Goal: Task Accomplishment & Management: Use online tool/utility

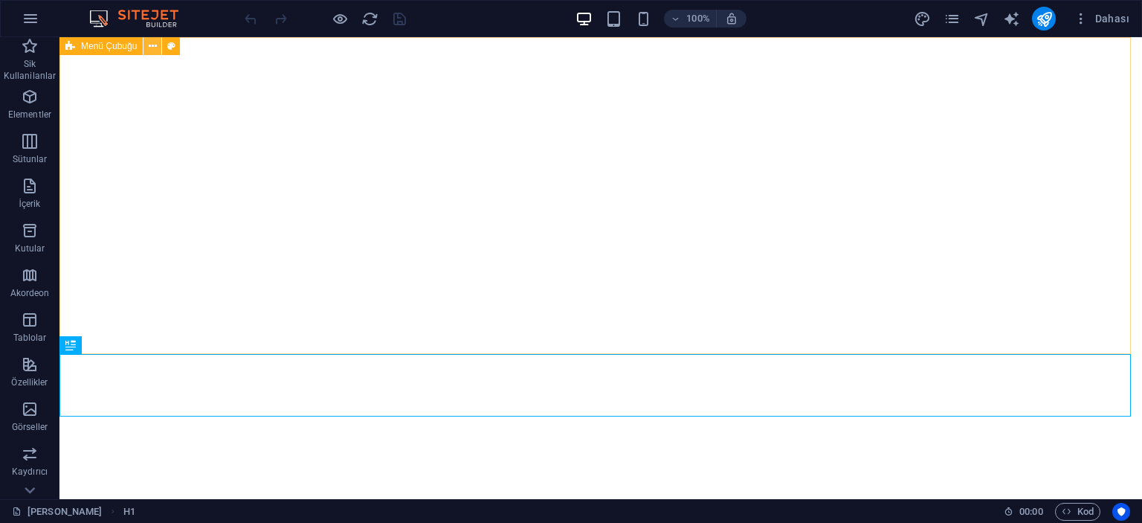
click at [152, 48] on icon at bounding box center [153, 47] width 8 height 16
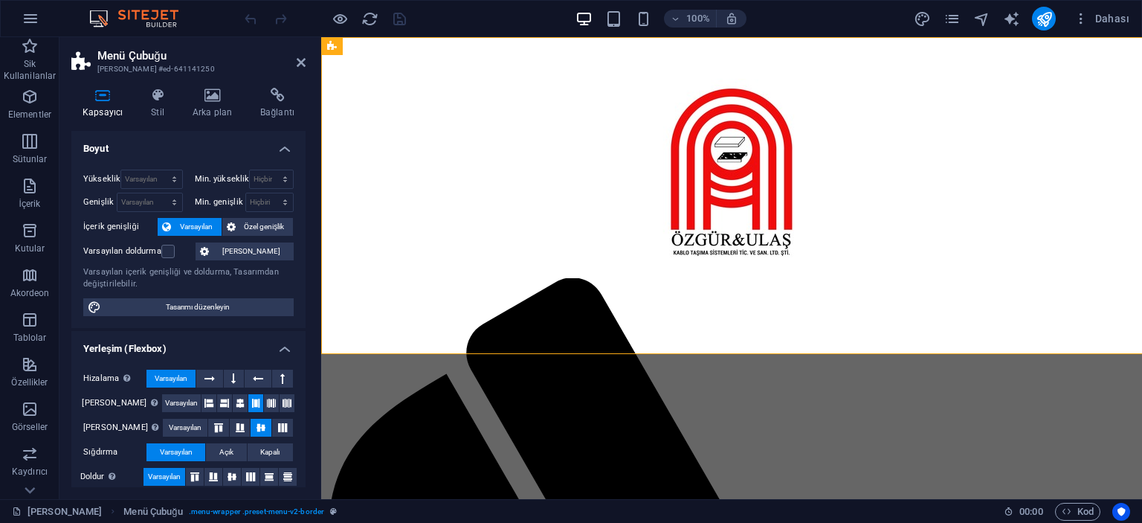
click at [215, 109] on h4 "Arka plan" at bounding box center [215, 103] width 68 height 31
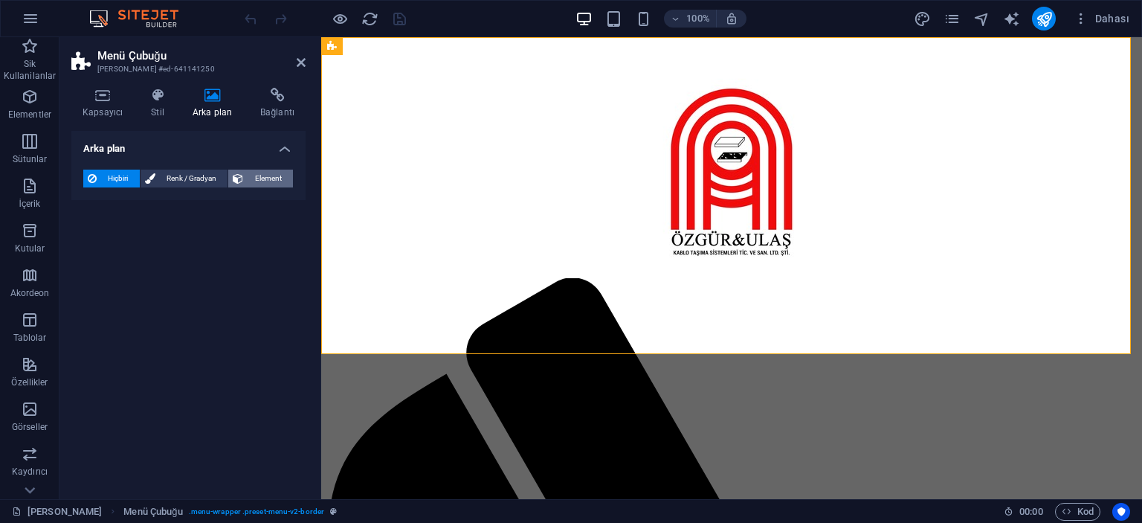
click at [253, 183] on span "Element" at bounding box center [268, 179] width 41 height 18
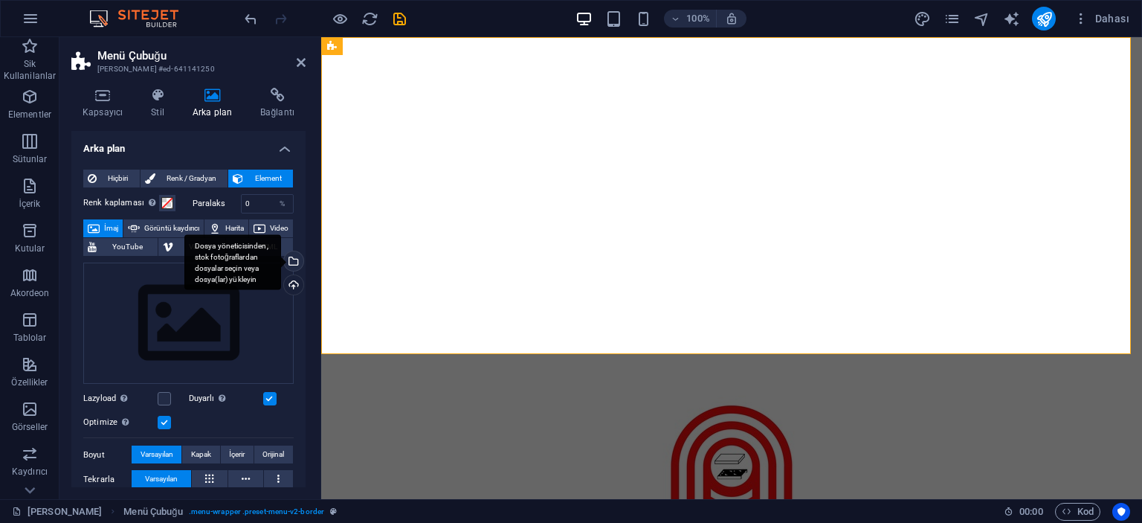
click at [281, 264] on div "Dosya yöneticisinden, stok fotoğraflardan dosyalar seçin veya dosya(lar) yükley…" at bounding box center [232, 262] width 97 height 56
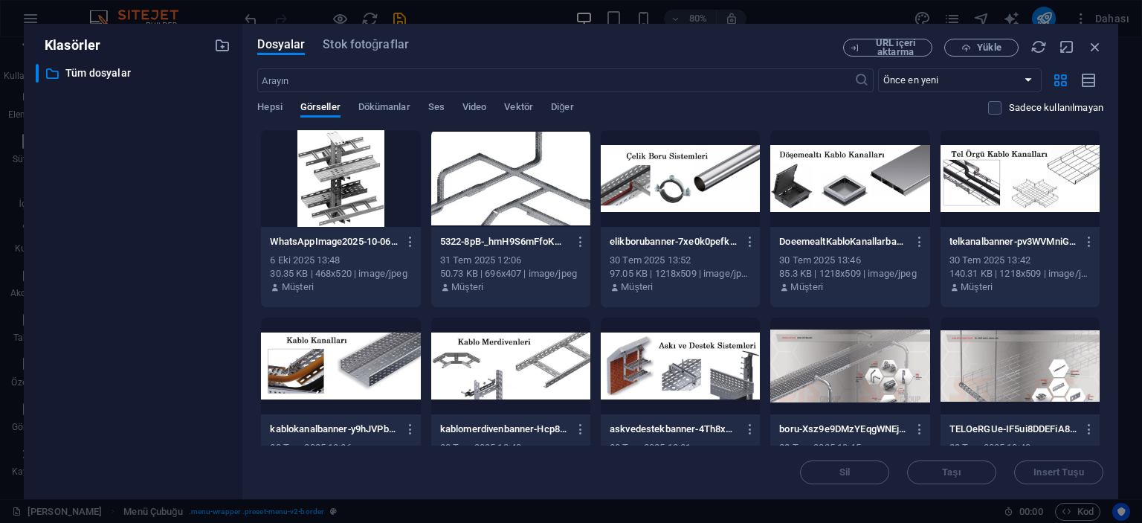
click at [502, 174] on div at bounding box center [510, 178] width 159 height 97
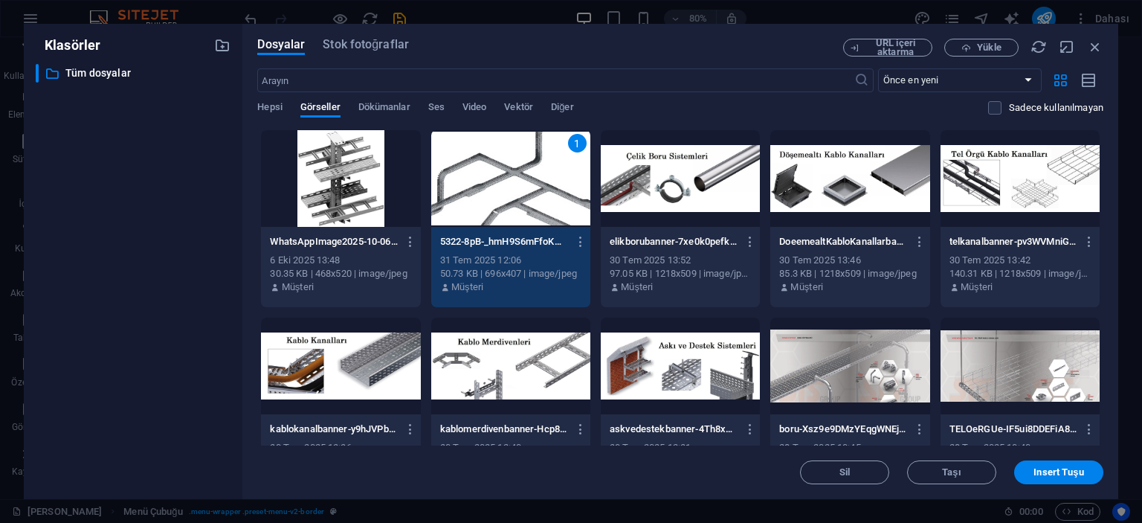
click at [508, 190] on div "1" at bounding box center [510, 178] width 159 height 97
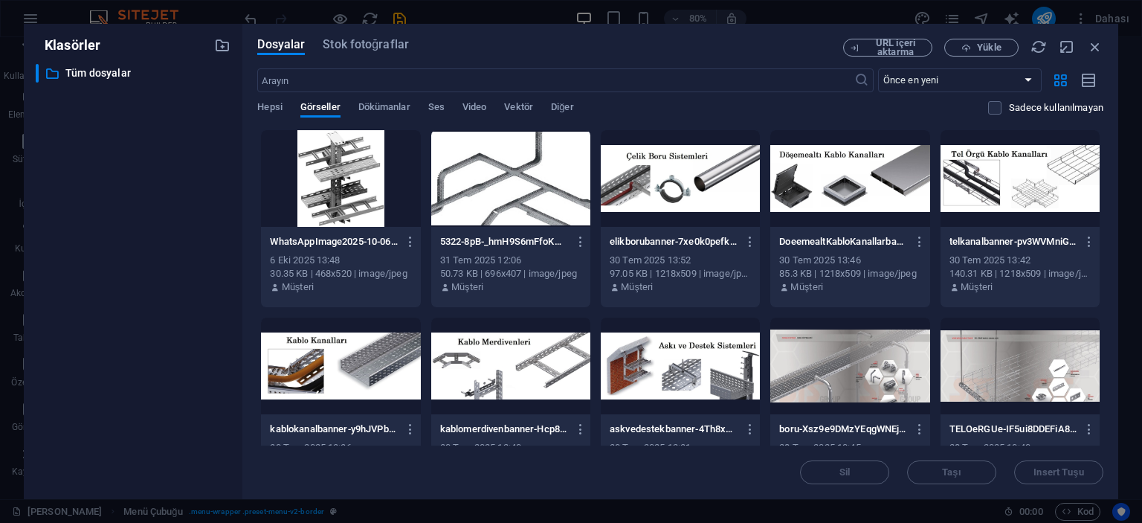
click at [508, 190] on div at bounding box center [510, 178] width 159 height 97
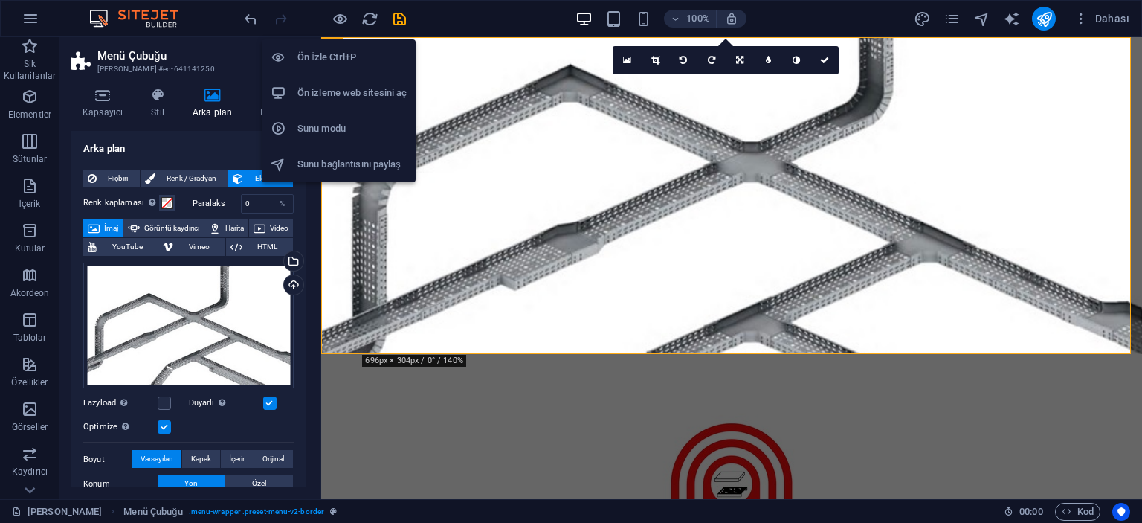
click at [332, 49] on h6 "Ön İzle Ctrl+P" at bounding box center [352, 57] width 109 height 18
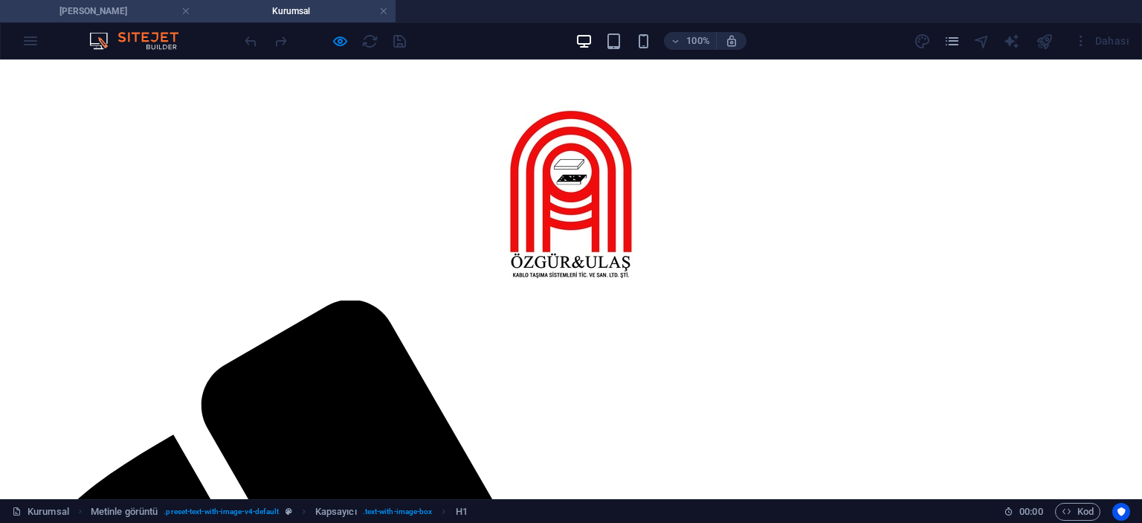
click at [112, 6] on h4 "[PERSON_NAME]" at bounding box center [99, 11] width 198 height 16
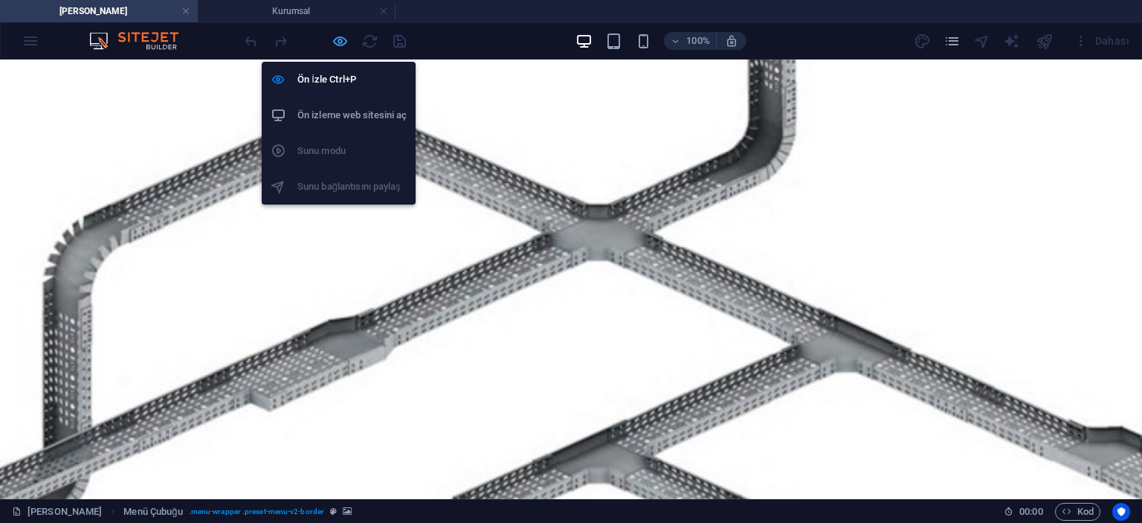
click at [339, 36] on icon "button" at bounding box center [340, 41] width 17 height 17
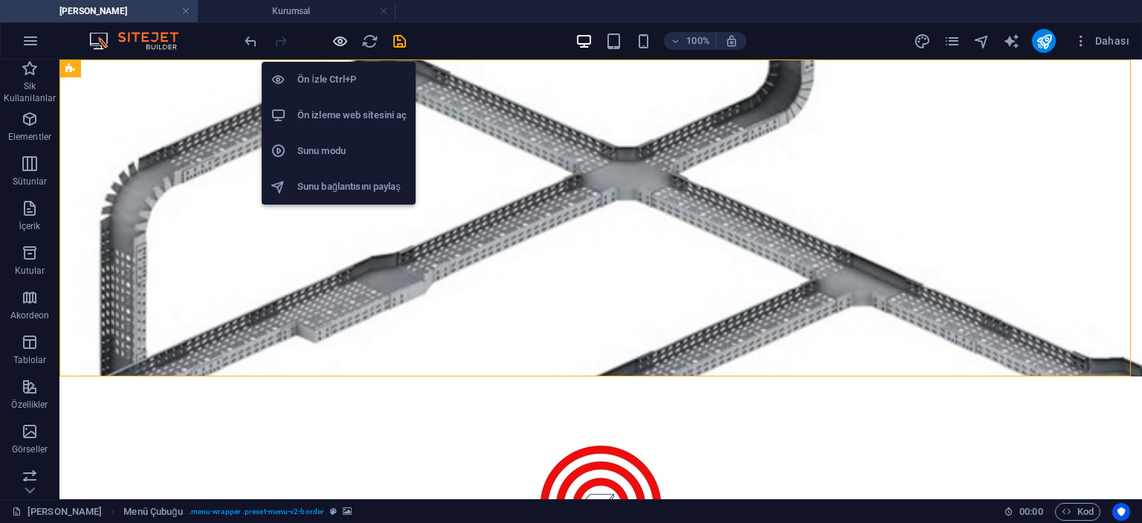
click at [339, 37] on icon "button" at bounding box center [340, 41] width 17 height 17
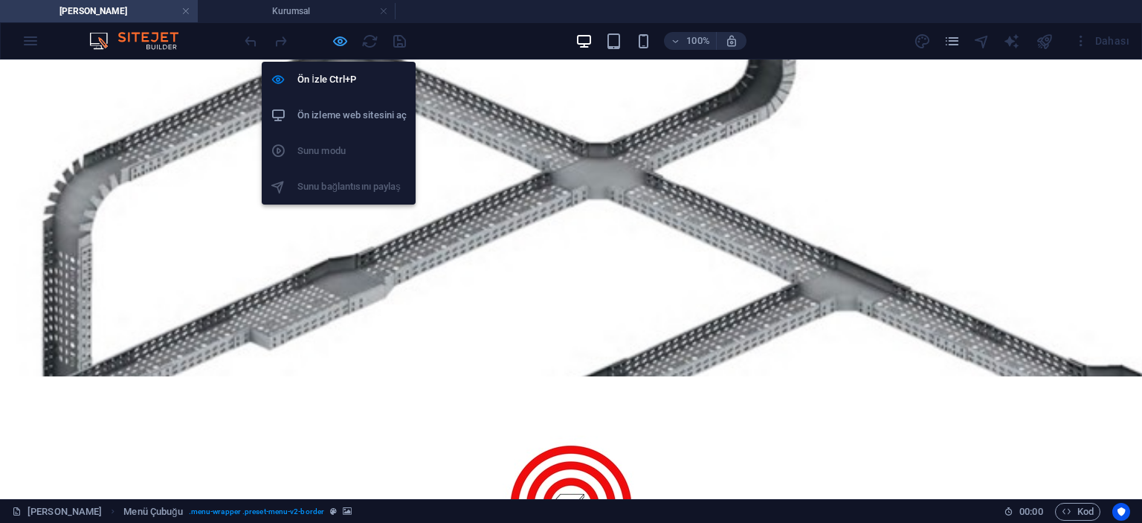
click at [343, 35] on icon "button" at bounding box center [340, 41] width 17 height 17
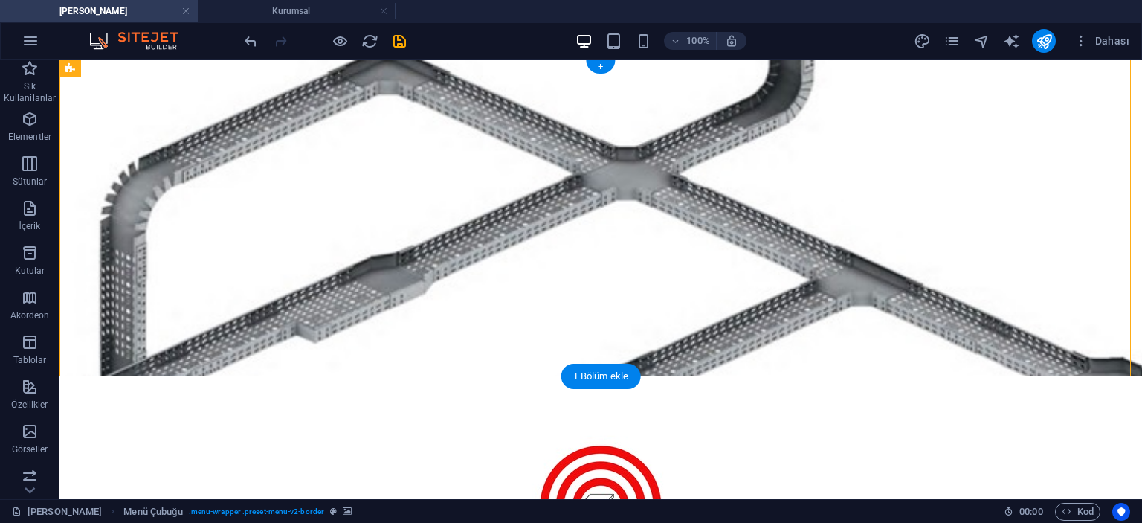
click at [149, 138] on figure at bounding box center [601, 218] width 1083 height 317
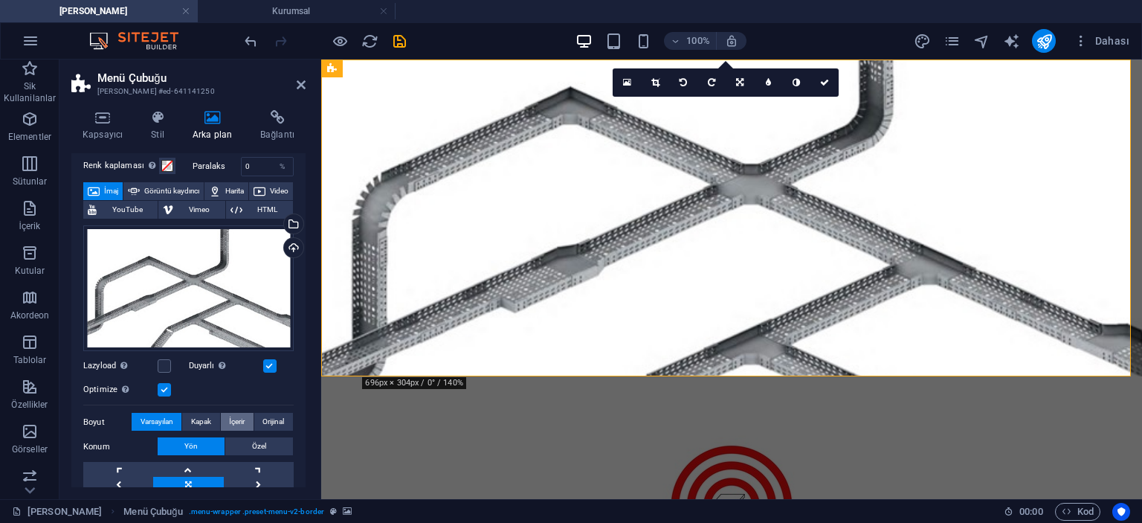
scroll to position [149, 0]
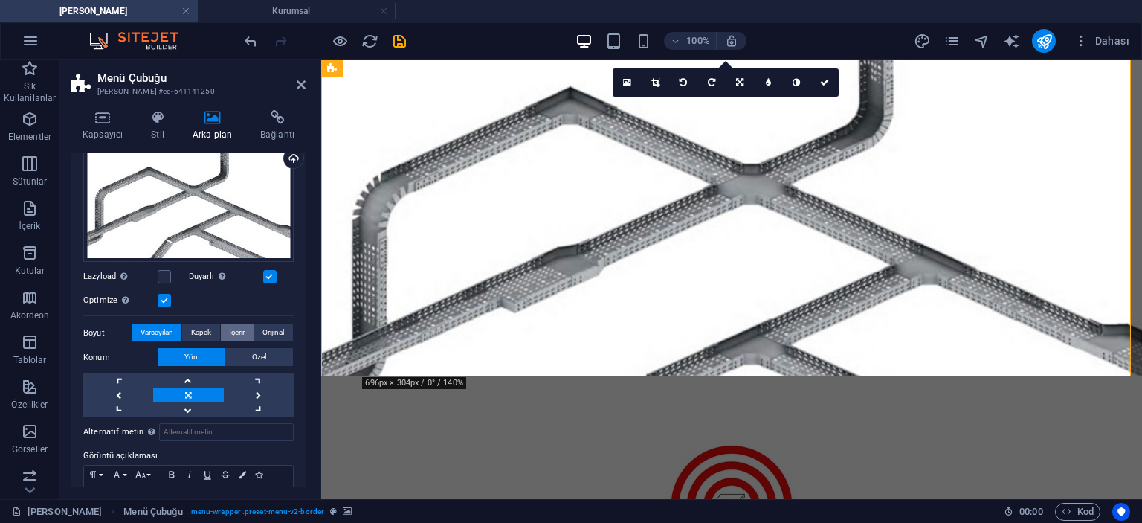
click at [245, 329] on button "İçerir" at bounding box center [237, 333] width 33 height 18
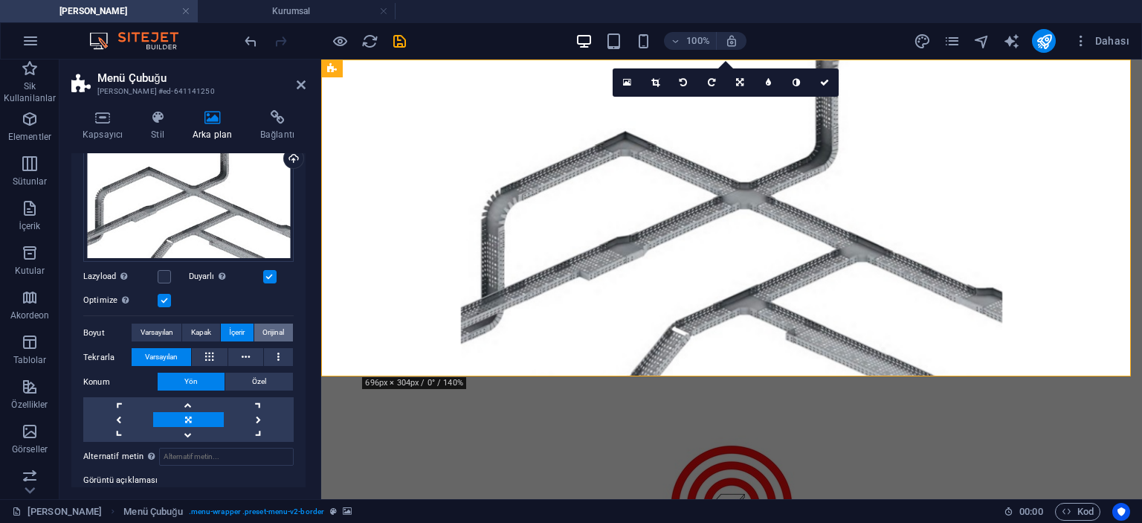
click at [274, 327] on span "Orijinal" at bounding box center [274, 333] width 22 height 18
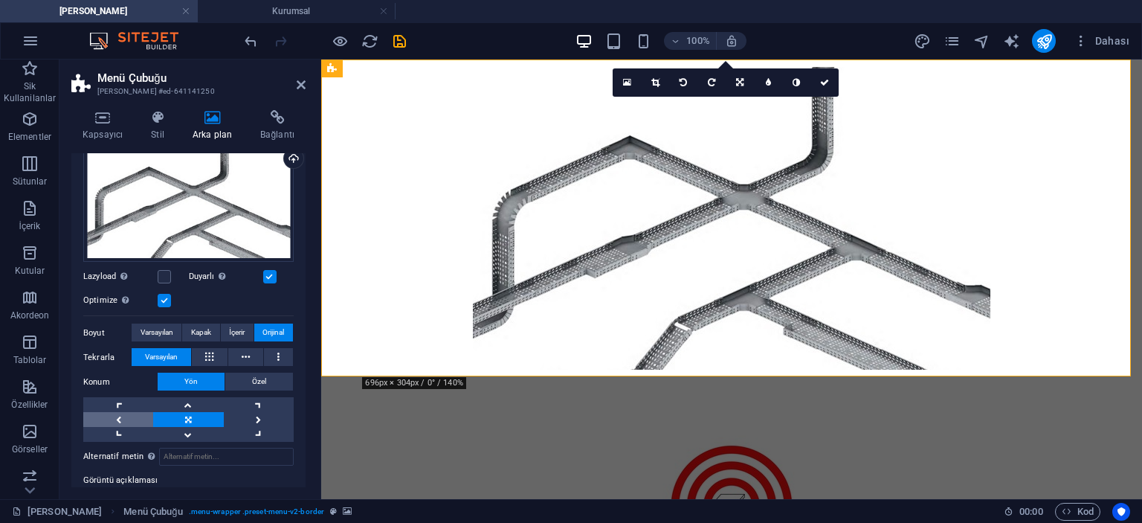
click at [123, 416] on link at bounding box center [118, 419] width 70 height 15
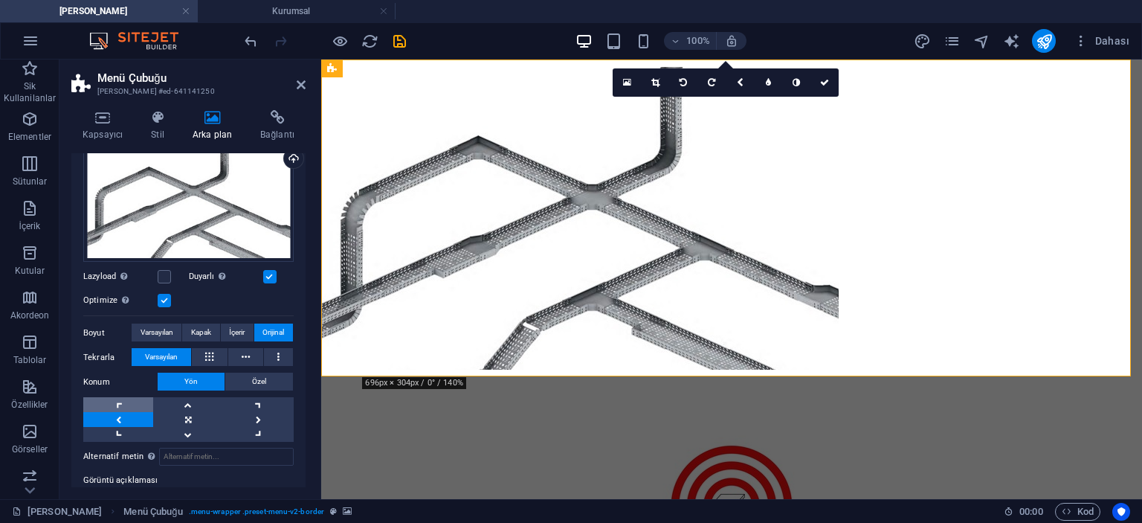
click at [128, 399] on link at bounding box center [118, 404] width 70 height 15
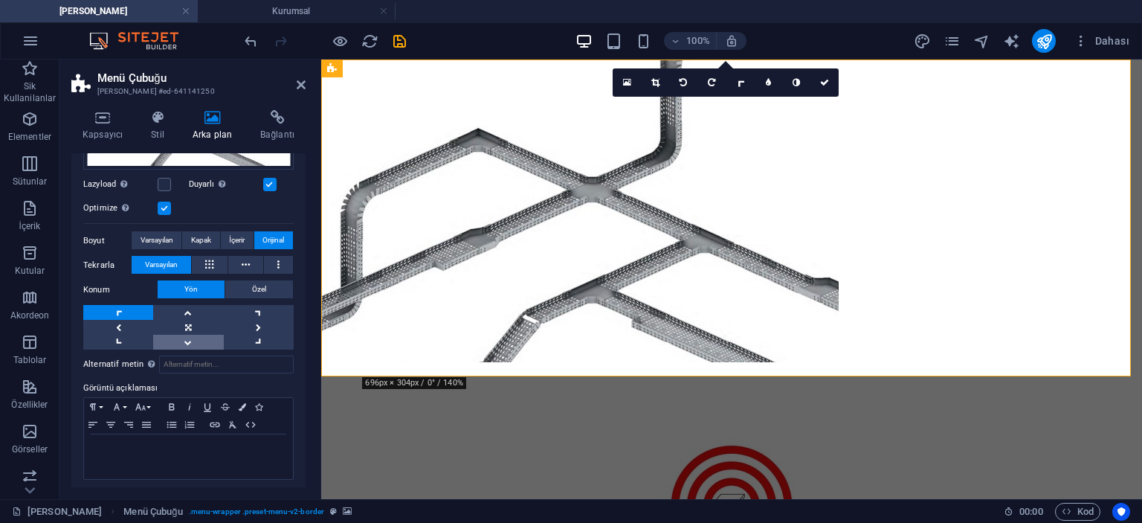
scroll to position [244, 0]
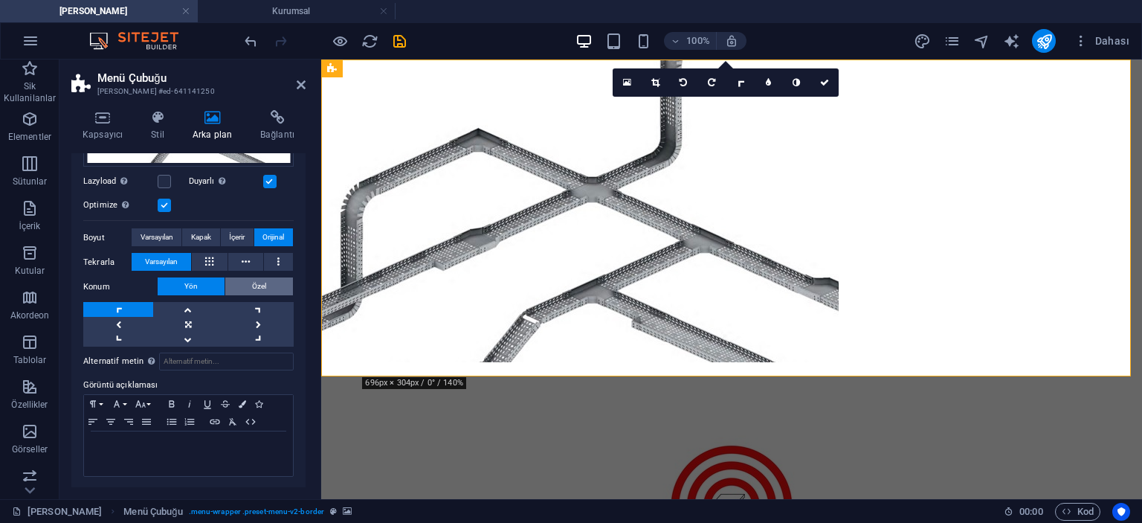
click at [262, 283] on span "Özel" at bounding box center [259, 286] width 14 height 18
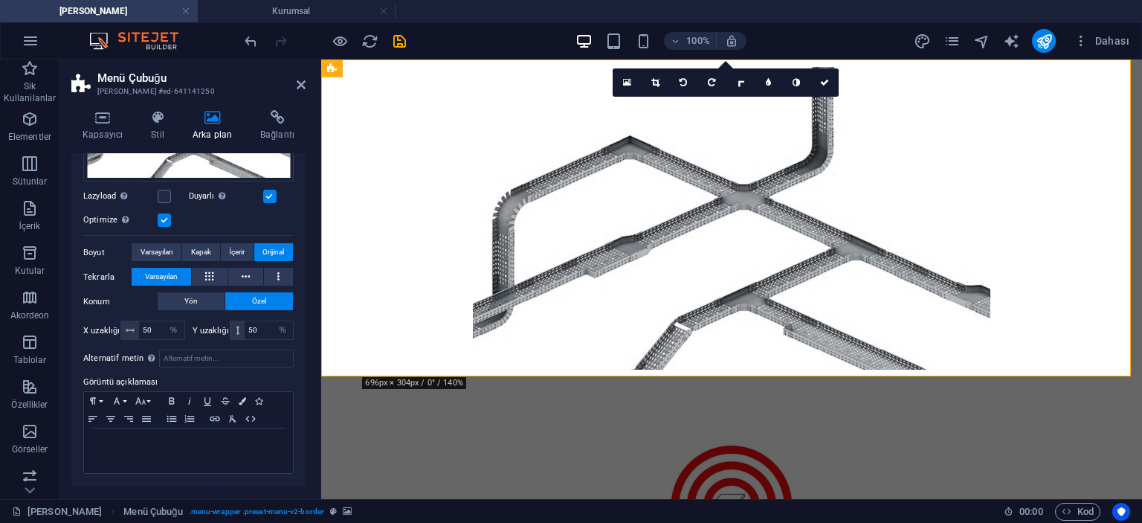
scroll to position [226, 0]
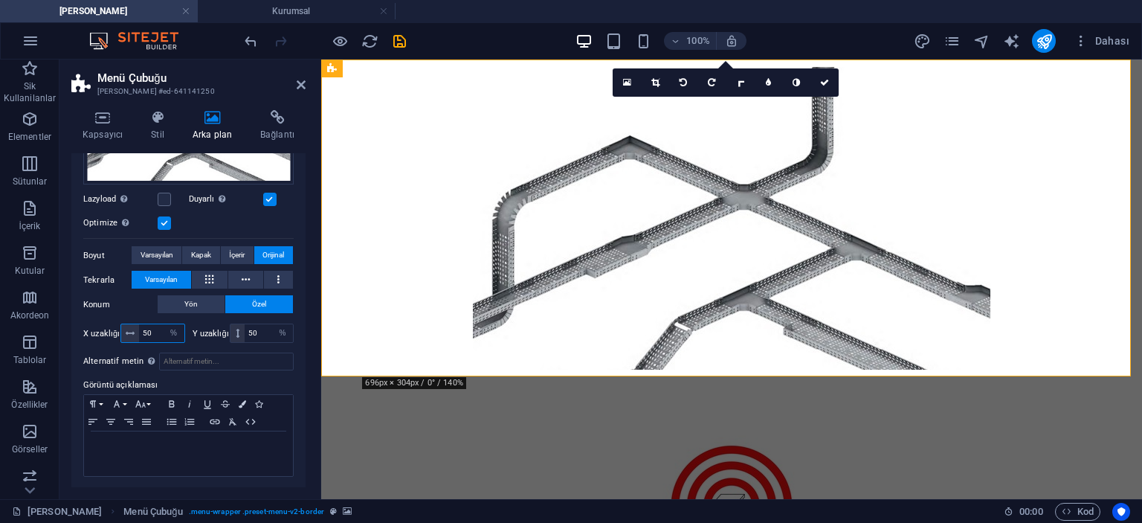
click at [158, 327] on input "50" at bounding box center [161, 333] width 45 height 18
click at [266, 327] on input "50" at bounding box center [269, 333] width 48 height 18
click at [164, 324] on select "px rem % vh vw" at bounding box center [174, 333] width 21 height 18
click at [154, 329] on input "50" at bounding box center [161, 333] width 45 height 18
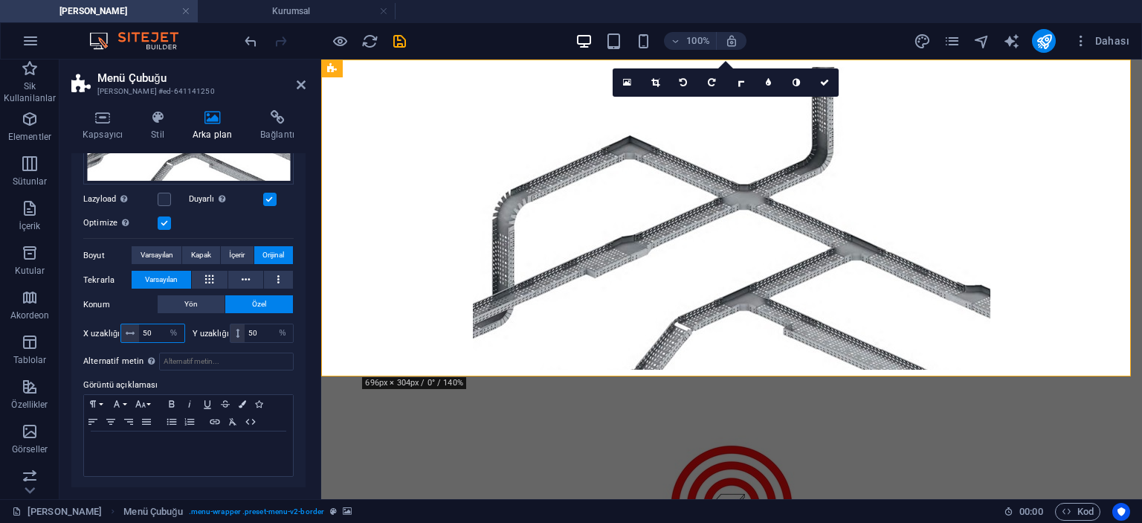
click at [154, 329] on input "50" at bounding box center [161, 333] width 45 height 18
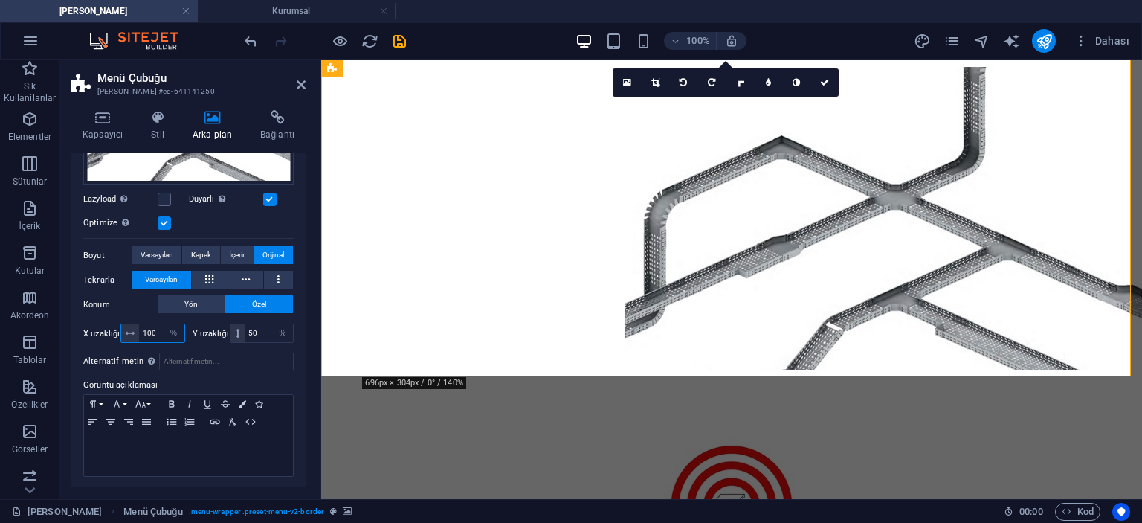
click at [155, 331] on input "100" at bounding box center [161, 333] width 45 height 18
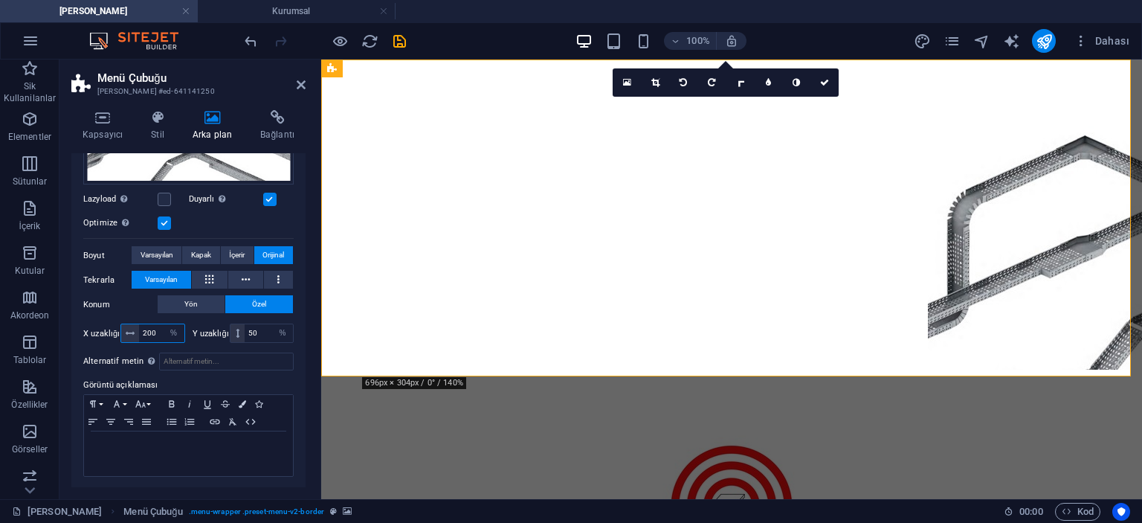
click at [154, 335] on input "200" at bounding box center [161, 333] width 45 height 18
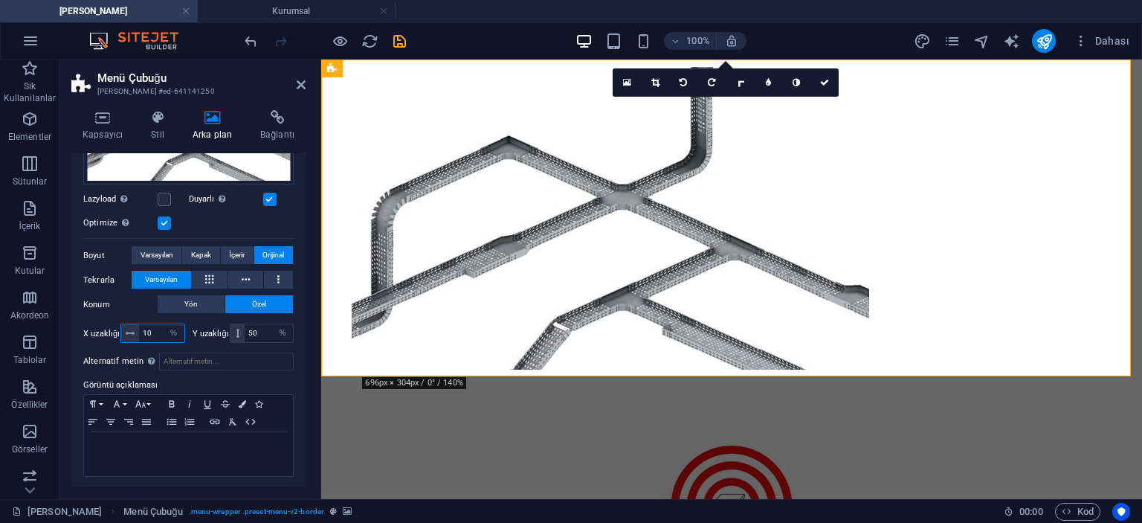
click at [151, 330] on input "10" at bounding box center [161, 333] width 45 height 18
type input "1"
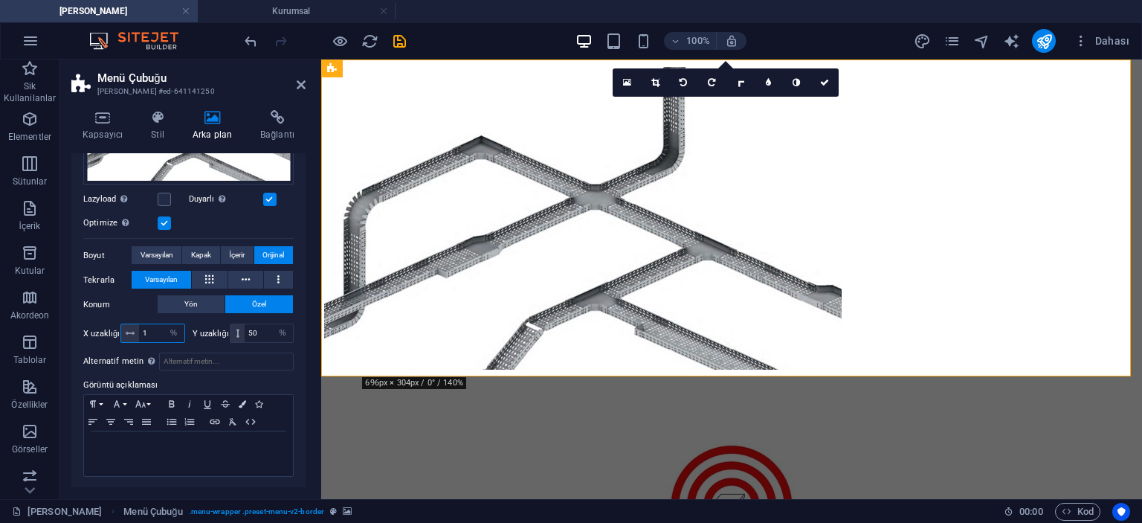
click at [155, 330] on input "1" at bounding box center [161, 333] width 45 height 18
click at [261, 330] on input "50" at bounding box center [269, 333] width 48 height 18
type input "5"
type input "60"
type input "1"
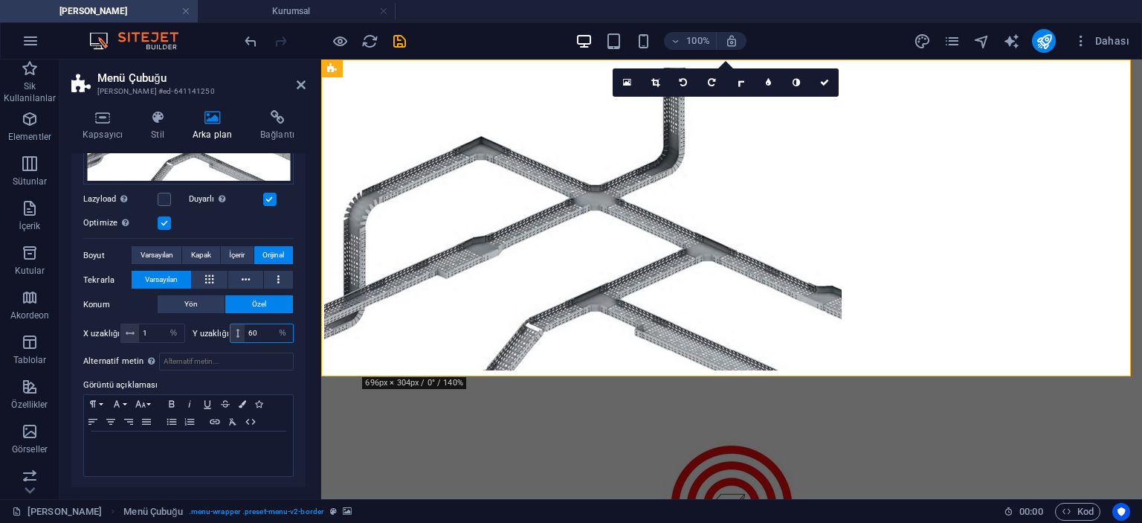
click at [257, 330] on input "60" at bounding box center [269, 333] width 48 height 18
type input "80"
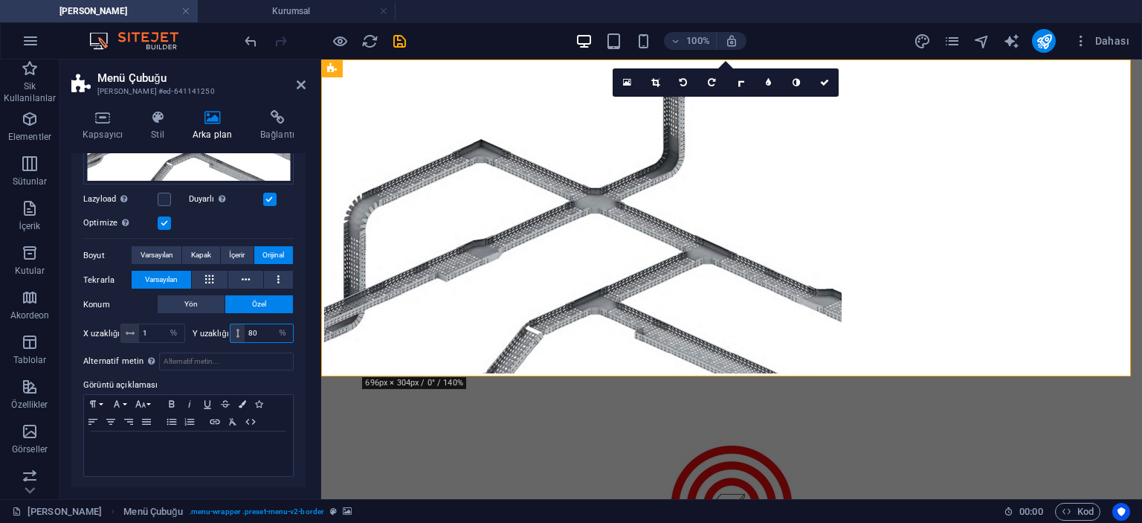
click at [257, 330] on input "80" at bounding box center [269, 333] width 48 height 18
type input "200"
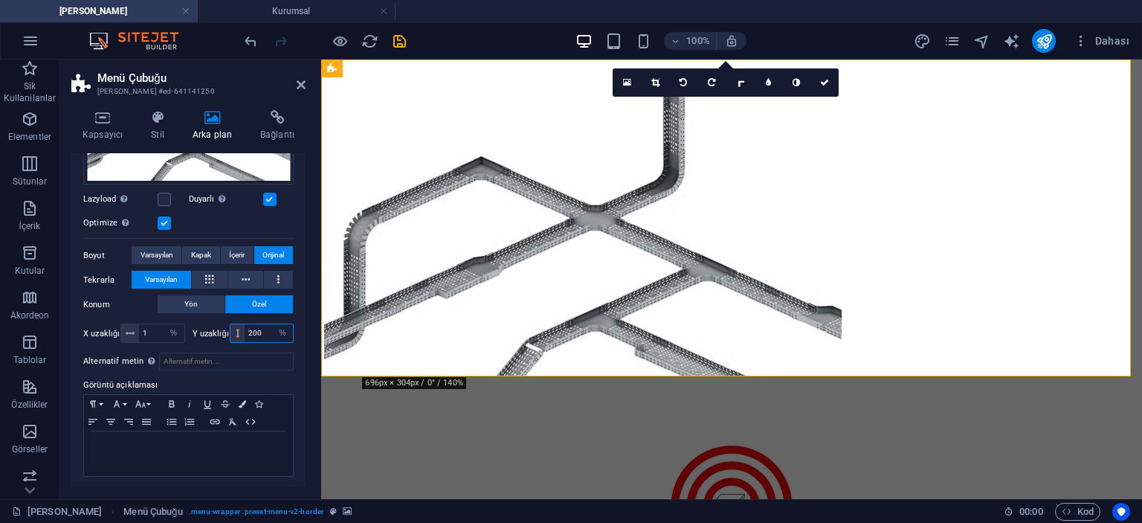
click at [257, 330] on input "200" at bounding box center [269, 333] width 48 height 18
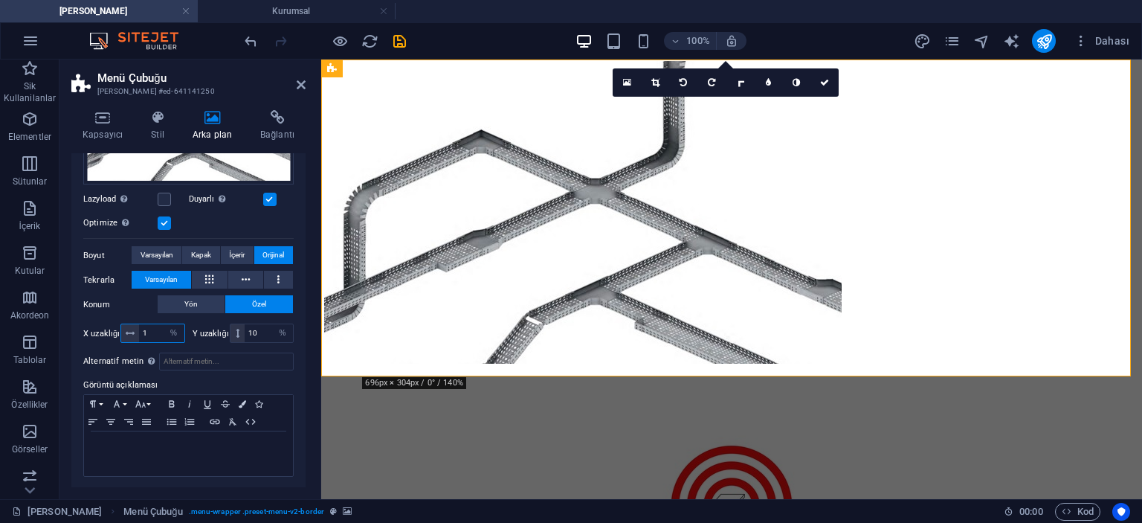
click at [152, 327] on input "1" at bounding box center [161, 333] width 45 height 18
click at [262, 327] on input "10" at bounding box center [269, 333] width 48 height 18
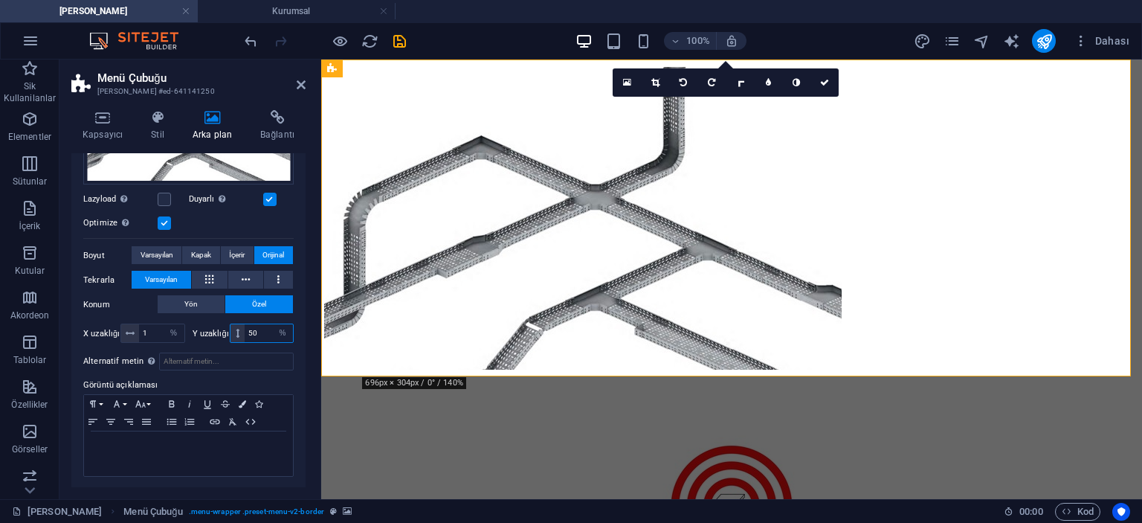
click at [259, 327] on input "50" at bounding box center [269, 333] width 48 height 18
type input "10"
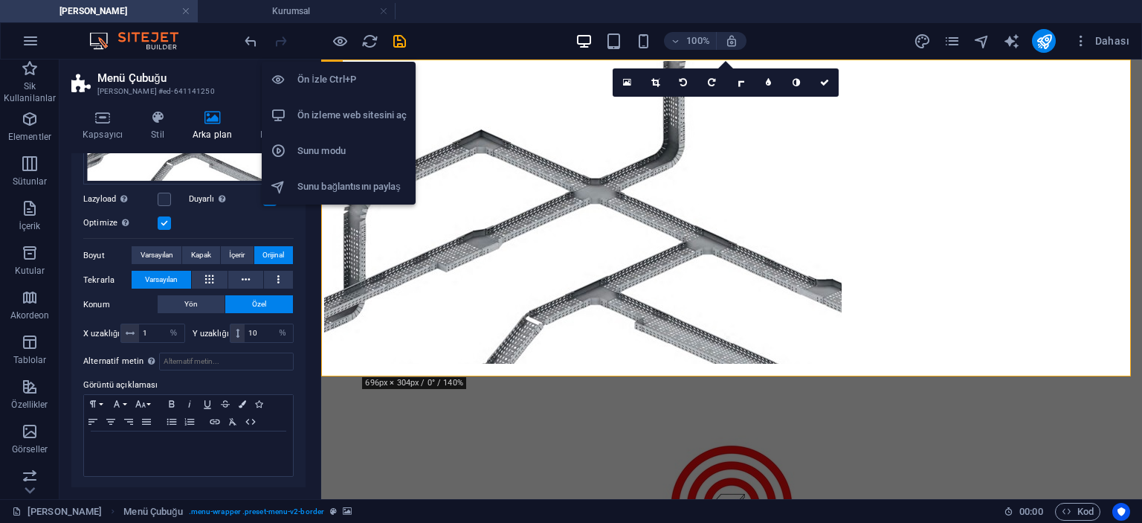
click at [333, 71] on h6 "Ön İzle Ctrl+P" at bounding box center [352, 80] width 109 height 18
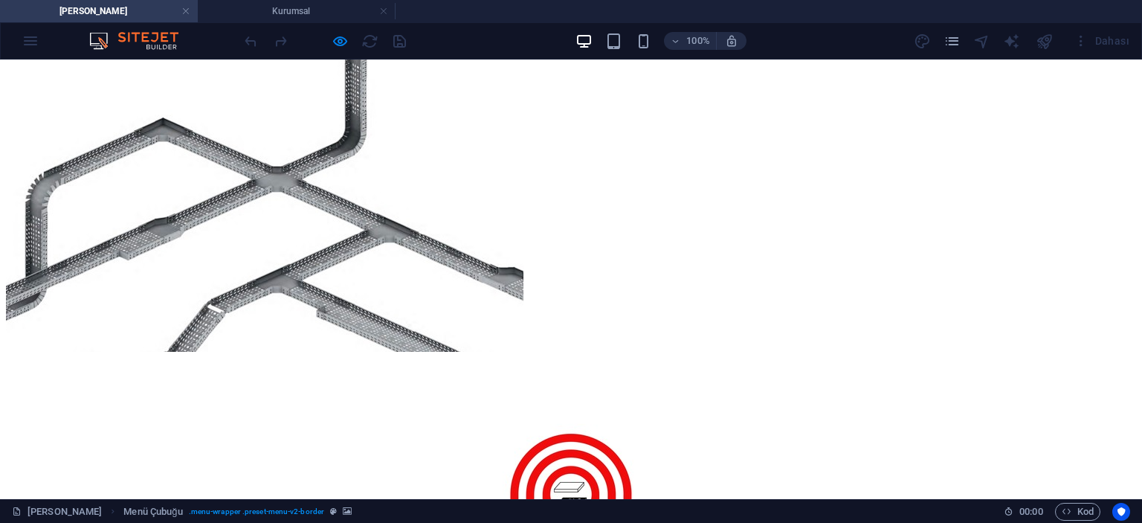
scroll to position [0, 0]
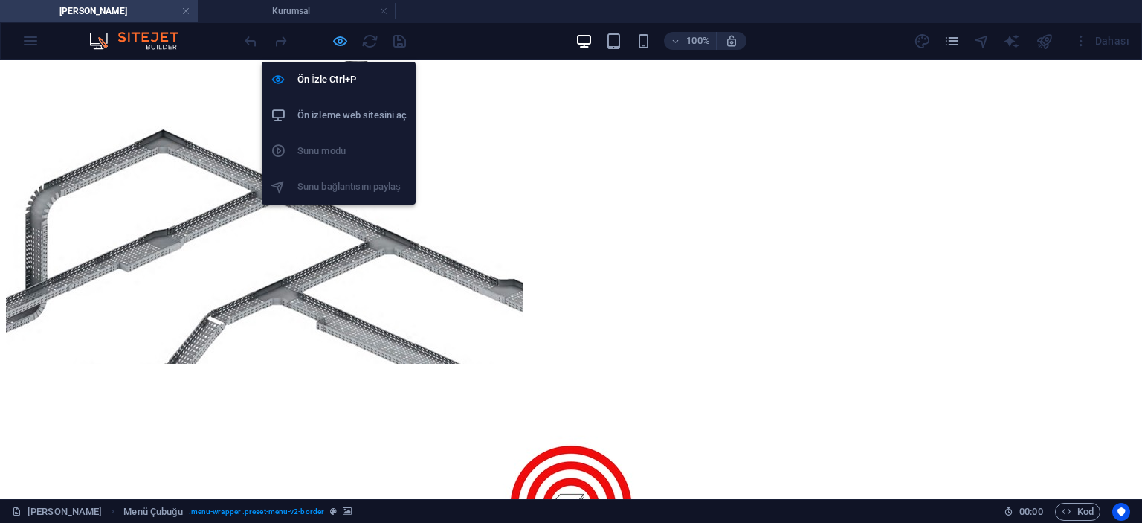
click at [339, 45] on icon "button" at bounding box center [340, 41] width 17 height 17
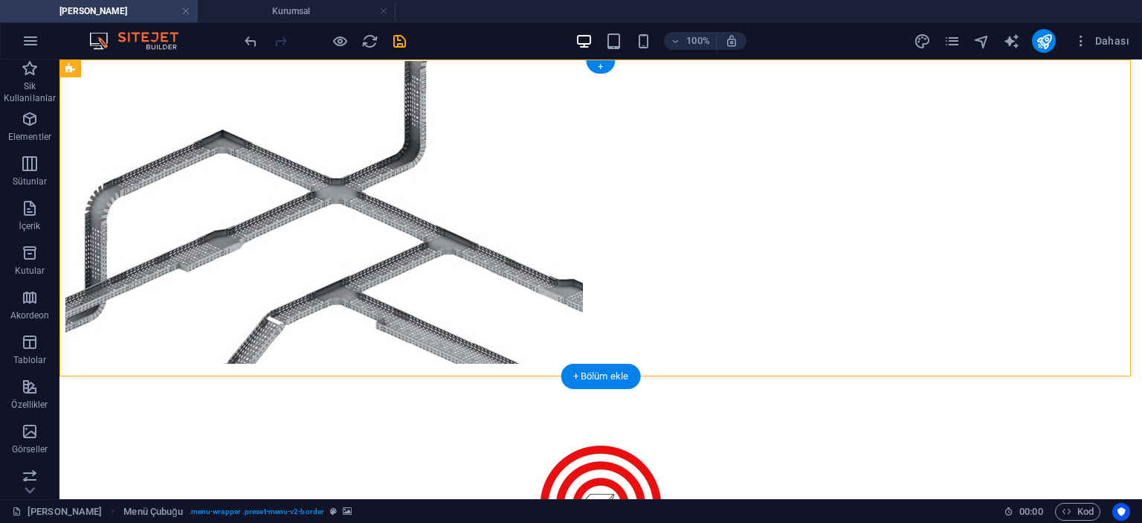
click at [89, 105] on figure at bounding box center [601, 218] width 1083 height 317
select select "%"
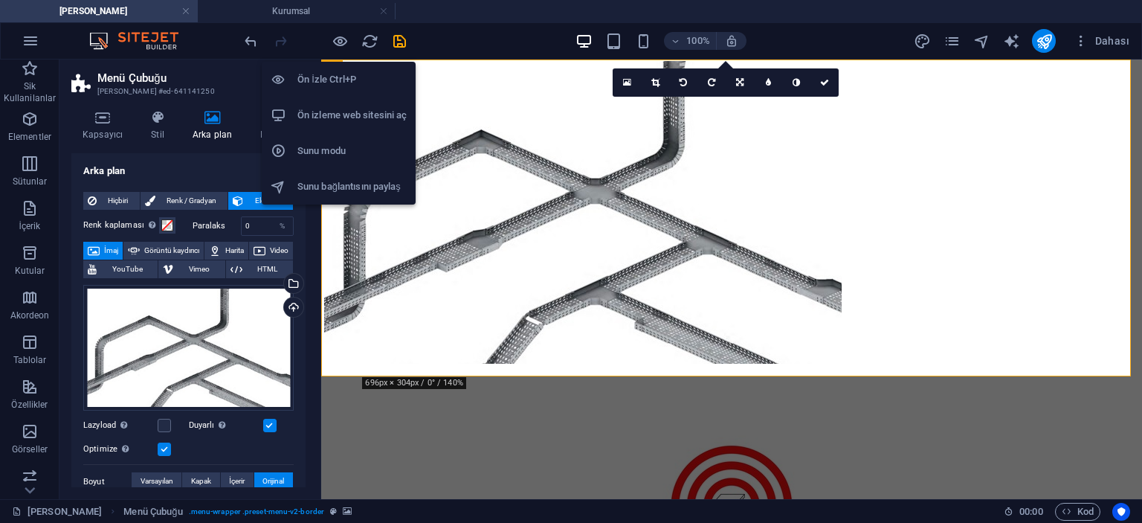
drag, startPoint x: 318, startPoint y: 80, endPoint x: 489, endPoint y: 35, distance: 176.1
click at [490, 35] on div "100% Dahası" at bounding box center [689, 41] width 894 height 24
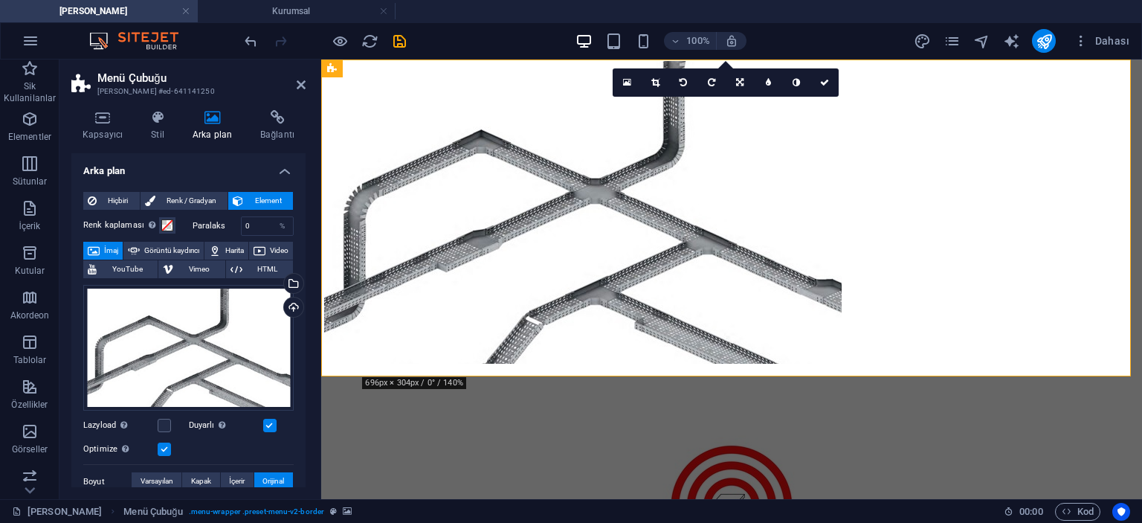
click at [516, 41] on div "100% Dahası" at bounding box center [689, 41] width 894 height 24
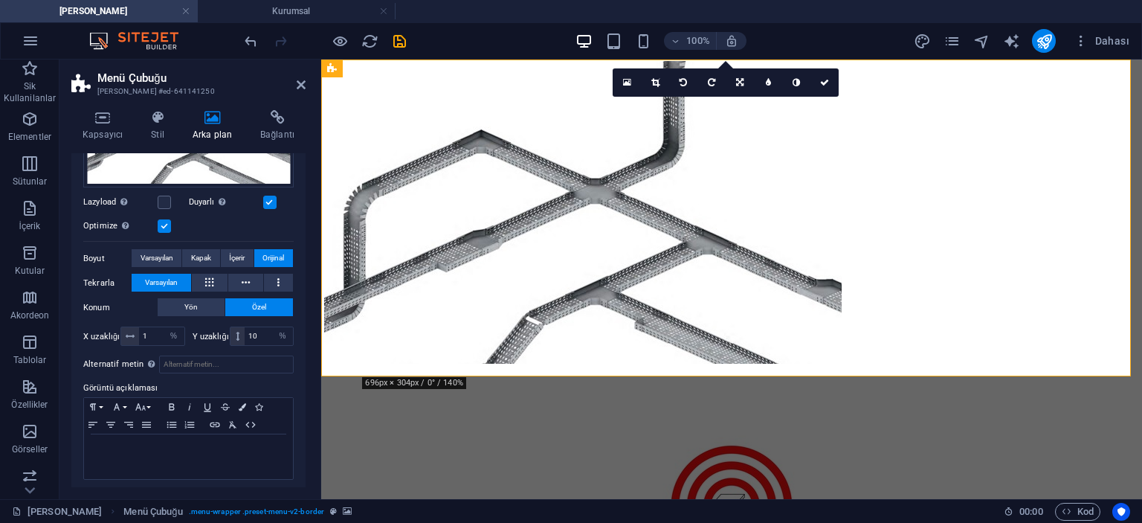
scroll to position [226, 0]
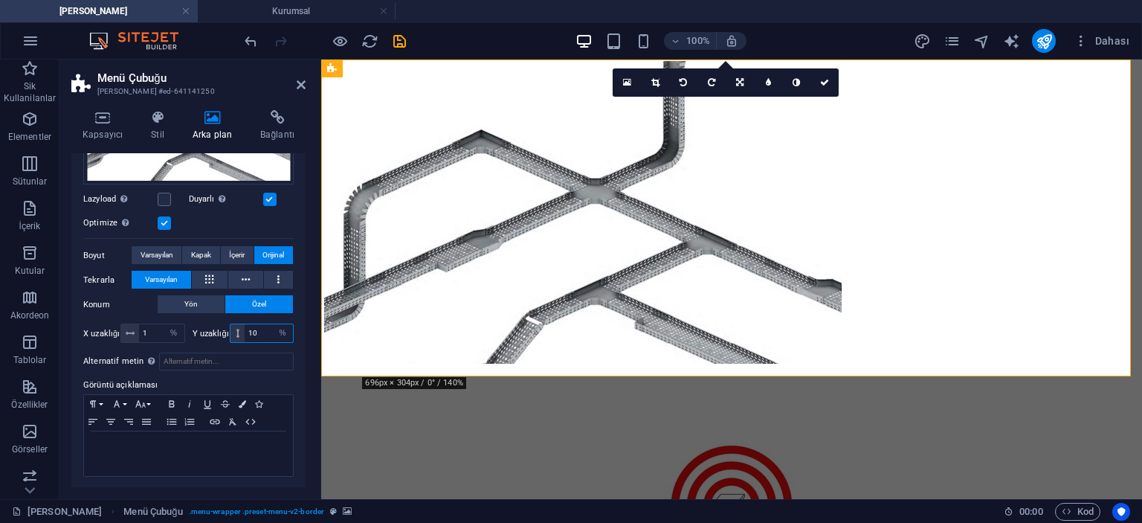
click at [259, 332] on input "10" at bounding box center [269, 333] width 48 height 18
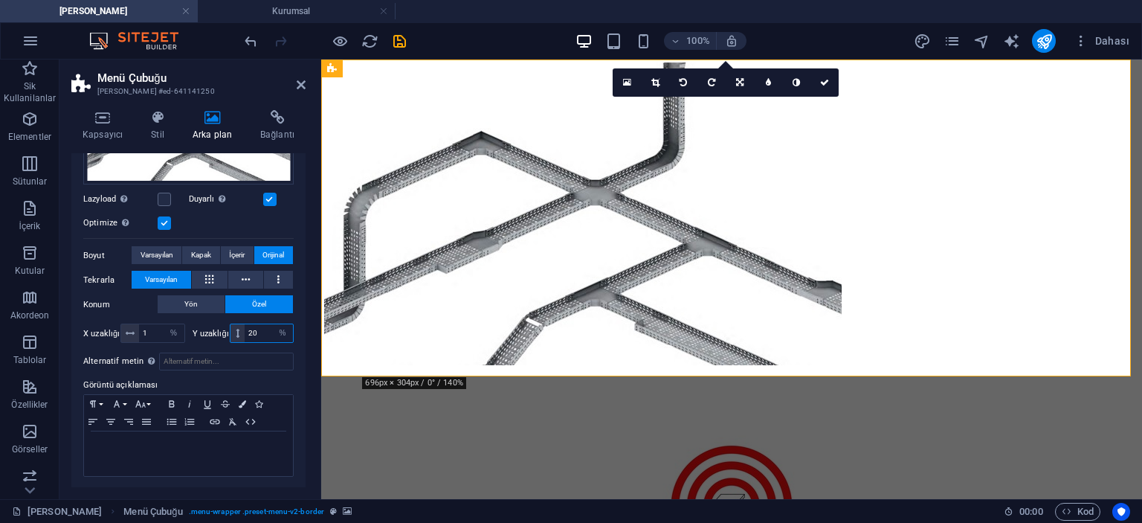
type input "2"
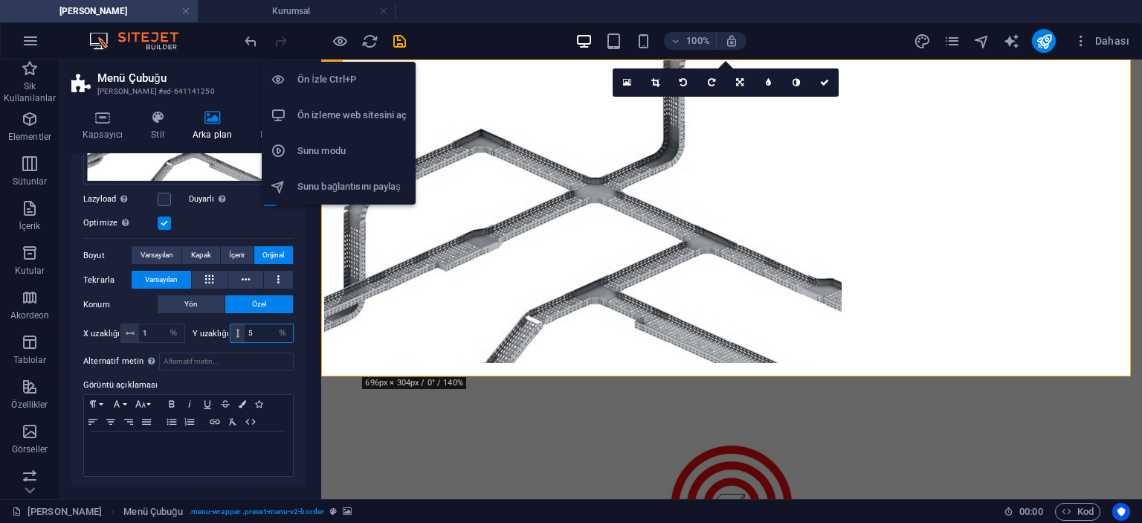
type input "5"
click at [342, 71] on h6 "Ön İzle Ctrl+P" at bounding box center [352, 80] width 109 height 18
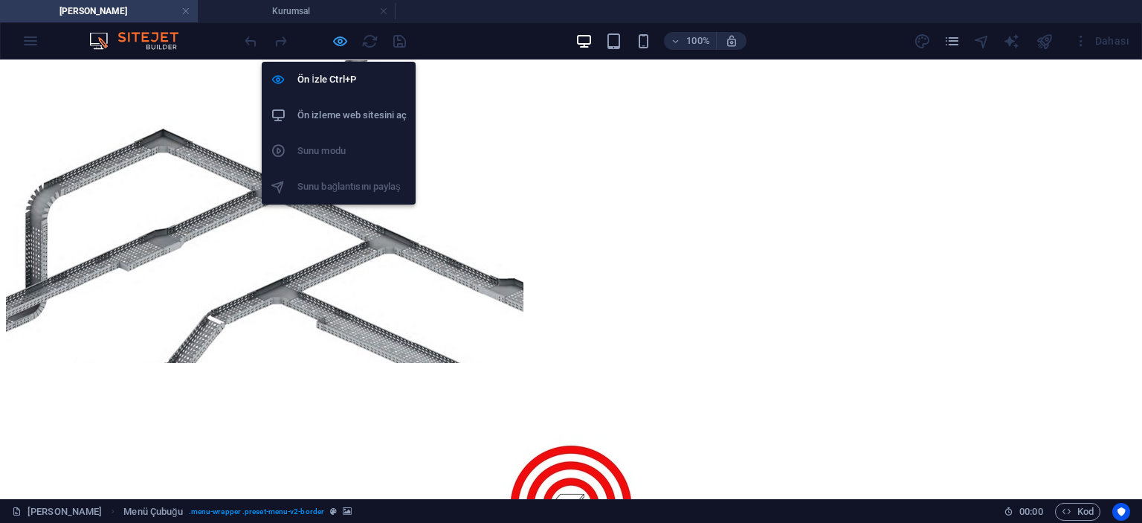
click at [339, 40] on icon "button" at bounding box center [340, 41] width 17 height 17
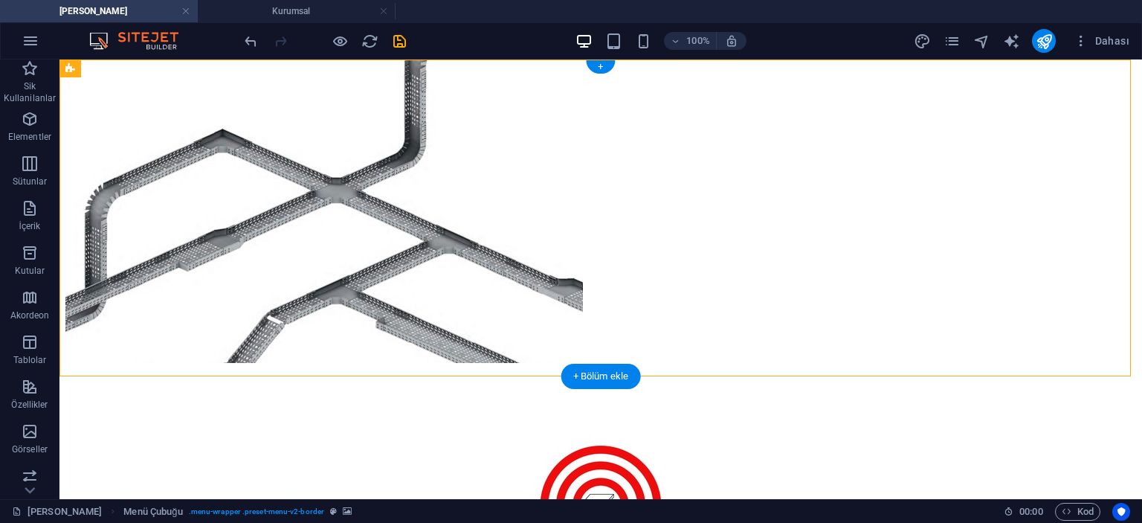
click at [172, 109] on figure at bounding box center [601, 218] width 1083 height 317
select select "%"
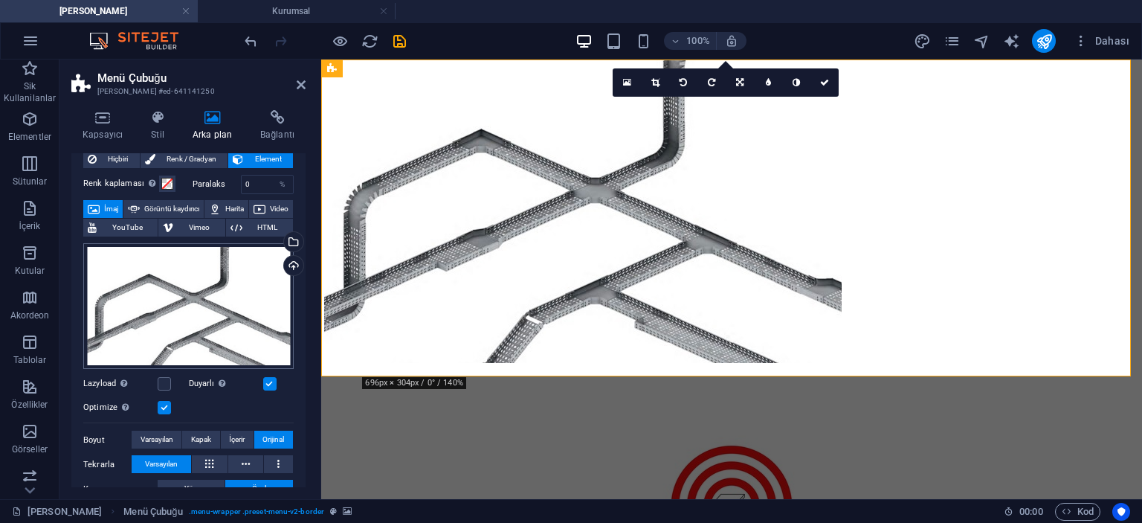
scroll to position [149, 0]
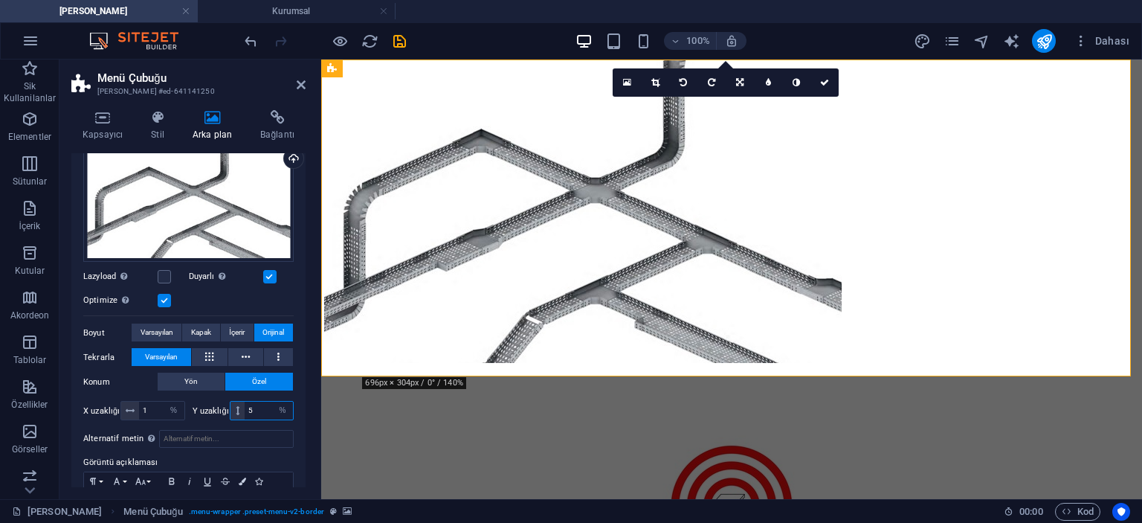
click at [253, 406] on input "5" at bounding box center [269, 411] width 48 height 18
type input "3"
click at [151, 407] on input "1" at bounding box center [161, 411] width 45 height 18
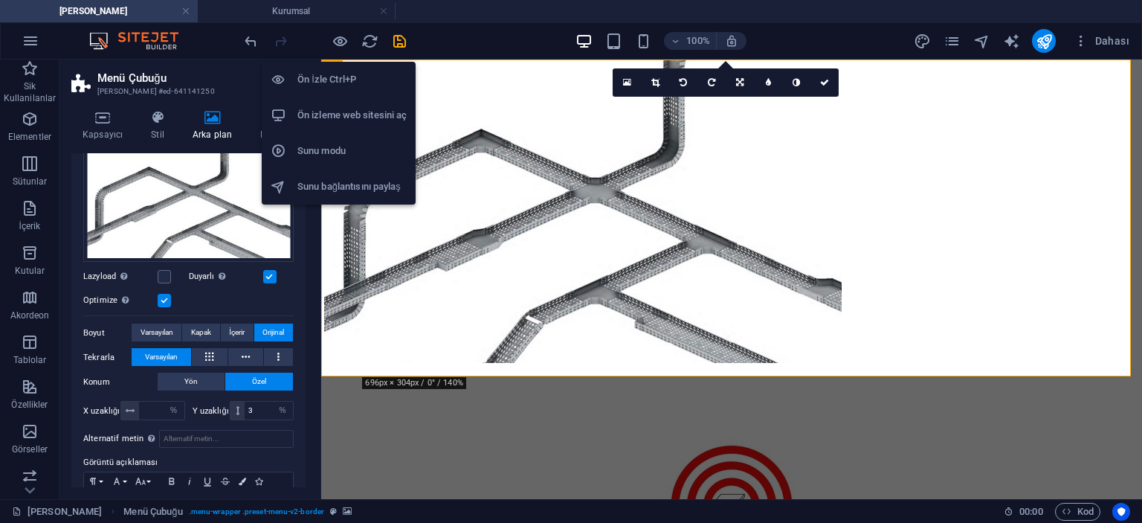
click at [317, 83] on h6 "Ön İzle Ctrl+P" at bounding box center [352, 80] width 109 height 18
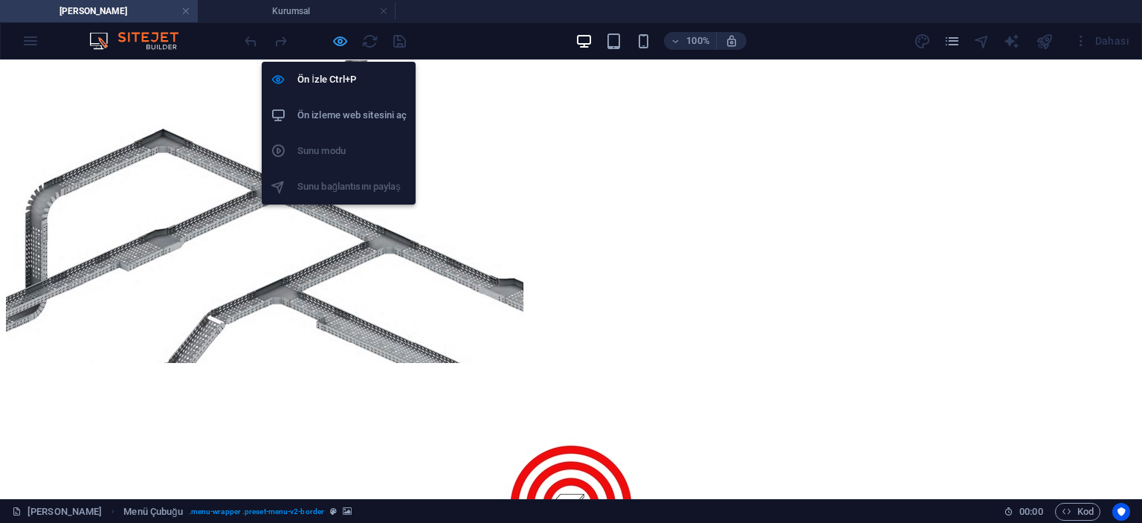
click at [338, 42] on icon "button" at bounding box center [340, 41] width 17 height 17
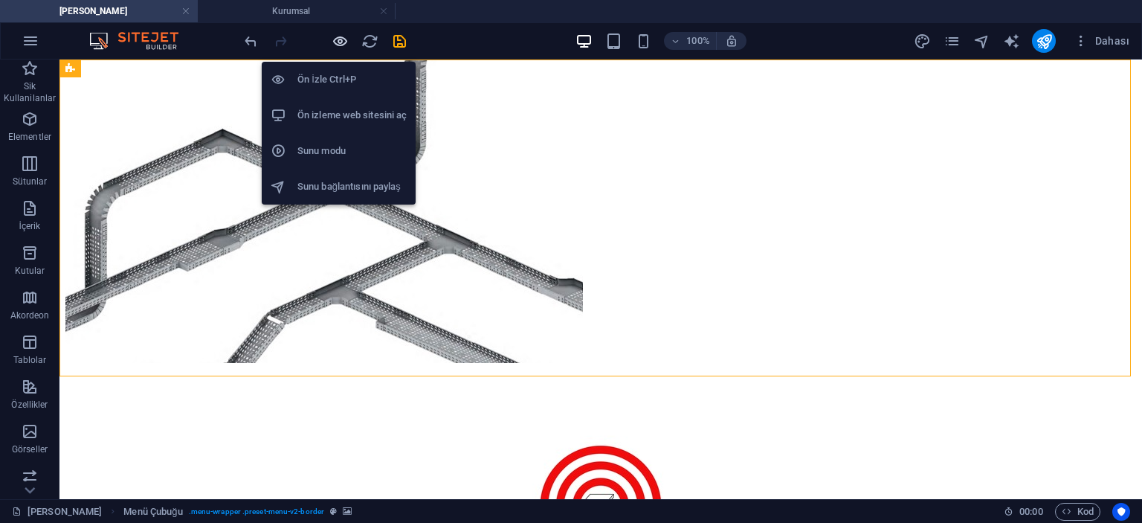
click at [339, 44] on icon "button" at bounding box center [340, 41] width 17 height 17
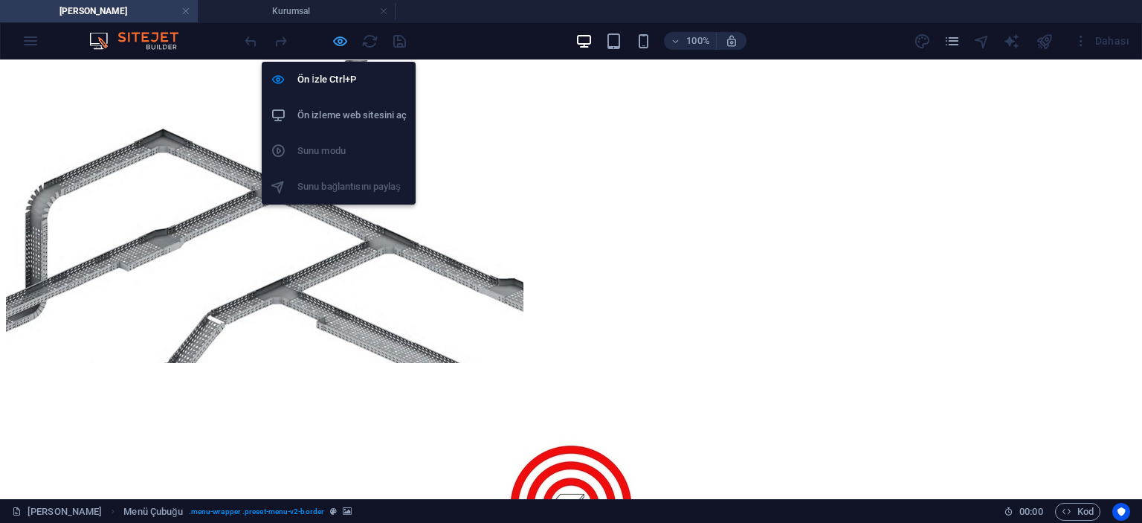
click at [338, 41] on icon "button" at bounding box center [340, 41] width 17 height 17
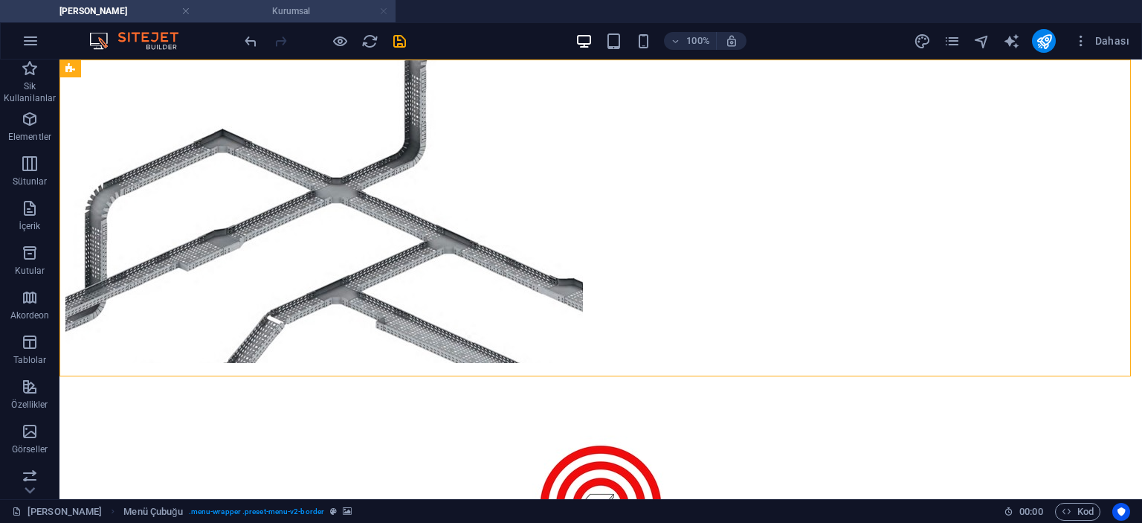
click at [385, 12] on link at bounding box center [383, 11] width 9 height 14
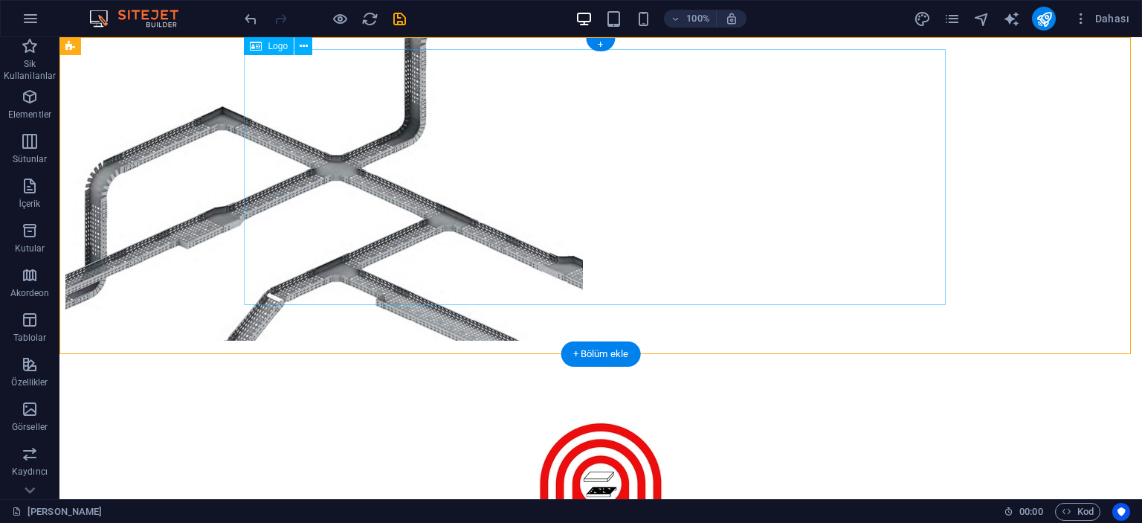
click at [681, 366] on div at bounding box center [601, 494] width 702 height 256
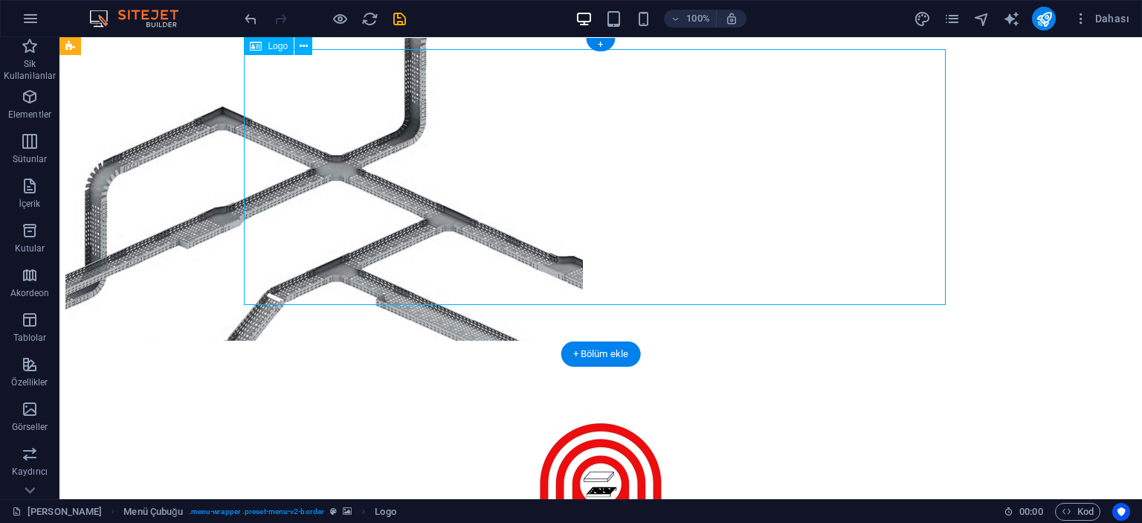
click at [681, 366] on div at bounding box center [601, 494] width 702 height 256
select select "px"
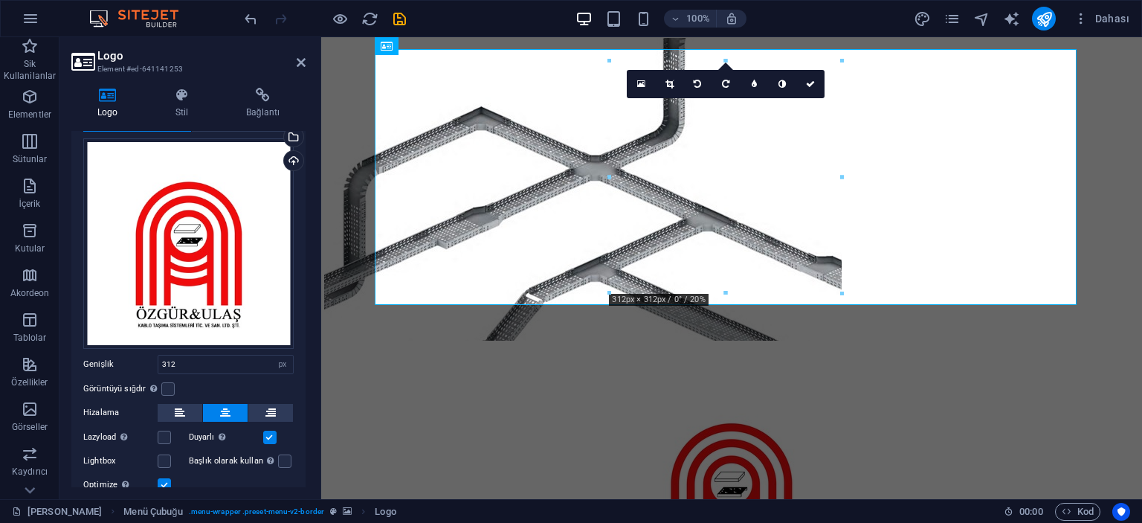
scroll to position [0, 0]
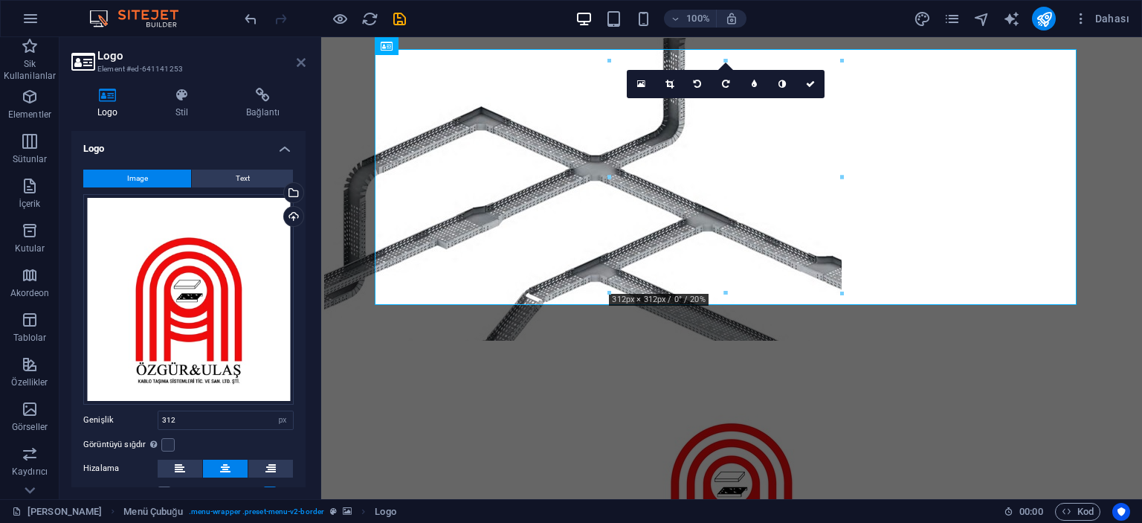
click at [303, 62] on icon at bounding box center [301, 63] width 9 height 12
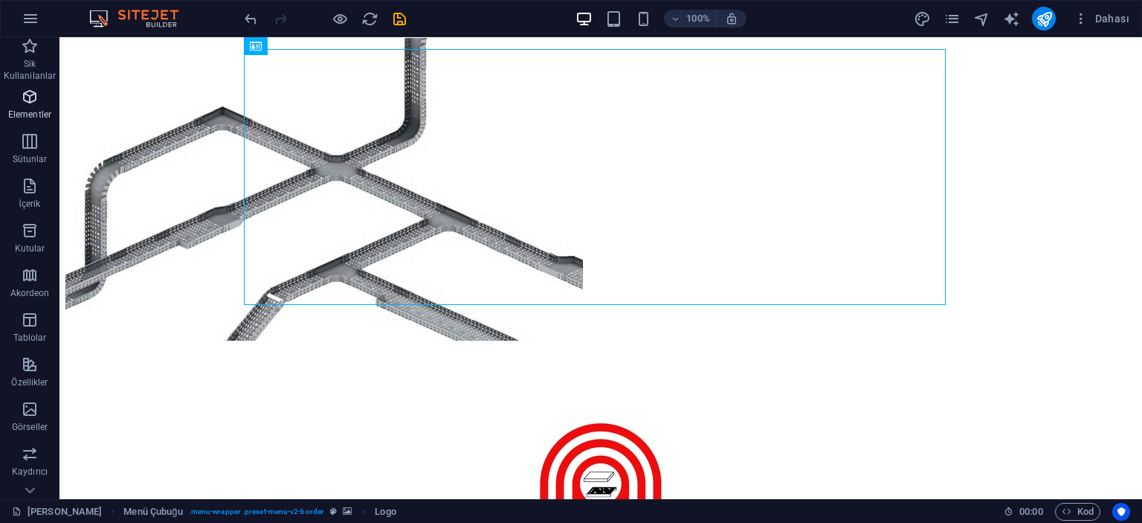
click at [39, 114] on p "Elementler" at bounding box center [29, 115] width 43 height 12
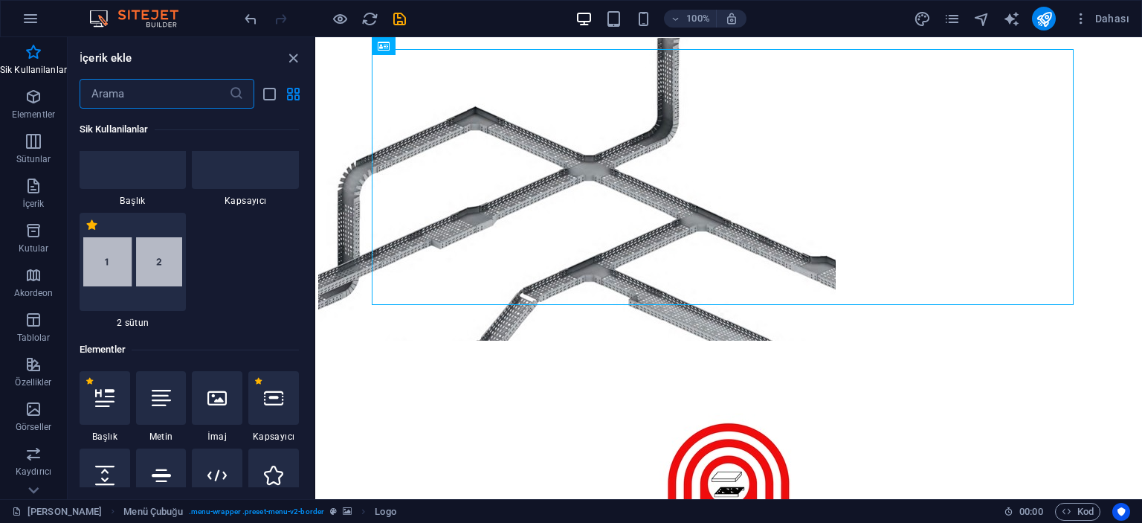
scroll to position [149, 0]
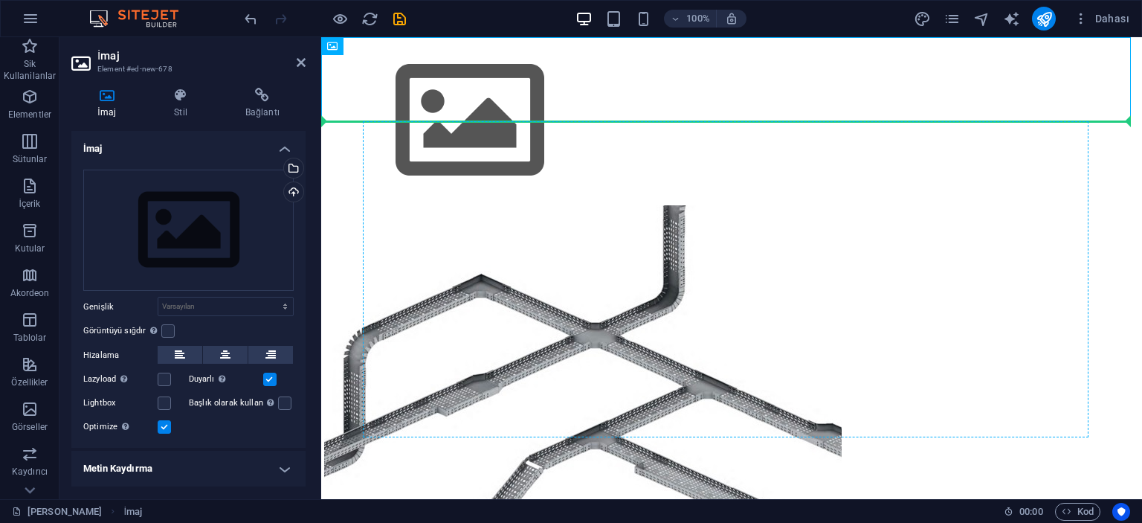
drag, startPoint x: 388, startPoint y: 74, endPoint x: 1075, endPoint y: 261, distance: 712.4
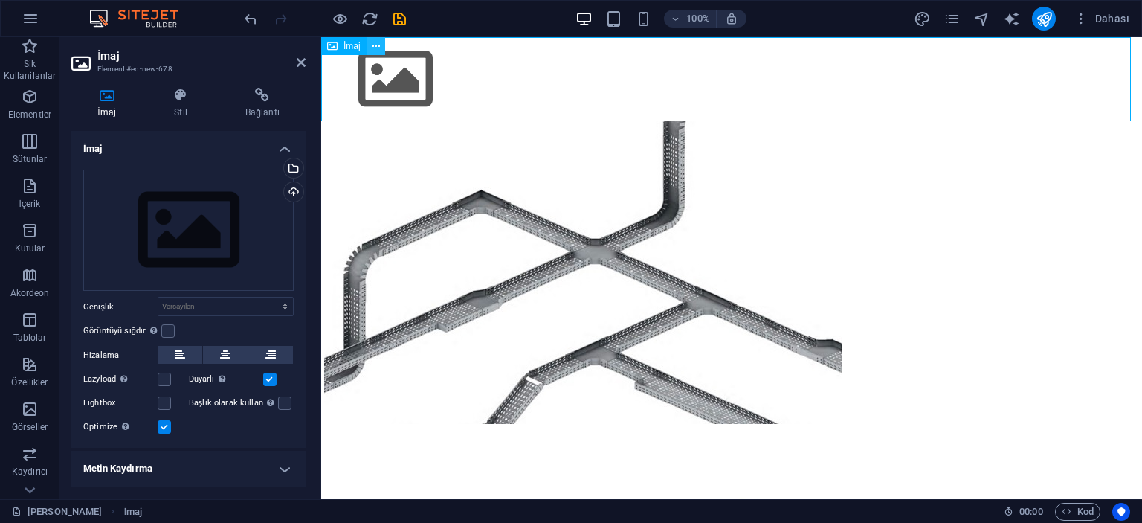
click at [381, 45] on button at bounding box center [376, 46] width 18 height 18
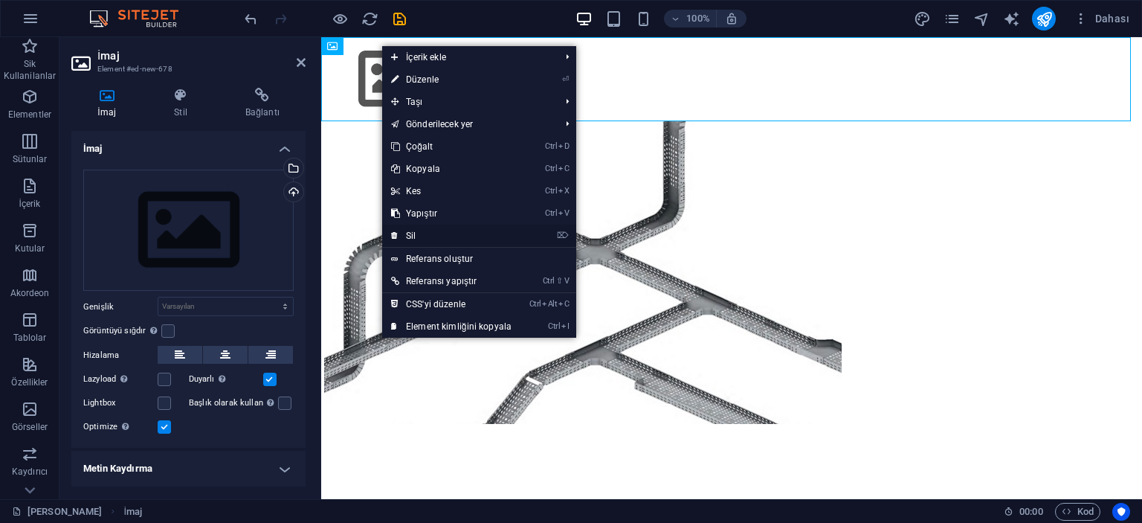
click at [410, 231] on link "⌦ Sil" at bounding box center [451, 236] width 138 height 22
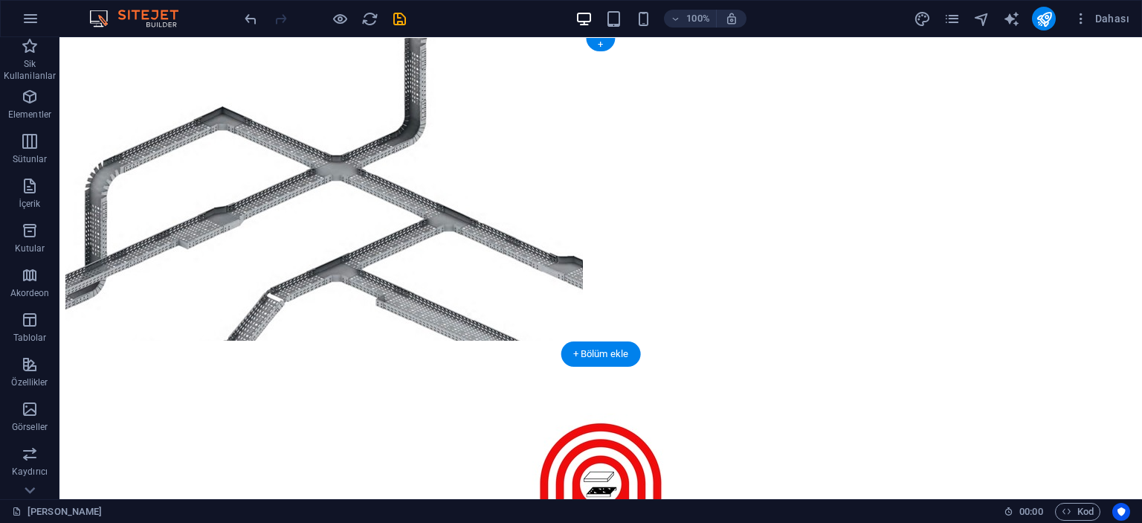
click at [155, 89] on figure at bounding box center [601, 195] width 1083 height 317
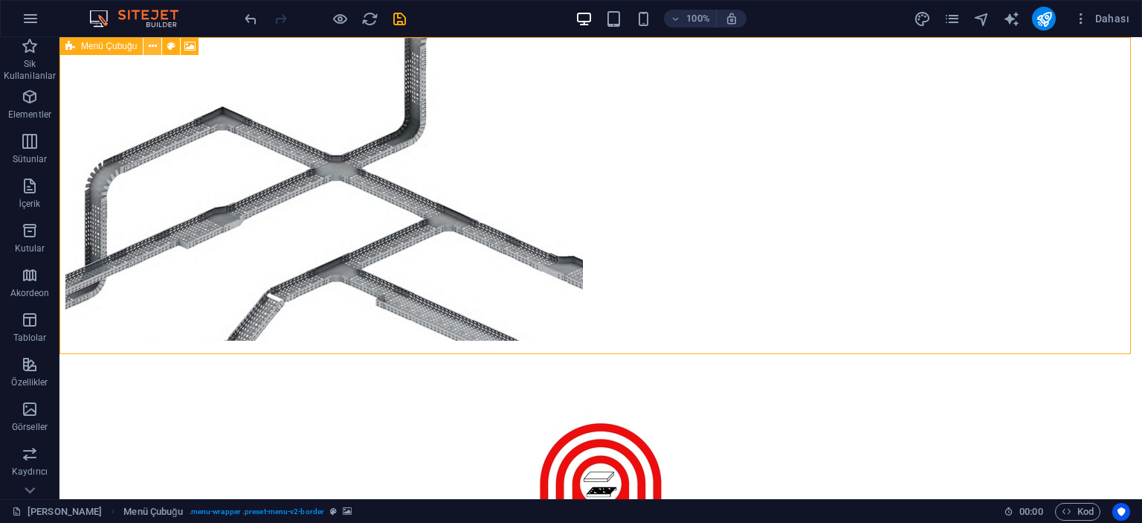
click at [149, 45] on icon at bounding box center [153, 47] width 8 height 16
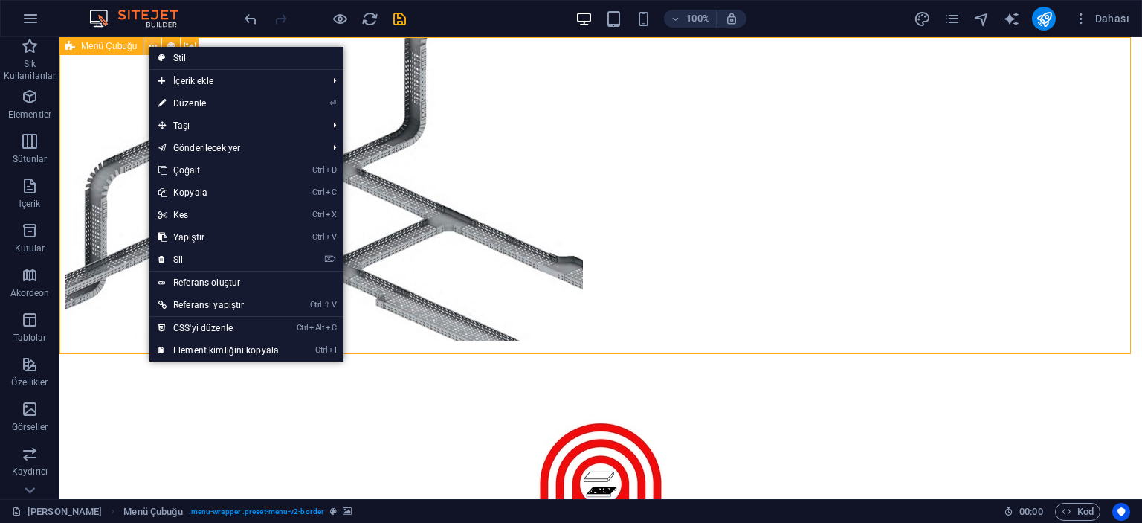
click at [149, 45] on icon at bounding box center [153, 47] width 8 height 16
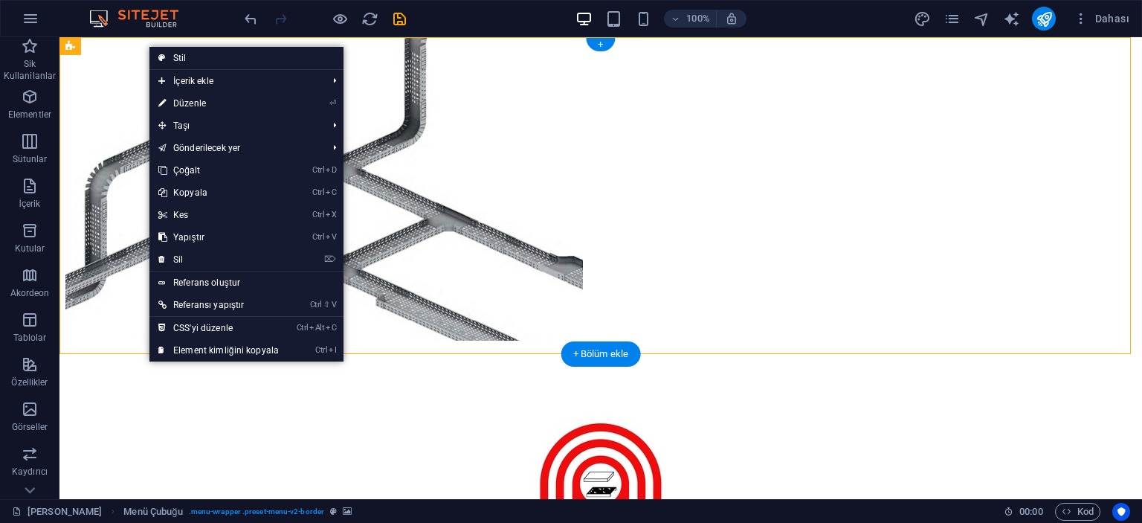
click at [111, 109] on figure at bounding box center [601, 195] width 1083 height 317
select select "%"
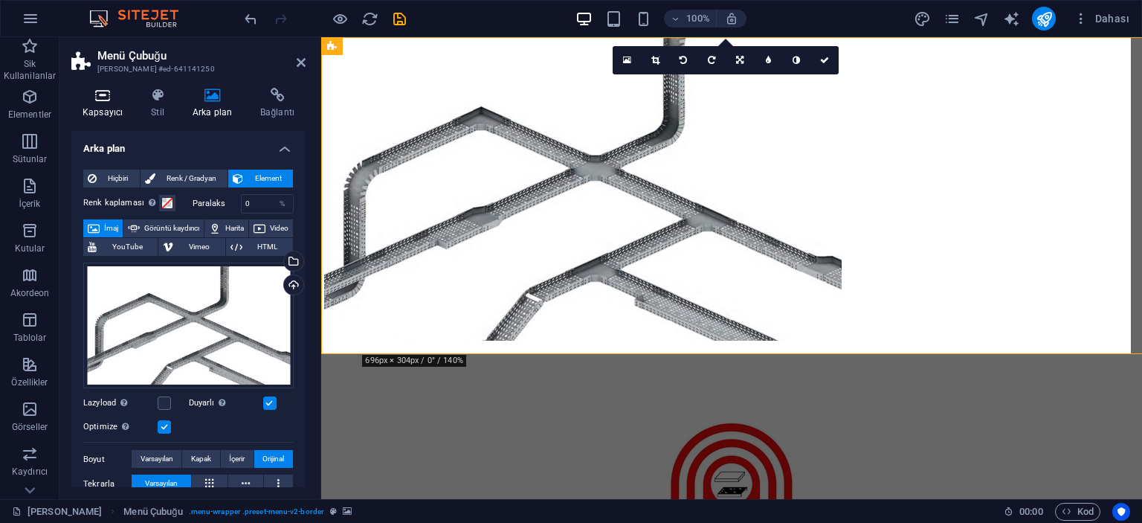
type input "1"
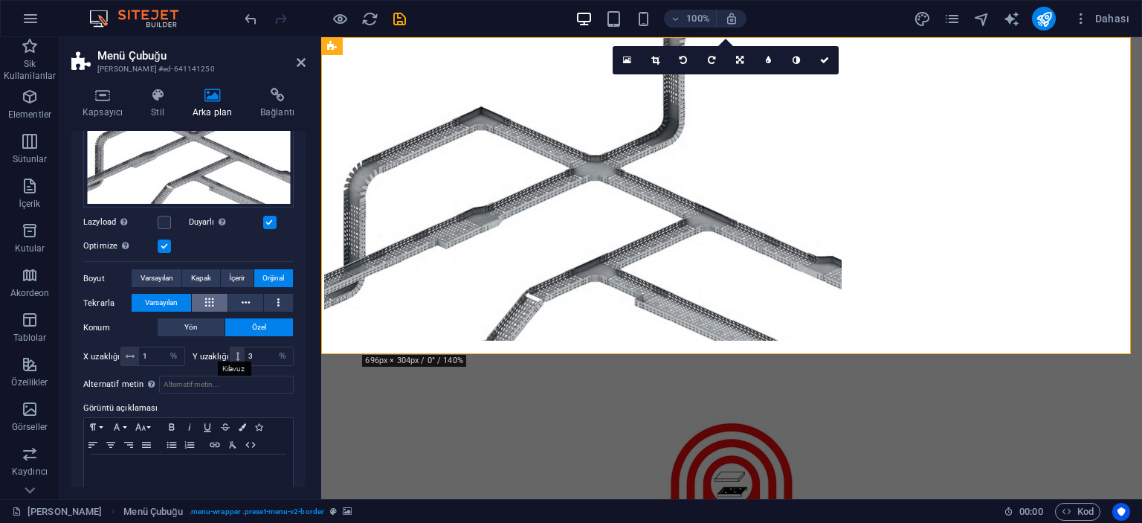
scroll to position [203, 0]
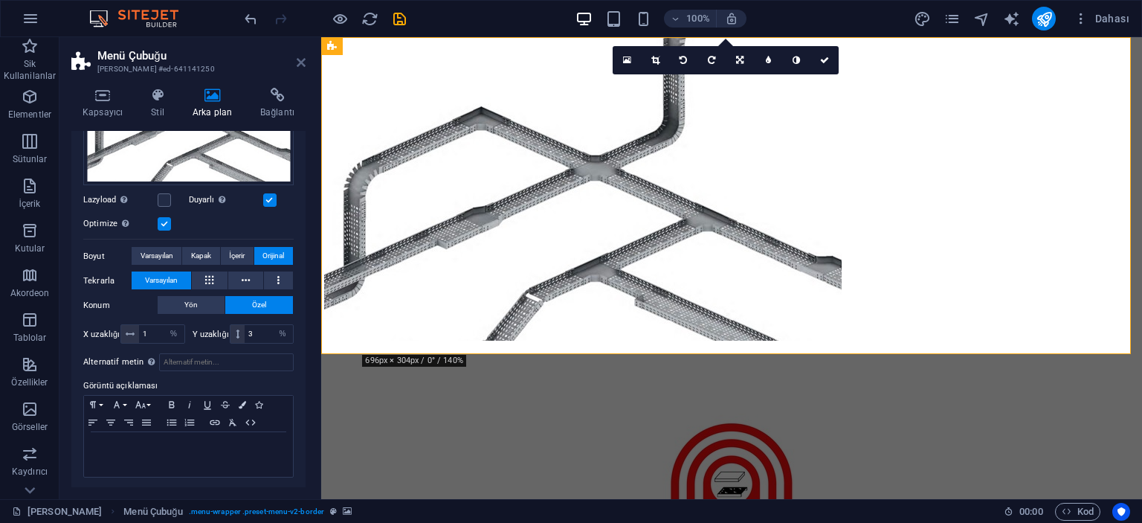
click at [299, 62] on icon at bounding box center [301, 63] width 9 height 12
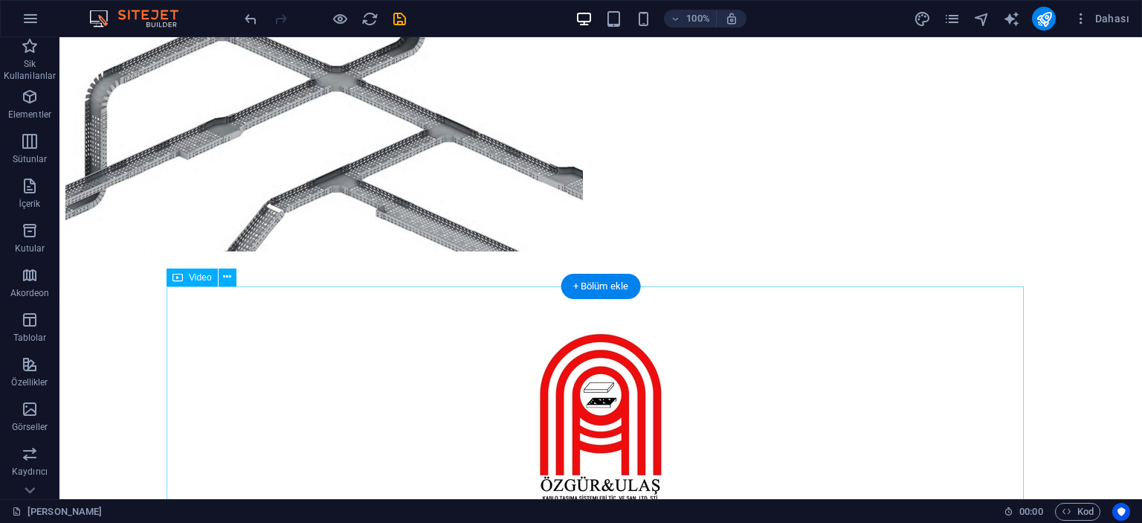
scroll to position [0, 0]
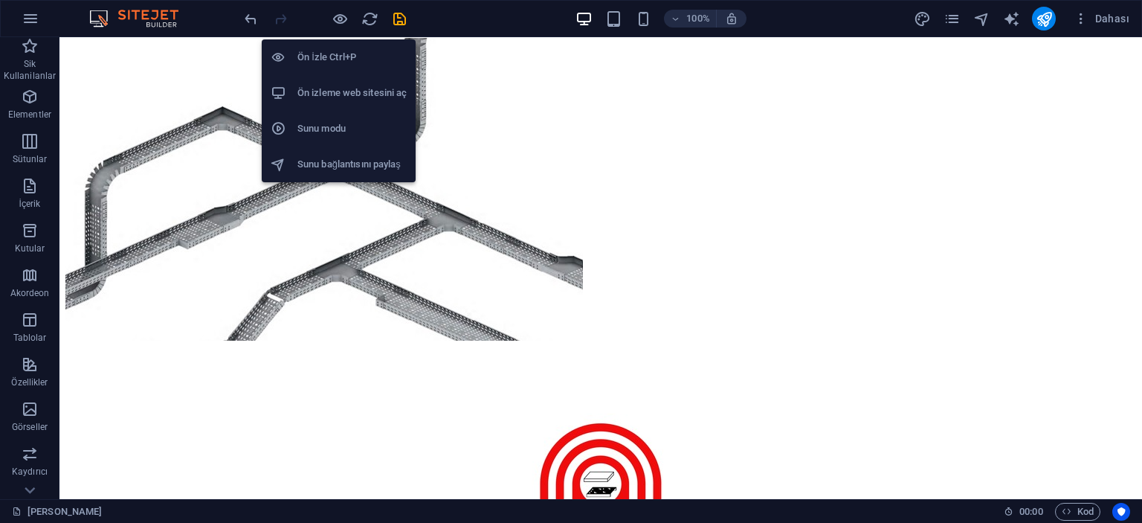
click at [303, 60] on h6 "Ön İzle Ctrl+P" at bounding box center [352, 57] width 109 height 18
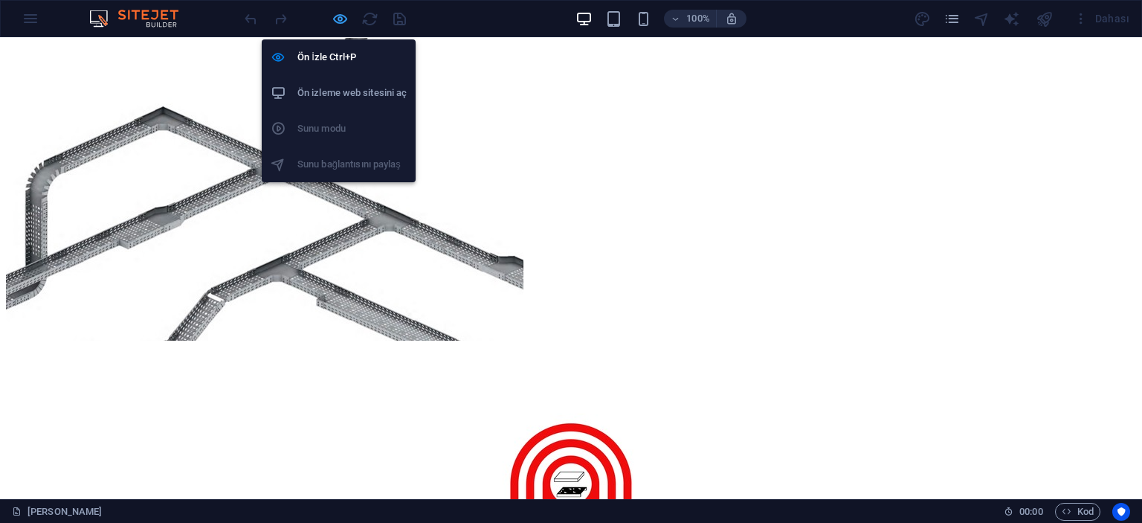
click at [339, 14] on icon "button" at bounding box center [340, 18] width 17 height 17
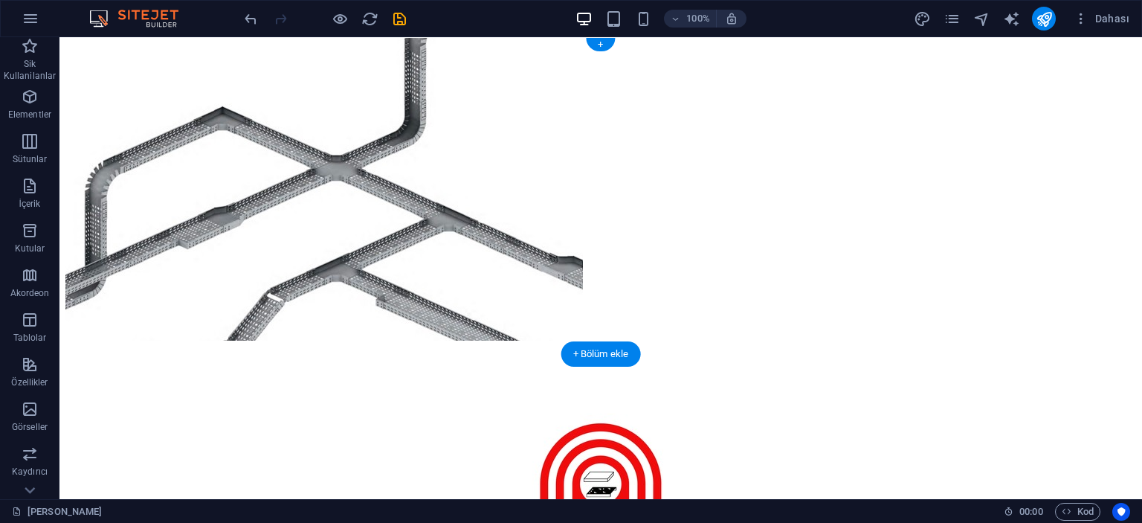
click at [146, 118] on figure at bounding box center [601, 195] width 1083 height 317
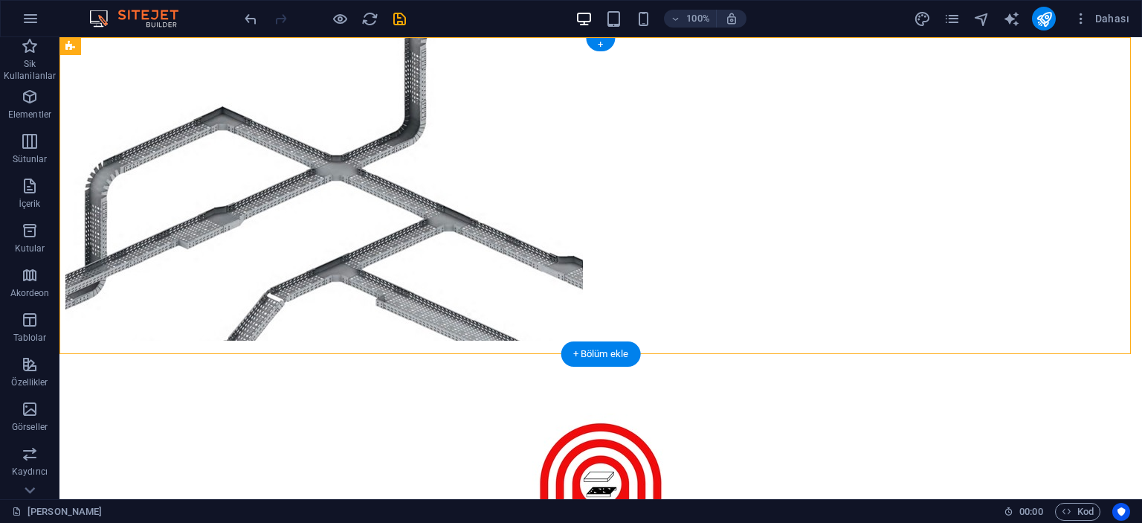
click at [146, 118] on figure at bounding box center [601, 195] width 1083 height 317
select select "%"
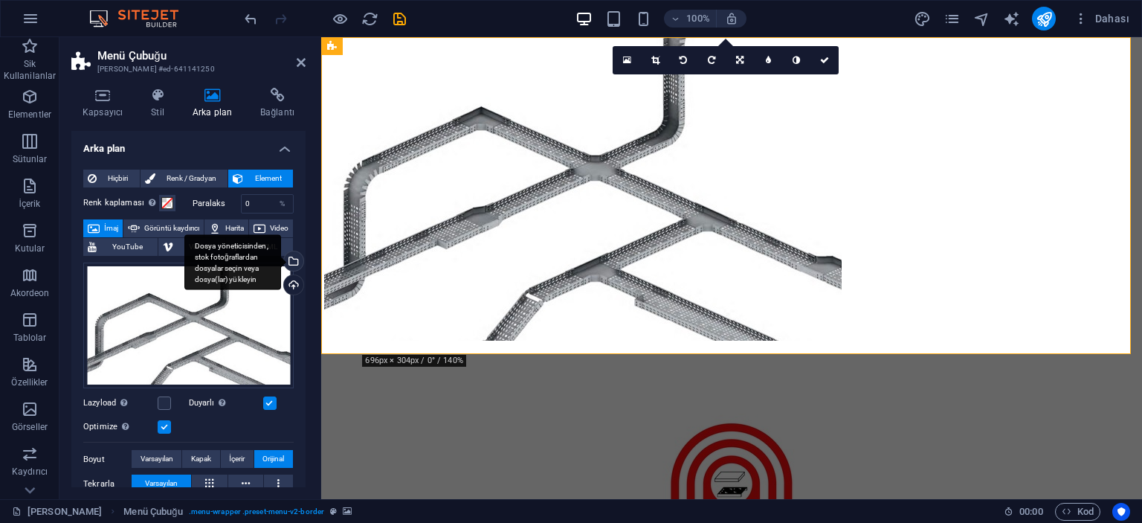
click at [294, 261] on div "Dosya yöneticisinden, stok fotoğraflardan dosyalar seçin veya dosya(lar) yükley…" at bounding box center [292, 262] width 22 height 22
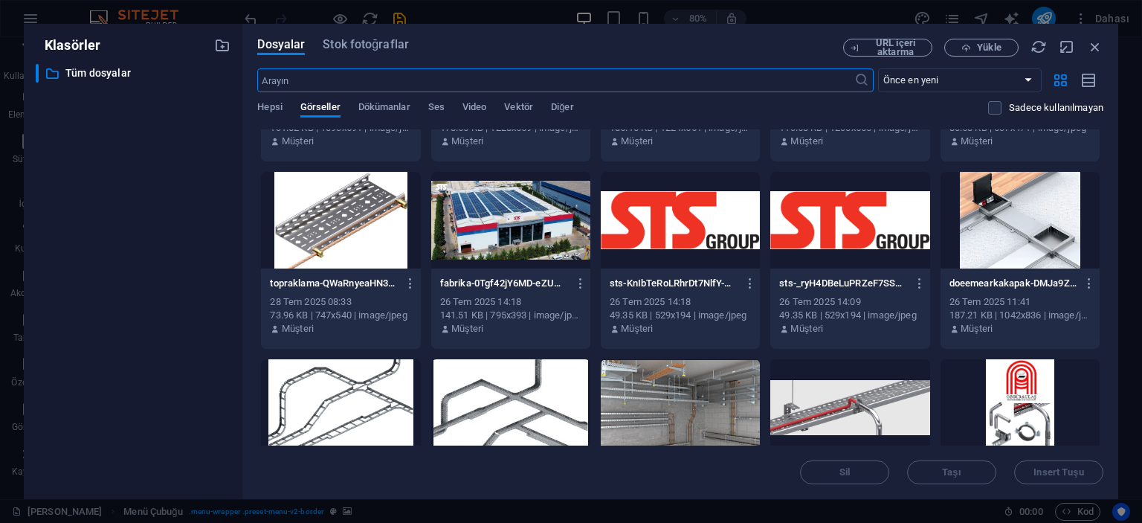
scroll to position [595, 0]
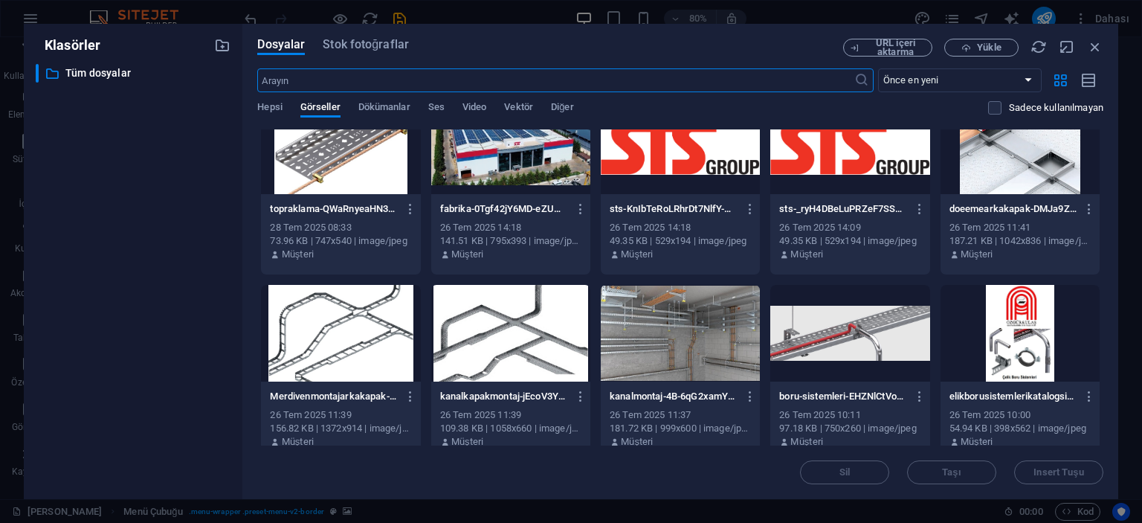
click at [367, 339] on div at bounding box center [340, 333] width 159 height 97
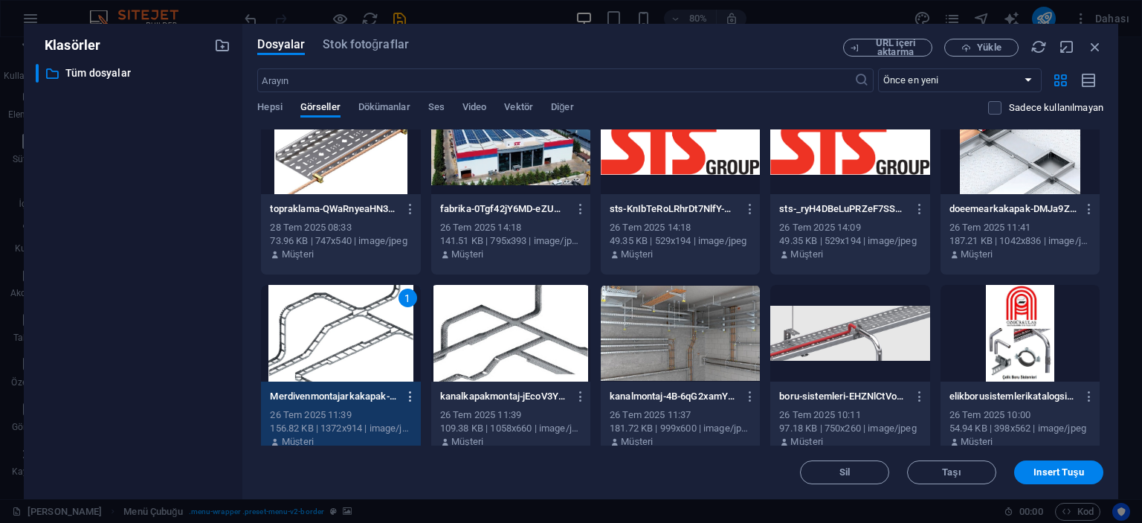
click at [408, 391] on icon "button" at bounding box center [411, 396] width 14 height 13
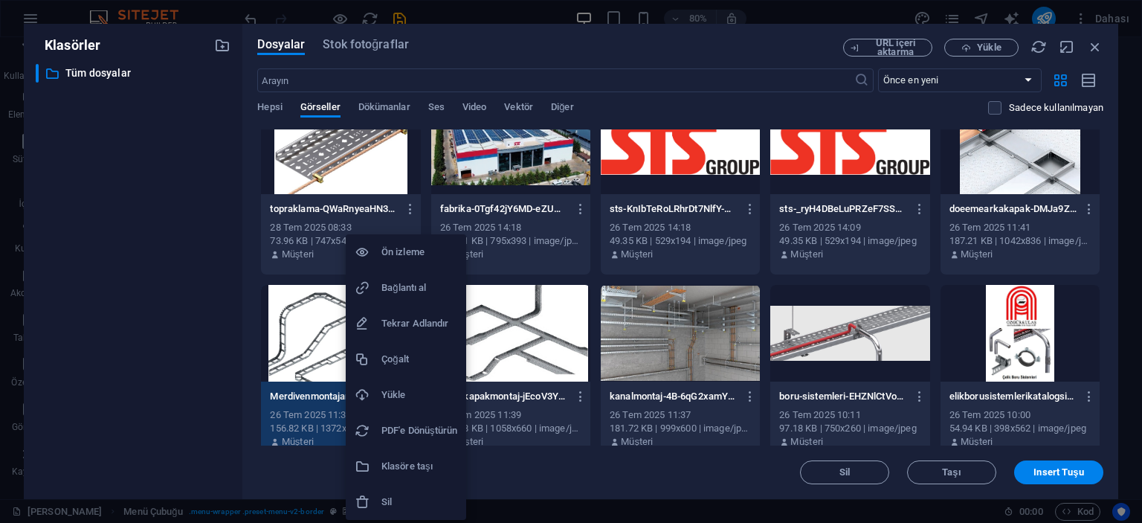
click at [170, 361] on div at bounding box center [571, 261] width 1142 height 523
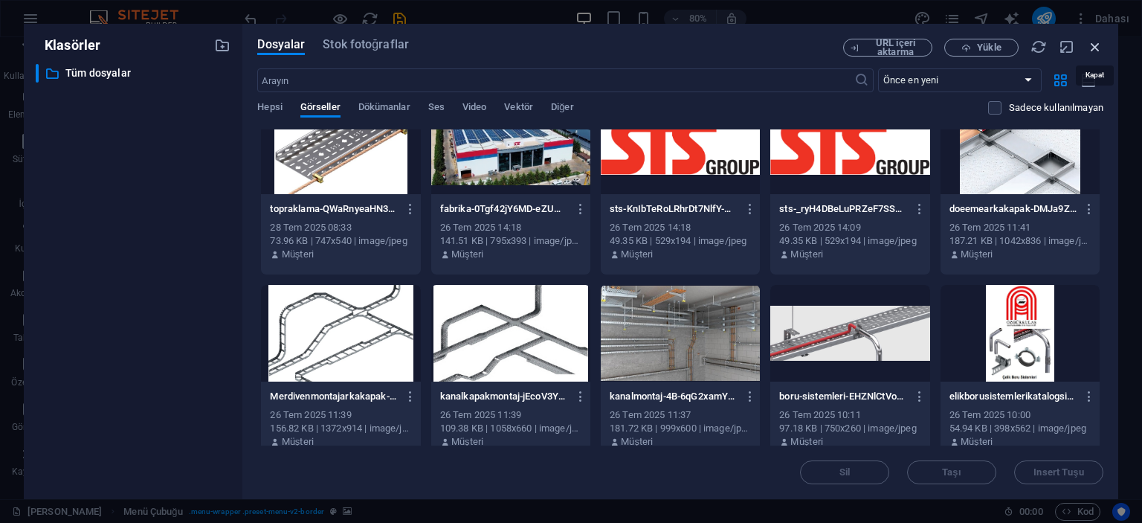
drag, startPoint x: 1093, startPoint y: 48, endPoint x: 774, endPoint y: 10, distance: 321.2
click at [1093, 48] on icon "button" at bounding box center [1095, 47] width 16 height 16
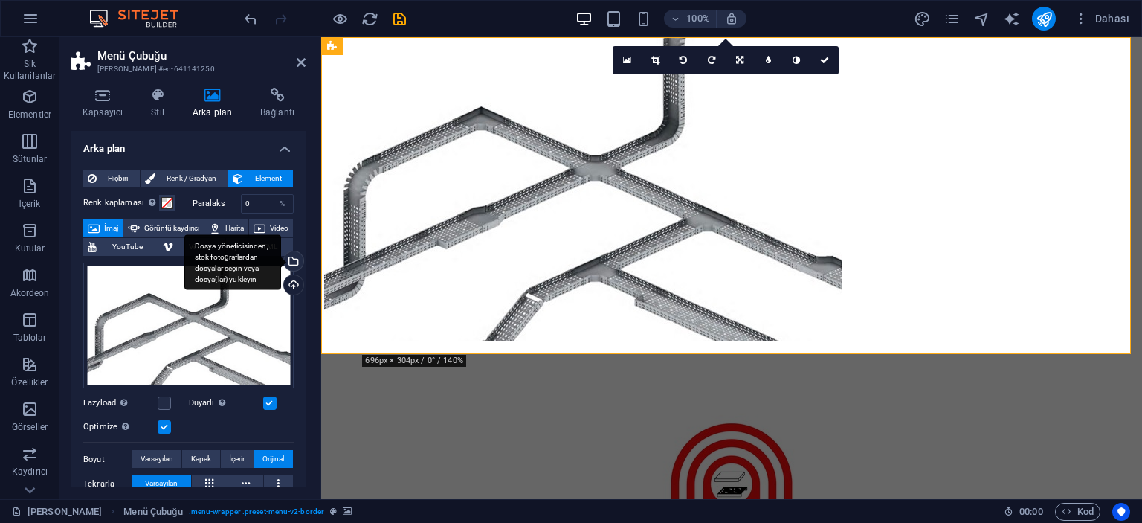
click at [281, 263] on div "Dosya yöneticisinden, stok fotoğraflardan dosyalar seçin veya dosya(lar) yükley…" at bounding box center [232, 262] width 97 height 56
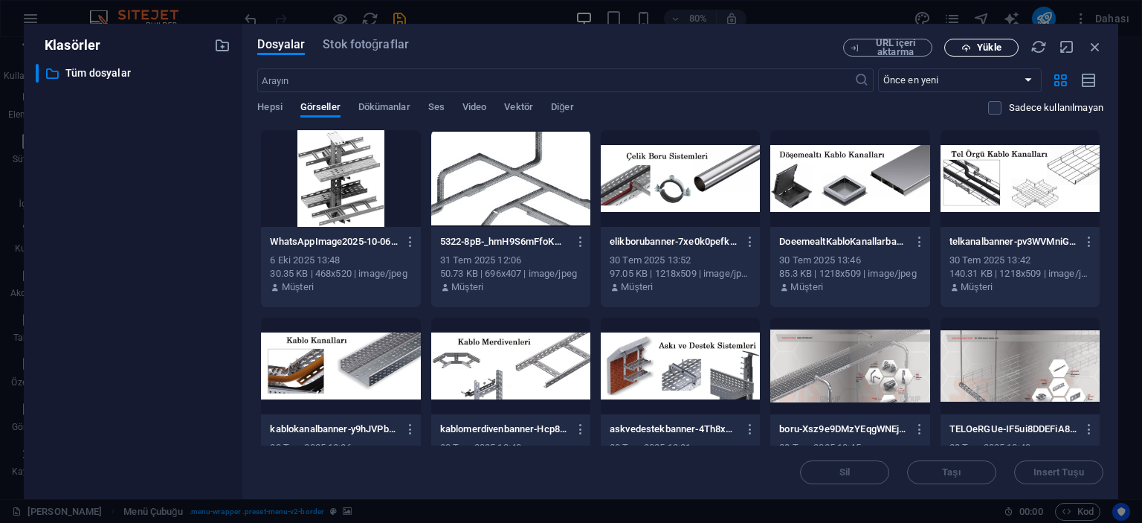
click at [961, 47] on span "Yükle" at bounding box center [981, 48] width 61 height 10
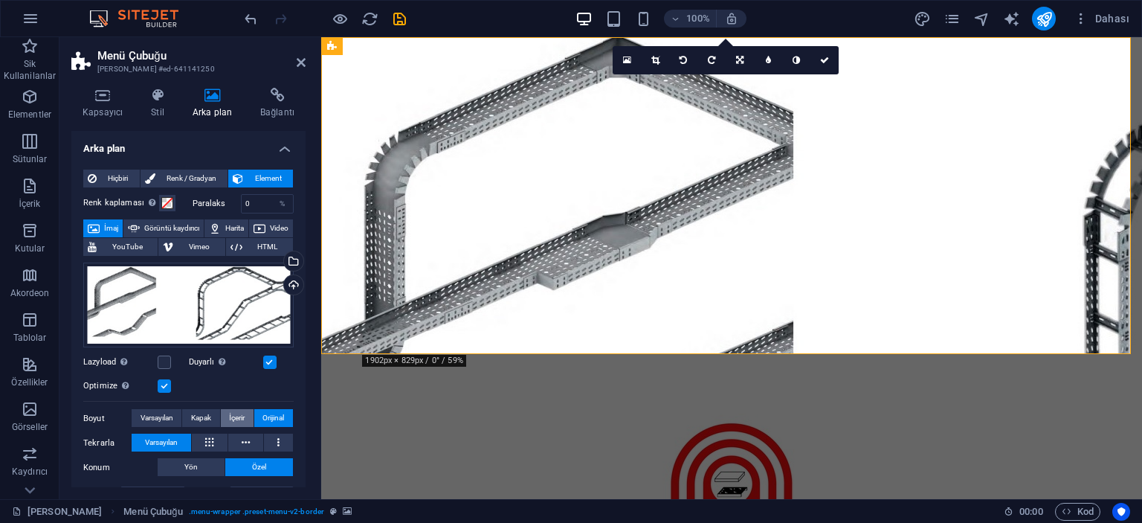
click at [235, 419] on span "İçerir" at bounding box center [237, 418] width 16 height 18
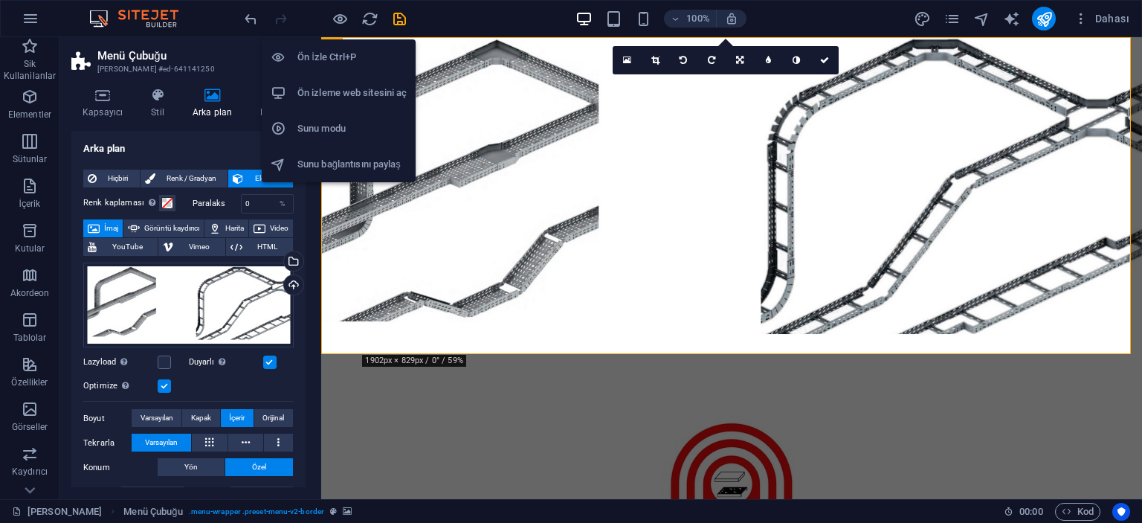
click at [318, 56] on h6 "Ön İzle Ctrl+P" at bounding box center [352, 57] width 109 height 18
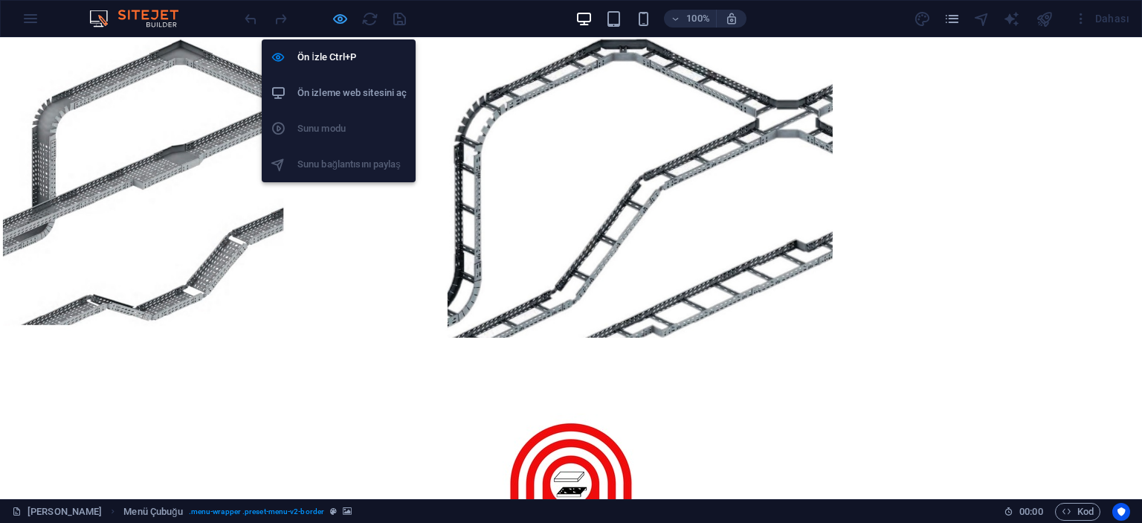
click at [339, 12] on icon "button" at bounding box center [340, 18] width 17 height 17
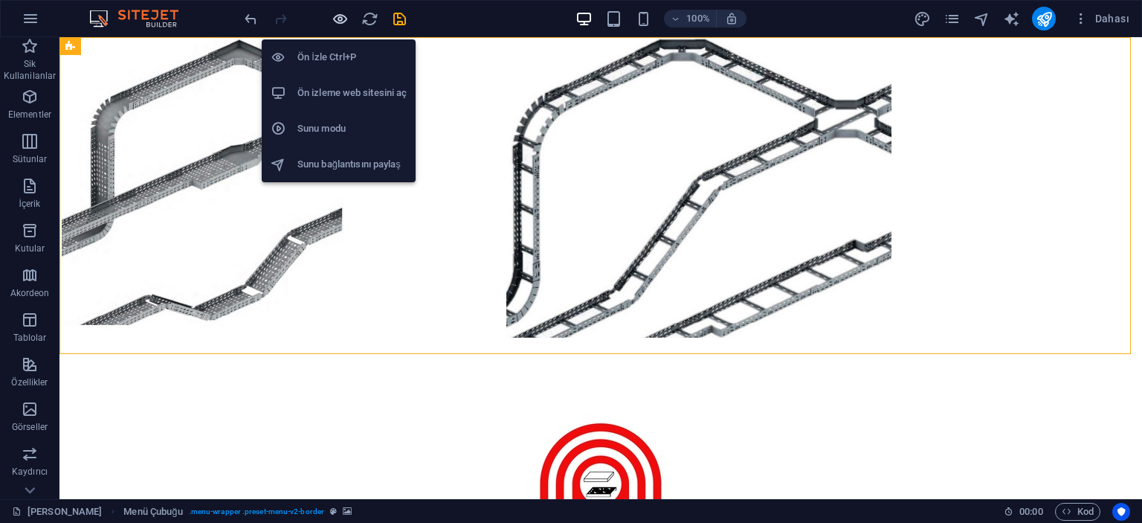
click at [334, 14] on icon "button" at bounding box center [340, 18] width 17 height 17
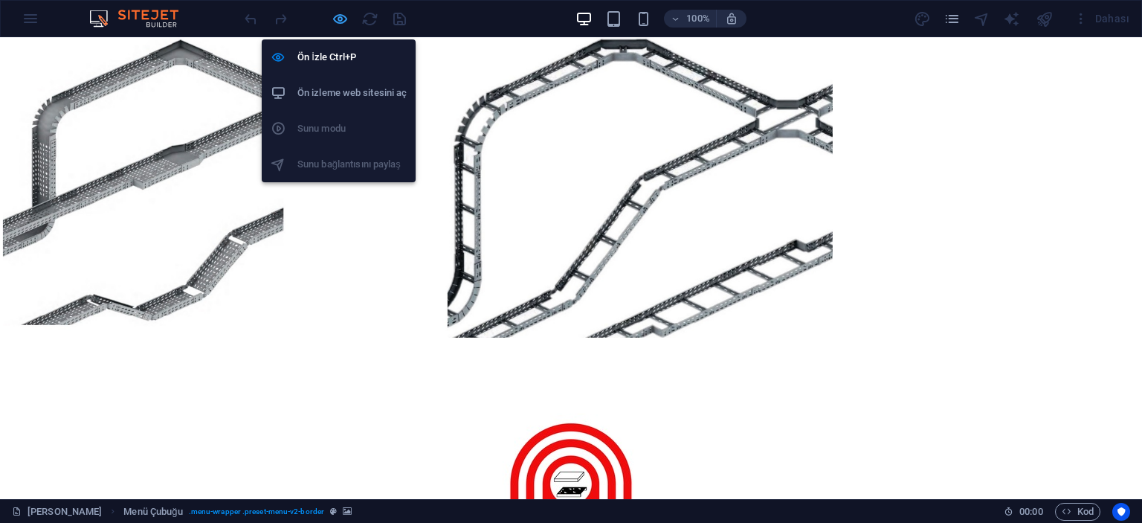
click at [336, 12] on icon "button" at bounding box center [340, 18] width 17 height 17
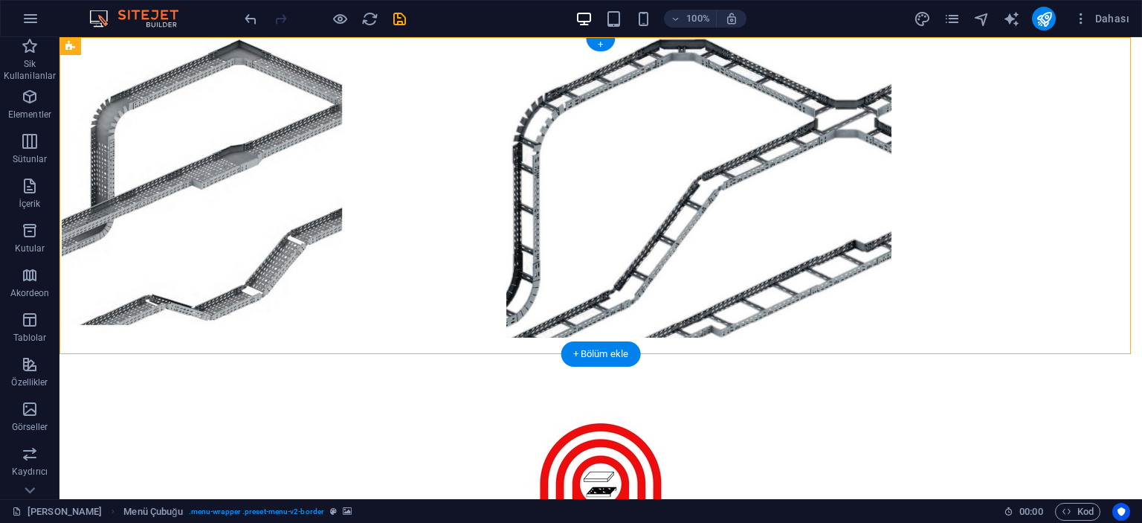
click at [214, 147] on figure at bounding box center [601, 195] width 1083 height 317
select select "%"
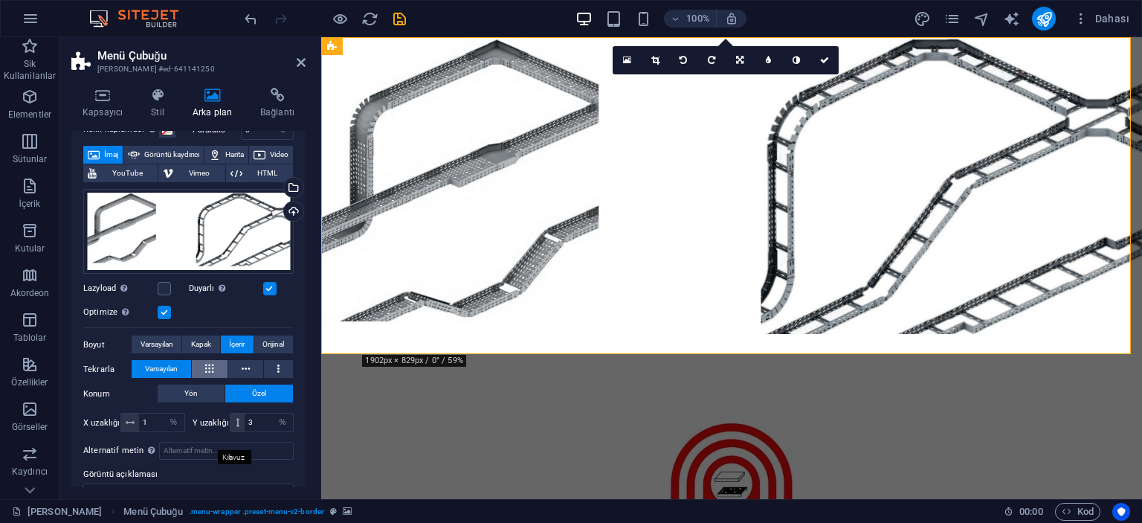
scroll to position [149, 0]
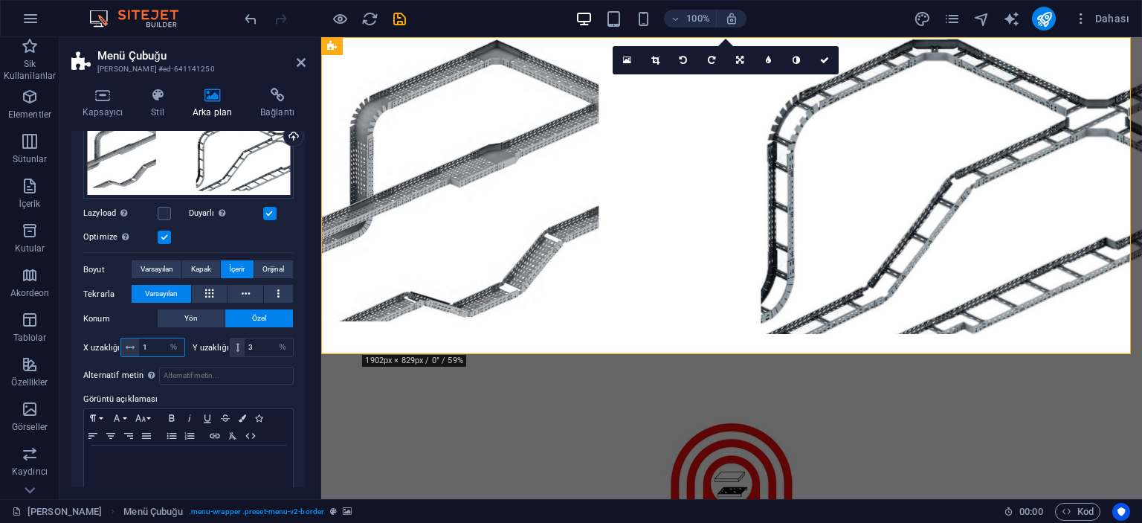
click at [158, 341] on input "1" at bounding box center [161, 347] width 45 height 18
type input "10"
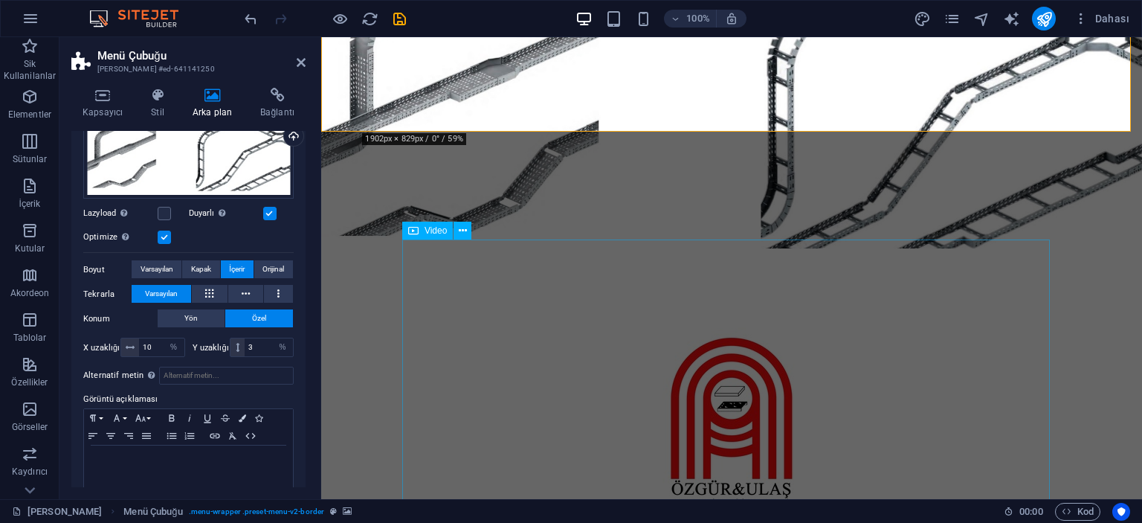
scroll to position [0, 0]
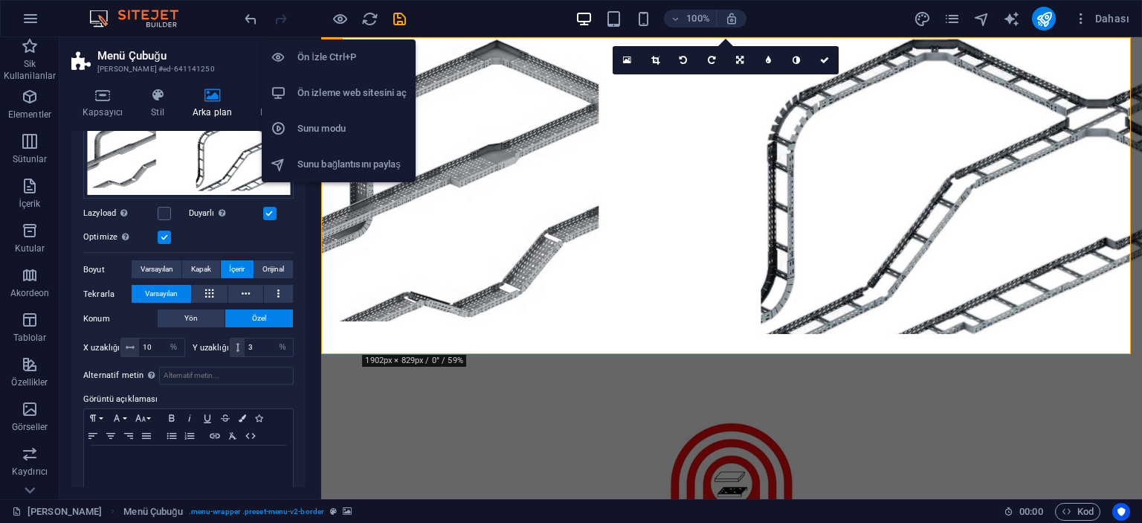
click at [330, 57] on h6 "Ön İzle Ctrl+P" at bounding box center [352, 57] width 109 height 18
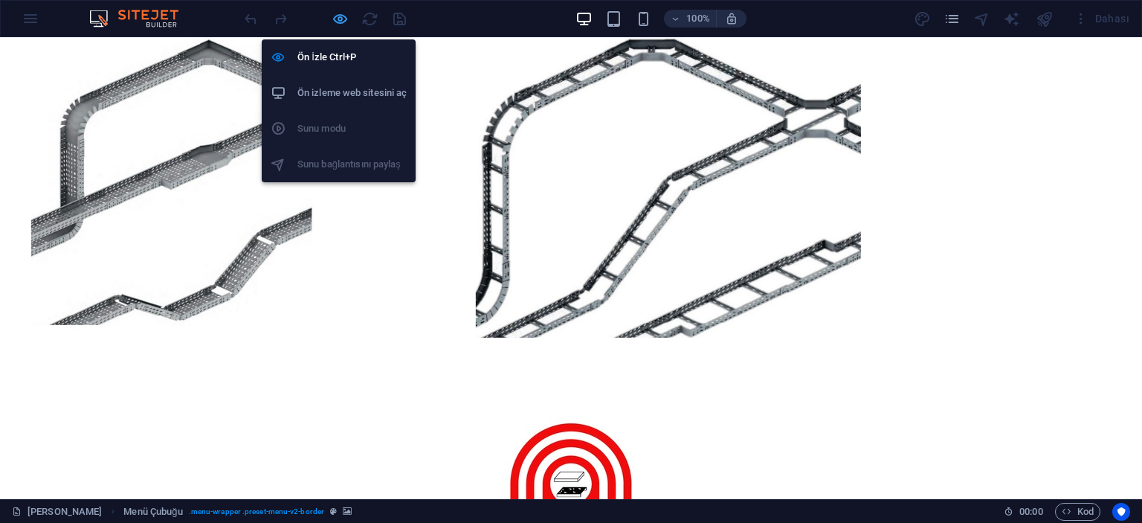
click at [343, 19] on icon "button" at bounding box center [340, 18] width 17 height 17
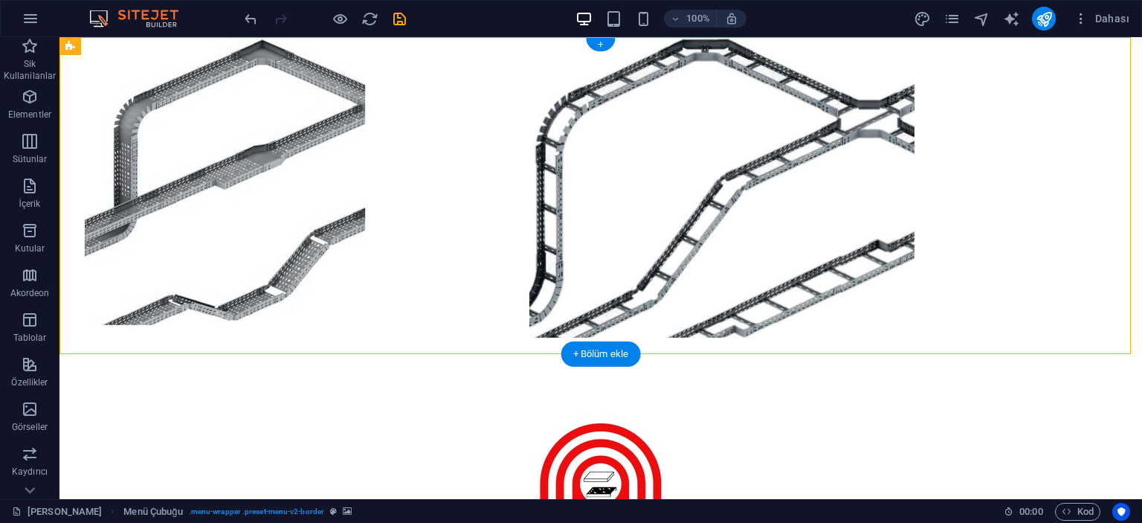
click at [157, 100] on figure at bounding box center [601, 195] width 1083 height 317
select select "%"
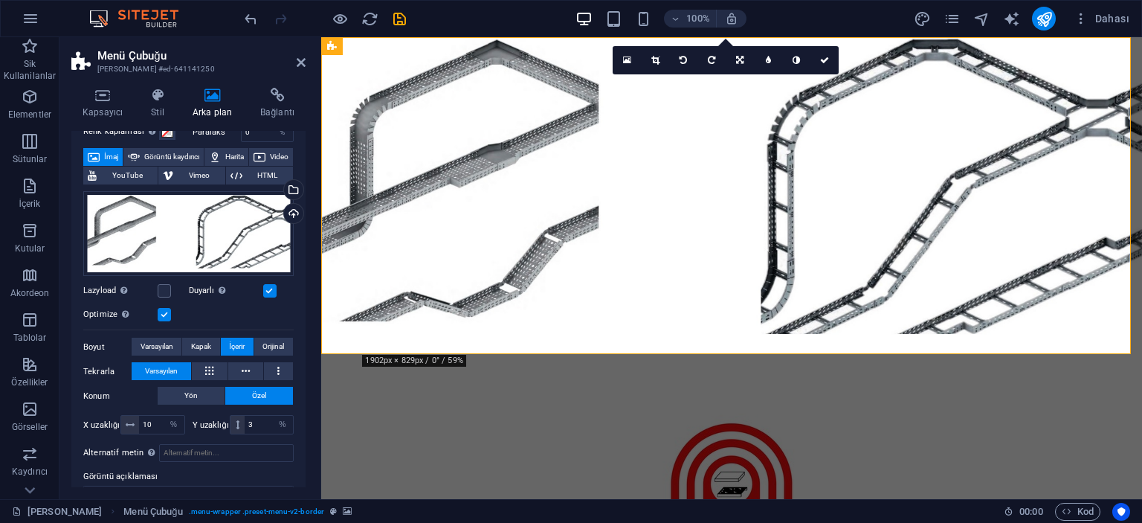
scroll to position [149, 0]
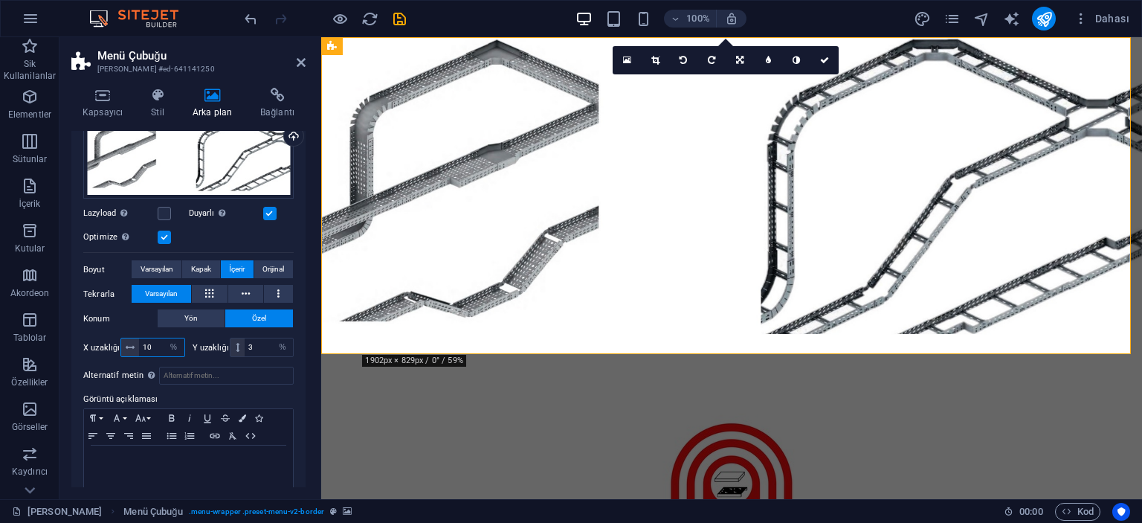
click at [150, 341] on input "10" at bounding box center [161, 347] width 45 height 18
click at [152, 341] on input "10" at bounding box center [161, 347] width 45 height 18
click at [152, 344] on input "50" at bounding box center [161, 347] width 45 height 18
type input "100"
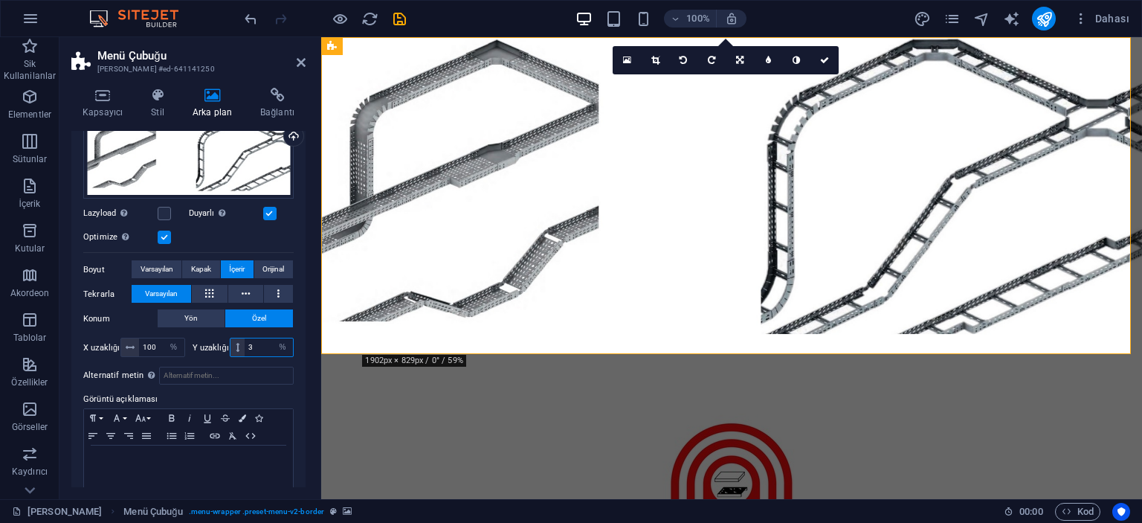
click at [268, 344] on input "3" at bounding box center [269, 347] width 48 height 18
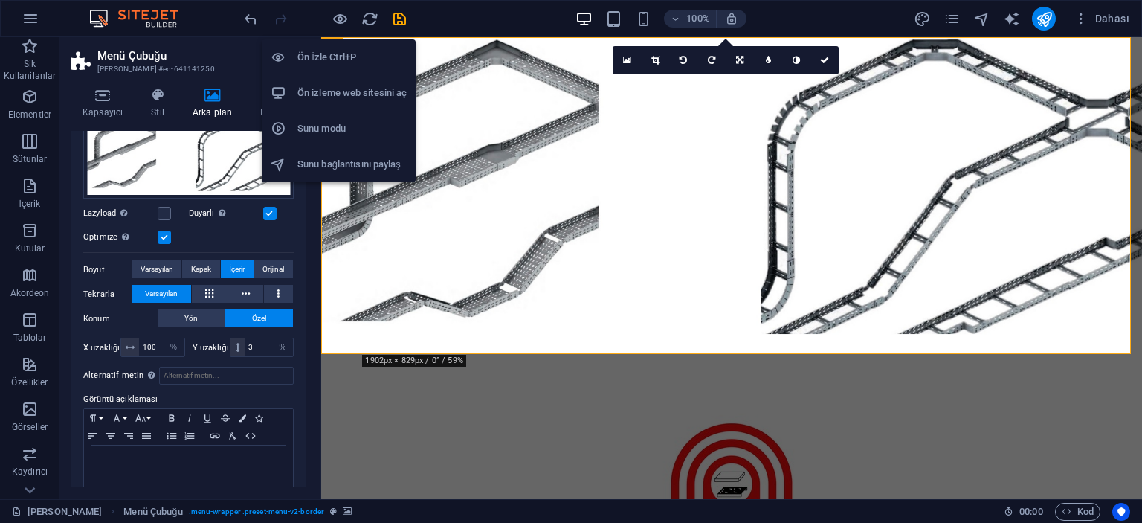
click at [328, 47] on li "Ön İzle Ctrl+P" at bounding box center [339, 57] width 154 height 36
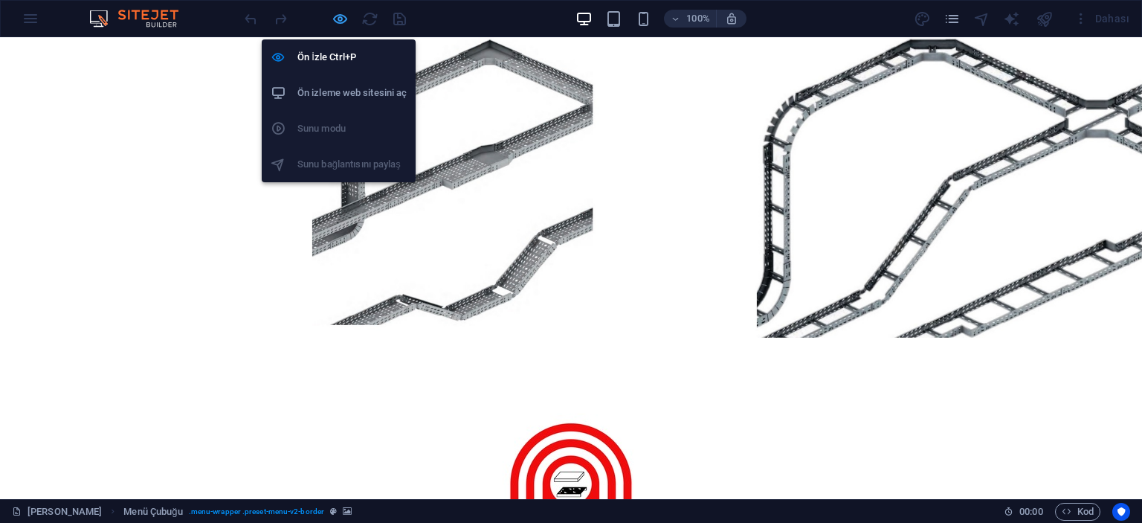
click at [341, 12] on icon "button" at bounding box center [340, 18] width 17 height 17
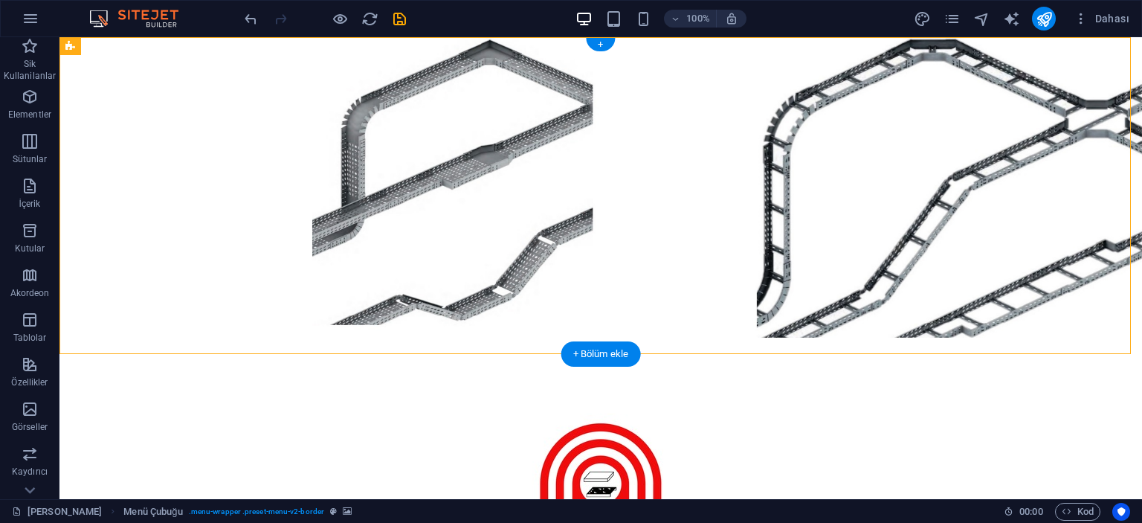
click at [135, 89] on figure at bounding box center [601, 195] width 1083 height 317
select select "%"
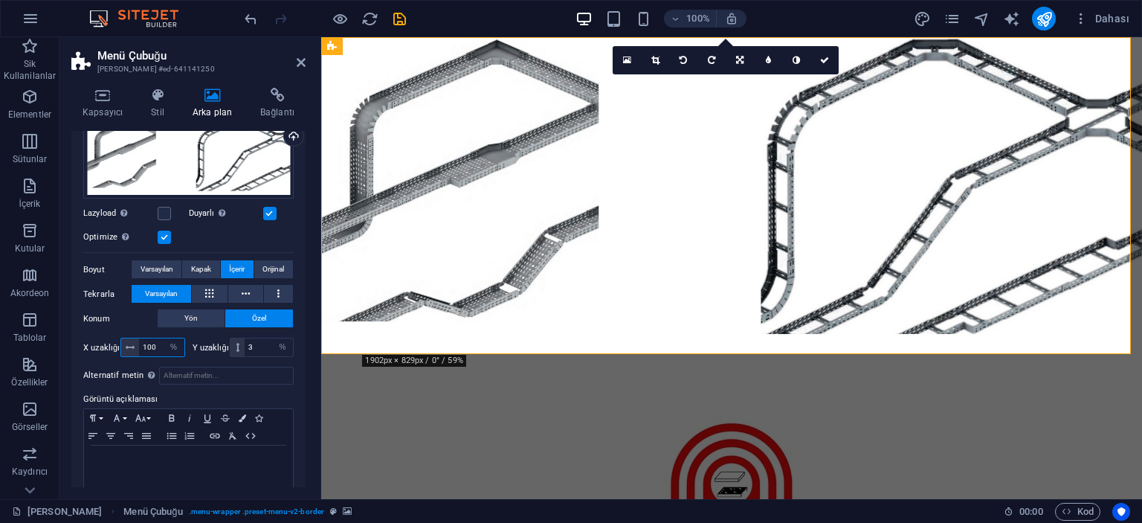
click at [158, 346] on input "100" at bounding box center [161, 347] width 45 height 18
type input "50"
click at [258, 340] on input "3" at bounding box center [269, 347] width 48 height 18
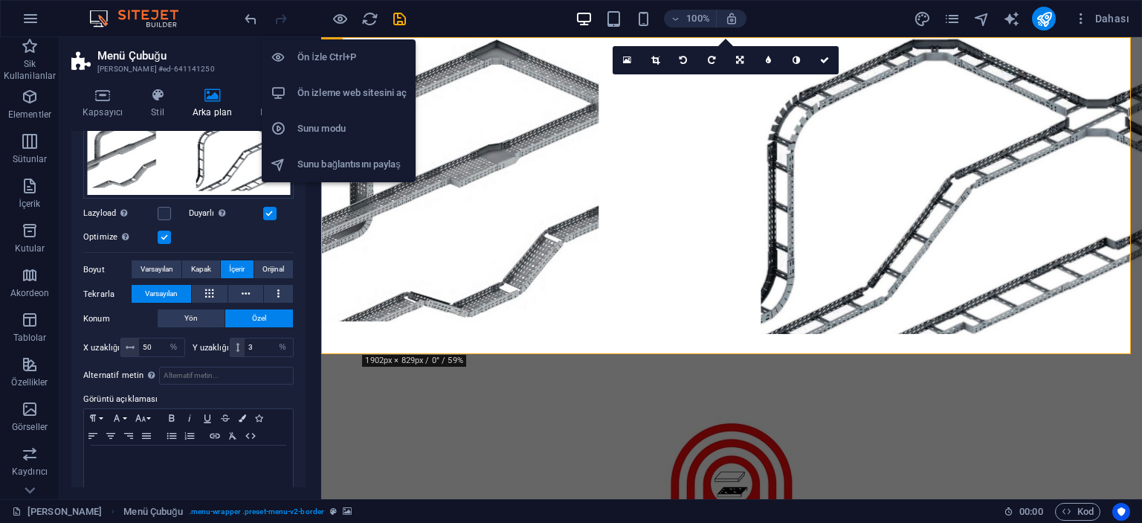
click at [336, 46] on li "Ön İzle Ctrl+P" at bounding box center [339, 57] width 154 height 36
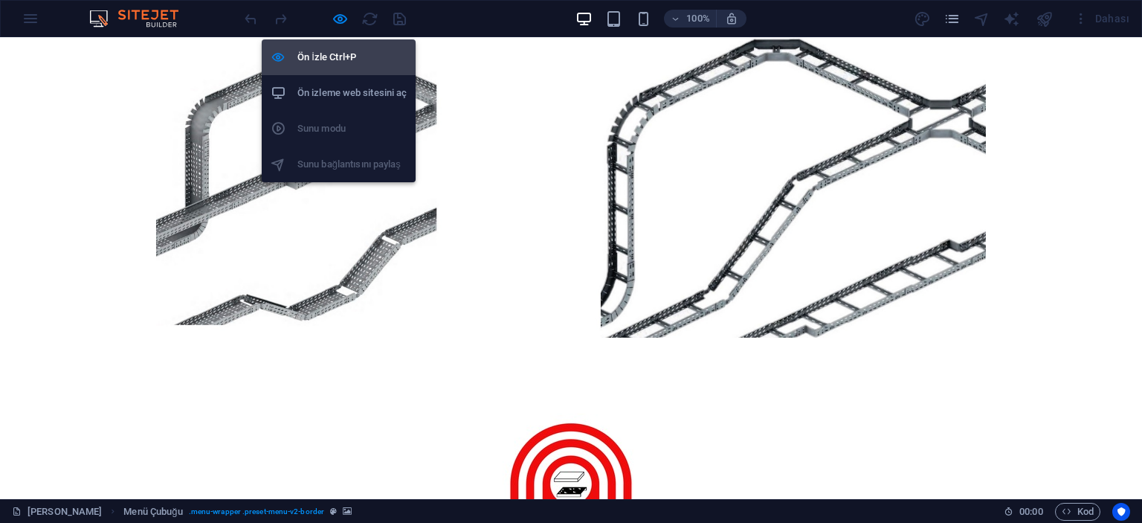
click at [335, 59] on h6 "Ön İzle Ctrl+P" at bounding box center [352, 57] width 109 height 18
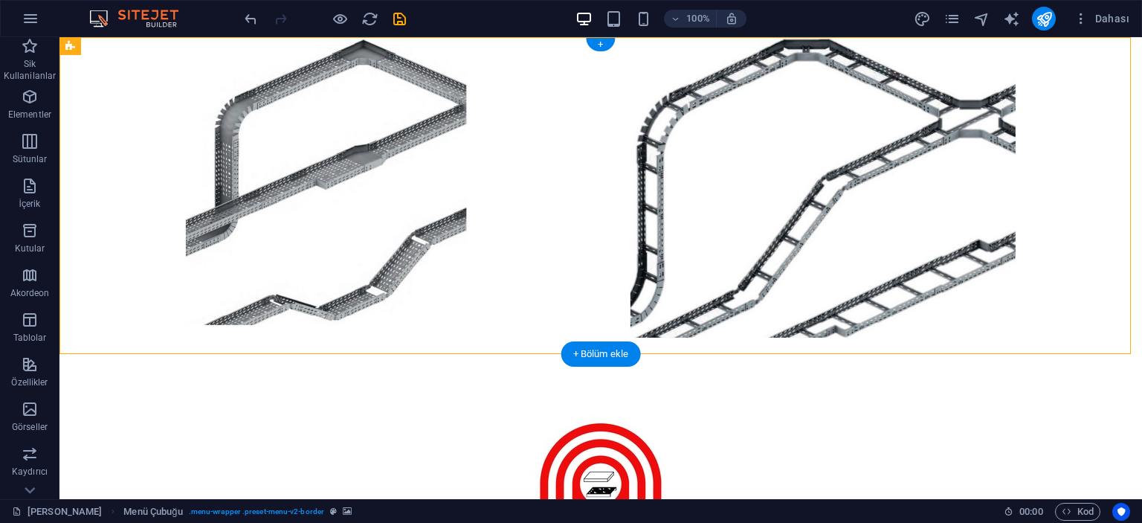
click at [104, 105] on figure at bounding box center [601, 195] width 1083 height 317
select select "%"
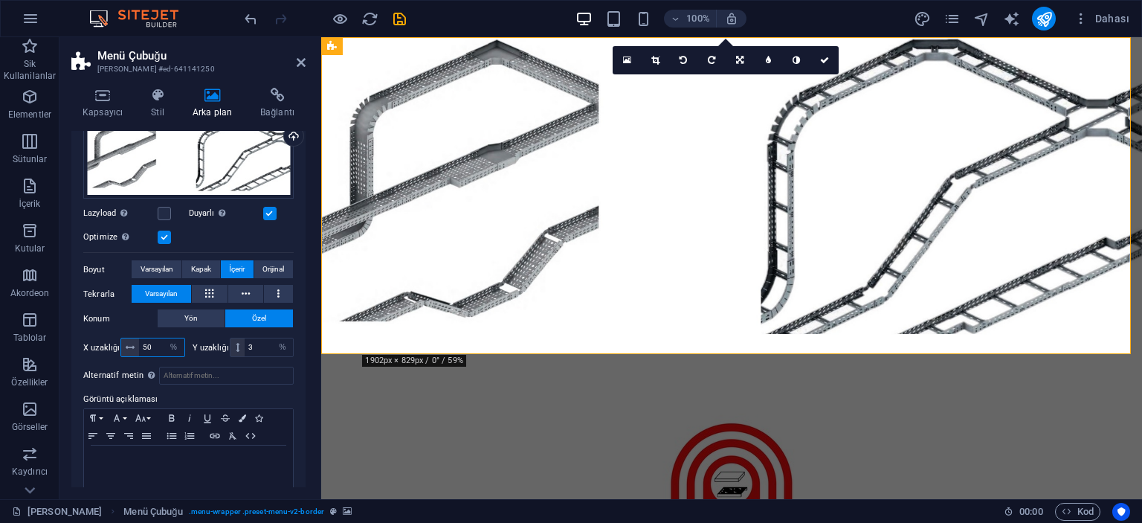
click at [161, 344] on input "50" at bounding box center [161, 347] width 45 height 18
type input "20"
click at [264, 343] on input "3" at bounding box center [269, 347] width 48 height 18
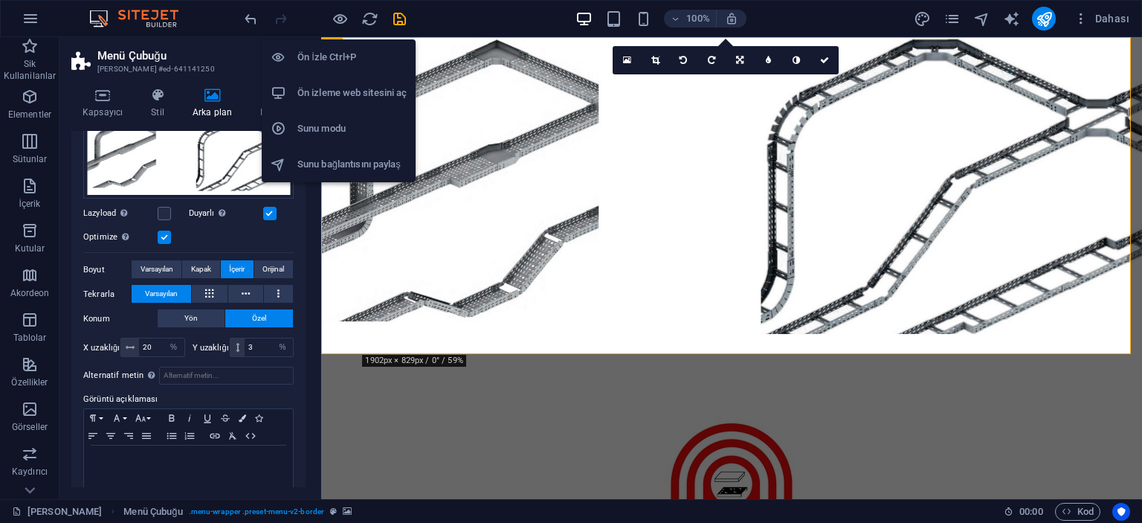
click at [314, 58] on h6 "Ön İzle Ctrl+P" at bounding box center [352, 57] width 109 height 18
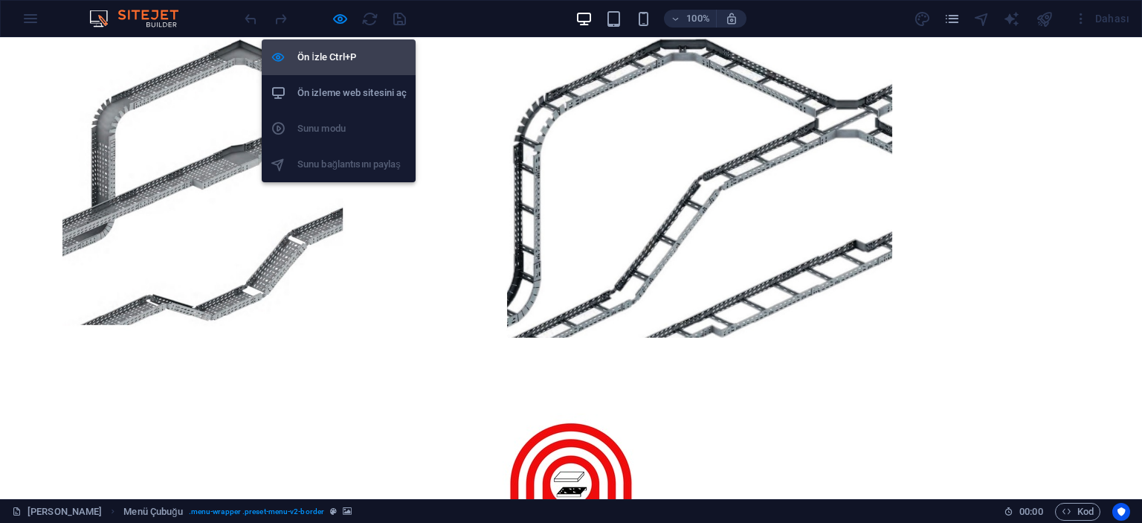
click at [323, 56] on h6 "Ön İzle Ctrl+P" at bounding box center [352, 57] width 109 height 18
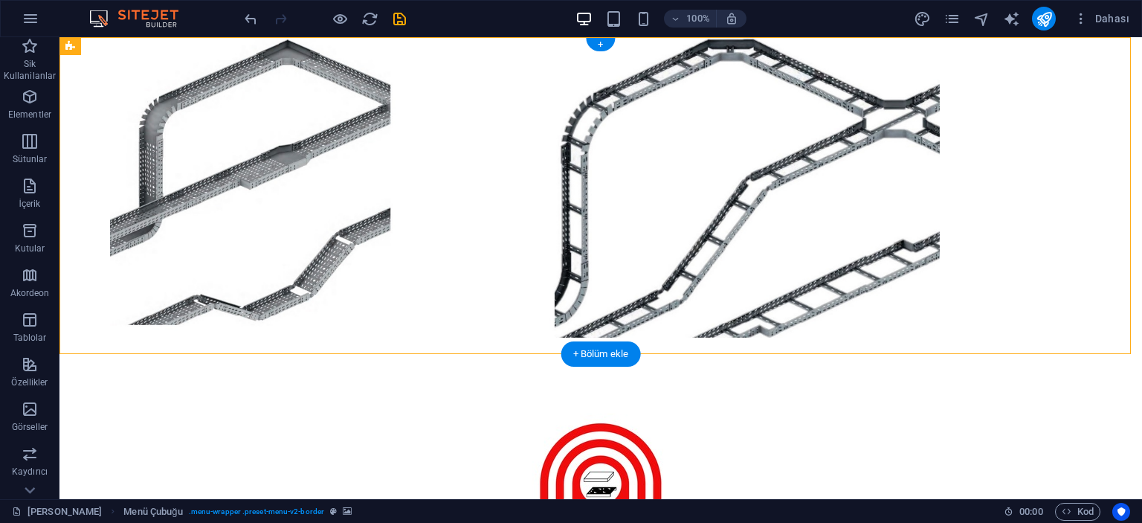
click at [132, 67] on figure at bounding box center [601, 195] width 1083 height 317
select select "%"
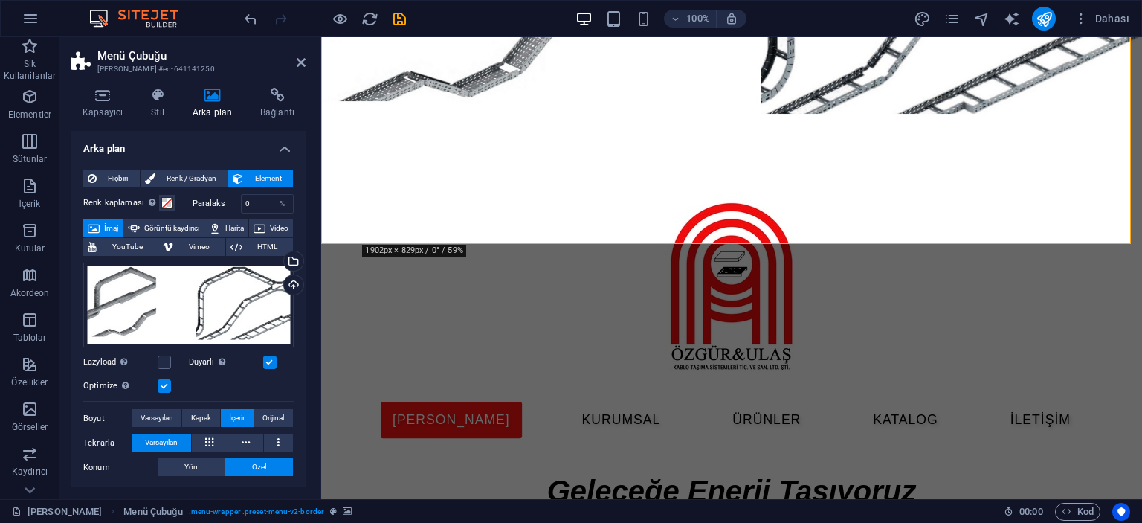
scroll to position [223, 0]
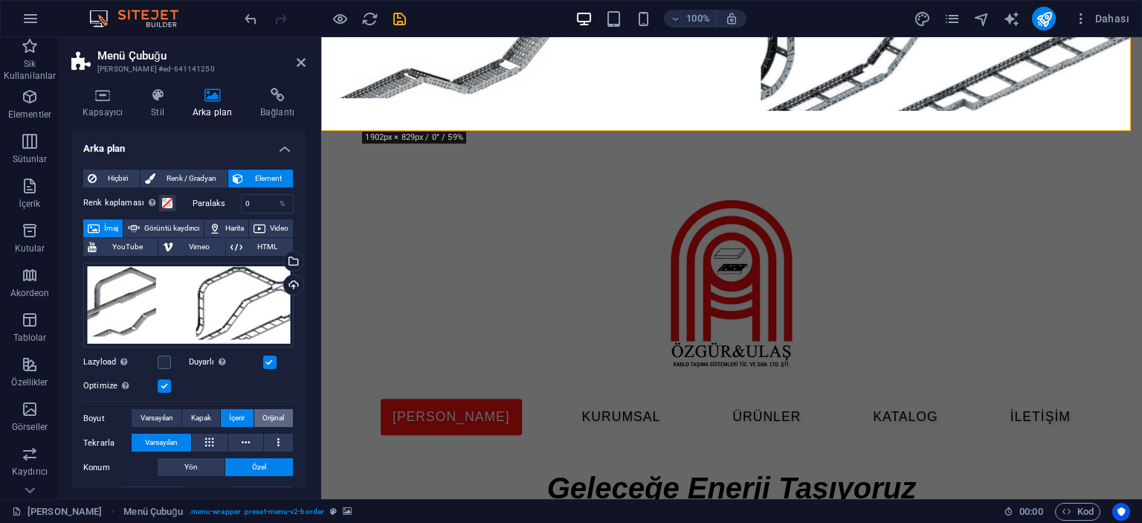
click at [272, 417] on span "Orijinal" at bounding box center [274, 418] width 22 height 18
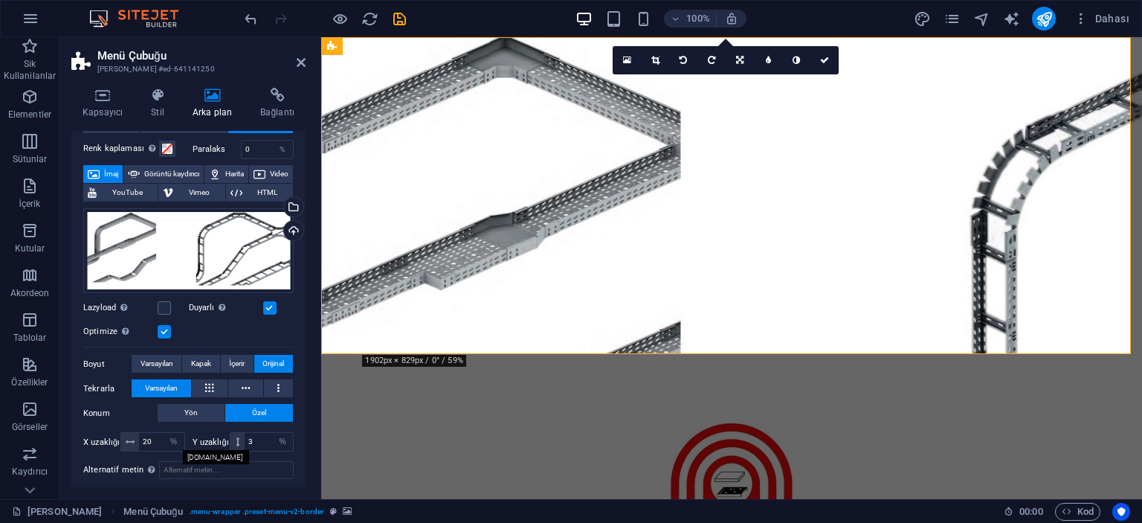
scroll to position [74, 0]
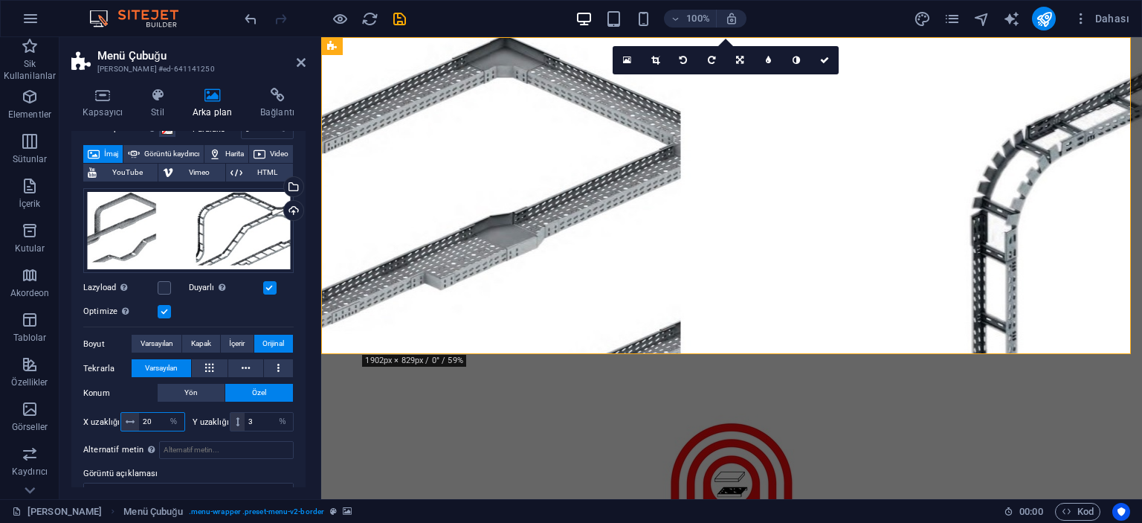
click at [152, 416] on input "20" at bounding box center [161, 422] width 45 height 18
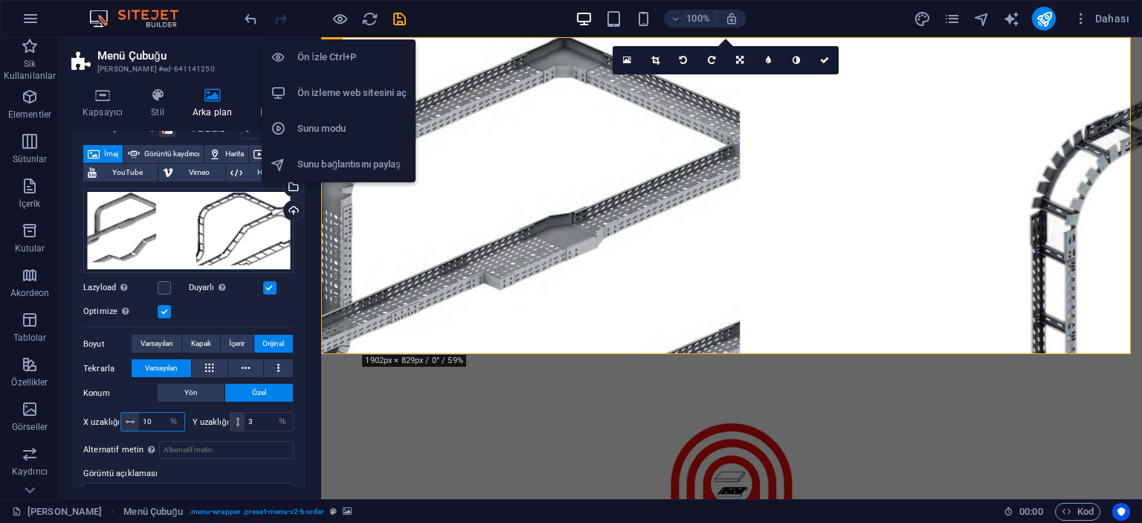
type input "10"
click at [326, 51] on h6 "Ön İzle Ctrl+P" at bounding box center [352, 57] width 109 height 18
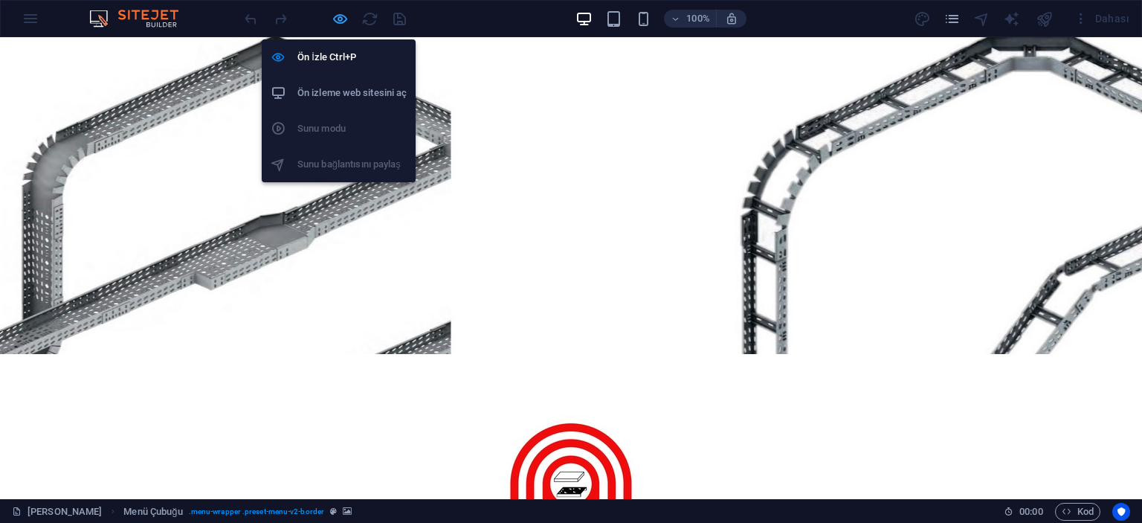
click at [335, 17] on icon "button" at bounding box center [340, 18] width 17 height 17
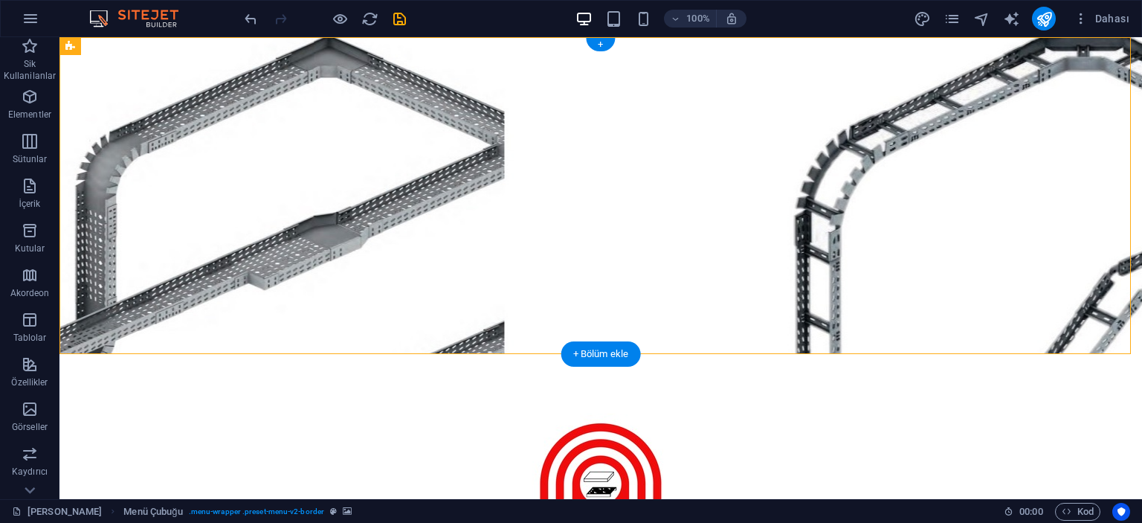
click at [141, 66] on figure at bounding box center [601, 195] width 1083 height 317
select select "%"
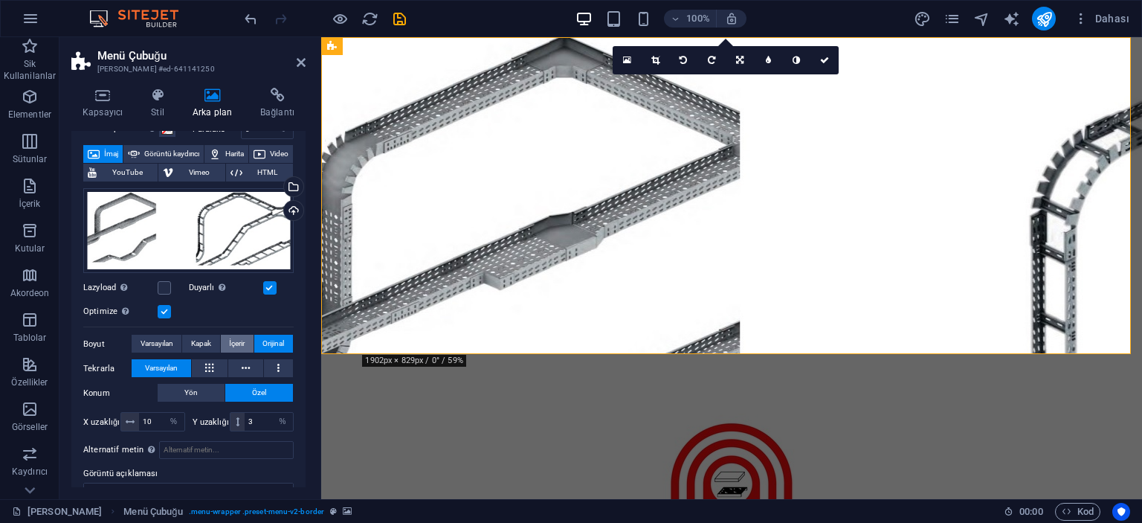
click at [237, 344] on span "İçerir" at bounding box center [237, 344] width 16 height 18
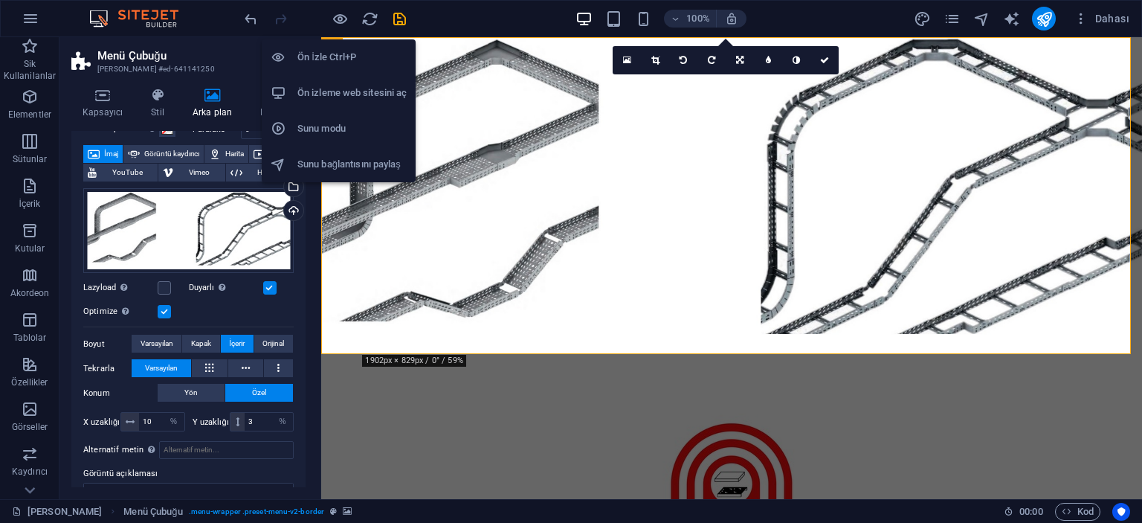
click at [335, 59] on h6 "Ön İzle Ctrl+P" at bounding box center [352, 57] width 109 height 18
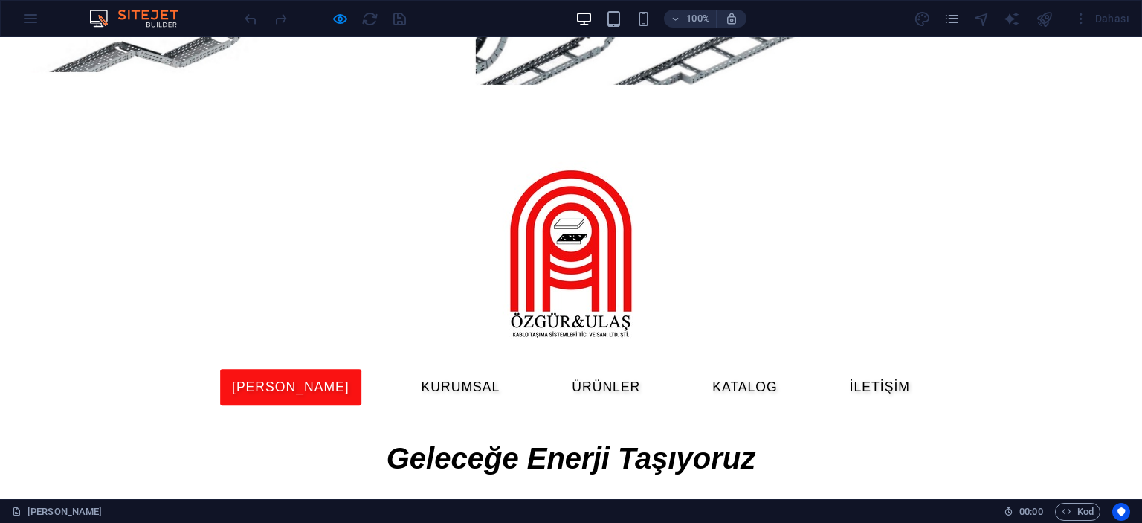
scroll to position [0, 0]
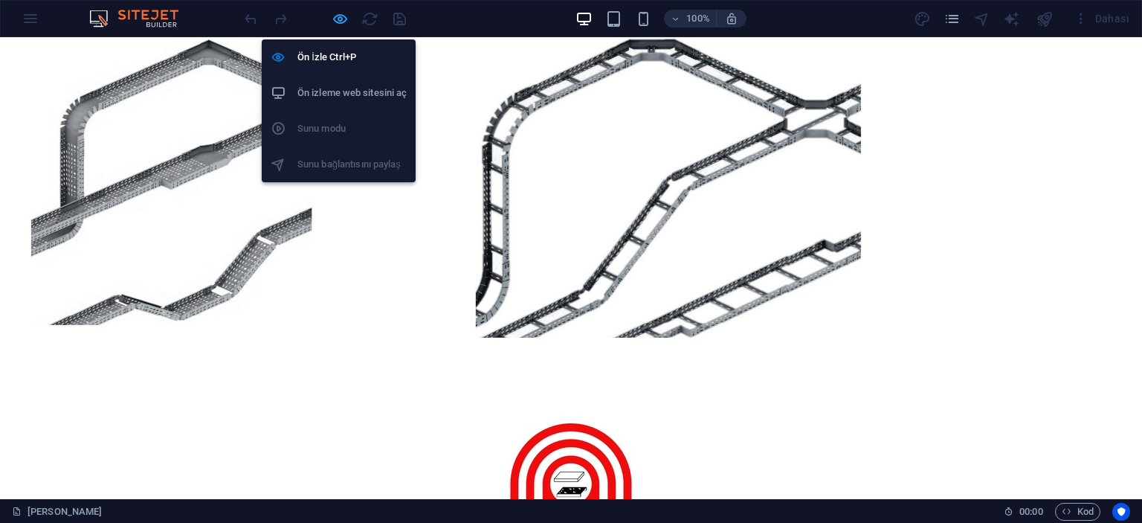
click at [345, 16] on icon "button" at bounding box center [340, 18] width 17 height 17
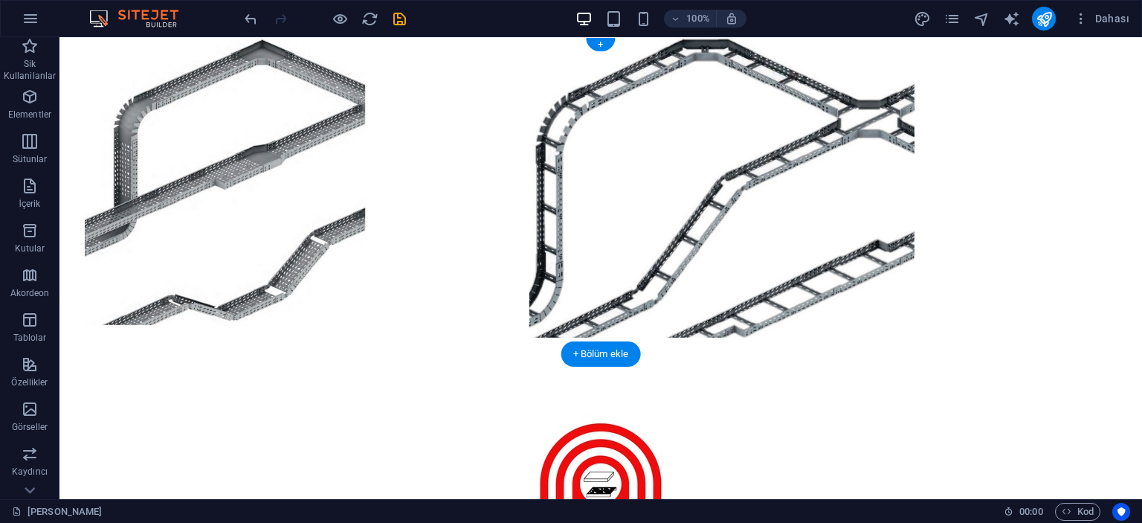
click at [147, 144] on figure at bounding box center [601, 195] width 1083 height 317
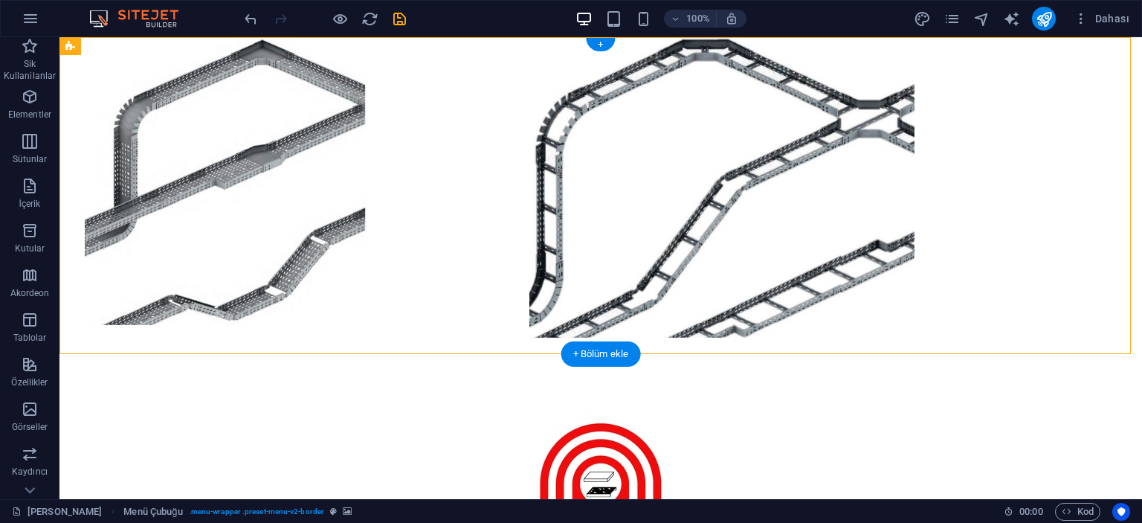
click at [147, 144] on figure at bounding box center [601, 195] width 1083 height 317
select select "%"
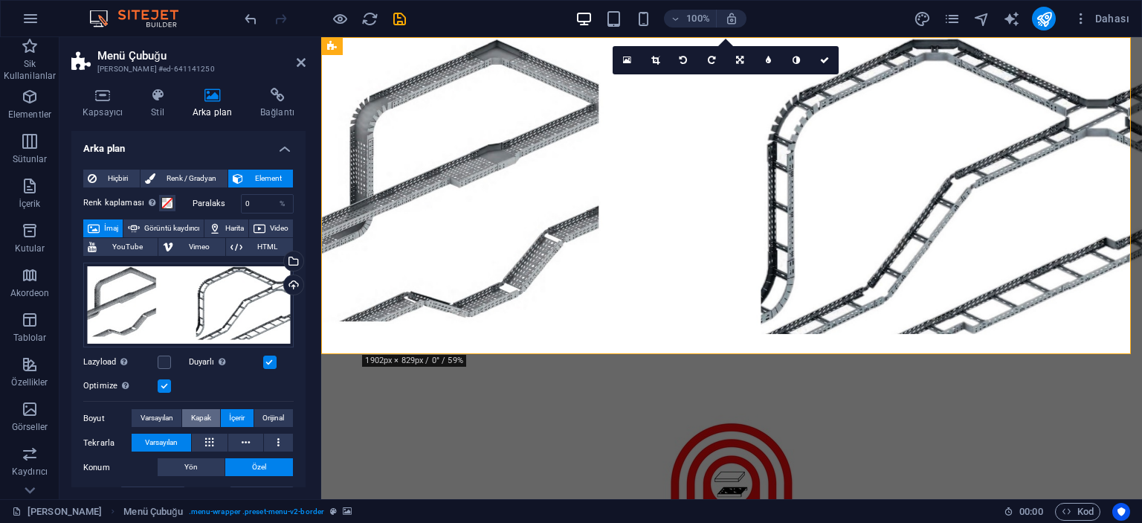
click at [208, 413] on span "Kapak" at bounding box center [201, 418] width 20 height 18
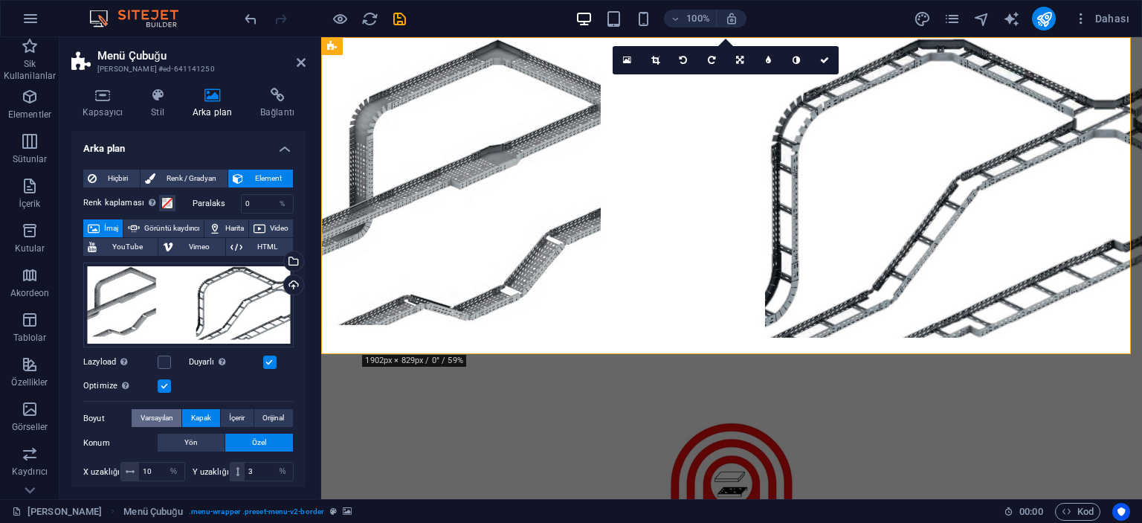
click at [175, 414] on button "Varsayılan" at bounding box center [157, 418] width 50 height 18
click at [205, 413] on span "Kapak" at bounding box center [201, 418] width 20 height 18
click at [167, 420] on span "Varsayılan" at bounding box center [157, 418] width 33 height 18
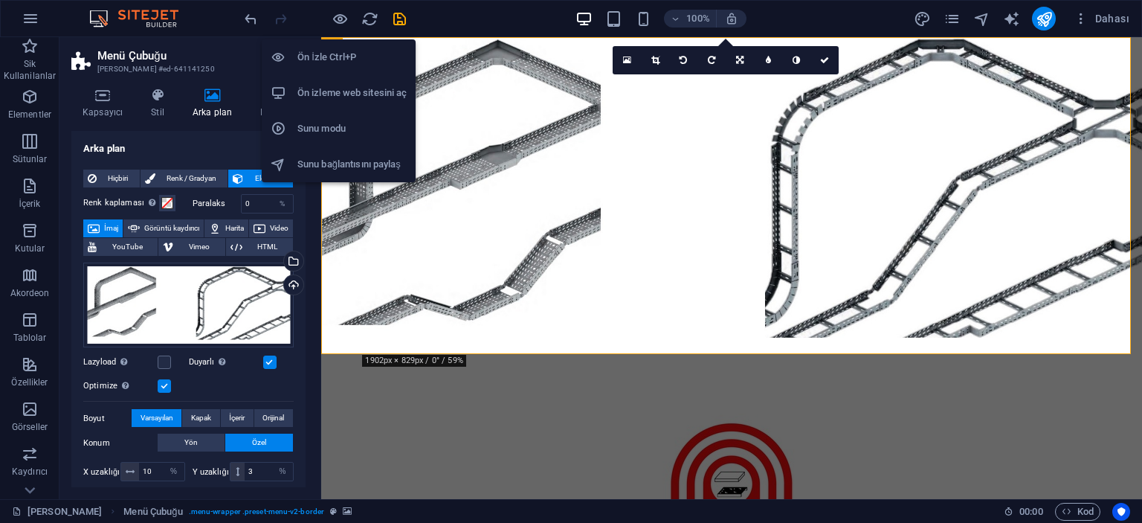
click at [334, 64] on h6 "Ön İzle Ctrl+P" at bounding box center [352, 57] width 109 height 18
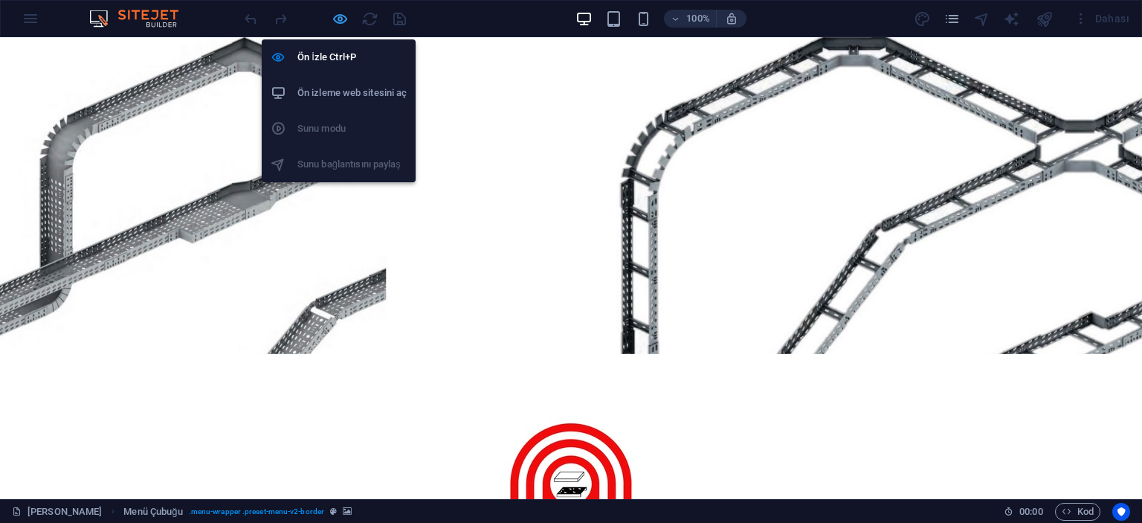
click at [338, 21] on icon "button" at bounding box center [340, 18] width 17 height 17
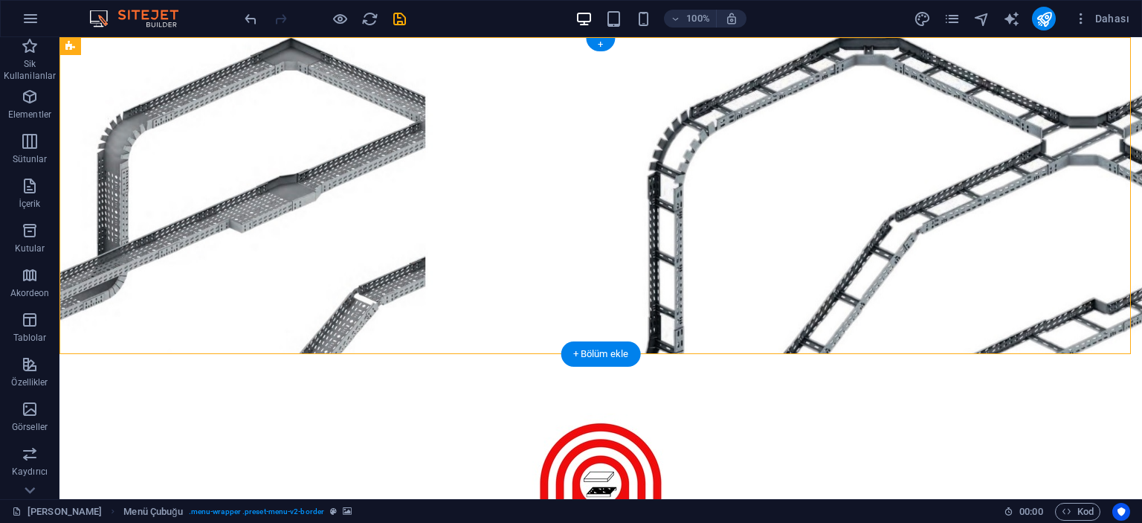
click at [158, 110] on figure at bounding box center [601, 195] width 1083 height 317
select select "%"
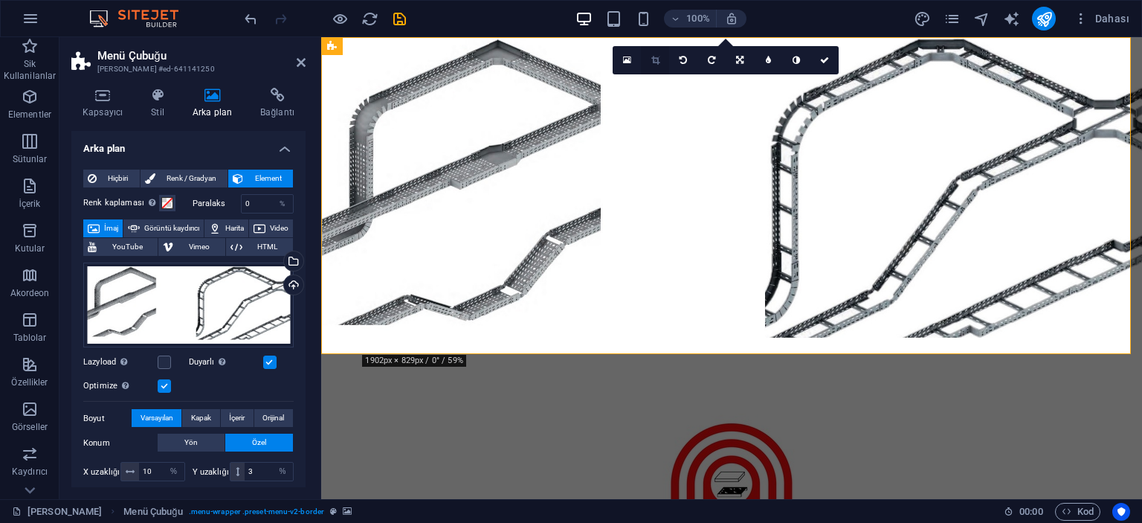
click at [649, 59] on link at bounding box center [655, 60] width 28 height 28
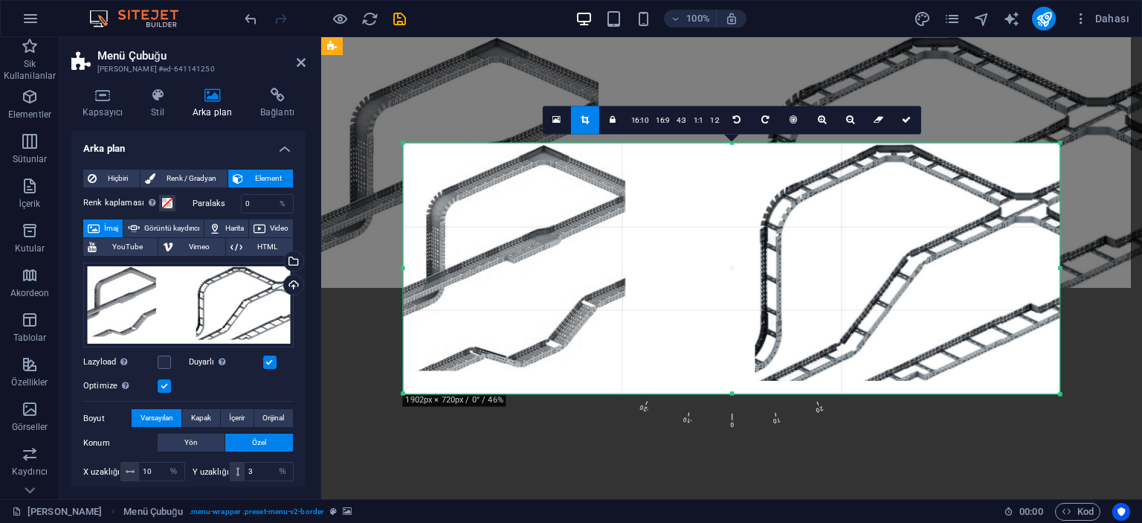
click at [732, 390] on div "180 170 160 150 140 130 120 110 100 90 80 70 60 50 40 30 20 10 0 -10 -20 -30 -4…" at bounding box center [731, 268] width 657 height 251
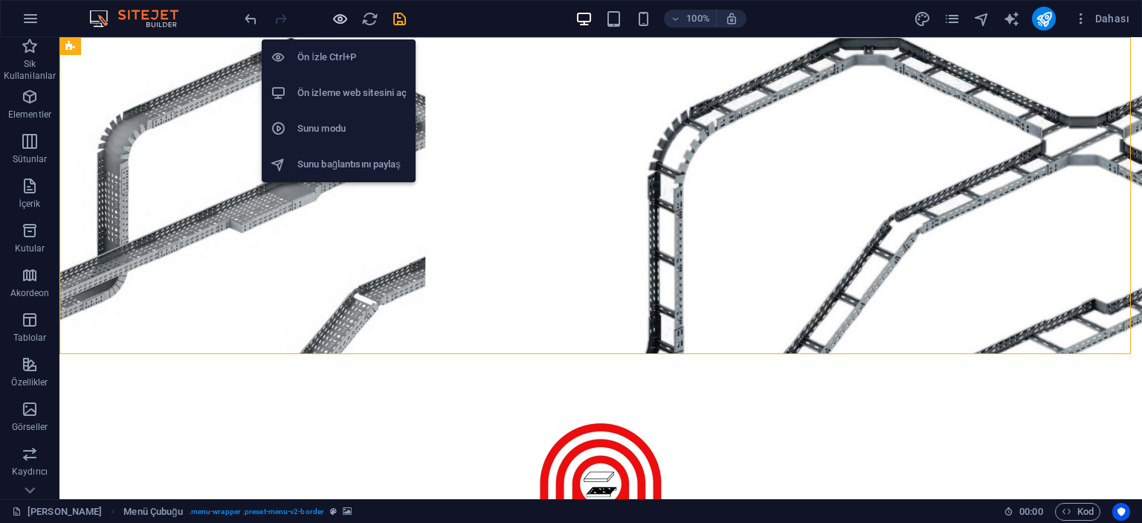
click at [343, 13] on icon "button" at bounding box center [340, 18] width 17 height 17
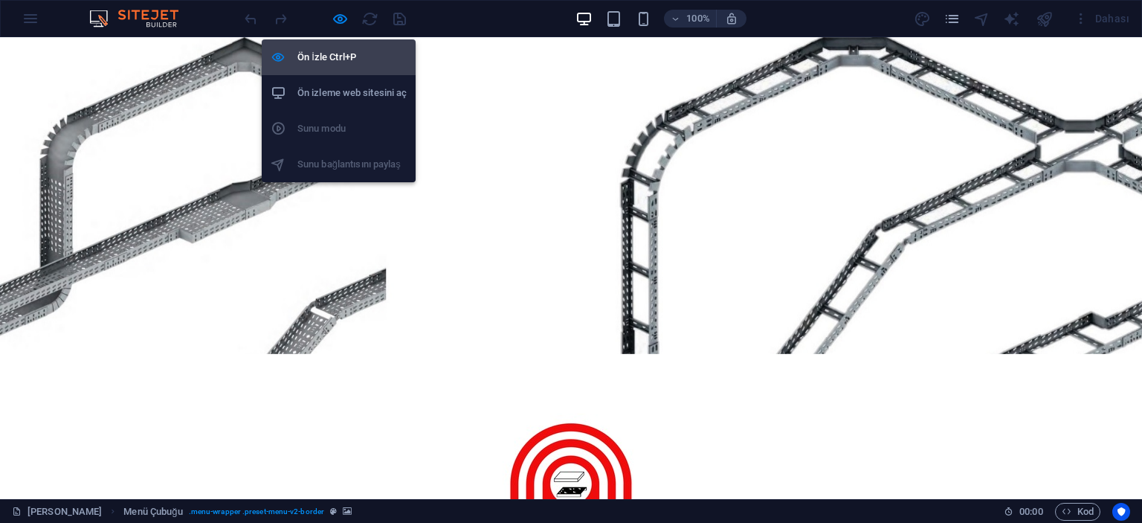
click at [327, 62] on h6 "Ön İzle Ctrl+P" at bounding box center [352, 57] width 109 height 18
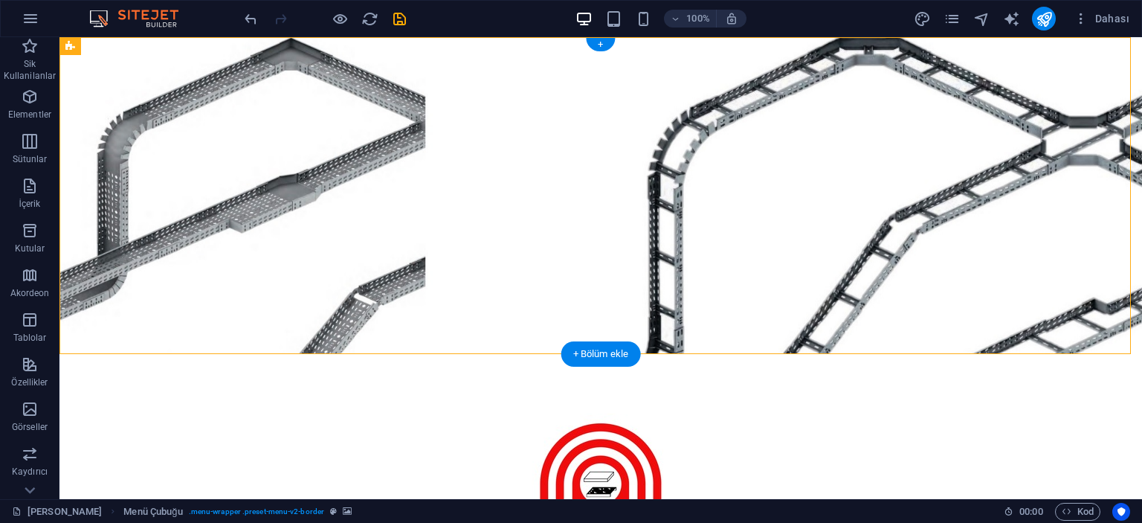
click at [181, 128] on figure at bounding box center [601, 195] width 1083 height 317
select select "%"
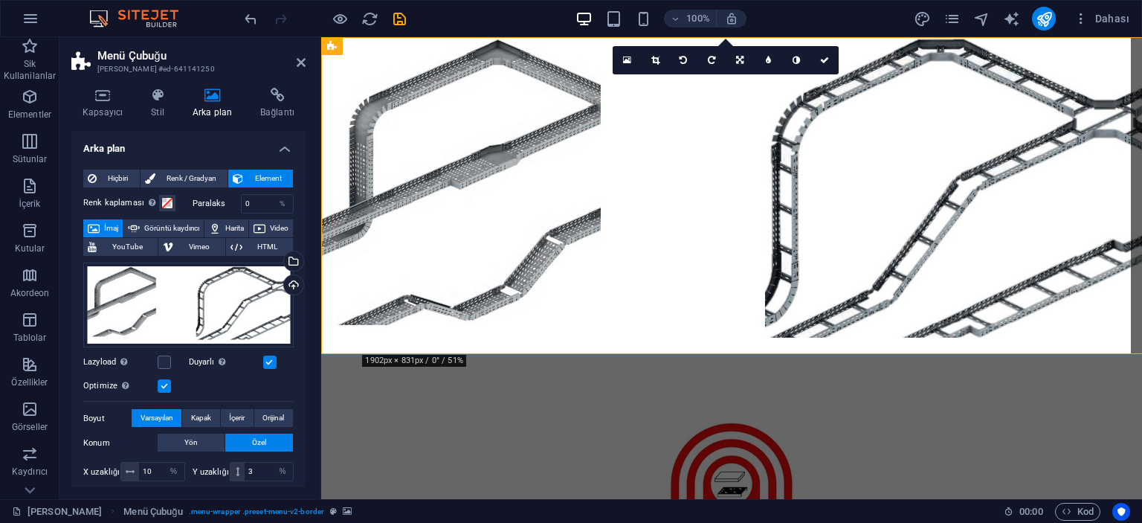
click at [181, 128] on div "Kapsayıcı Stil Arka plan Bağlantı Boyut Yükseklik Varsayılan px rem % vh vw Min…" at bounding box center [188, 287] width 234 height 399
click at [205, 414] on span "Kapak" at bounding box center [201, 418] width 20 height 18
click at [243, 411] on button "İçerir" at bounding box center [237, 418] width 33 height 18
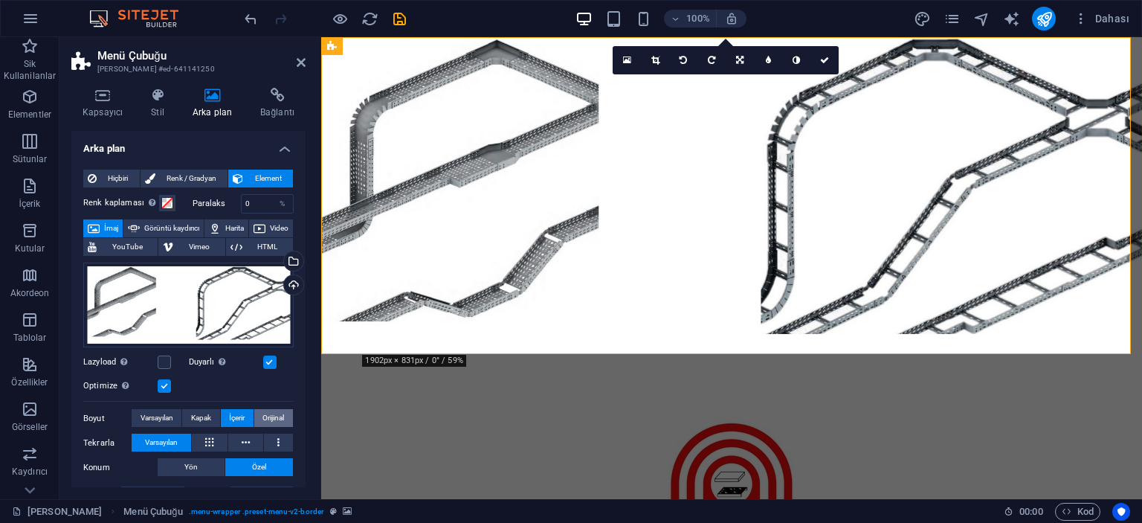
click at [274, 417] on span "Orijinal" at bounding box center [274, 418] width 22 height 18
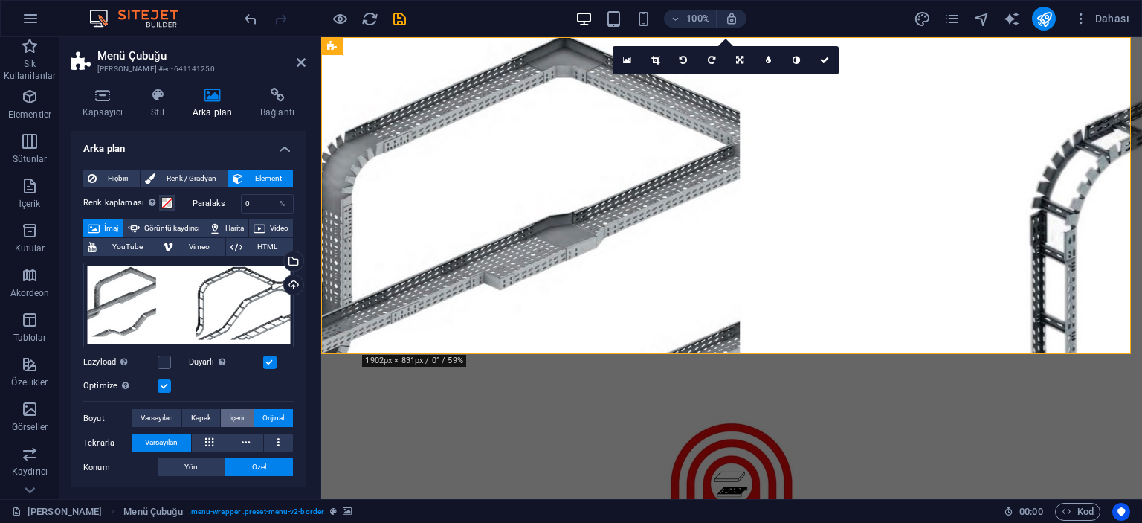
click at [235, 419] on span "İçerir" at bounding box center [237, 418] width 16 height 18
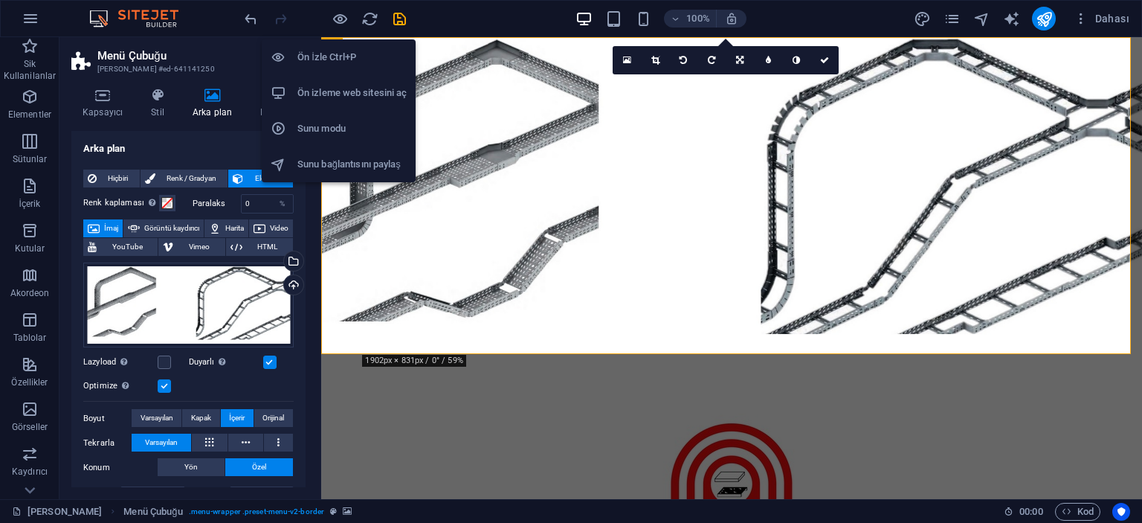
click at [337, 59] on h6 "Ön İzle Ctrl+P" at bounding box center [352, 57] width 109 height 18
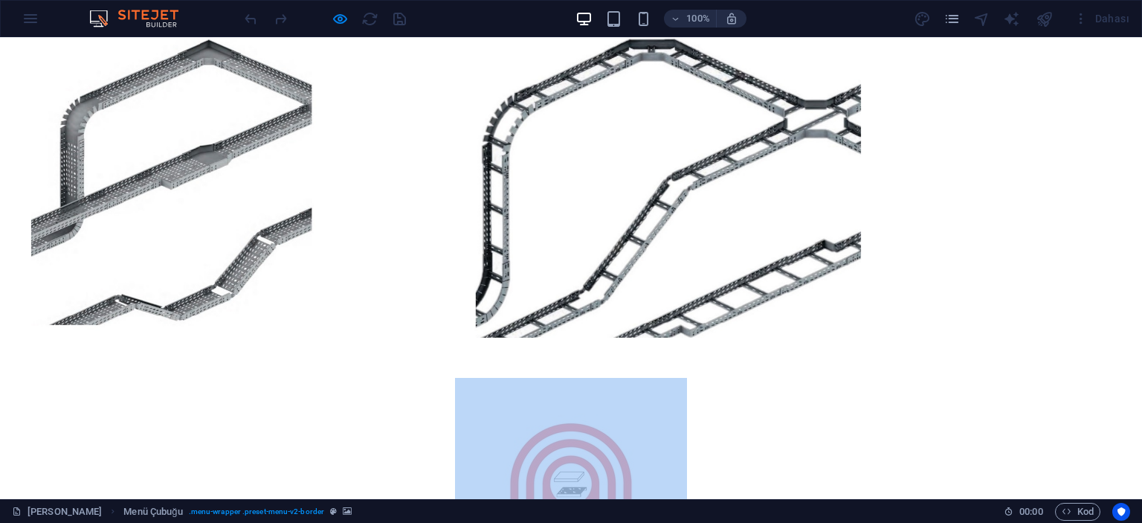
drag, startPoint x: 794, startPoint y: 191, endPoint x: 1011, endPoint y: 190, distance: 217.2
click at [1011, 190] on div "[PERSON_NAME] Kurumsal Ürünler Katalog İletişim" at bounding box center [571, 354] width 1142 height 634
click at [1011, 190] on div at bounding box center [571, 195] width 1142 height 317
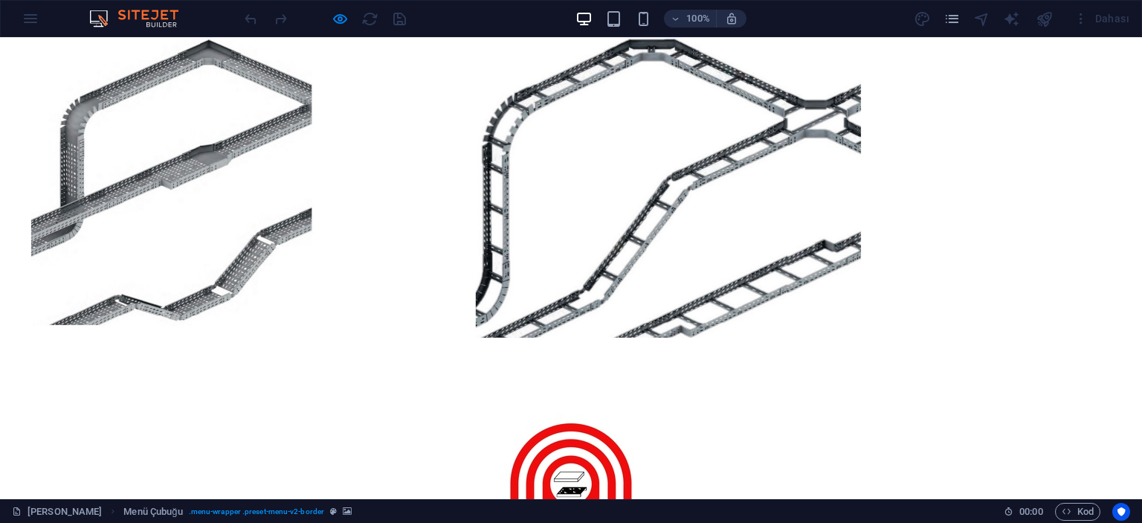
click at [803, 366] on div at bounding box center [571, 494] width 702 height 256
click at [813, 366] on div at bounding box center [571, 494] width 702 height 256
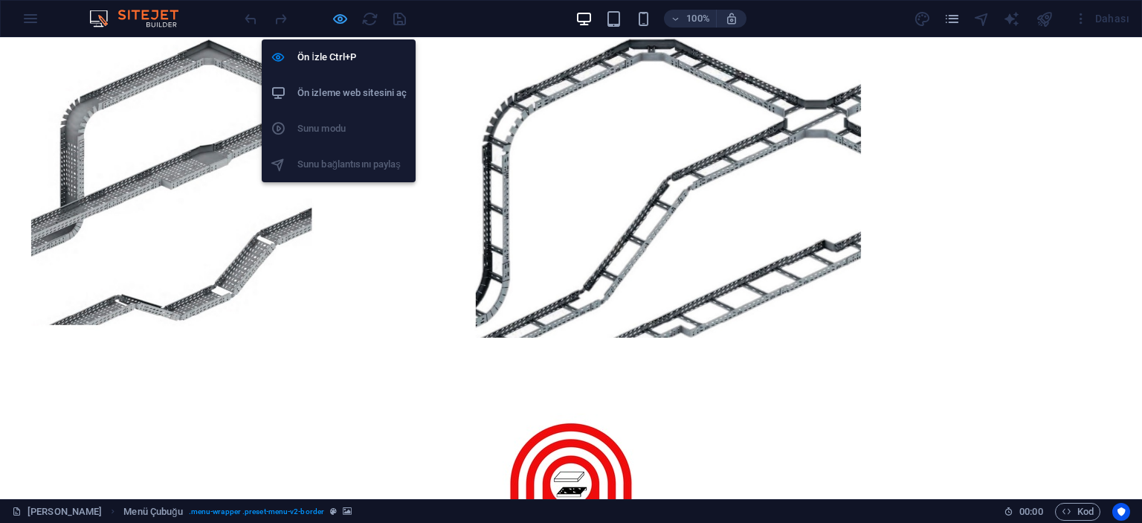
click at [339, 18] on icon "button" at bounding box center [340, 18] width 17 height 17
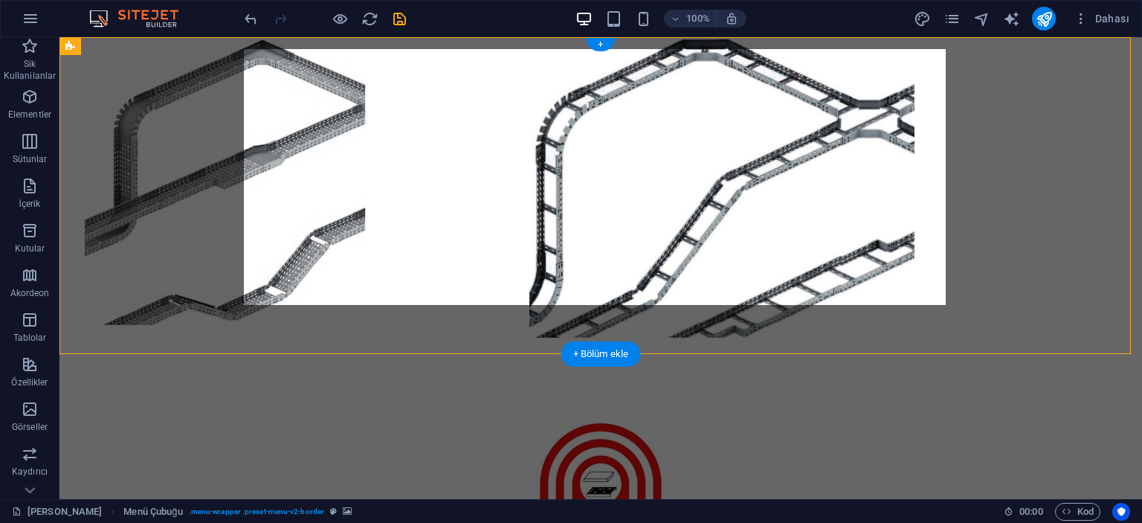
click at [179, 77] on figure at bounding box center [601, 195] width 1083 height 317
click at [110, 91] on figure at bounding box center [601, 195] width 1083 height 317
select select "%"
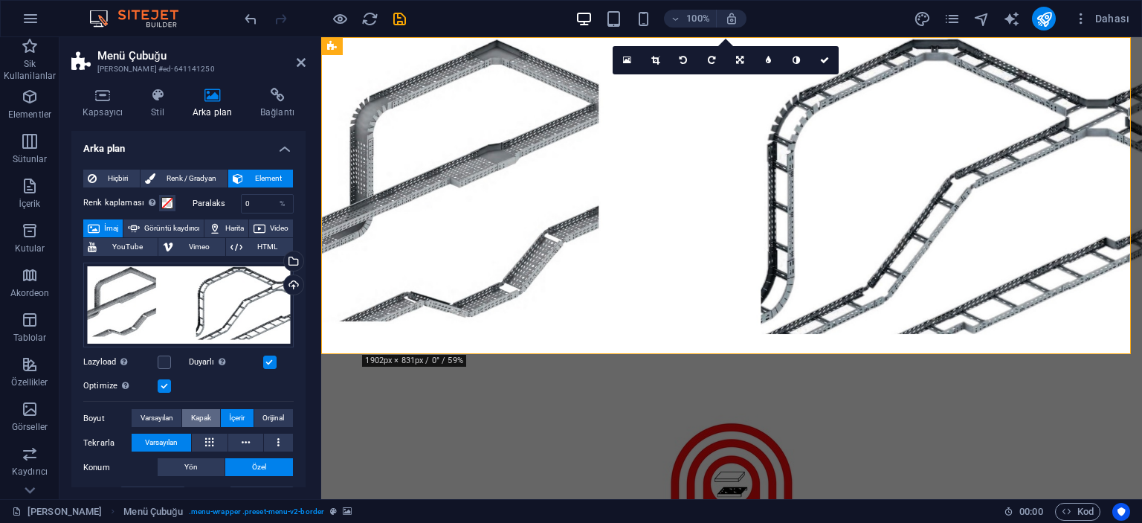
click at [210, 419] on span "Kapak" at bounding box center [201, 418] width 20 height 18
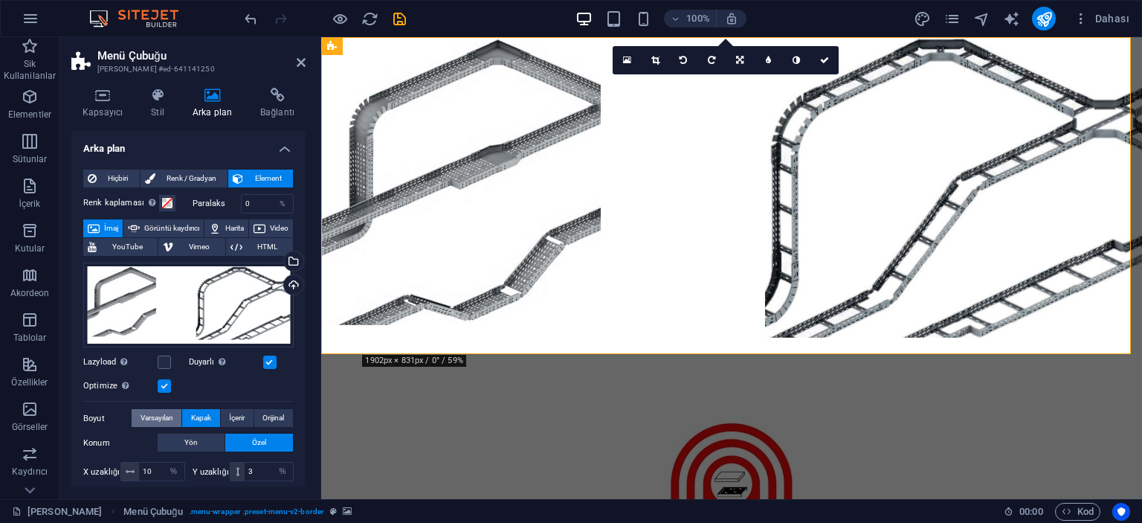
click at [174, 418] on button "Varsayılan" at bounding box center [157, 418] width 50 height 18
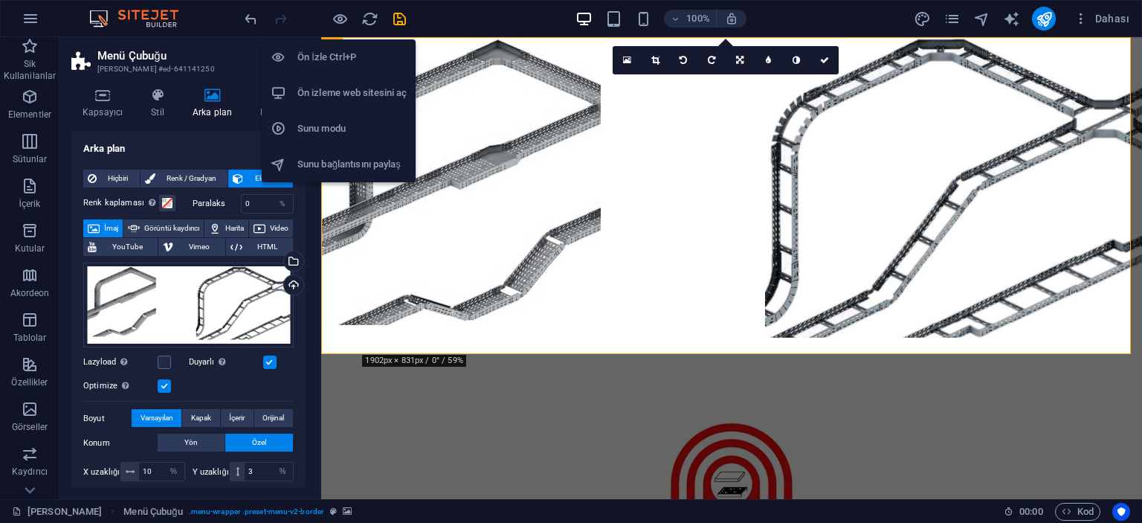
click at [316, 62] on h6 "Ön İzle Ctrl+P" at bounding box center [352, 57] width 109 height 18
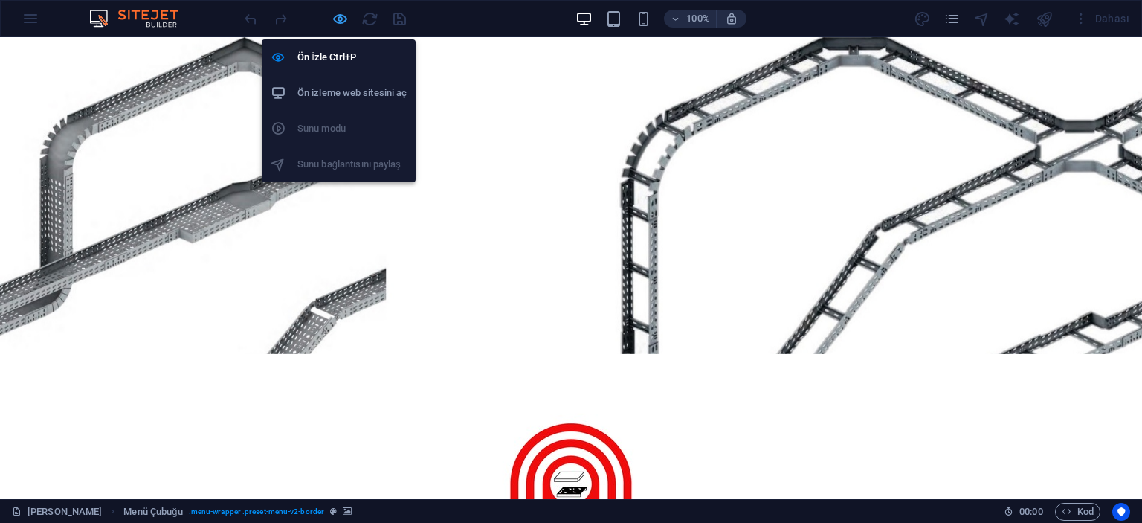
click at [336, 15] on icon "button" at bounding box center [340, 18] width 17 height 17
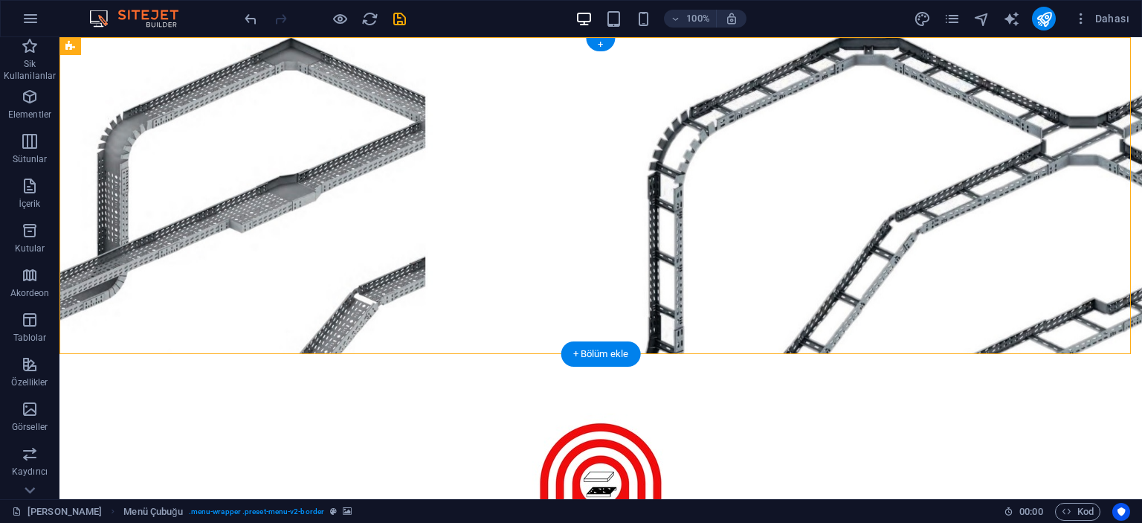
click at [152, 123] on figure at bounding box center [601, 195] width 1083 height 317
select select "%"
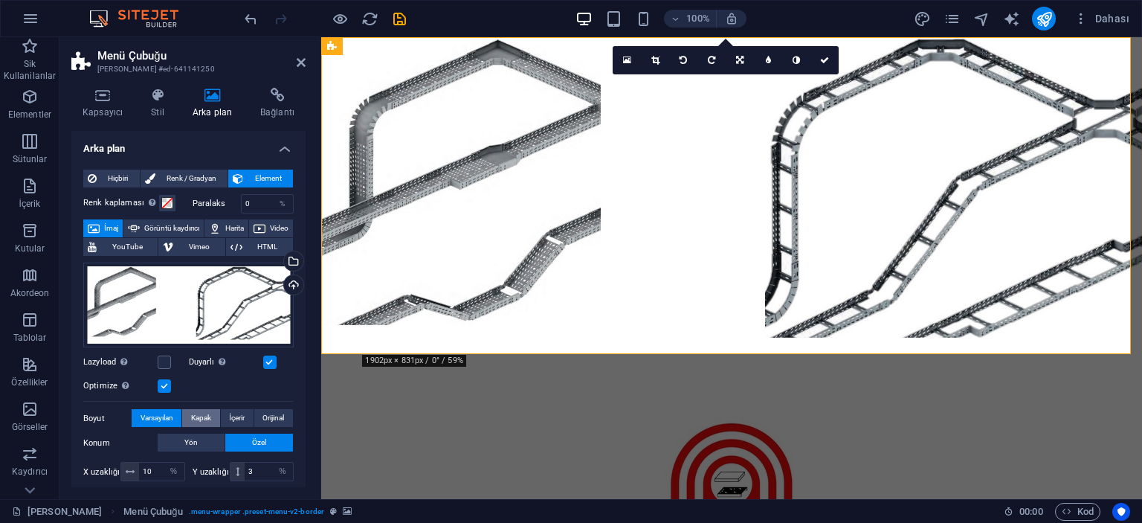
click at [197, 412] on span "Kapak" at bounding box center [201, 418] width 20 height 18
click at [234, 419] on span "İçerir" at bounding box center [237, 418] width 16 height 18
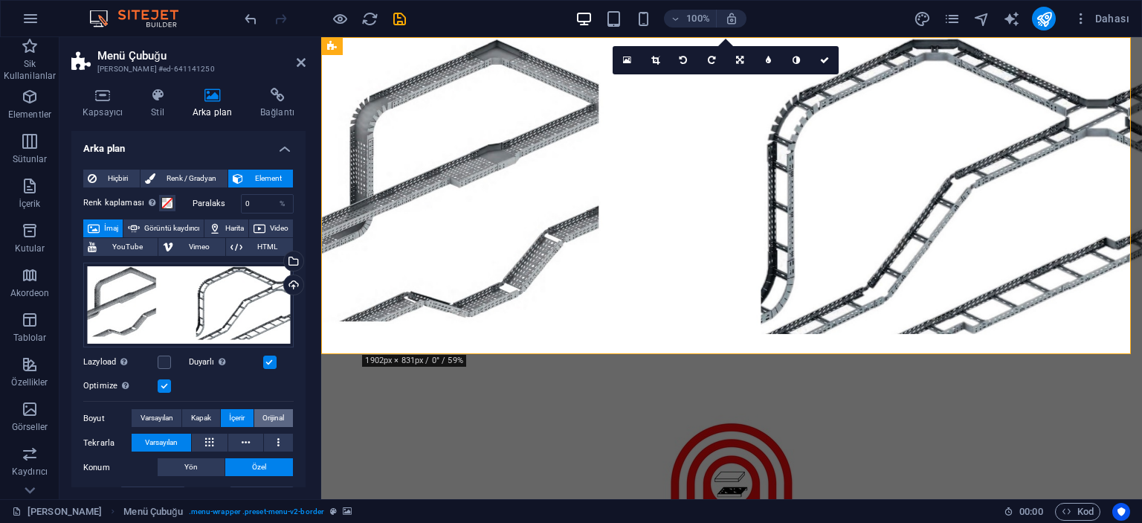
click at [271, 413] on span "Orijinal" at bounding box center [274, 418] width 22 height 18
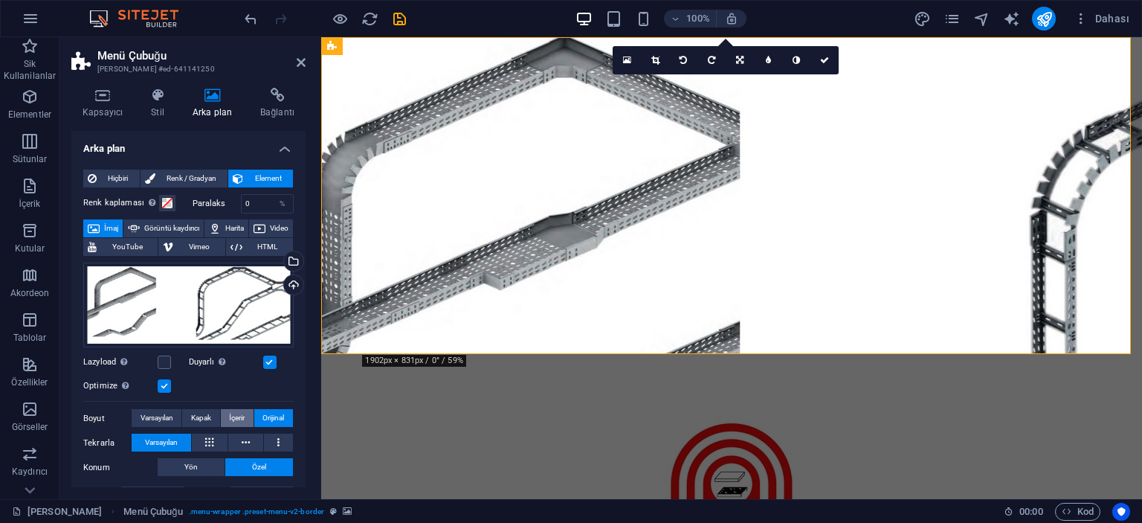
click at [240, 414] on span "İçerir" at bounding box center [237, 418] width 16 height 18
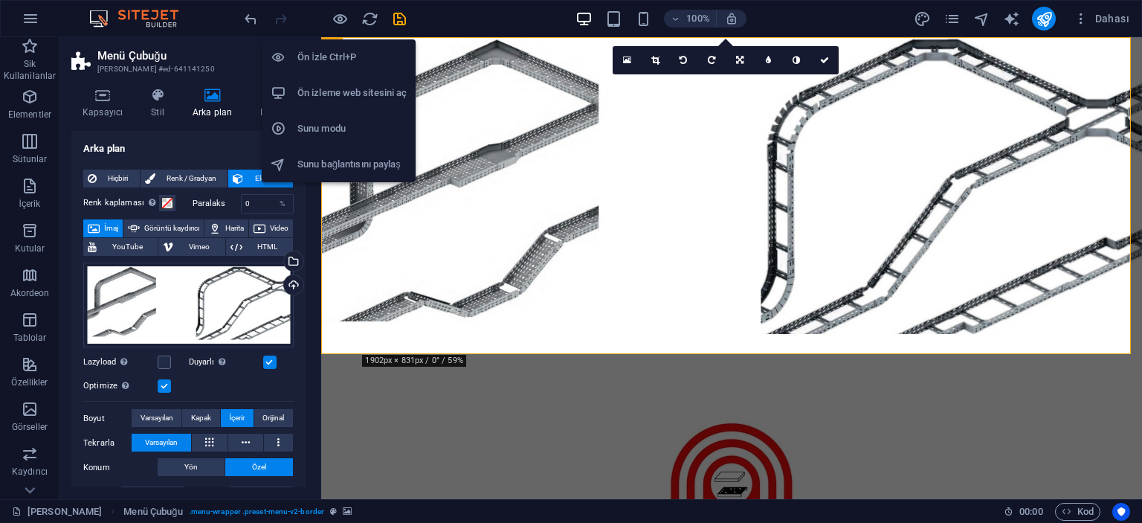
click at [339, 47] on li "Ön İzle Ctrl+P" at bounding box center [339, 57] width 154 height 36
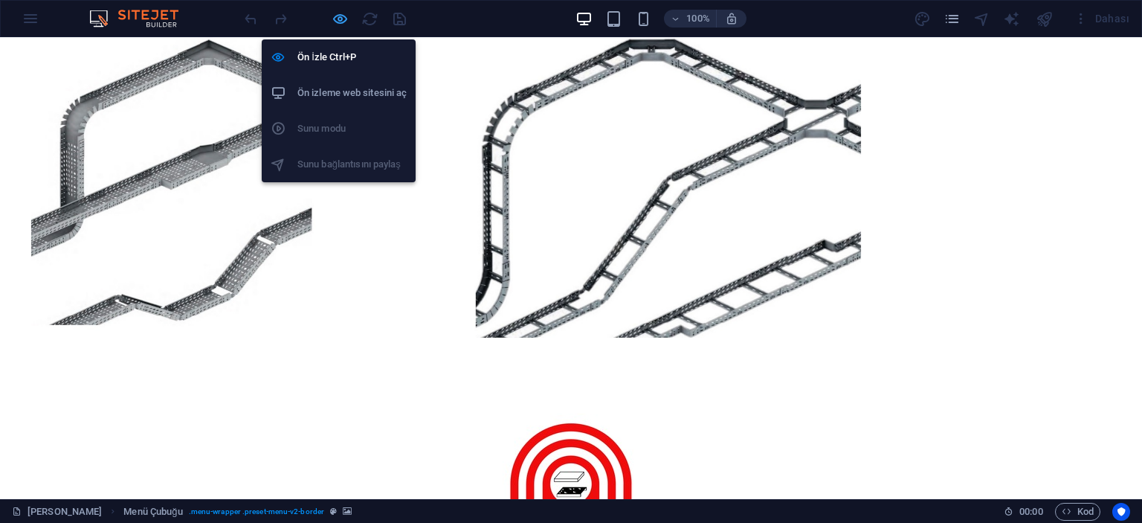
click at [338, 19] on icon "button" at bounding box center [340, 18] width 17 height 17
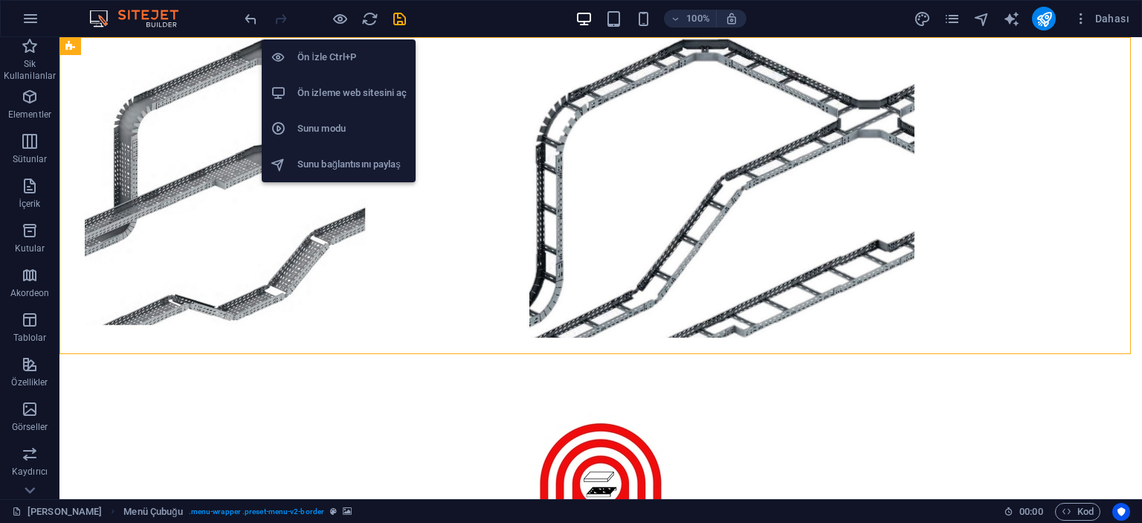
click at [311, 54] on h6 "Ön İzle Ctrl+P" at bounding box center [352, 57] width 109 height 18
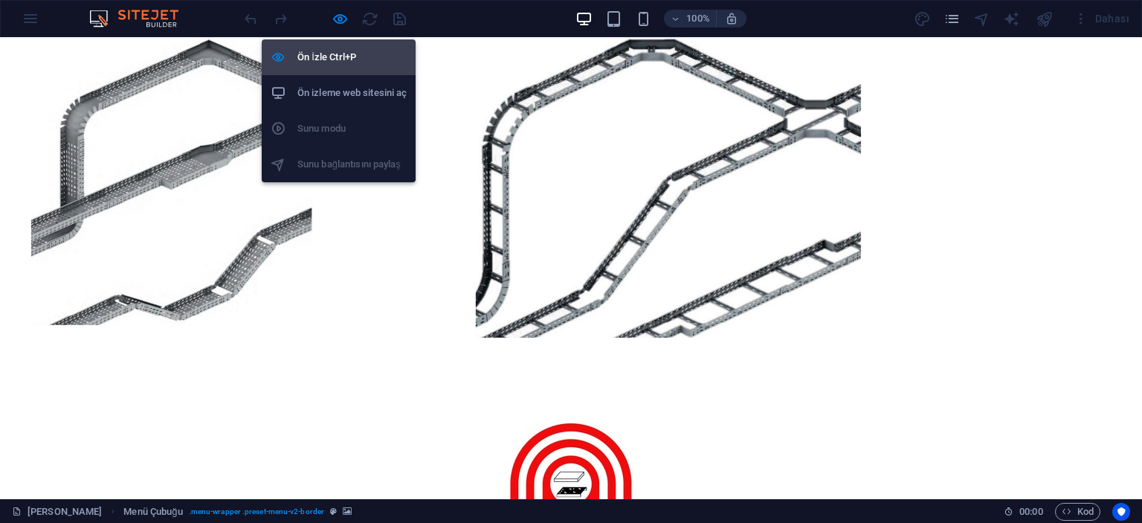
click at [311, 54] on h6 "Ön İzle Ctrl+P" at bounding box center [352, 57] width 109 height 18
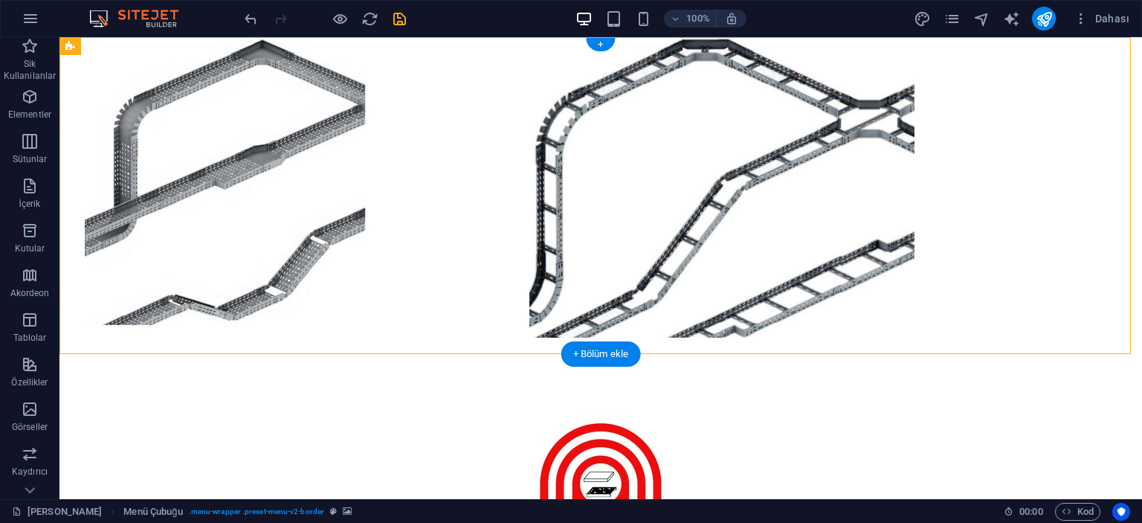
click at [188, 153] on figure at bounding box center [601, 195] width 1083 height 317
select select "%"
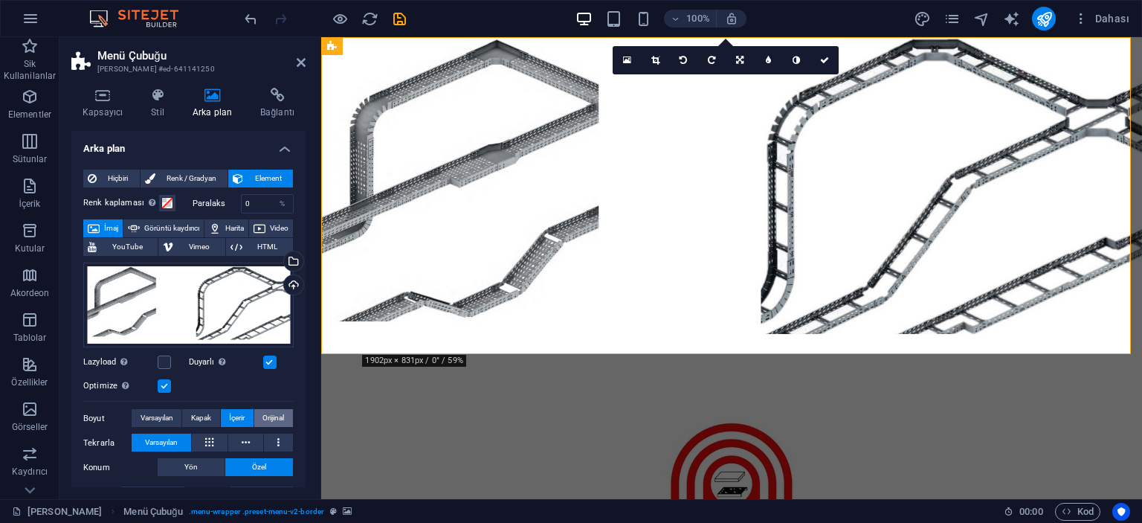
click at [274, 415] on span "Orijinal" at bounding box center [274, 418] width 22 height 18
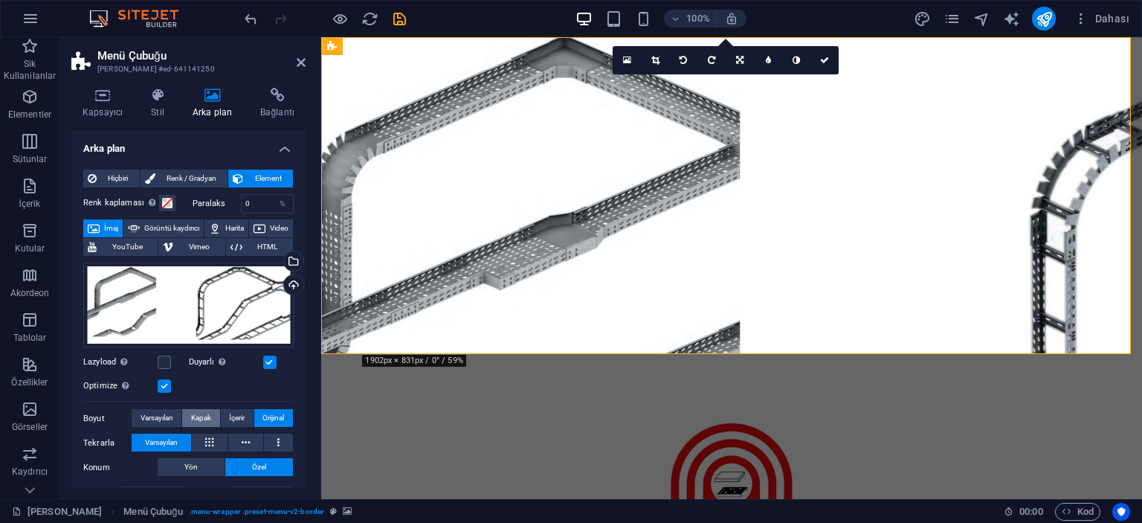
click at [202, 419] on span "Kapak" at bounding box center [201, 418] width 20 height 18
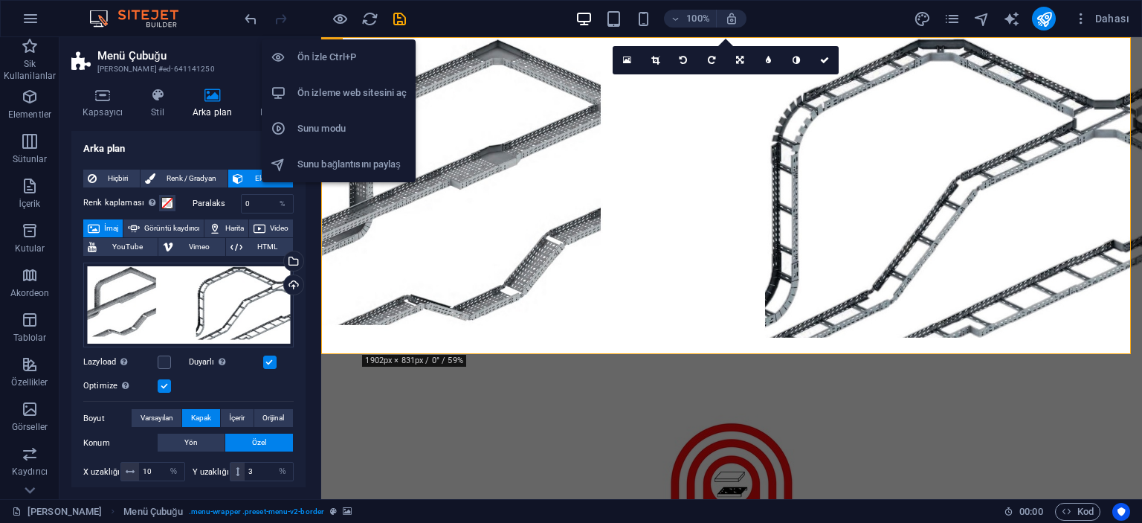
click at [327, 60] on h6 "Ön İzle Ctrl+P" at bounding box center [352, 57] width 109 height 18
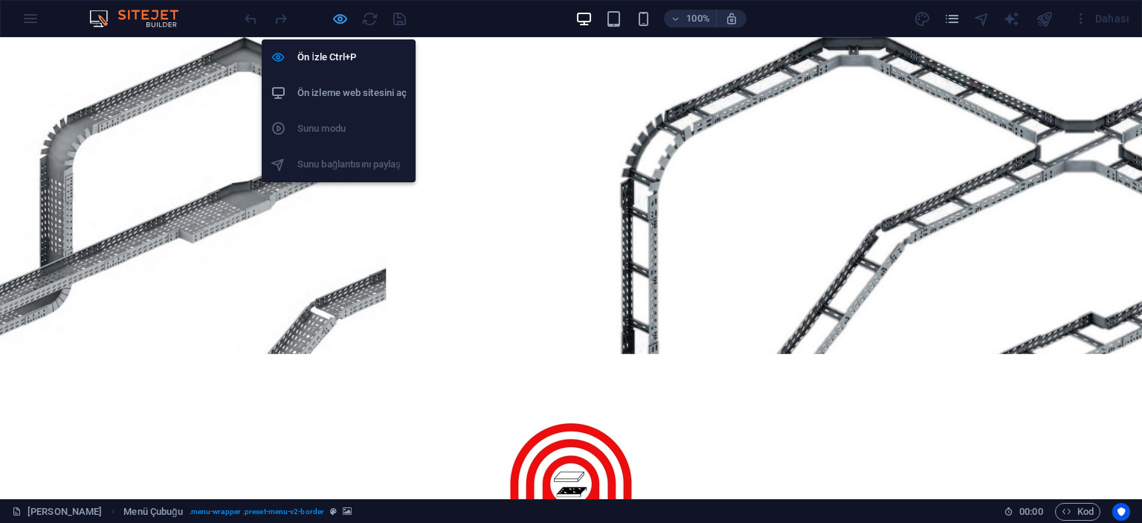
click at [336, 15] on icon "button" at bounding box center [340, 18] width 17 height 17
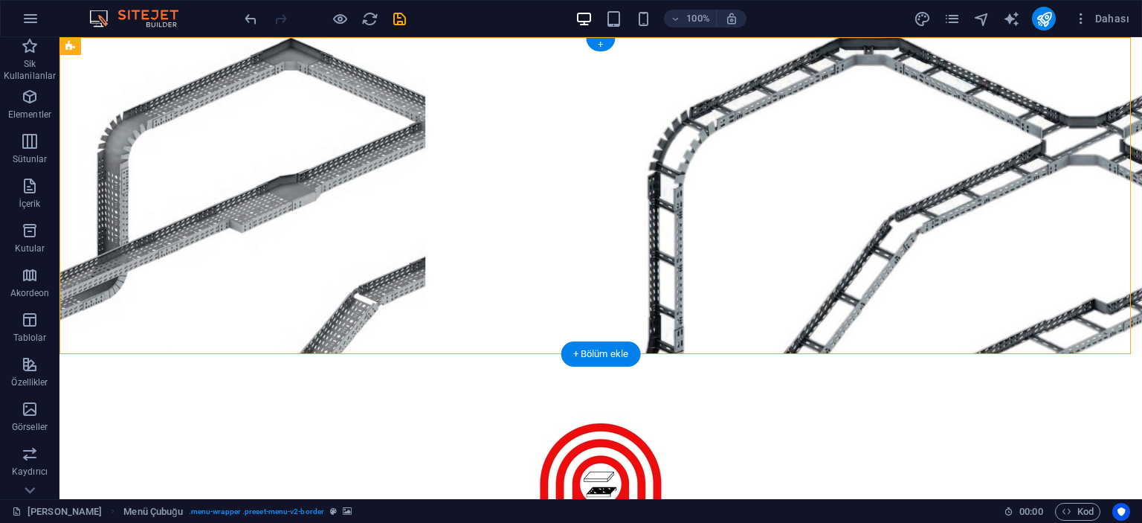
click at [131, 66] on figure at bounding box center [601, 195] width 1083 height 317
select select "%"
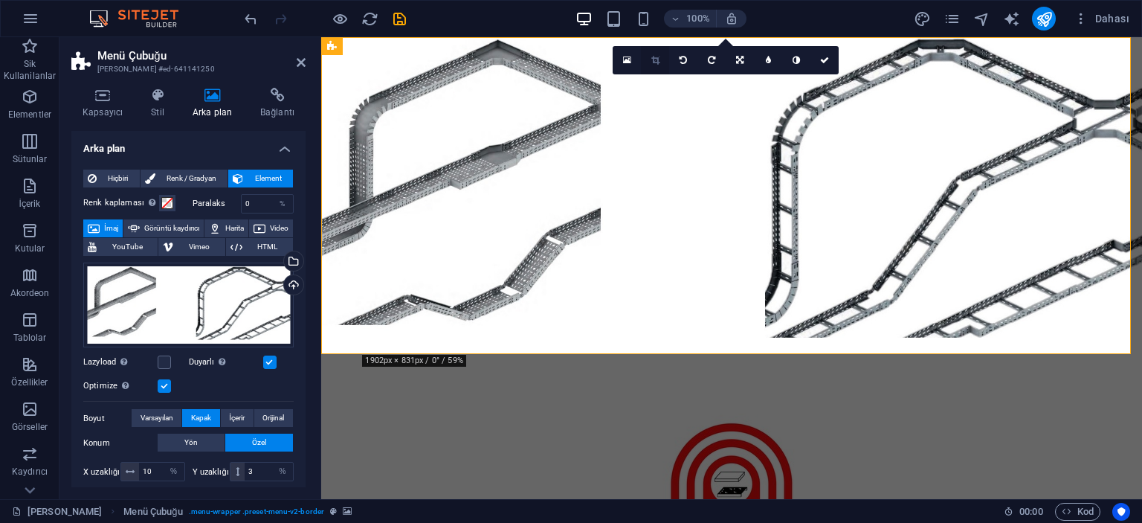
click at [658, 64] on link at bounding box center [655, 60] width 28 height 28
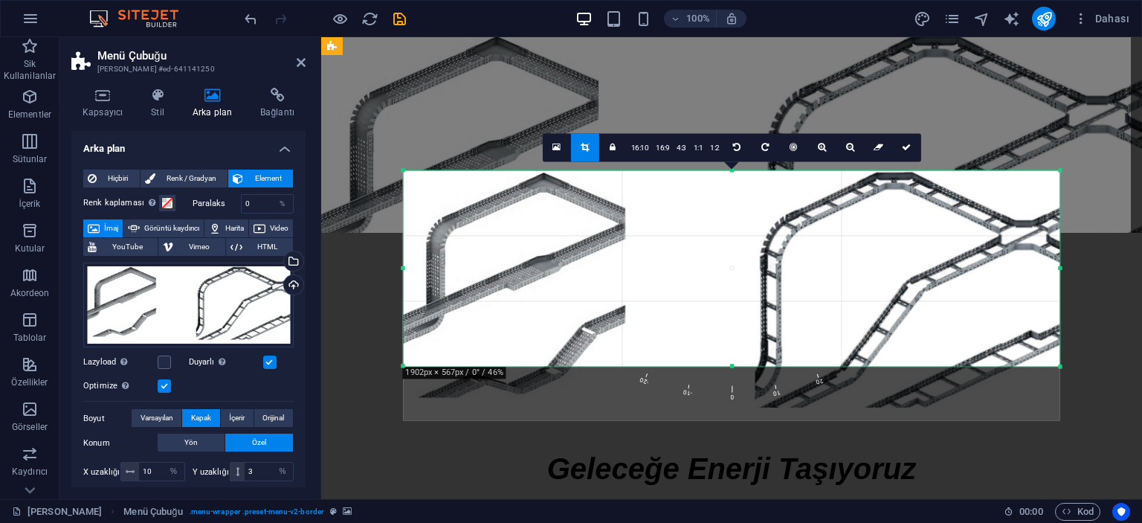
drag, startPoint x: 731, startPoint y: 393, endPoint x: 741, endPoint y: 338, distance: 55.9
click at [741, 338] on div "180 170 160 150 140 130 120 110 100 90 80 70 60 50 40 30 20 10 0 -10 -20 -30 -4…" at bounding box center [731, 268] width 657 height 196
click at [904, 143] on icon at bounding box center [906, 147] width 9 height 9
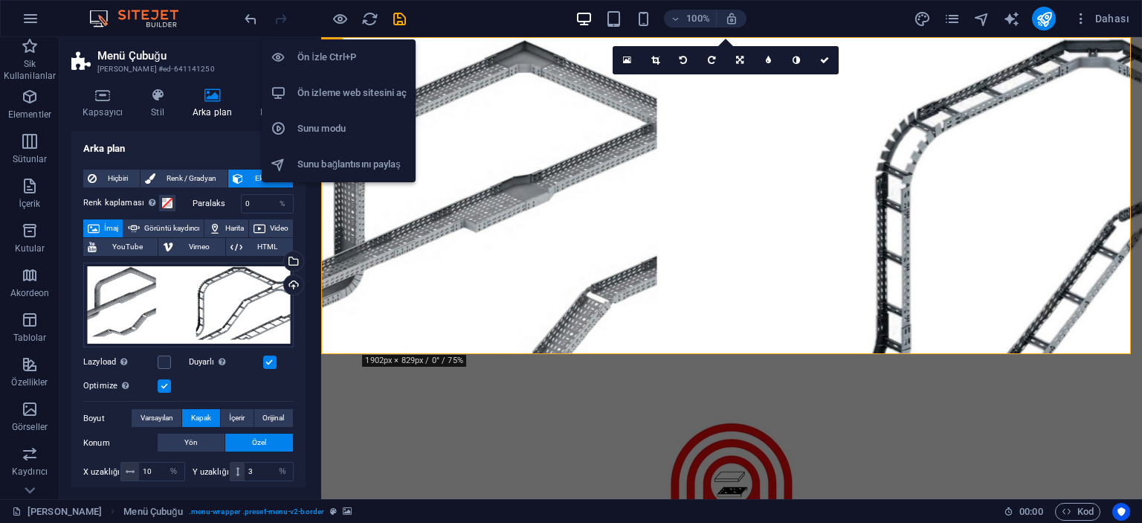
click at [322, 53] on h6 "Ön İzle Ctrl+P" at bounding box center [352, 57] width 109 height 18
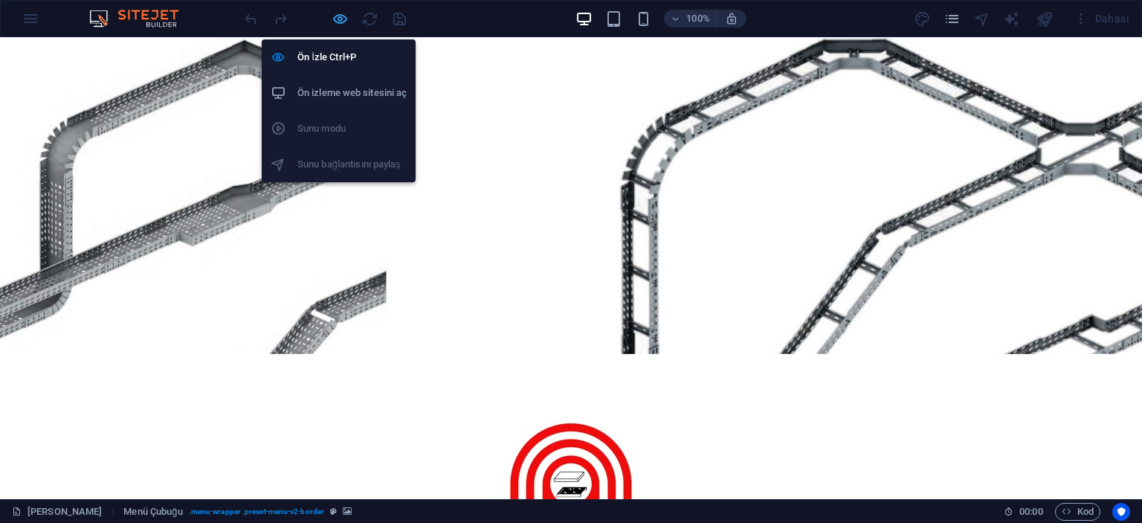
click at [338, 21] on icon "button" at bounding box center [340, 18] width 17 height 17
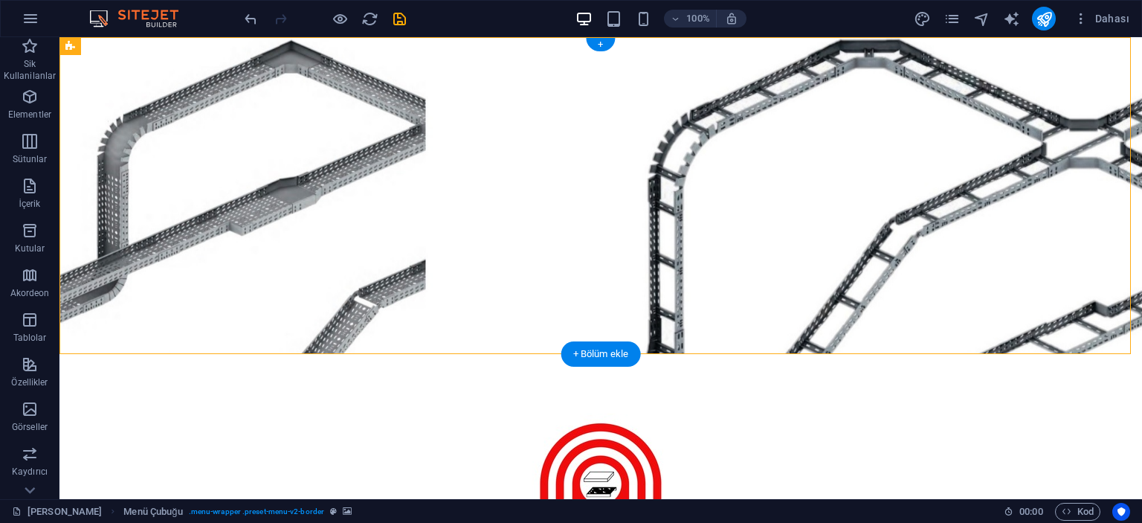
click at [115, 86] on figure at bounding box center [601, 195] width 1083 height 317
select select "%"
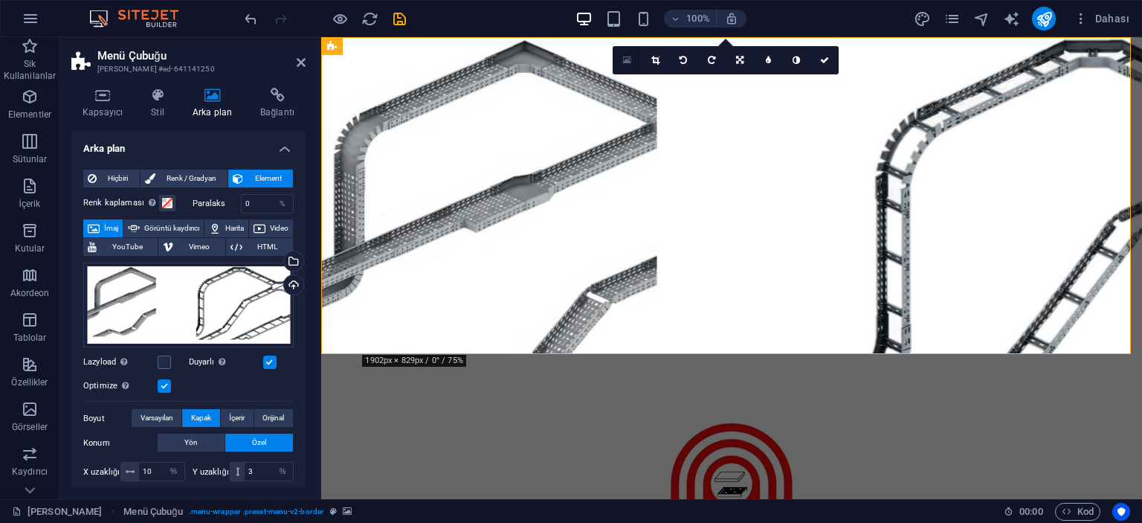
click at [626, 59] on icon at bounding box center [627, 60] width 8 height 10
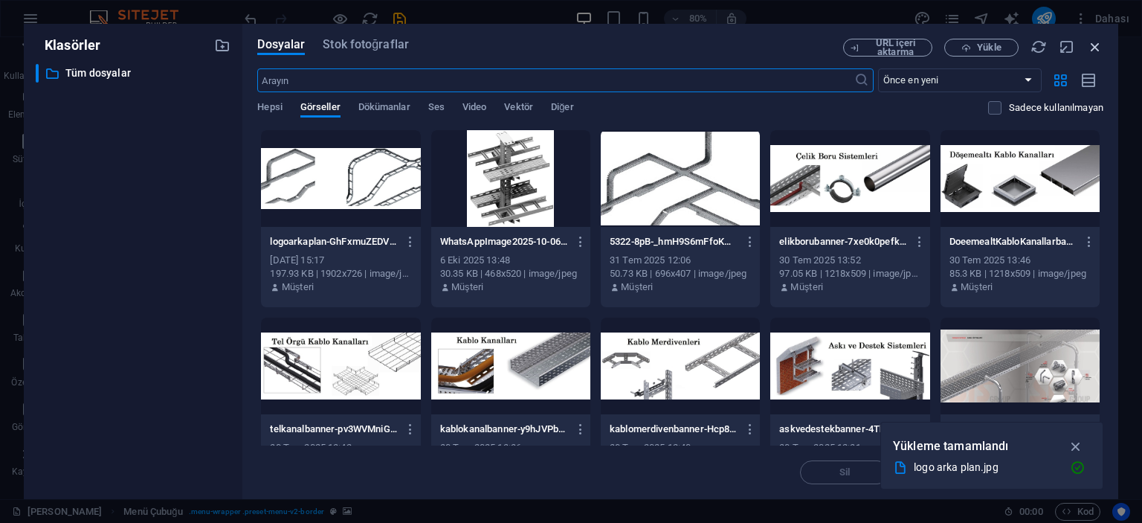
click at [1098, 49] on icon "button" at bounding box center [1095, 47] width 16 height 16
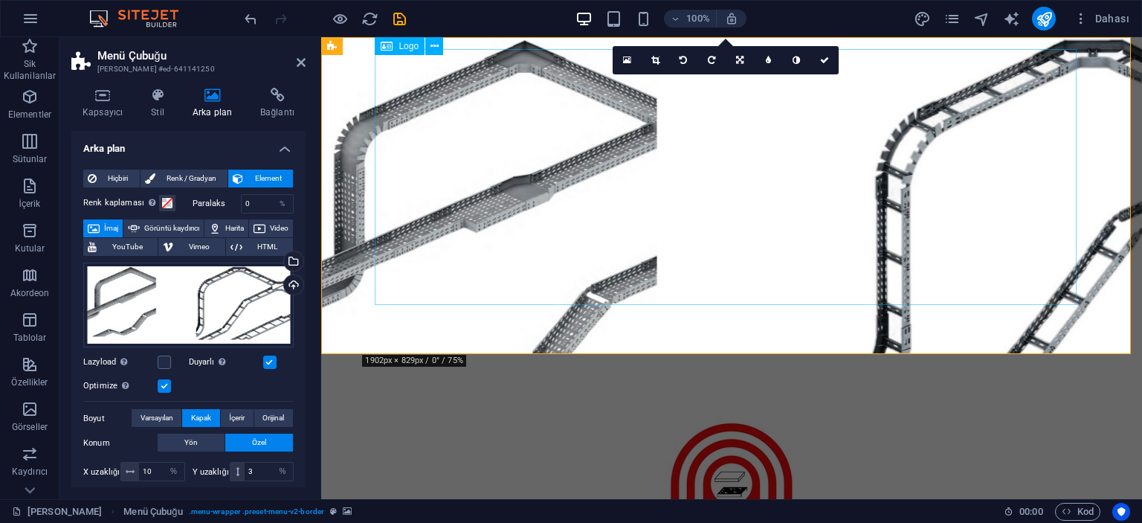
click at [478, 366] on div at bounding box center [732, 494] width 702 height 256
select select "px"
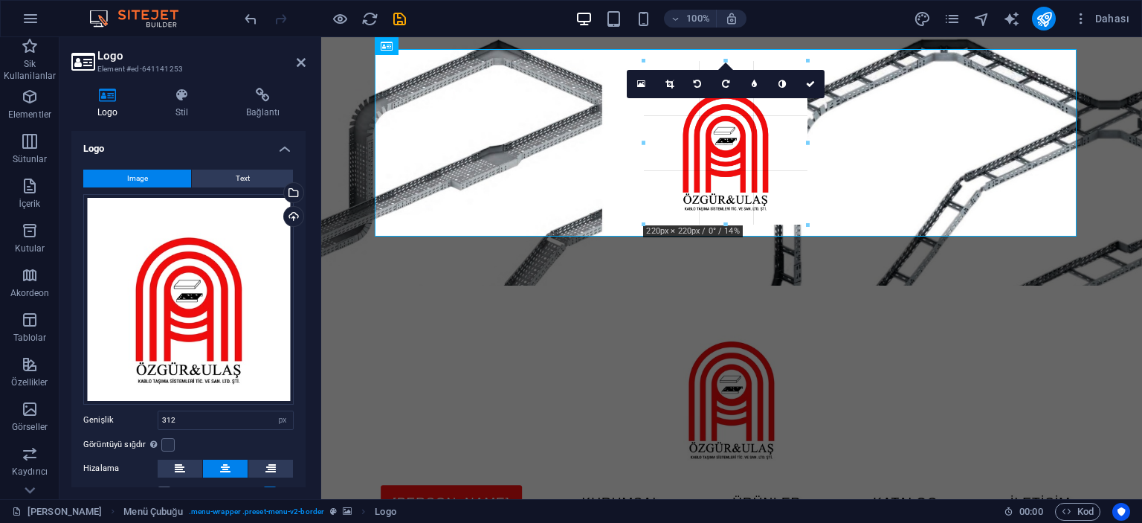
drag, startPoint x: 725, startPoint y: 295, endPoint x: 716, endPoint y: 227, distance: 69.0
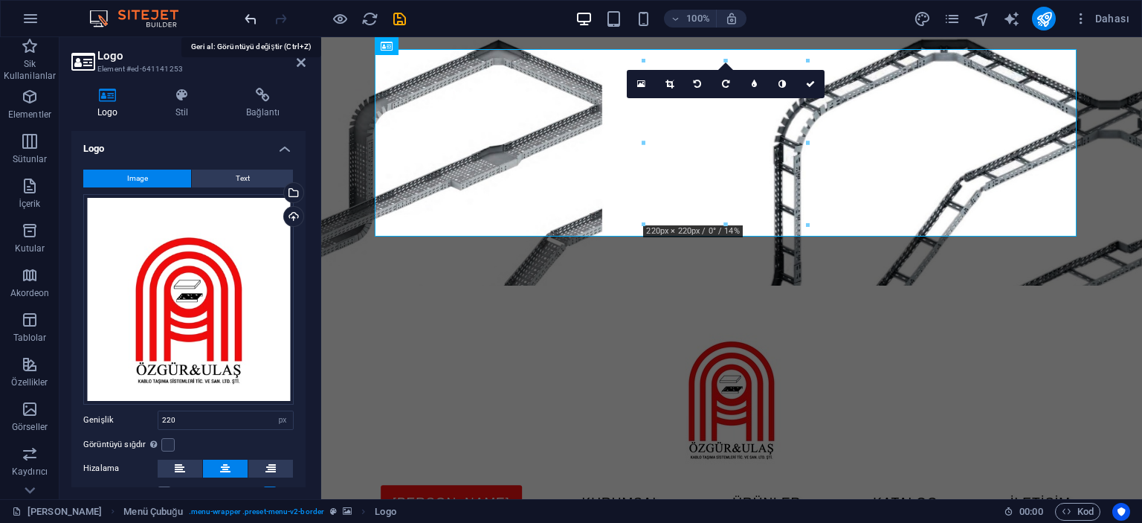
click at [251, 12] on icon "undo" at bounding box center [250, 18] width 17 height 17
type input "312"
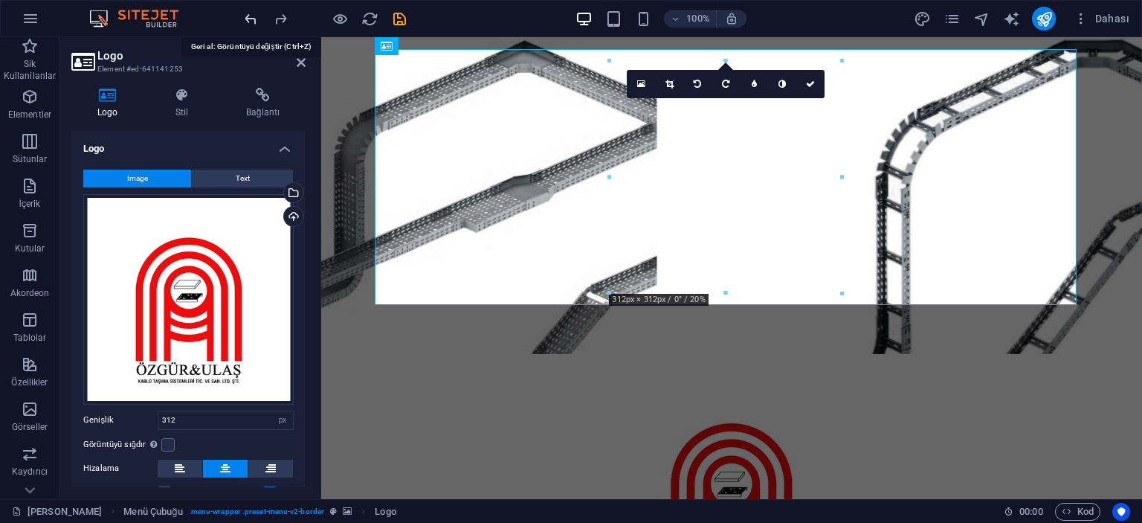
click at [251, 13] on icon "undo" at bounding box center [250, 18] width 17 height 17
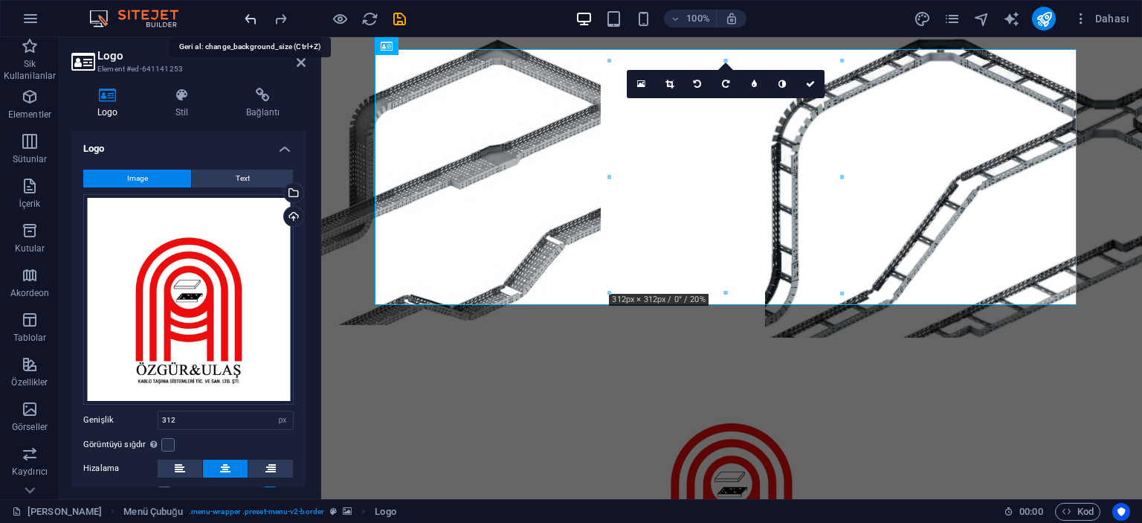
click at [256, 17] on icon "undo" at bounding box center [250, 18] width 17 height 17
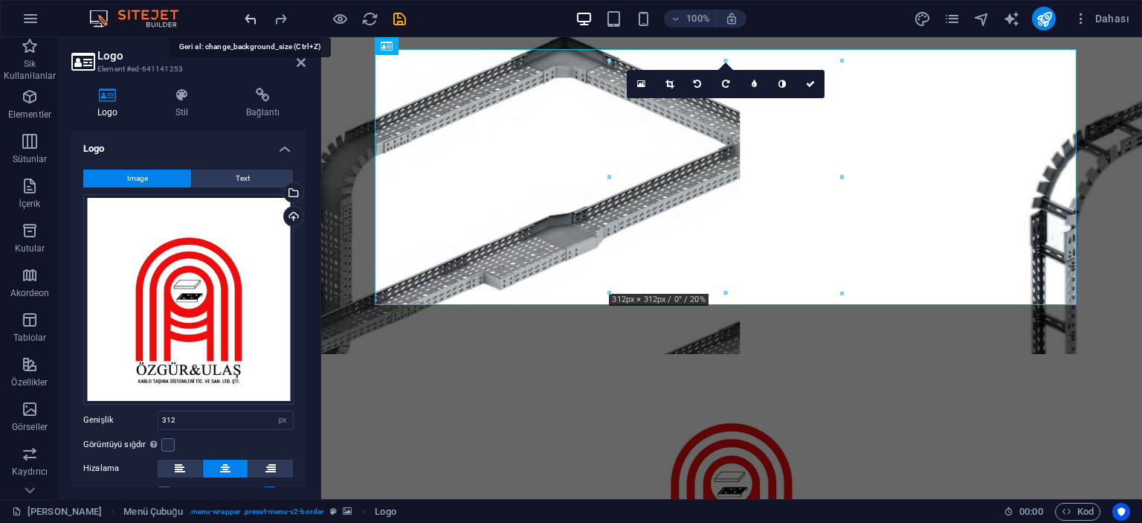
click at [256, 17] on icon "undo" at bounding box center [250, 18] width 17 height 17
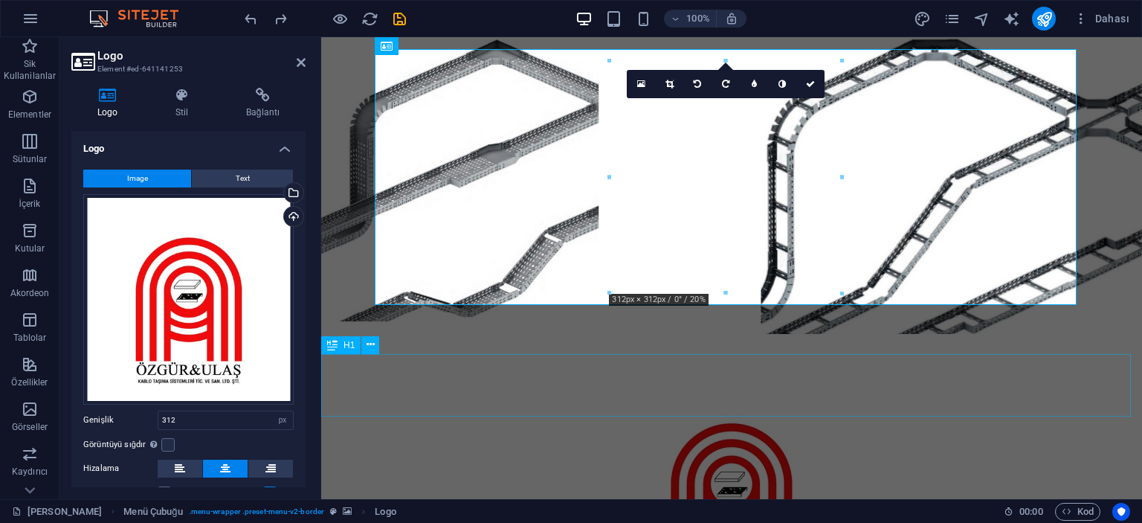
drag, startPoint x: 413, startPoint y: 400, endPoint x: 672, endPoint y: 398, distance: 259.6
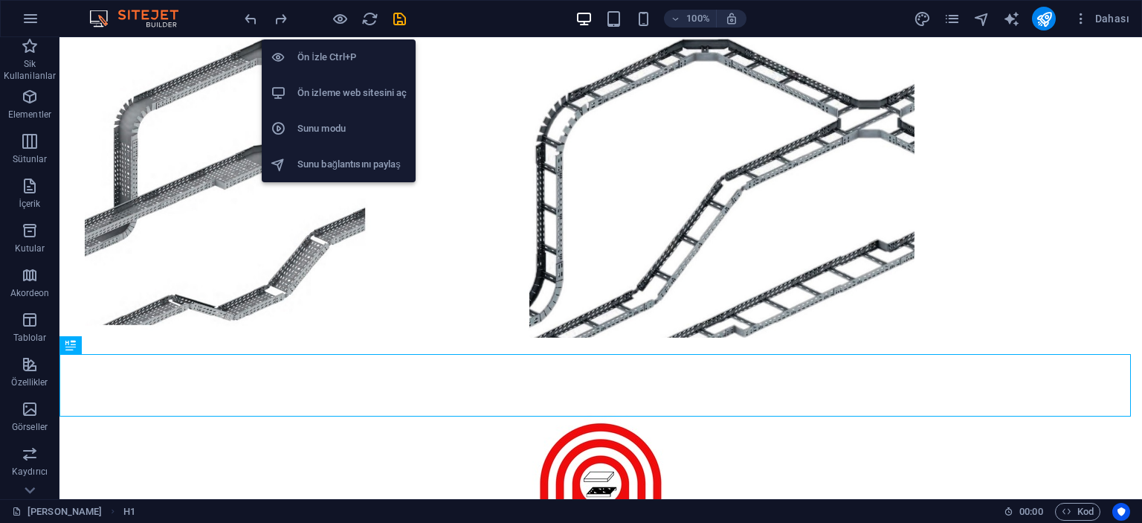
click at [326, 52] on h6 "Ön İzle Ctrl+P" at bounding box center [352, 57] width 109 height 18
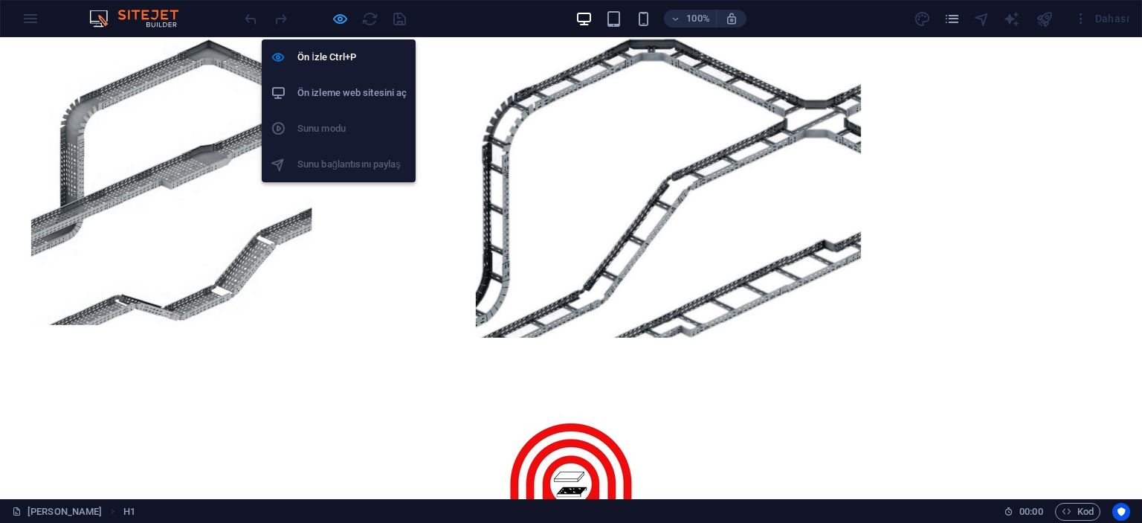
click at [342, 13] on icon "button" at bounding box center [340, 18] width 17 height 17
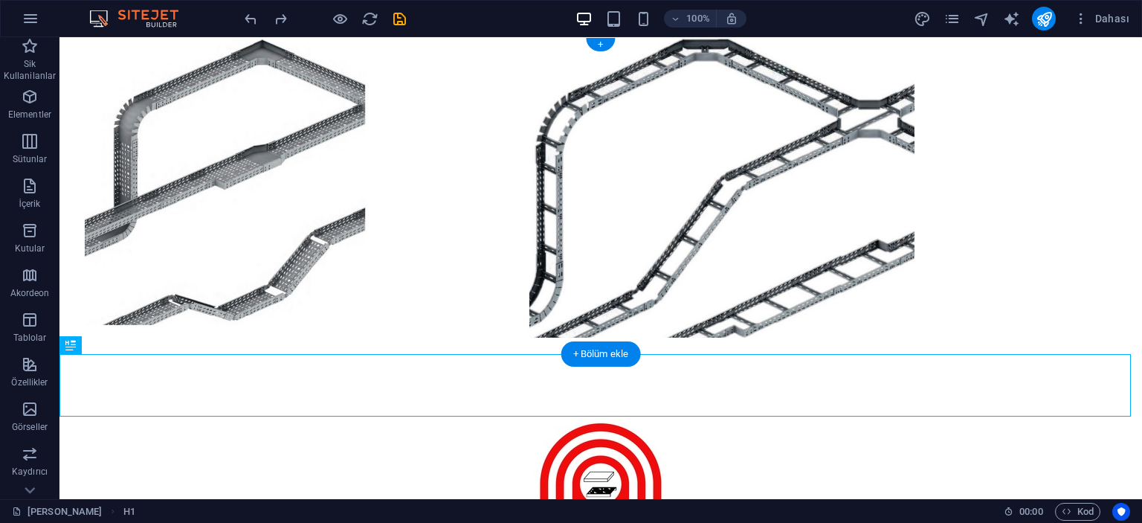
click at [211, 192] on figure at bounding box center [601, 195] width 1083 height 317
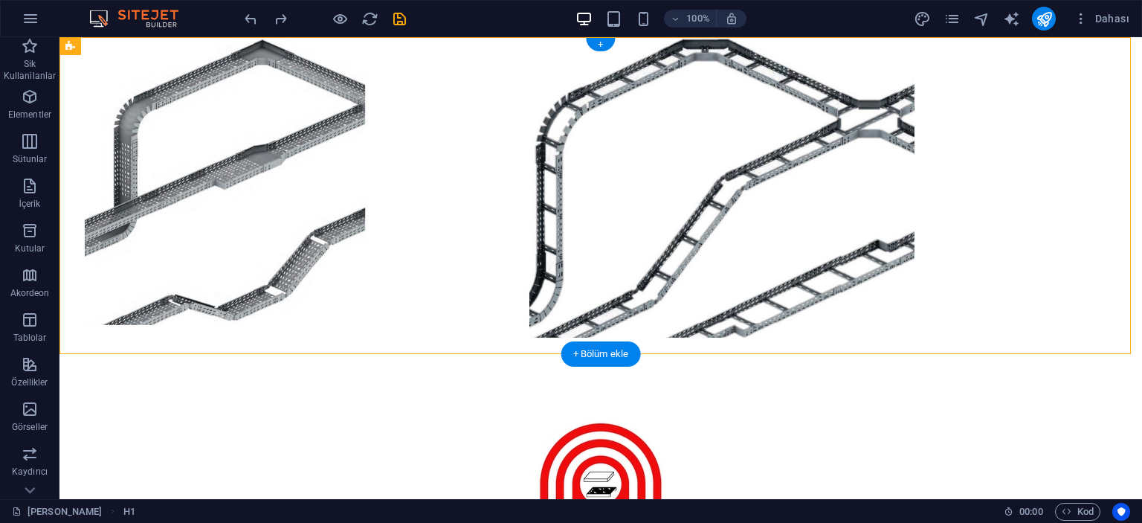
click at [210, 192] on figure at bounding box center [601, 195] width 1083 height 317
select select "%"
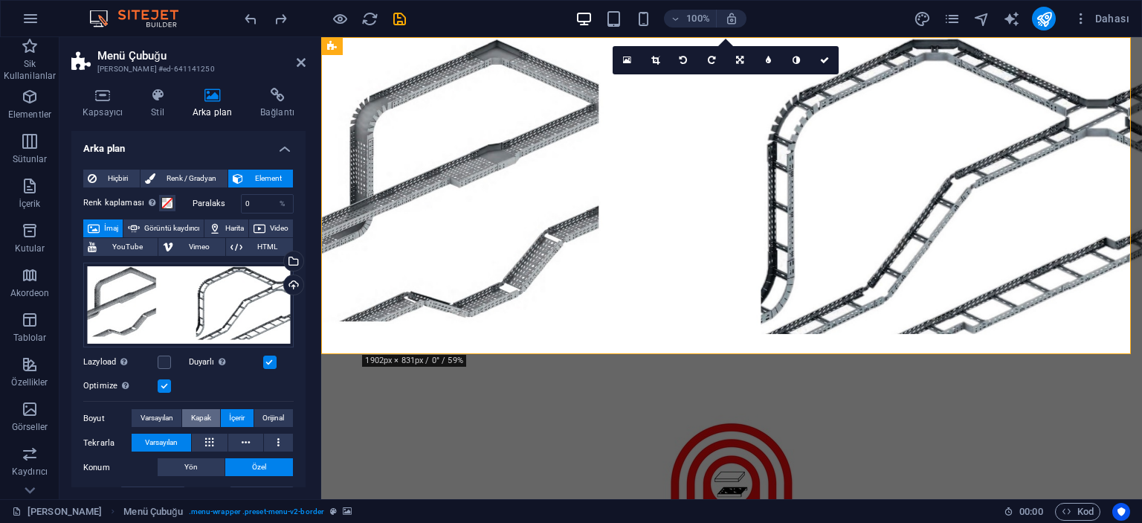
click at [206, 414] on span "Kapak" at bounding box center [201, 418] width 20 height 18
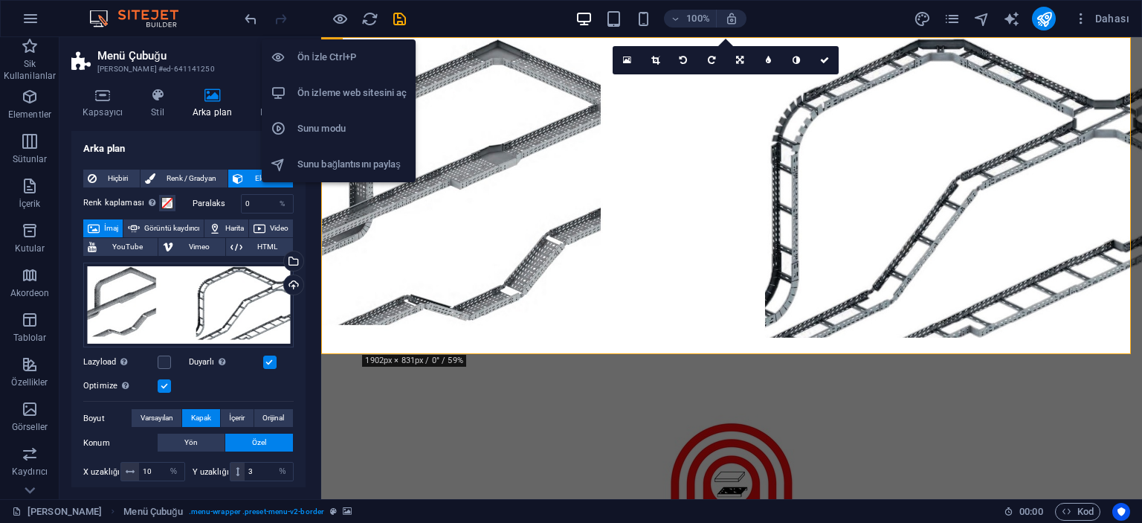
click at [327, 62] on h6 "Ön İzle Ctrl+P" at bounding box center [352, 57] width 109 height 18
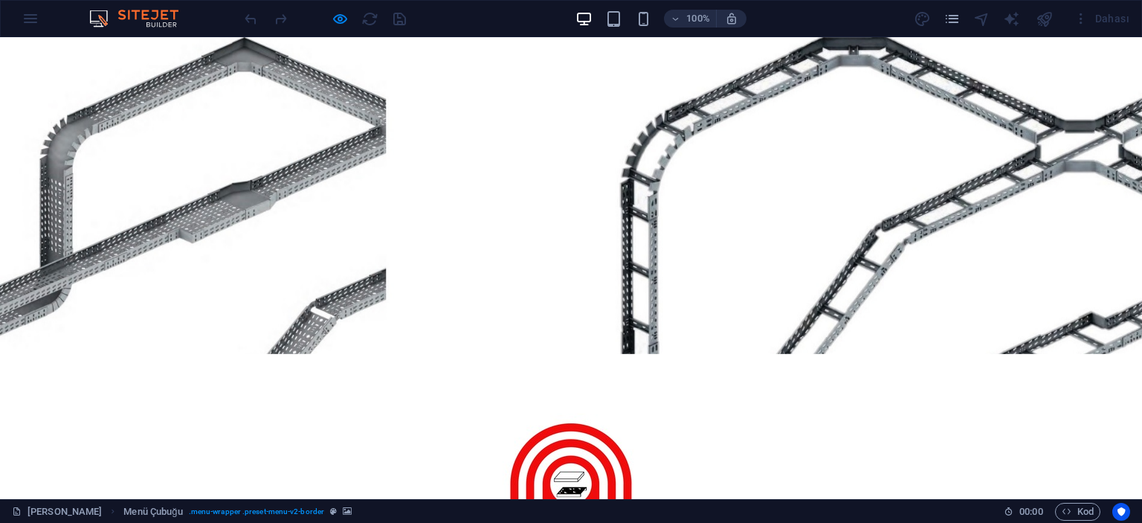
click at [184, 109] on div at bounding box center [571, 195] width 1142 height 317
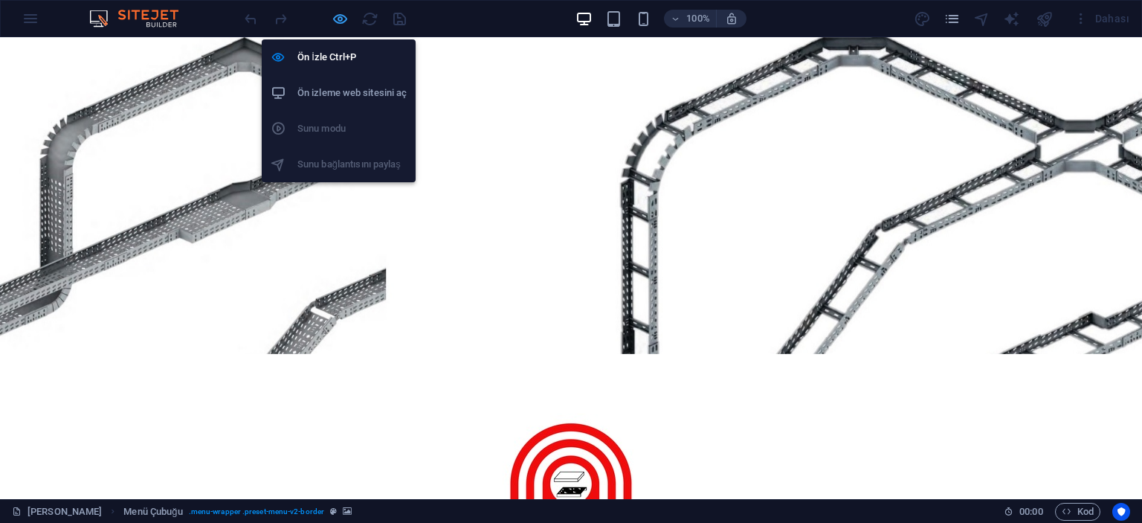
click at [347, 11] on icon "button" at bounding box center [340, 18] width 17 height 17
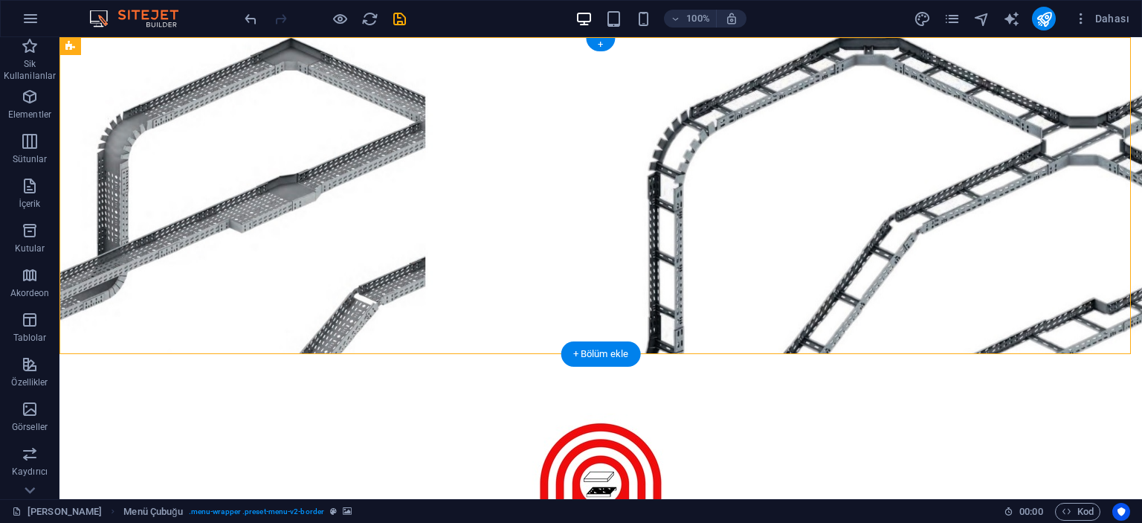
click at [196, 144] on figure at bounding box center [601, 195] width 1083 height 317
select select "%"
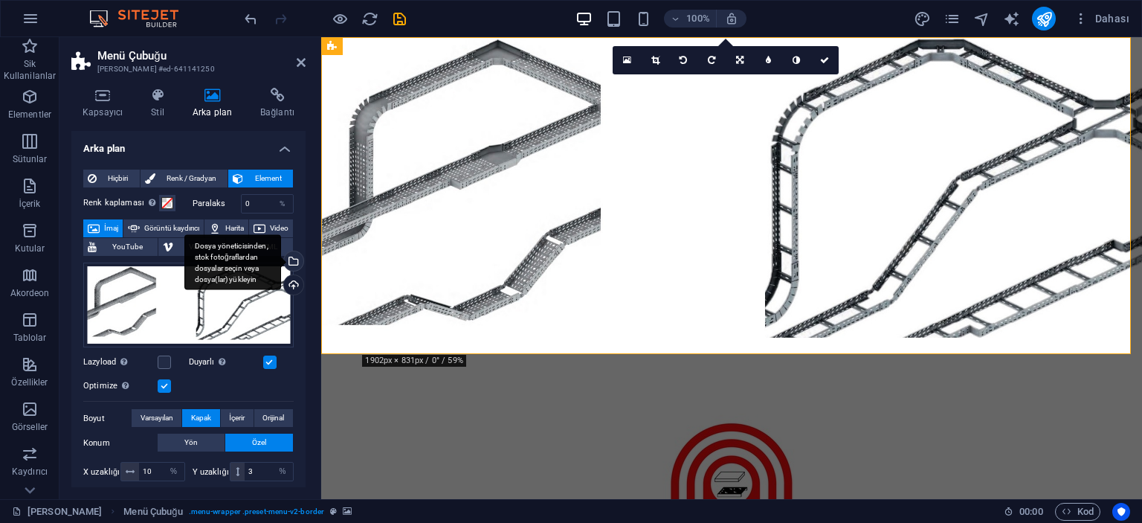
click at [292, 261] on div "Dosya yöneticisinden, stok fotoğraflardan dosyalar seçin veya dosya(lar) yükley…" at bounding box center [292, 262] width 22 height 22
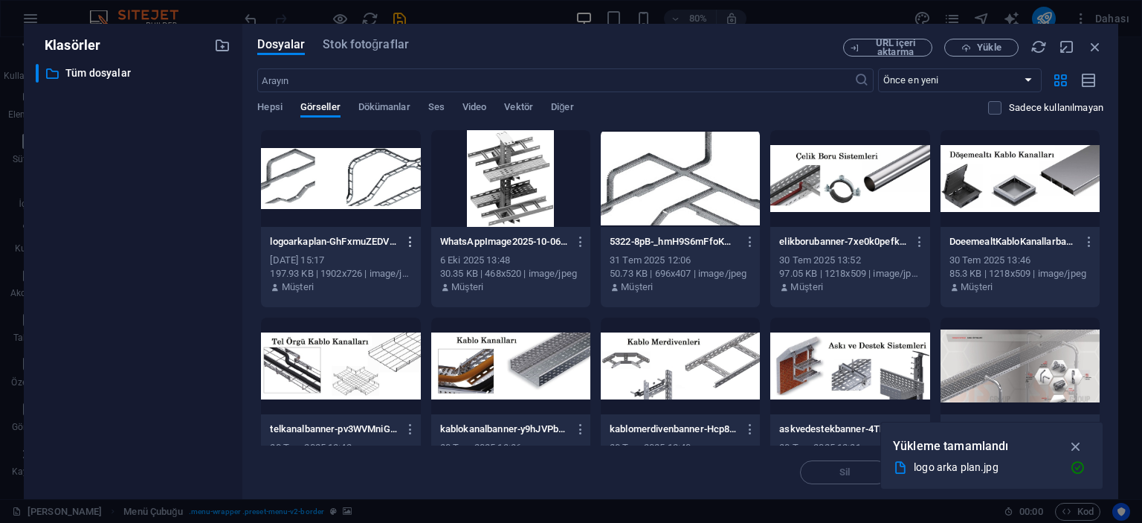
click at [414, 240] on icon "button" at bounding box center [411, 241] width 14 height 13
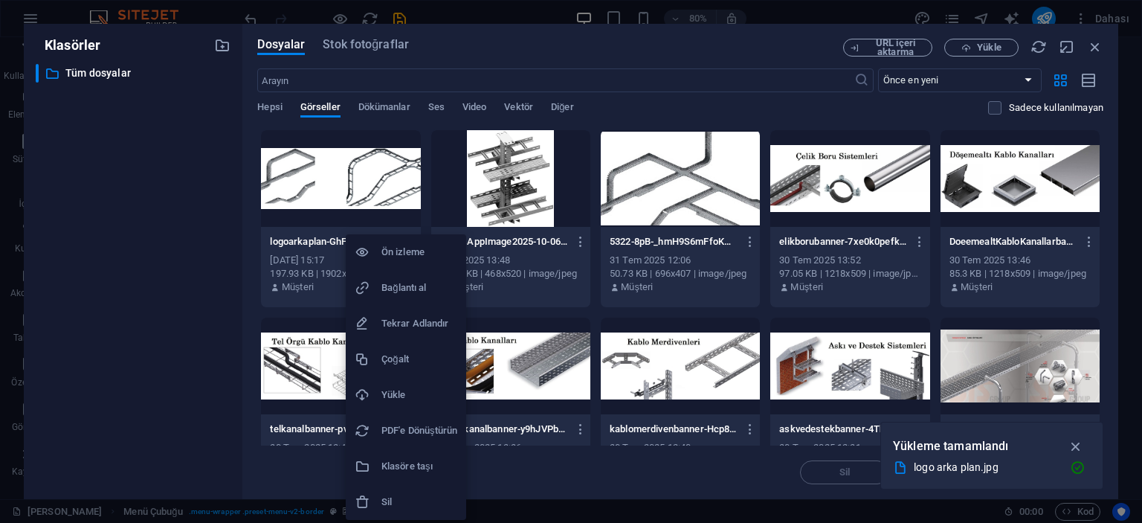
click at [399, 496] on h6 "Sil" at bounding box center [420, 502] width 76 height 18
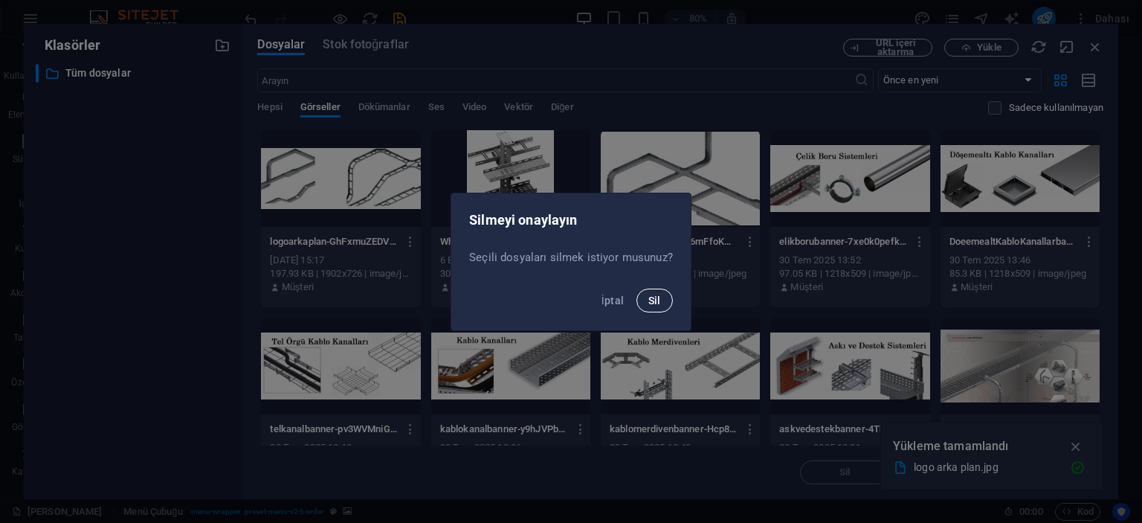
click at [657, 304] on span "Sil" at bounding box center [655, 301] width 13 height 12
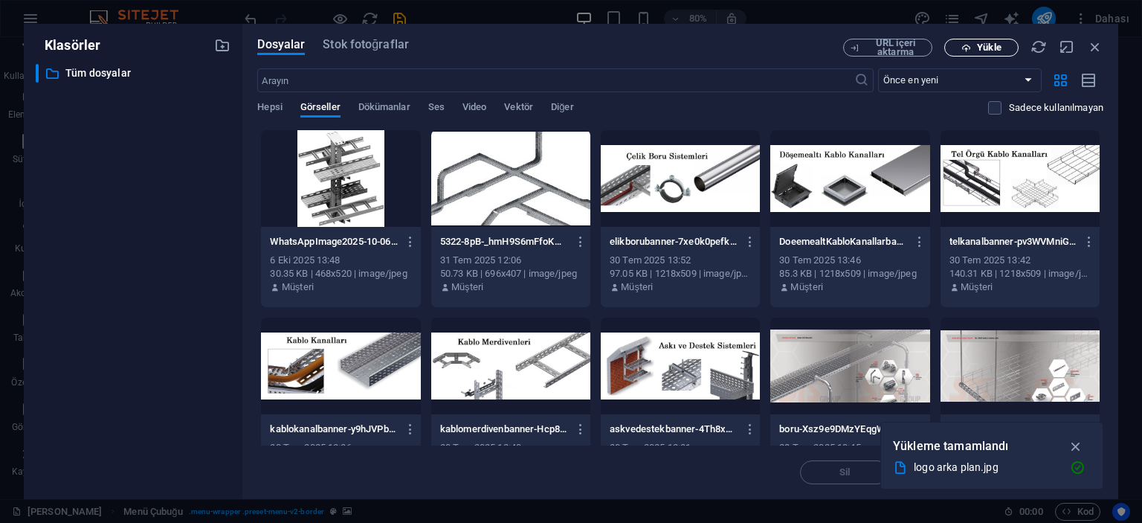
click at [1003, 49] on span "Yükle" at bounding box center [981, 48] width 61 height 10
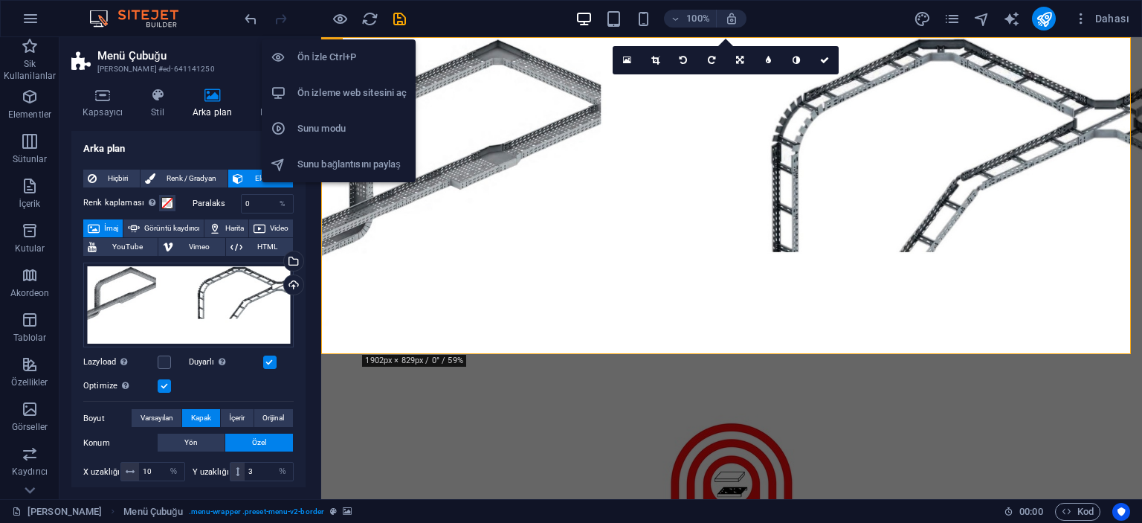
click at [334, 60] on h6 "Ön İzle Ctrl+P" at bounding box center [352, 57] width 109 height 18
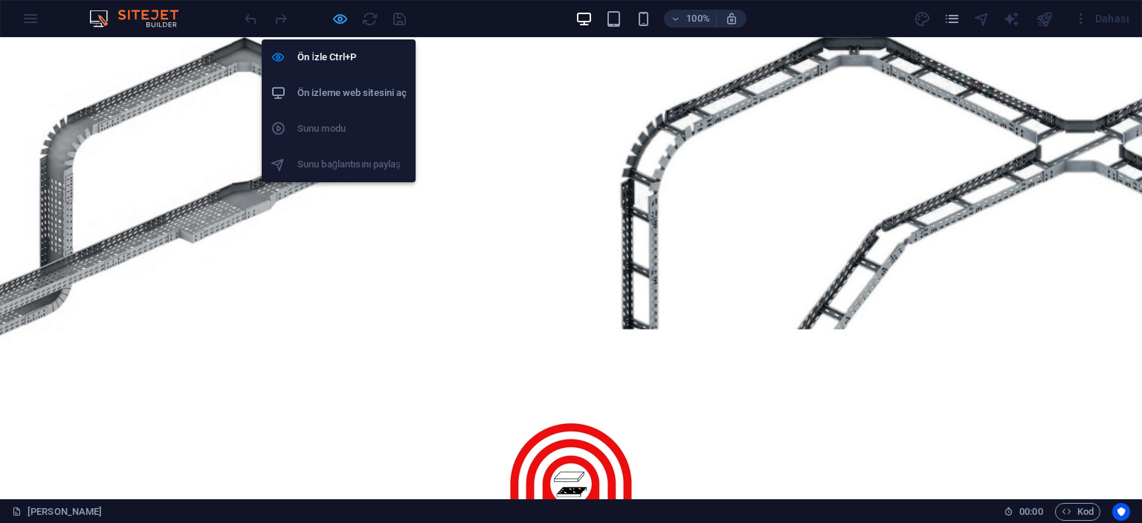
click at [340, 11] on icon "button" at bounding box center [340, 18] width 17 height 17
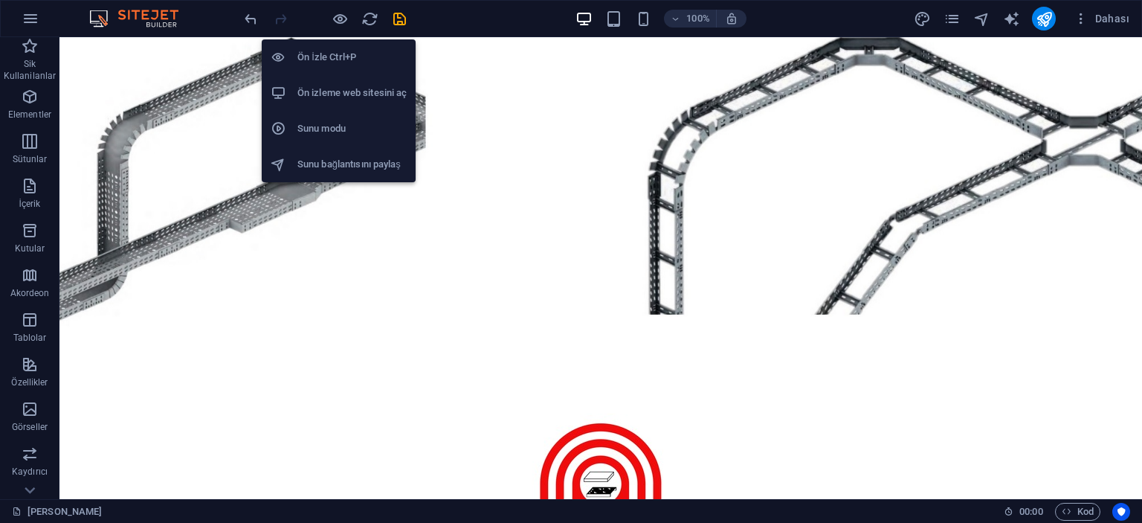
click at [327, 55] on h6 "Ön İzle Ctrl+P" at bounding box center [352, 57] width 109 height 18
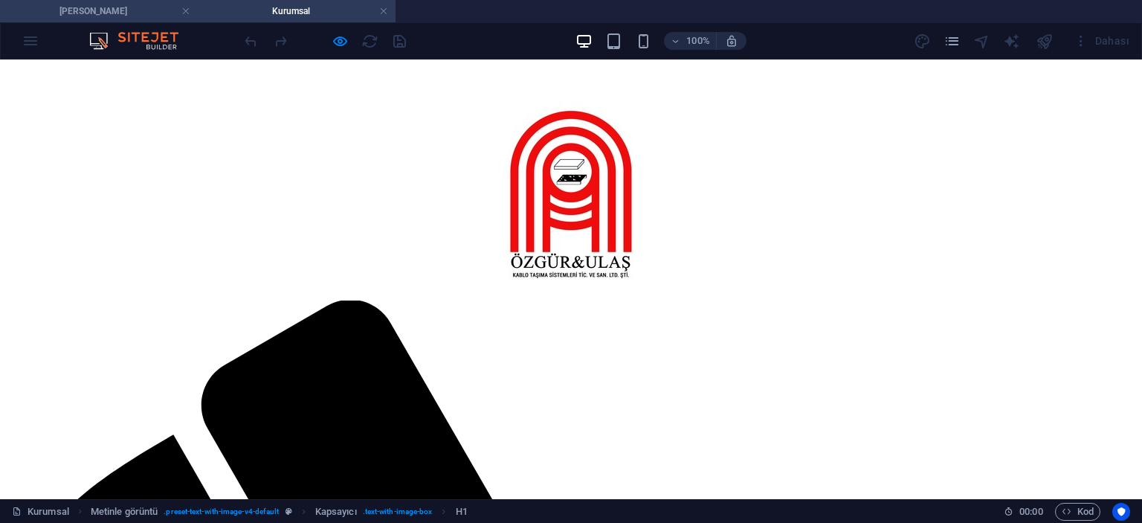
click at [143, 12] on h4 "[PERSON_NAME]" at bounding box center [99, 11] width 198 height 16
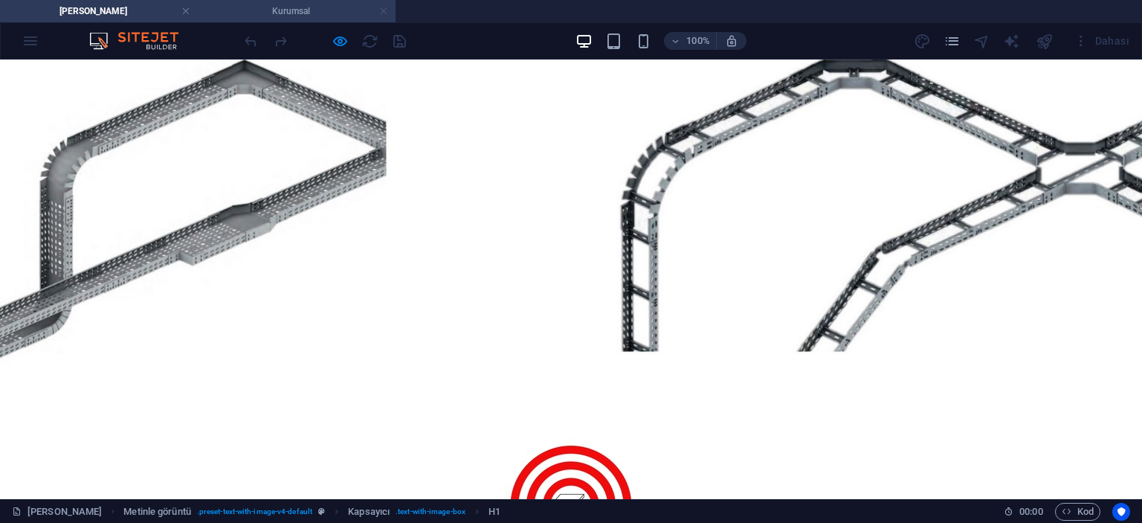
click at [385, 10] on link at bounding box center [383, 11] width 9 height 14
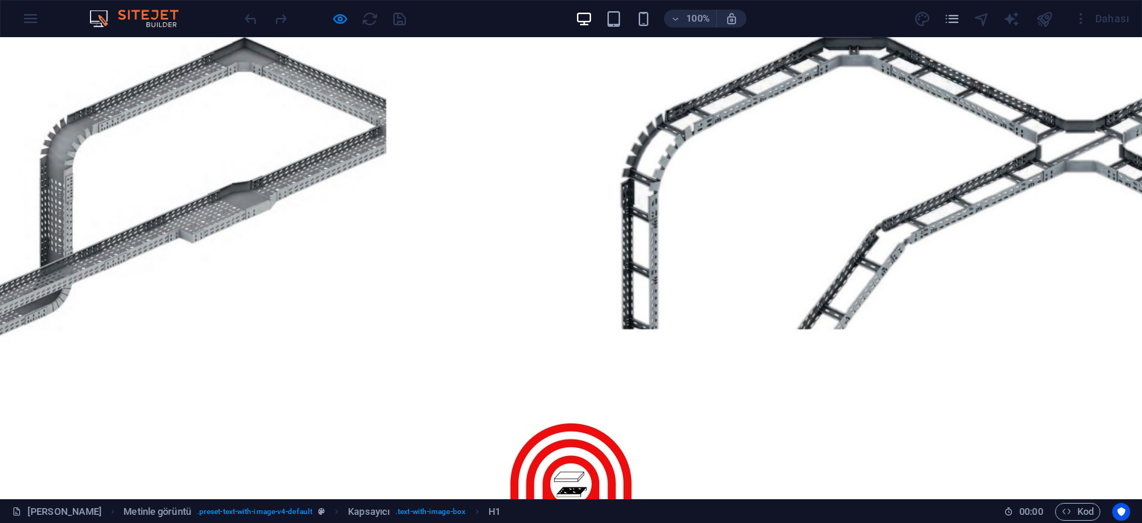
click at [330, 366] on div at bounding box center [571, 494] width 702 height 256
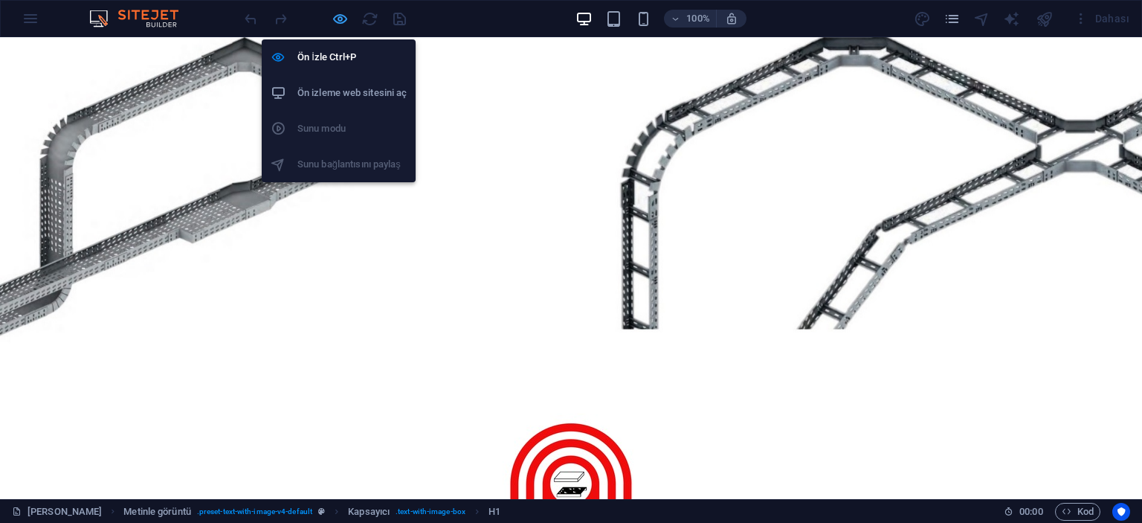
click at [344, 20] on icon "button" at bounding box center [340, 18] width 17 height 17
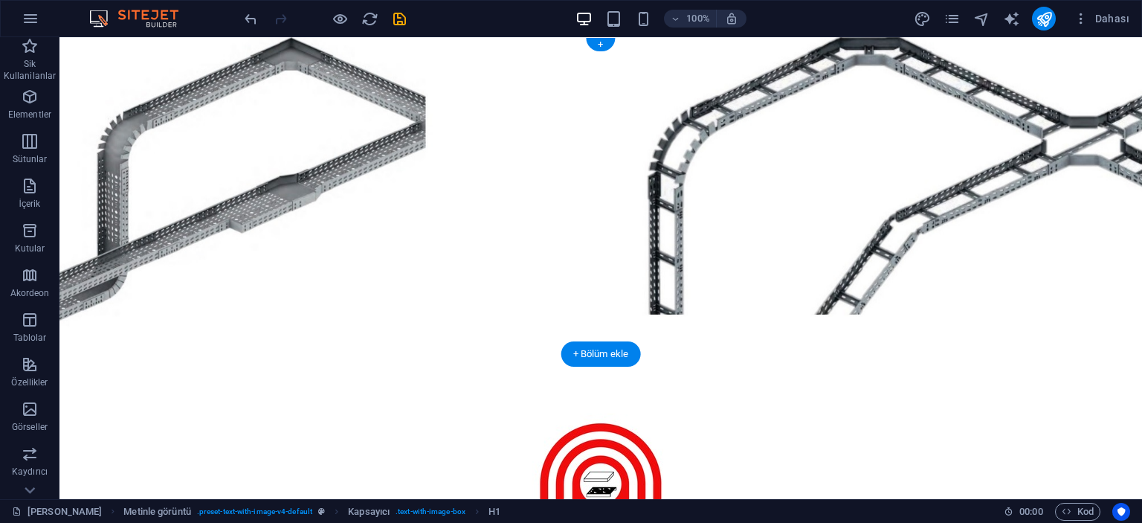
click at [222, 133] on figure at bounding box center [601, 195] width 1083 height 317
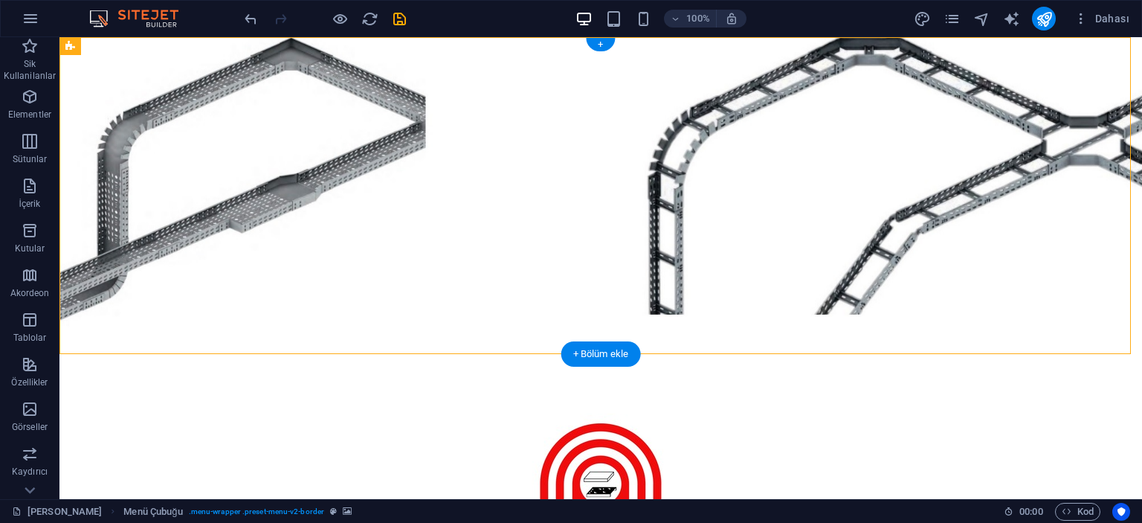
click at [222, 133] on figure at bounding box center [601, 195] width 1083 height 317
select select "%"
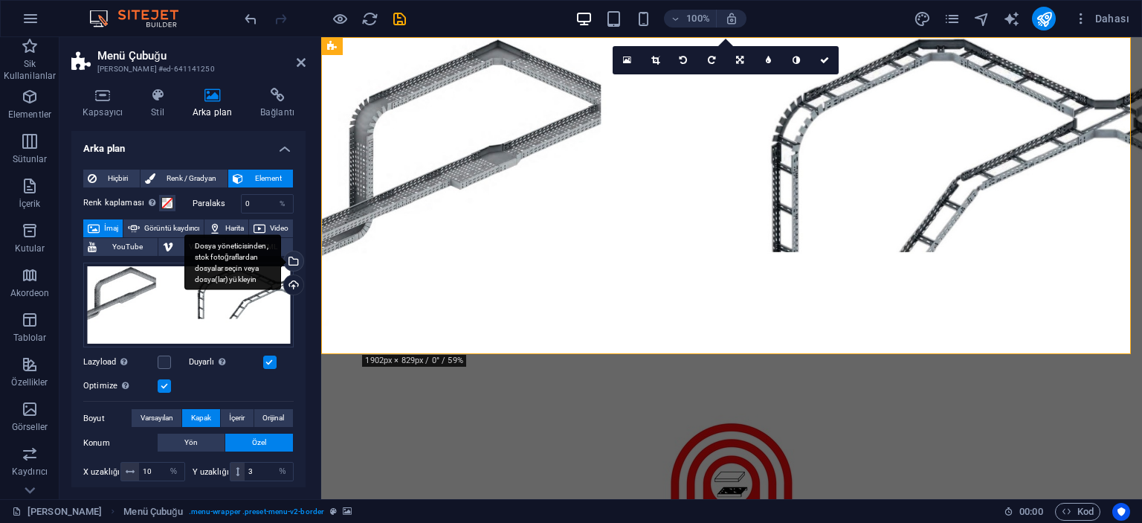
click at [291, 257] on div "Dosya yöneticisinden, stok fotoğraflardan dosyalar seçin veya dosya(lar) yükley…" at bounding box center [292, 262] width 22 height 22
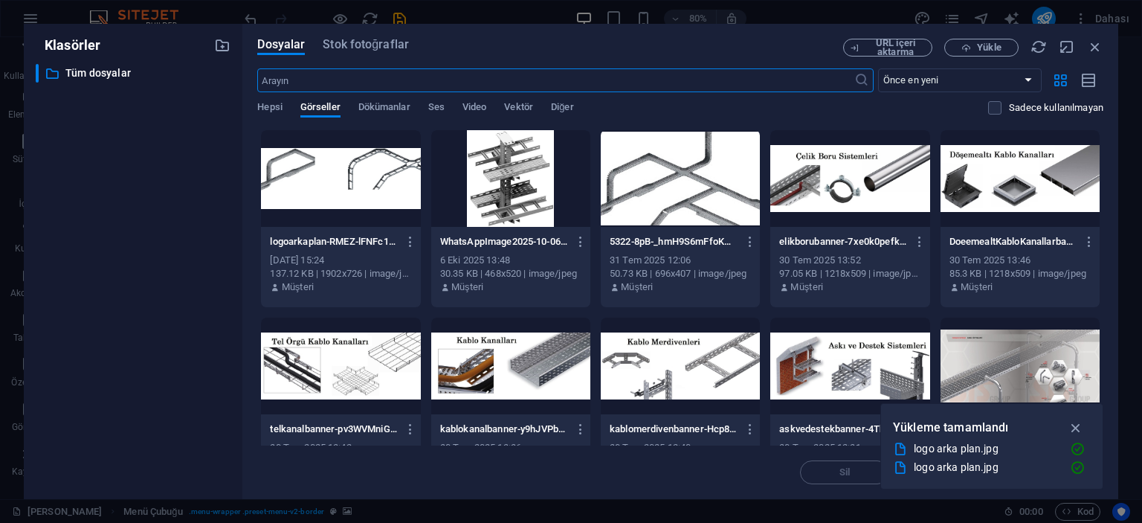
click at [666, 210] on div at bounding box center [680, 178] width 159 height 97
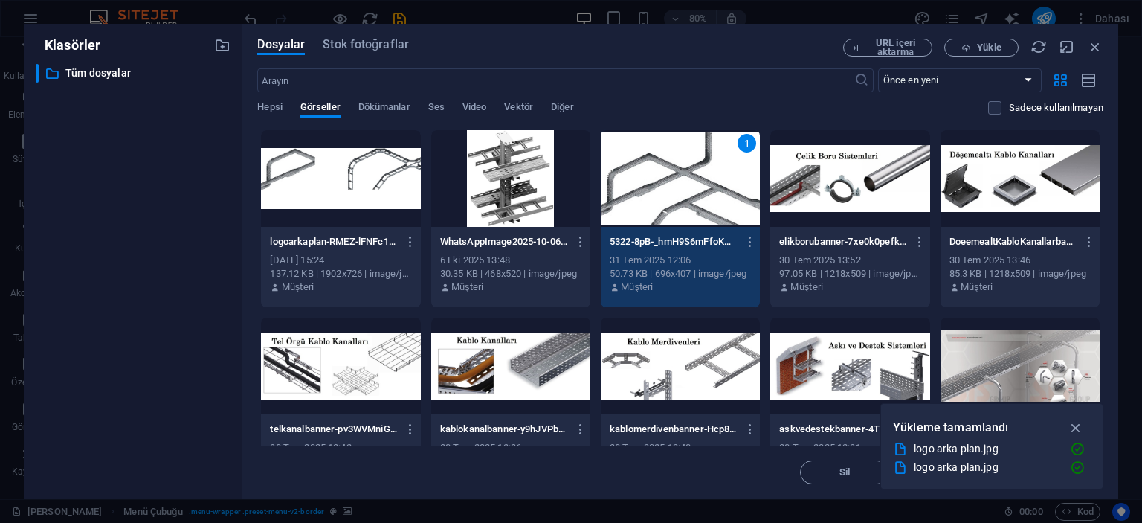
click at [666, 210] on div "1" at bounding box center [680, 178] width 159 height 97
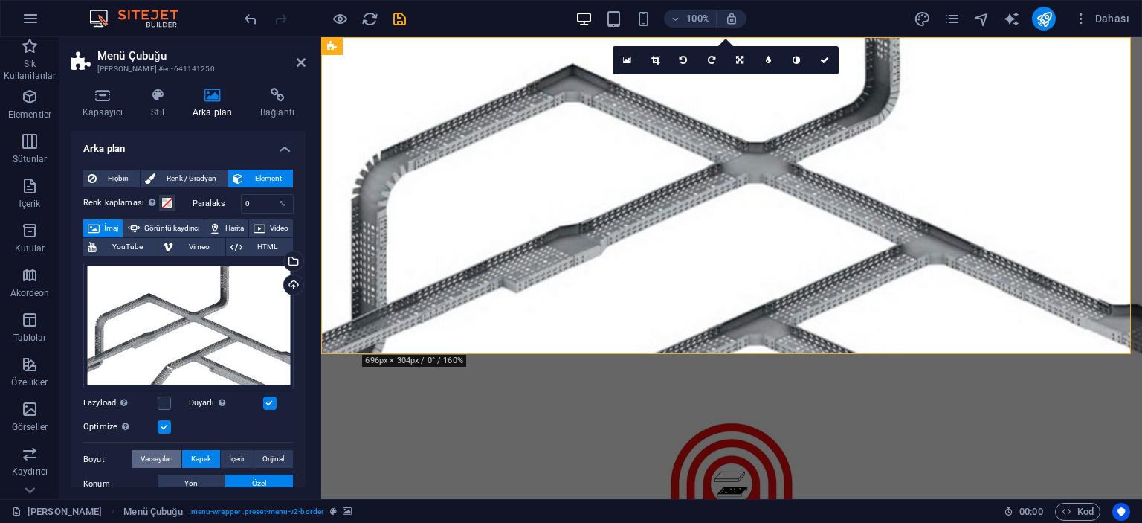
click at [164, 458] on span "Varsayılan" at bounding box center [157, 459] width 33 height 18
click at [200, 451] on span "Kapak" at bounding box center [201, 459] width 20 height 18
click at [234, 459] on span "İçerir" at bounding box center [237, 459] width 16 height 18
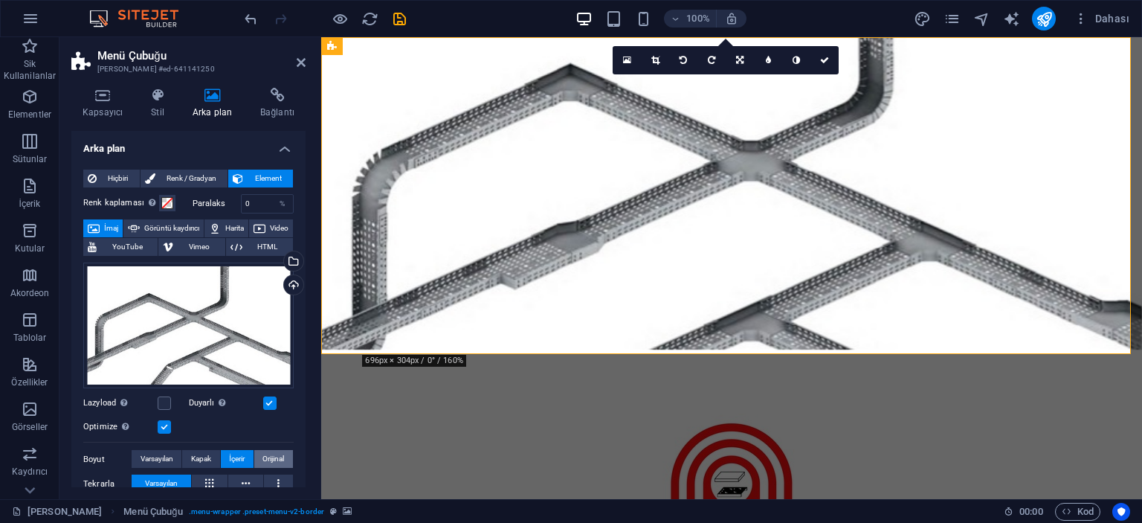
click at [268, 457] on span "Orijinal" at bounding box center [274, 459] width 22 height 18
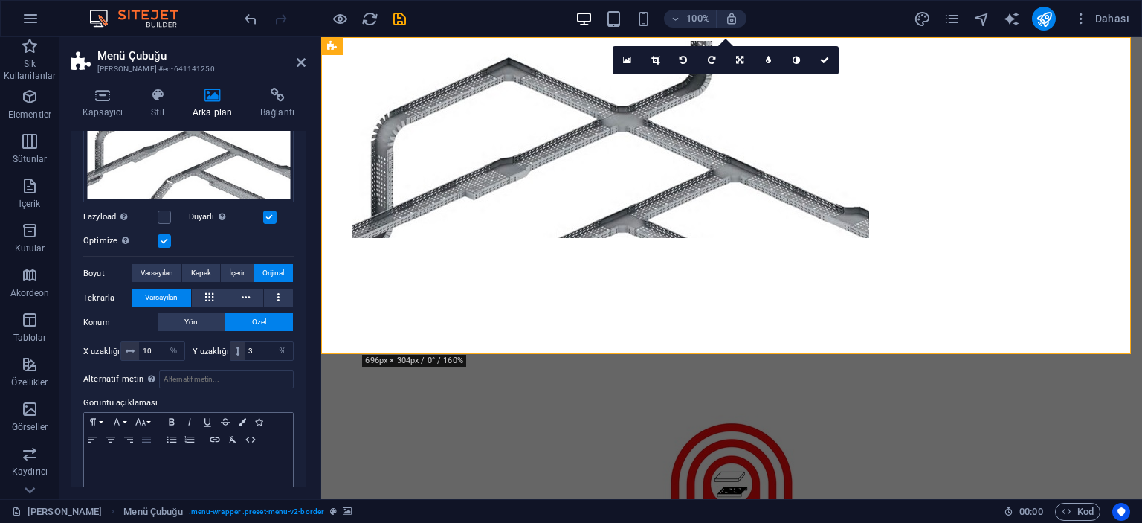
scroll to position [203, 0]
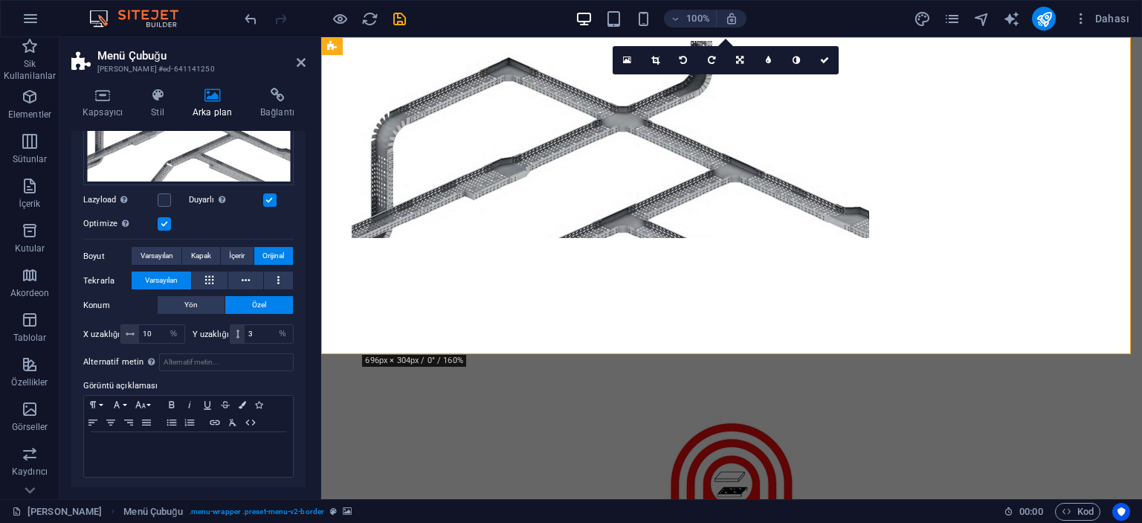
click at [101, 303] on label "Konum" at bounding box center [120, 306] width 74 height 18
click at [187, 300] on span "Yön" at bounding box center [190, 305] width 13 height 18
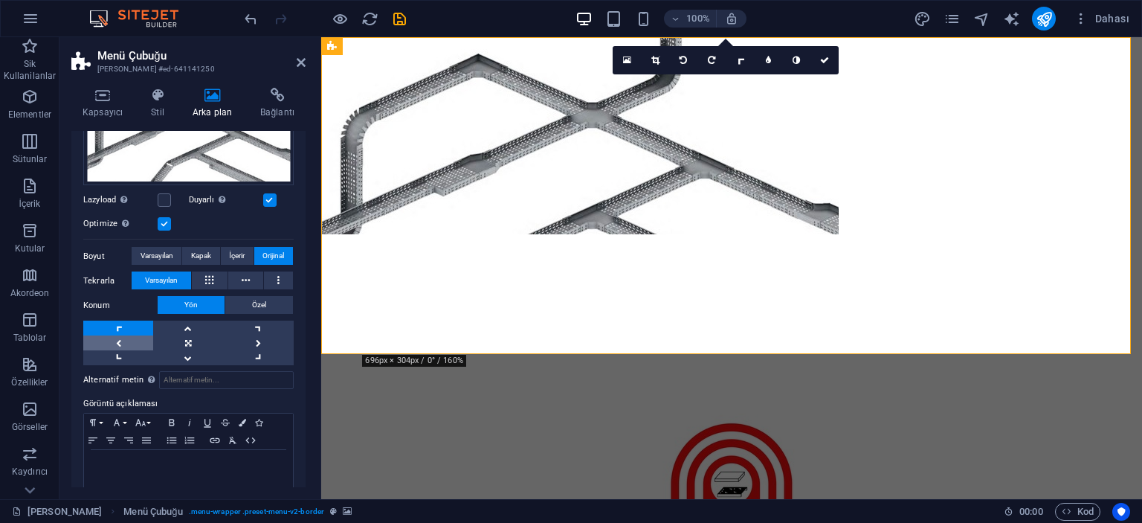
click at [129, 341] on link at bounding box center [118, 342] width 70 height 15
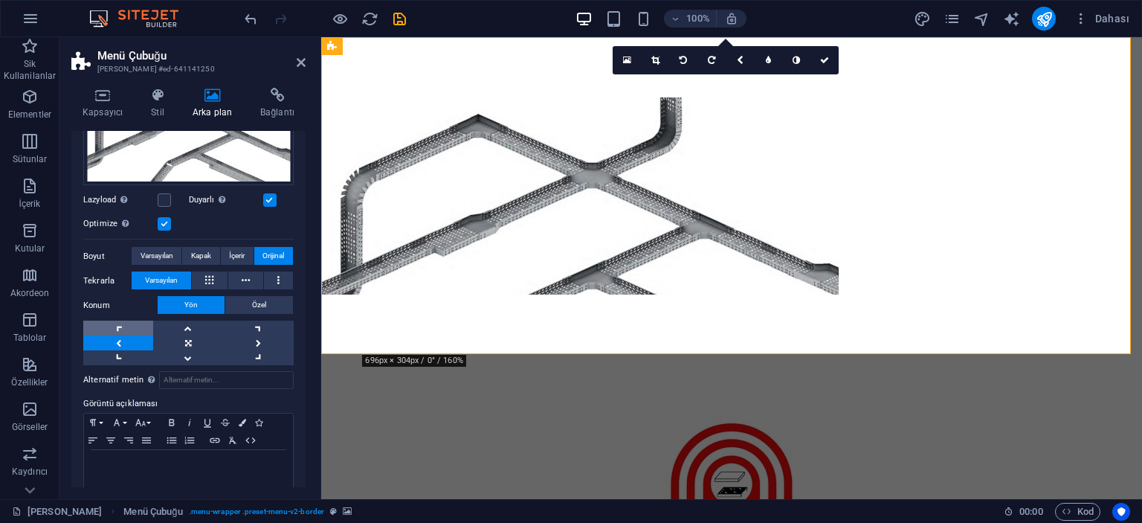
click at [120, 330] on link at bounding box center [118, 328] width 70 height 15
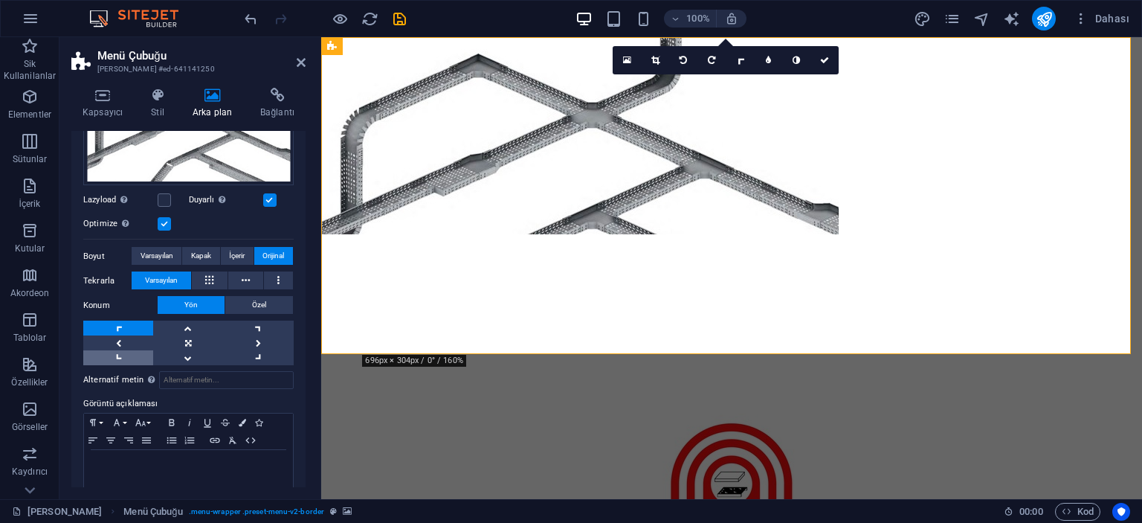
click at [128, 353] on link at bounding box center [118, 357] width 70 height 15
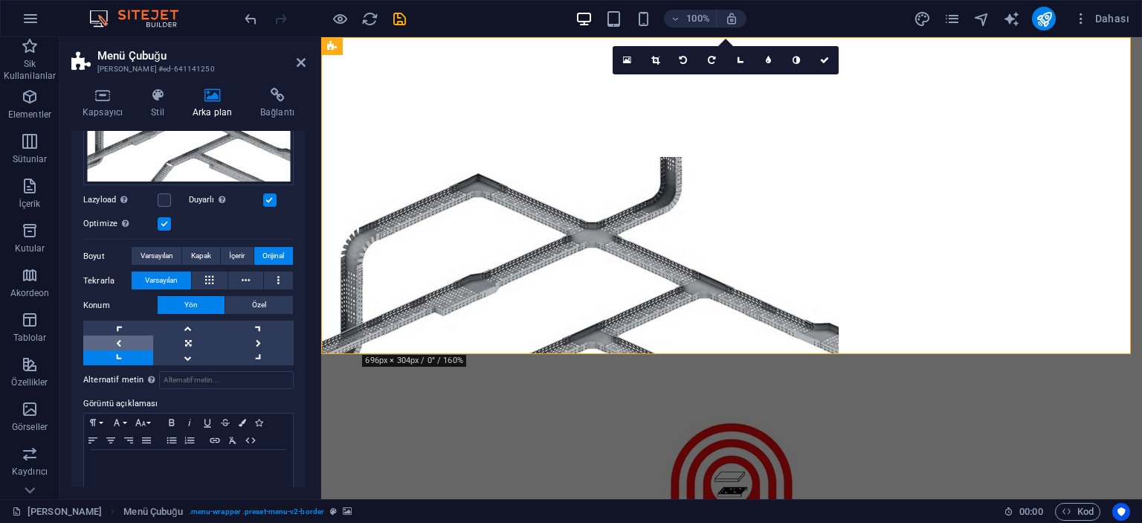
click at [116, 338] on link at bounding box center [118, 342] width 70 height 15
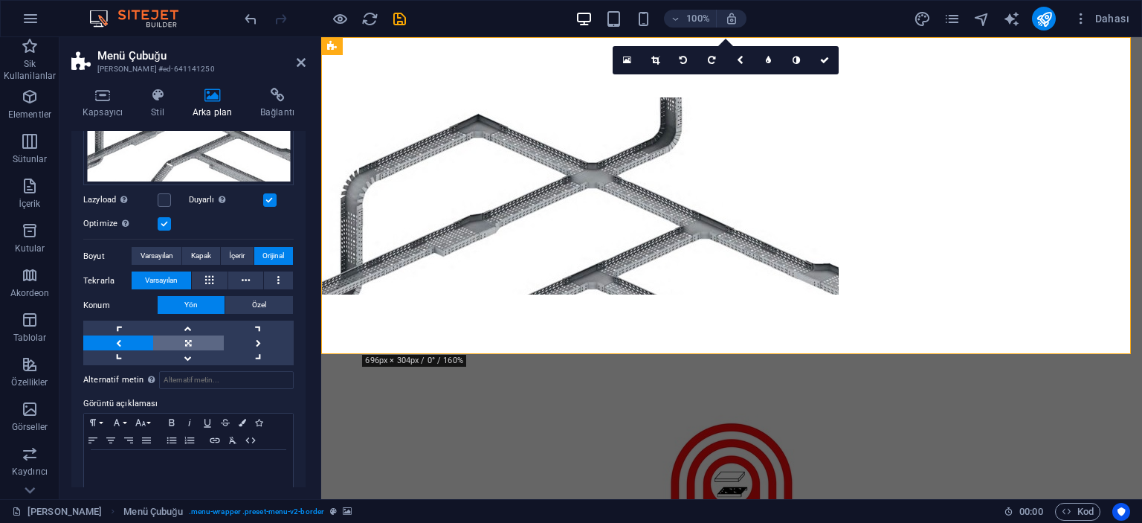
click at [181, 341] on link at bounding box center [188, 342] width 70 height 15
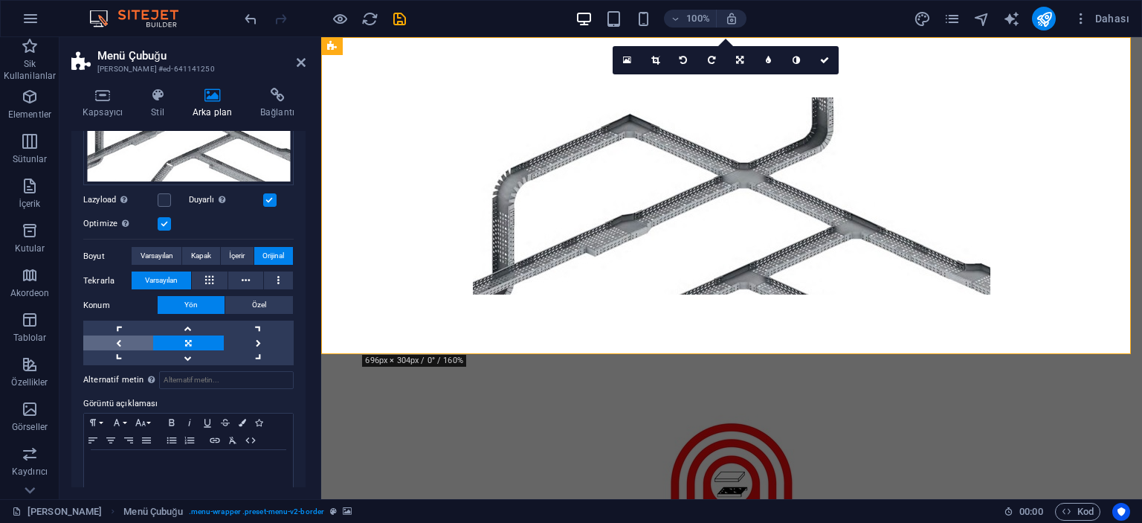
click at [128, 340] on link at bounding box center [118, 342] width 70 height 15
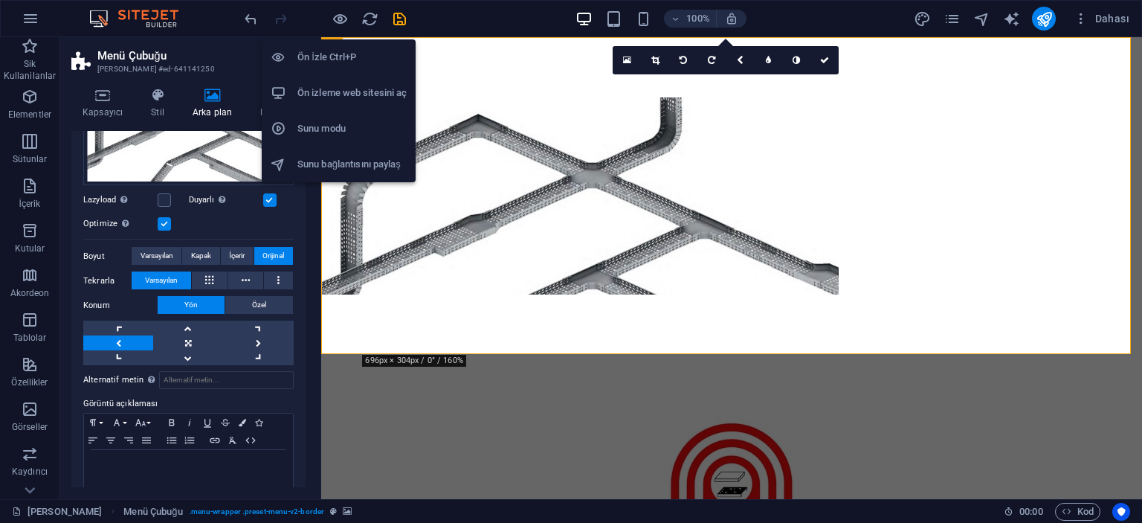
click at [332, 48] on h6 "Ön İzle Ctrl+P" at bounding box center [352, 57] width 109 height 18
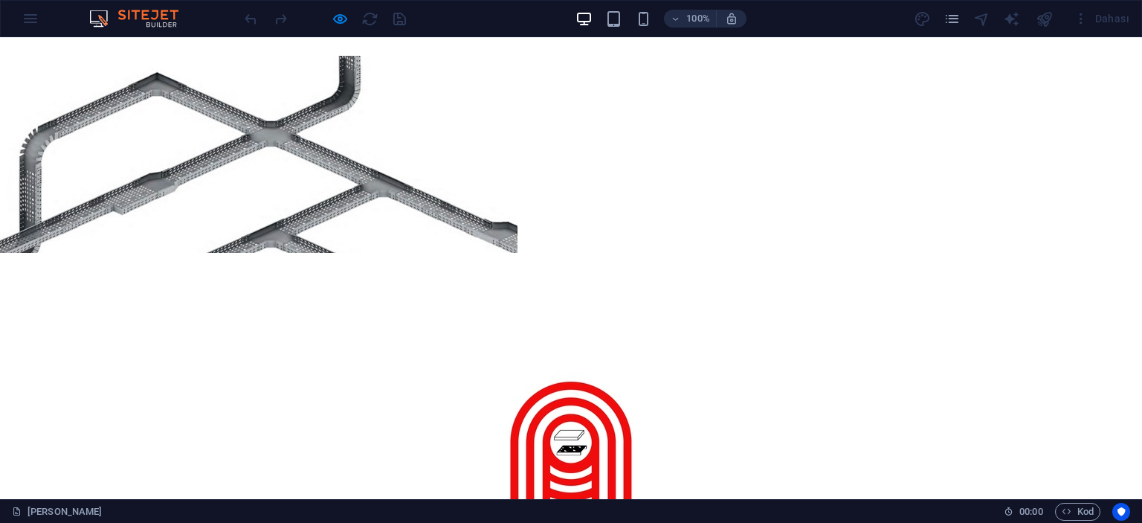
scroll to position [0, 0]
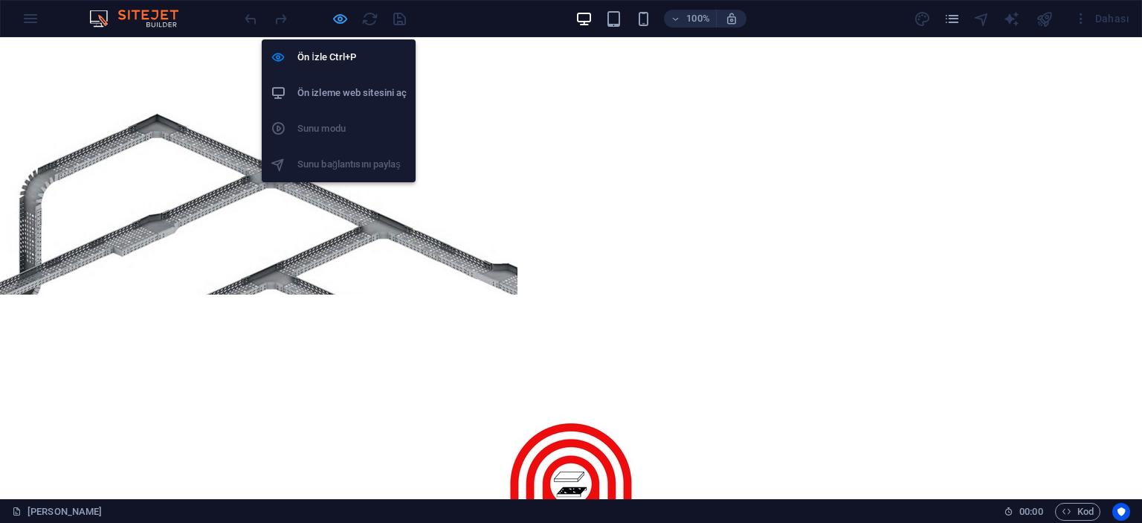
click at [344, 20] on icon "button" at bounding box center [340, 18] width 17 height 17
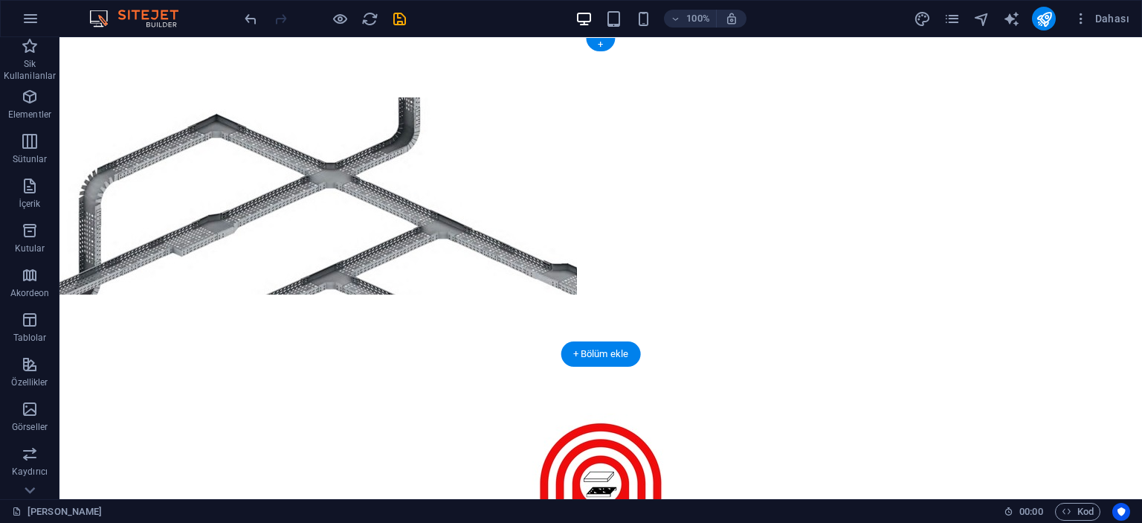
click at [74, 80] on figure at bounding box center [601, 195] width 1083 height 317
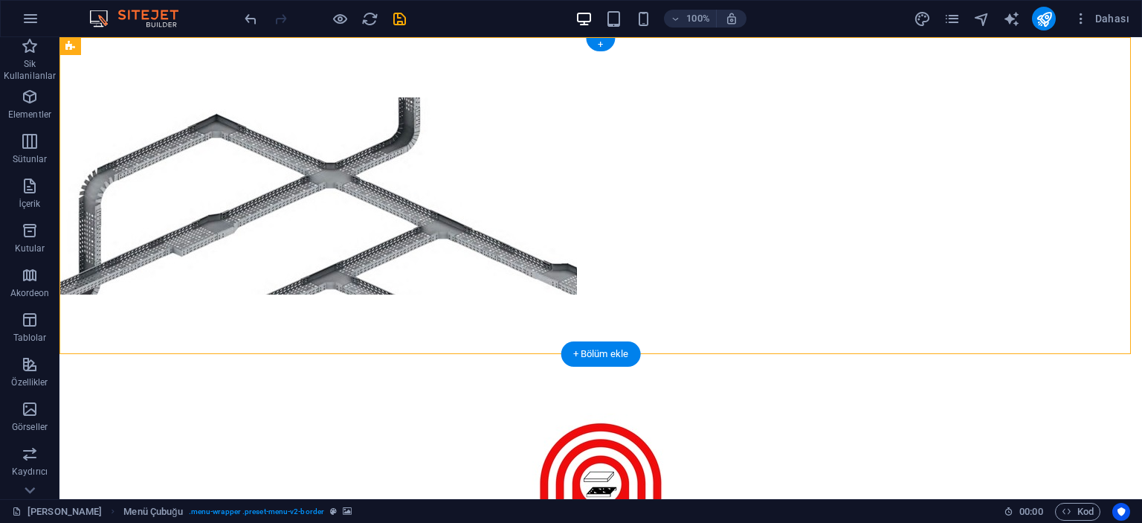
click at [140, 94] on figure at bounding box center [601, 195] width 1083 height 317
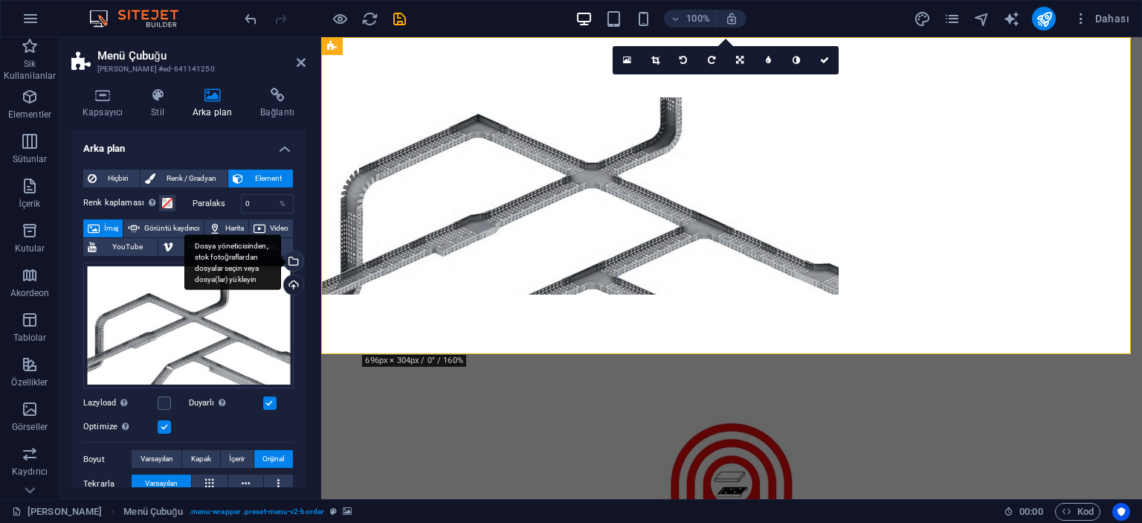
click at [295, 258] on div "Dosya yöneticisinden, stok fotoğraflardan dosyalar seçin veya dosya(lar) yükley…" at bounding box center [292, 262] width 22 height 22
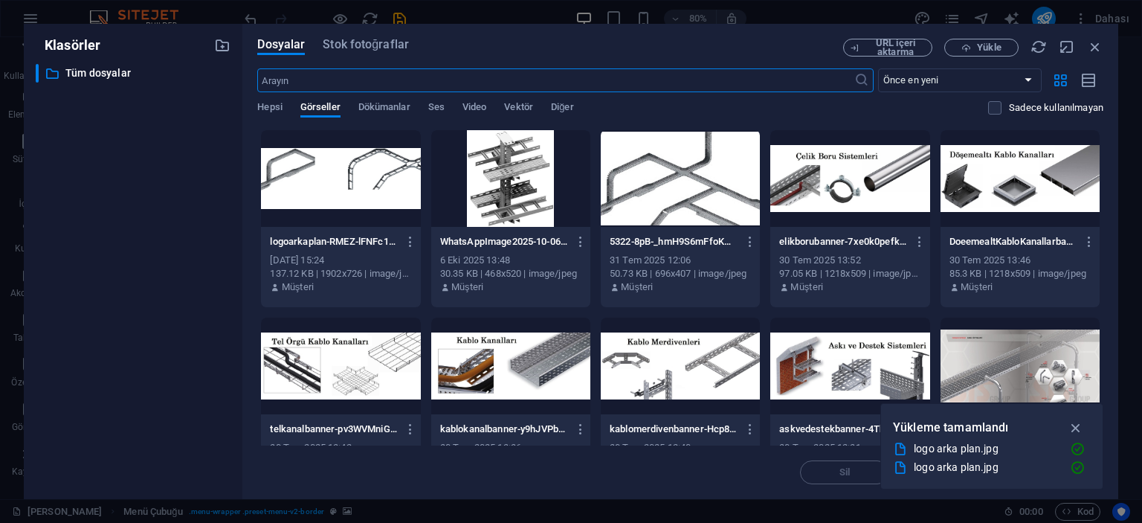
click at [706, 216] on div at bounding box center [680, 178] width 159 height 97
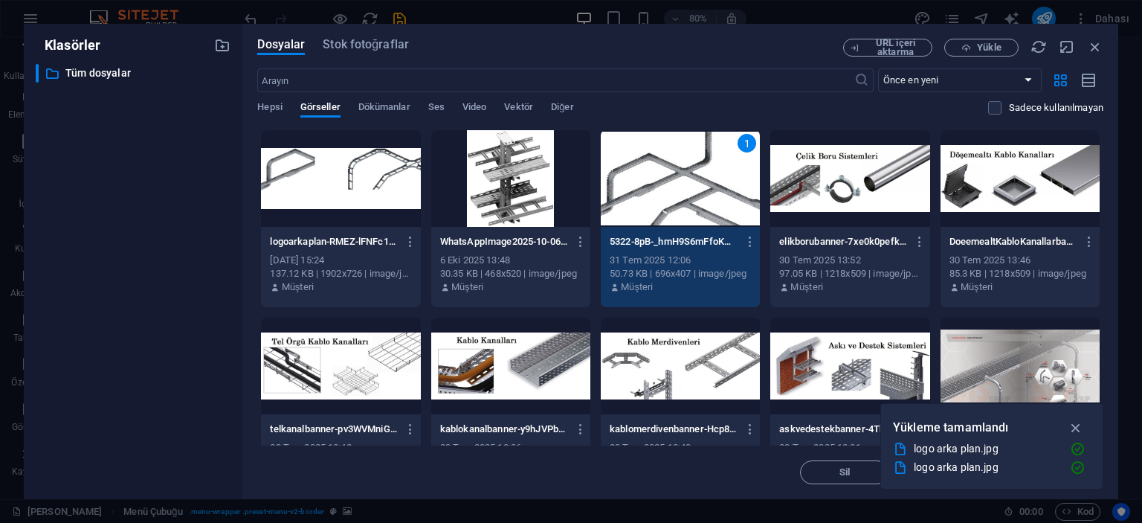
click at [706, 216] on div "1" at bounding box center [680, 178] width 159 height 97
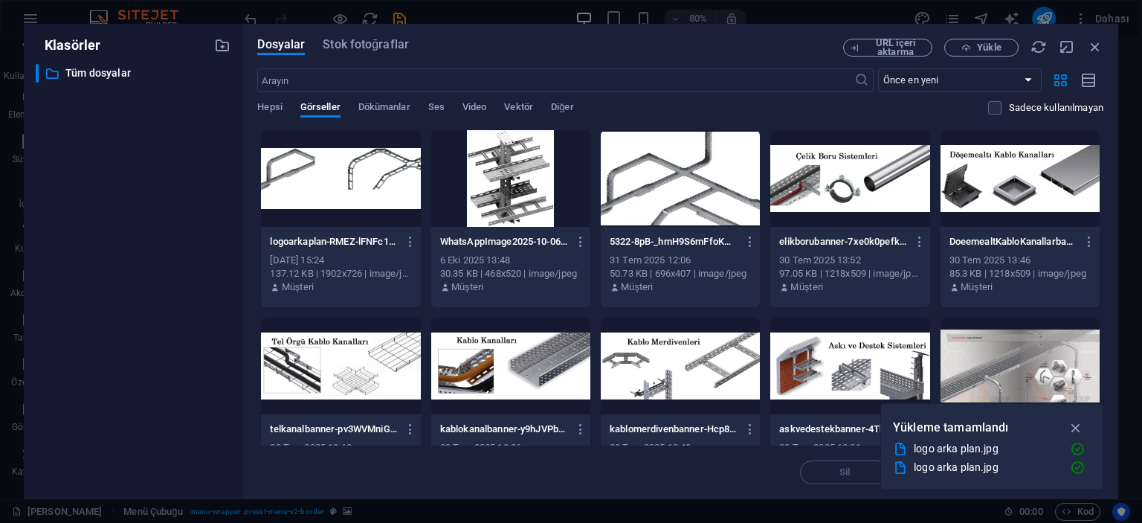
click at [706, 216] on div at bounding box center [680, 178] width 159 height 97
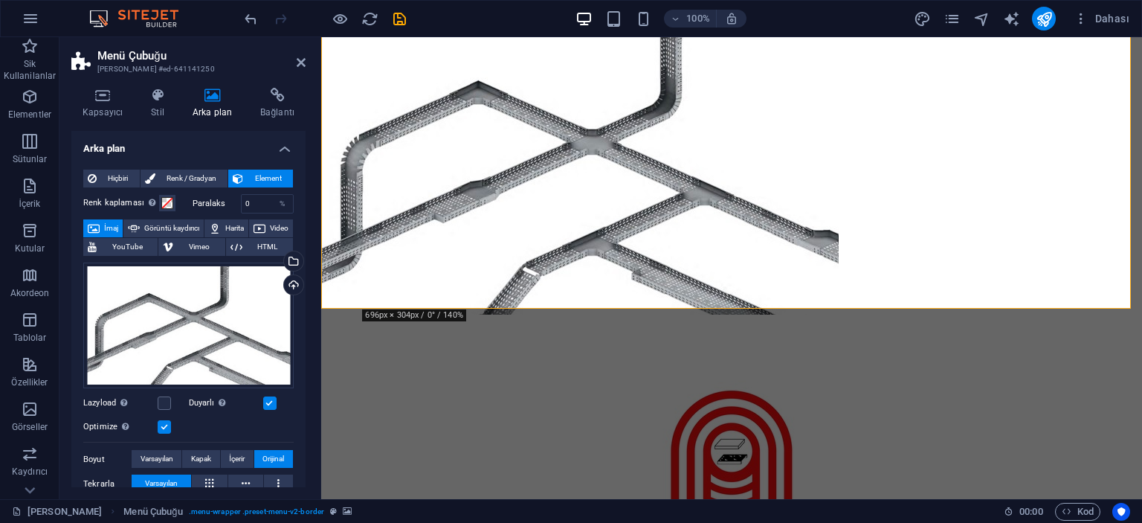
scroll to position [74, 0]
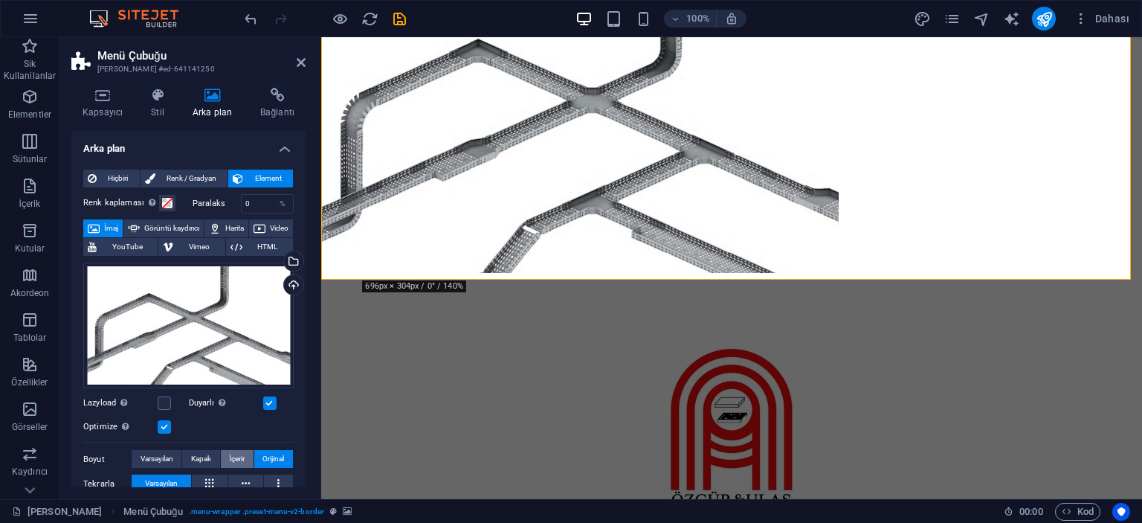
click at [232, 460] on span "İçerir" at bounding box center [237, 459] width 16 height 18
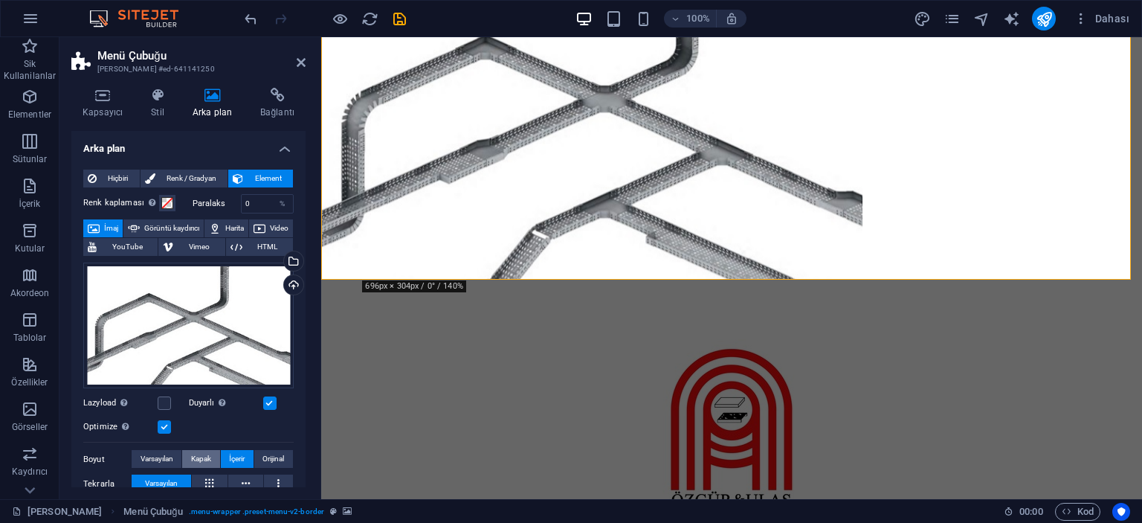
click at [209, 460] on span "Kapak" at bounding box center [201, 459] width 20 height 18
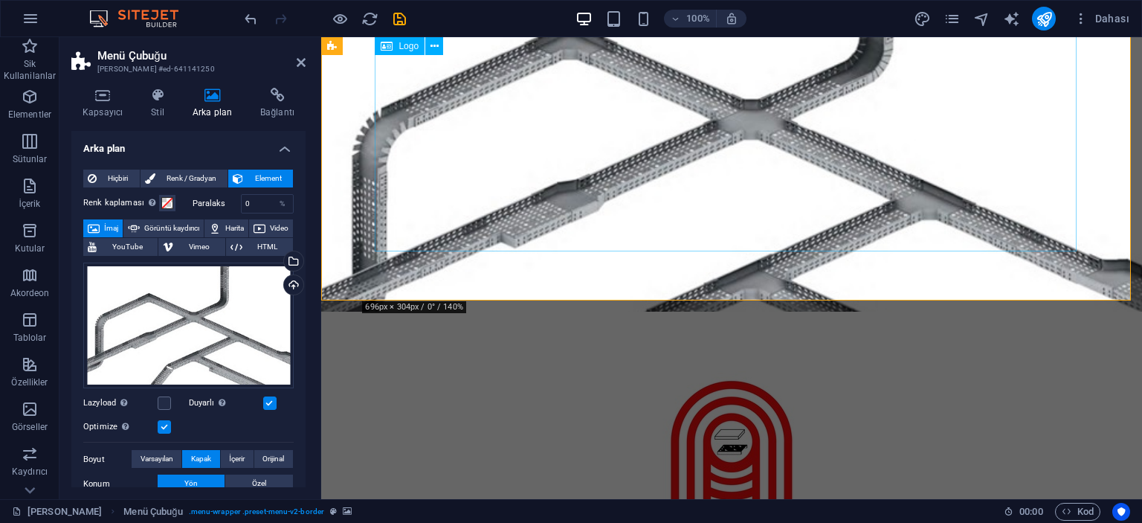
scroll to position [0, 0]
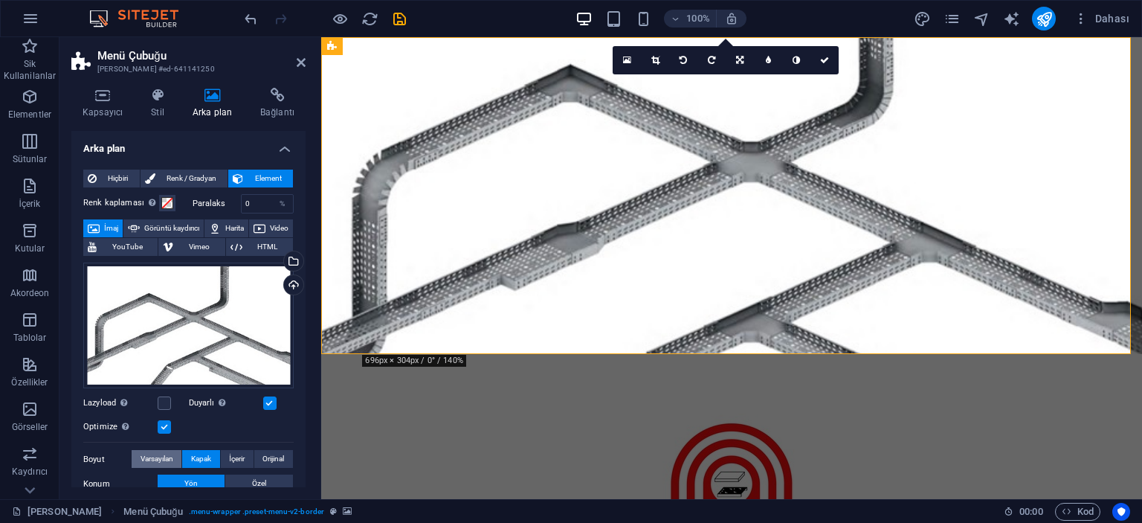
click at [164, 460] on span "Varsayılan" at bounding box center [157, 459] width 33 height 18
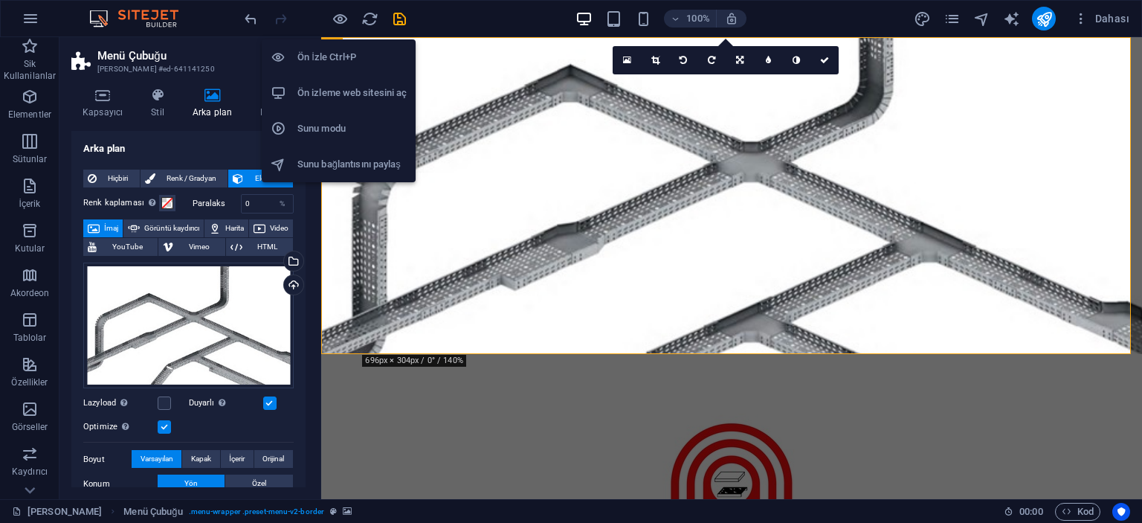
click at [327, 54] on h6 "Ön İzle Ctrl+P" at bounding box center [352, 57] width 109 height 18
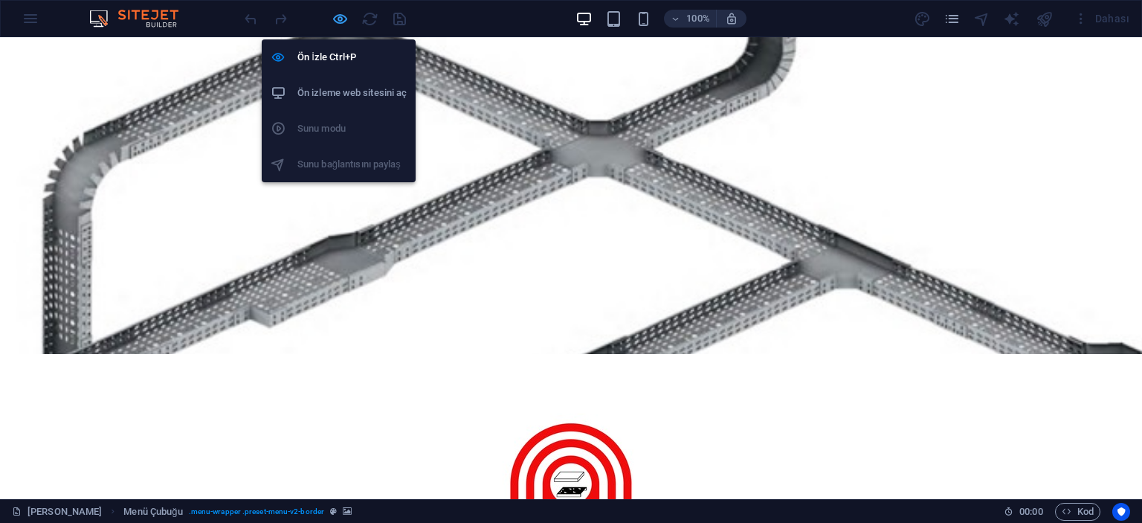
click at [336, 25] on icon "button" at bounding box center [340, 18] width 17 height 17
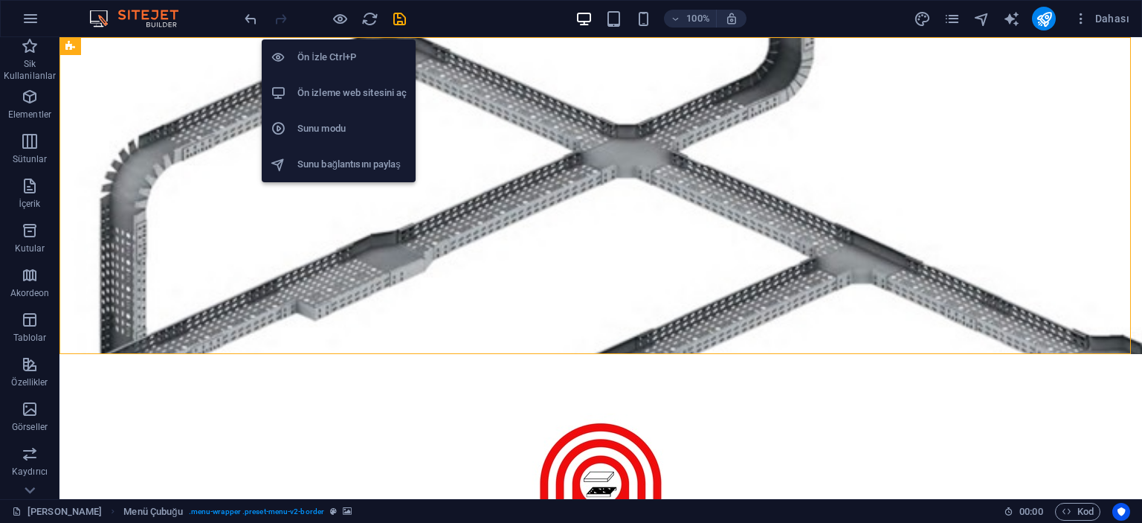
click at [333, 60] on h6 "Ön İzle Ctrl+P" at bounding box center [352, 57] width 109 height 18
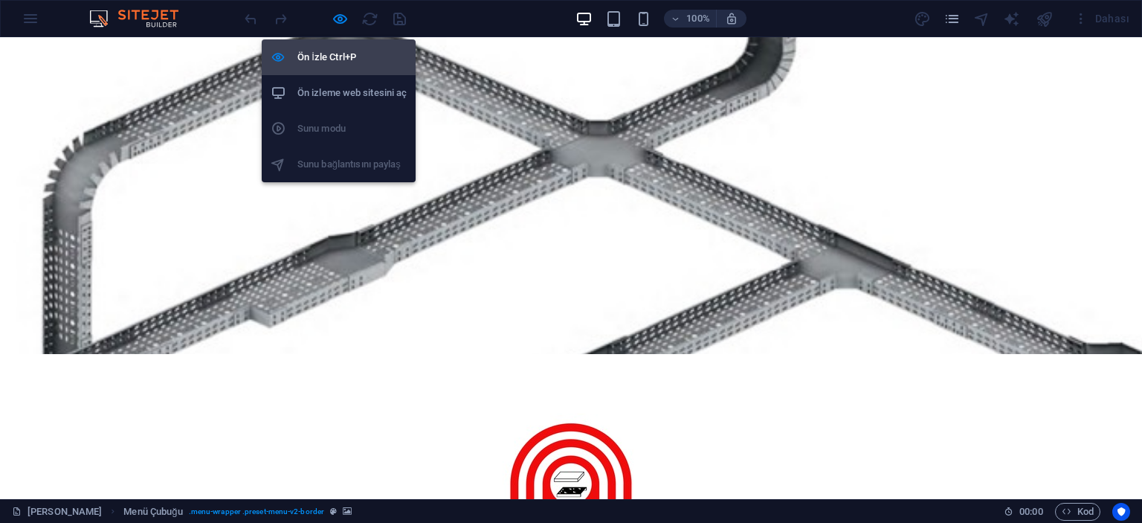
click at [327, 59] on h6 "Ön İzle Ctrl+P" at bounding box center [352, 57] width 109 height 18
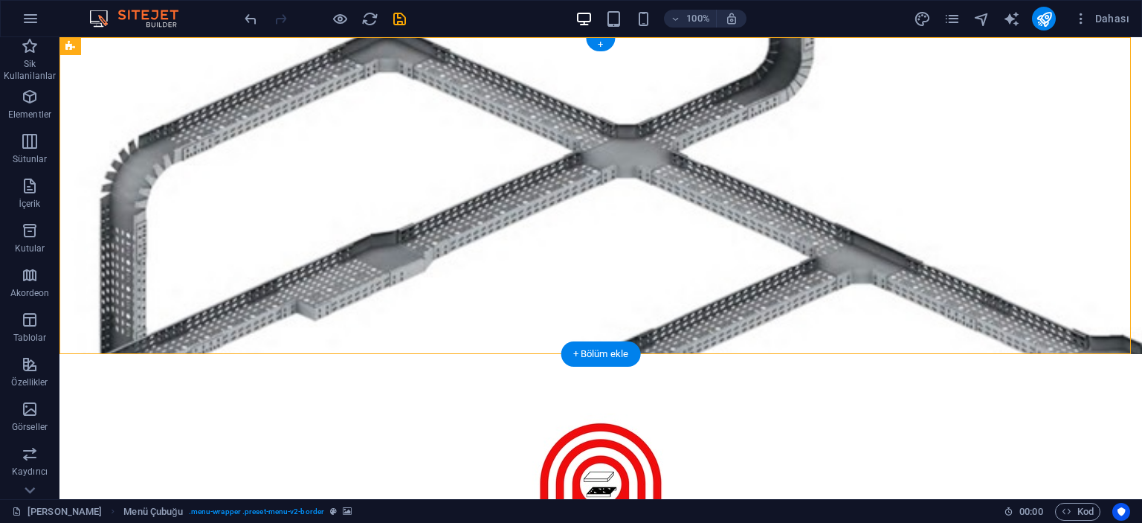
click at [186, 141] on figure at bounding box center [601, 195] width 1083 height 317
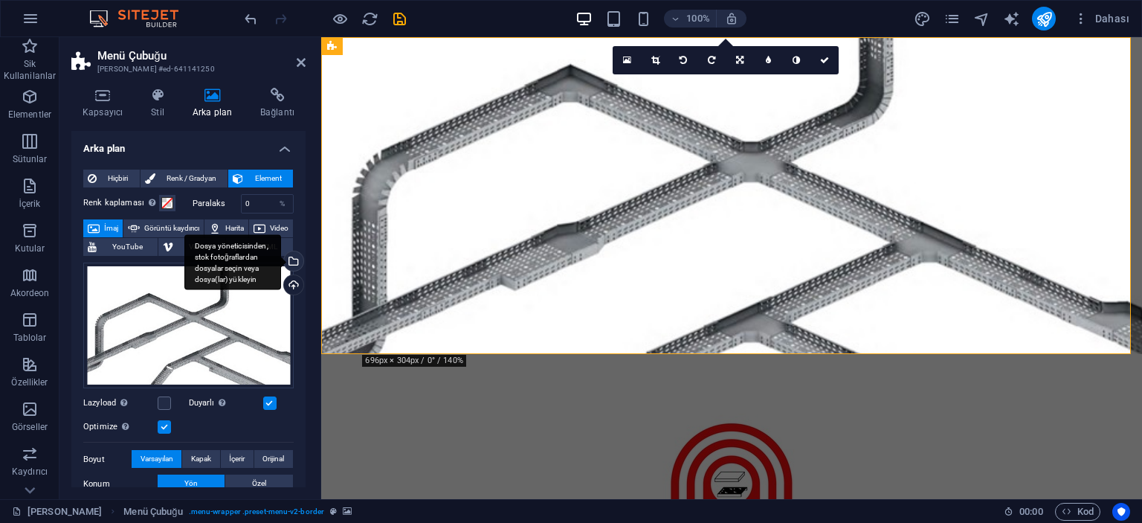
click at [296, 261] on div "Dosya yöneticisinden, stok fotoğraflardan dosyalar seçin veya dosya(lar) yükley…" at bounding box center [292, 262] width 22 height 22
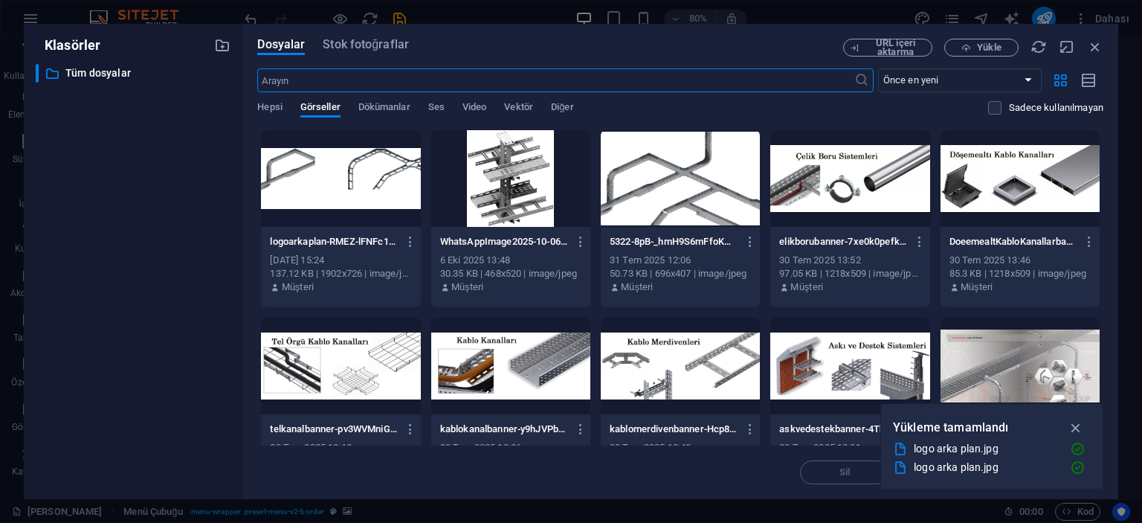
click at [532, 205] on div at bounding box center [510, 178] width 159 height 97
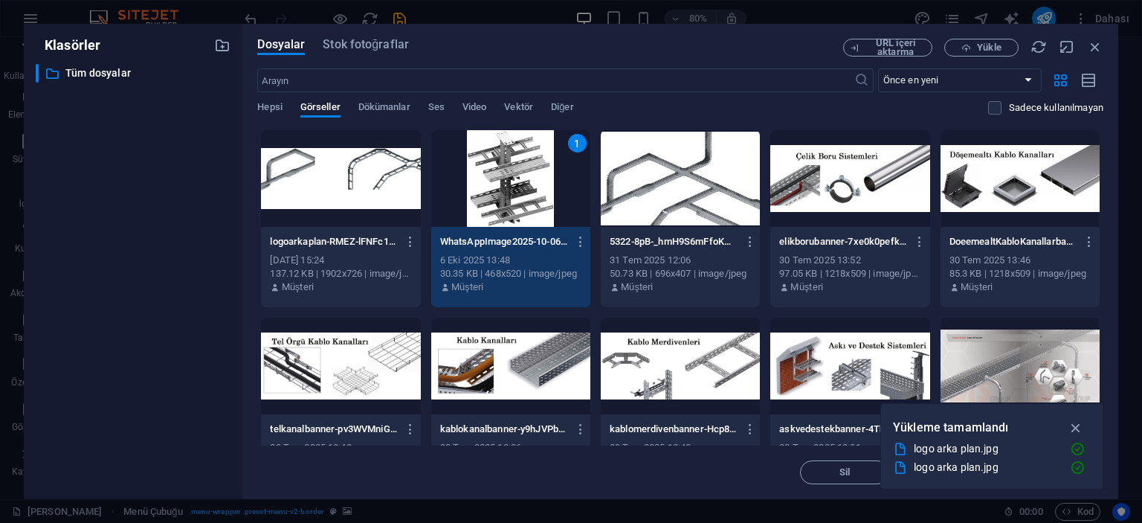
click at [532, 205] on div "1" at bounding box center [510, 178] width 159 height 97
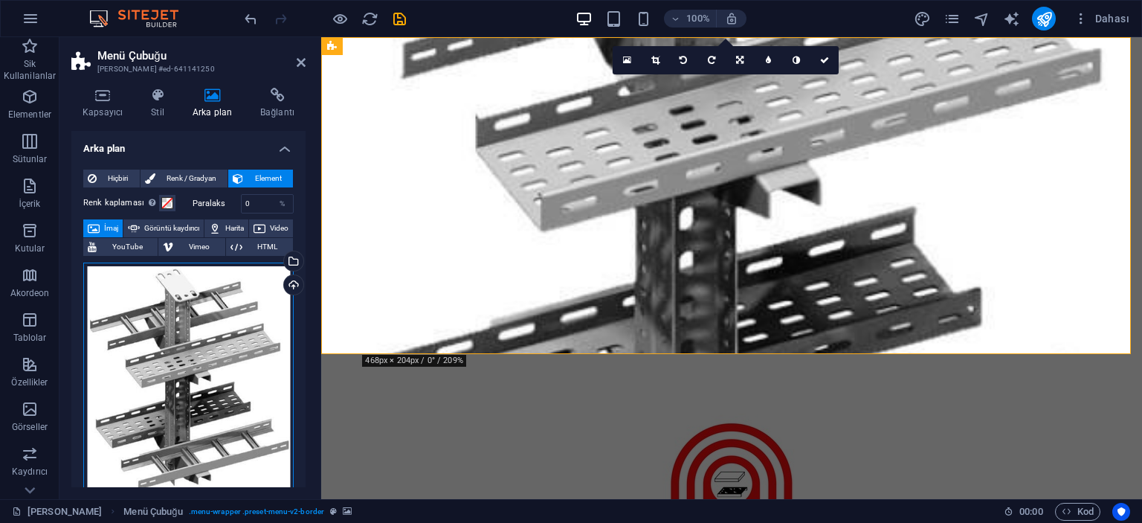
click at [244, 312] on div "Dosyaları buraya sürükleyin, dosyaları seçmek için tıklayın veya Dosyalardan ya…" at bounding box center [188, 379] width 210 height 233
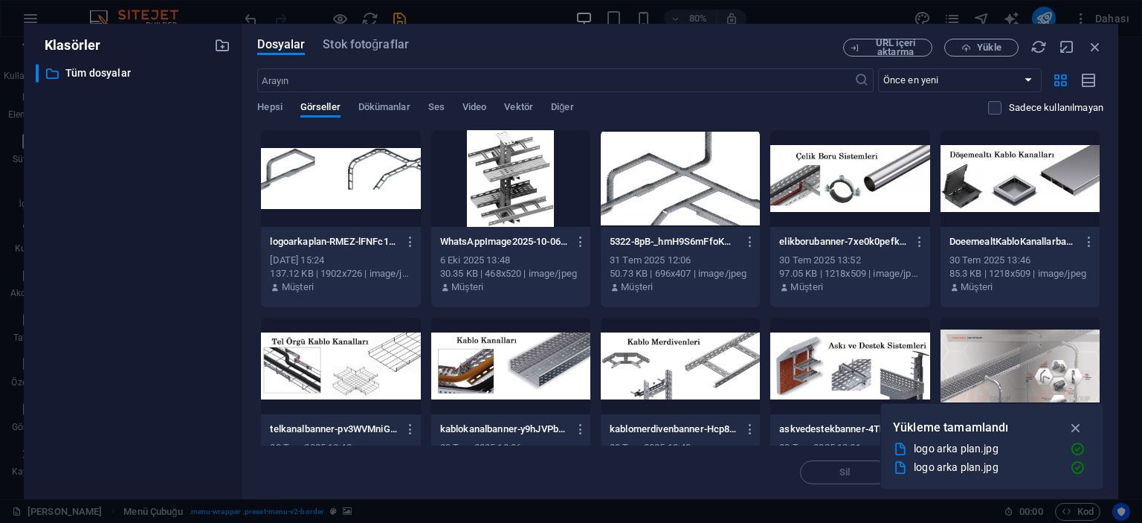
click at [353, 197] on div at bounding box center [340, 178] width 159 height 97
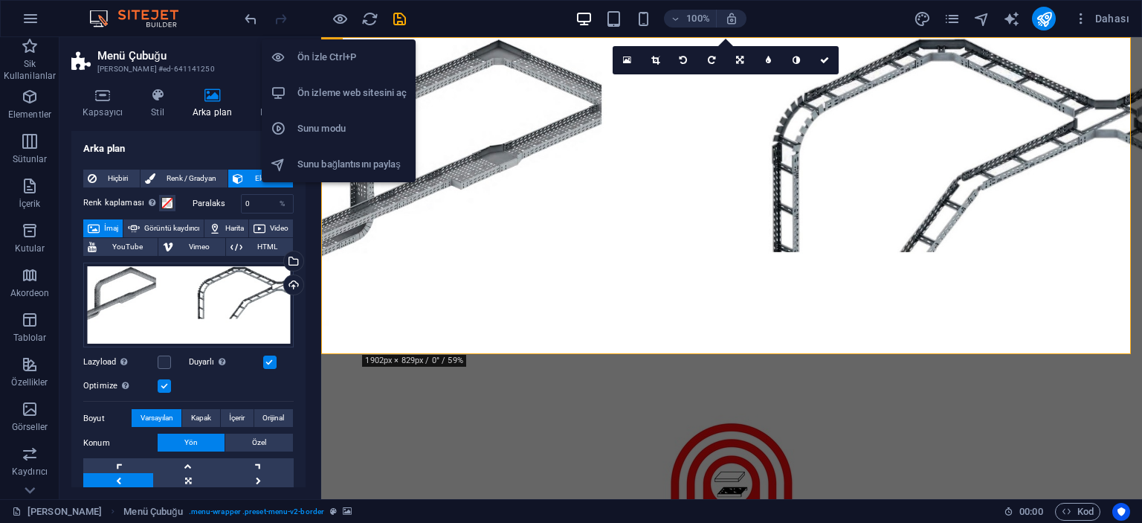
click at [336, 55] on h6 "Ön İzle Ctrl+P" at bounding box center [352, 57] width 109 height 18
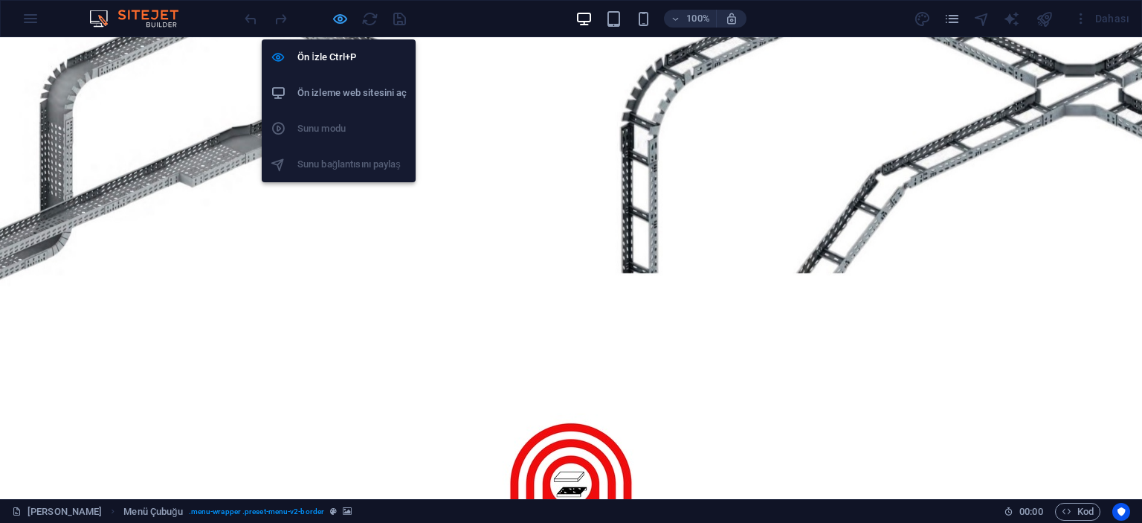
click at [335, 13] on icon "button" at bounding box center [340, 18] width 17 height 17
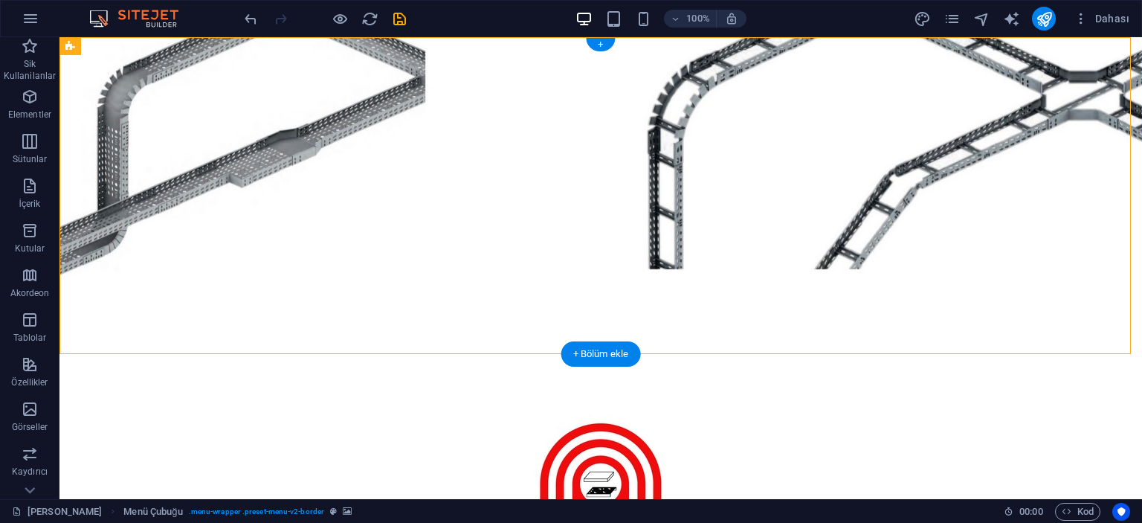
click at [113, 140] on figure at bounding box center [601, 195] width 1083 height 317
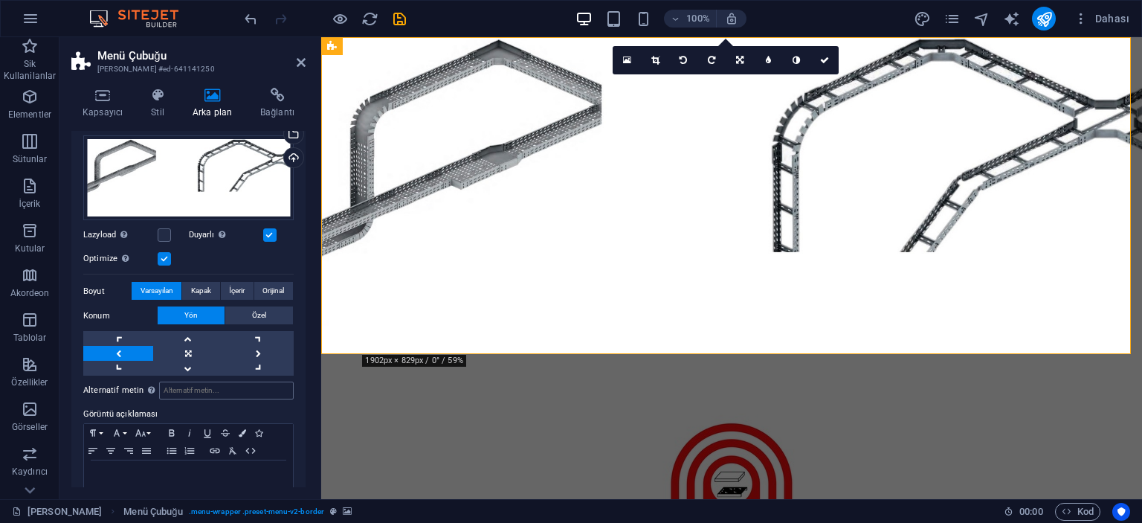
scroll to position [149, 0]
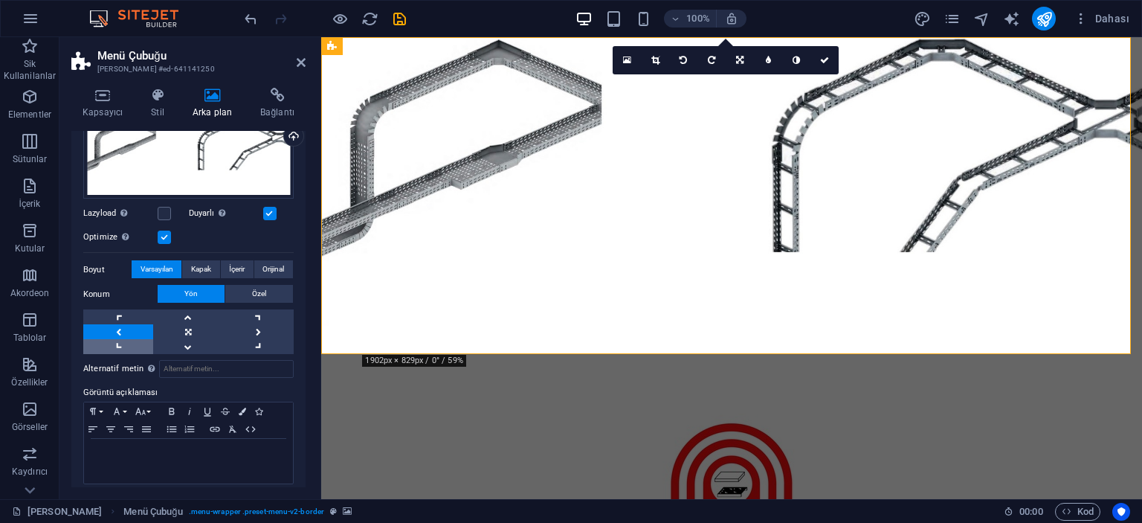
click at [128, 346] on link at bounding box center [118, 346] width 70 height 15
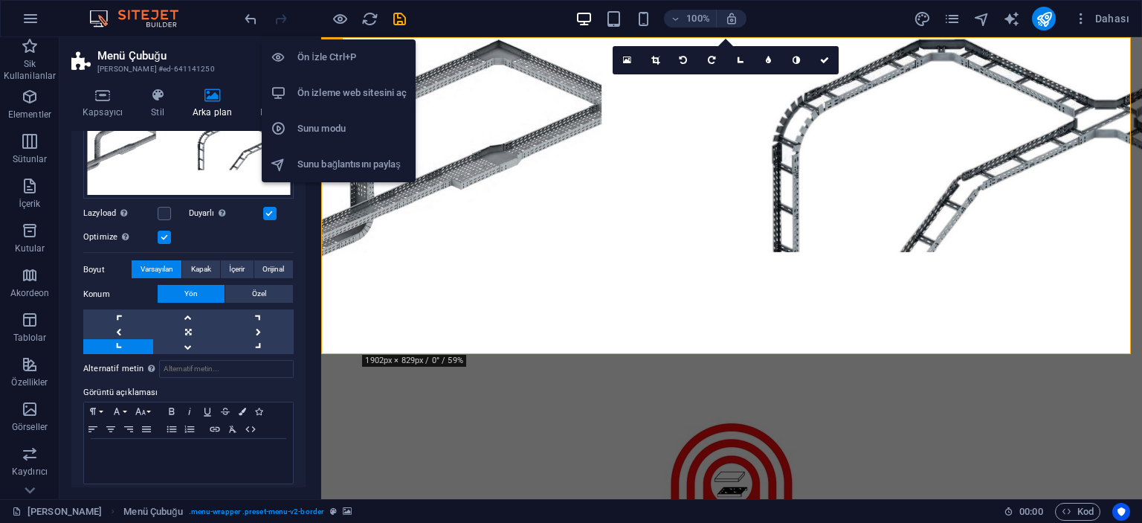
click at [332, 59] on h6 "Ön İzle Ctrl+P" at bounding box center [352, 57] width 109 height 18
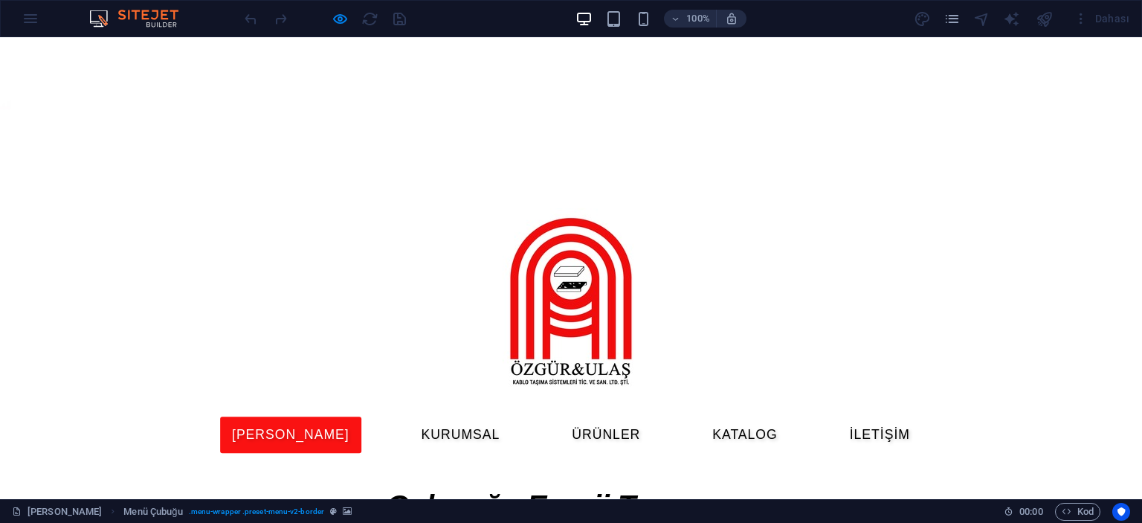
scroll to position [0, 0]
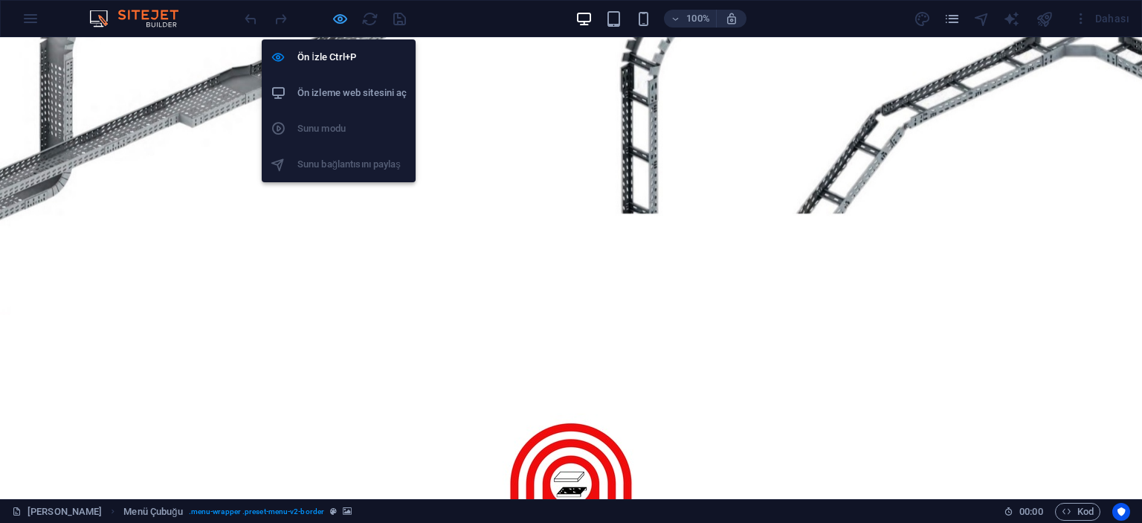
click at [345, 14] on icon "button" at bounding box center [340, 18] width 17 height 17
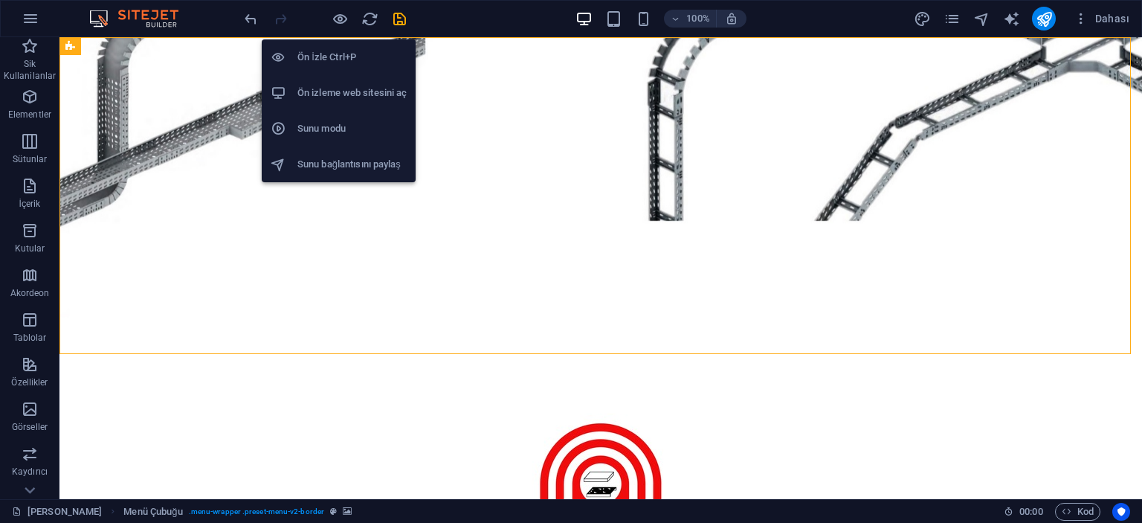
click at [323, 57] on h6 "Ön İzle Ctrl+P" at bounding box center [352, 57] width 109 height 18
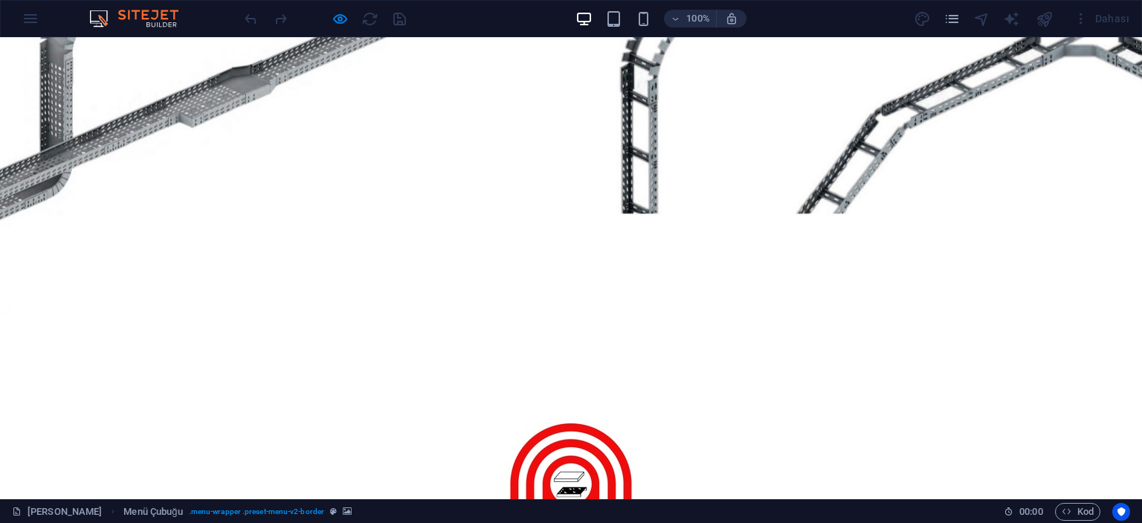
click at [315, 366] on div at bounding box center [571, 494] width 702 height 256
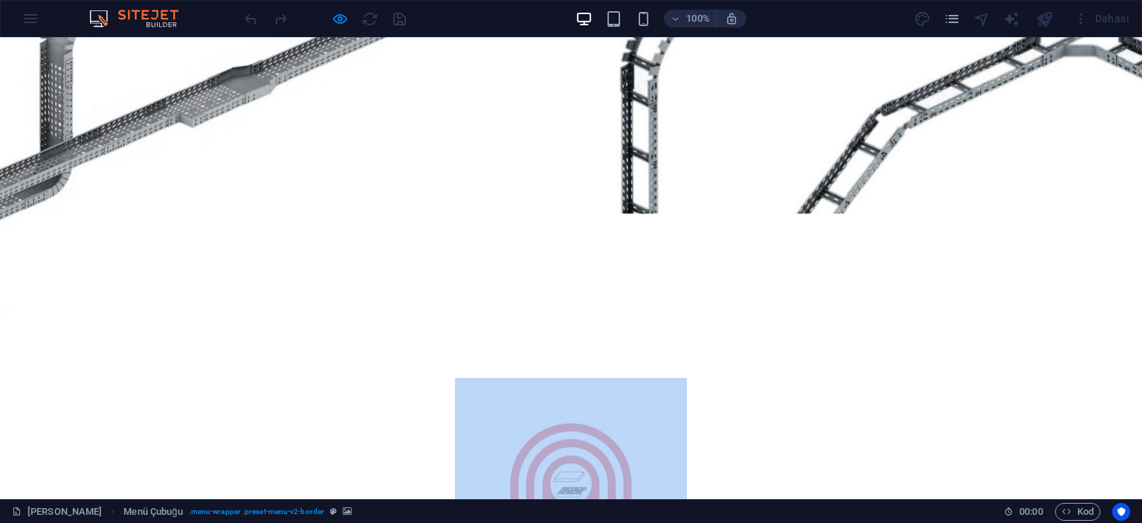
click at [315, 366] on div at bounding box center [571, 494] width 702 height 256
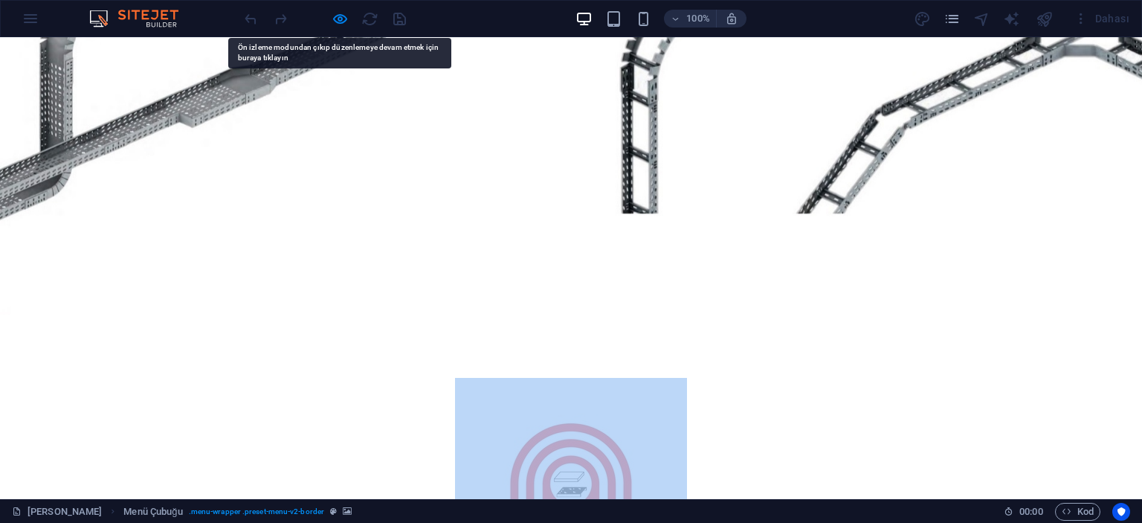
click at [306, 366] on div at bounding box center [571, 494] width 702 height 256
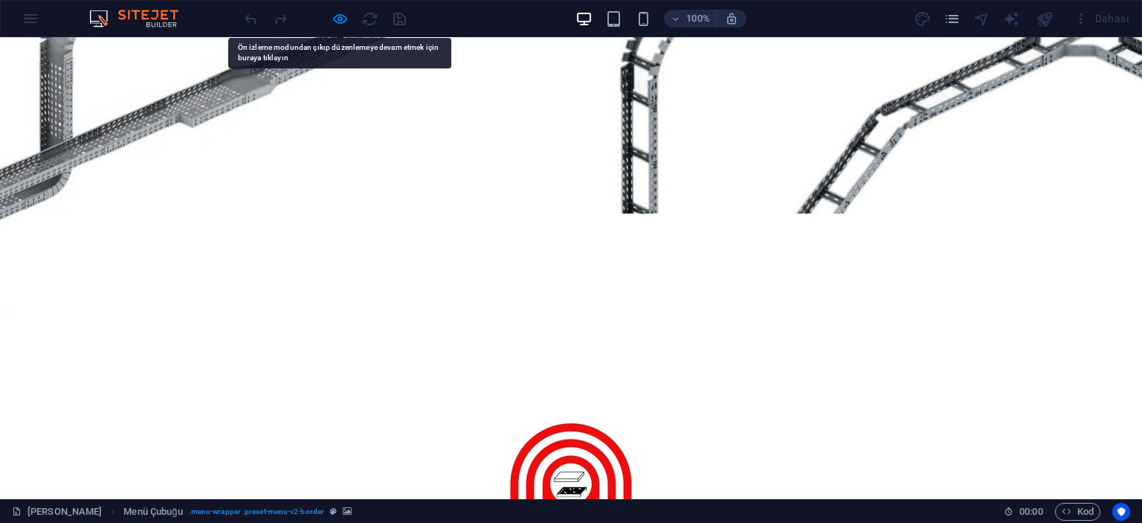
click at [257, 366] on div at bounding box center [571, 494] width 702 height 256
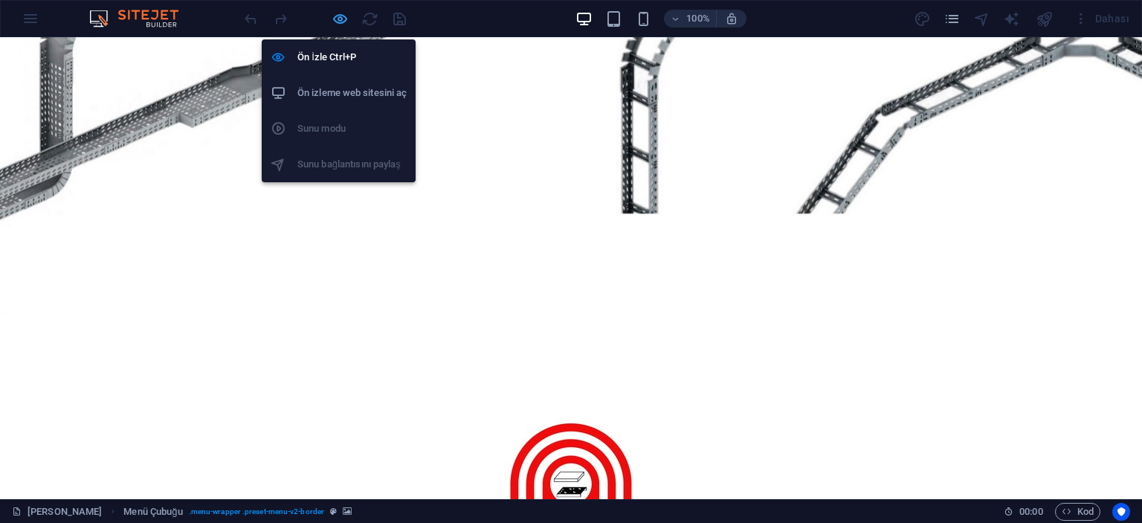
click at [338, 20] on icon "button" at bounding box center [340, 18] width 17 height 17
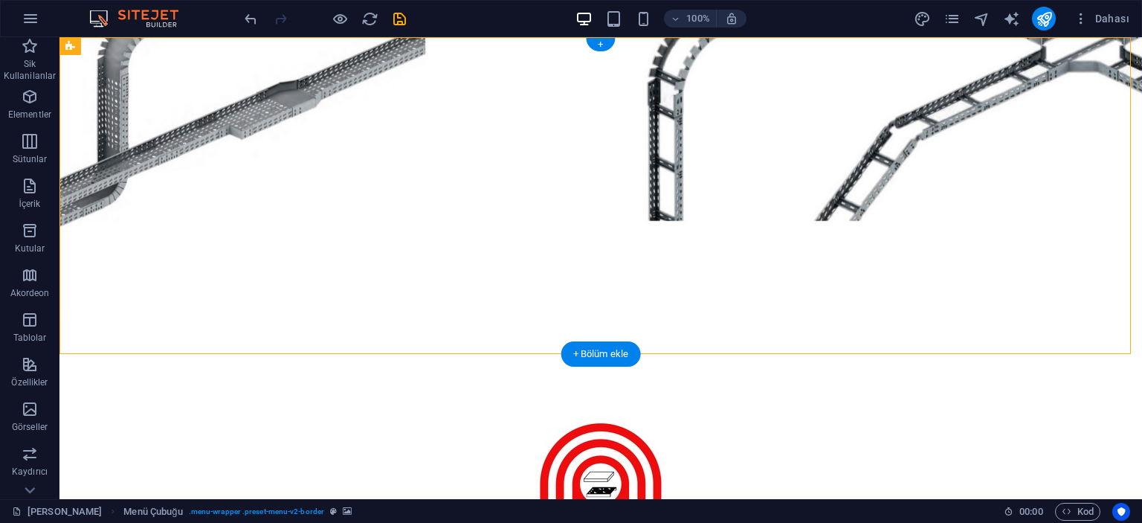
click at [175, 70] on figure at bounding box center [601, 195] width 1083 height 317
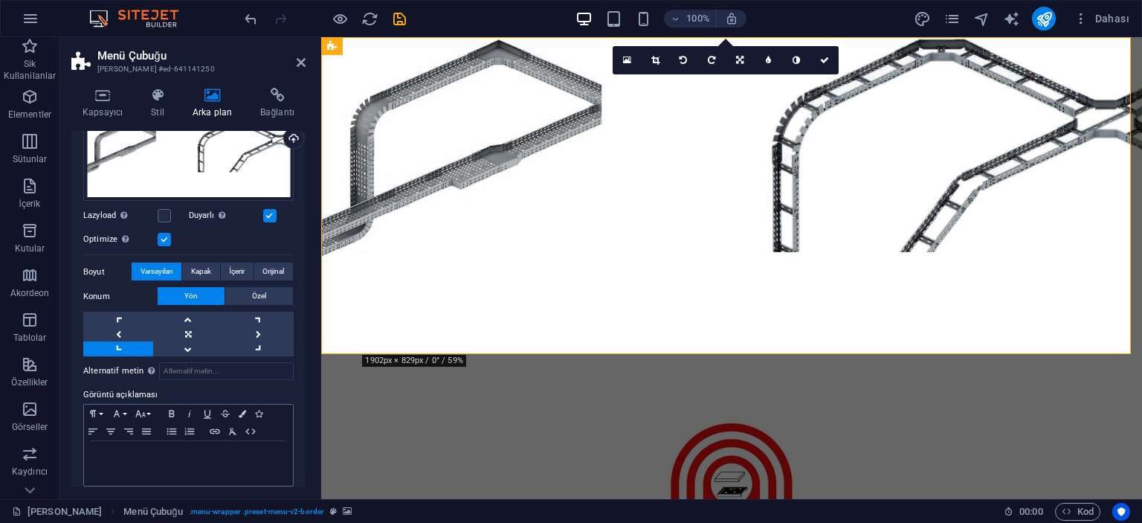
scroll to position [149, 0]
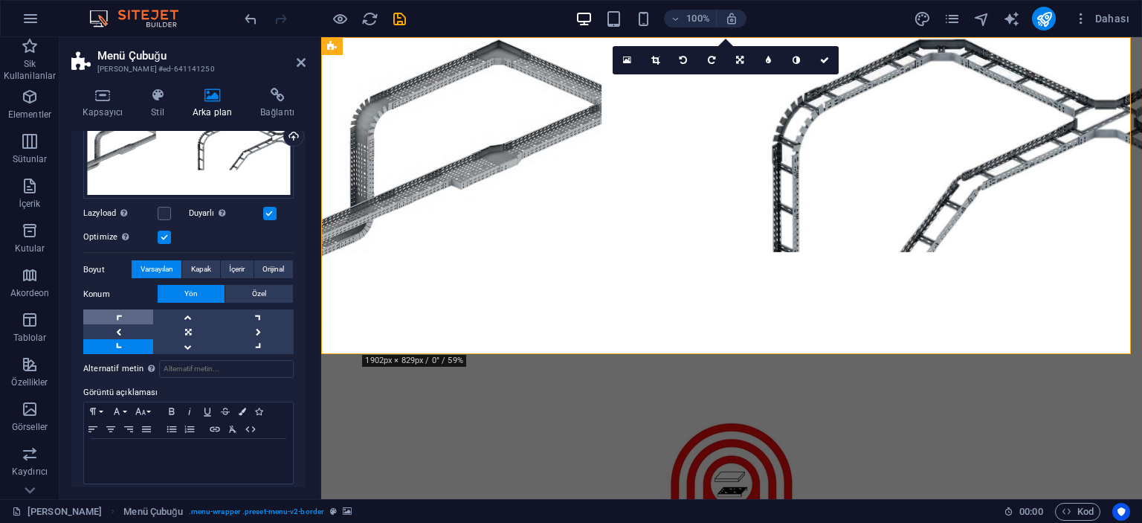
click at [120, 309] on link at bounding box center [118, 316] width 70 height 15
click at [121, 330] on link at bounding box center [118, 331] width 70 height 15
click at [196, 330] on link at bounding box center [188, 331] width 70 height 15
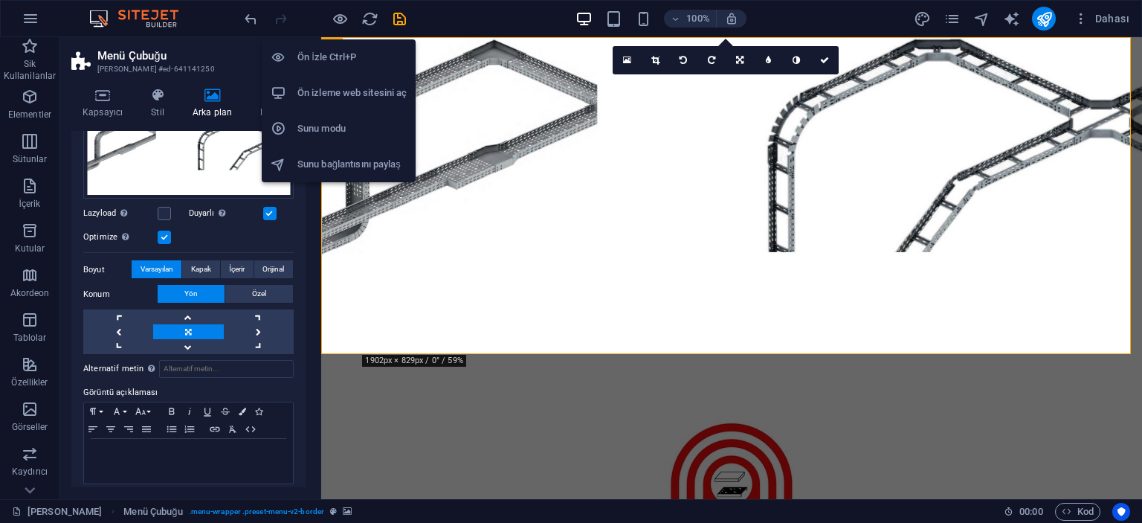
click at [326, 60] on h6 "Ön İzle Ctrl+P" at bounding box center [352, 57] width 109 height 18
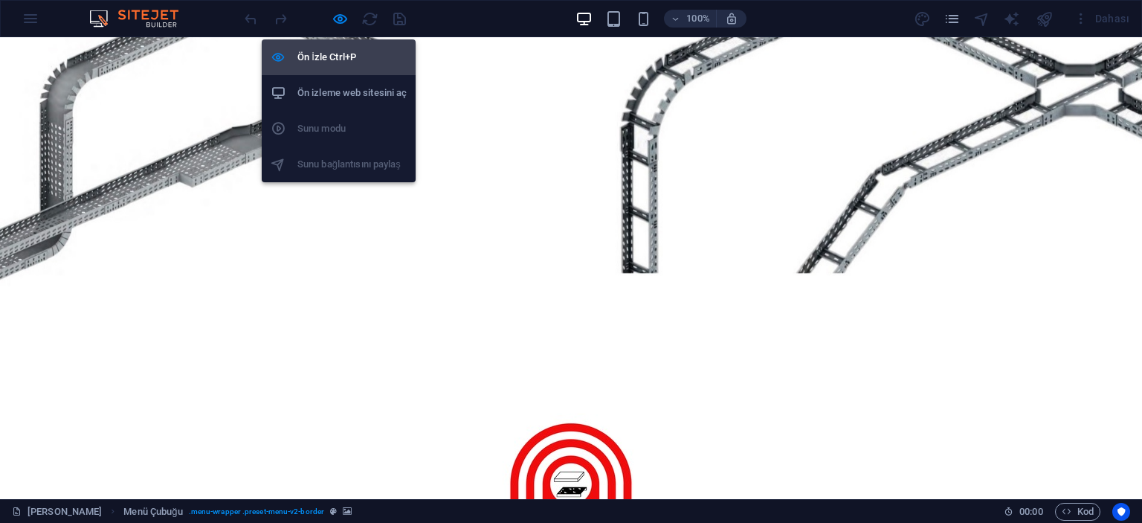
click at [312, 51] on h6 "Ön İzle Ctrl+P" at bounding box center [352, 57] width 109 height 18
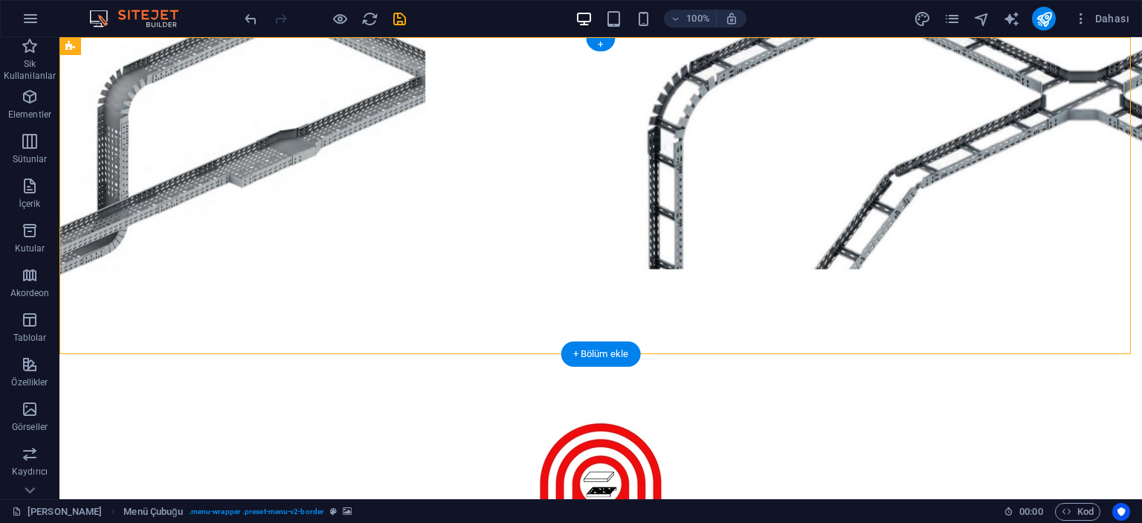
click at [172, 225] on figure at bounding box center [601, 195] width 1083 height 317
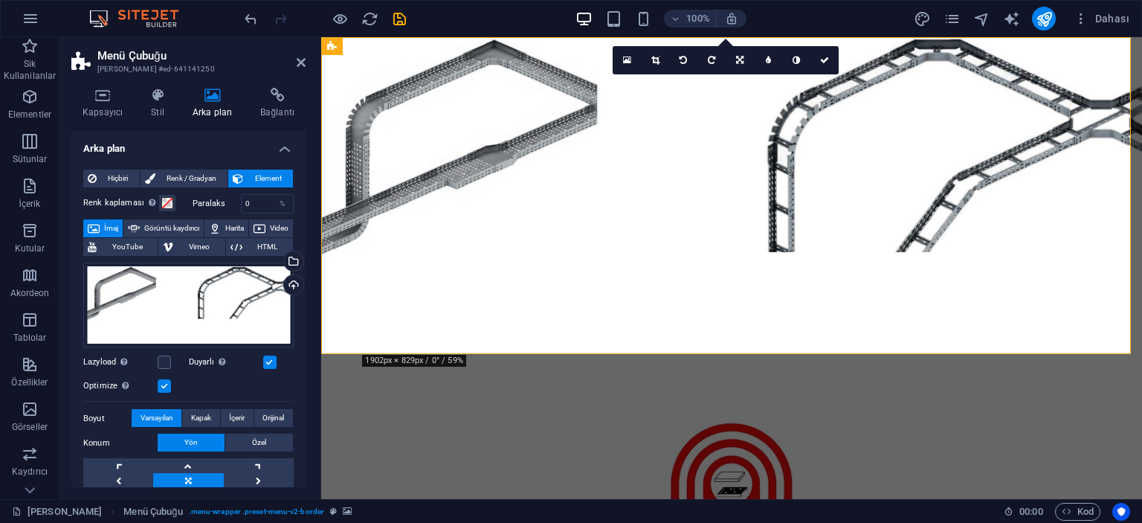
scroll to position [74, 0]
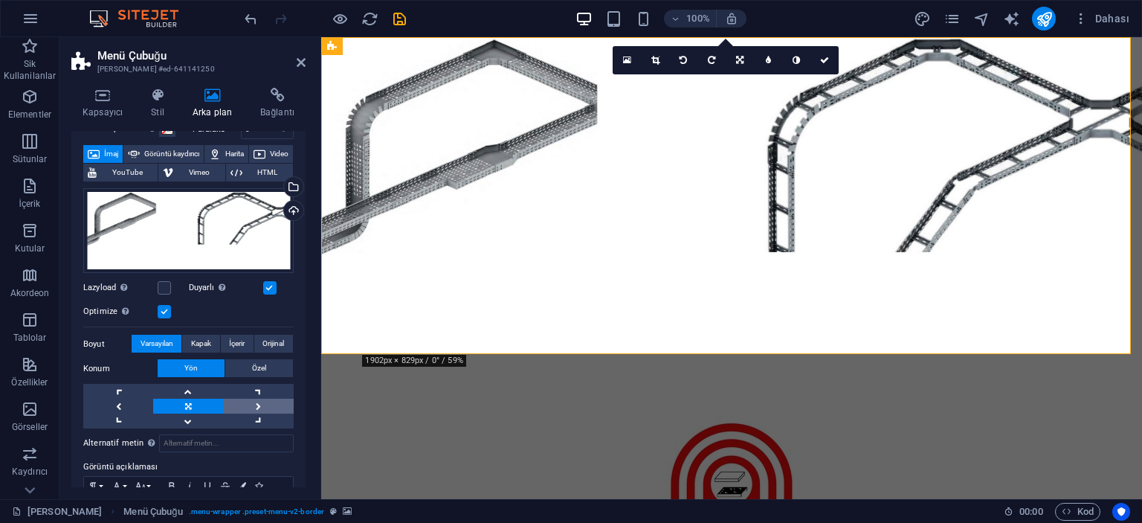
click at [260, 405] on link at bounding box center [259, 406] width 70 height 15
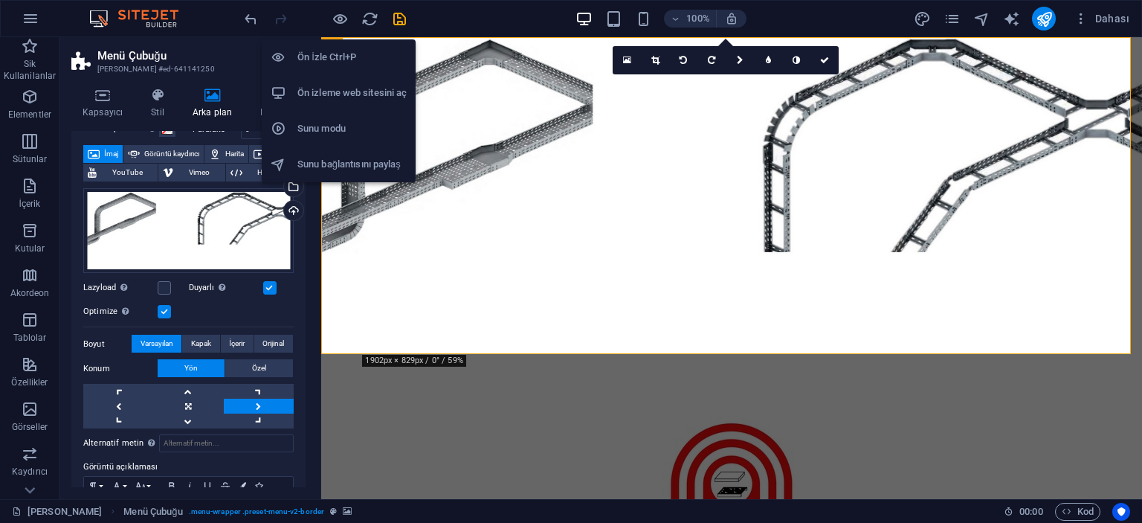
click at [339, 53] on h6 "Ön İzle Ctrl+P" at bounding box center [352, 57] width 109 height 18
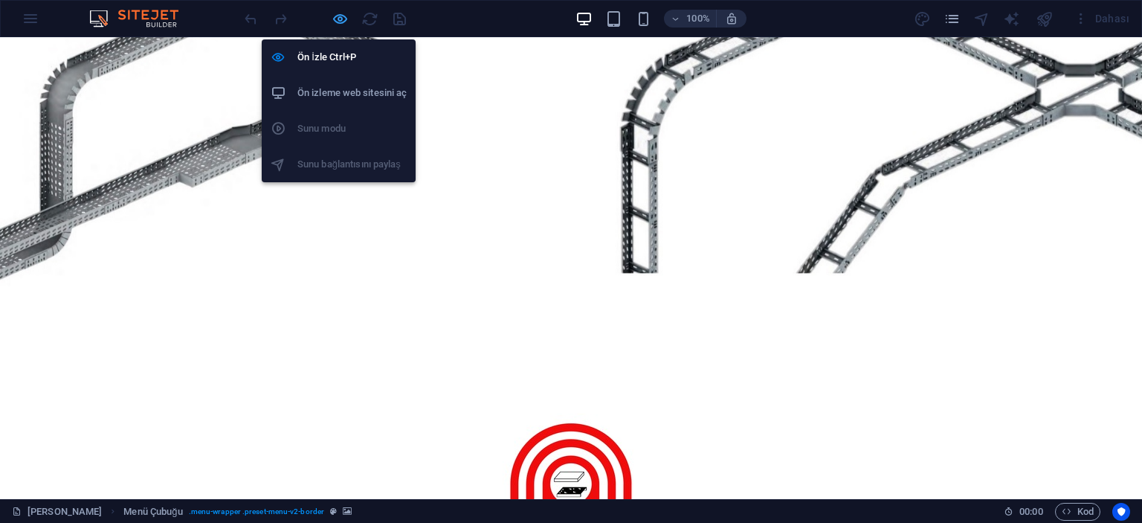
click at [339, 15] on icon "button" at bounding box center [340, 18] width 17 height 17
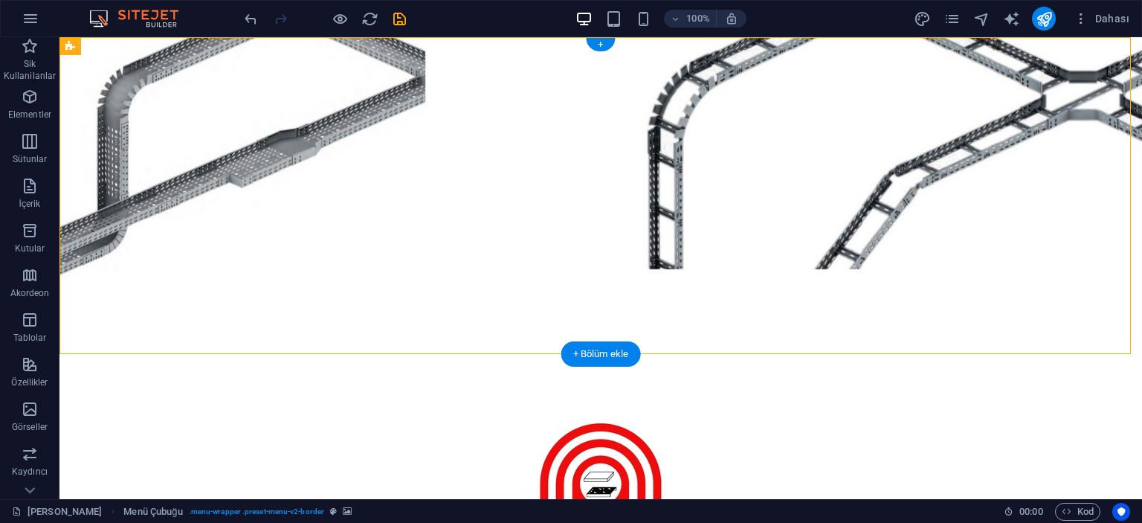
click at [225, 187] on figure at bounding box center [601, 195] width 1083 height 317
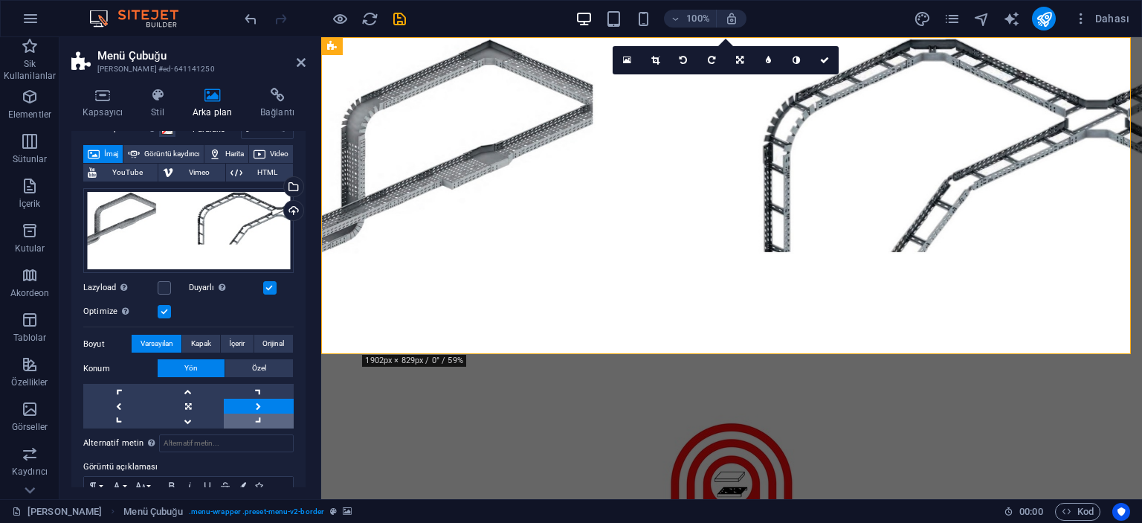
click at [272, 422] on link at bounding box center [259, 421] width 70 height 15
click at [193, 419] on link at bounding box center [188, 421] width 70 height 15
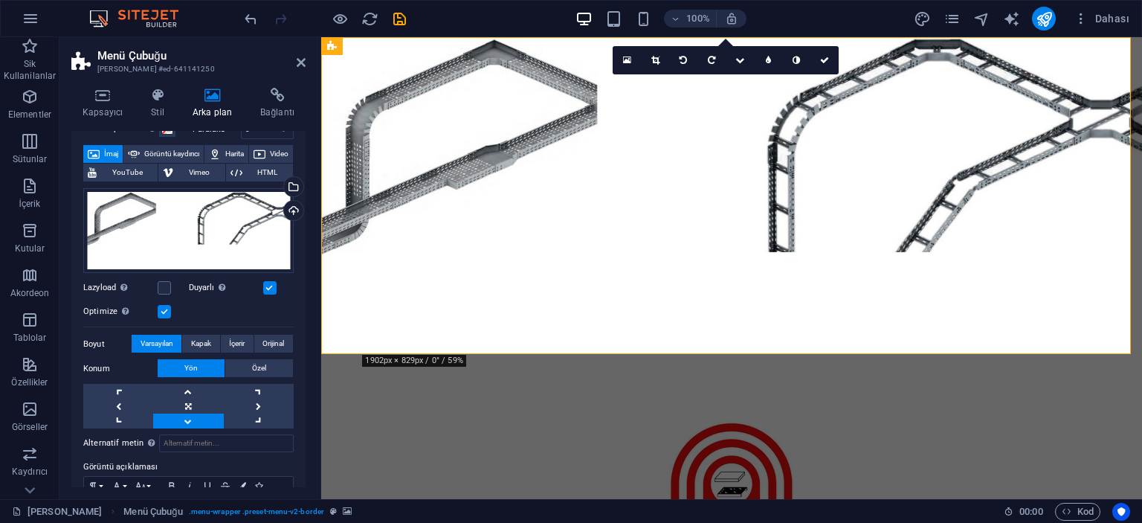
click at [193, 420] on link at bounding box center [188, 421] width 70 height 15
click at [193, 405] on link at bounding box center [188, 406] width 70 height 15
click at [192, 424] on link at bounding box center [188, 421] width 70 height 15
click at [252, 417] on link at bounding box center [259, 421] width 70 height 15
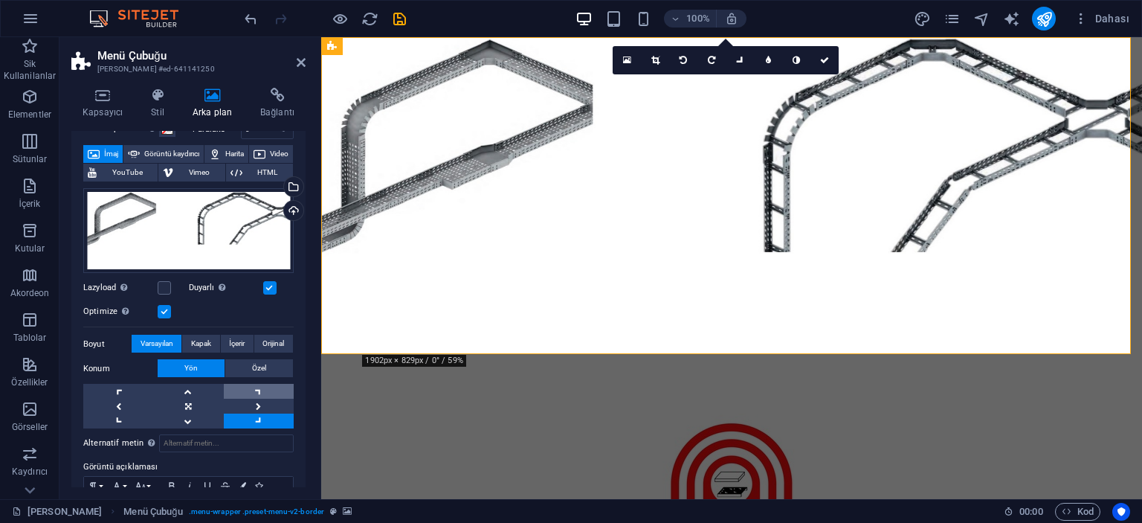
click at [269, 390] on link at bounding box center [259, 391] width 70 height 15
click at [249, 422] on link at bounding box center [259, 421] width 70 height 15
click at [205, 425] on link at bounding box center [188, 421] width 70 height 15
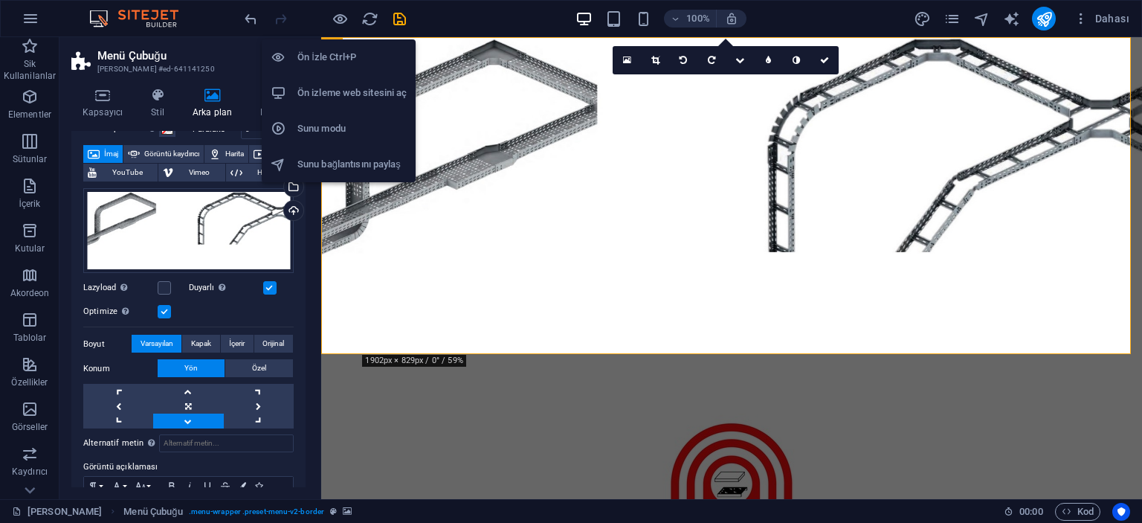
click at [335, 54] on h6 "Ön İzle Ctrl+P" at bounding box center [352, 57] width 109 height 18
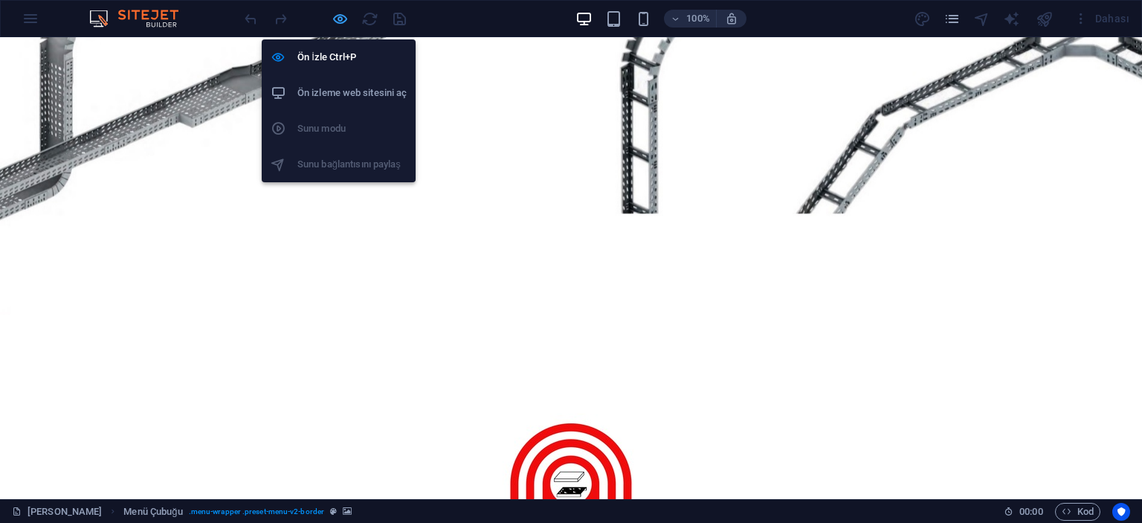
click at [339, 17] on icon "button" at bounding box center [340, 18] width 17 height 17
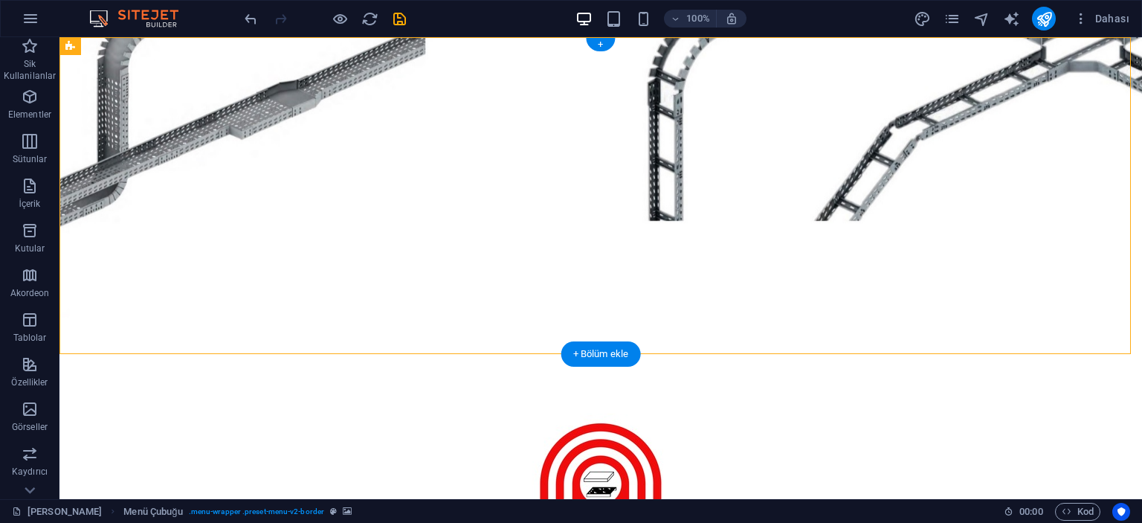
click at [167, 146] on figure at bounding box center [601, 195] width 1083 height 317
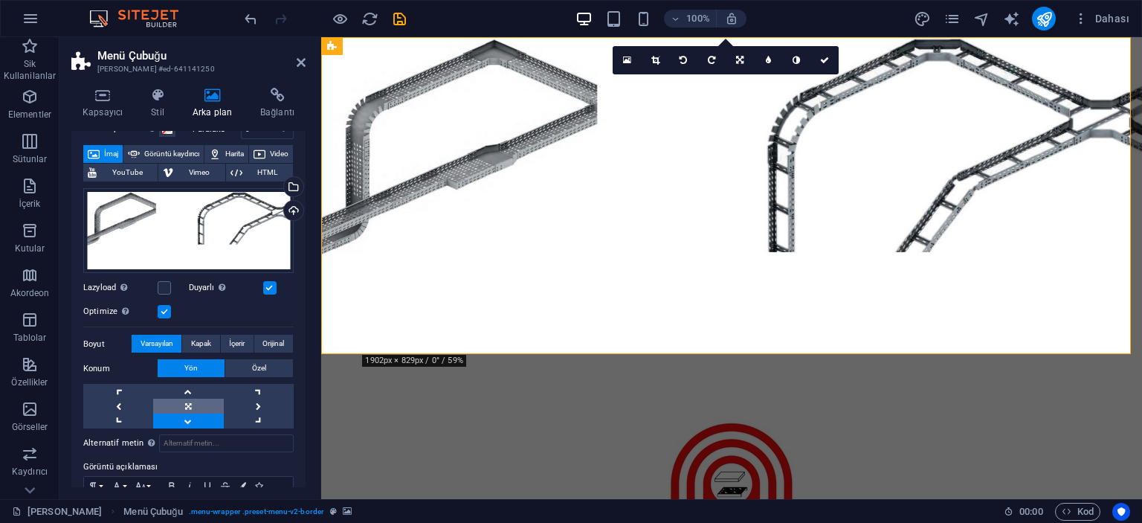
click at [190, 406] on link at bounding box center [188, 406] width 70 height 15
click at [237, 417] on link at bounding box center [259, 421] width 70 height 15
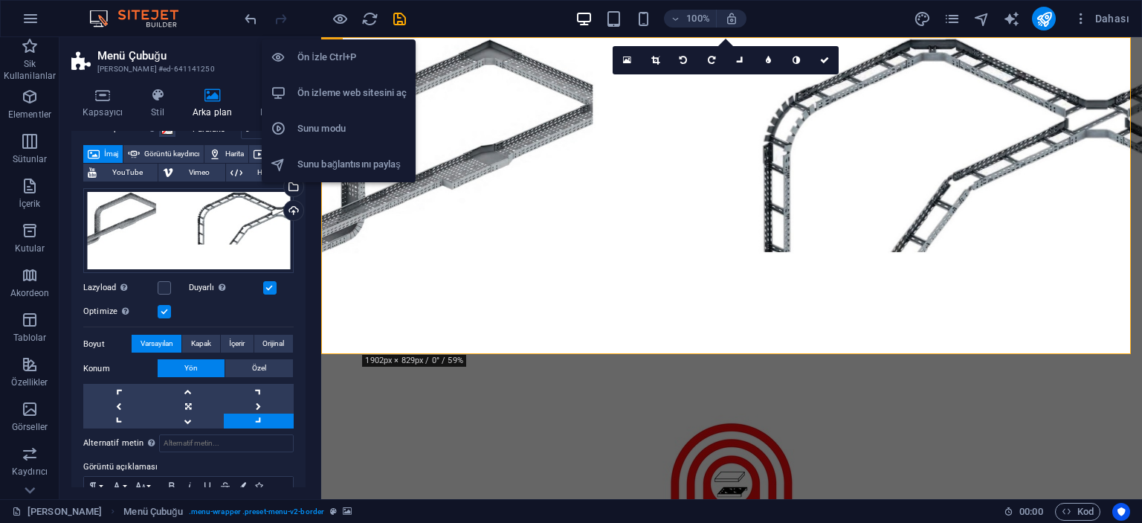
click at [328, 49] on h6 "Ön İzle Ctrl+P" at bounding box center [352, 57] width 109 height 18
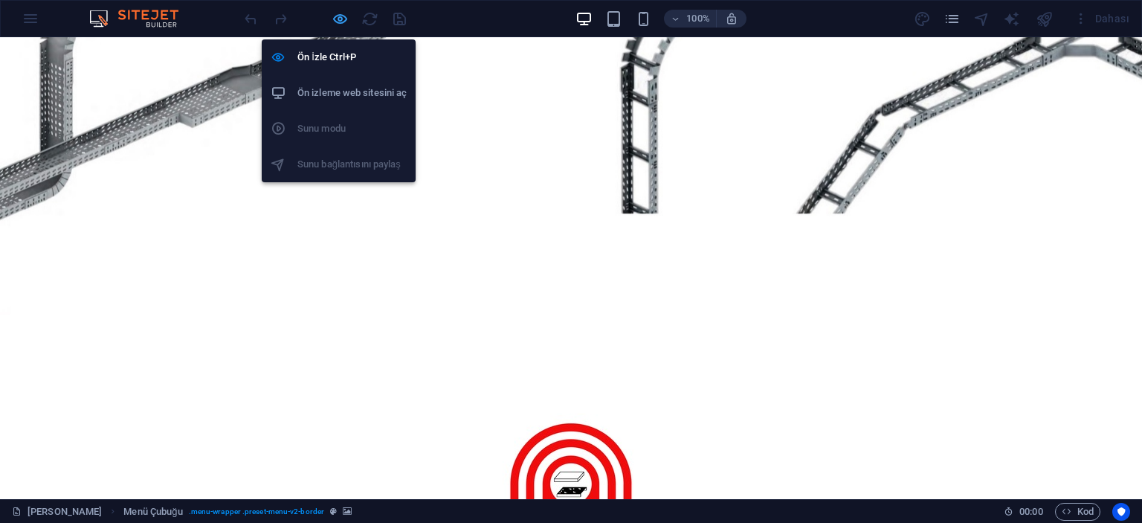
click at [337, 17] on icon "button" at bounding box center [340, 18] width 17 height 17
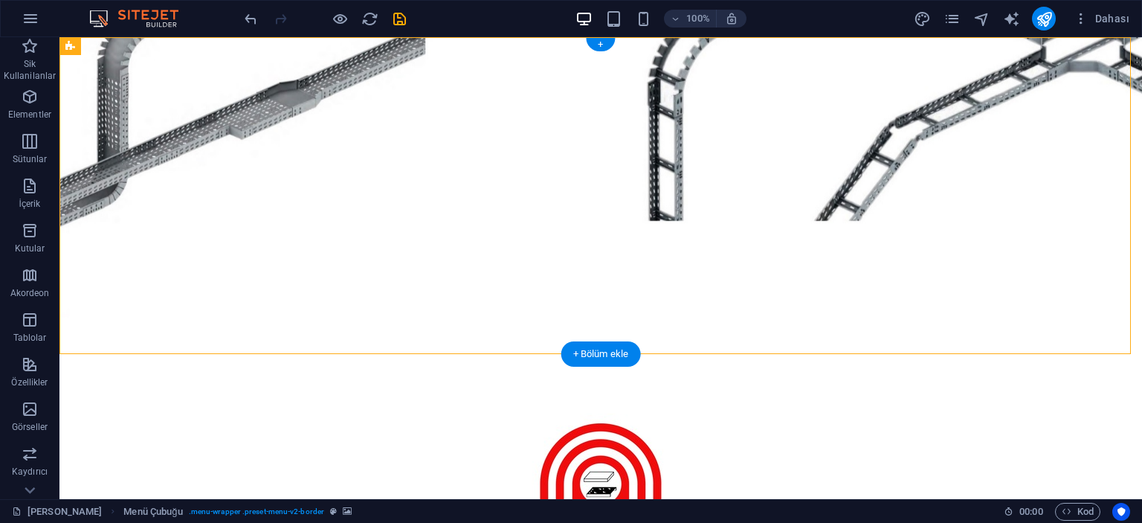
click at [130, 175] on figure at bounding box center [601, 195] width 1083 height 317
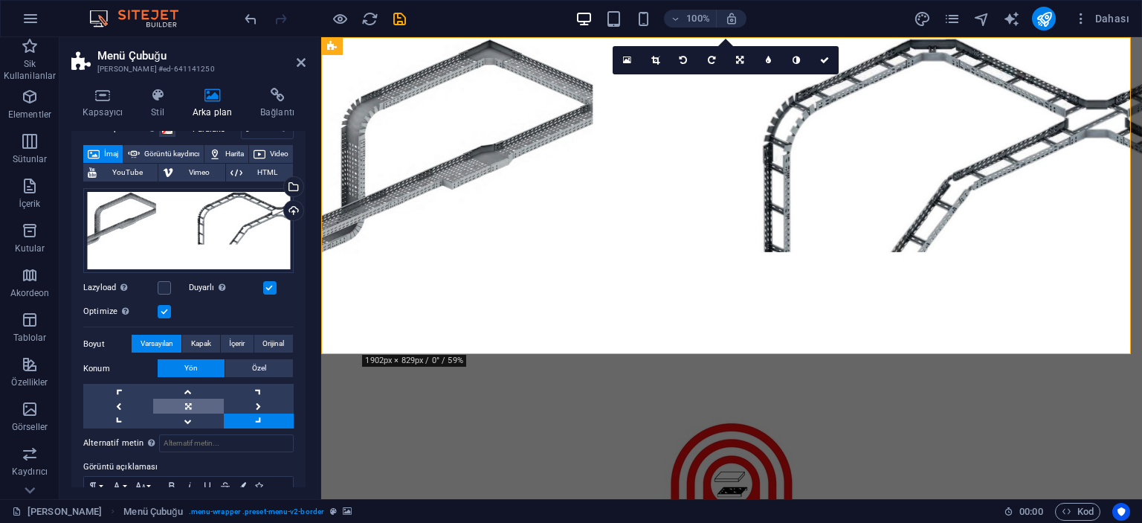
click at [193, 401] on link at bounding box center [188, 406] width 70 height 15
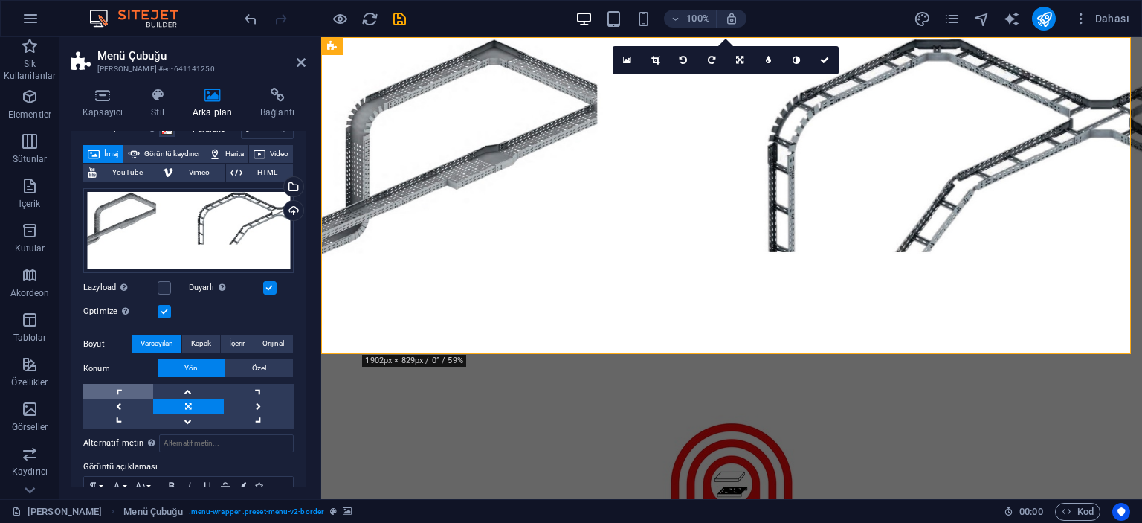
click at [128, 390] on link at bounding box center [118, 391] width 70 height 15
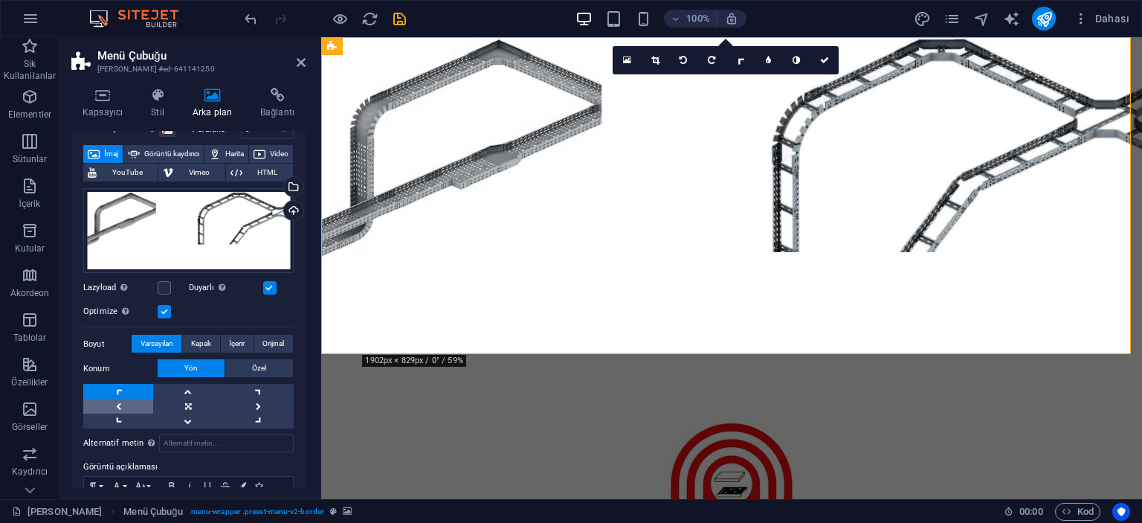
click at [122, 407] on link at bounding box center [118, 406] width 70 height 15
click at [208, 347] on span "Kapak" at bounding box center [201, 344] width 20 height 18
click at [240, 344] on span "İçerir" at bounding box center [237, 344] width 16 height 18
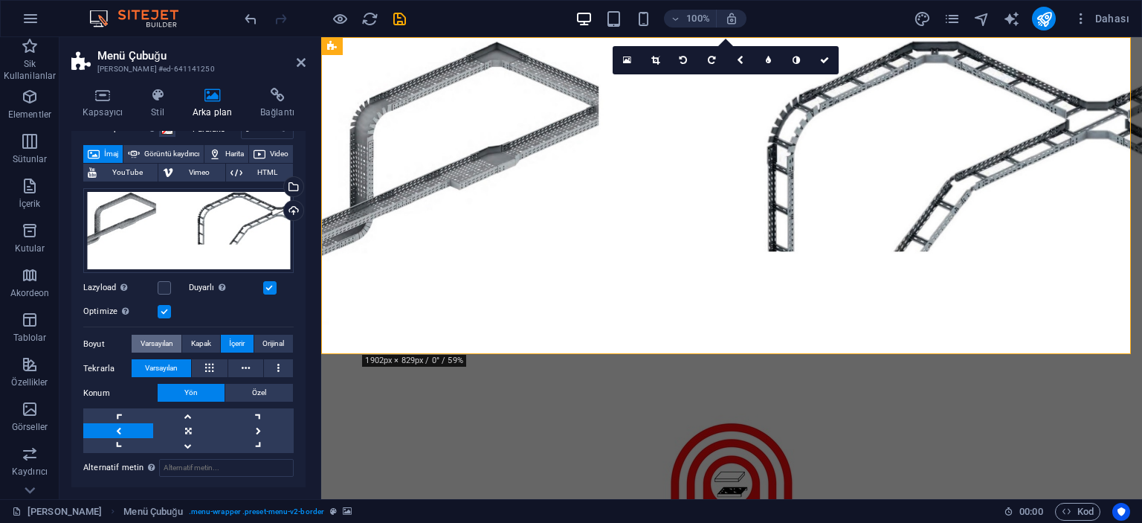
click at [173, 345] on span "Varsayılan" at bounding box center [157, 344] width 33 height 18
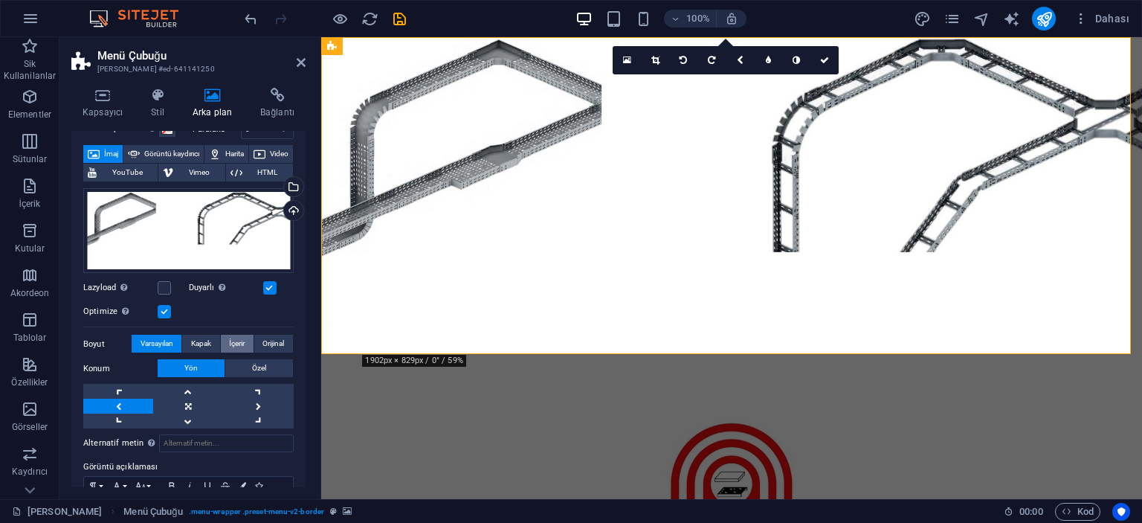
click at [229, 345] on span "İçerir" at bounding box center [237, 344] width 16 height 18
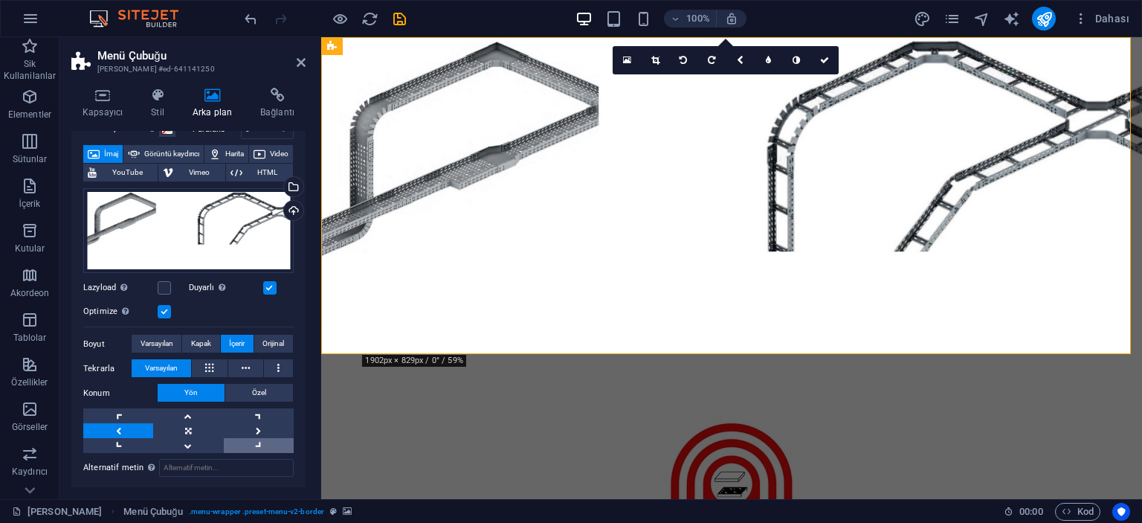
click at [248, 442] on link at bounding box center [259, 445] width 70 height 15
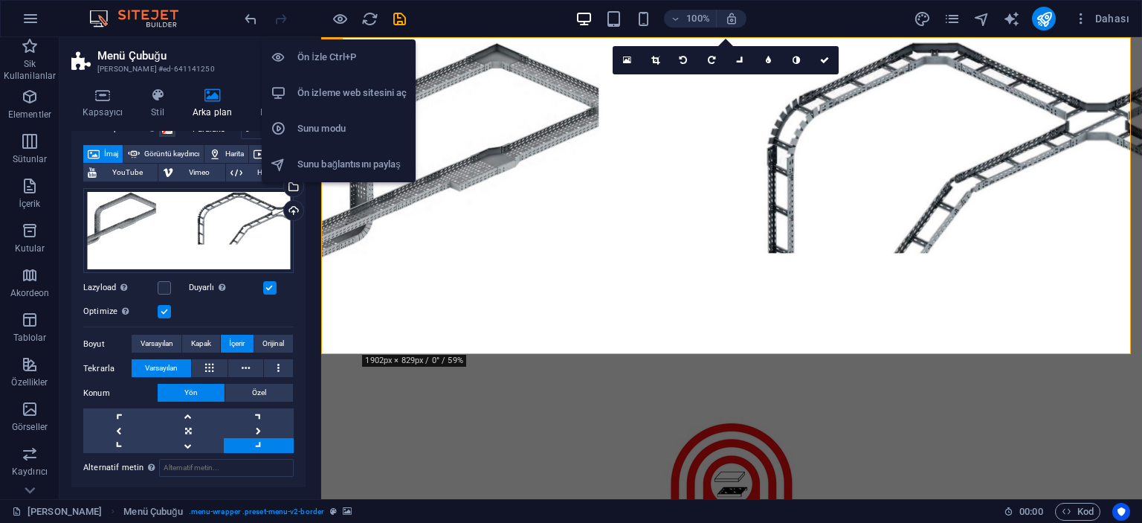
click at [330, 51] on h6 "Ön İzle Ctrl+P" at bounding box center [352, 57] width 109 height 18
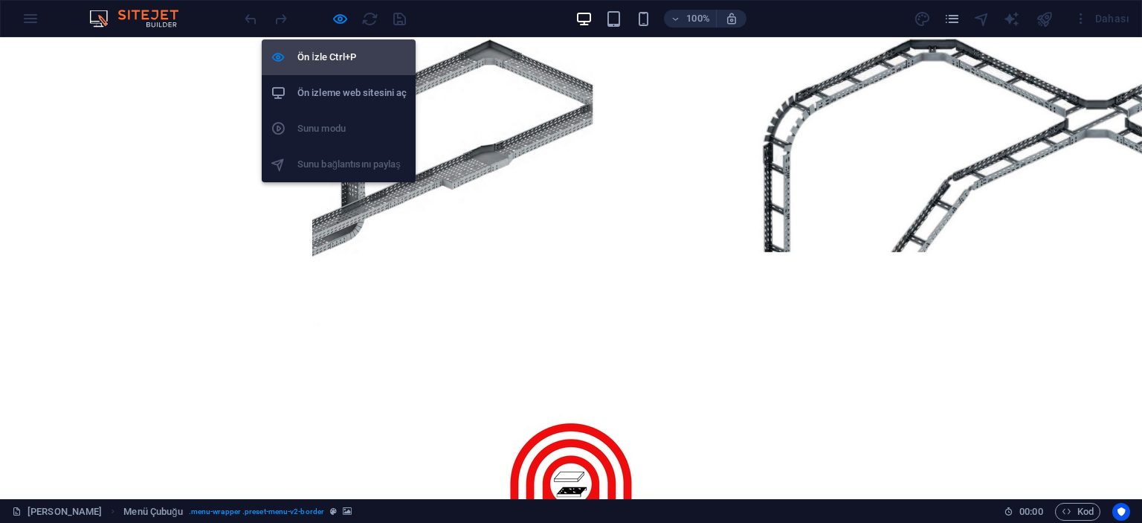
click at [322, 59] on h6 "Ön İzle Ctrl+P" at bounding box center [352, 57] width 109 height 18
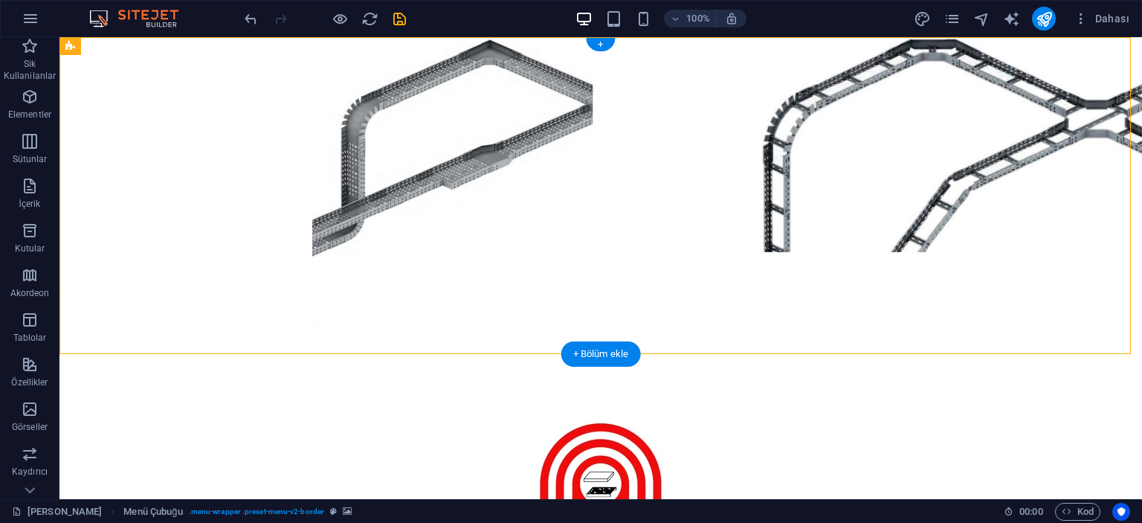
click at [179, 154] on figure at bounding box center [601, 195] width 1083 height 317
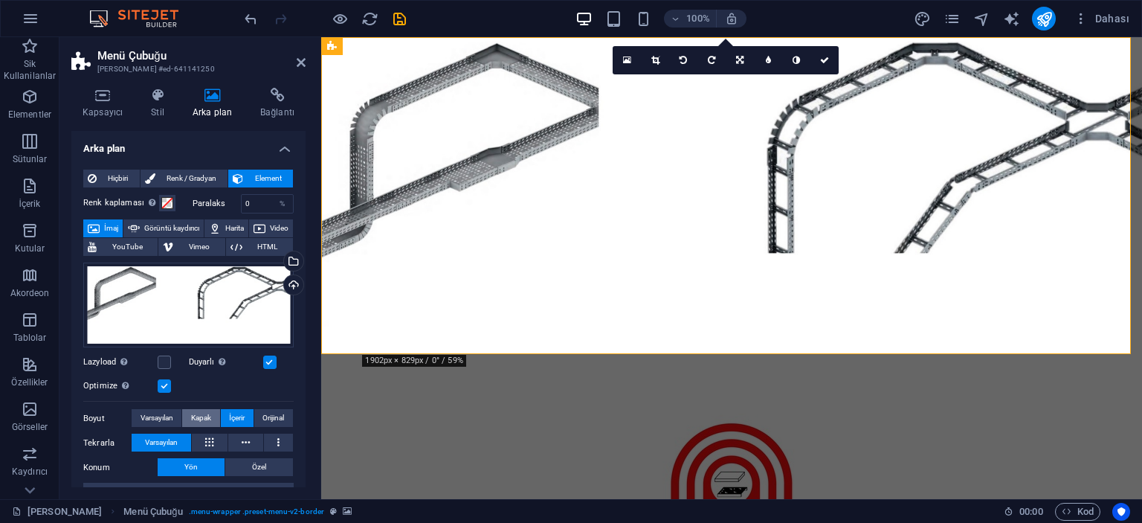
scroll to position [149, 0]
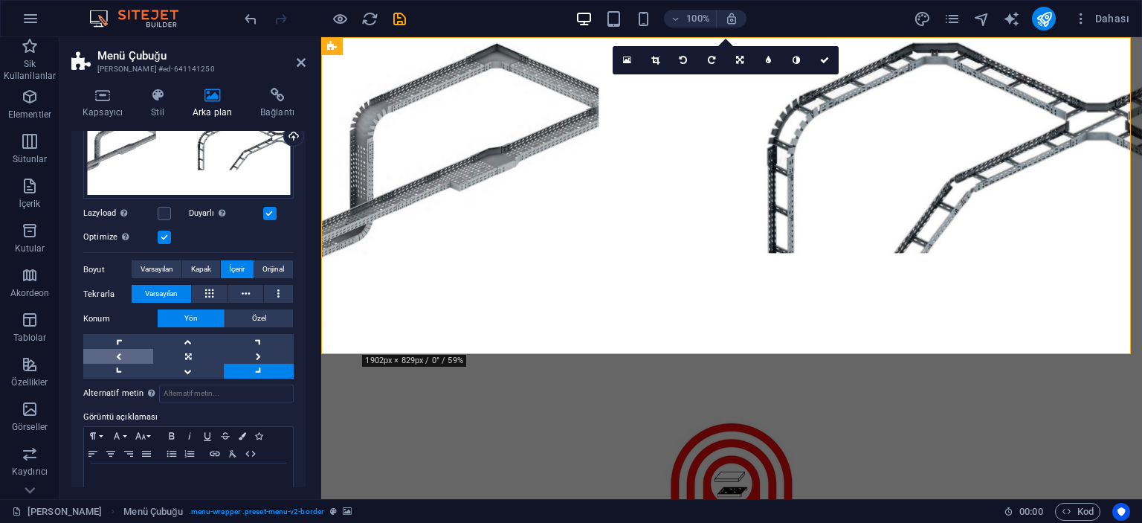
click at [119, 357] on link at bounding box center [118, 356] width 70 height 15
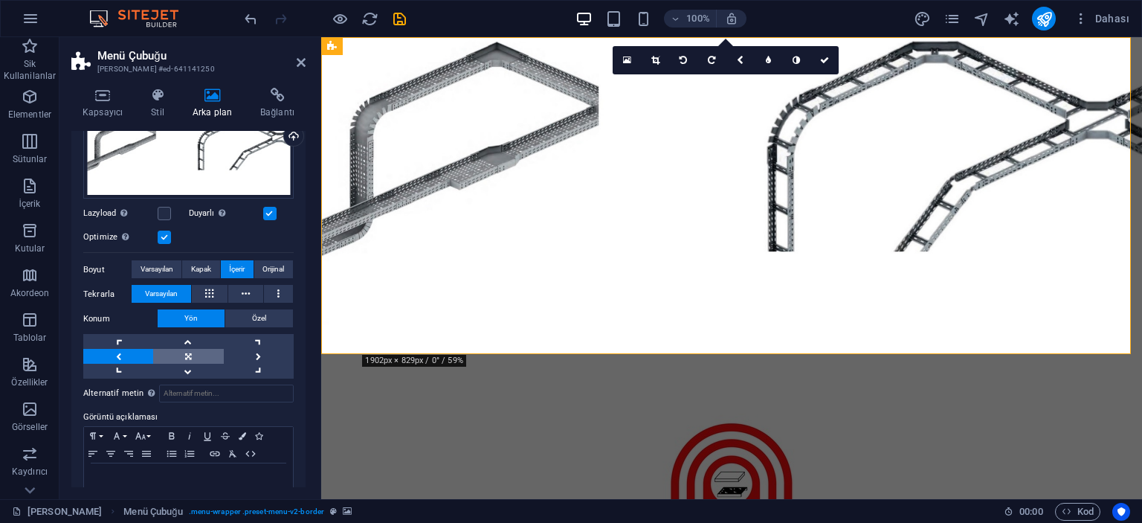
click at [186, 361] on link at bounding box center [188, 356] width 70 height 15
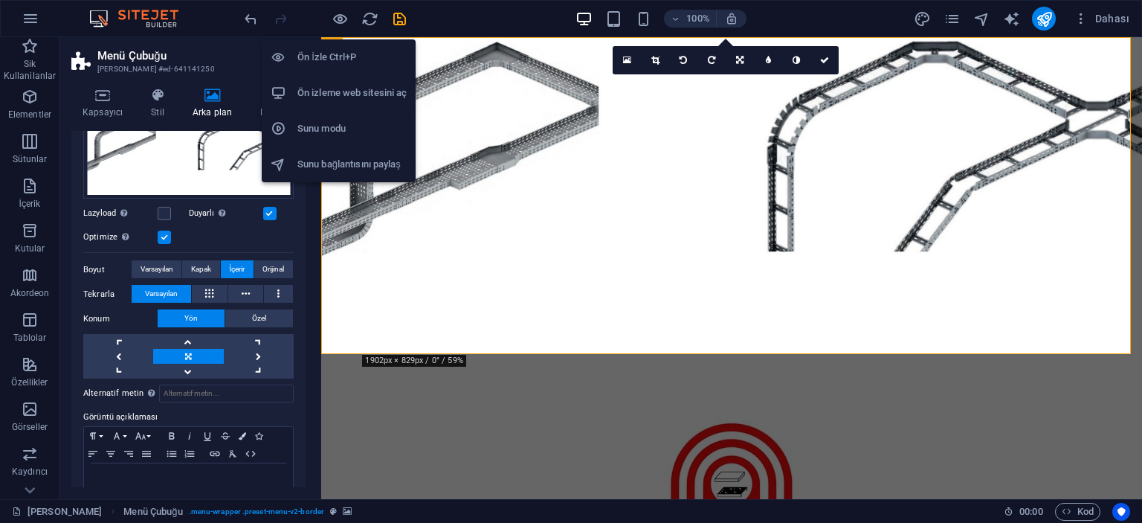
click at [331, 53] on h6 "Ön İzle Ctrl+P" at bounding box center [352, 57] width 109 height 18
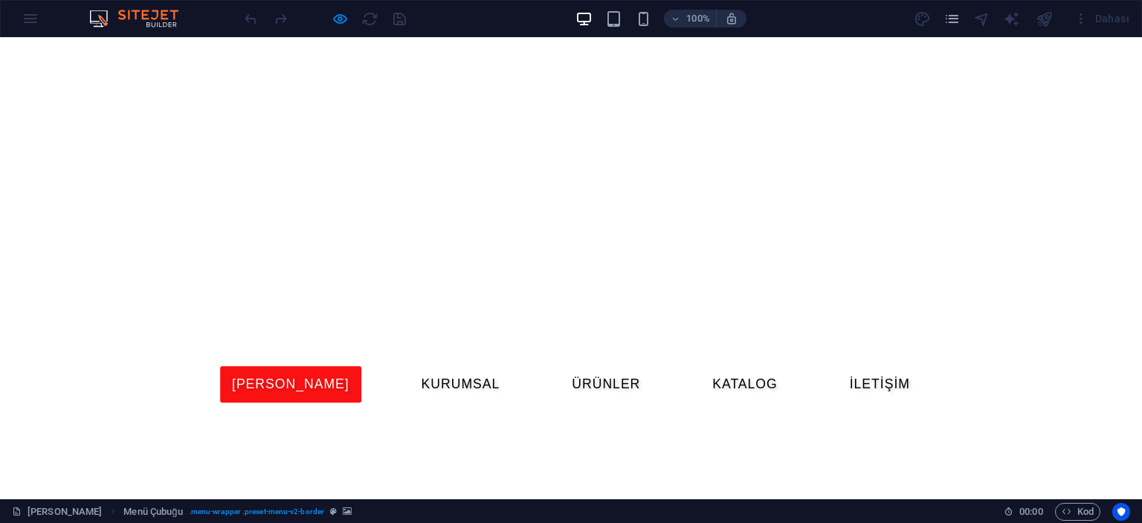
scroll to position [0, 0]
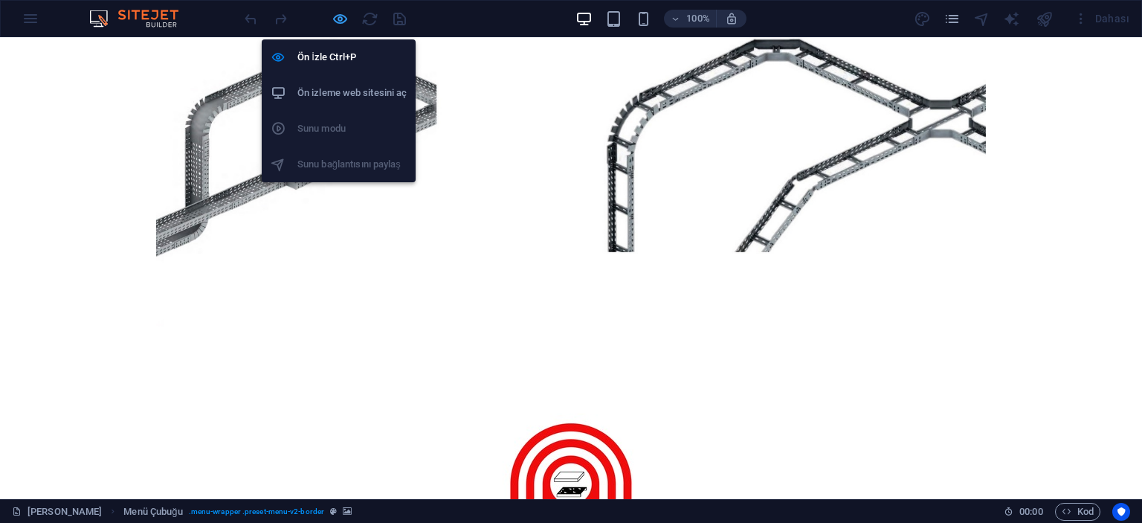
click at [339, 23] on icon "button" at bounding box center [340, 18] width 17 height 17
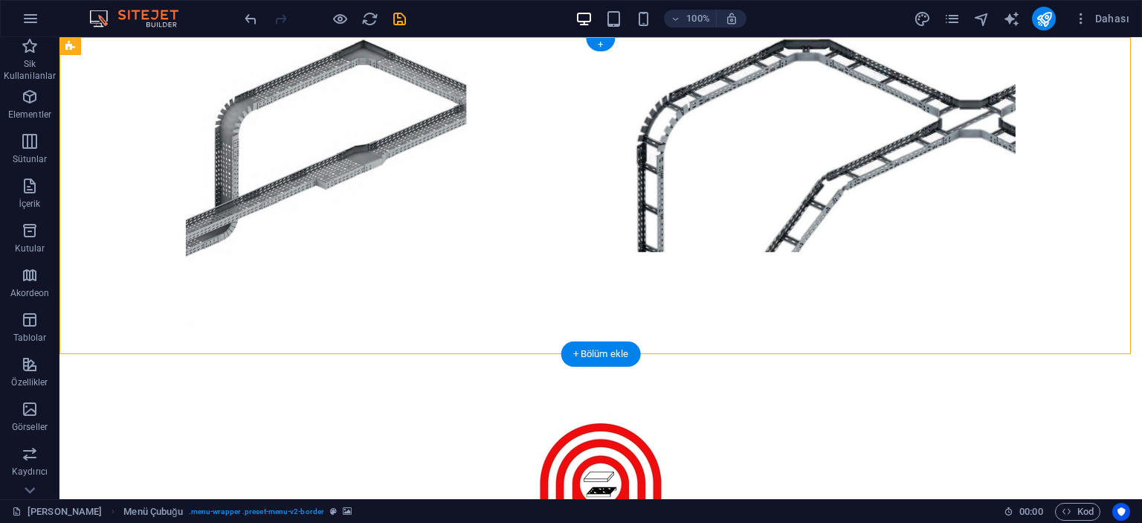
click at [178, 124] on figure at bounding box center [601, 195] width 1083 height 317
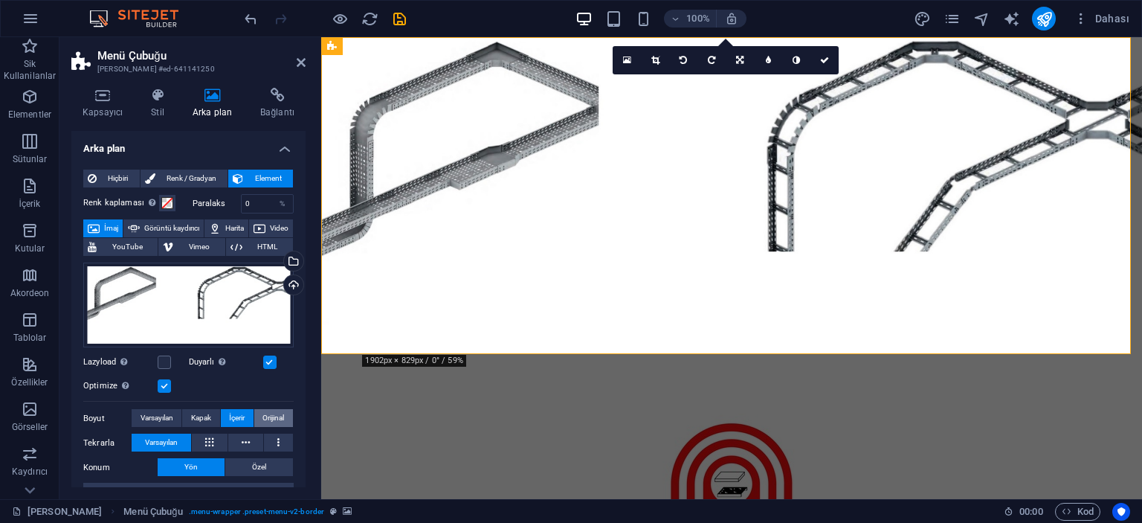
click at [269, 419] on span "Orijinal" at bounding box center [274, 418] width 22 height 18
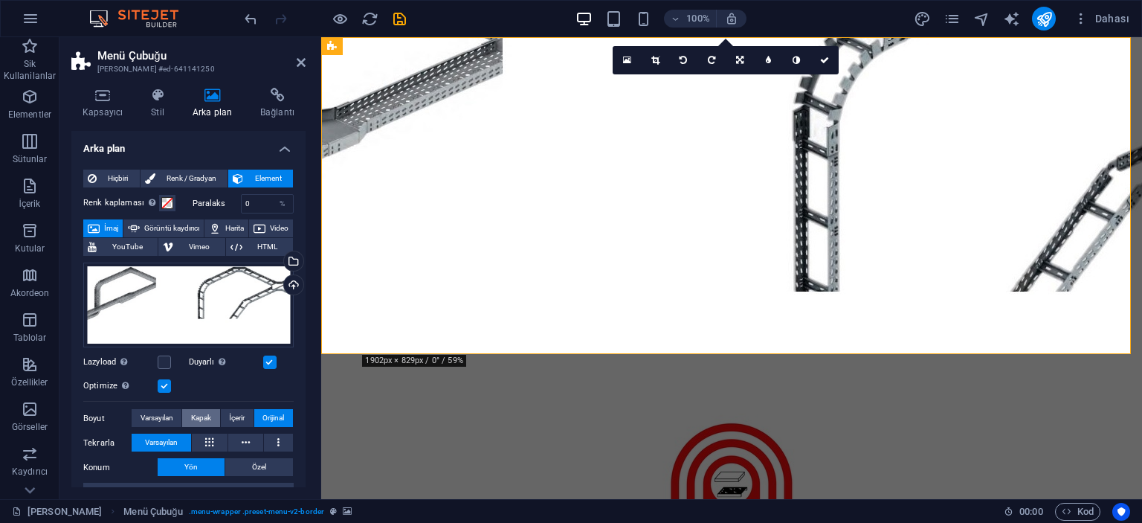
click at [204, 419] on span "Kapak" at bounding box center [201, 418] width 20 height 18
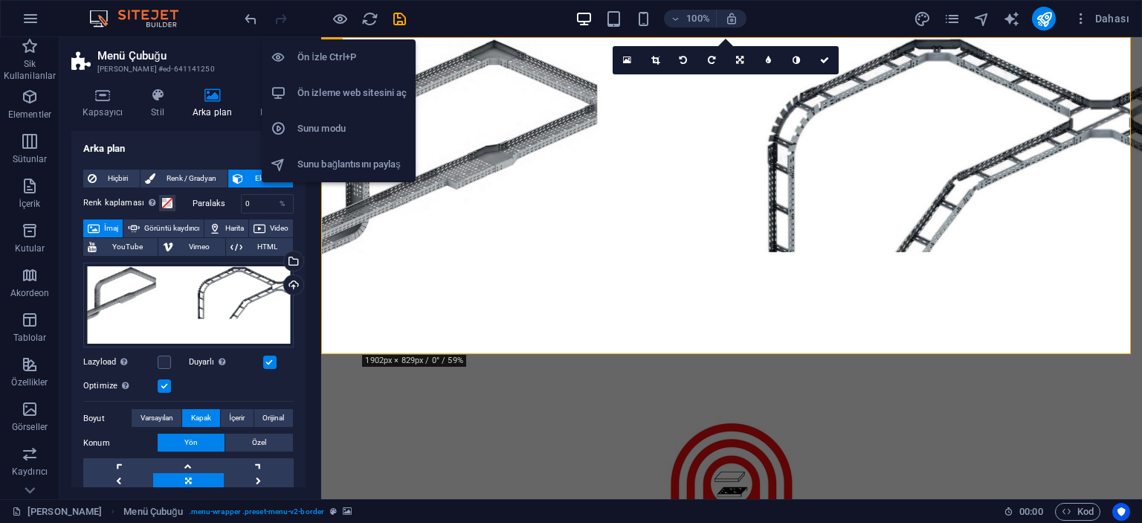
click at [330, 47] on li "Ön İzle Ctrl+P" at bounding box center [339, 57] width 154 height 36
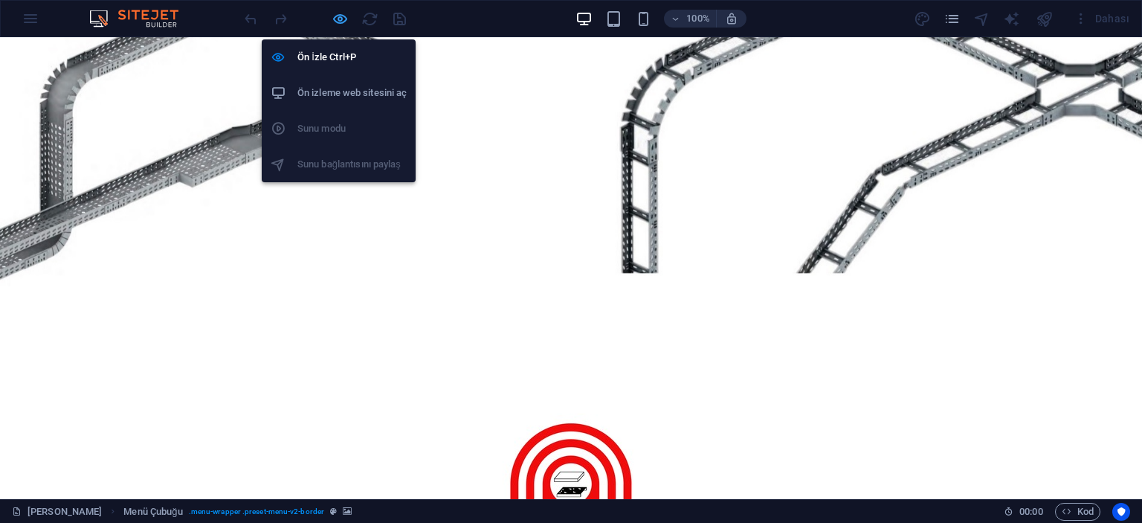
click at [344, 13] on icon "button" at bounding box center [340, 18] width 17 height 17
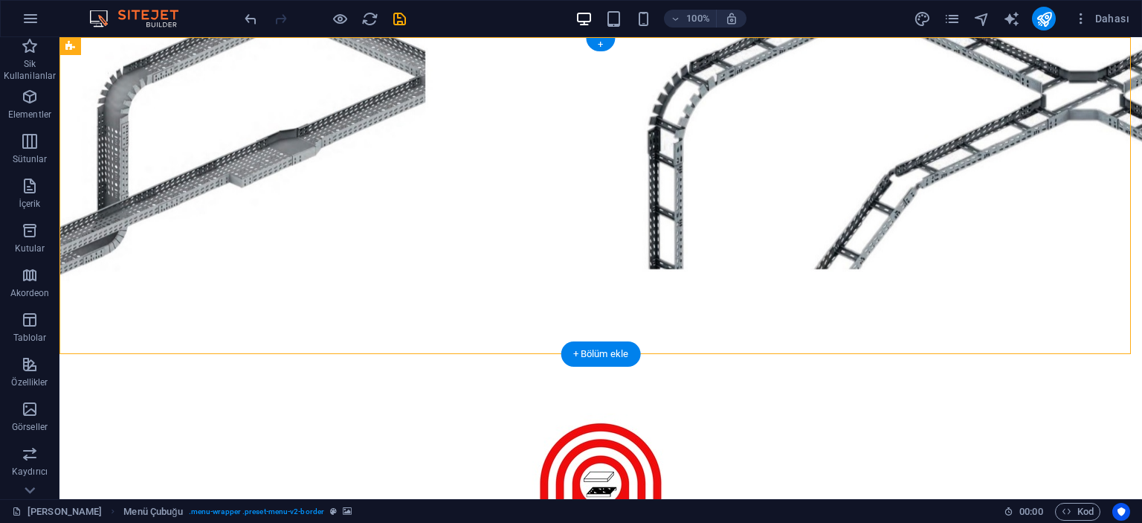
click at [193, 133] on figure at bounding box center [601, 195] width 1083 height 317
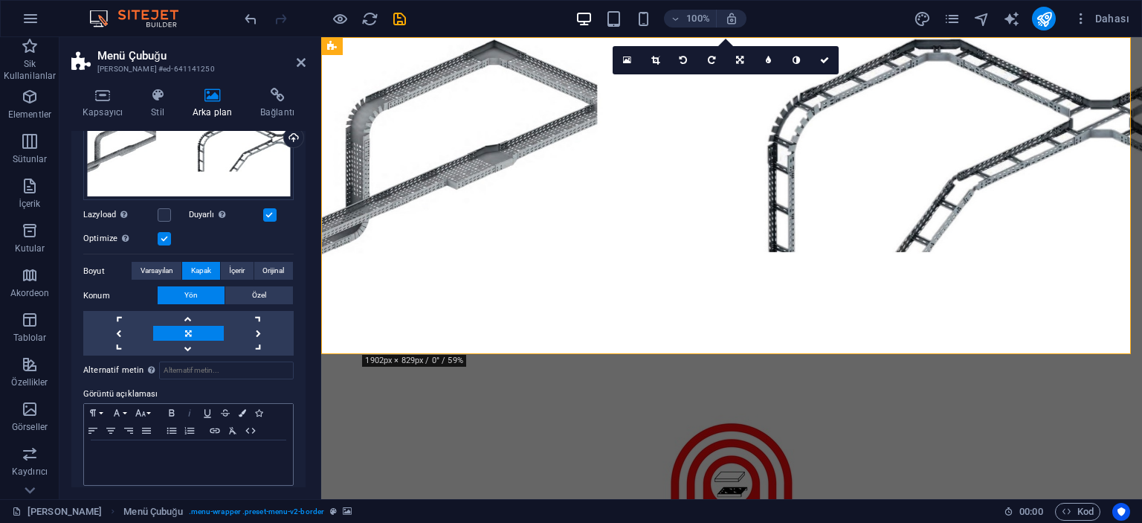
scroll to position [149, 0]
click at [274, 291] on button "Özel" at bounding box center [259, 294] width 68 height 18
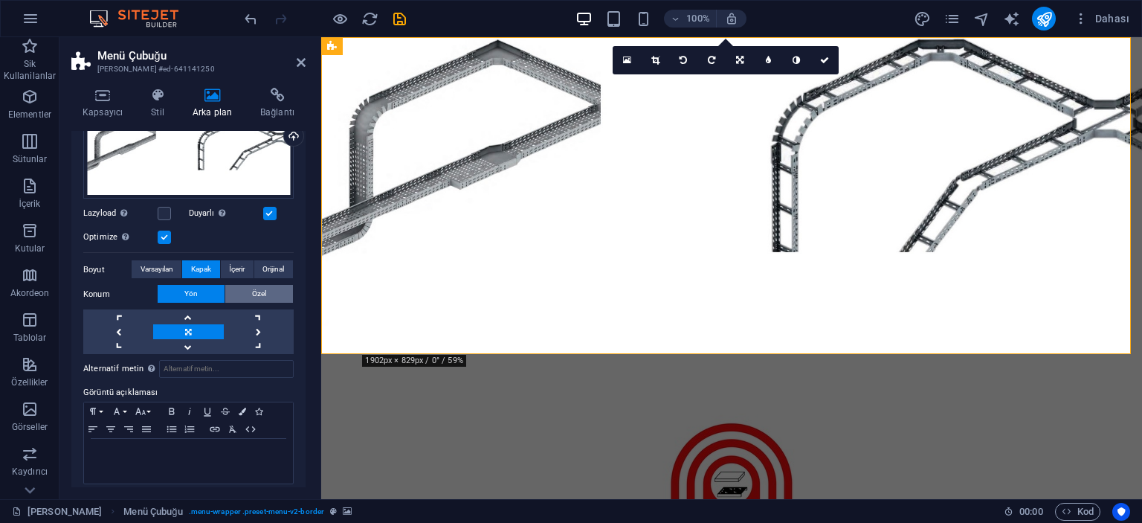
scroll to position [138, 0]
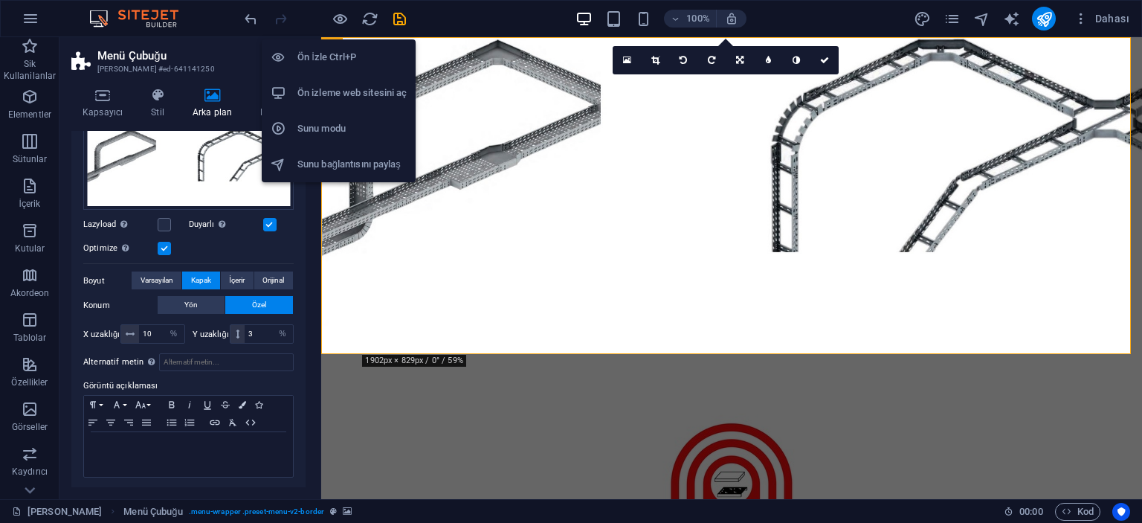
click at [328, 50] on h6 "Ön İzle Ctrl+P" at bounding box center [352, 57] width 109 height 18
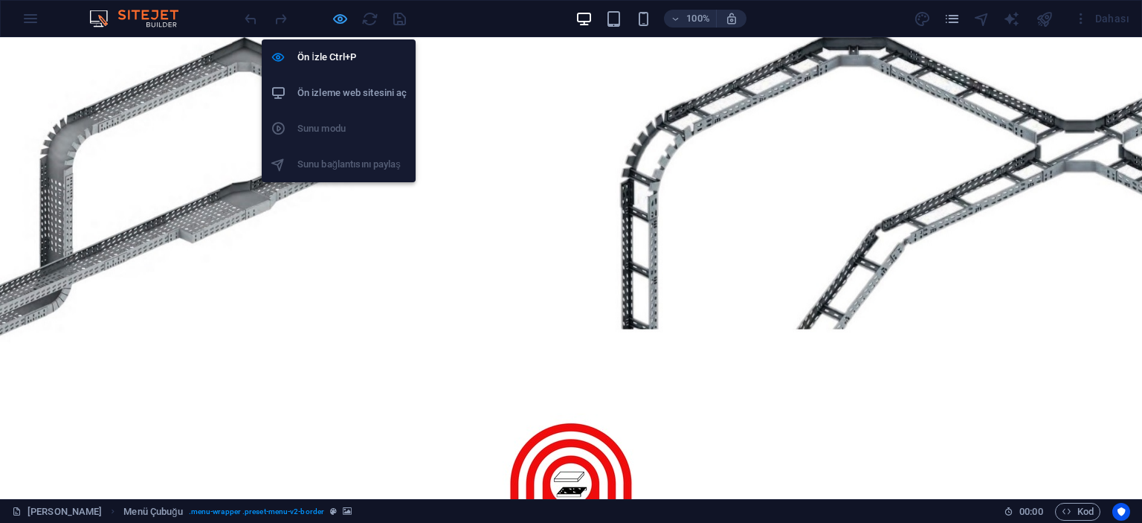
click at [335, 19] on icon "button" at bounding box center [340, 18] width 17 height 17
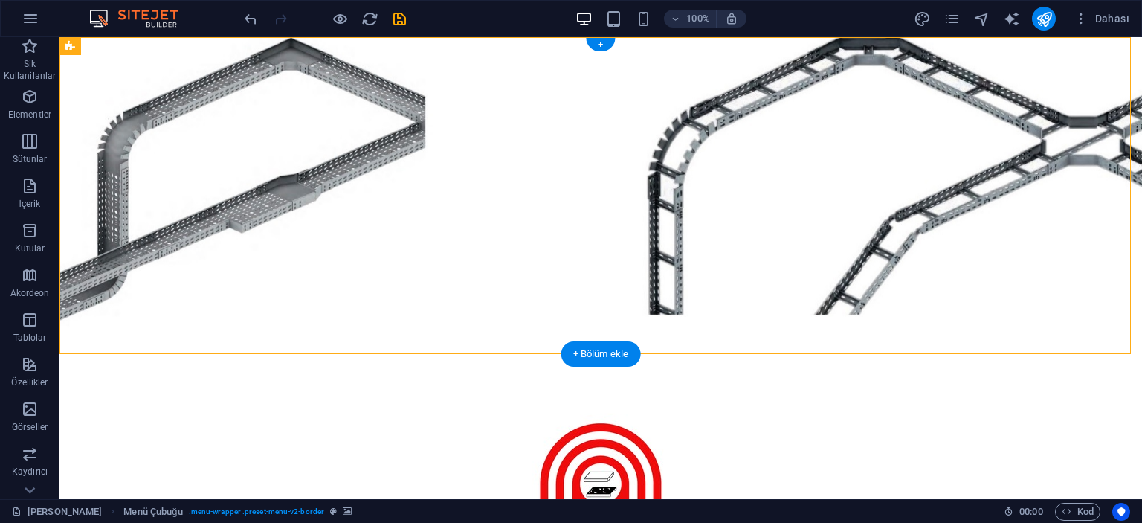
click at [150, 149] on figure at bounding box center [601, 195] width 1083 height 317
select select "%"
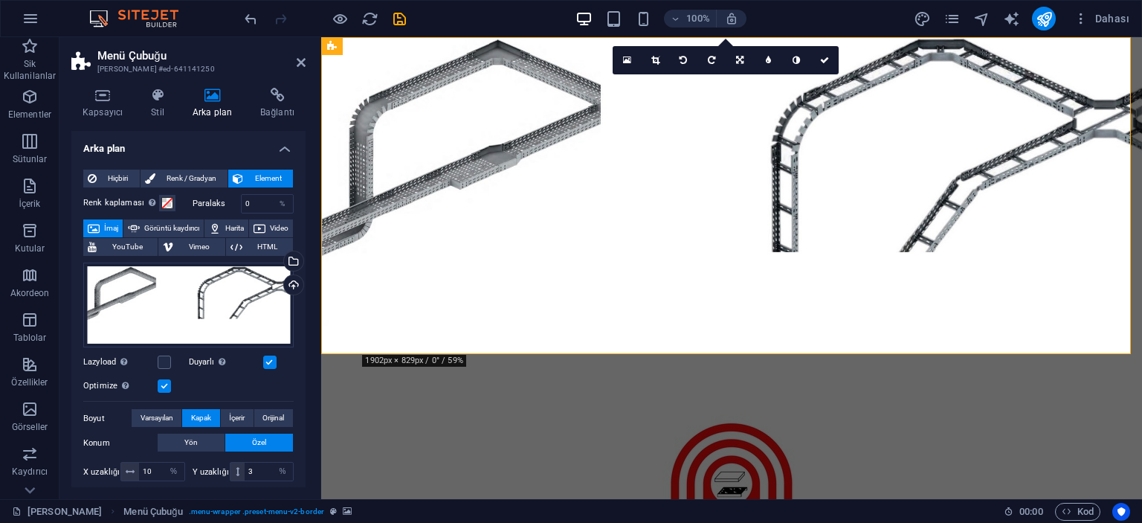
scroll to position [74, 0]
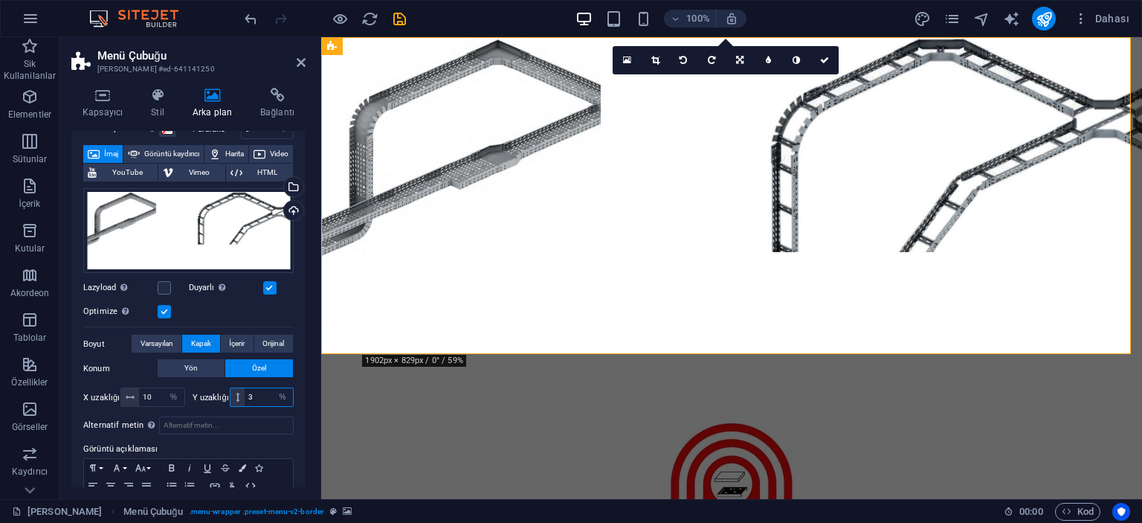
click at [259, 395] on input "3" at bounding box center [269, 397] width 48 height 18
type input "5"
click at [155, 396] on input "10" at bounding box center [161, 397] width 45 height 18
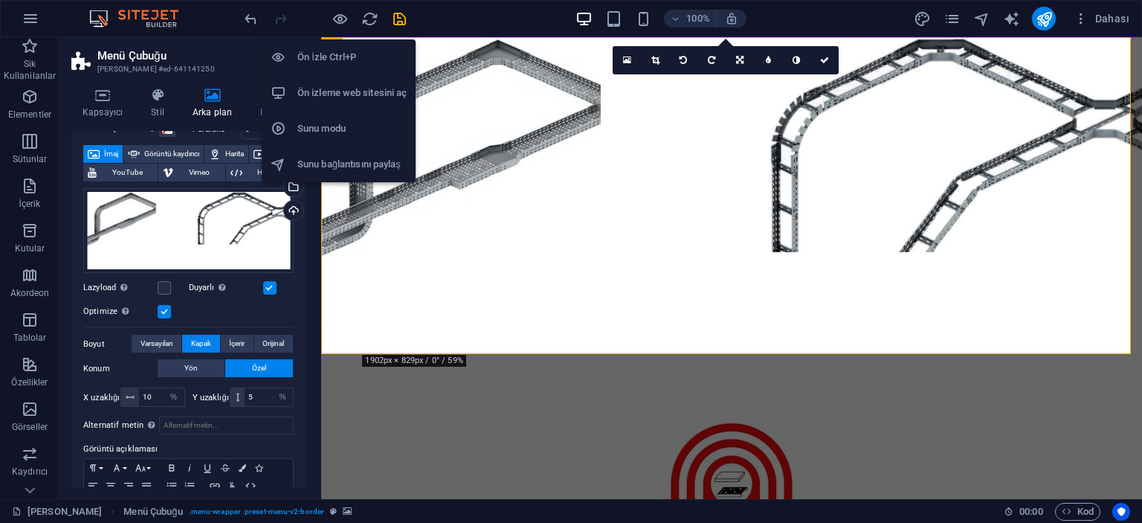
click at [327, 49] on h6 "Ön İzle Ctrl+P" at bounding box center [352, 57] width 109 height 18
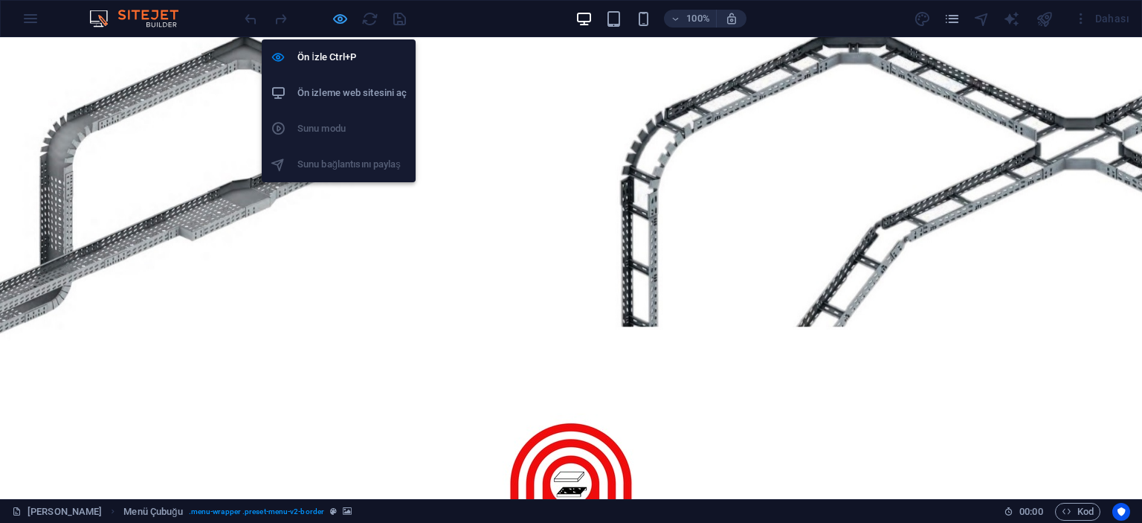
click at [342, 20] on icon "button" at bounding box center [340, 18] width 17 height 17
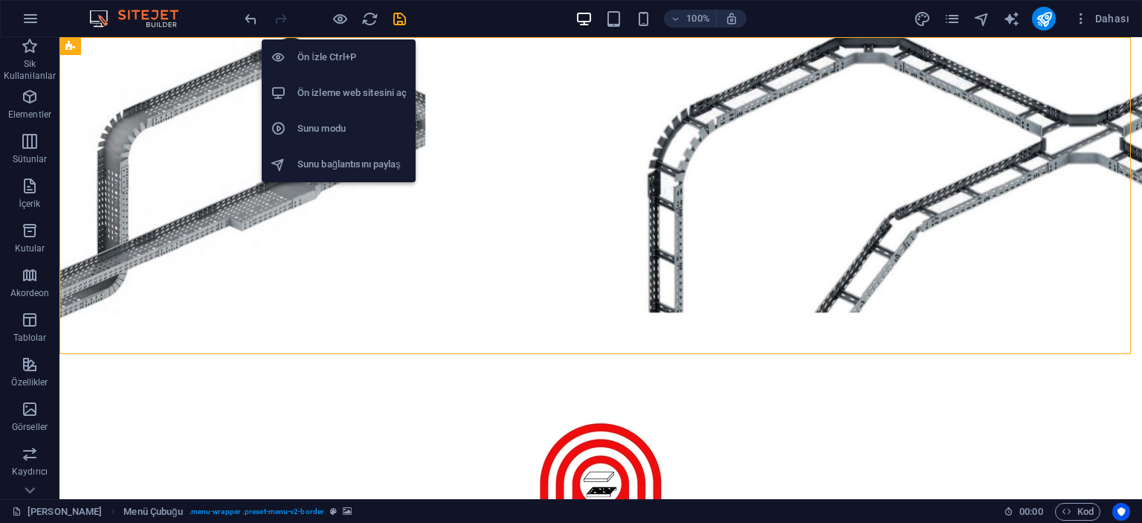
click at [325, 62] on h6 "Ön İzle Ctrl+P" at bounding box center [352, 57] width 109 height 18
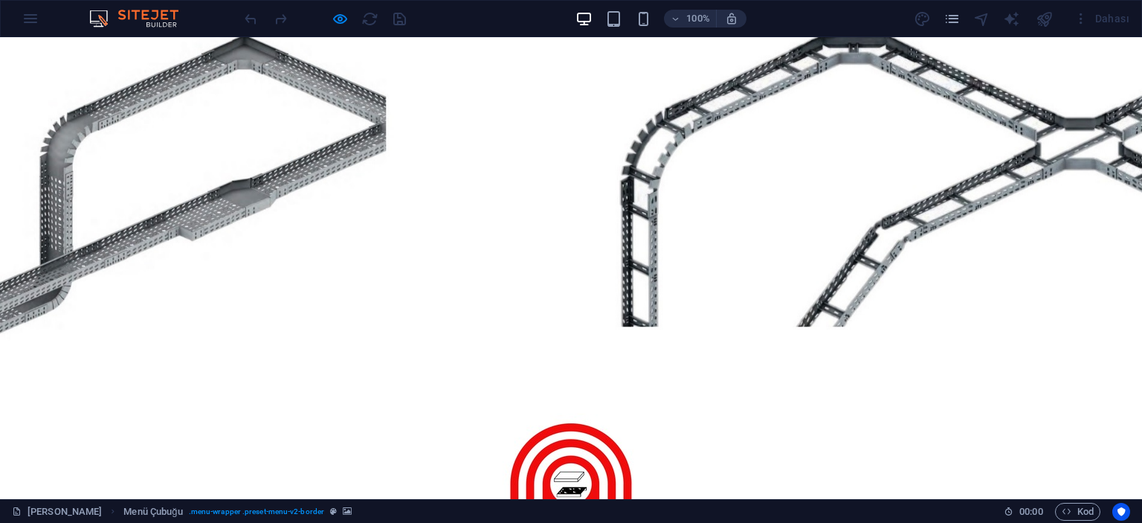
click at [241, 366] on div at bounding box center [571, 494] width 702 height 256
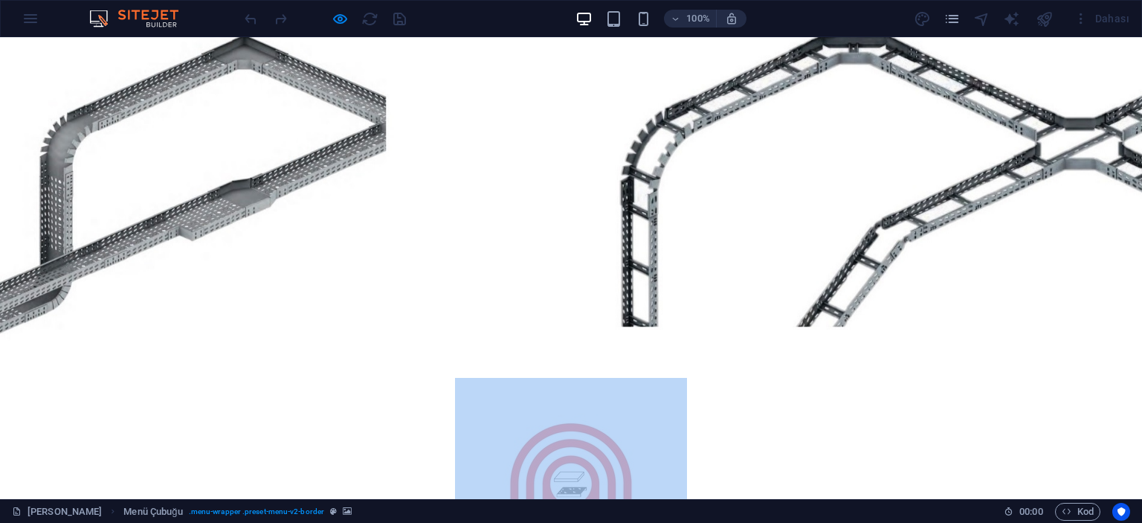
click at [241, 366] on div at bounding box center [571, 494] width 702 height 256
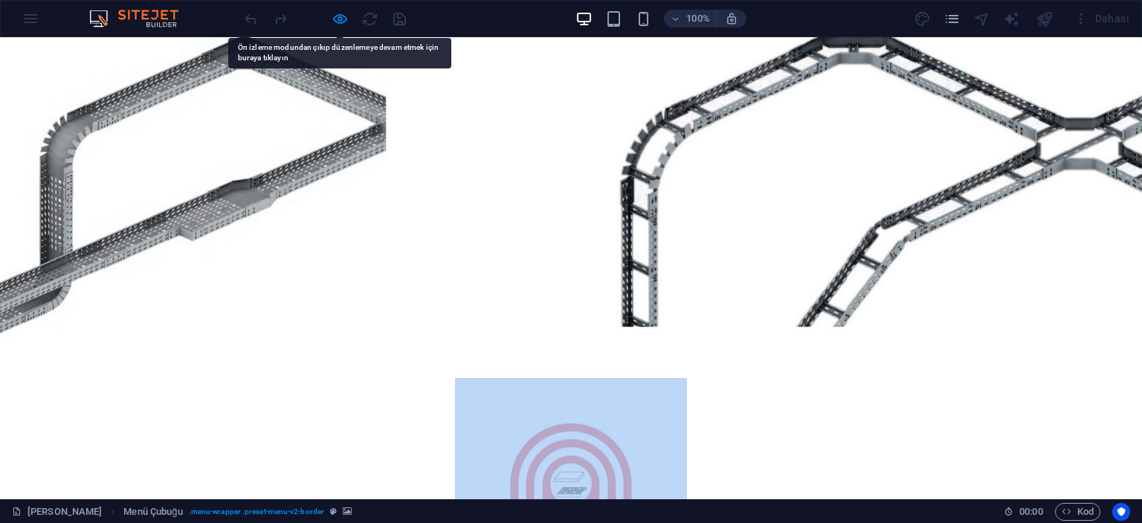
click at [274, 366] on div at bounding box center [571, 494] width 702 height 256
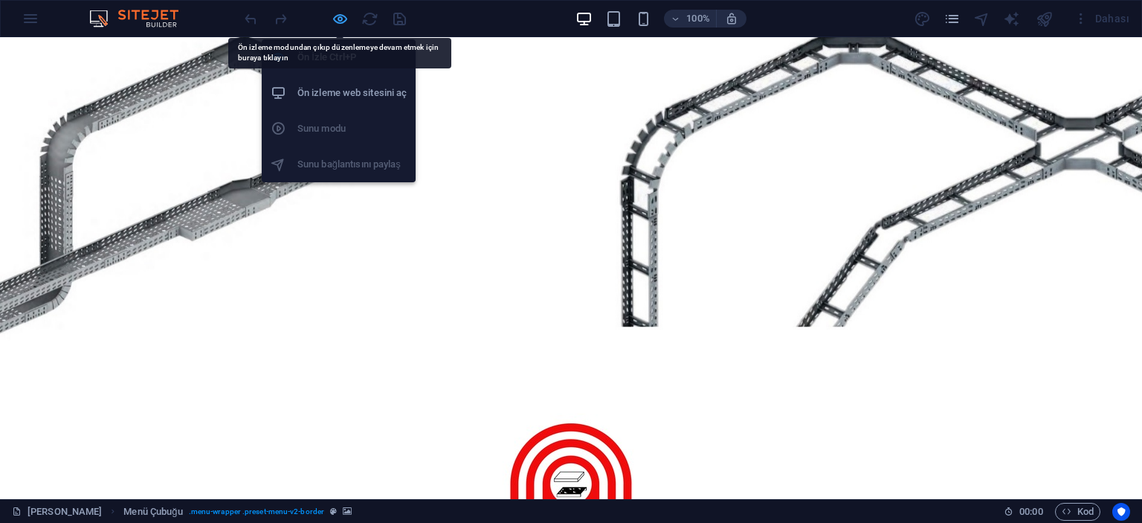
click at [338, 20] on icon "button" at bounding box center [340, 18] width 17 height 17
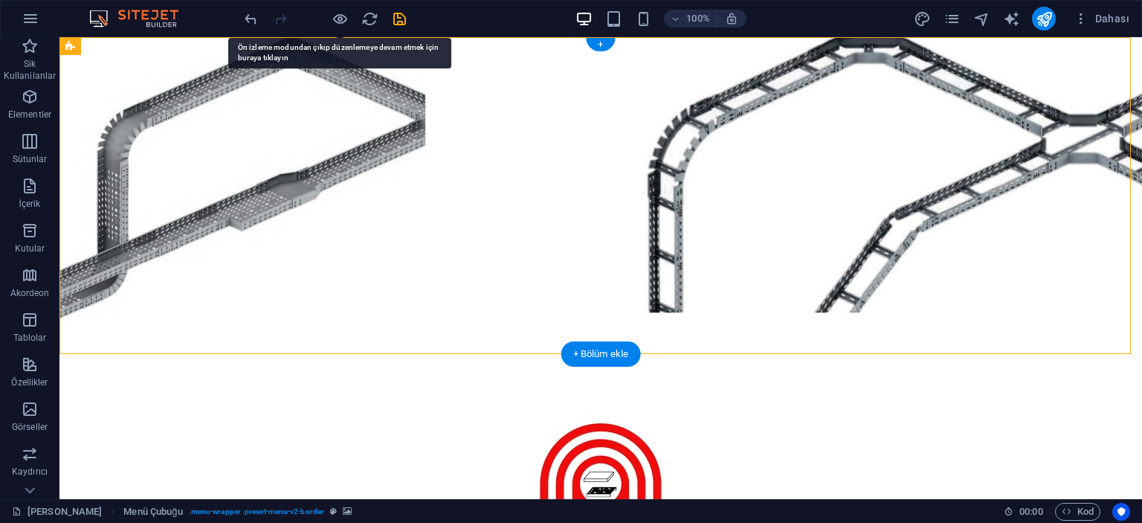
click at [187, 165] on figure at bounding box center [601, 195] width 1083 height 317
click at [178, 174] on figure at bounding box center [601, 195] width 1083 height 317
select select "%"
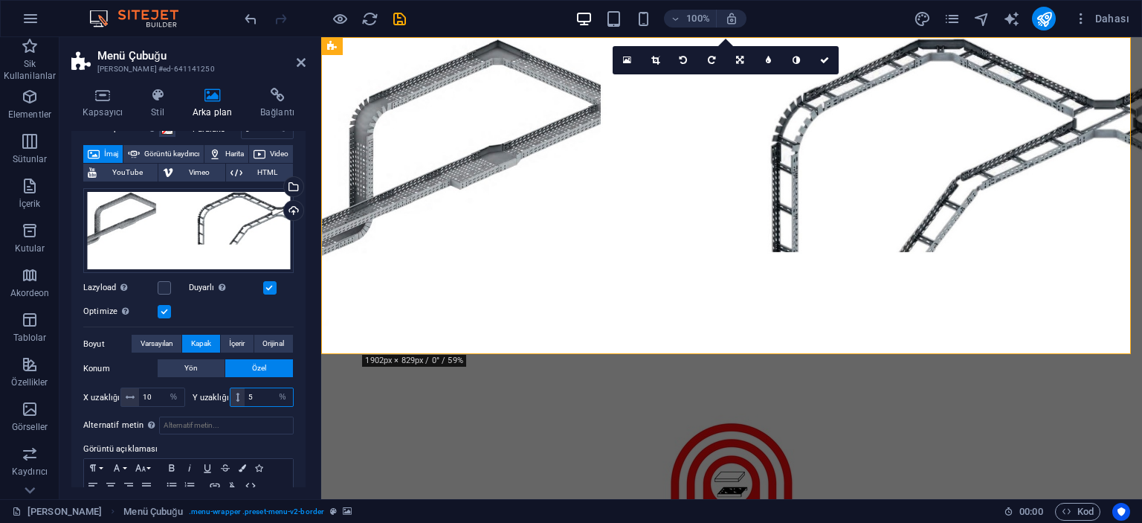
click at [253, 396] on input "5" at bounding box center [269, 397] width 48 height 18
type input "10"
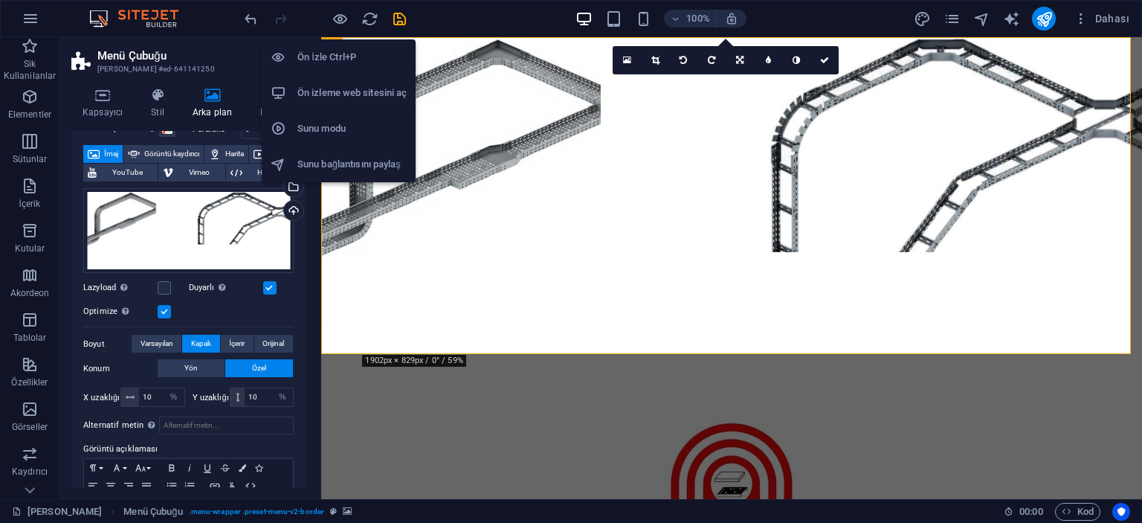
click at [327, 53] on h6 "Ön İzle Ctrl+P" at bounding box center [352, 57] width 109 height 18
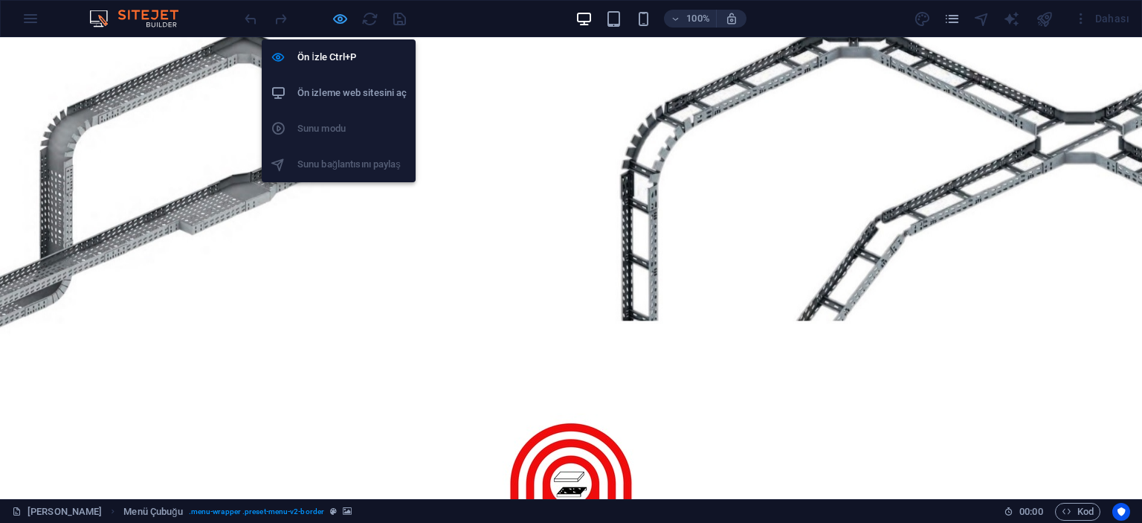
click at [342, 14] on icon "button" at bounding box center [340, 18] width 17 height 17
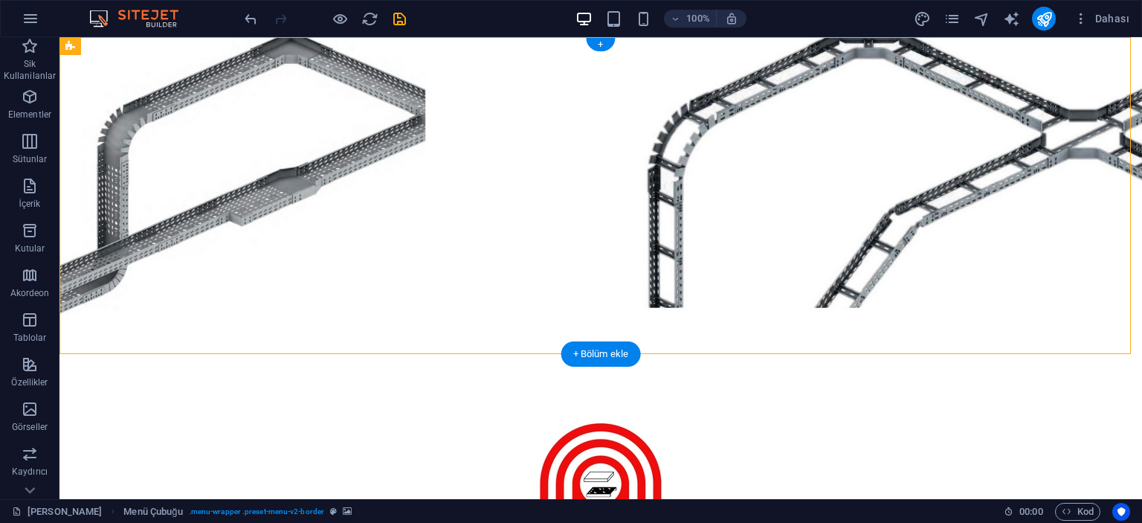
click at [167, 174] on figure at bounding box center [601, 195] width 1083 height 317
select select "%"
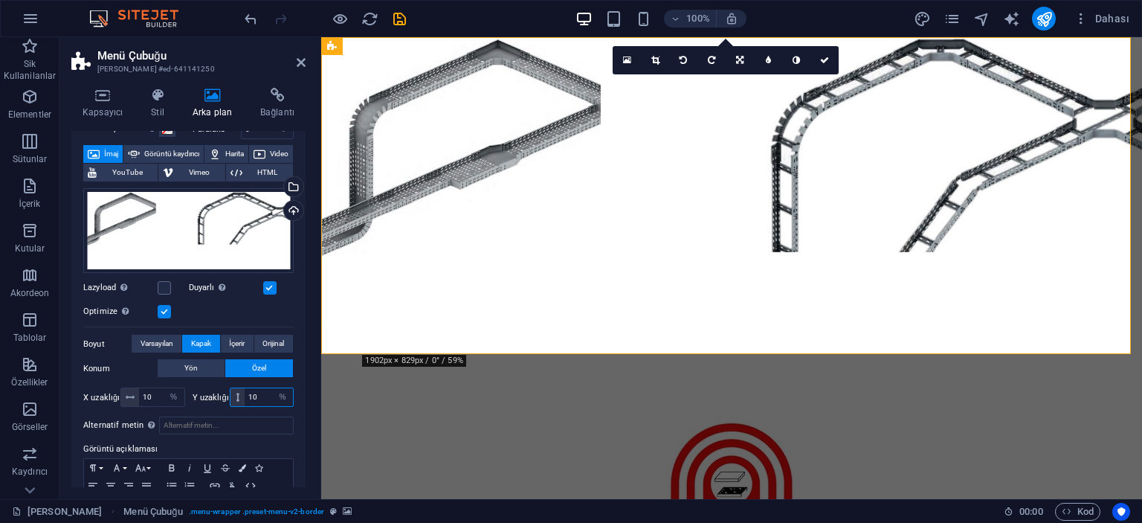
click at [265, 393] on input "10" at bounding box center [269, 397] width 48 height 18
type input "50"
click at [149, 396] on input "10" at bounding box center [161, 397] width 45 height 18
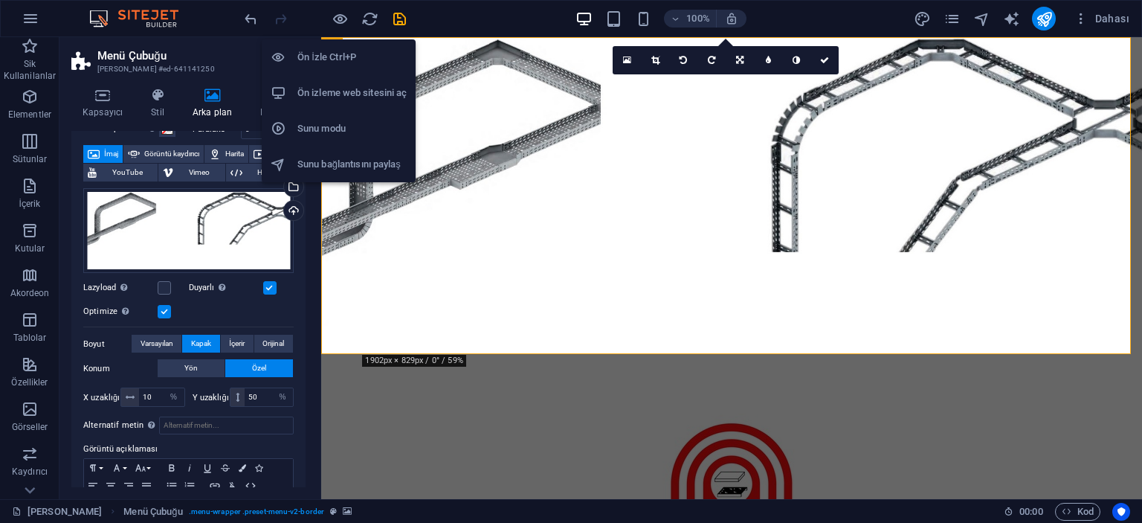
click at [339, 51] on h6 "Ön İzle Ctrl+P" at bounding box center [352, 57] width 109 height 18
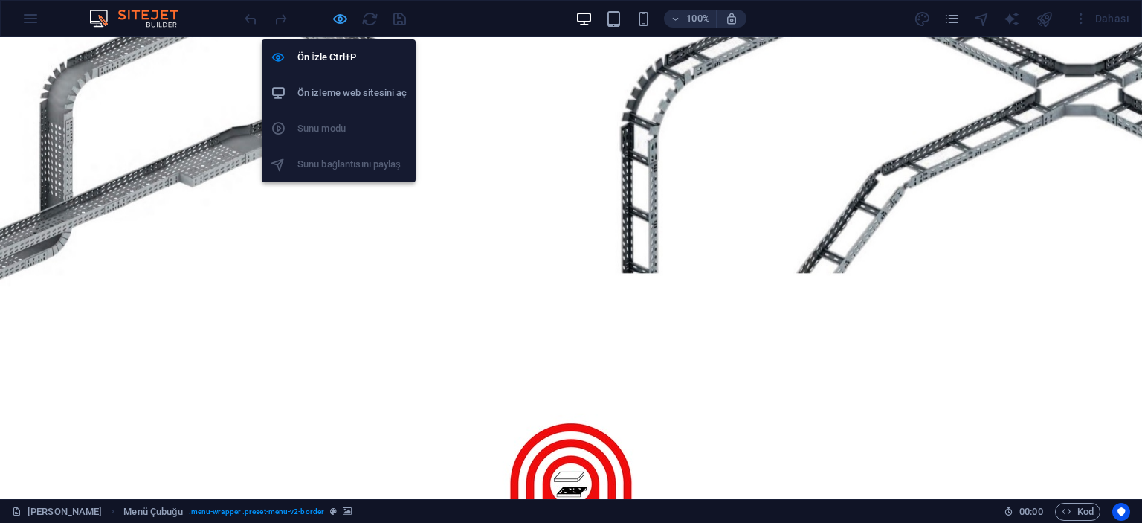
click at [342, 19] on icon "button" at bounding box center [340, 18] width 17 height 17
click at [341, 10] on icon "button" at bounding box center [340, 18] width 17 height 17
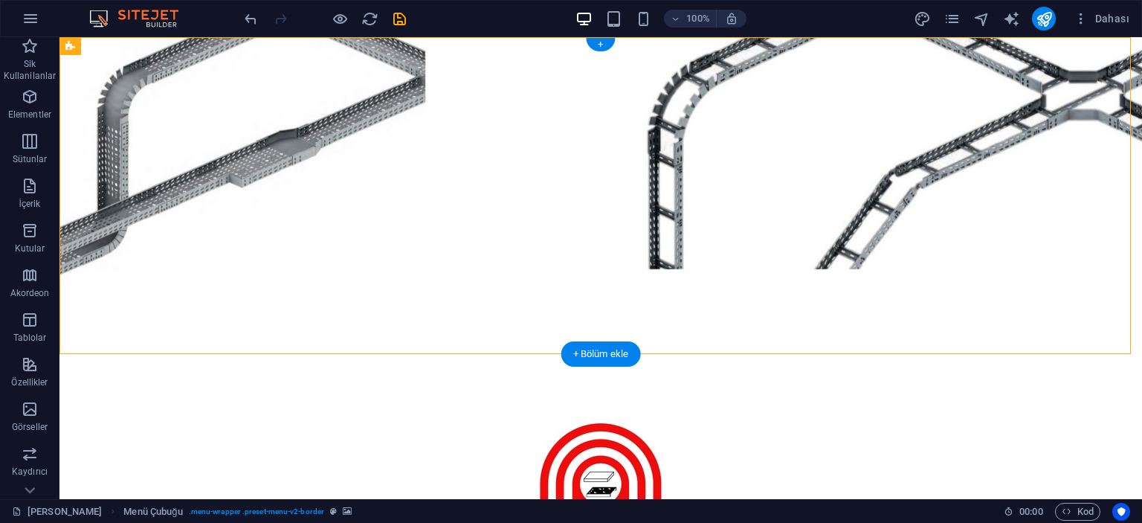
click at [240, 121] on figure at bounding box center [601, 195] width 1083 height 317
select select "%"
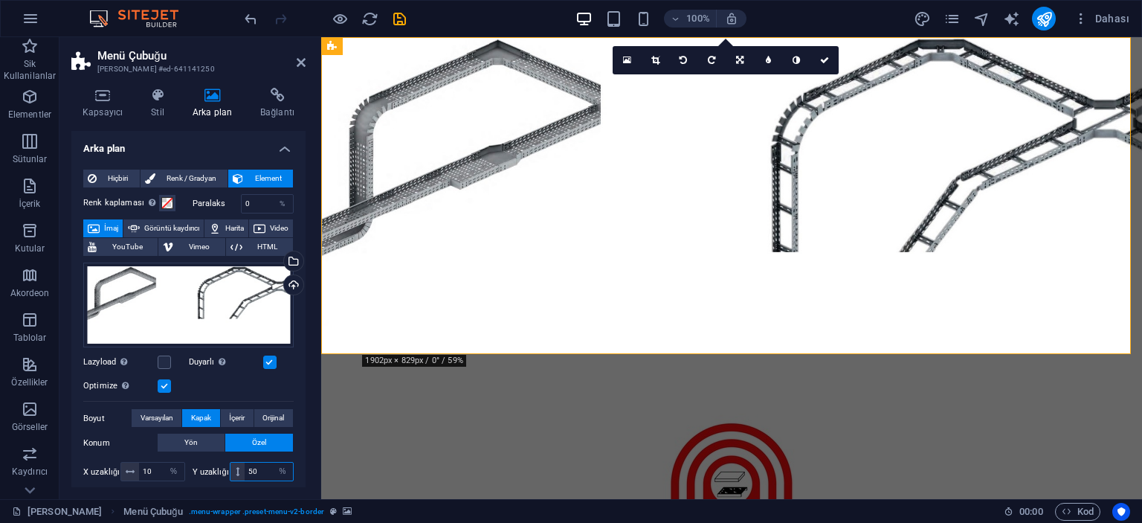
click at [260, 464] on input "50" at bounding box center [269, 472] width 48 height 18
type input "1"
click at [152, 472] on input "10" at bounding box center [161, 472] width 45 height 18
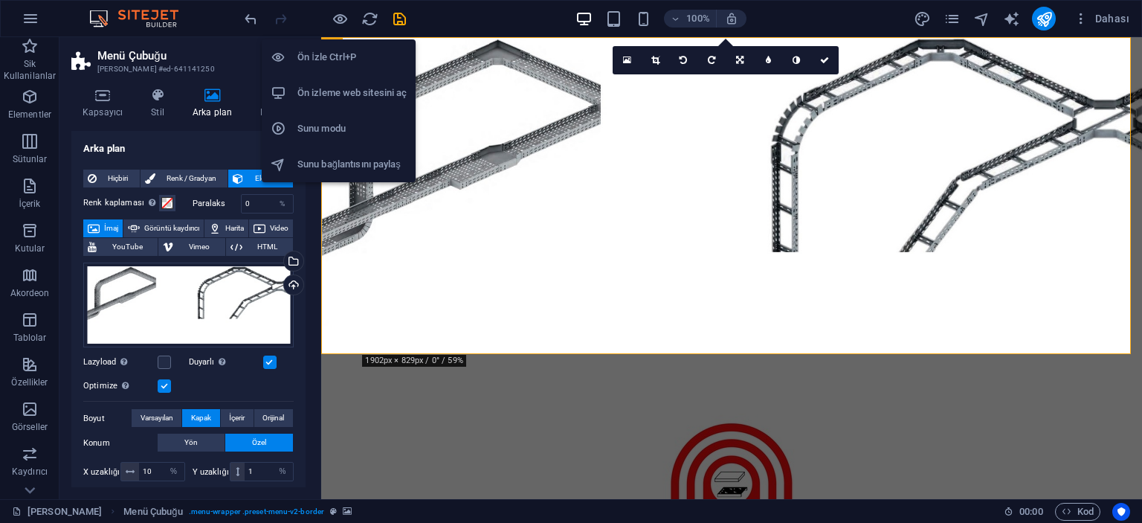
click at [330, 52] on h6 "Ön İzle Ctrl+P" at bounding box center [352, 57] width 109 height 18
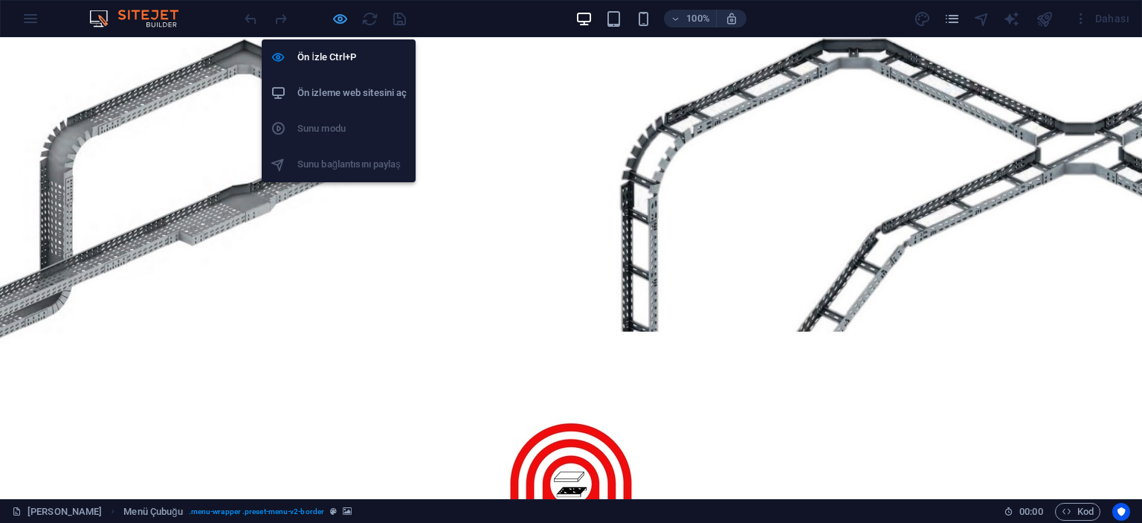
click at [339, 16] on icon "button" at bounding box center [340, 18] width 17 height 17
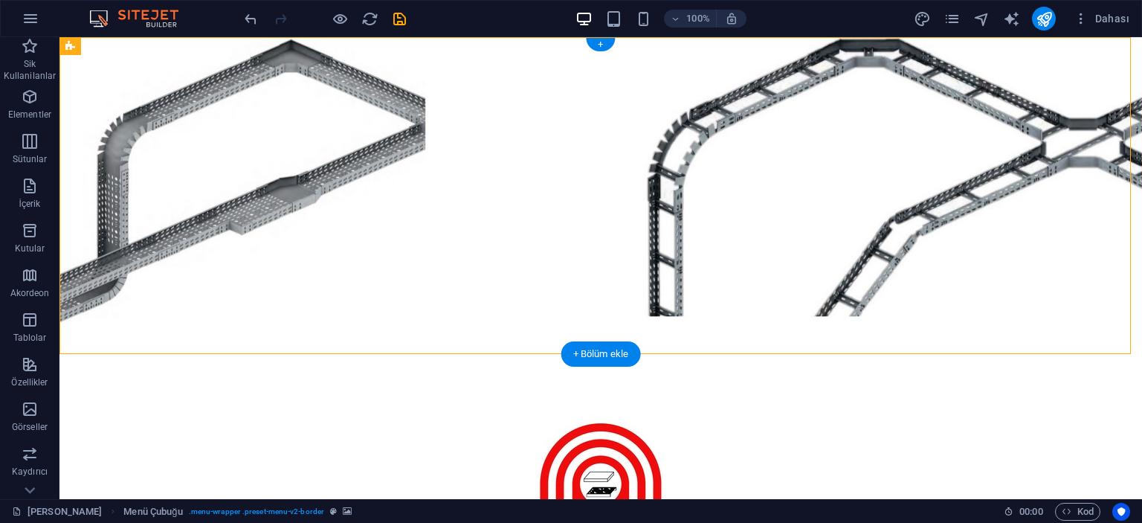
click at [163, 185] on figure at bounding box center [601, 195] width 1083 height 317
select select "%"
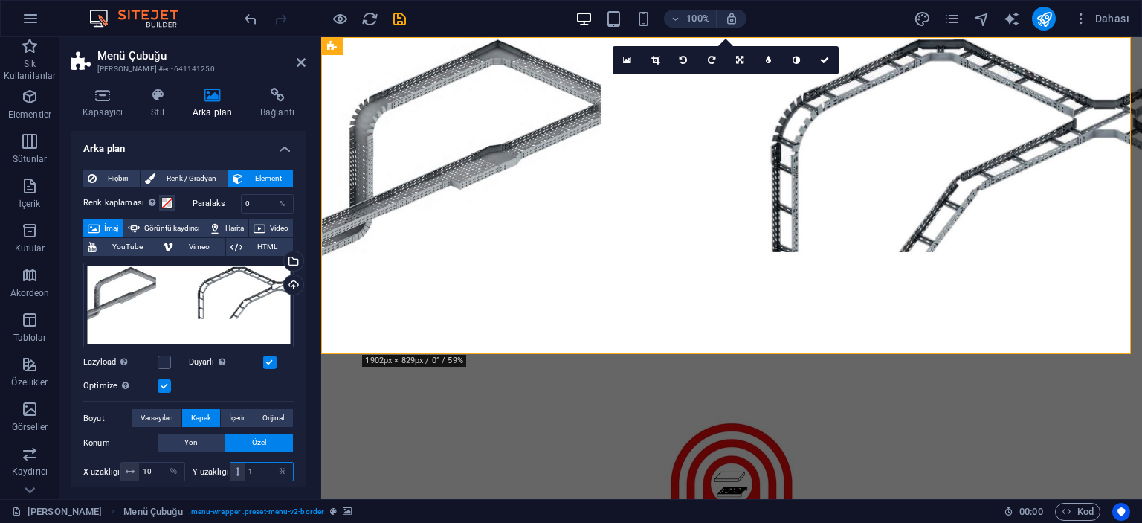
click at [257, 467] on input "1" at bounding box center [269, 472] width 48 height 18
type input "0"
click at [155, 469] on input "10" at bounding box center [161, 472] width 45 height 18
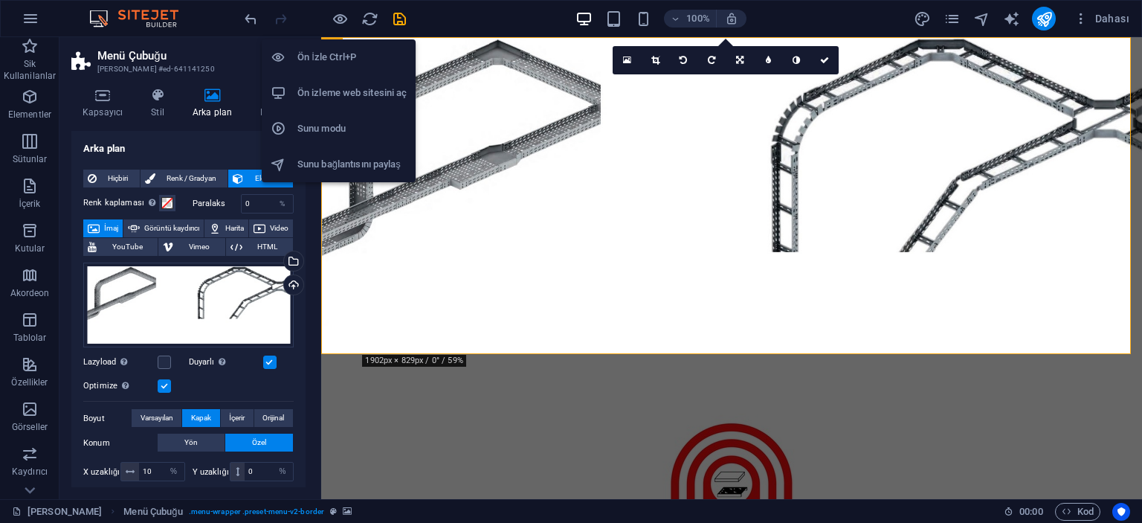
click at [330, 60] on h6 "Ön İzle Ctrl+P" at bounding box center [352, 57] width 109 height 18
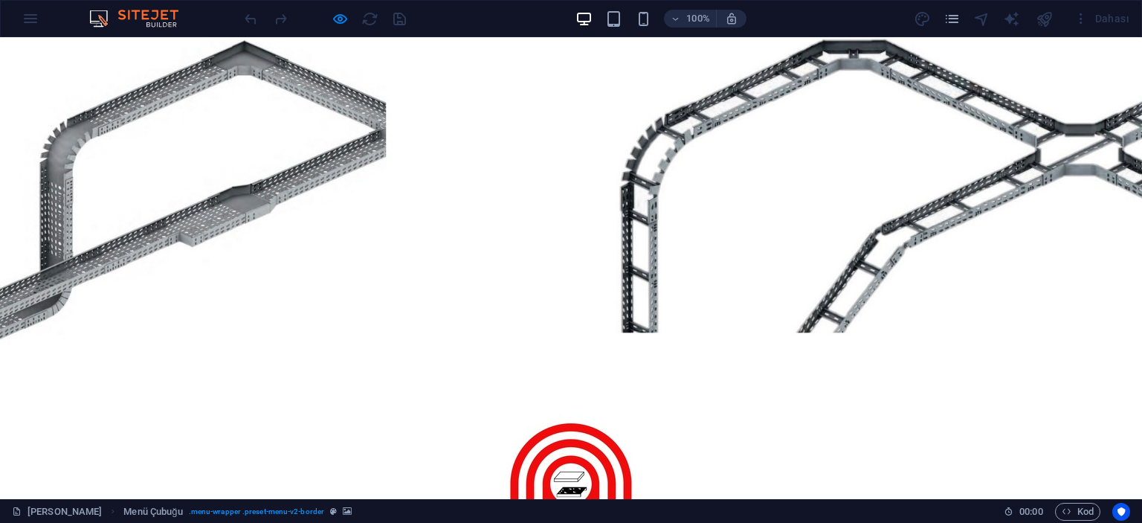
click at [229, 366] on div at bounding box center [571, 494] width 702 height 256
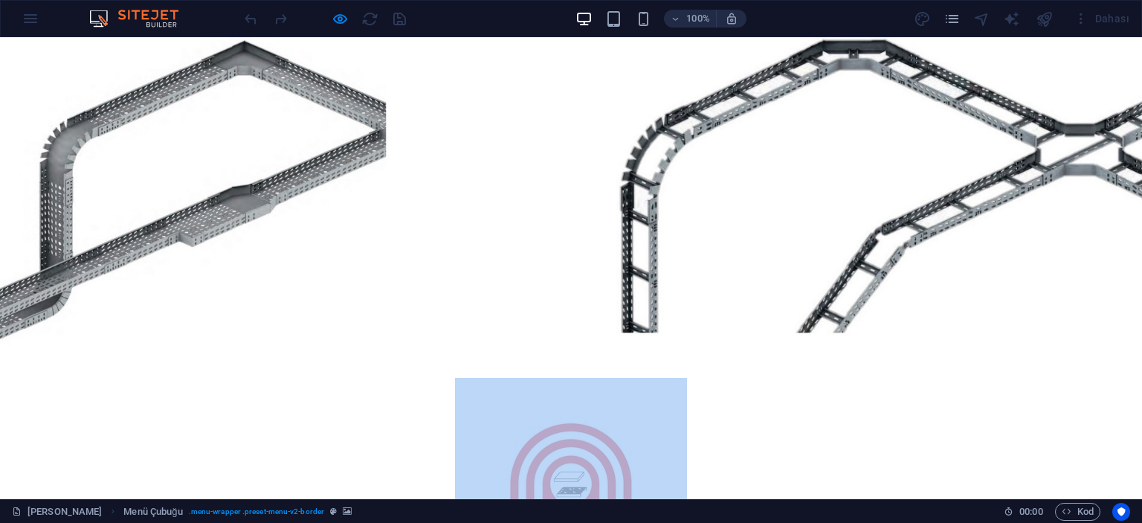
click at [229, 366] on div at bounding box center [571, 494] width 702 height 256
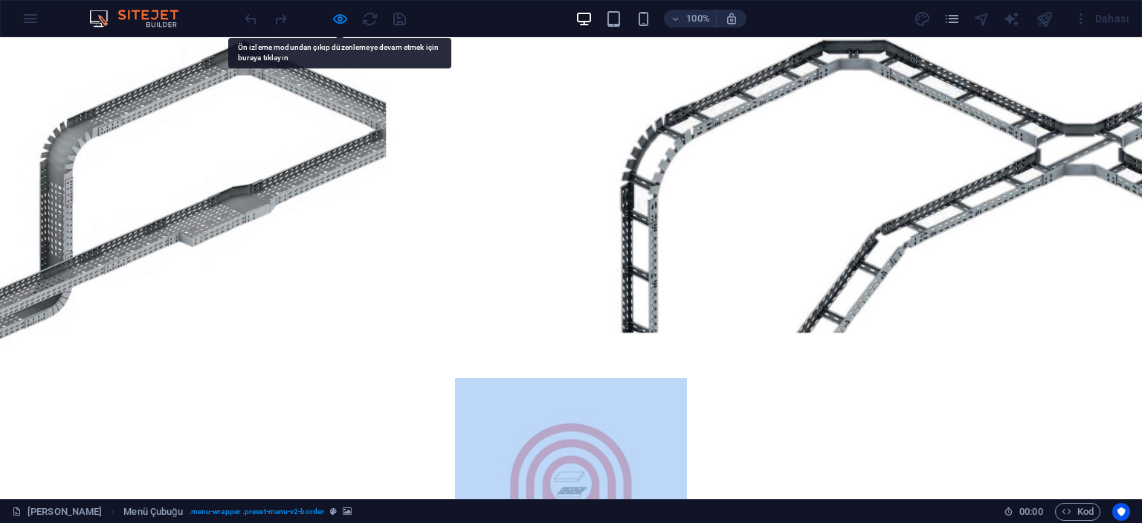
click at [330, 366] on div at bounding box center [571, 494] width 702 height 256
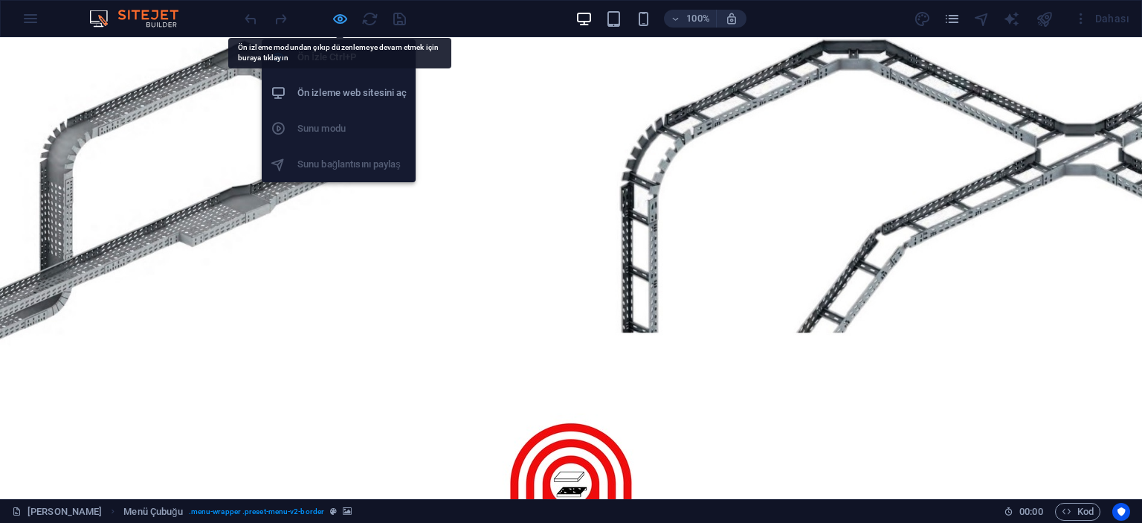
click at [345, 11] on icon "button" at bounding box center [340, 18] width 17 height 17
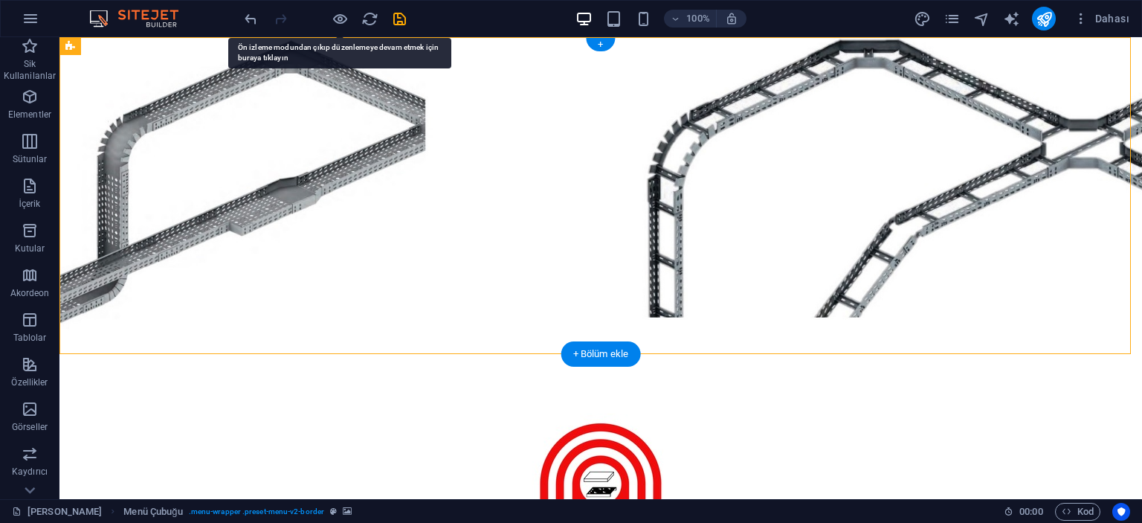
click at [209, 196] on figure at bounding box center [601, 195] width 1083 height 317
select select "%"
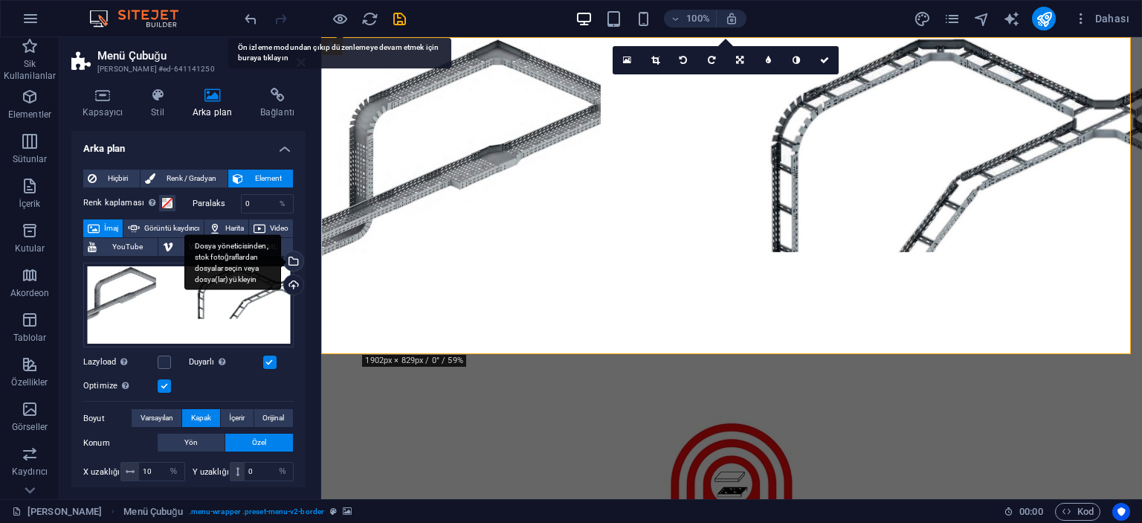
click at [296, 261] on div "Dosya yöneticisinden, stok fotoğraflardan dosyalar seçin veya dosya(lar) yükley…" at bounding box center [292, 262] width 22 height 22
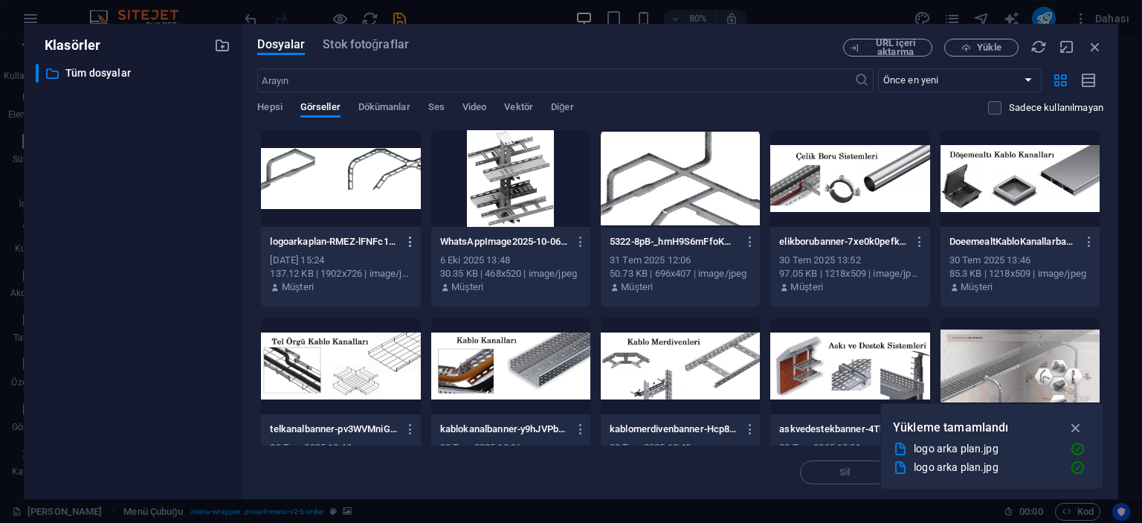
click at [409, 242] on icon "button" at bounding box center [411, 241] width 14 height 13
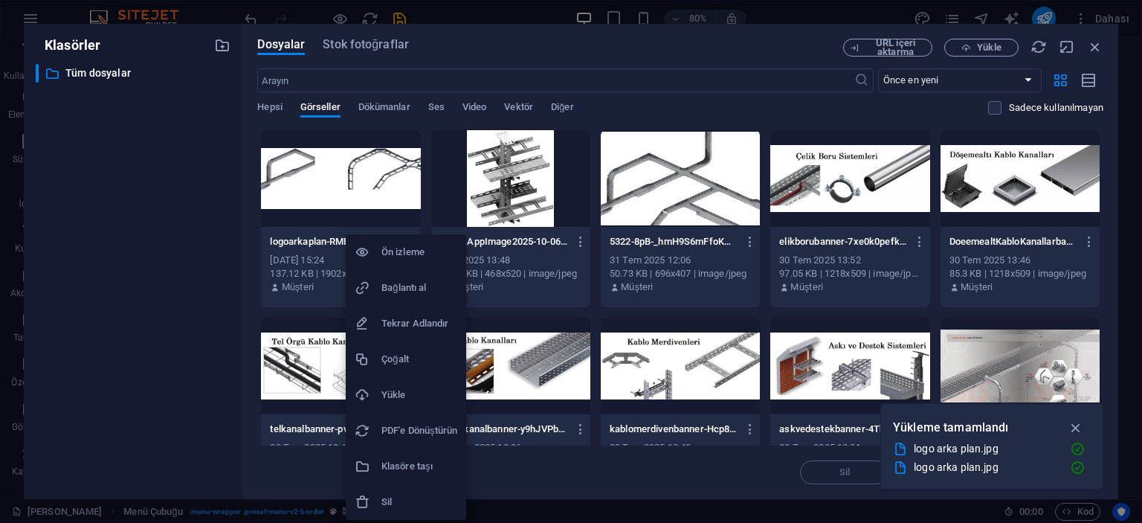
click at [408, 499] on h6 "Sil" at bounding box center [420, 502] width 76 height 18
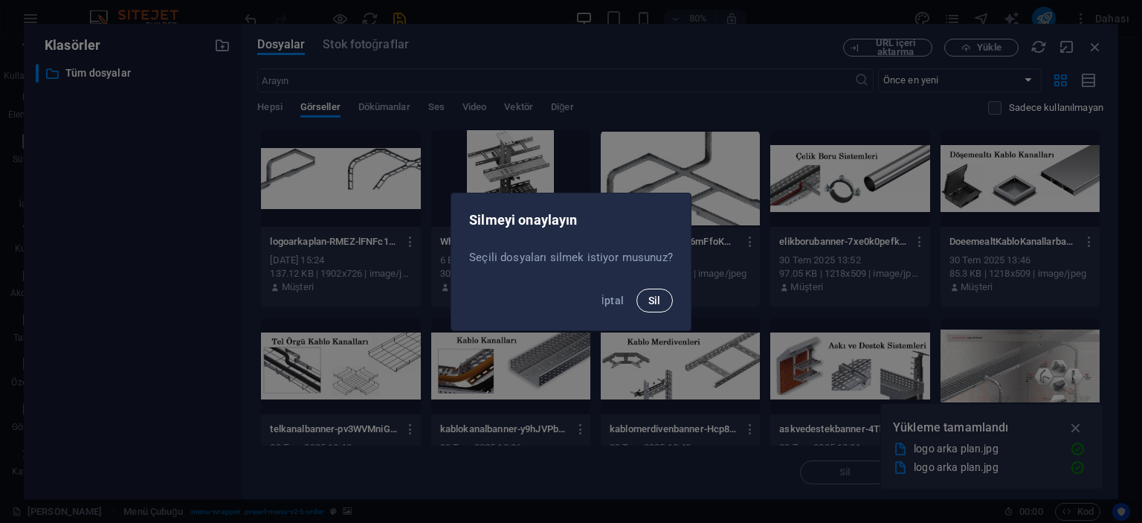
click at [658, 306] on button "Sil" at bounding box center [655, 301] width 36 height 24
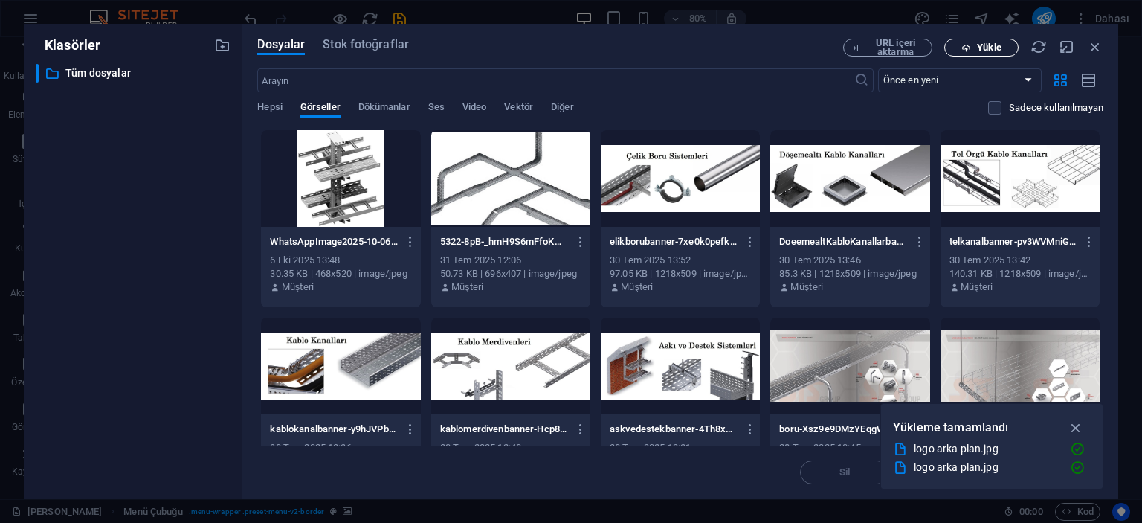
click at [971, 46] on span "Yükle" at bounding box center [981, 48] width 61 height 10
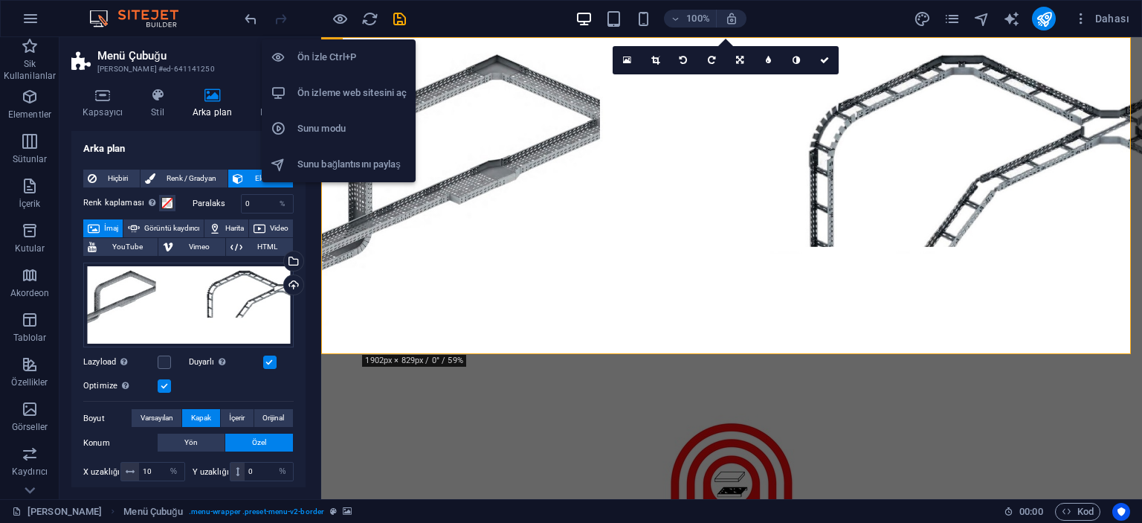
click at [338, 56] on h6 "Ön İzle Ctrl+P" at bounding box center [352, 57] width 109 height 18
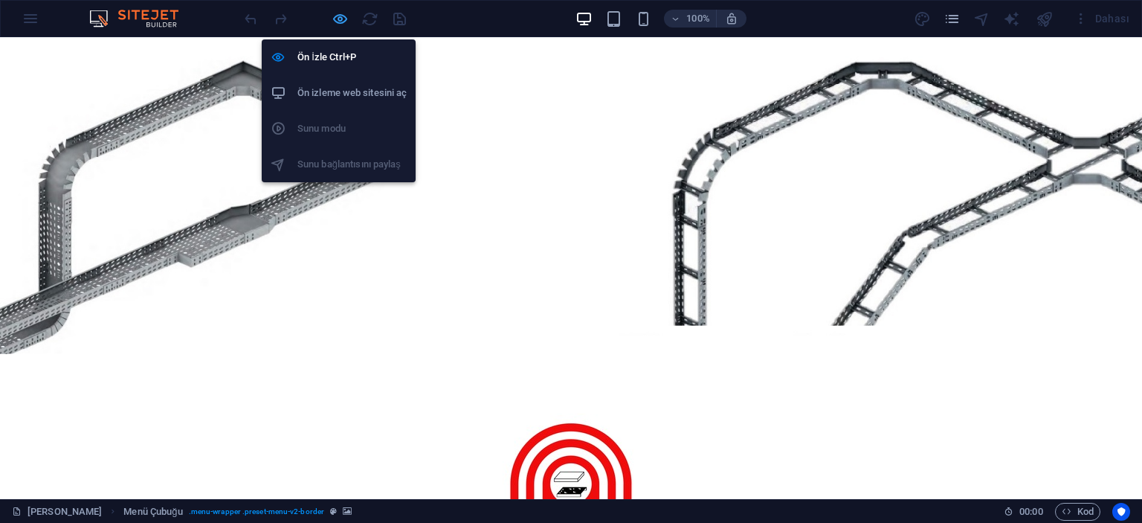
click at [344, 16] on icon "button" at bounding box center [340, 18] width 17 height 17
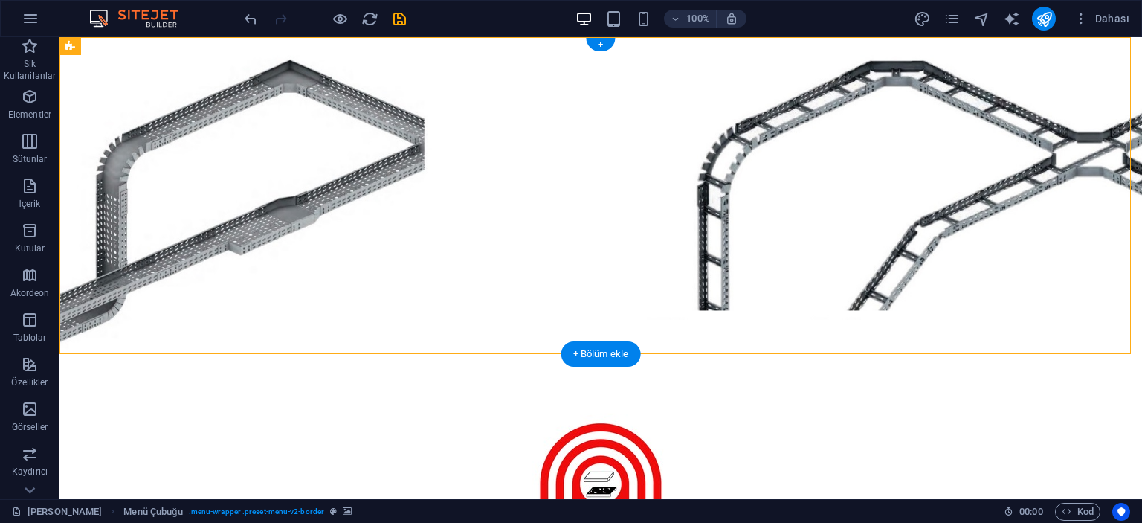
click at [188, 129] on figure at bounding box center [601, 195] width 1083 height 317
select select "%"
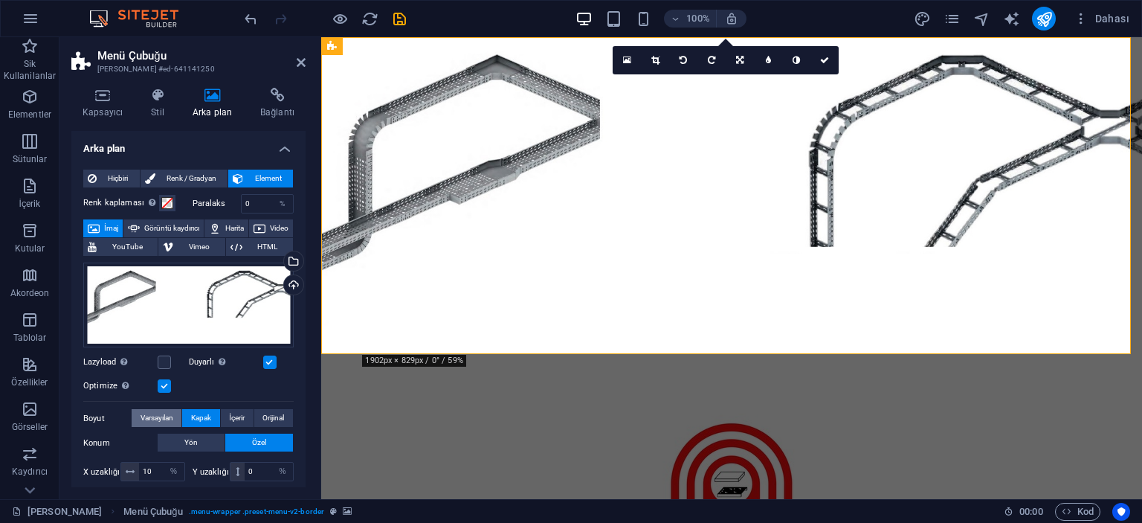
click at [171, 420] on span "Varsayılan" at bounding box center [157, 418] width 33 height 18
click at [216, 419] on button "Kapak" at bounding box center [200, 418] width 37 height 18
click at [245, 416] on button "İçerir" at bounding box center [237, 418] width 33 height 18
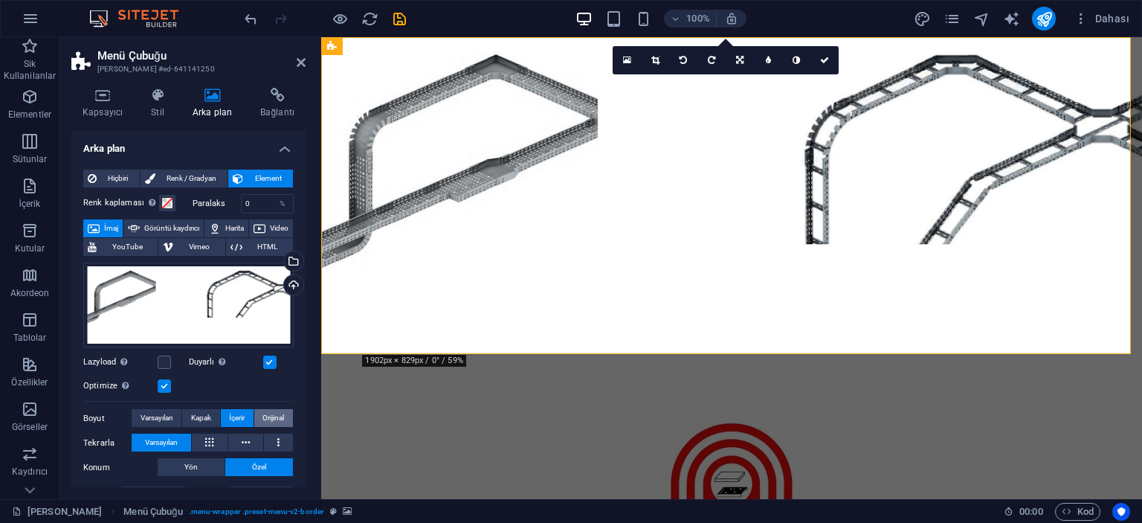
click at [280, 416] on span "Orijinal" at bounding box center [274, 418] width 22 height 18
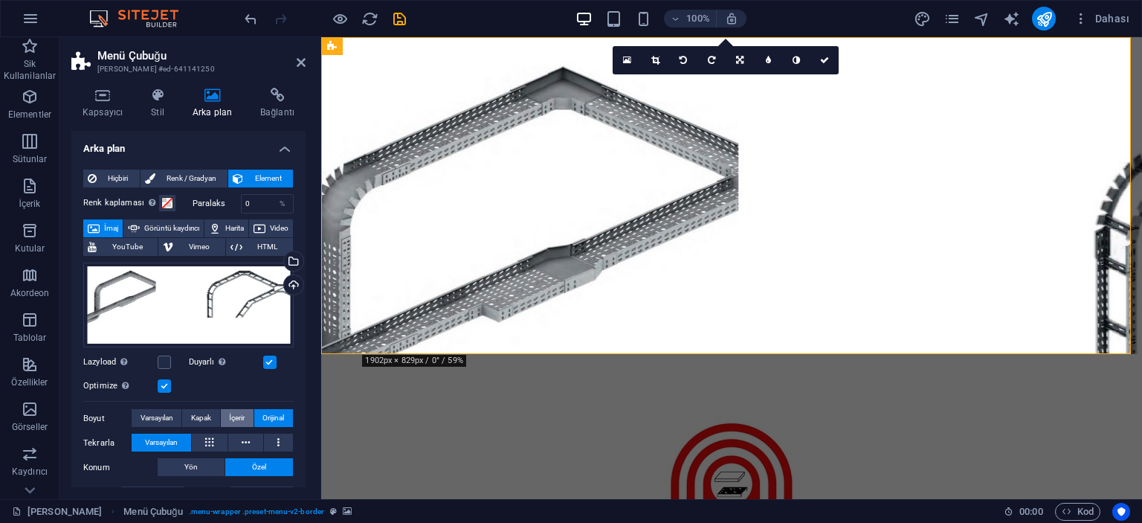
click at [243, 417] on button "İçerir" at bounding box center [237, 418] width 33 height 18
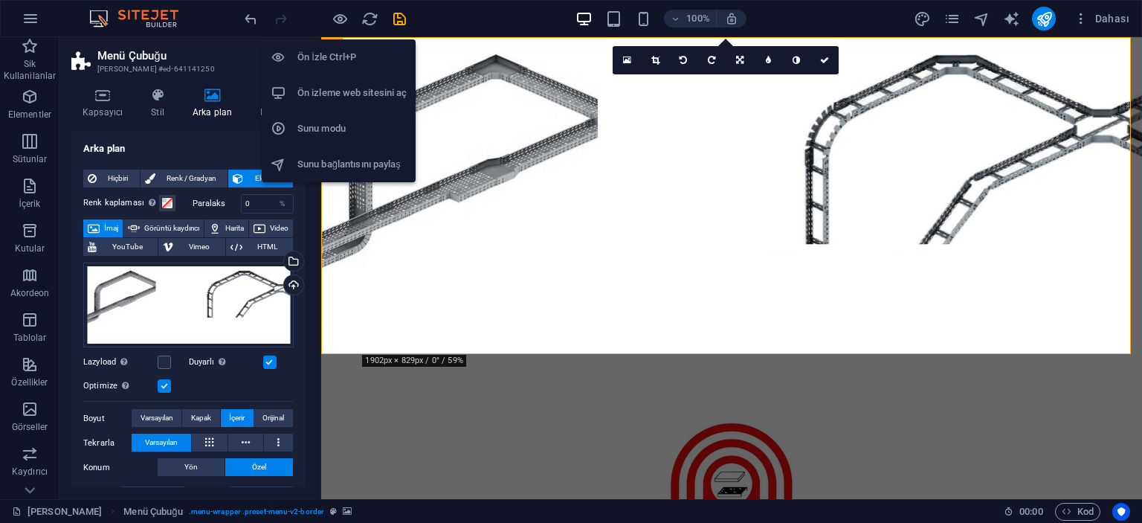
click at [338, 48] on h6 "Ön İzle Ctrl+P" at bounding box center [352, 57] width 109 height 18
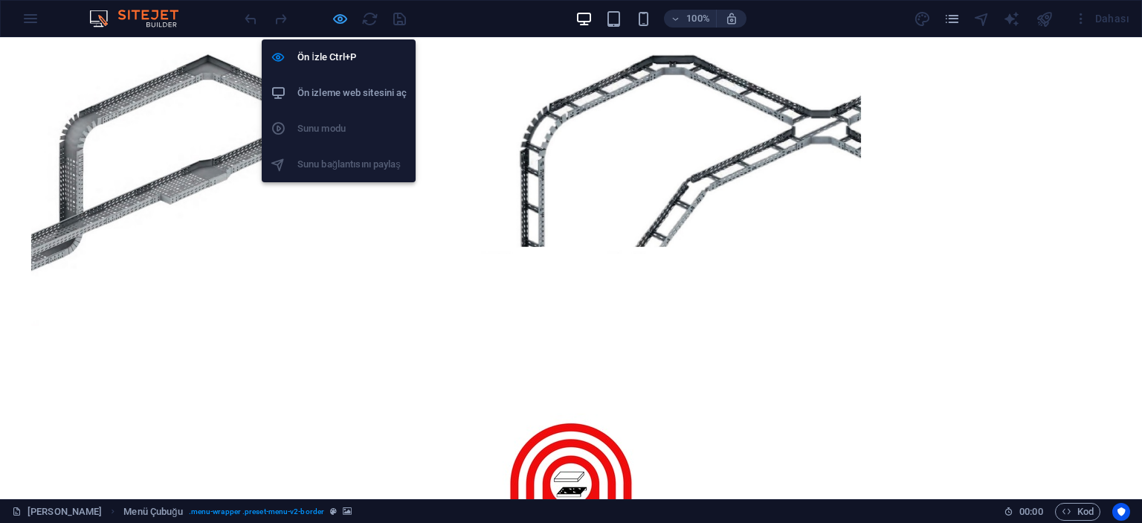
click at [344, 17] on icon "button" at bounding box center [340, 18] width 17 height 17
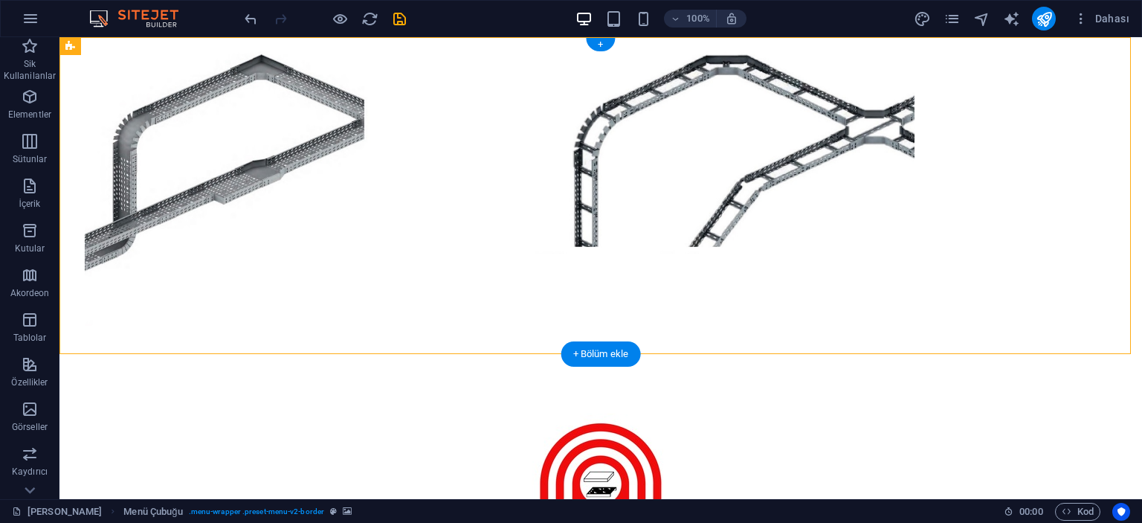
click at [165, 144] on figure at bounding box center [601, 195] width 1083 height 317
select select "%"
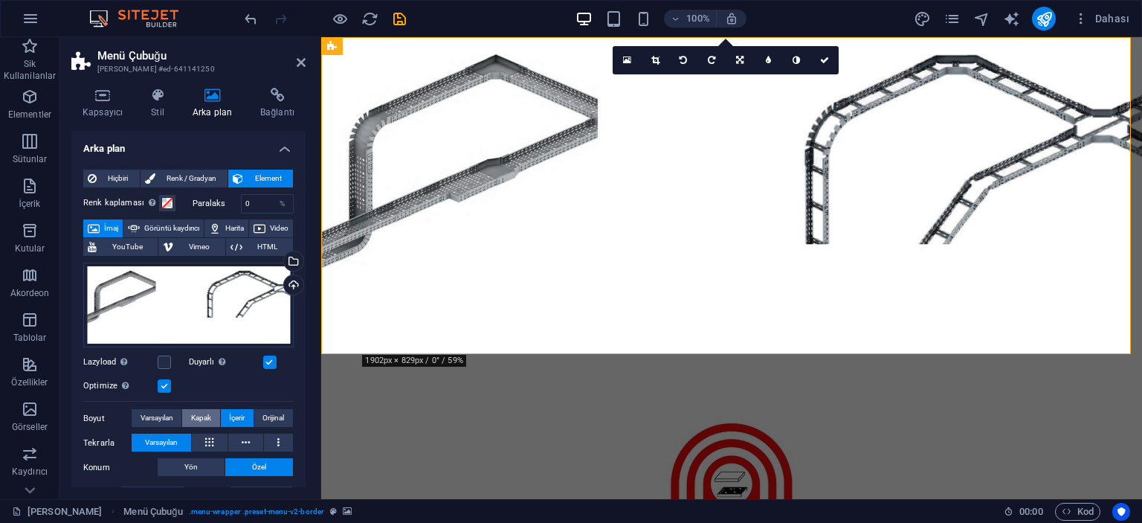
click at [205, 413] on span "Kapak" at bounding box center [201, 418] width 20 height 18
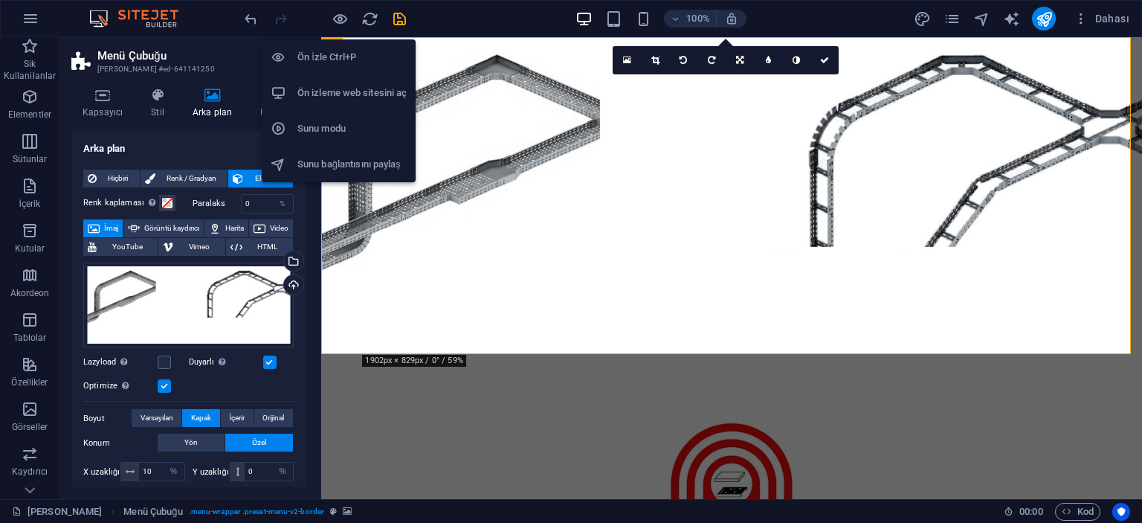
click at [338, 53] on h6 "Ön İzle Ctrl+P" at bounding box center [352, 57] width 109 height 18
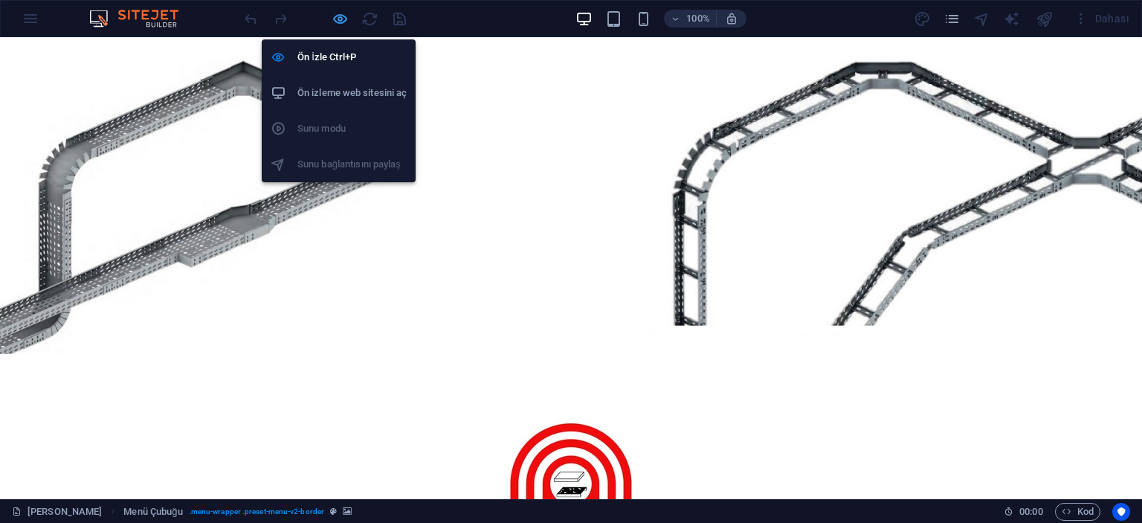
click at [340, 11] on icon "button" at bounding box center [340, 18] width 17 height 17
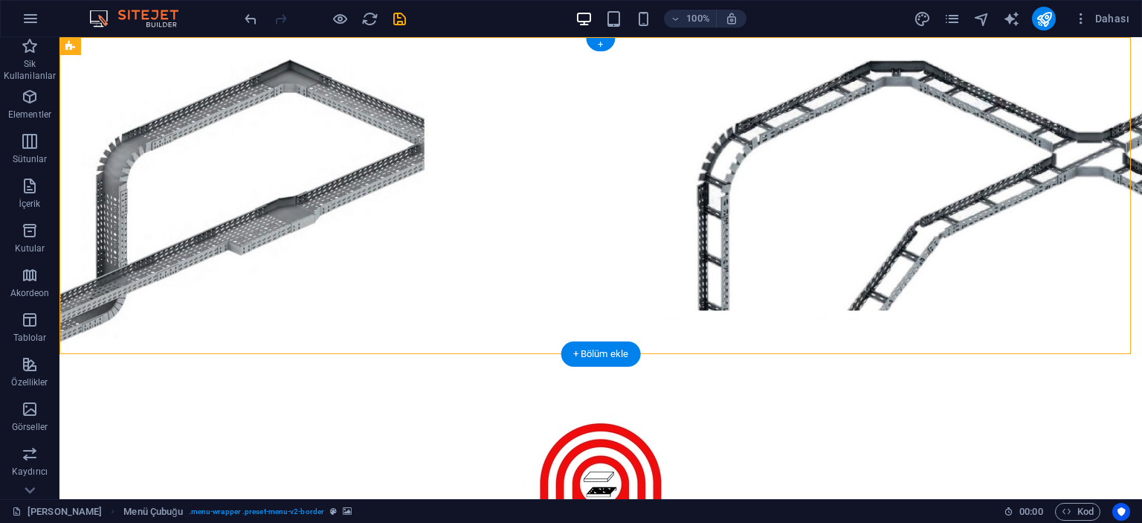
click at [205, 107] on figure at bounding box center [601, 195] width 1083 height 317
select select "%"
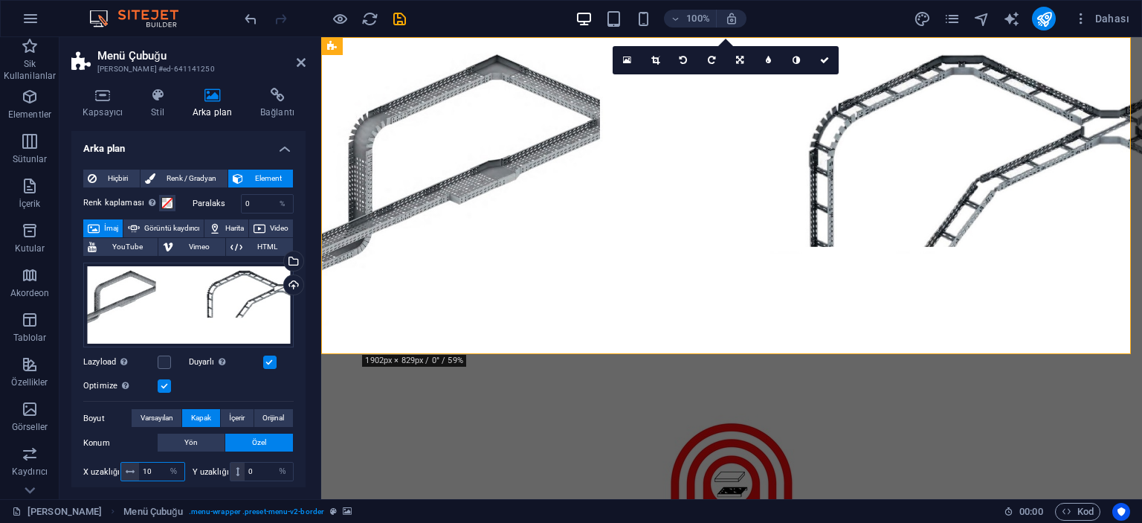
click at [155, 466] on input "10" at bounding box center [161, 472] width 45 height 18
type input "11"
click at [257, 472] on input "0" at bounding box center [269, 472] width 48 height 18
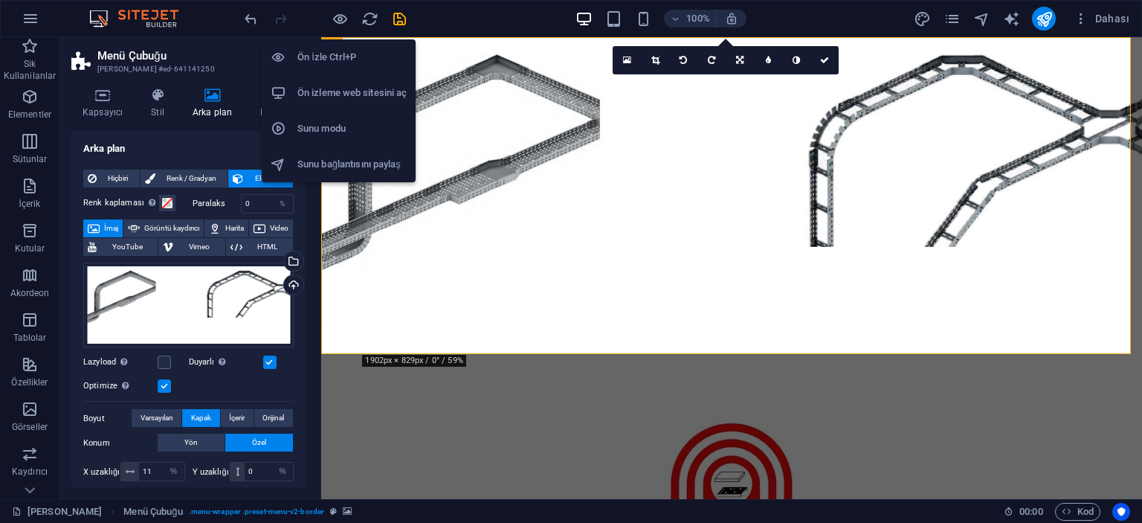
click at [327, 59] on h6 "Ön İzle Ctrl+P" at bounding box center [352, 57] width 109 height 18
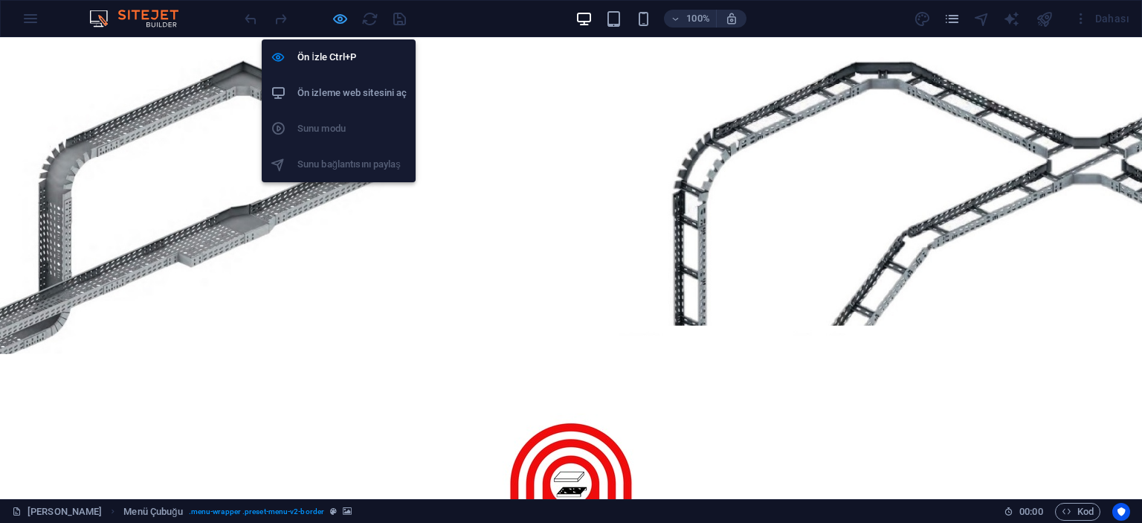
click at [347, 13] on icon "button" at bounding box center [340, 18] width 17 height 17
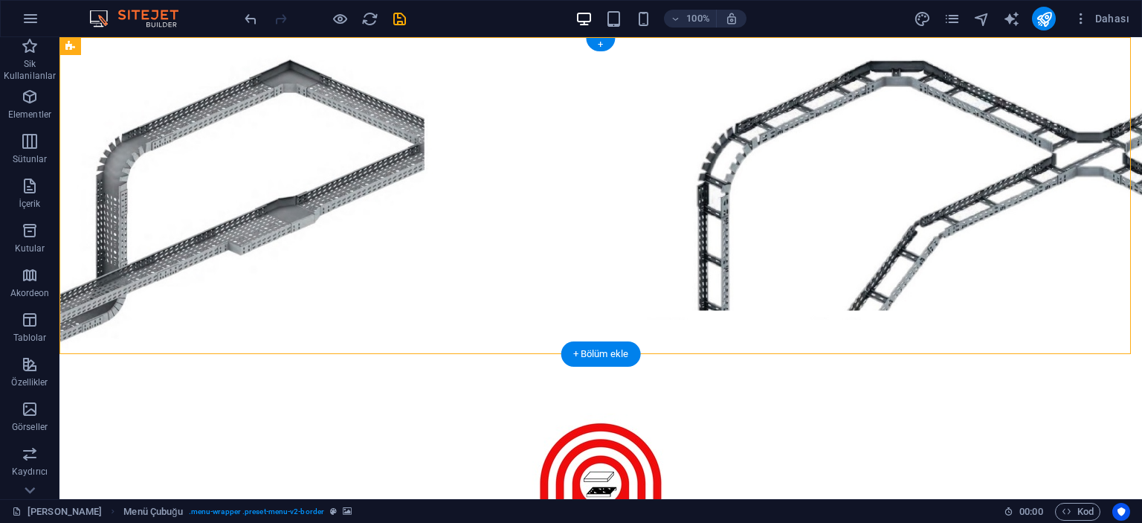
click at [187, 166] on figure at bounding box center [601, 195] width 1083 height 317
select select "%"
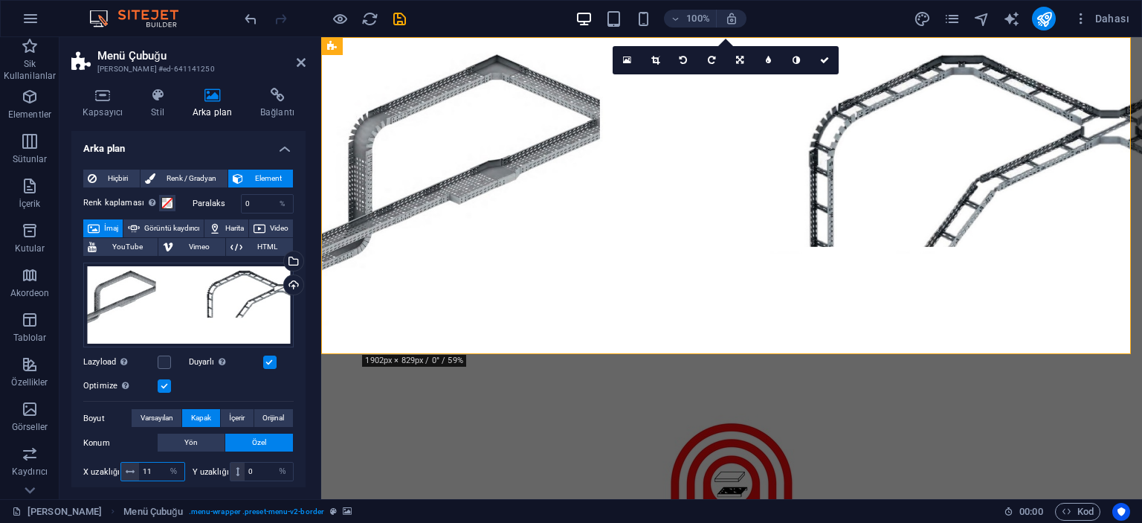
click at [158, 467] on input "11" at bounding box center [161, 472] width 45 height 18
type input "20"
click at [254, 470] on input "0" at bounding box center [269, 472] width 48 height 18
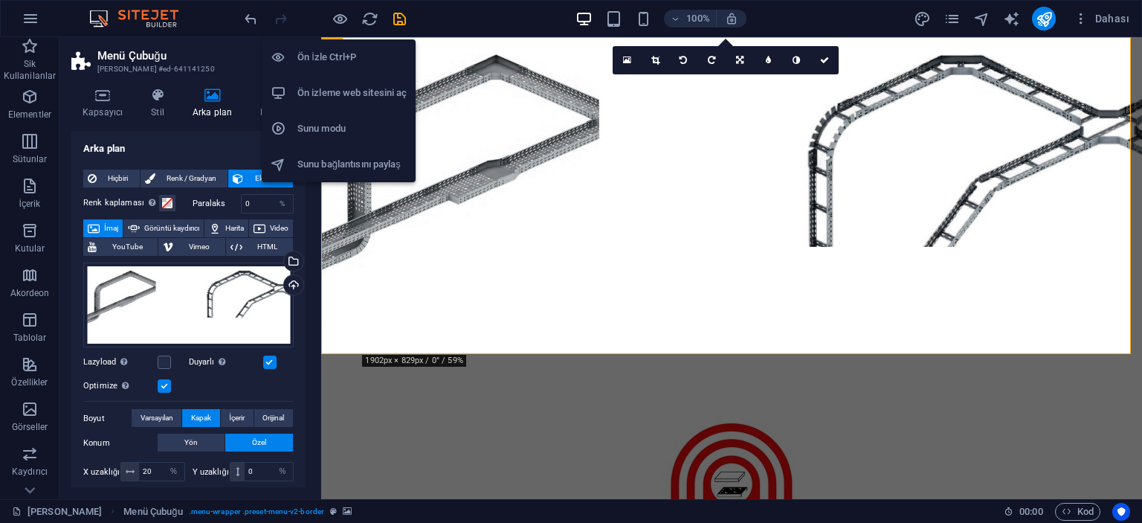
click at [334, 47] on li "Ön İzle Ctrl+P" at bounding box center [339, 57] width 154 height 36
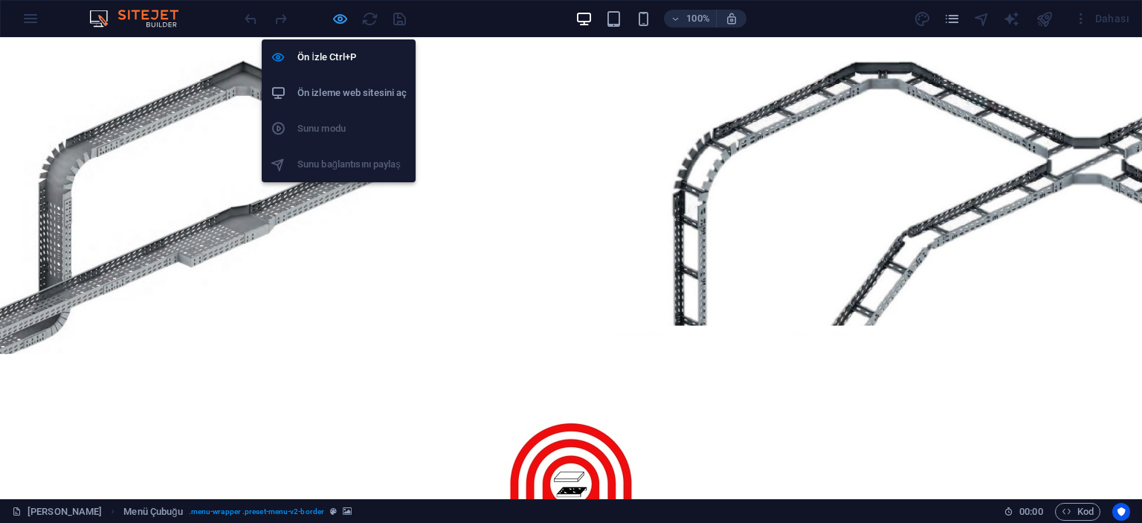
click at [342, 18] on icon "button" at bounding box center [340, 18] width 17 height 17
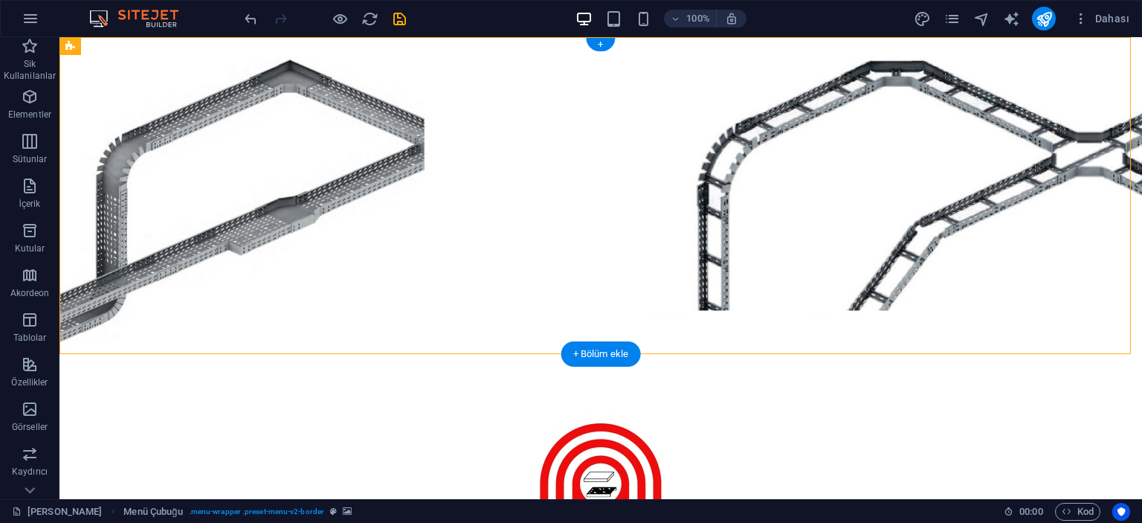
click at [179, 160] on figure at bounding box center [601, 195] width 1083 height 317
select select "%"
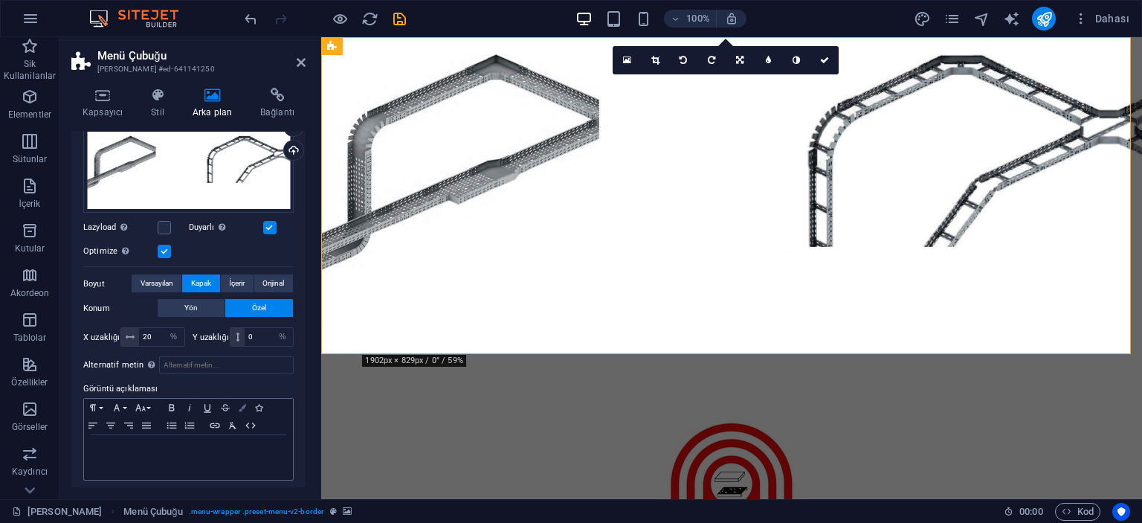
scroll to position [138, 0]
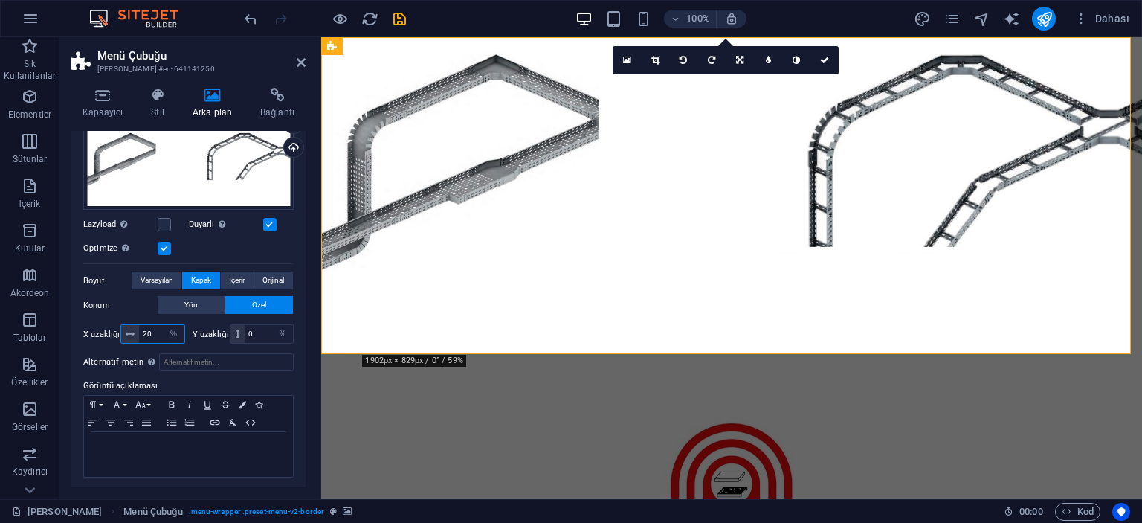
click at [149, 325] on input "20" at bounding box center [161, 334] width 45 height 18
click at [149, 327] on input "20" at bounding box center [161, 334] width 45 height 18
click at [263, 332] on input "0" at bounding box center [269, 334] width 48 height 18
click at [155, 329] on input "10" at bounding box center [161, 334] width 45 height 18
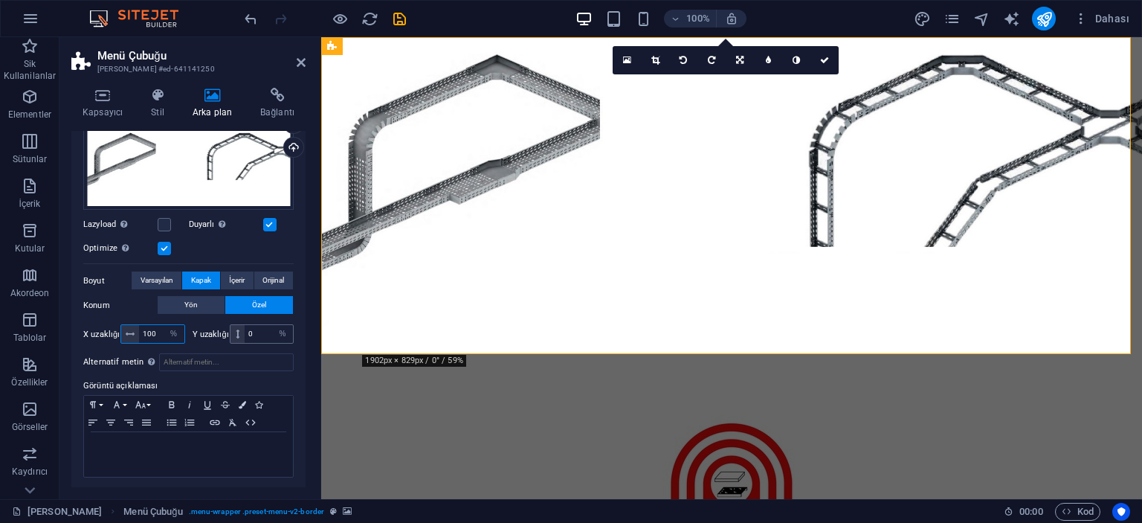
type input "100"
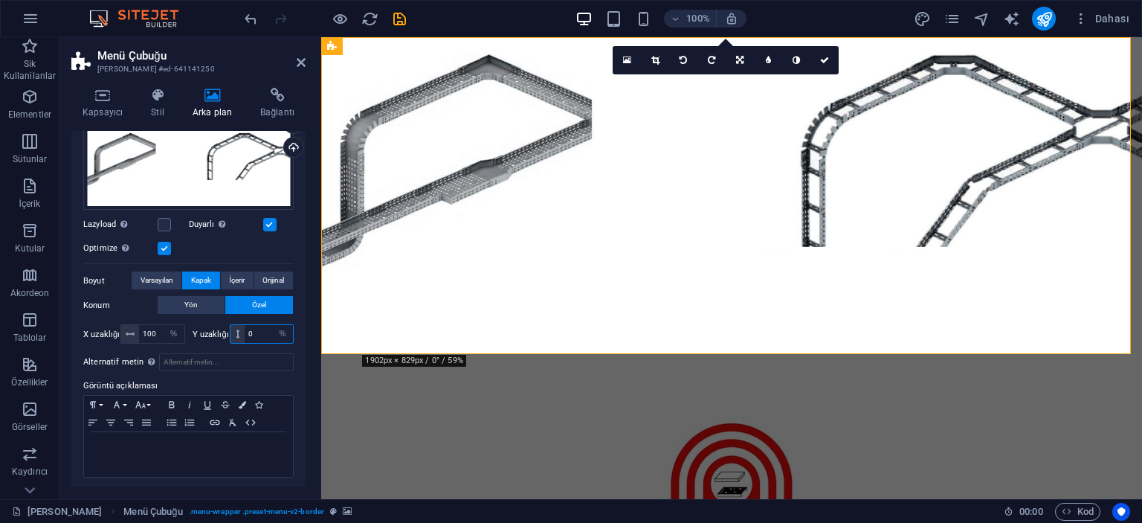
click at [259, 335] on input "0" at bounding box center [269, 334] width 48 height 18
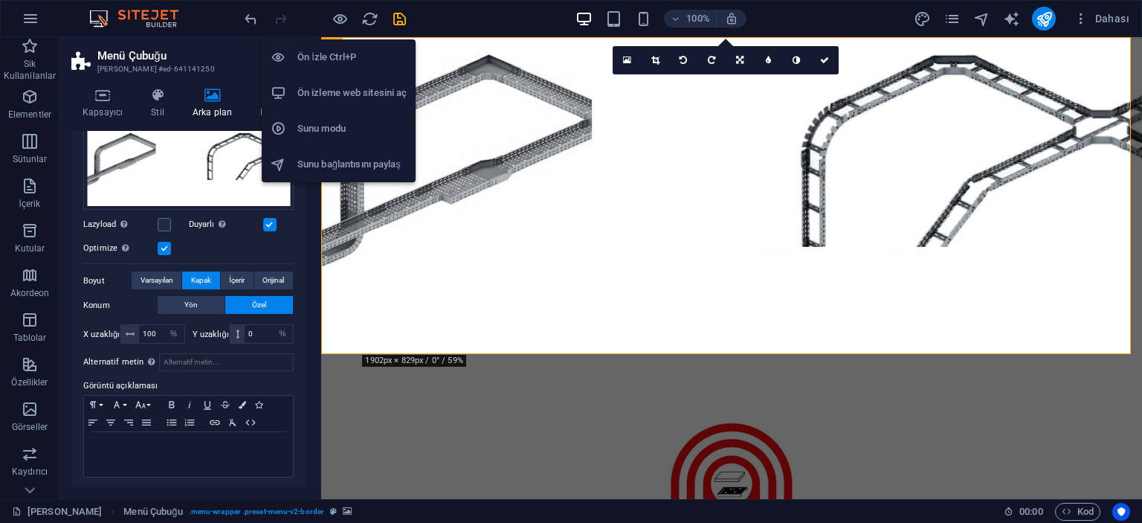
click at [335, 61] on h6 "Ön İzle Ctrl+P" at bounding box center [352, 57] width 109 height 18
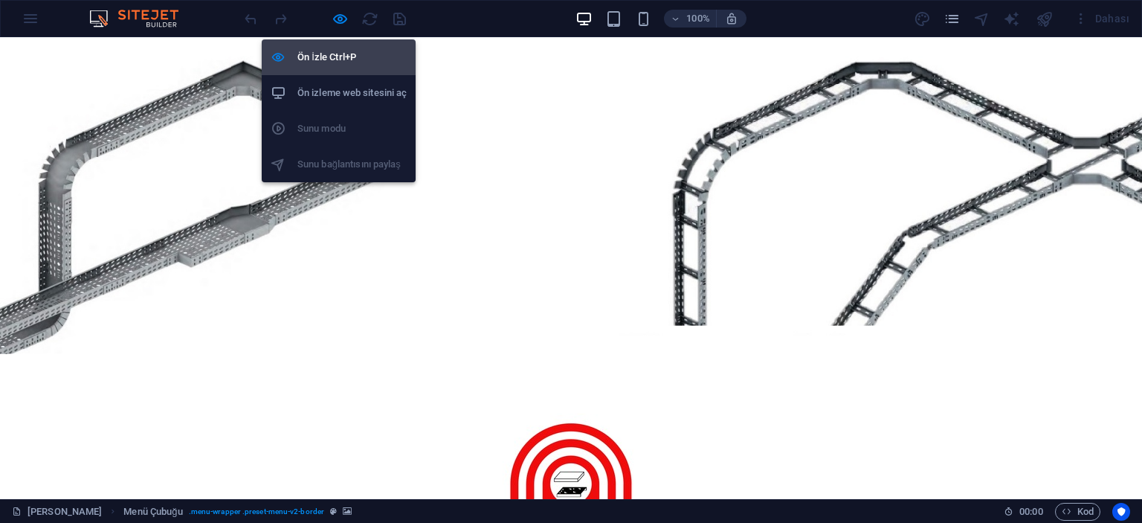
click at [339, 59] on h6 "Ön İzle Ctrl+P" at bounding box center [352, 57] width 109 height 18
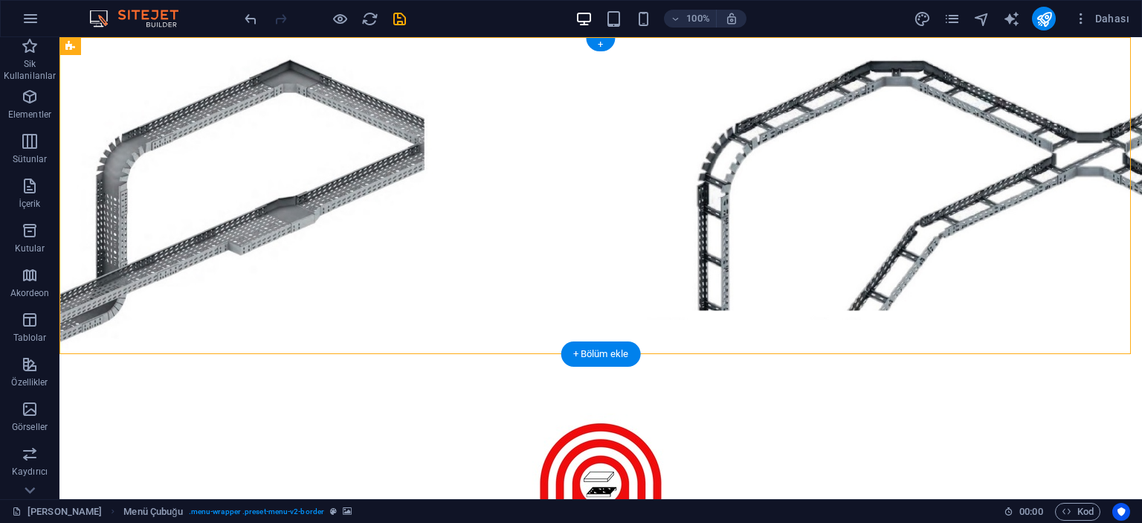
click at [182, 210] on figure at bounding box center [601, 195] width 1083 height 317
select select "%"
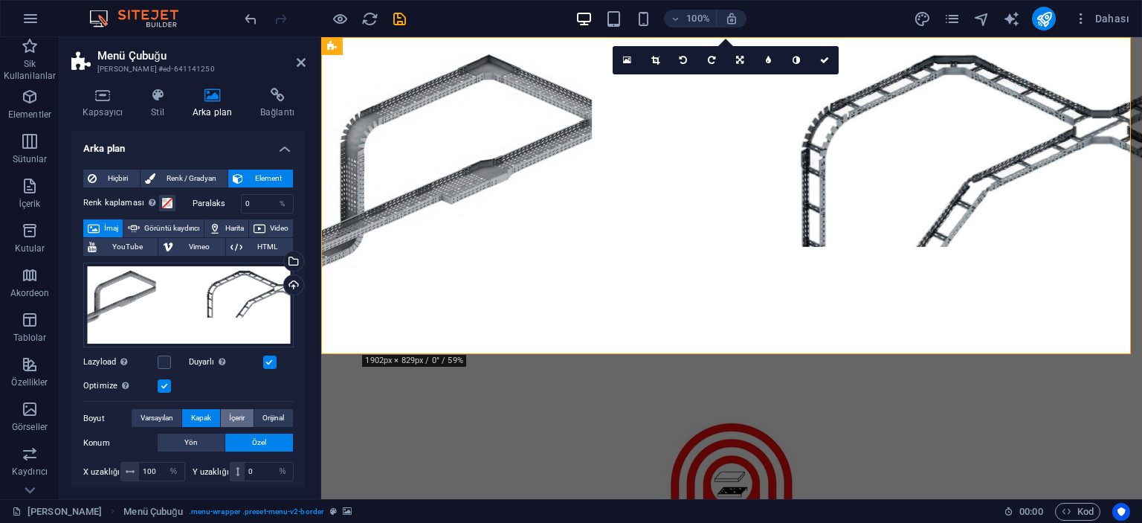
scroll to position [74, 0]
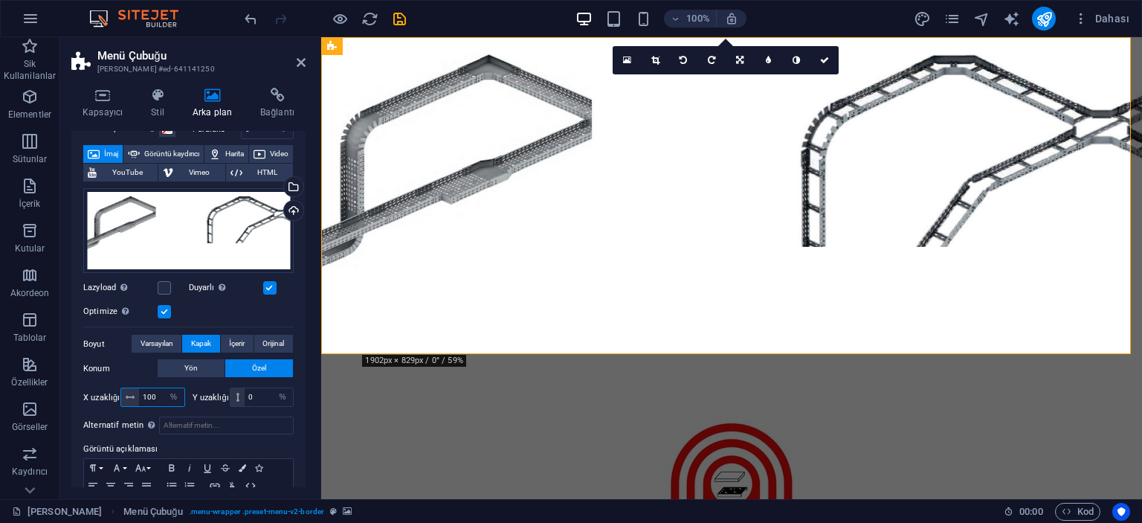
click at [146, 395] on input "100" at bounding box center [161, 397] width 45 height 18
click at [263, 398] on input "0" at bounding box center [269, 397] width 48 height 18
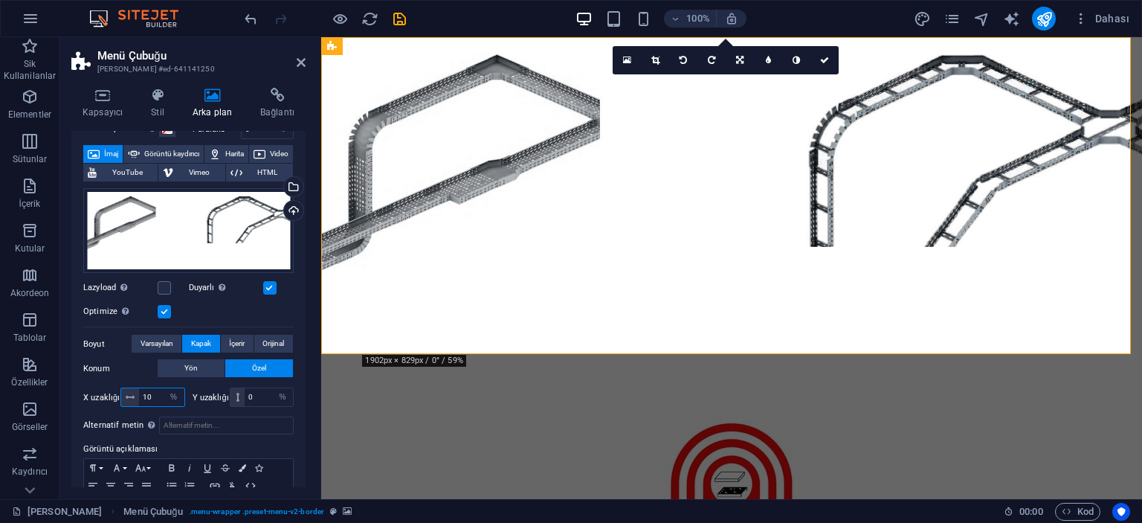
click at [154, 393] on input "10" at bounding box center [161, 397] width 45 height 18
click at [255, 392] on input "0" at bounding box center [269, 397] width 48 height 18
click at [155, 392] on input "5" at bounding box center [161, 397] width 45 height 18
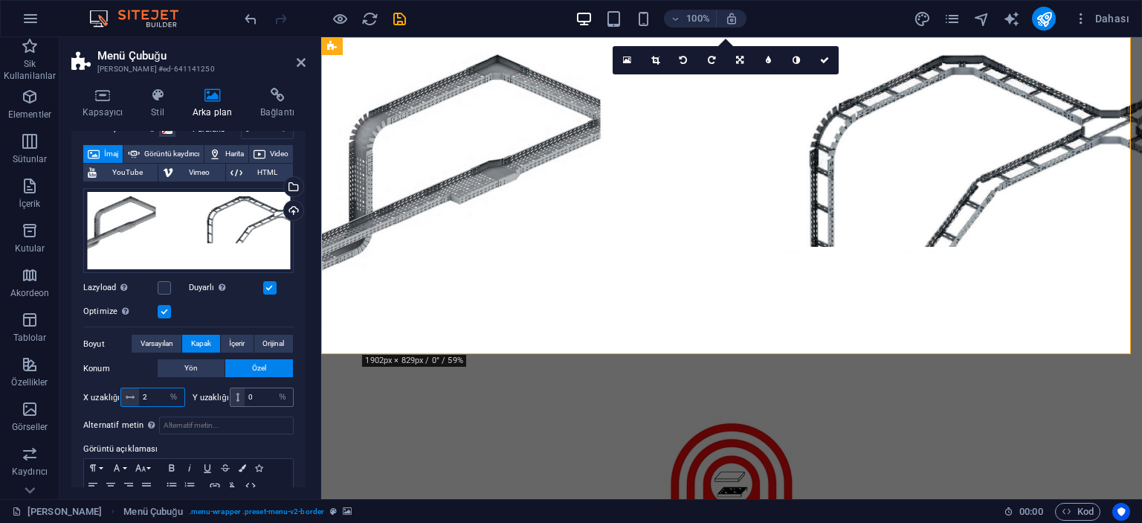
type input "2"
click at [260, 394] on input "0" at bounding box center [269, 397] width 48 height 18
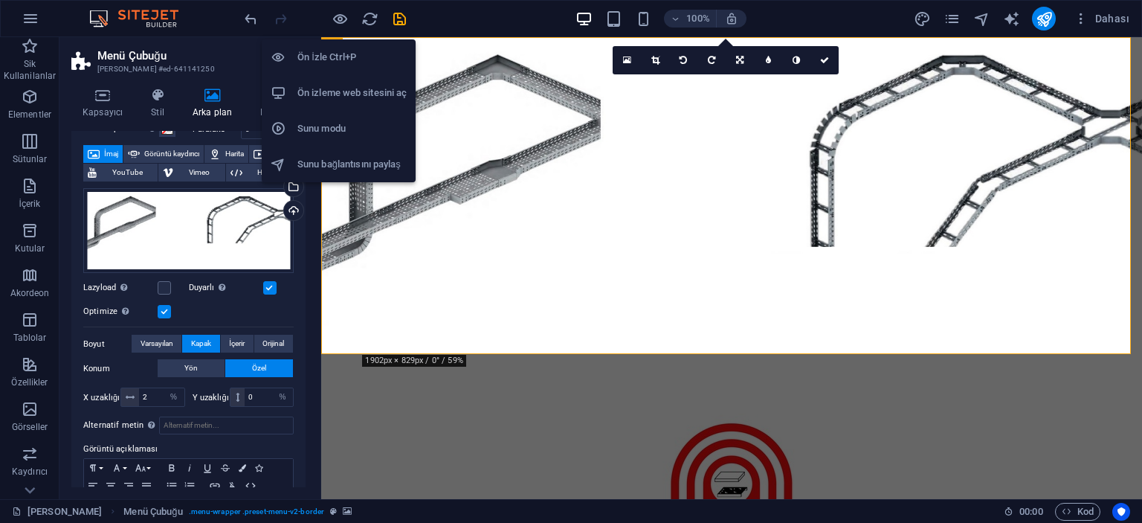
click at [338, 56] on h6 "Ön İzle Ctrl+P" at bounding box center [352, 57] width 109 height 18
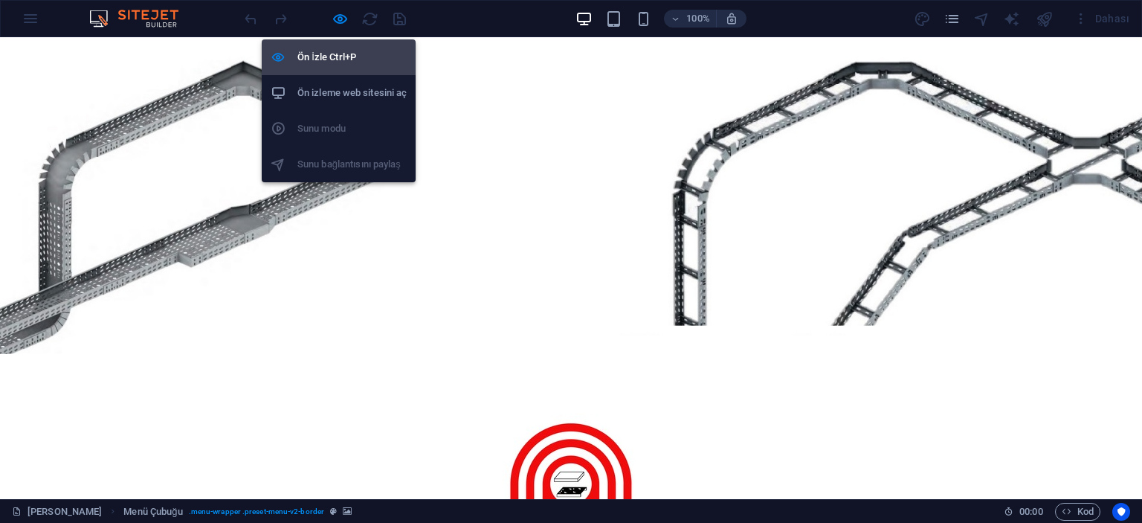
click at [335, 51] on h6 "Ön İzle Ctrl+P" at bounding box center [352, 57] width 109 height 18
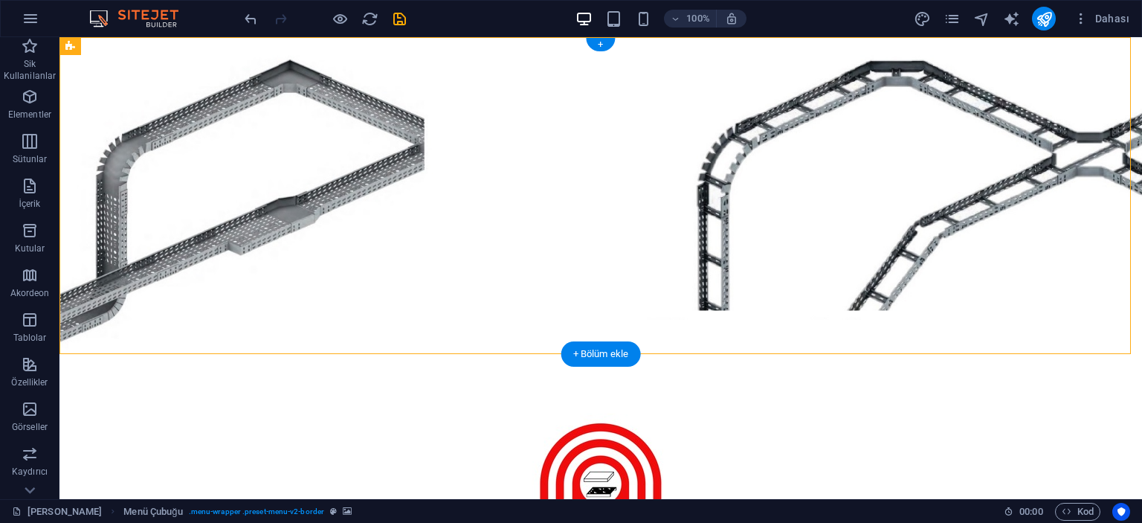
click at [210, 176] on figure at bounding box center [601, 195] width 1083 height 317
select select "%"
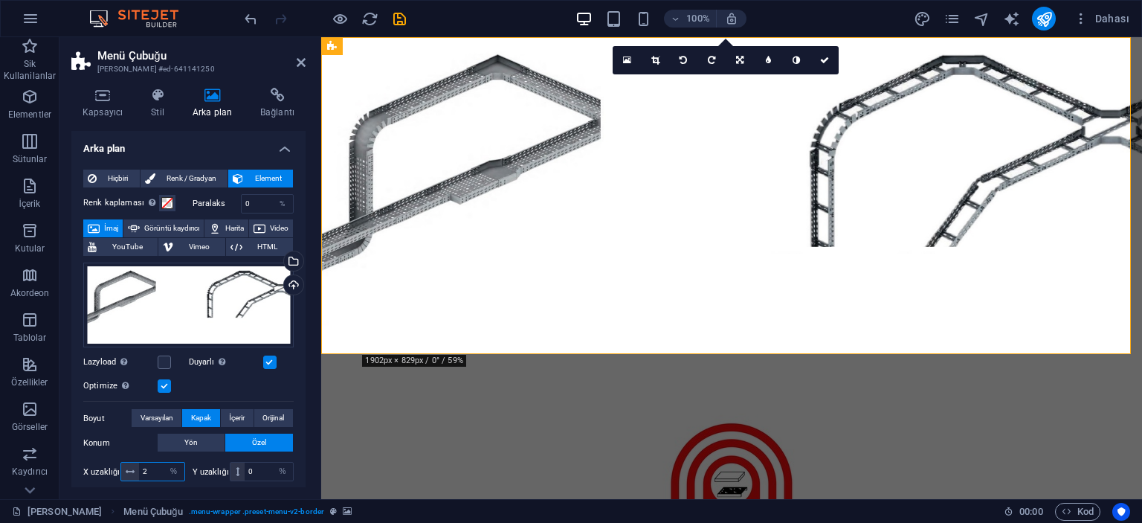
click at [155, 463] on input "2" at bounding box center [161, 472] width 45 height 18
type input "1"
click at [254, 472] on input "0" at bounding box center [269, 472] width 48 height 18
click at [152, 469] on input "1" at bounding box center [161, 472] width 45 height 18
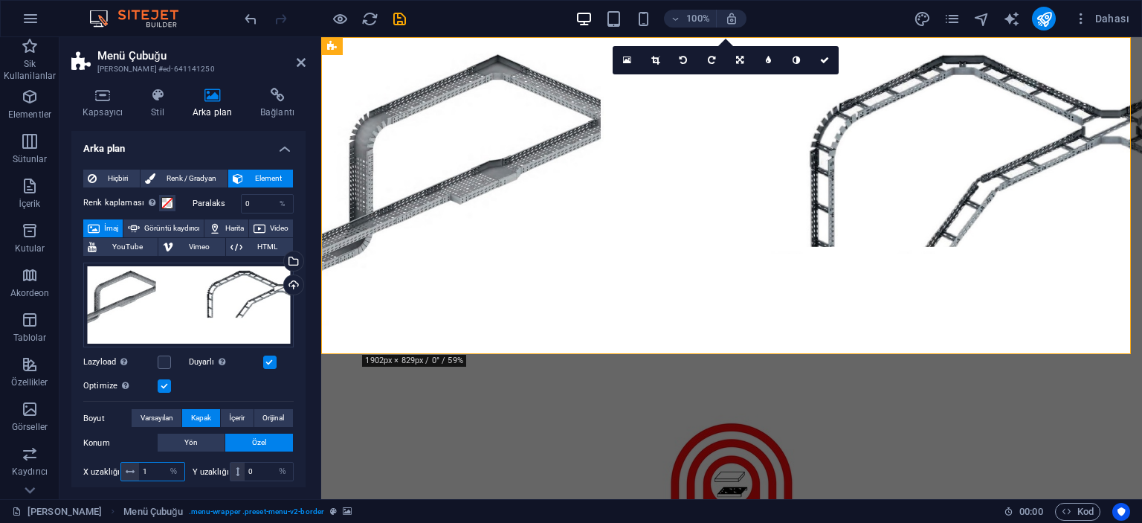
click at [152, 469] on input "1" at bounding box center [161, 472] width 45 height 18
type input "0"
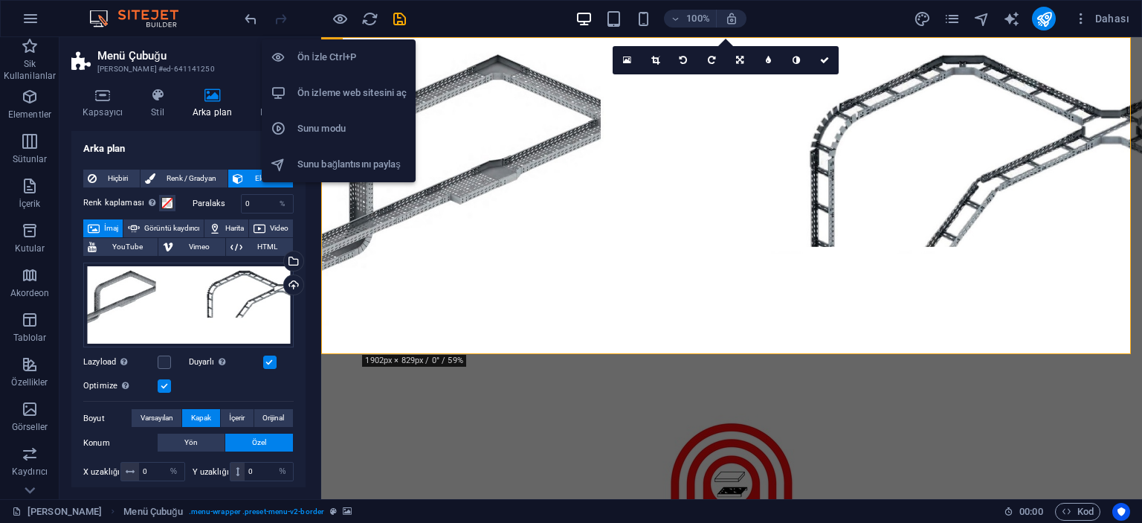
click at [338, 54] on h6 "Ön İzle Ctrl+P" at bounding box center [352, 57] width 109 height 18
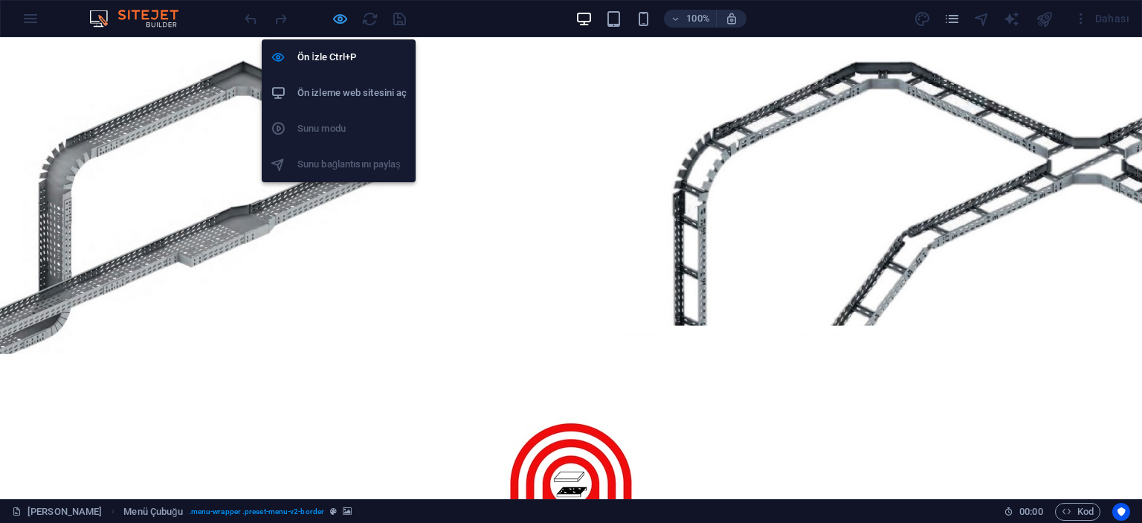
click at [345, 22] on icon "button" at bounding box center [340, 18] width 17 height 17
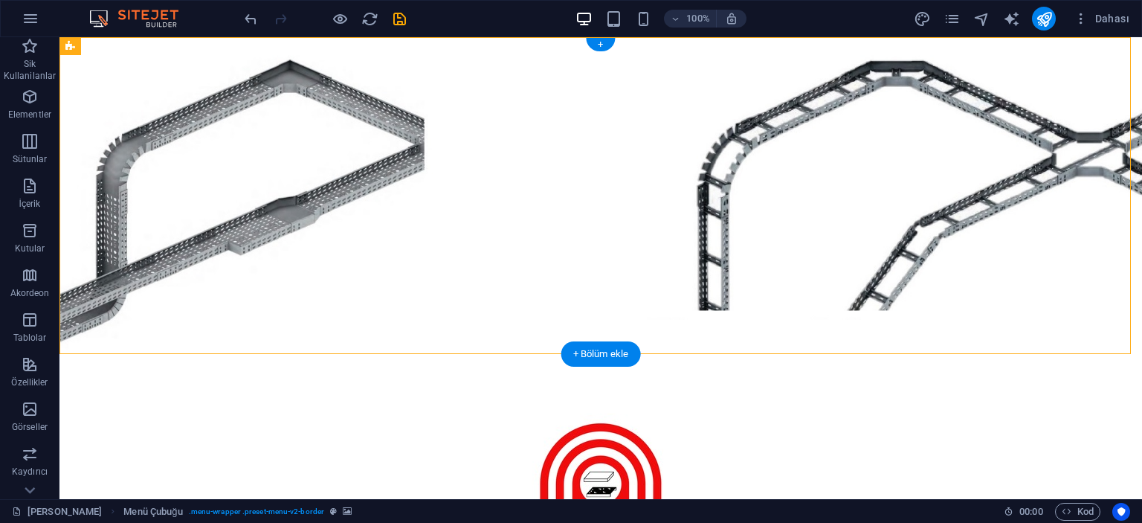
click at [136, 83] on figure at bounding box center [601, 195] width 1083 height 317
select select "%"
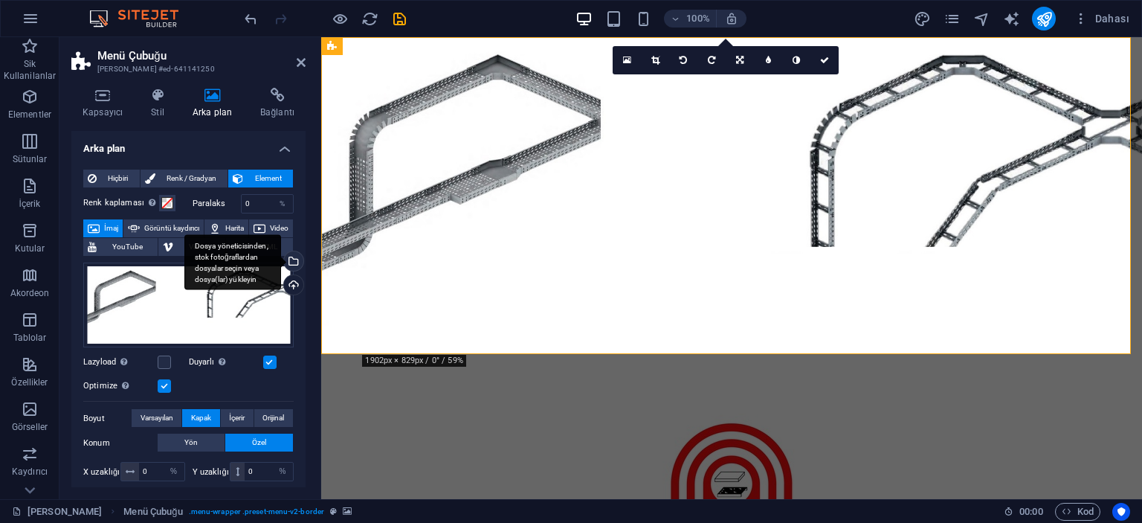
click at [294, 260] on div "Dosya yöneticisinden, stok fotoğraflardan dosyalar seçin veya dosya(lar) yükley…" at bounding box center [292, 262] width 22 height 22
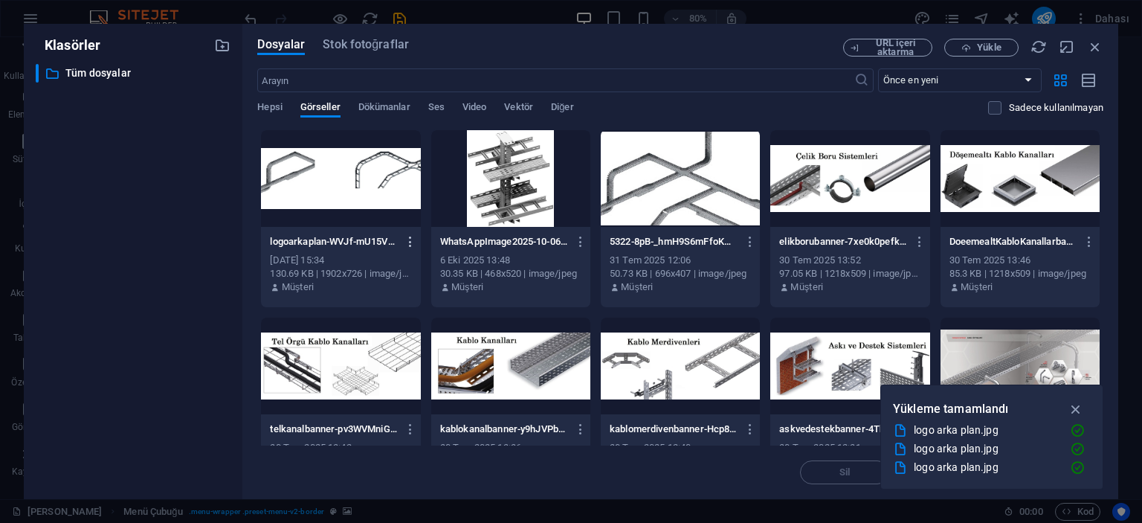
click at [411, 240] on icon "button" at bounding box center [411, 241] width 14 height 13
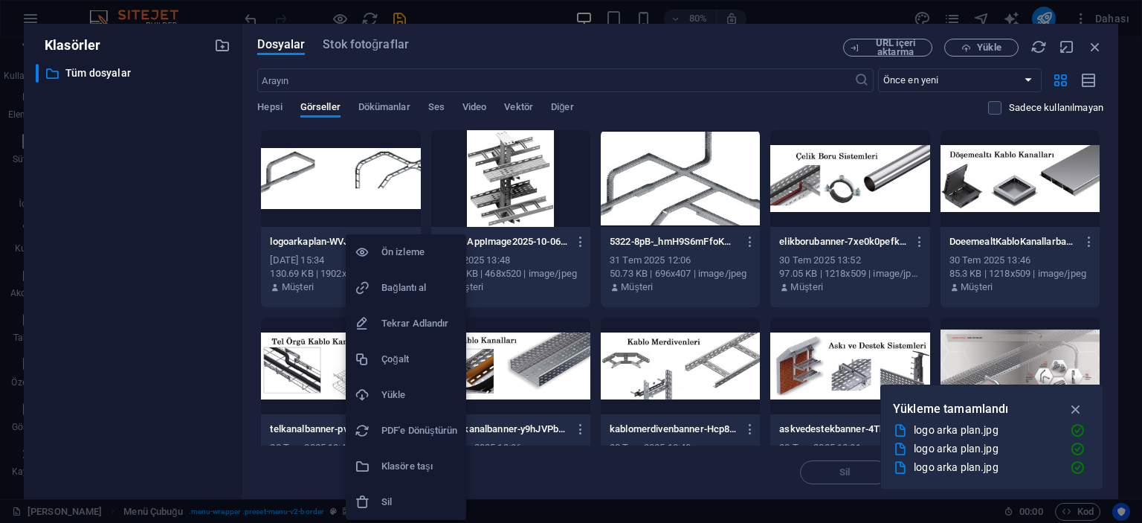
click at [402, 508] on h6 "Sil" at bounding box center [420, 502] width 76 height 18
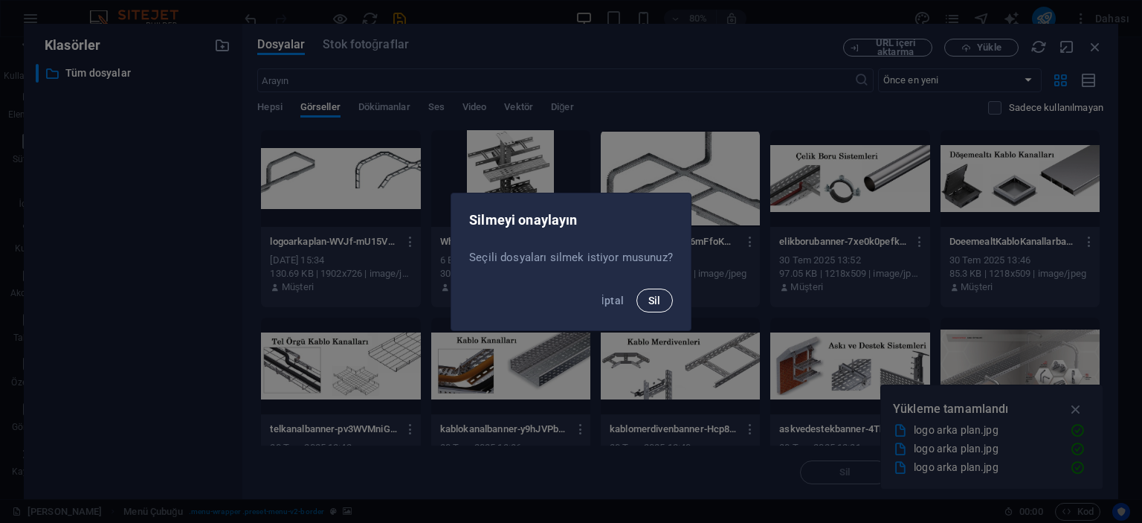
click at [660, 299] on button "Sil" at bounding box center [655, 301] width 36 height 24
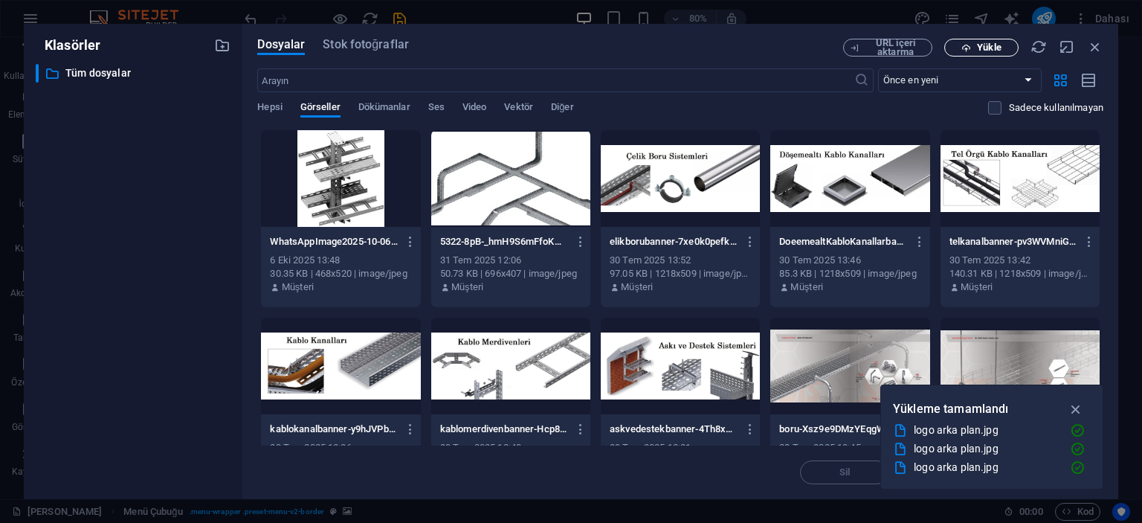
click at [991, 43] on span "Yükle" at bounding box center [989, 47] width 24 height 9
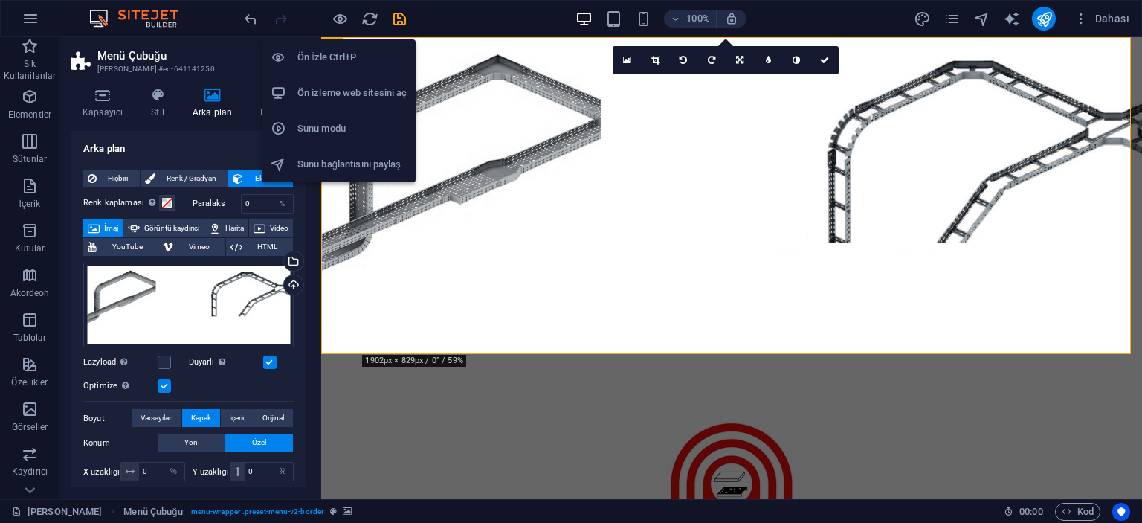
click at [321, 56] on h6 "Ön İzle Ctrl+P" at bounding box center [352, 57] width 109 height 18
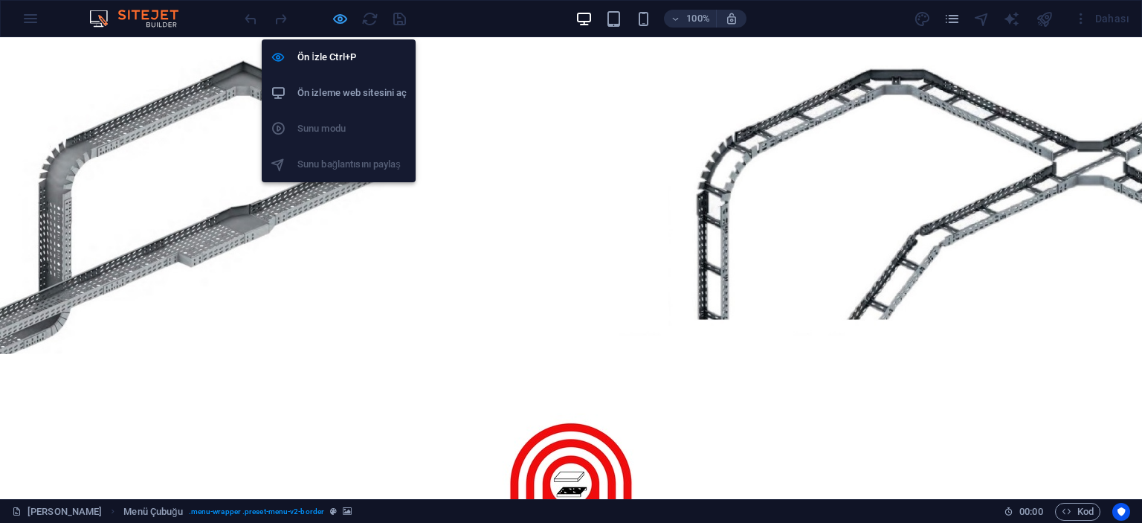
click at [337, 21] on icon "button" at bounding box center [340, 18] width 17 height 17
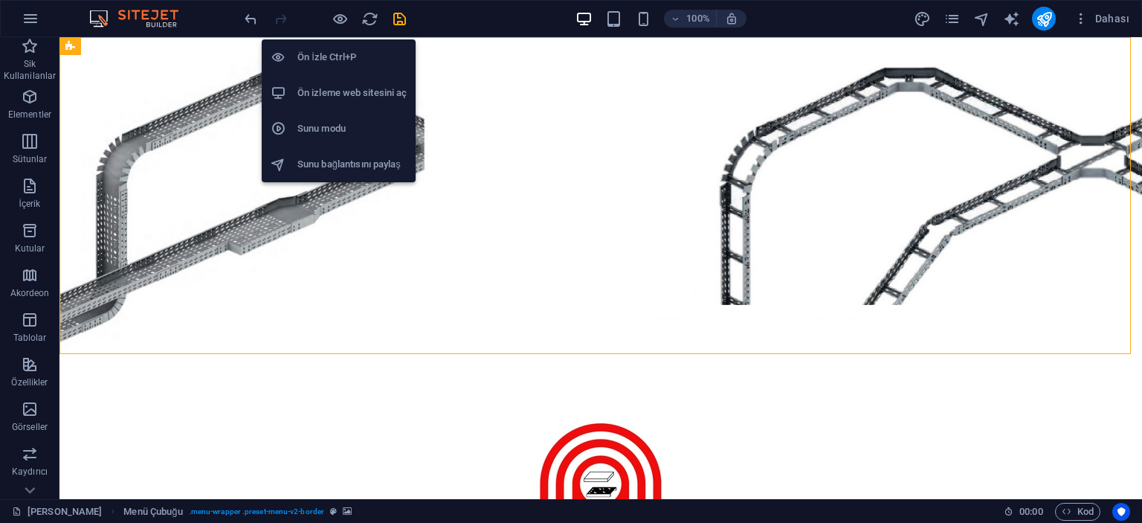
click at [330, 50] on h6 "Ön İzle Ctrl+P" at bounding box center [352, 57] width 109 height 18
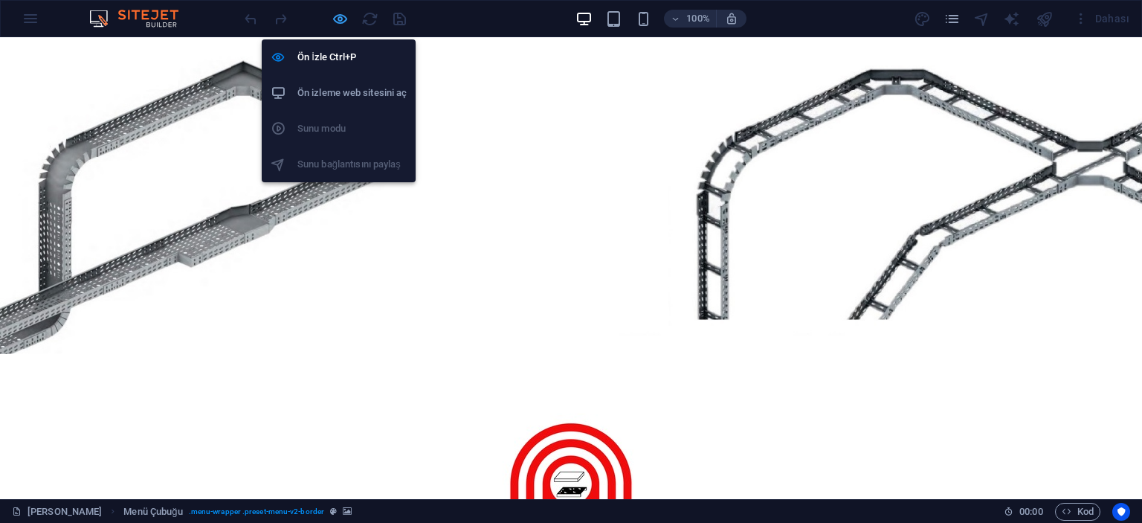
click at [337, 16] on icon "button" at bounding box center [340, 18] width 17 height 17
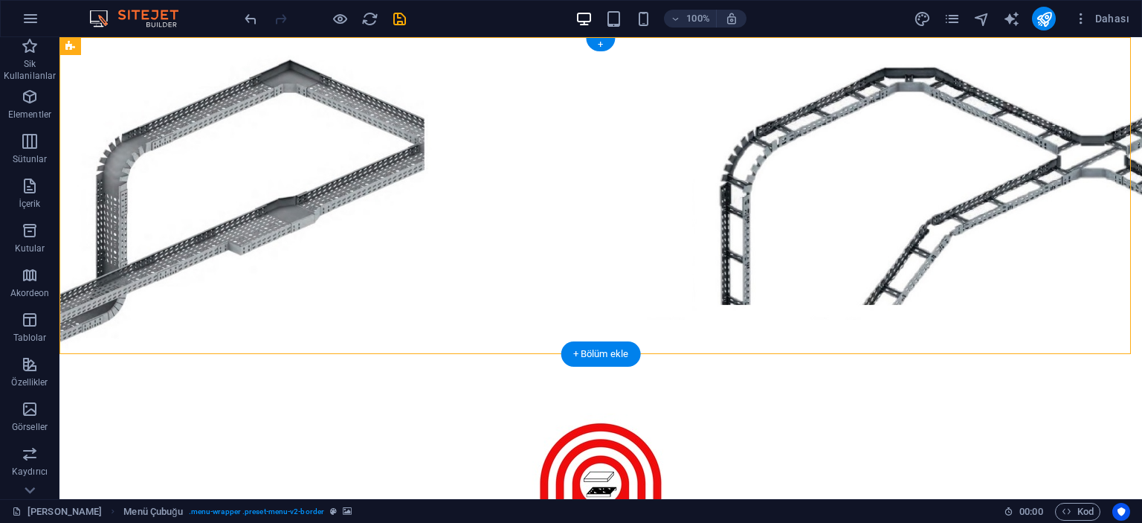
click at [196, 127] on figure at bounding box center [601, 195] width 1083 height 317
select select "%"
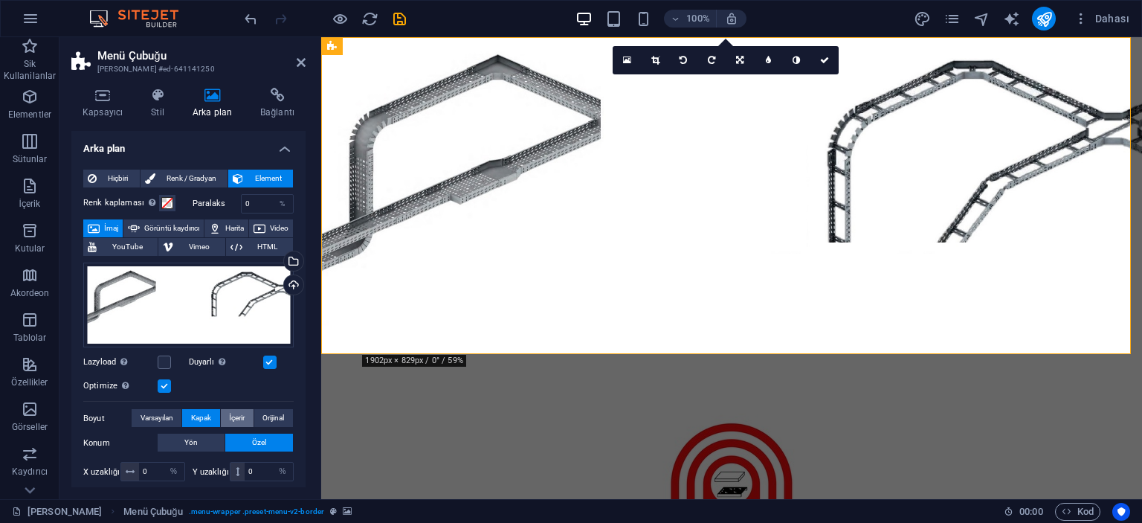
click at [230, 419] on span "İçerir" at bounding box center [237, 418] width 16 height 18
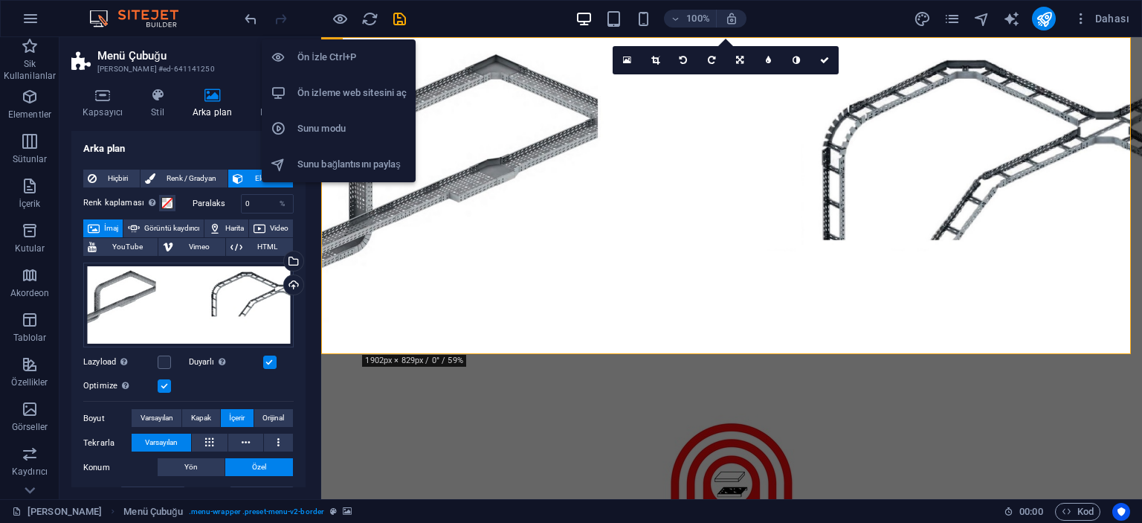
click at [336, 56] on h6 "Ön İzle Ctrl+P" at bounding box center [352, 57] width 109 height 18
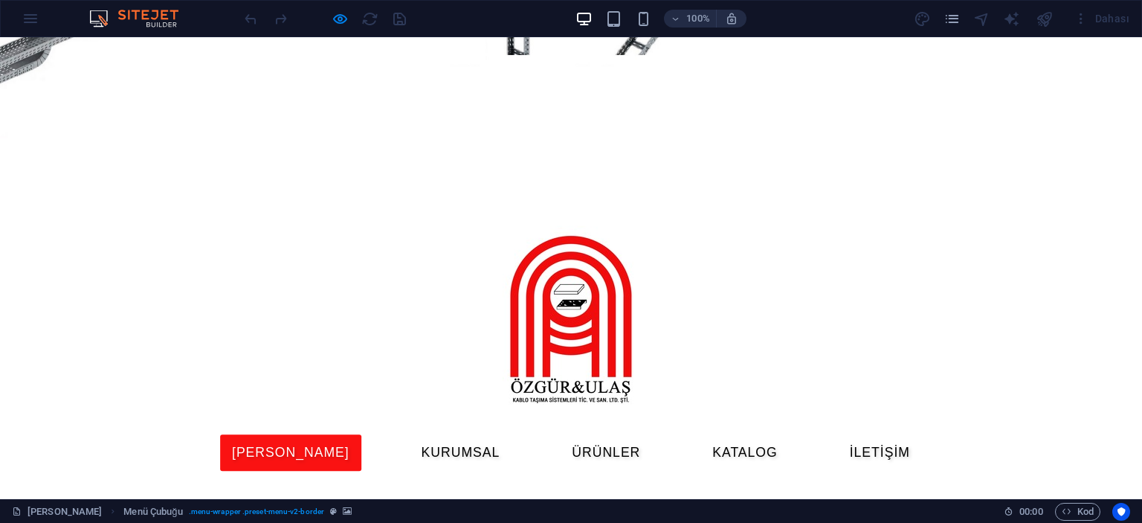
scroll to position [0, 0]
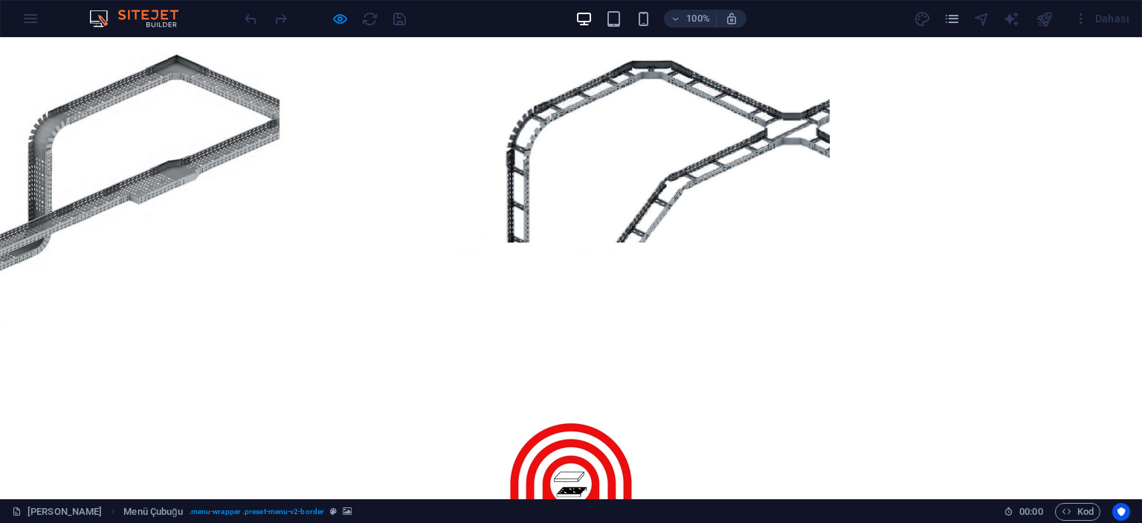
click at [179, 155] on div at bounding box center [571, 195] width 1142 height 317
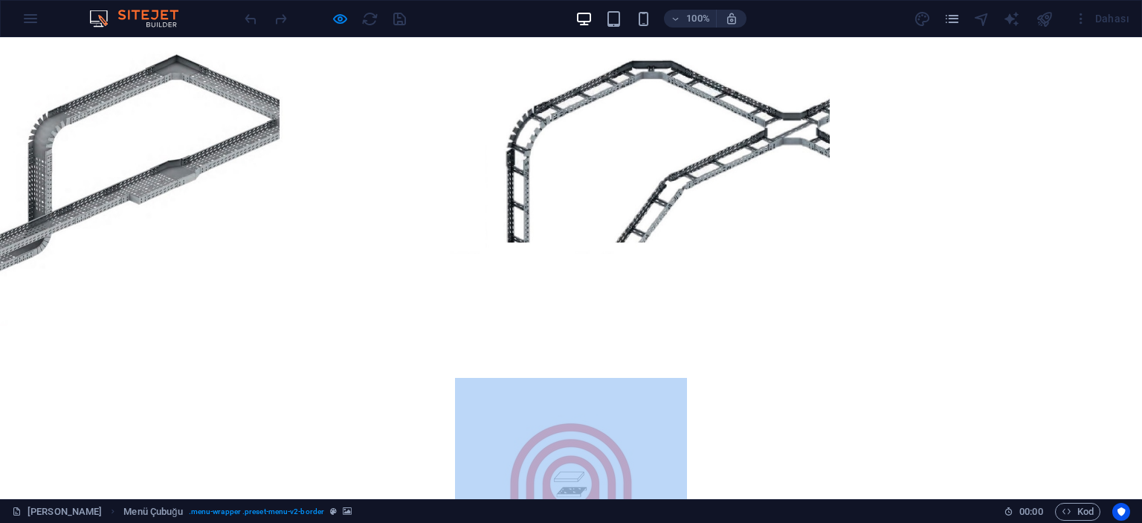
click at [179, 155] on div at bounding box center [571, 195] width 1142 height 317
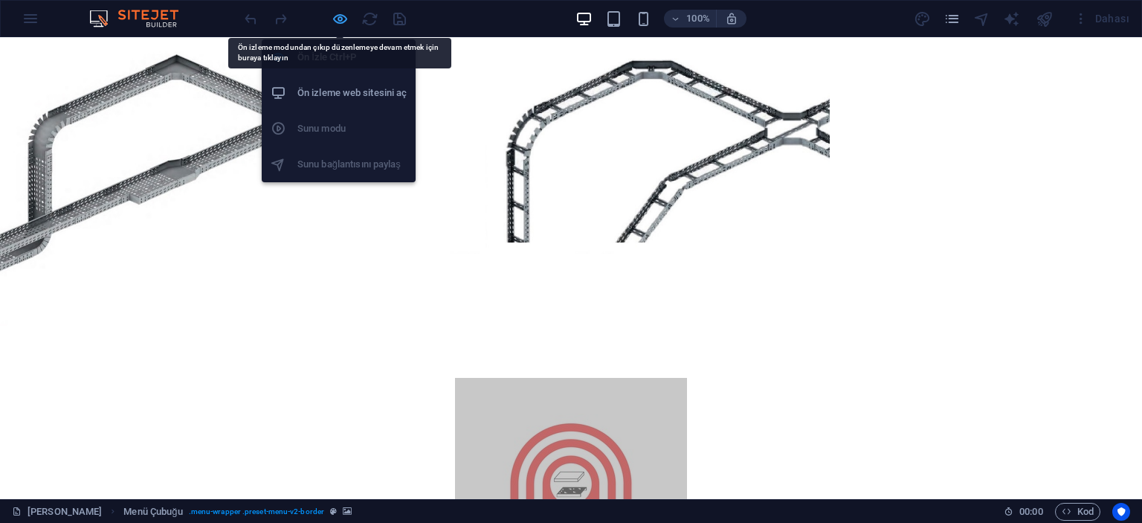
click at [333, 18] on icon "button" at bounding box center [340, 18] width 17 height 17
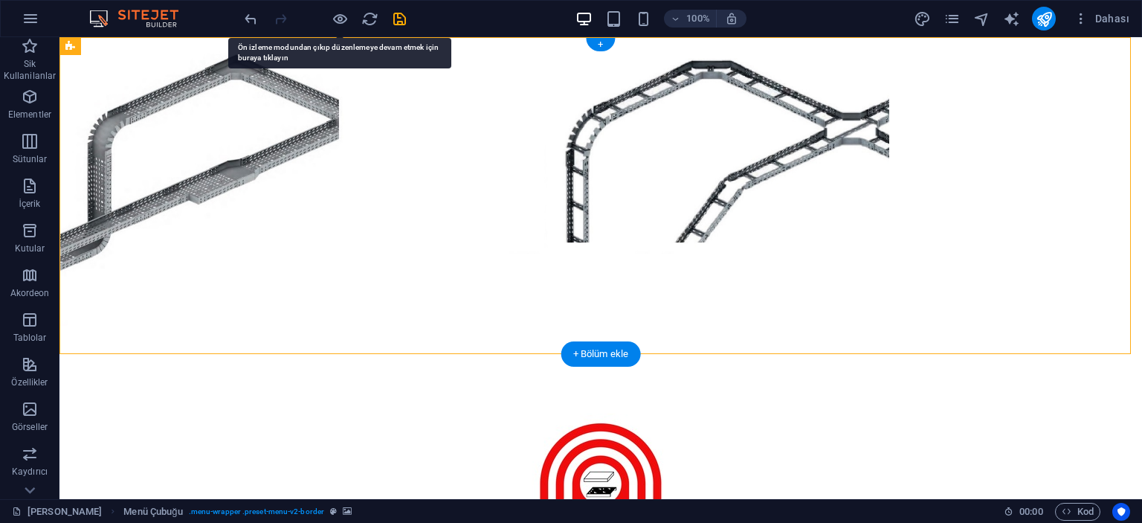
click at [187, 150] on figure at bounding box center [601, 195] width 1083 height 317
click at [185, 150] on figure at bounding box center [601, 195] width 1083 height 317
select select "%"
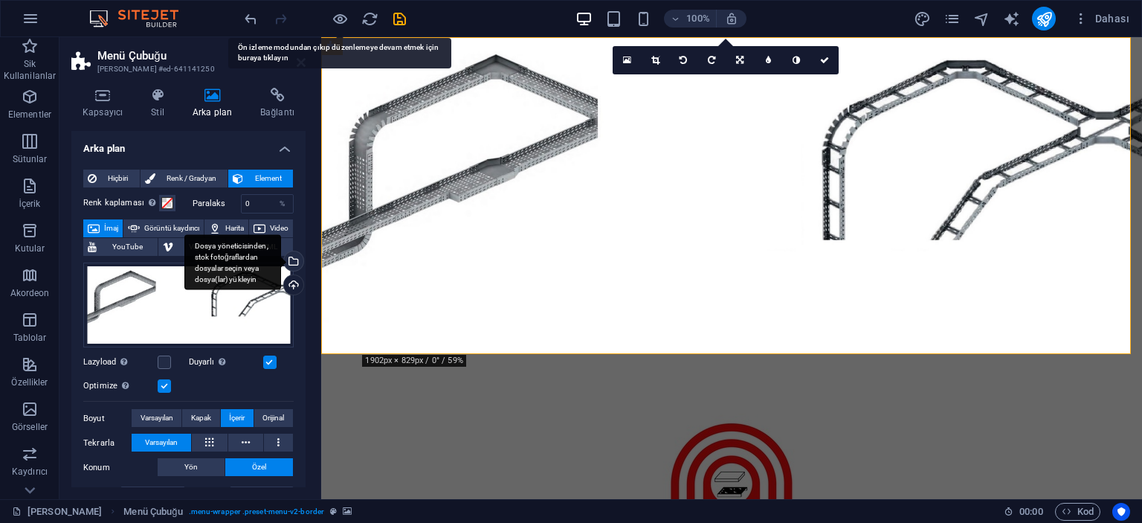
click at [290, 265] on div "Dosya yöneticisinden, stok fotoğraflardan dosyalar seçin veya dosya(lar) yükley…" at bounding box center [292, 262] width 22 height 22
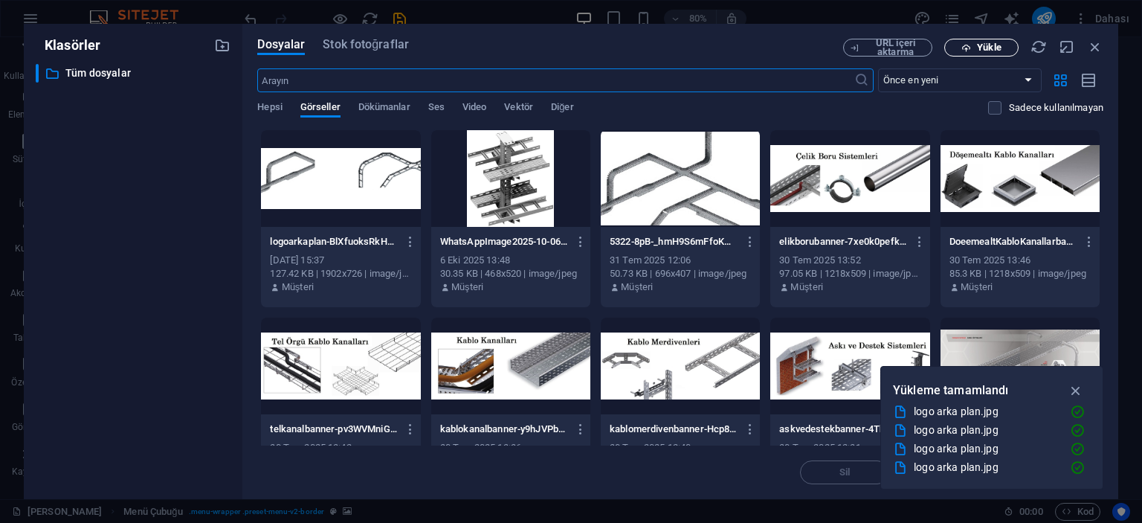
click at [989, 50] on span "Yükle" at bounding box center [989, 47] width 24 height 9
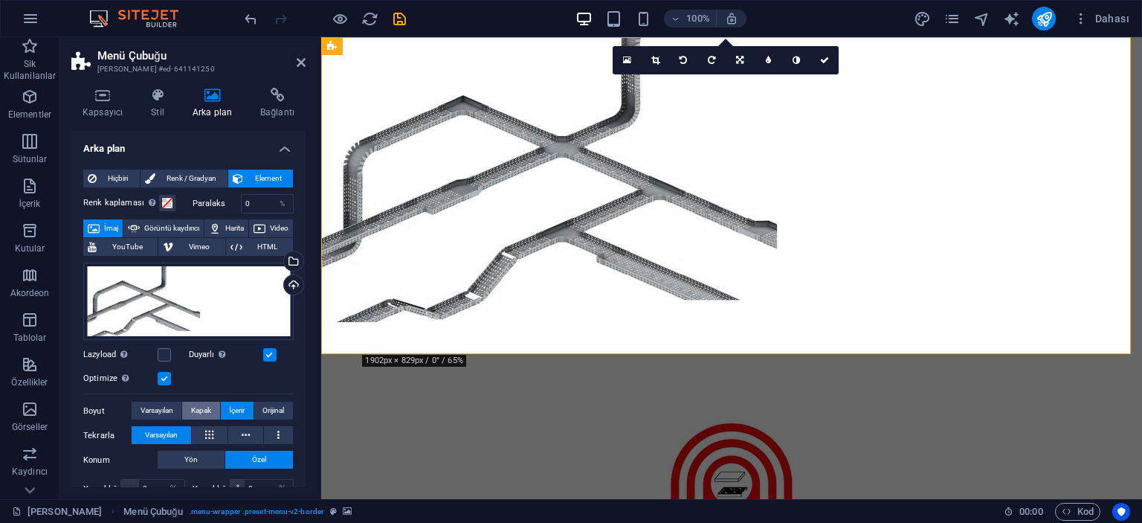
click at [205, 410] on span "Kapak" at bounding box center [201, 411] width 20 height 18
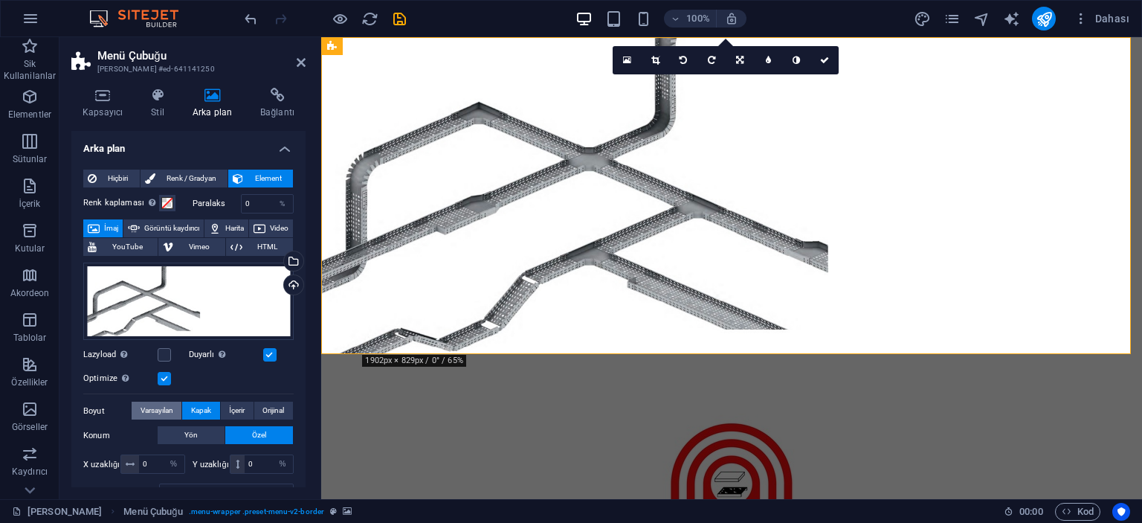
click at [161, 409] on span "Varsayılan" at bounding box center [157, 411] width 33 height 18
click at [276, 407] on span "Orijinal" at bounding box center [274, 411] width 22 height 18
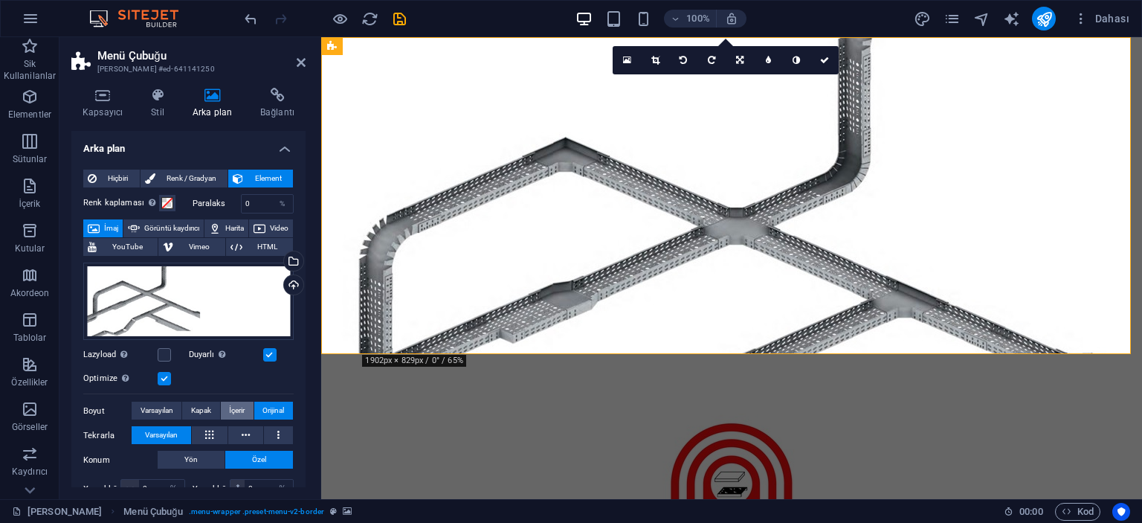
click at [221, 410] on button "İçerir" at bounding box center [237, 411] width 33 height 18
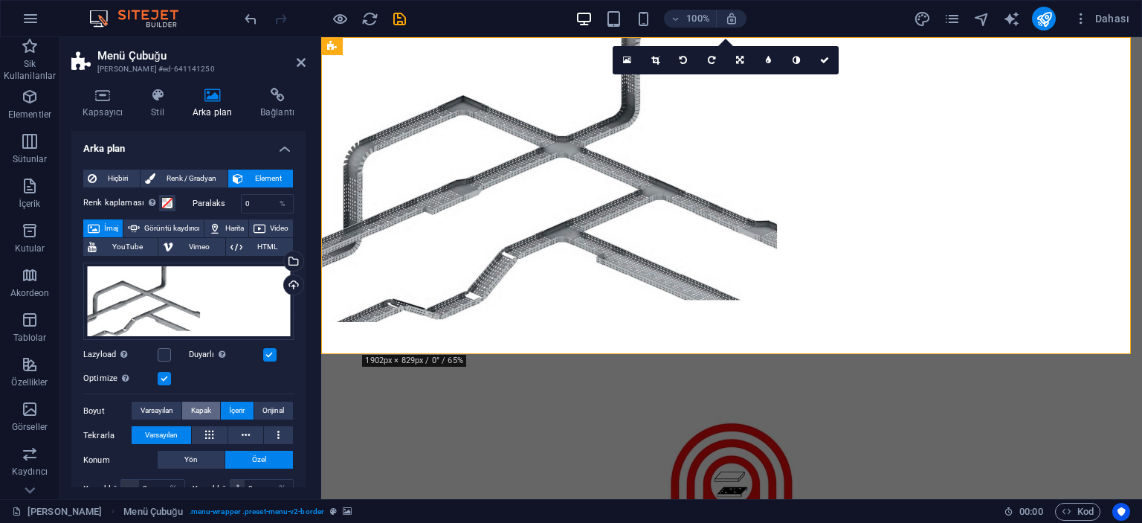
click at [207, 411] on span "Kapak" at bounding box center [201, 411] width 20 height 18
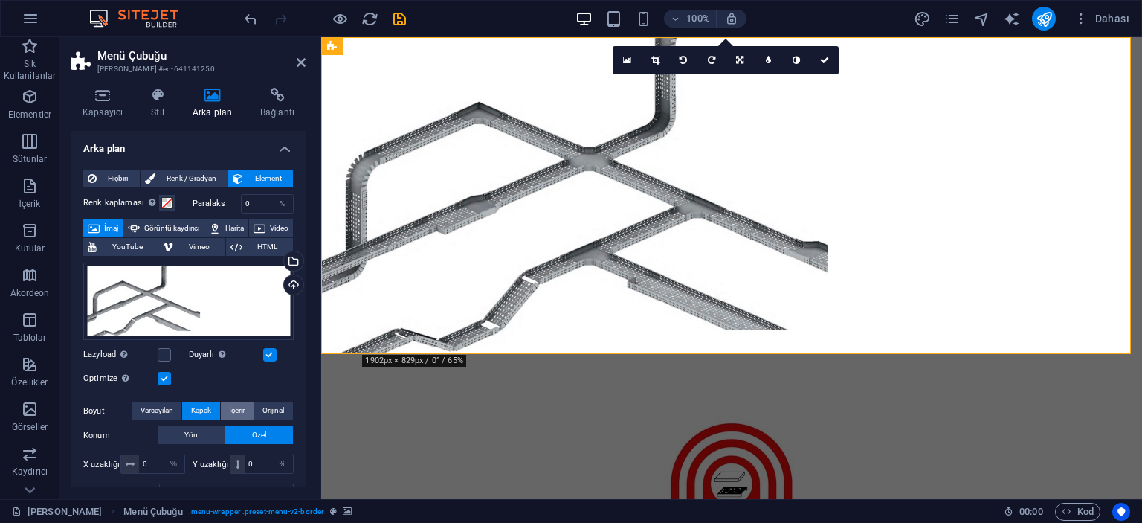
click at [245, 409] on button "İçerir" at bounding box center [237, 411] width 33 height 18
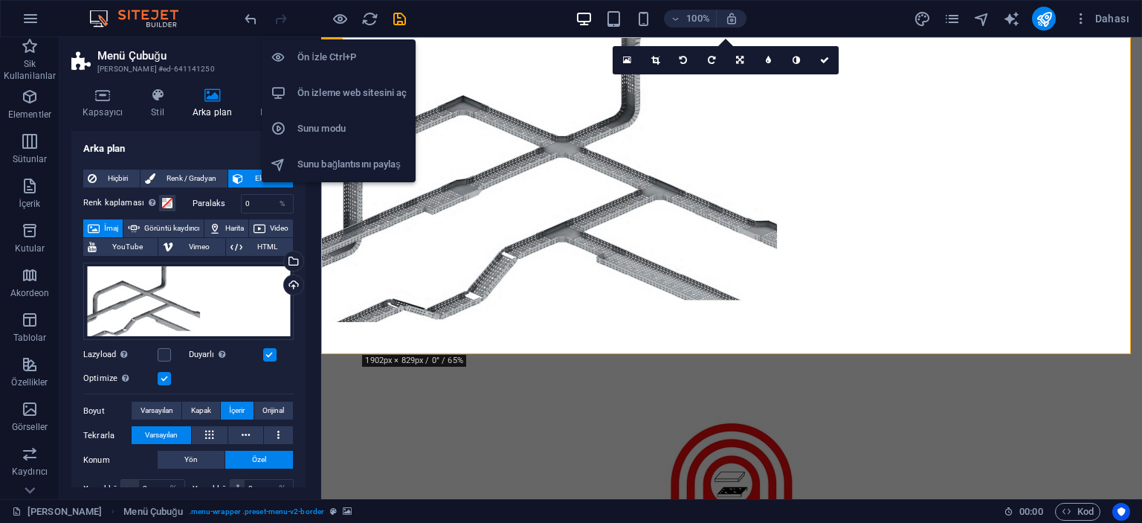
click at [311, 53] on h6 "Ön İzle Ctrl+P" at bounding box center [352, 57] width 109 height 18
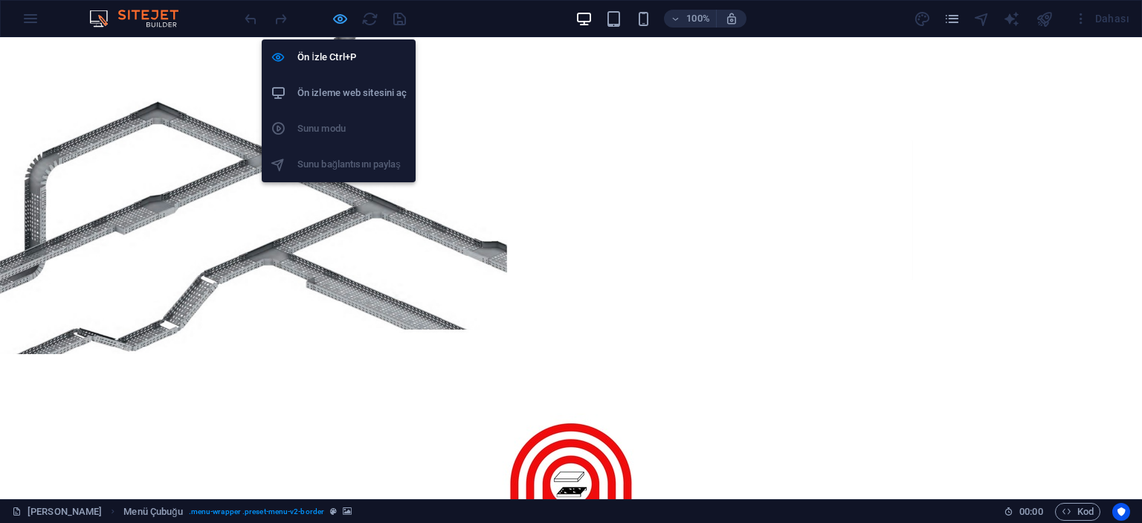
click at [340, 20] on icon "button" at bounding box center [340, 18] width 17 height 17
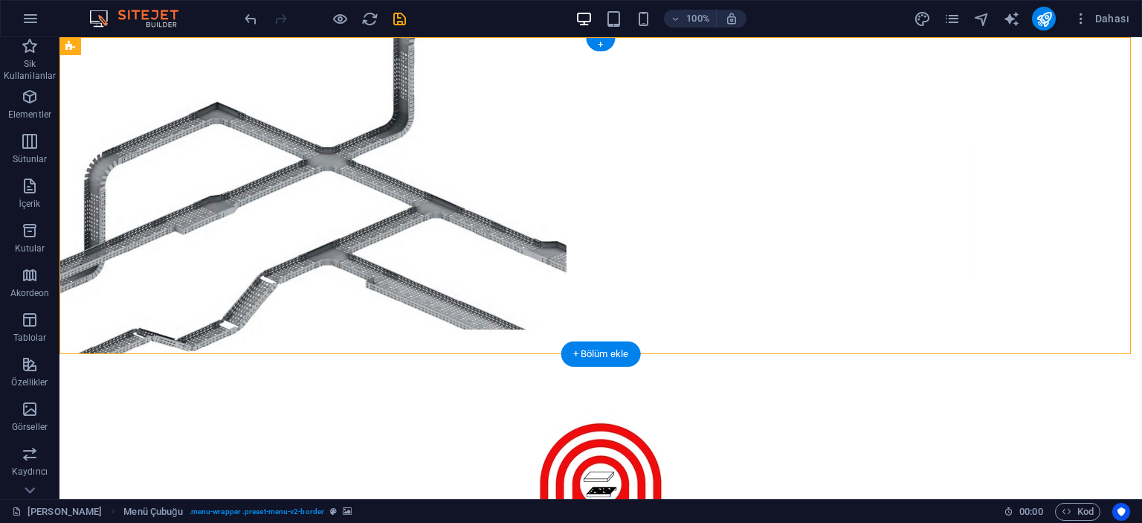
click at [173, 123] on figure at bounding box center [601, 195] width 1083 height 317
select select "%"
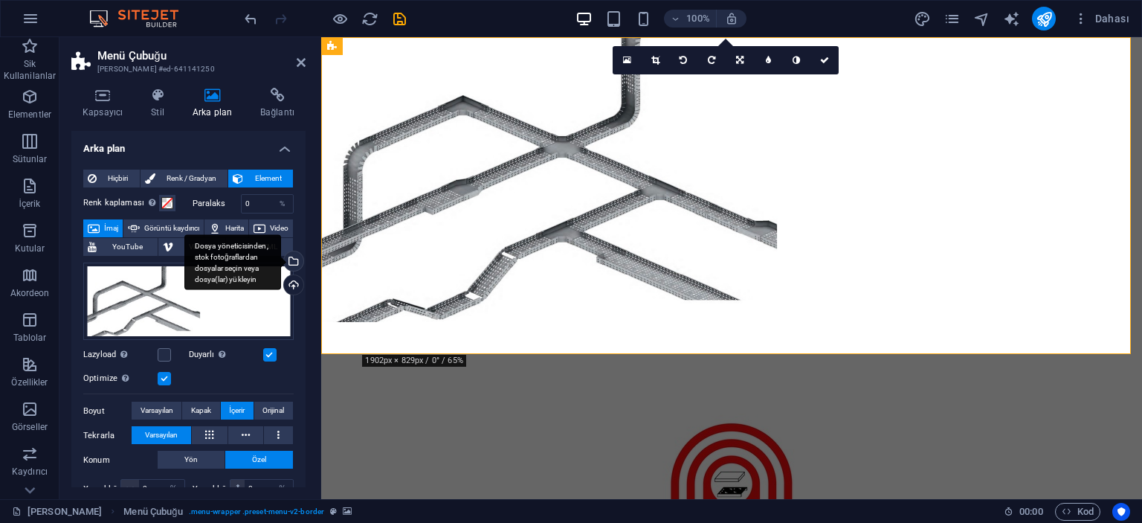
click at [292, 264] on div "Dosya yöneticisinden, stok fotoğraflardan dosyalar seçin veya dosya(lar) yükley…" at bounding box center [292, 262] width 22 height 22
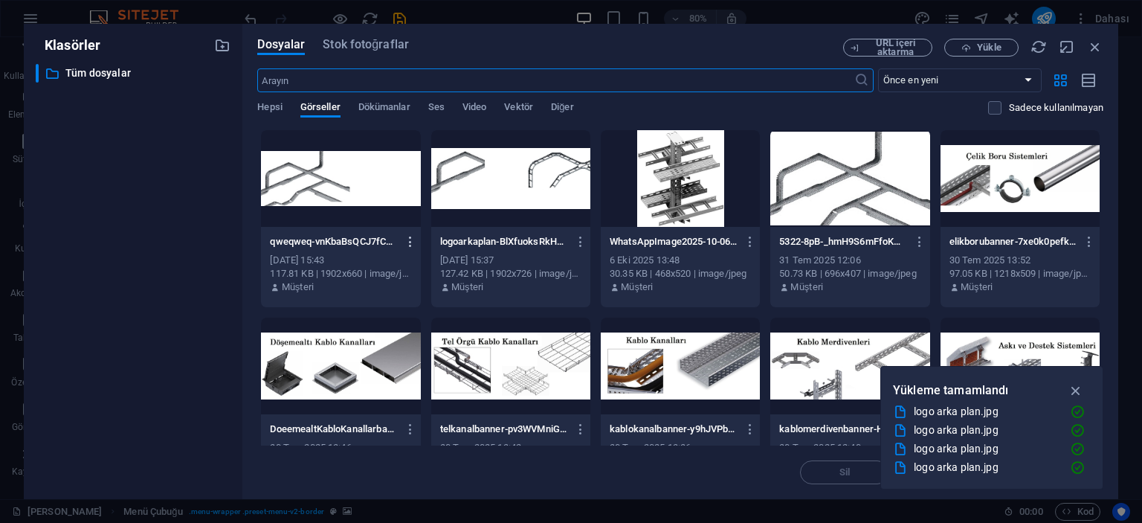
click at [408, 240] on icon "button" at bounding box center [411, 241] width 14 height 13
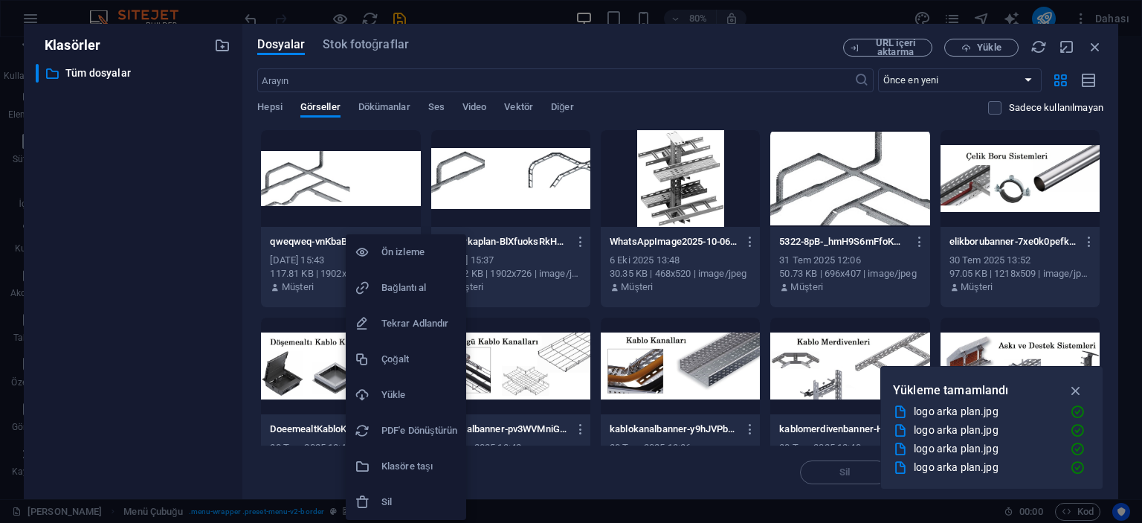
click at [391, 504] on h6 "Sil" at bounding box center [420, 502] width 76 height 18
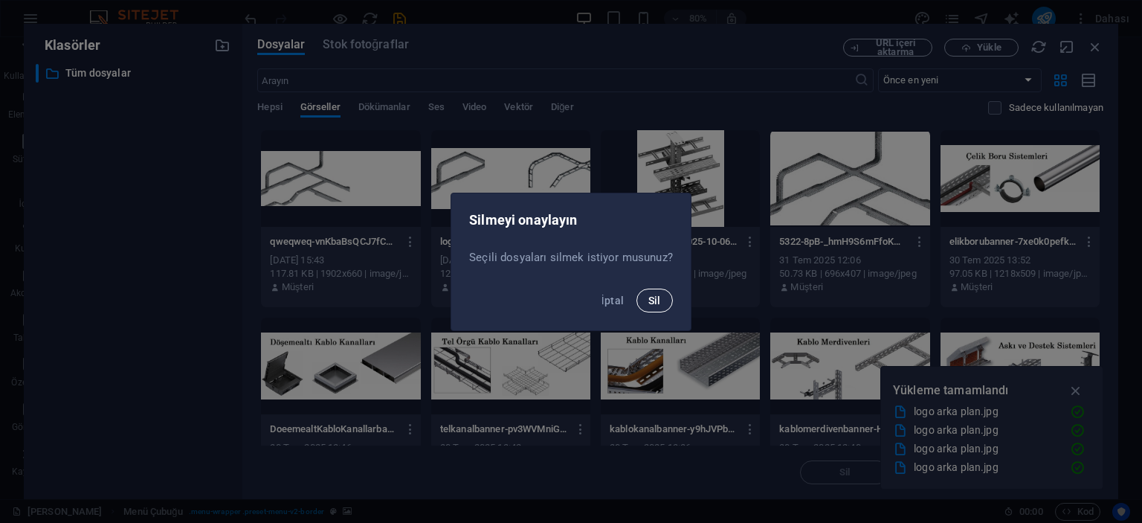
click at [655, 301] on span "Sil" at bounding box center [655, 301] width 13 height 12
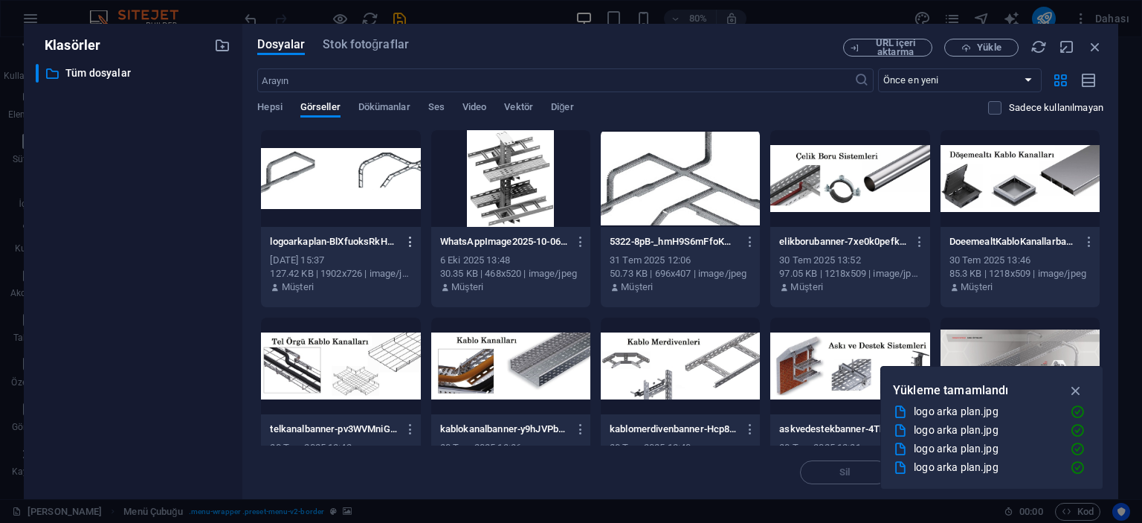
click at [411, 235] on icon "button" at bounding box center [411, 241] width 14 height 13
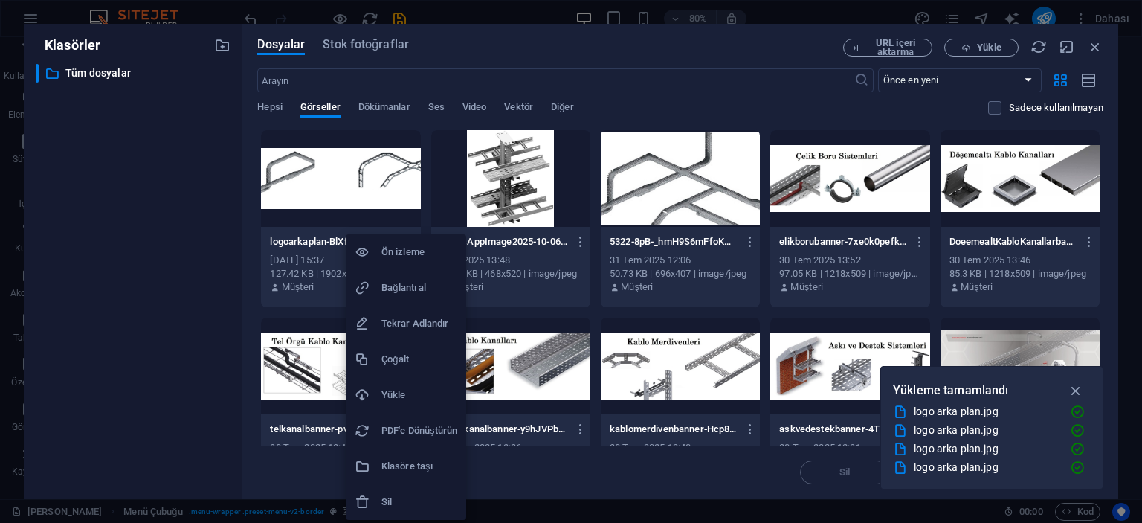
click at [405, 494] on h6 "Sil" at bounding box center [420, 502] width 76 height 18
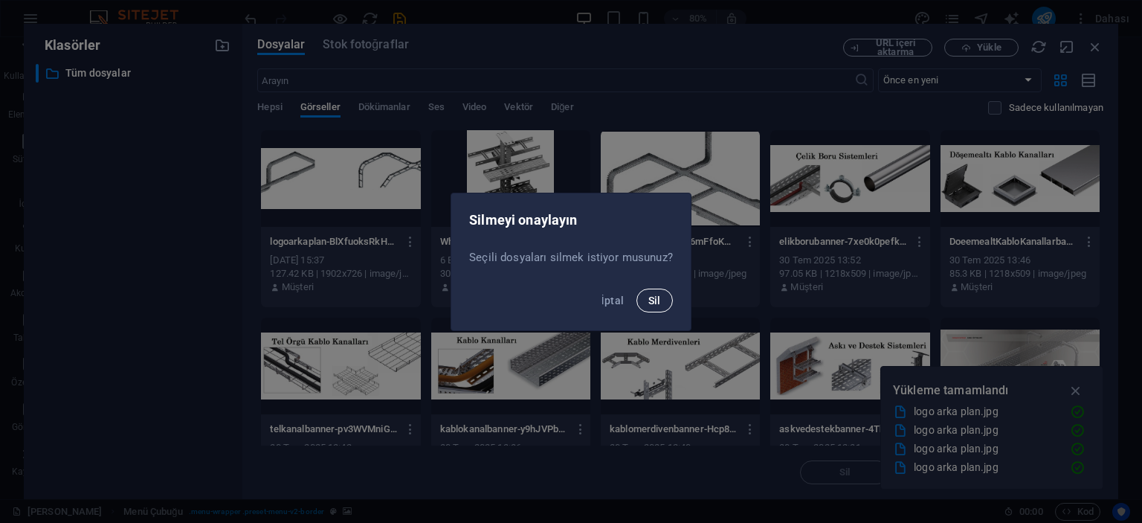
click at [651, 300] on span "Sil" at bounding box center [655, 301] width 13 height 12
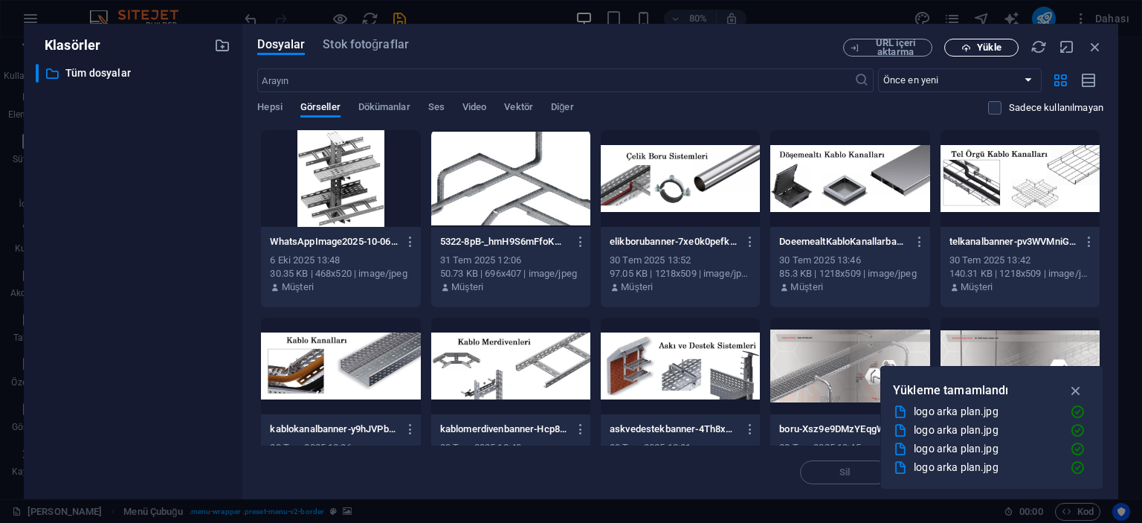
click at [971, 51] on icon "button" at bounding box center [967, 48] width 10 height 10
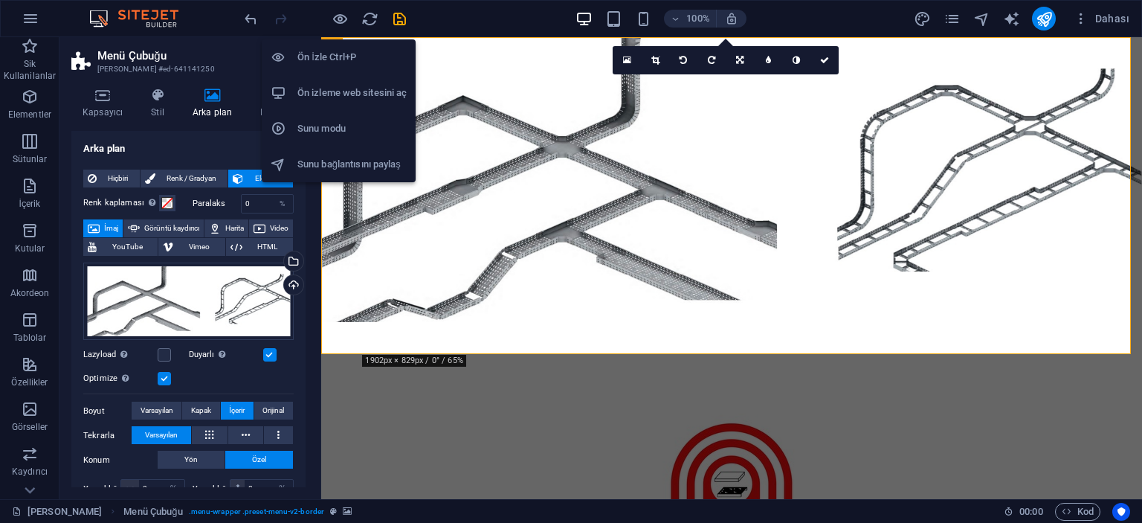
click at [333, 49] on h6 "Ön İzle Ctrl+P" at bounding box center [352, 57] width 109 height 18
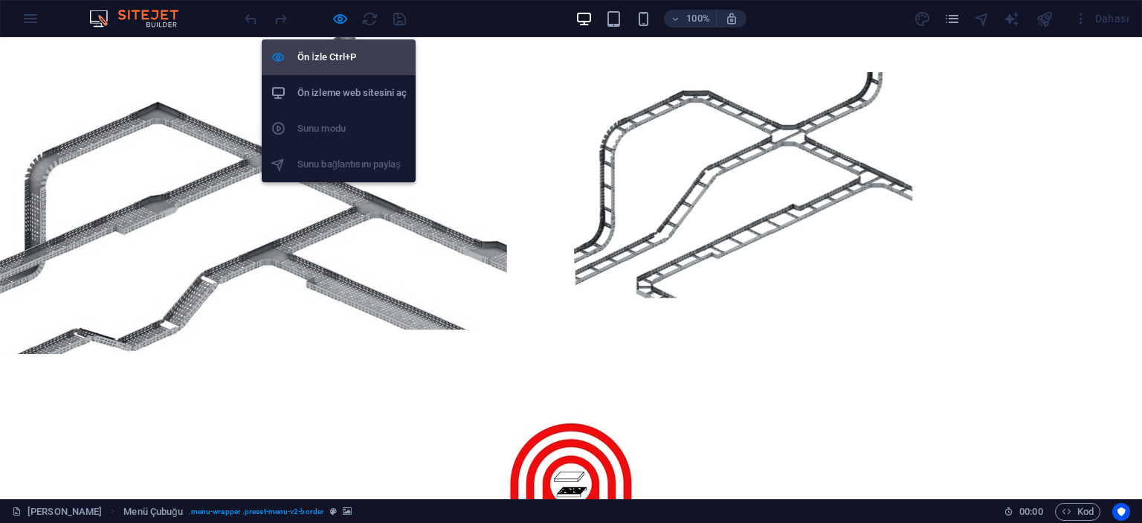
click at [335, 59] on h6 "Ön İzle Ctrl+P" at bounding box center [352, 57] width 109 height 18
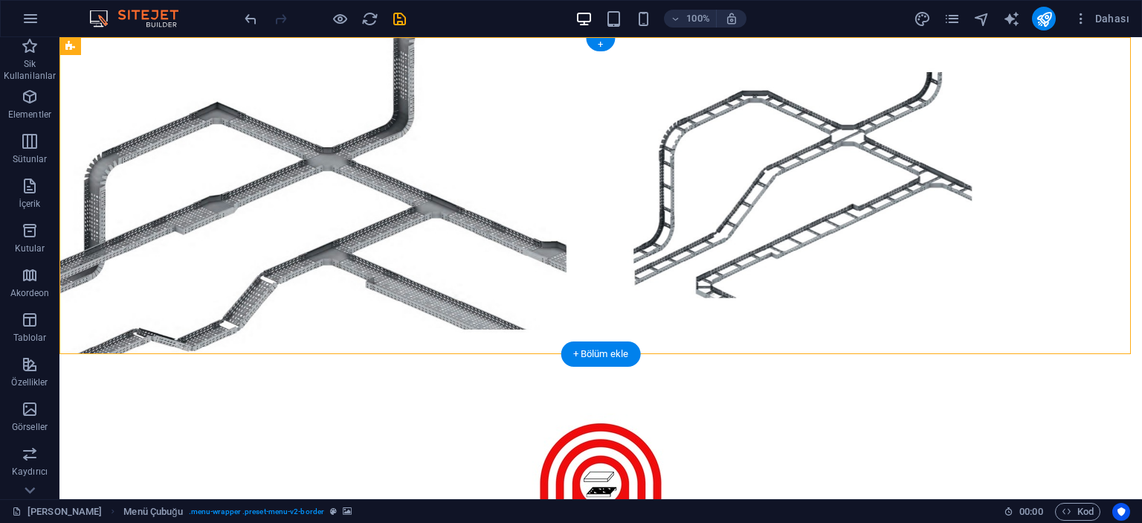
click at [165, 100] on figure at bounding box center [601, 195] width 1083 height 317
select select "%"
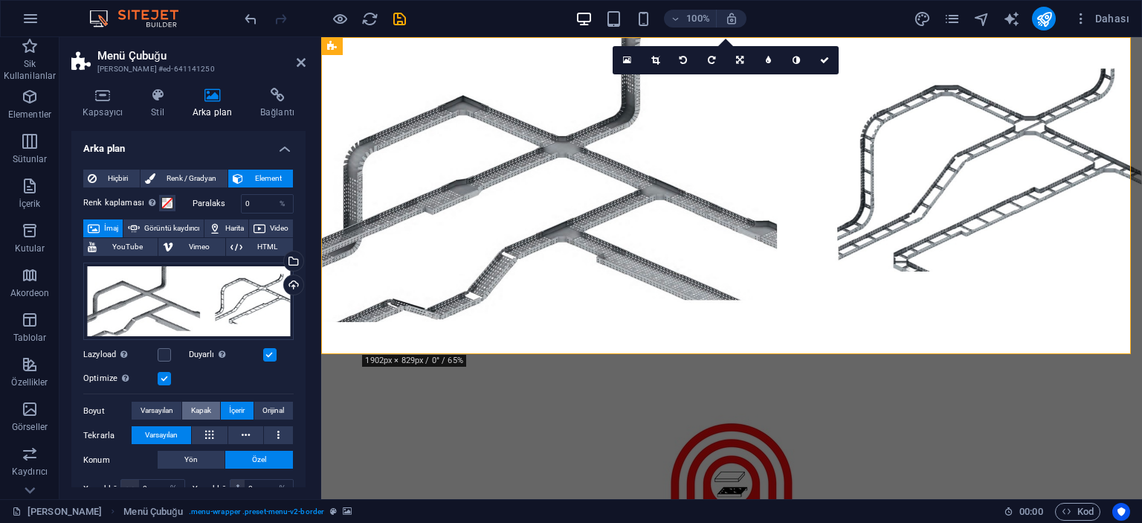
click at [205, 415] on span "Kapak" at bounding box center [201, 411] width 20 height 18
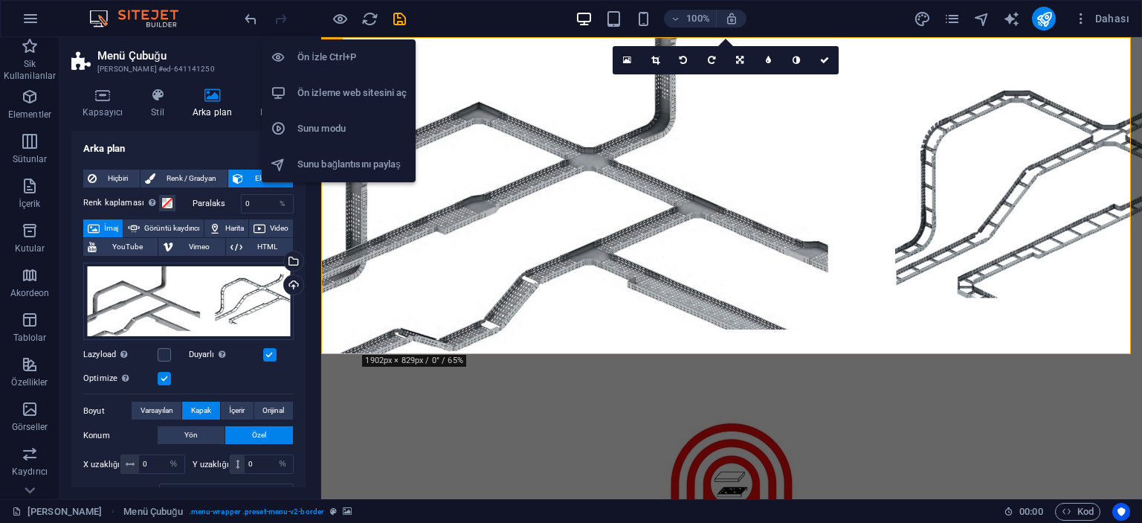
click at [327, 56] on h6 "Ön İzle Ctrl+P" at bounding box center [352, 57] width 109 height 18
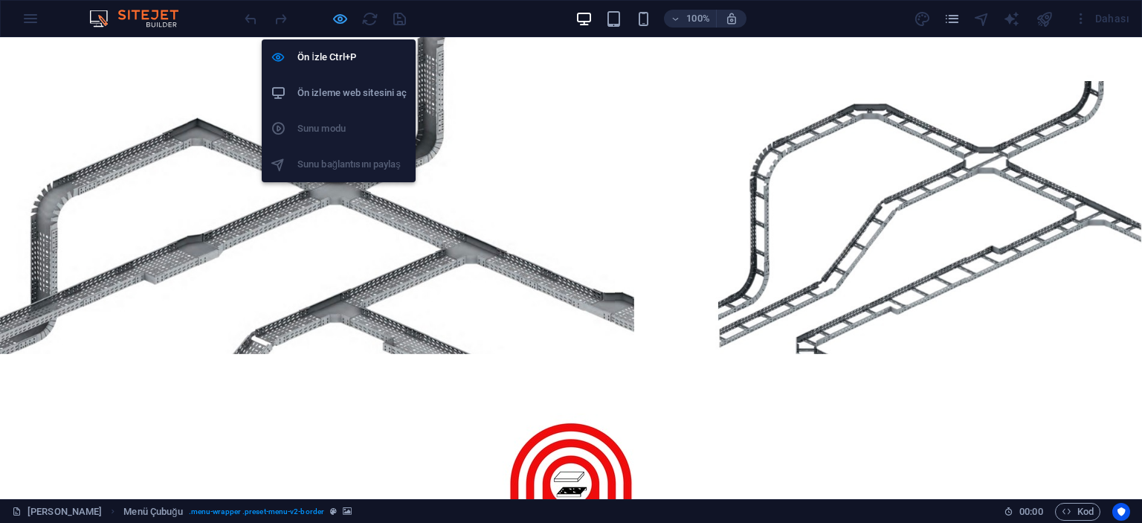
click at [336, 15] on icon "button" at bounding box center [340, 18] width 17 height 17
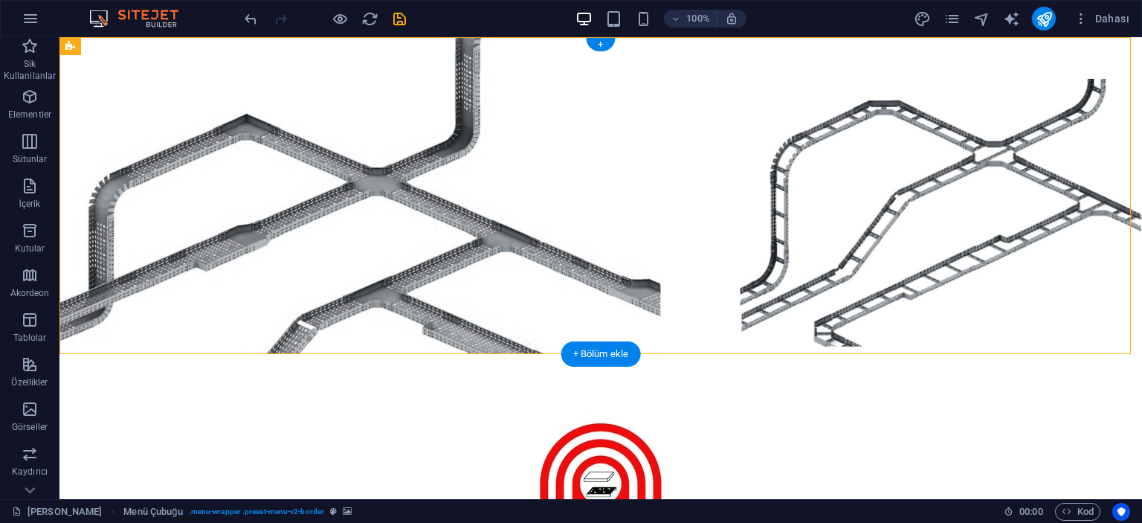
click at [186, 136] on figure at bounding box center [601, 195] width 1083 height 317
select select "%"
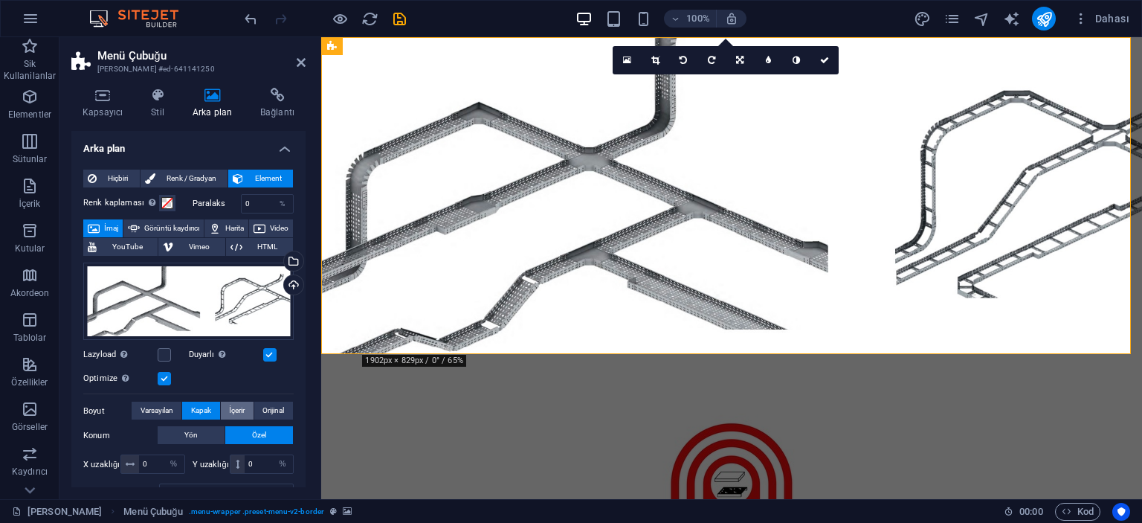
click at [231, 411] on span "İçerir" at bounding box center [237, 411] width 16 height 18
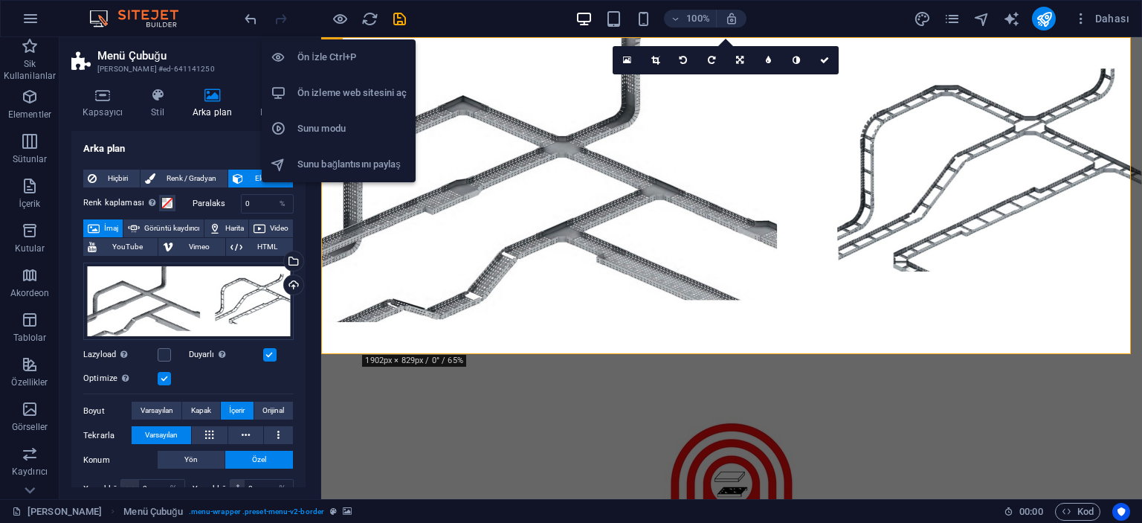
click at [328, 65] on h6 "Ön İzle Ctrl+P" at bounding box center [352, 57] width 109 height 18
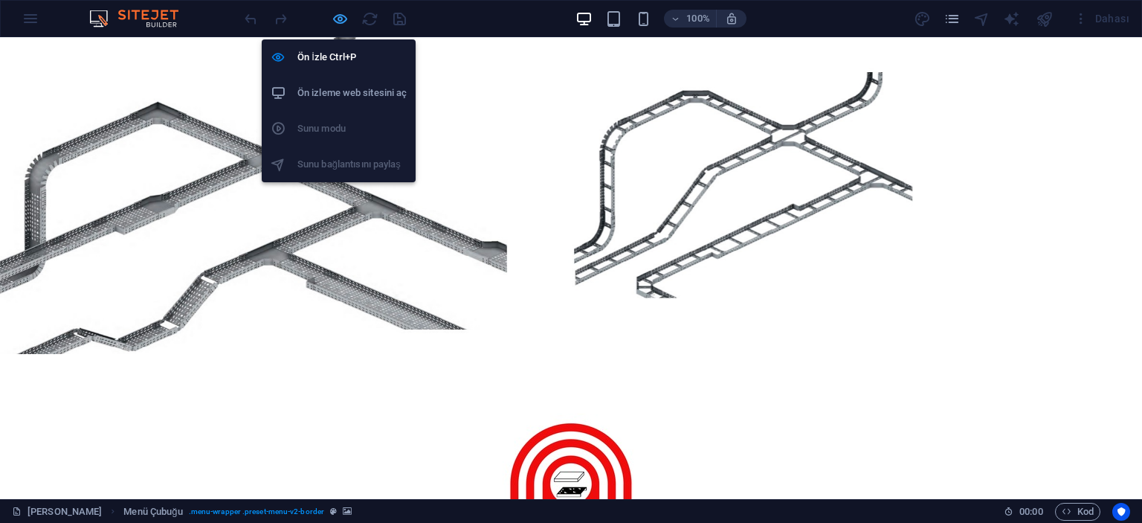
click at [342, 13] on icon "button" at bounding box center [340, 18] width 17 height 17
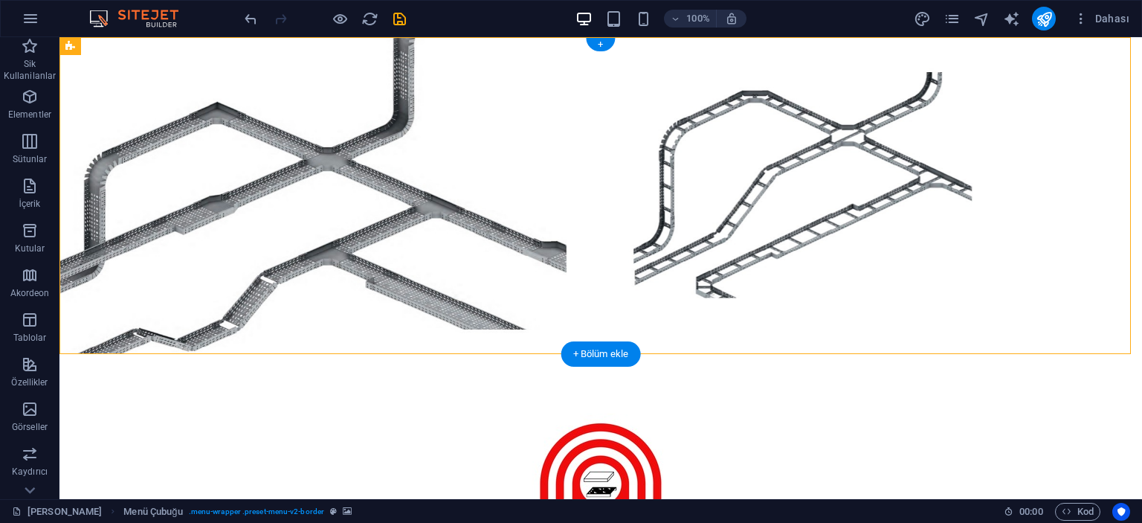
click at [179, 164] on figure at bounding box center [601, 195] width 1083 height 317
select select "%"
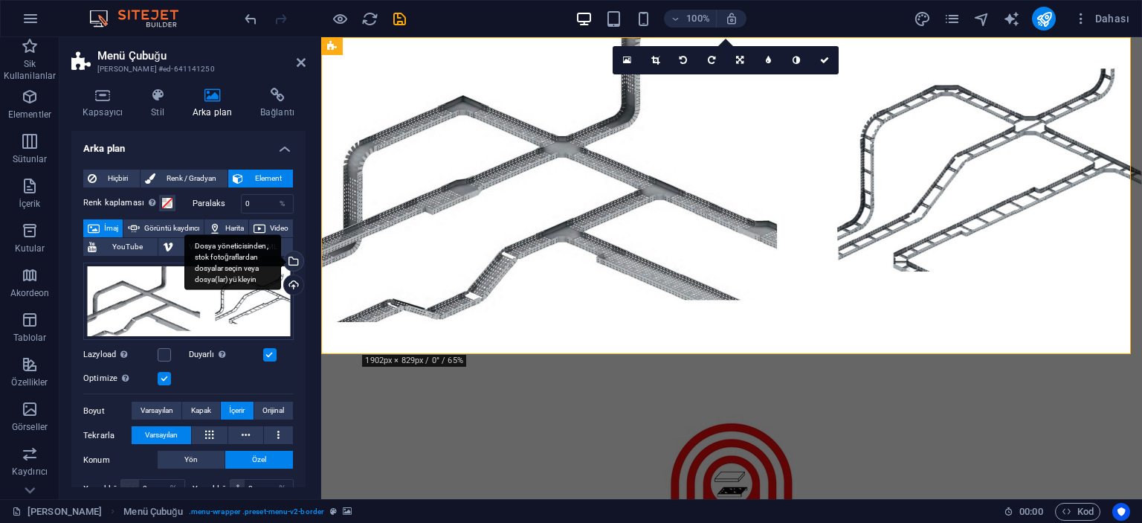
click at [281, 264] on div "Dosya yöneticisinden, stok fotoğraflardan dosyalar seçin veya dosya(lar) yükley…" at bounding box center [232, 262] width 97 height 56
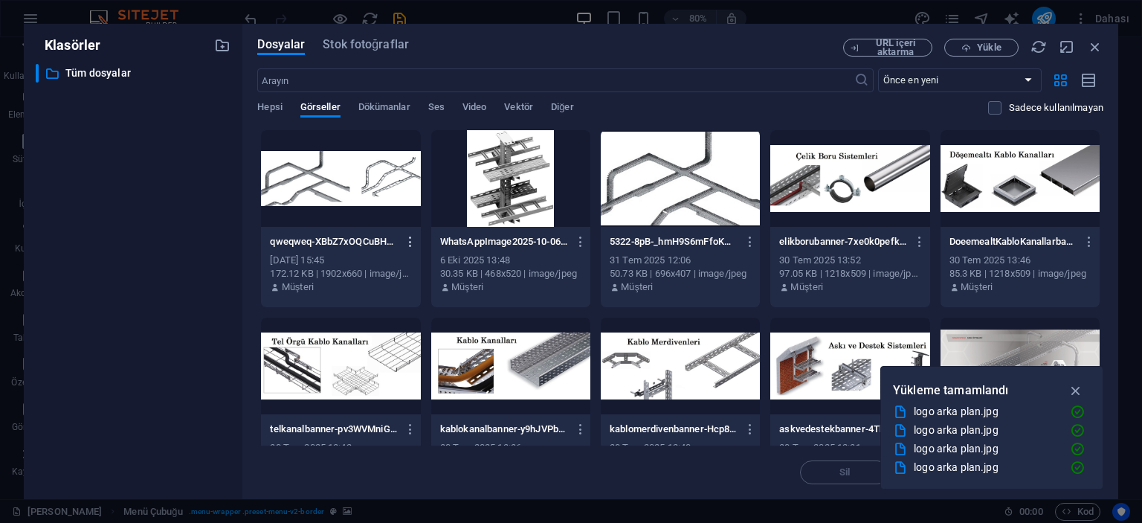
click at [408, 237] on icon "button" at bounding box center [411, 241] width 14 height 13
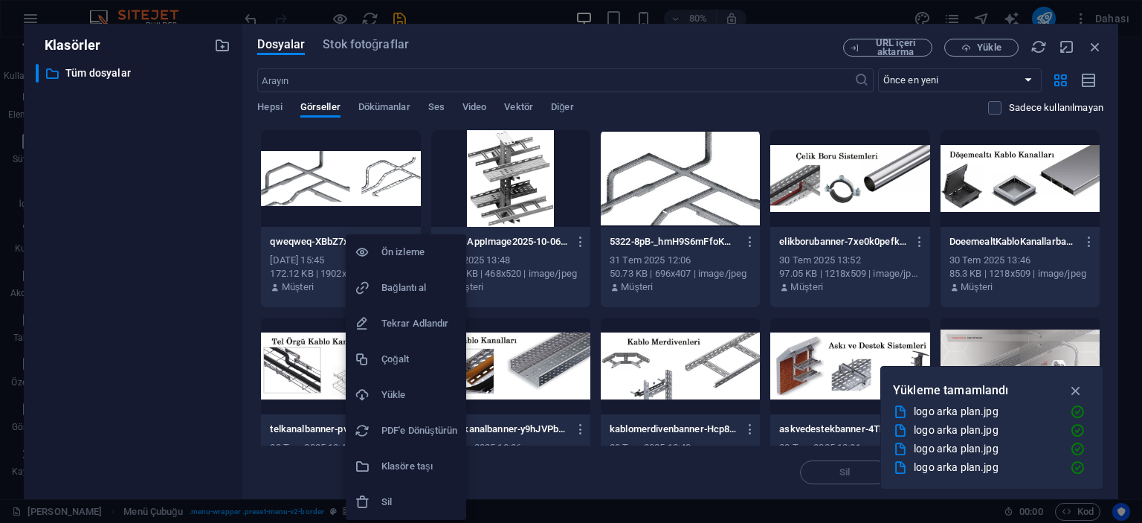
click at [399, 496] on h6 "Sil" at bounding box center [420, 502] width 76 height 18
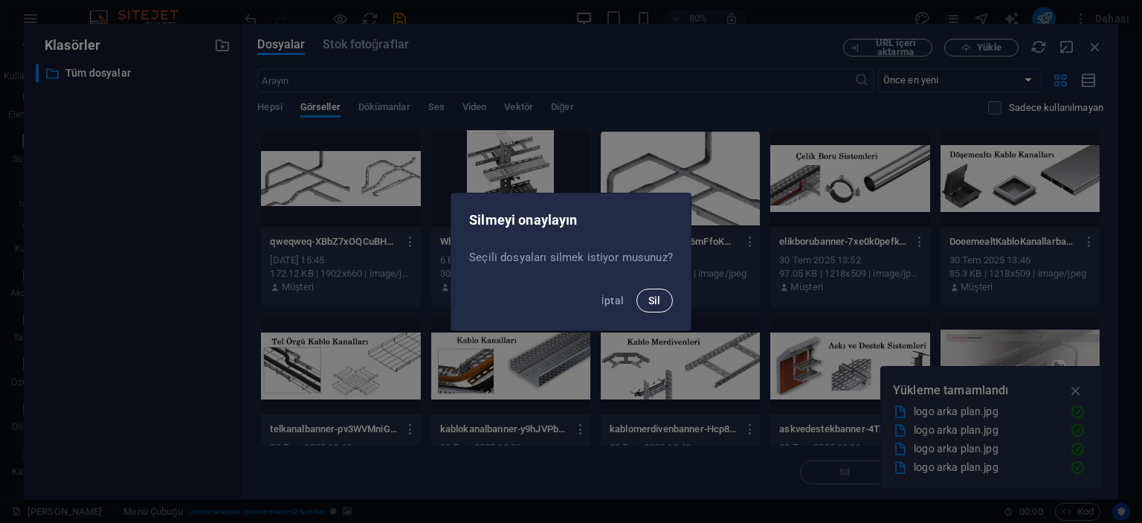
click at [649, 303] on span "Sil" at bounding box center [655, 301] width 13 height 12
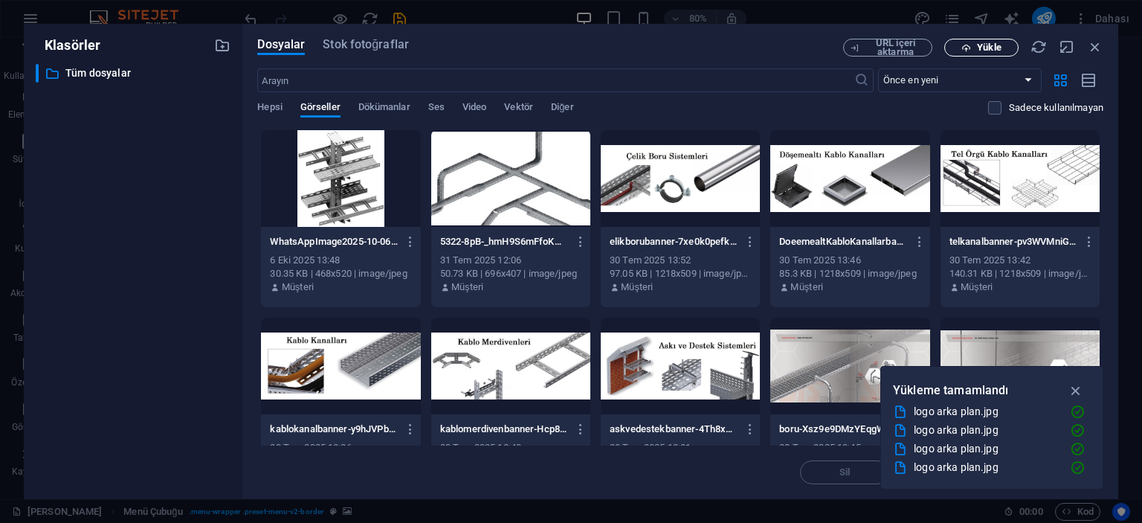
click at [971, 53] on button "Yükle" at bounding box center [982, 48] width 74 height 18
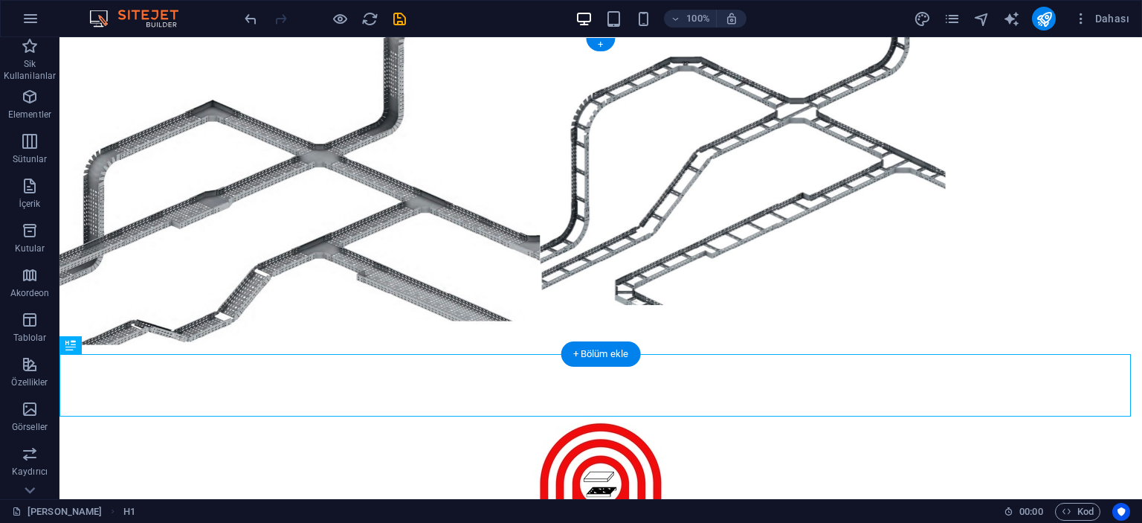
click at [199, 132] on figure at bounding box center [601, 195] width 1083 height 317
select select "%"
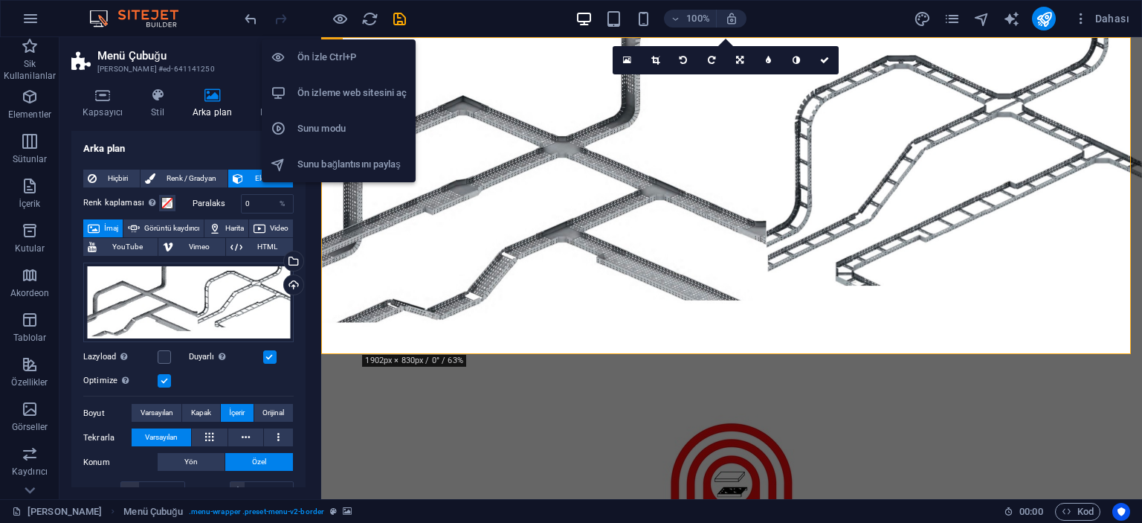
click at [329, 53] on h6 "Ön İzle Ctrl+P" at bounding box center [352, 57] width 109 height 18
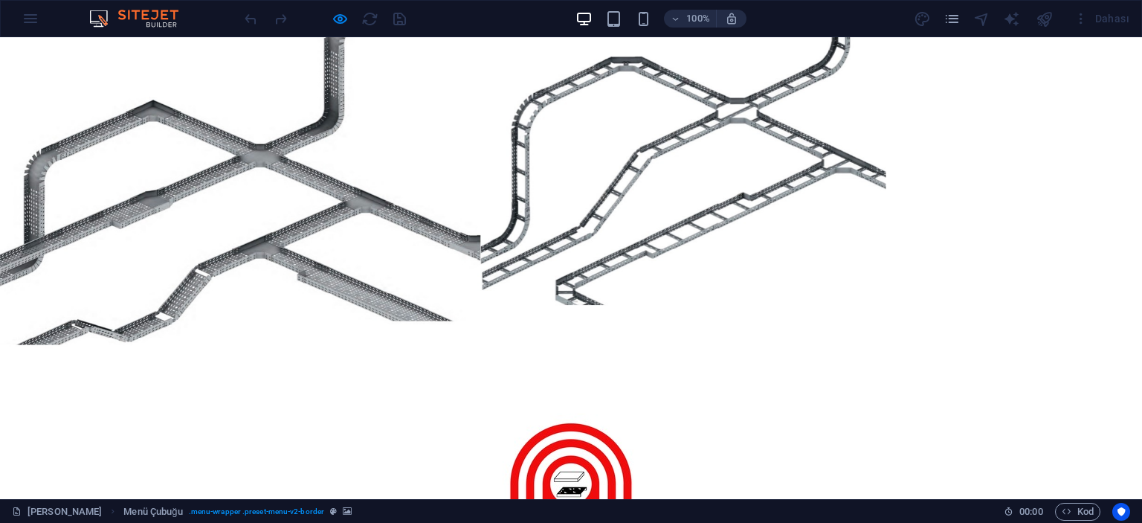
click at [332, 366] on div at bounding box center [571, 494] width 702 height 256
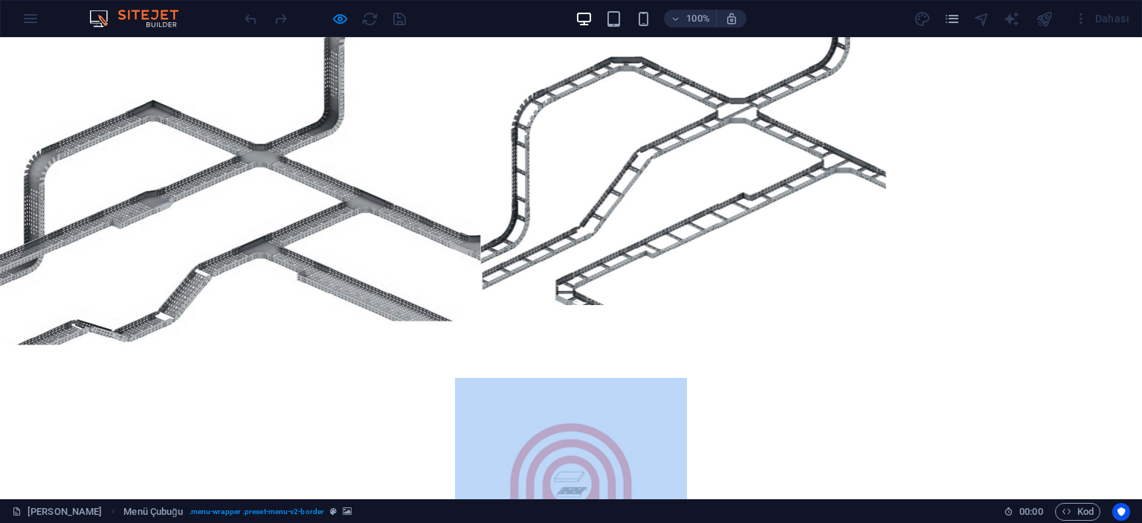
click at [332, 366] on div at bounding box center [571, 494] width 702 height 256
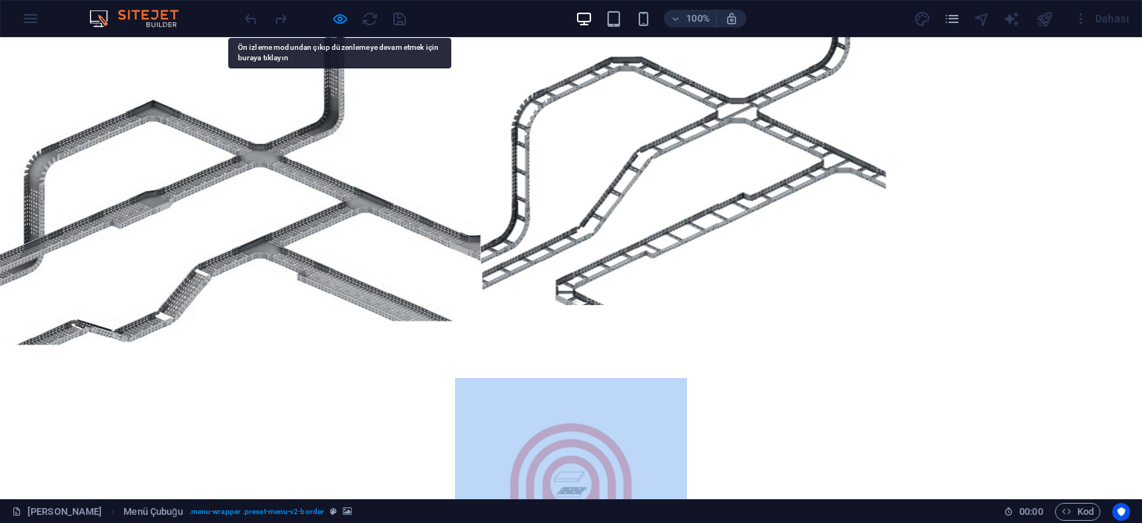
click at [170, 177] on div at bounding box center [571, 195] width 1142 height 317
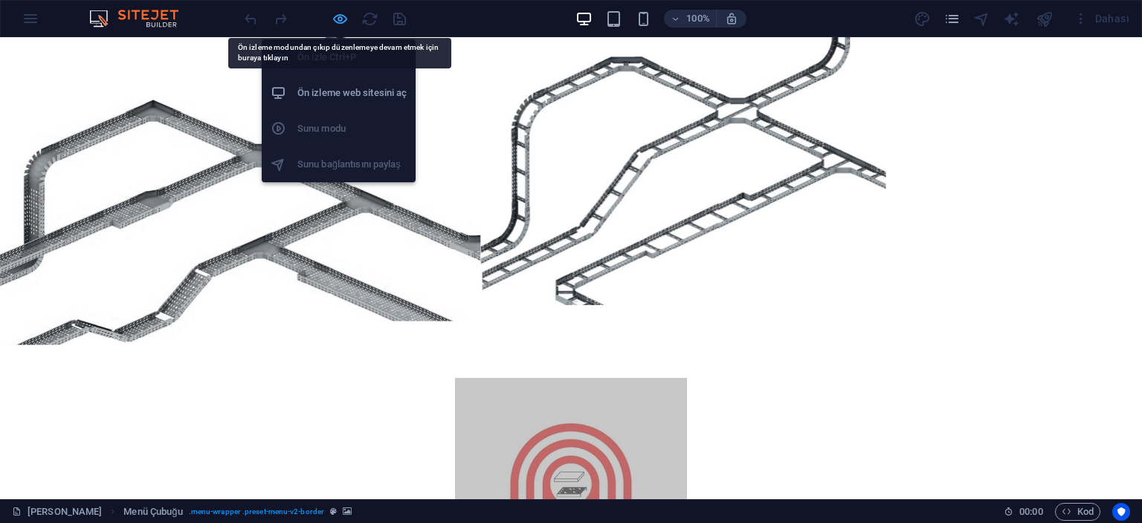
click at [345, 14] on icon "button" at bounding box center [340, 18] width 17 height 17
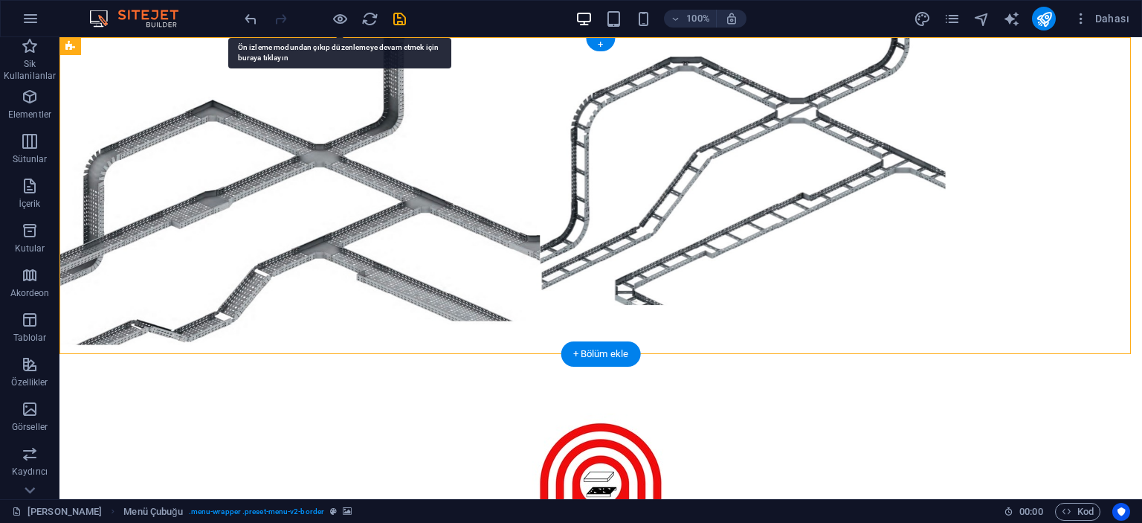
click at [205, 181] on figure at bounding box center [601, 195] width 1083 height 317
select select "%"
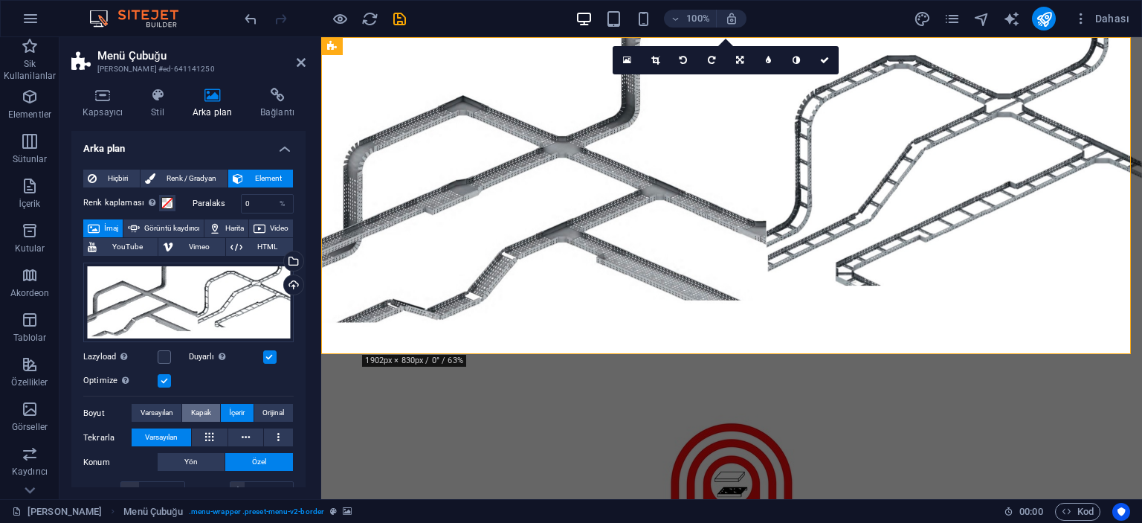
click at [209, 411] on span "Kapak" at bounding box center [201, 413] width 20 height 18
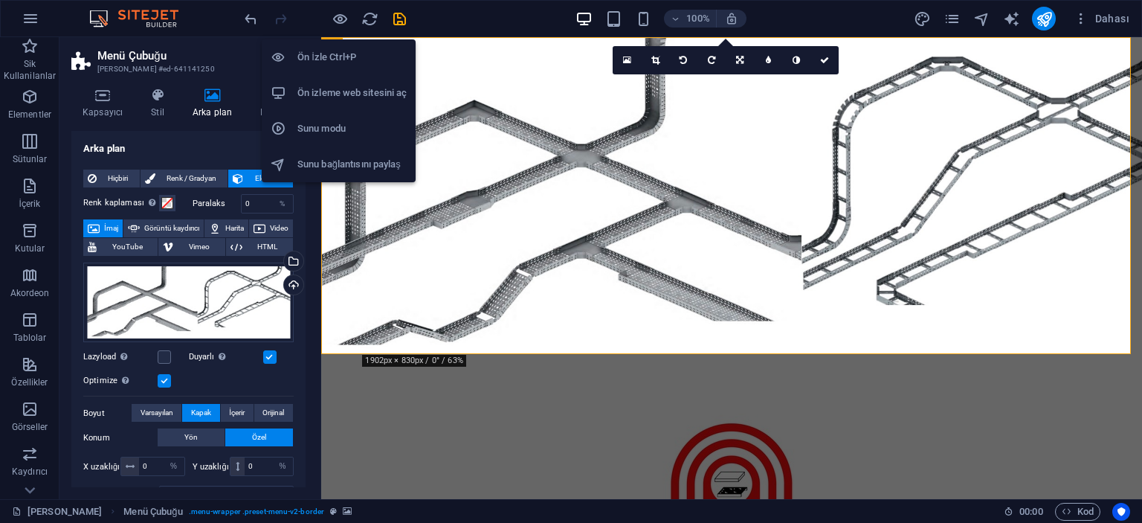
click at [330, 52] on h6 "Ön İzle Ctrl+P" at bounding box center [352, 57] width 109 height 18
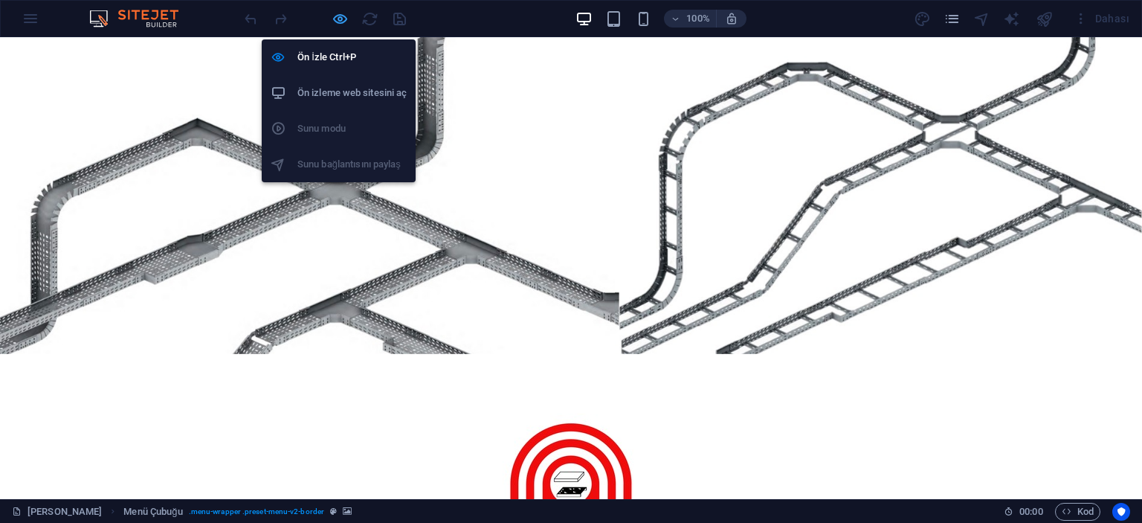
click at [342, 21] on icon "button" at bounding box center [340, 18] width 17 height 17
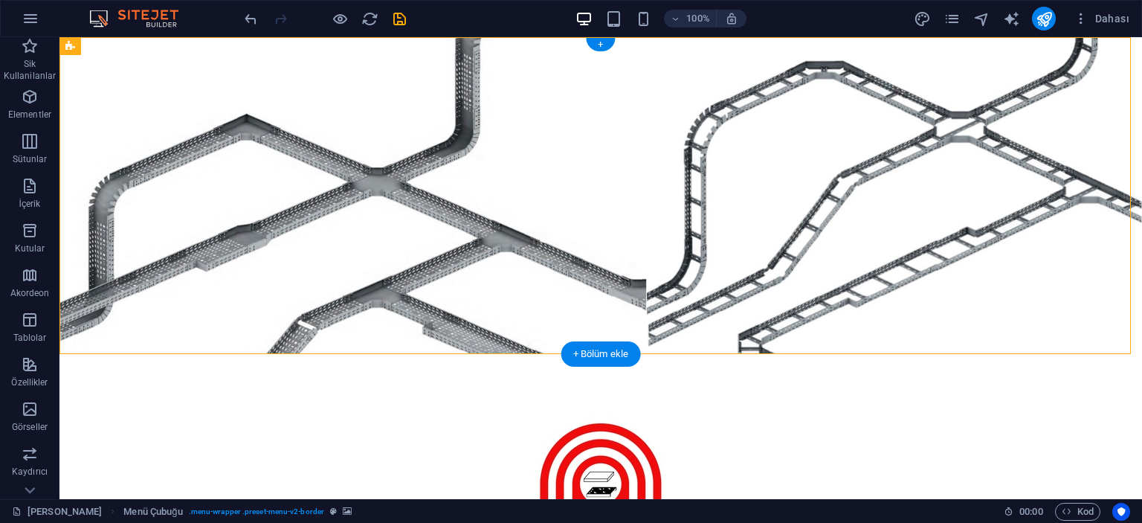
click at [155, 120] on figure at bounding box center [601, 195] width 1083 height 317
select select "%"
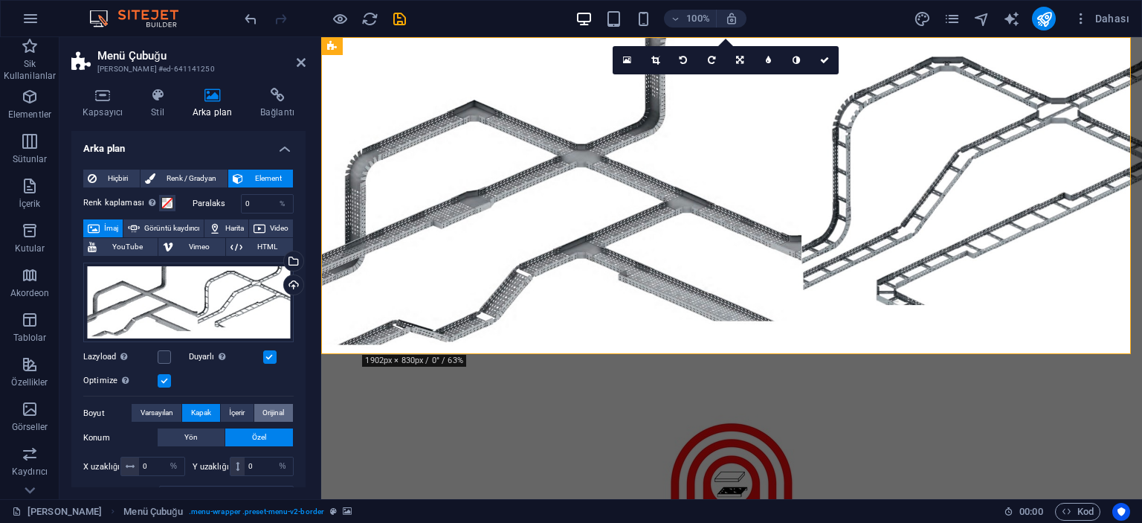
click at [277, 407] on span "Orijinal" at bounding box center [274, 413] width 22 height 18
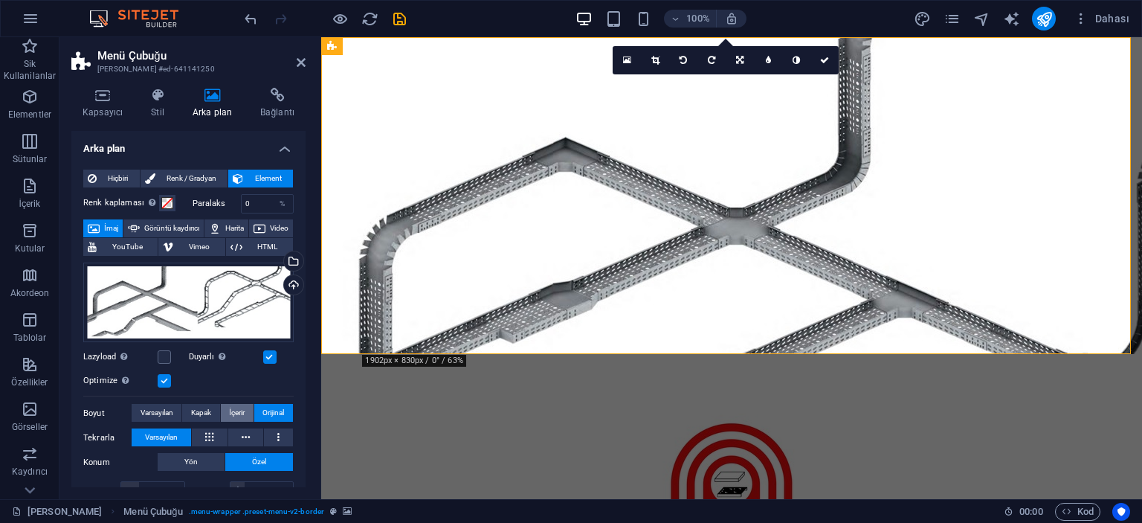
click at [240, 411] on span "İçerir" at bounding box center [237, 413] width 16 height 18
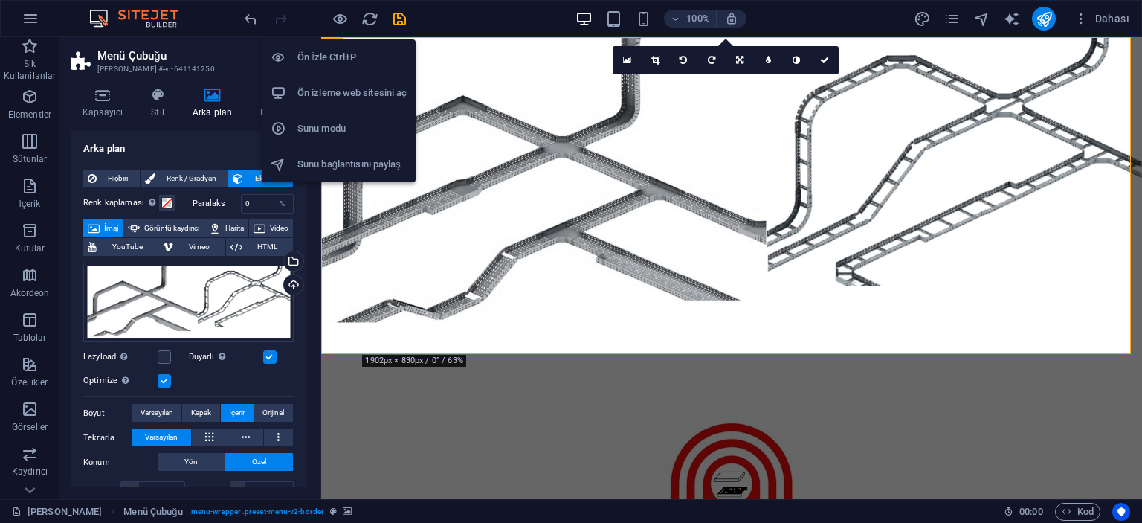
click at [330, 57] on h6 "Ön İzle Ctrl+P" at bounding box center [352, 57] width 109 height 18
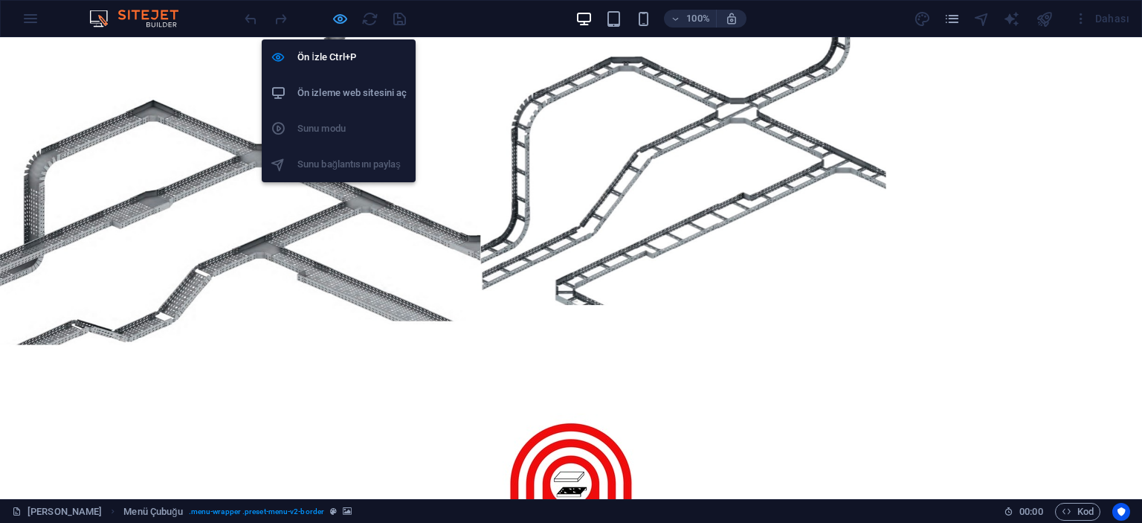
click at [342, 16] on icon "button" at bounding box center [340, 18] width 17 height 17
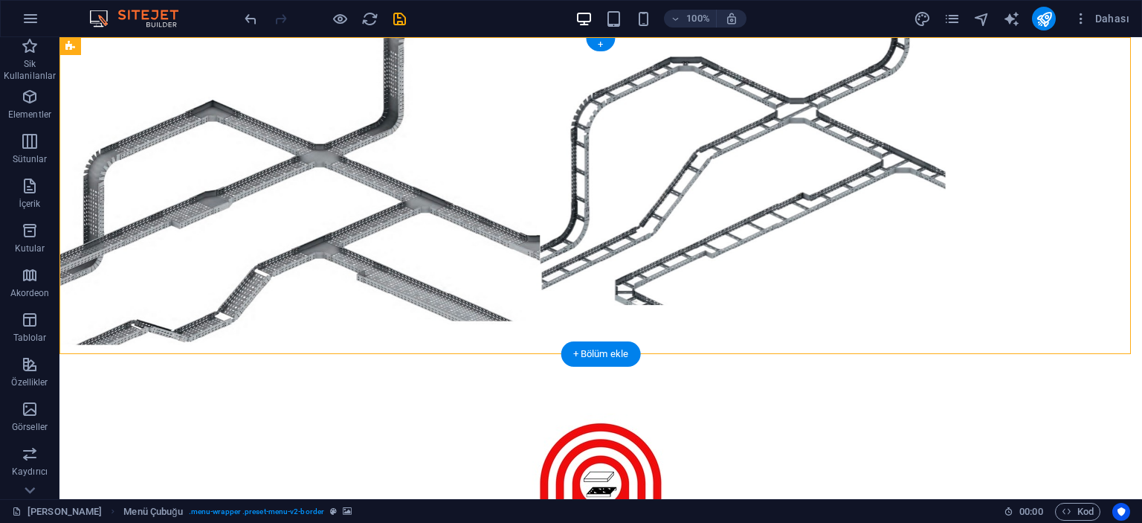
click at [195, 167] on figure at bounding box center [601, 195] width 1083 height 317
select select "%"
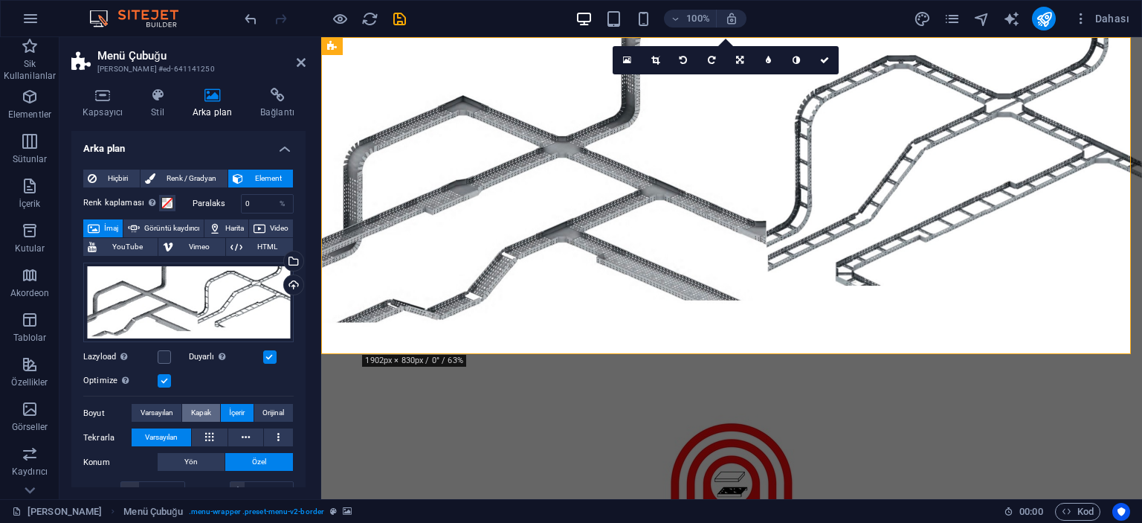
click at [210, 414] on button "Kapak" at bounding box center [200, 413] width 37 height 18
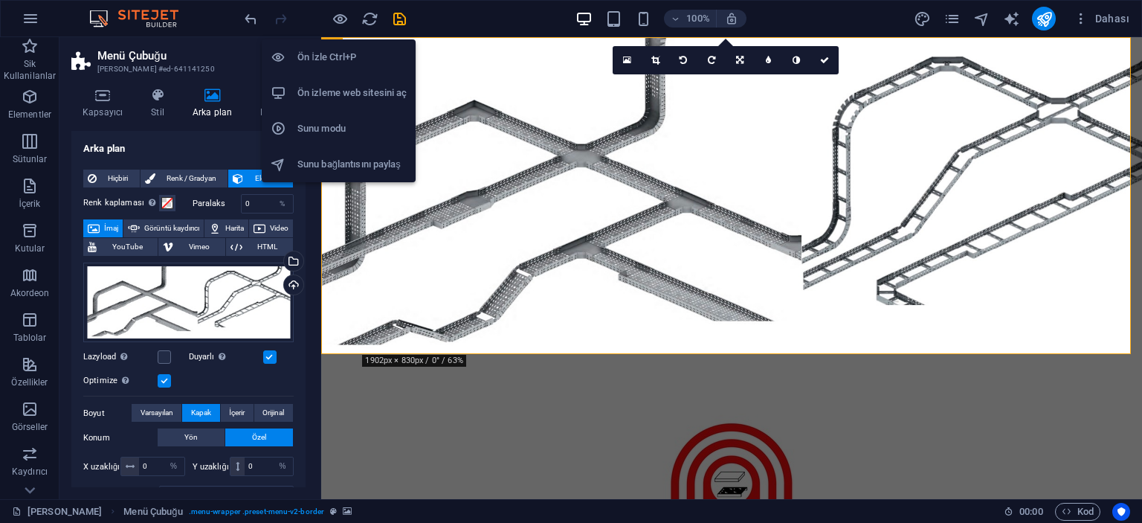
click at [341, 58] on h6 "Ön İzle Ctrl+P" at bounding box center [352, 57] width 109 height 18
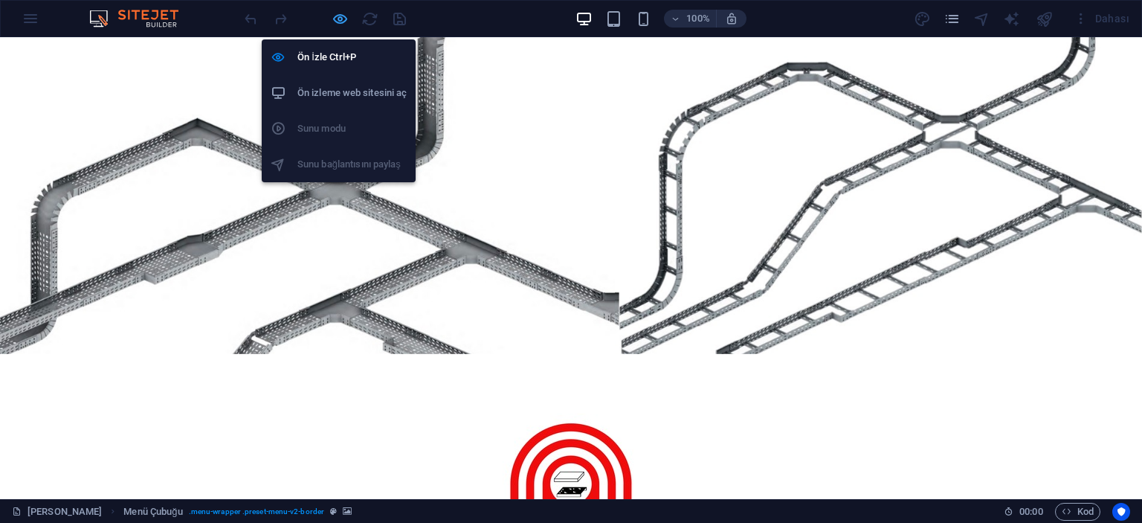
click at [335, 14] on icon "button" at bounding box center [340, 18] width 17 height 17
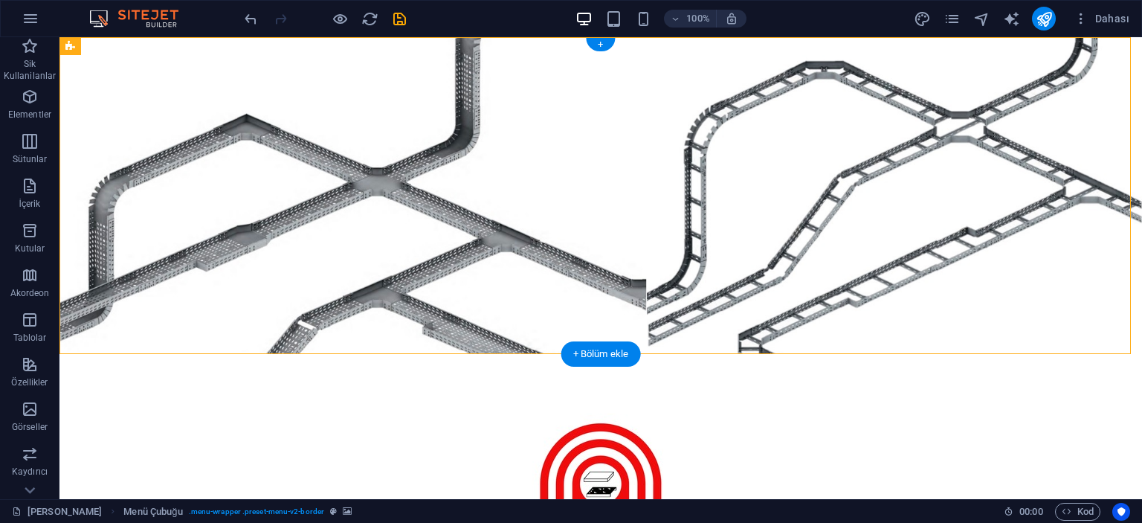
click at [223, 176] on figure at bounding box center [601, 195] width 1083 height 317
select select "%"
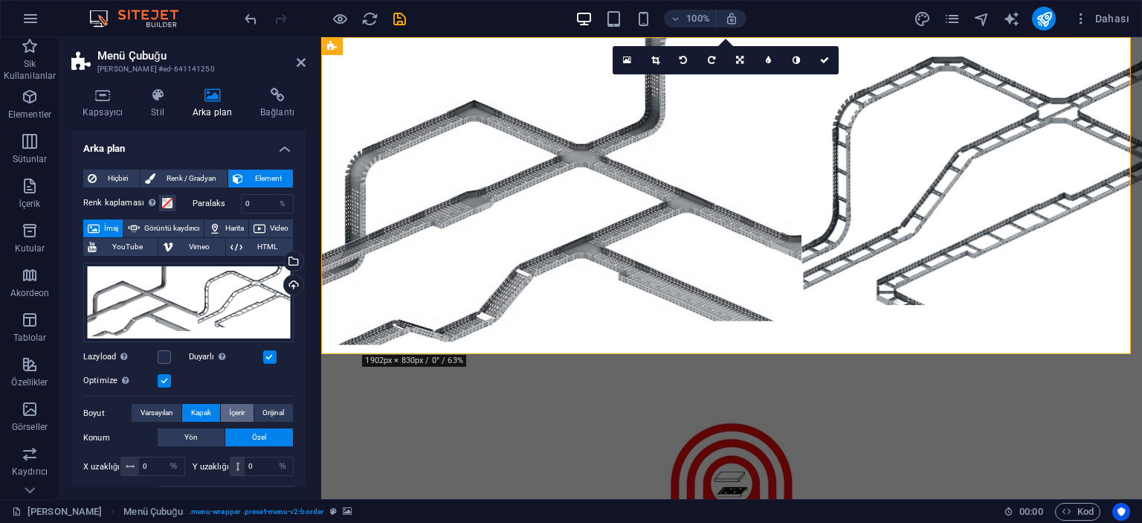
click at [239, 413] on span "İçerir" at bounding box center [237, 413] width 16 height 18
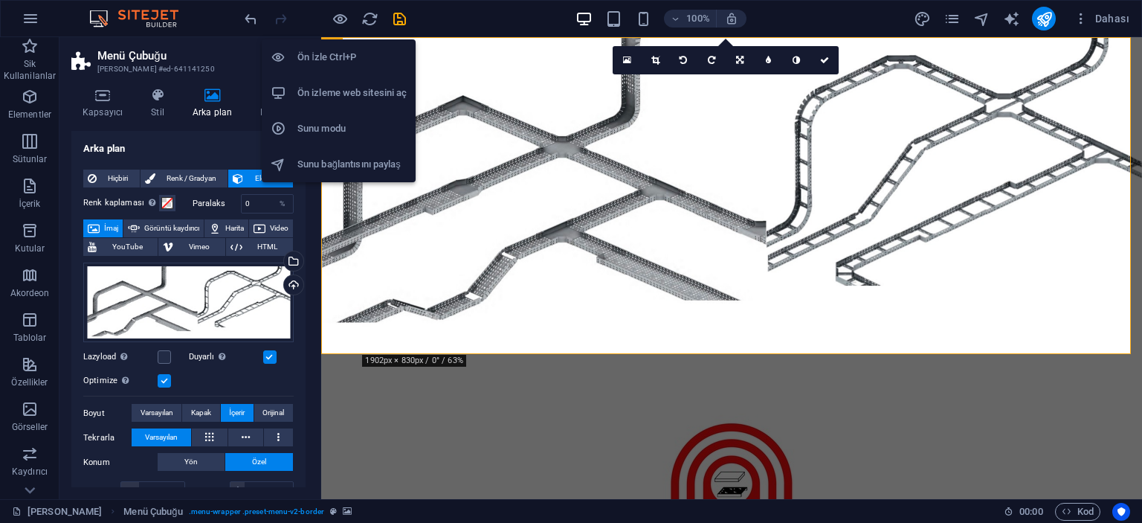
click at [332, 49] on h6 "Ön İzle Ctrl+P" at bounding box center [352, 57] width 109 height 18
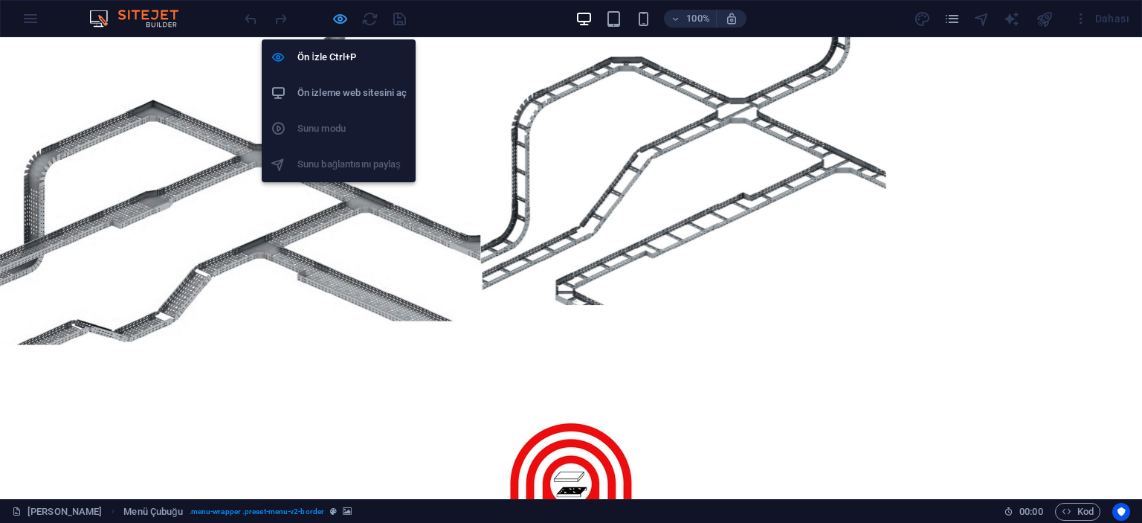
click at [338, 20] on icon "button" at bounding box center [340, 18] width 17 height 17
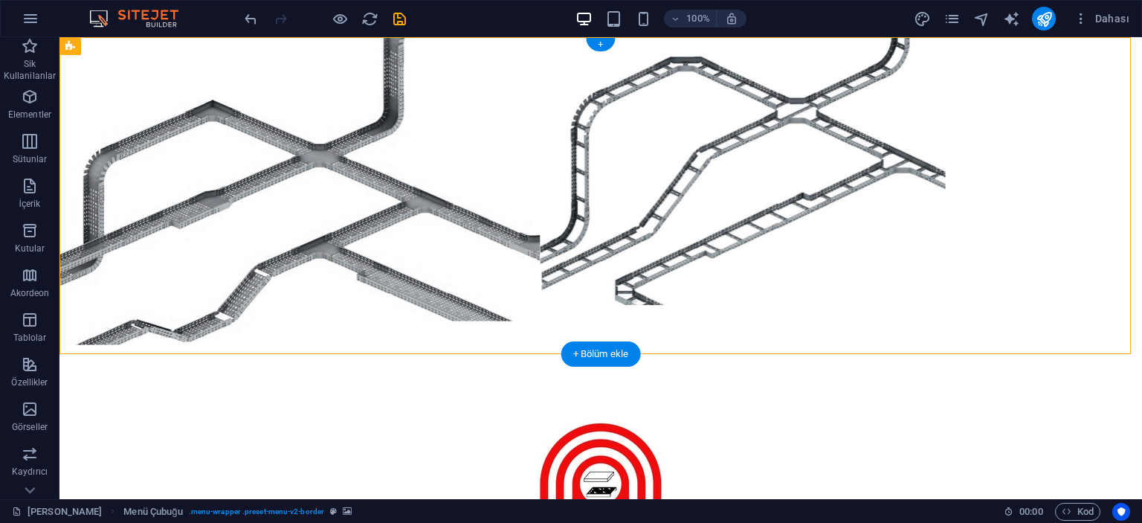
click at [167, 72] on figure at bounding box center [601, 195] width 1083 height 317
select select "%"
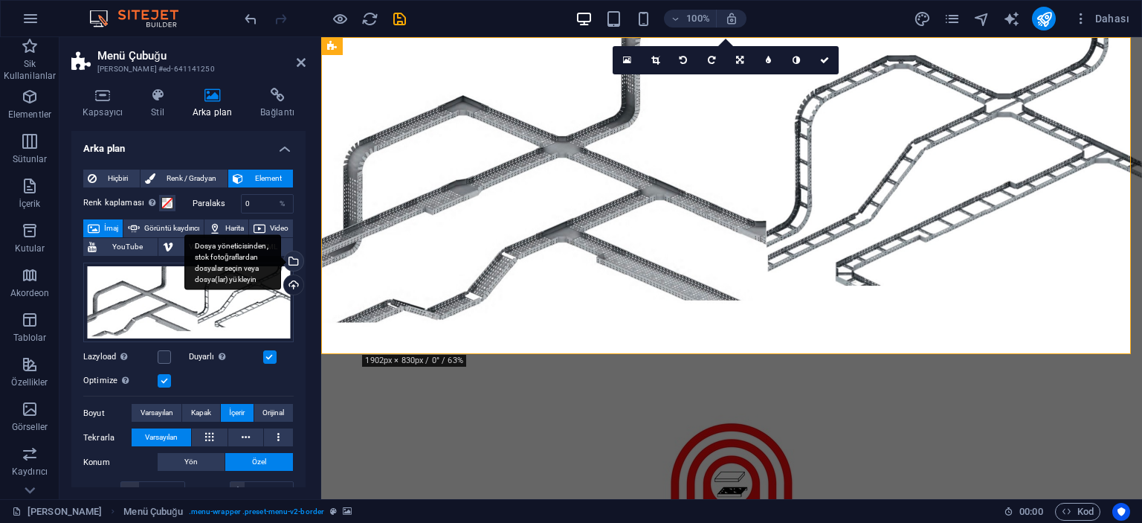
click at [291, 262] on div "Dosya yöneticisinden, stok fotoğraflardan dosyalar seçin veya dosya(lar) yükley…" at bounding box center [292, 262] width 22 height 22
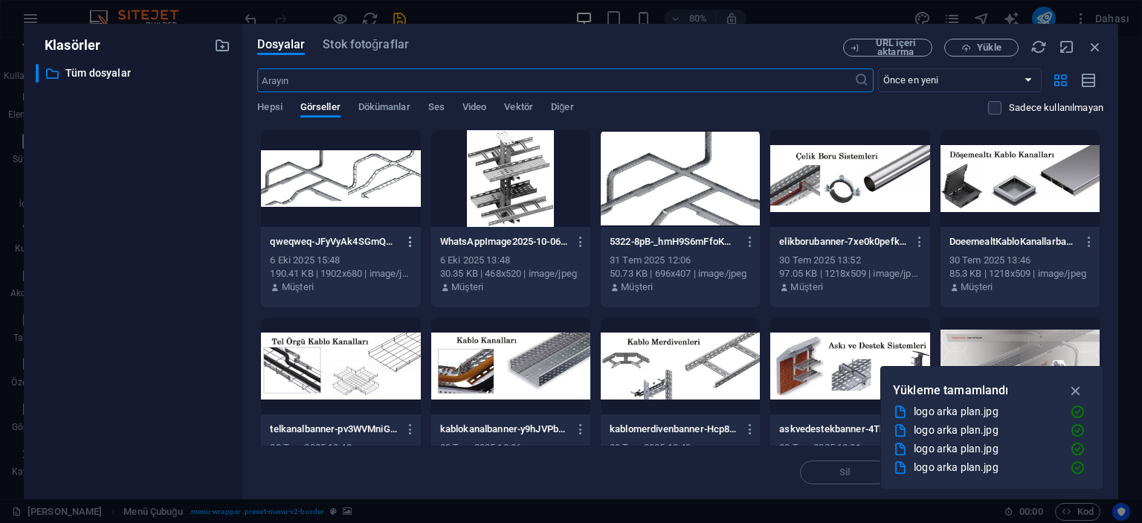
click at [411, 237] on icon "button" at bounding box center [411, 241] width 14 height 13
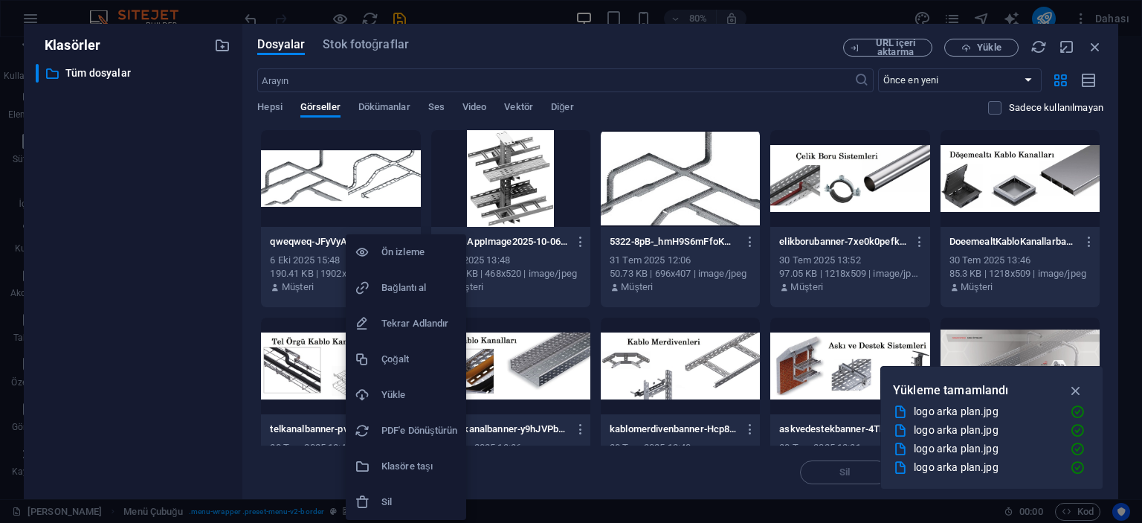
click at [396, 505] on h6 "Sil" at bounding box center [420, 502] width 76 height 18
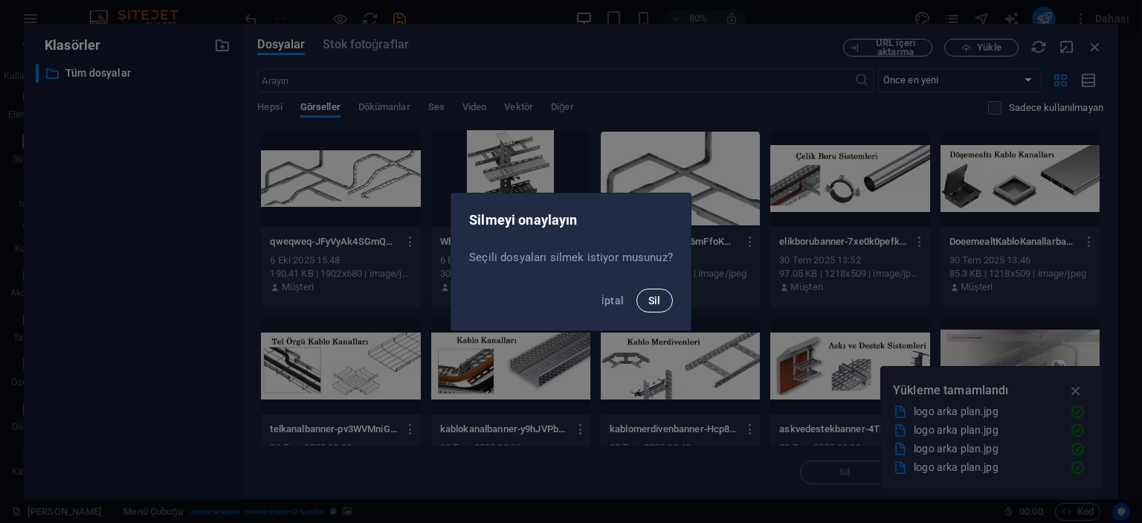
click at [644, 296] on button "Sil" at bounding box center [655, 301] width 36 height 24
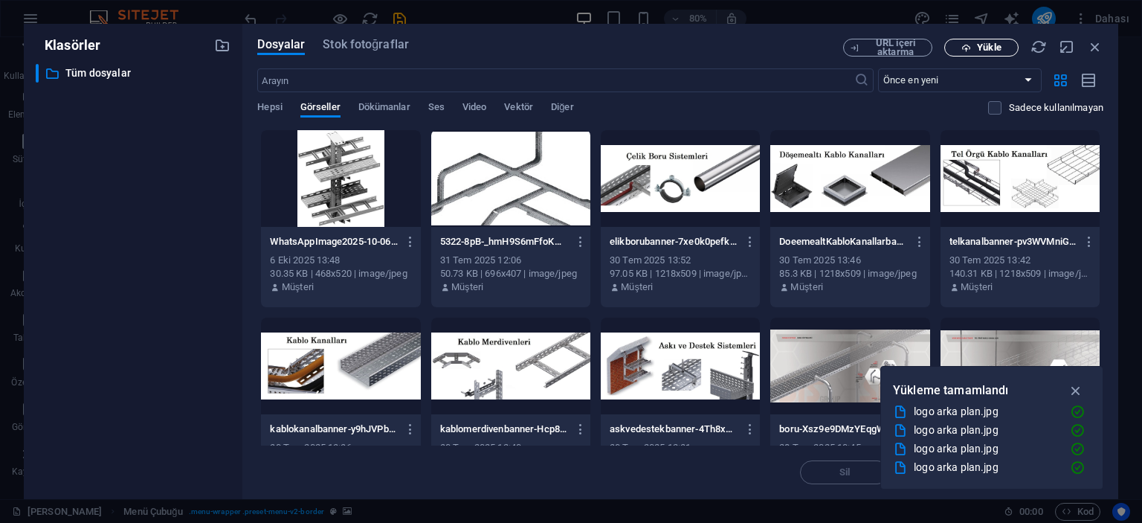
click at [977, 48] on span "Yükle" at bounding box center [989, 47] width 24 height 9
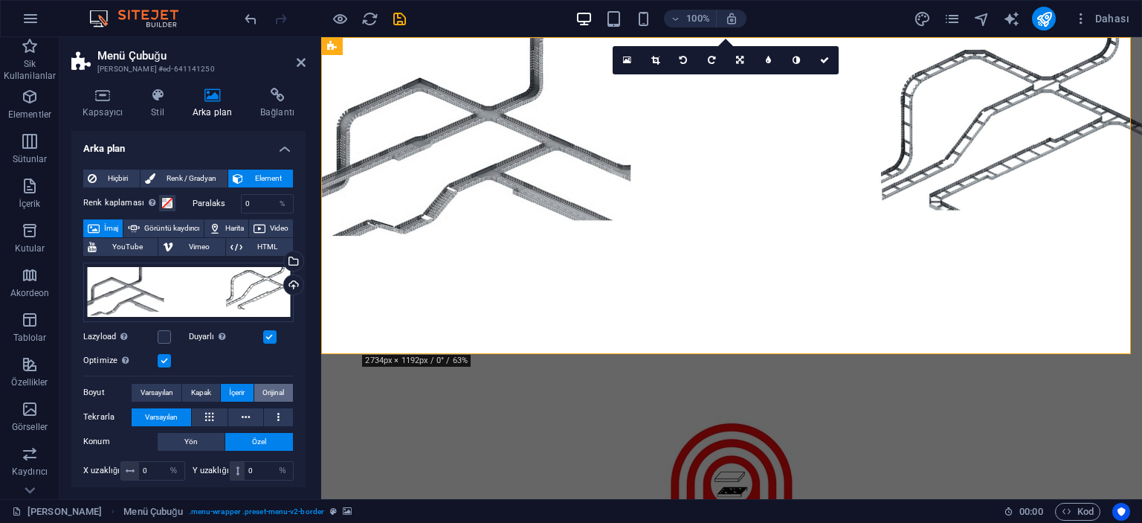
click at [273, 391] on span "Orijinal" at bounding box center [274, 393] width 22 height 18
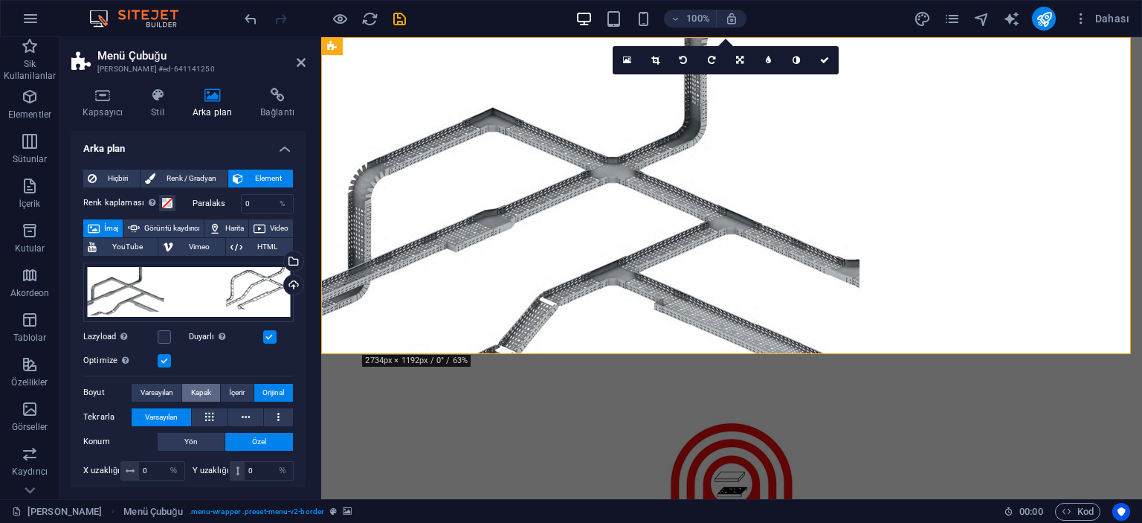
click at [210, 395] on button "Kapak" at bounding box center [200, 393] width 37 height 18
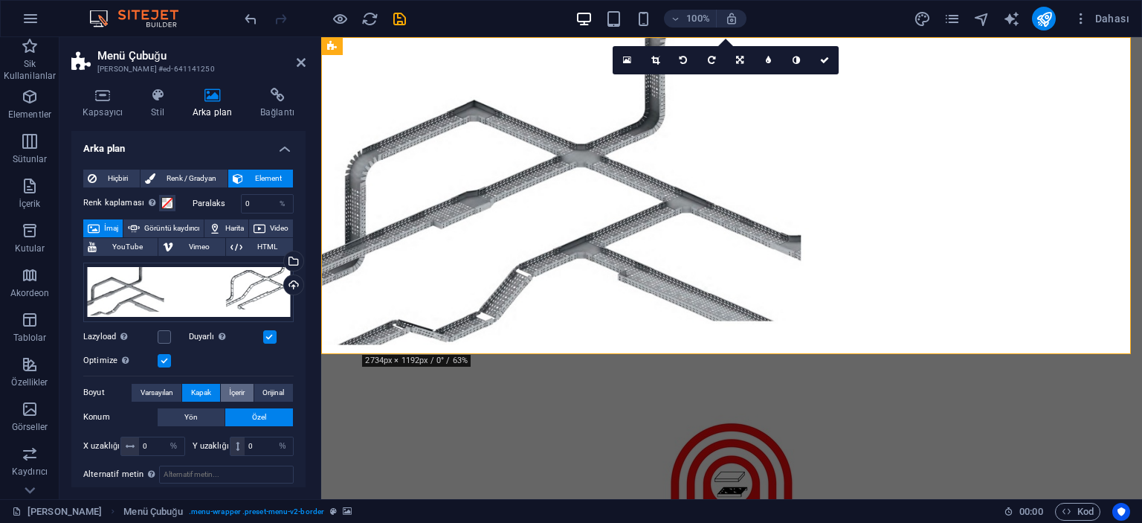
click at [232, 399] on span "İçerir" at bounding box center [237, 393] width 16 height 18
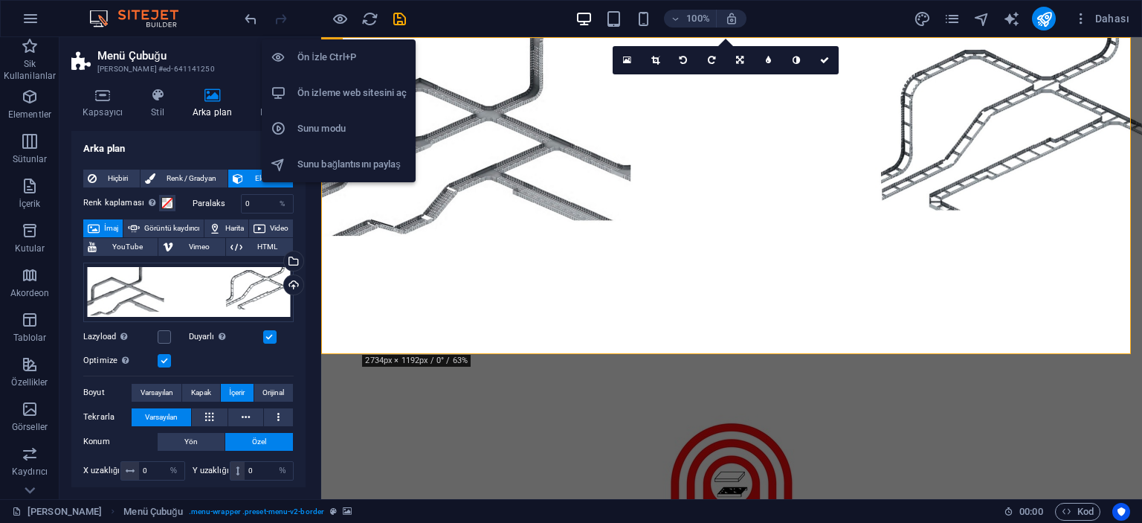
click at [325, 57] on h6 "Ön İzle Ctrl+P" at bounding box center [352, 57] width 109 height 18
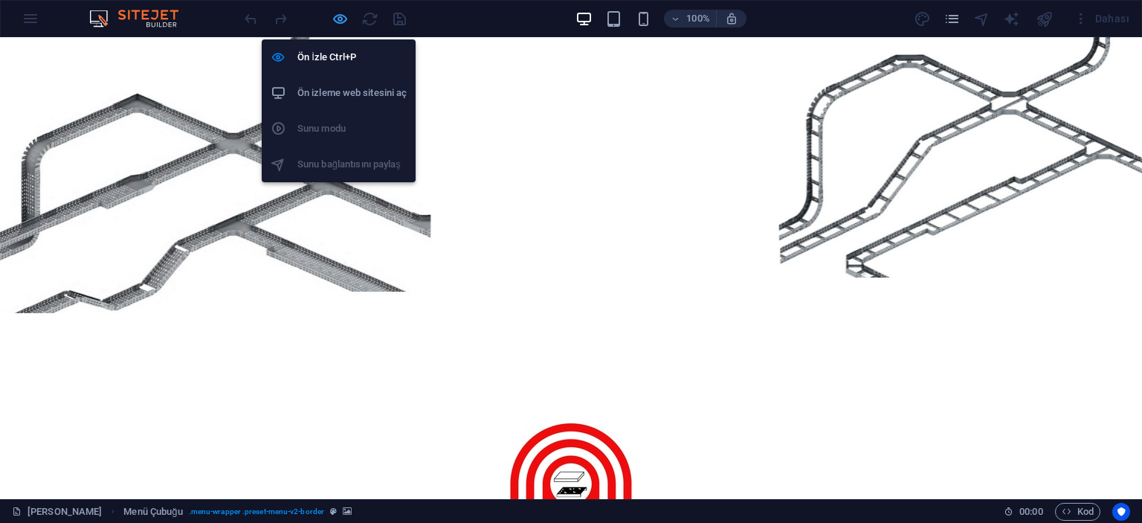
click at [333, 17] on icon "button" at bounding box center [340, 18] width 17 height 17
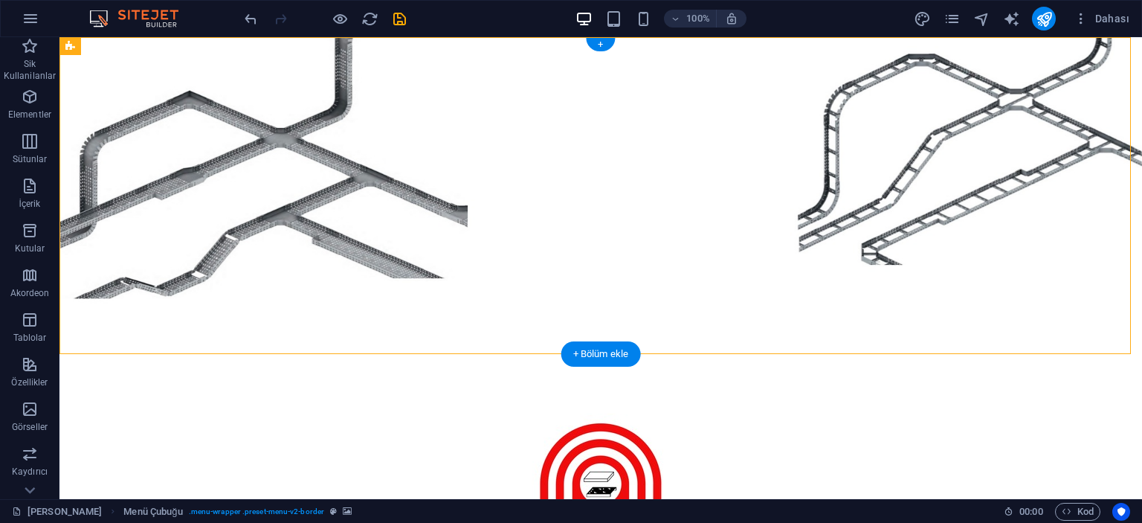
click at [229, 183] on figure at bounding box center [601, 195] width 1083 height 317
click at [229, 181] on figure at bounding box center [601, 195] width 1083 height 317
select select "%"
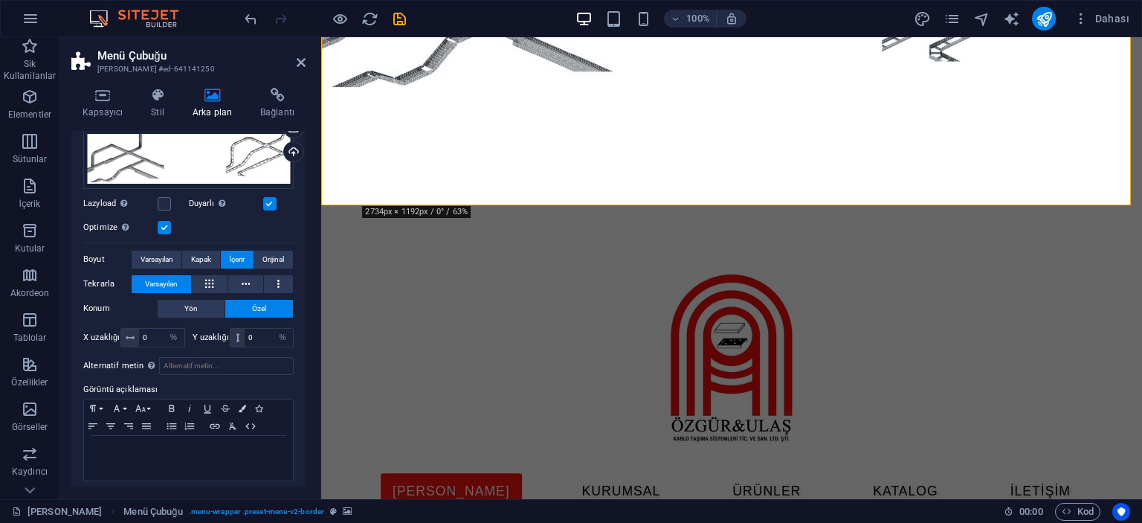
scroll to position [138, 0]
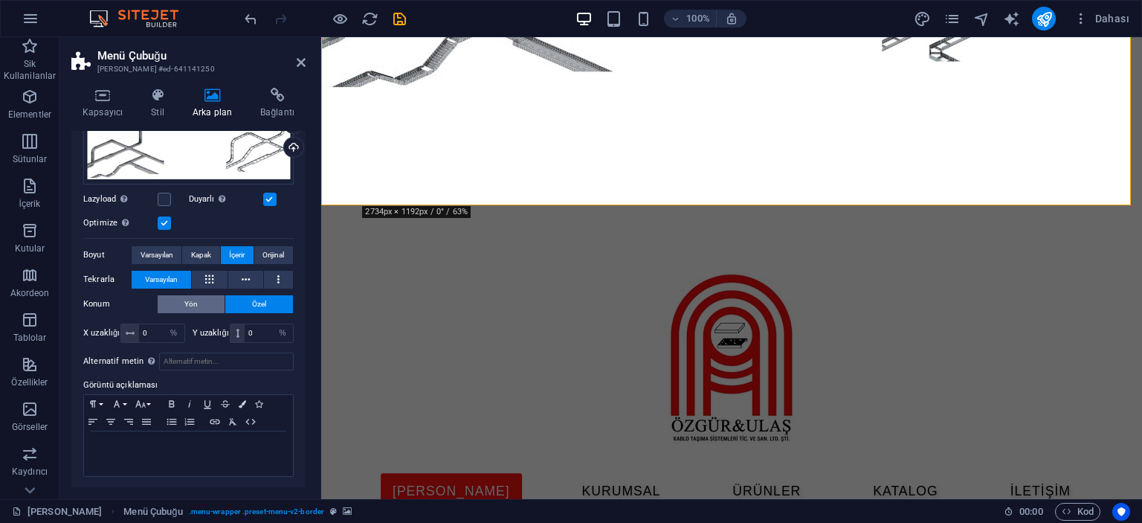
click at [178, 309] on button "Yön" at bounding box center [191, 304] width 67 height 18
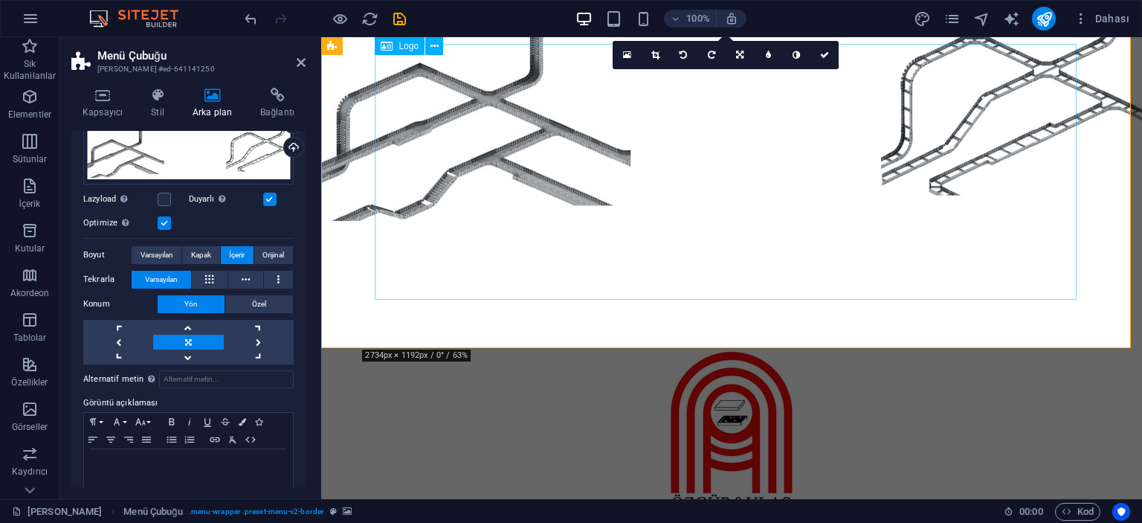
scroll to position [0, 0]
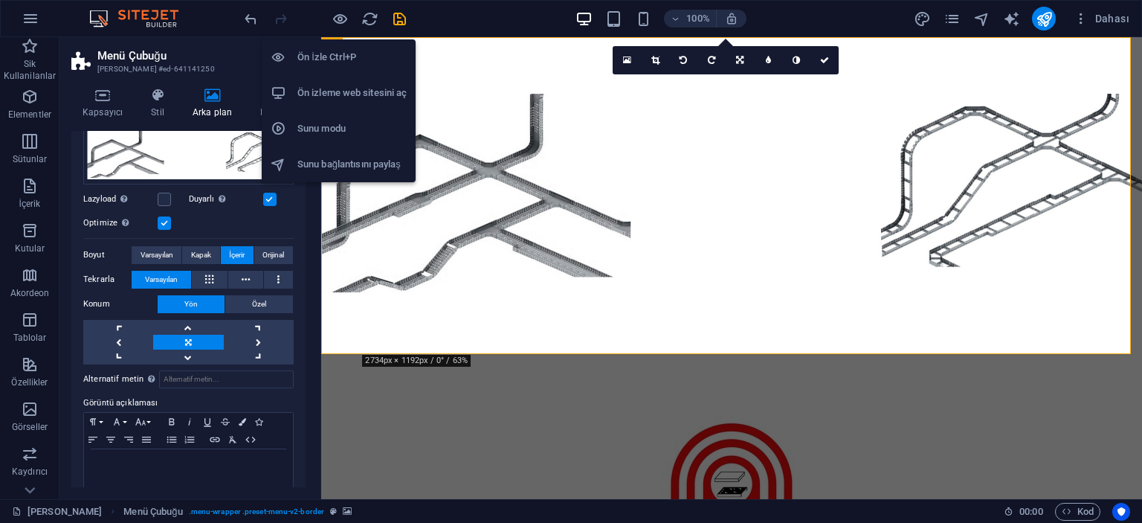
click at [332, 53] on h6 "Ön İzle Ctrl+P" at bounding box center [352, 57] width 109 height 18
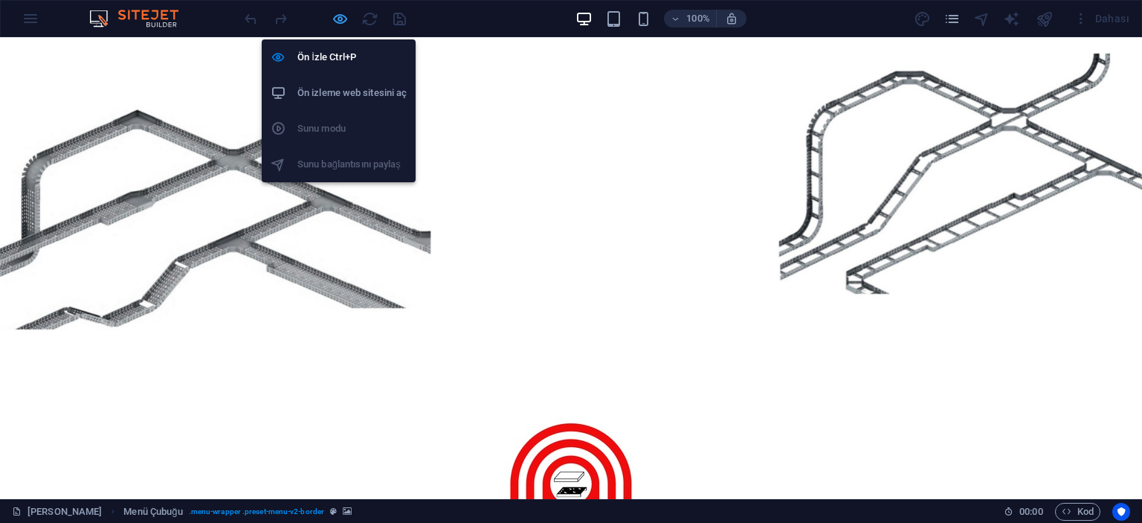
click at [342, 16] on icon "button" at bounding box center [340, 18] width 17 height 17
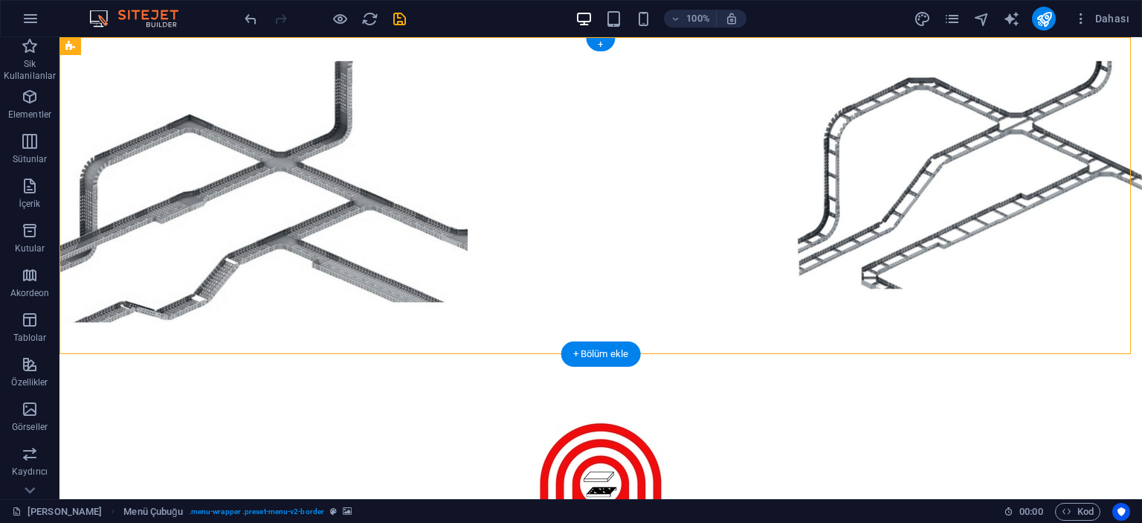
click at [155, 141] on figure at bounding box center [601, 195] width 1083 height 317
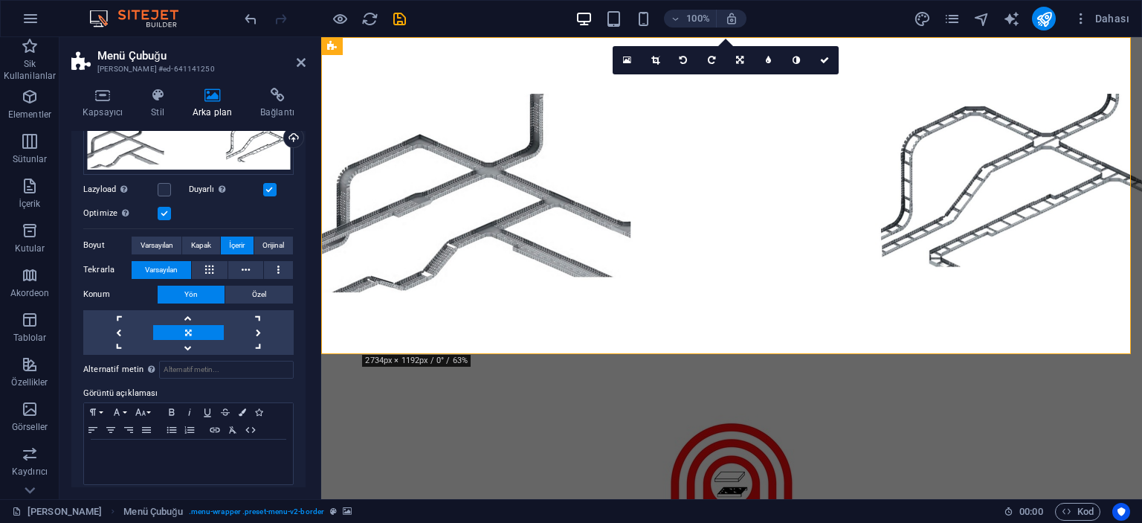
scroll to position [149, 0]
click at [193, 310] on link at bounding box center [188, 316] width 70 height 15
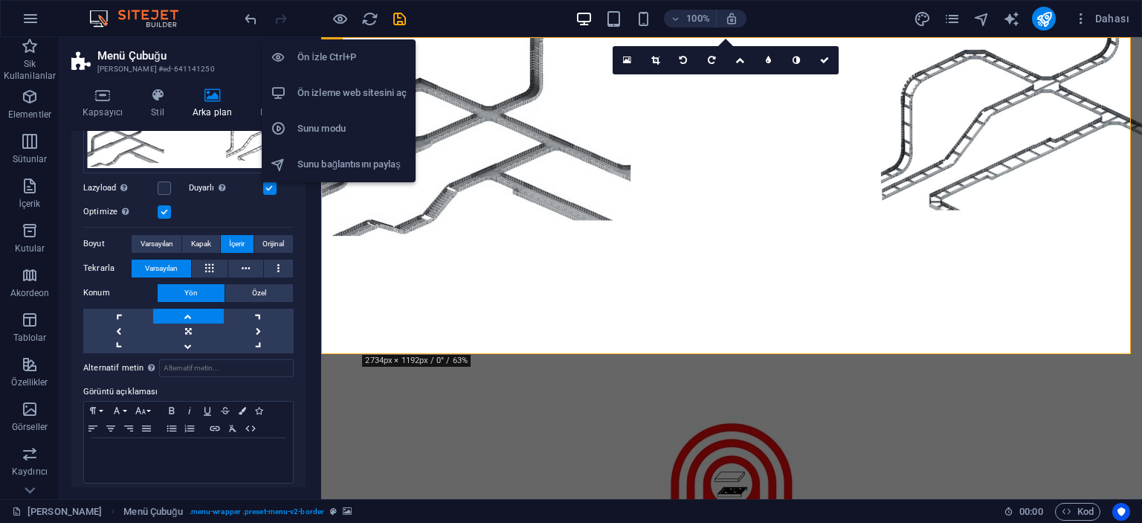
click at [317, 59] on h6 "Ön İzle Ctrl+P" at bounding box center [352, 57] width 109 height 18
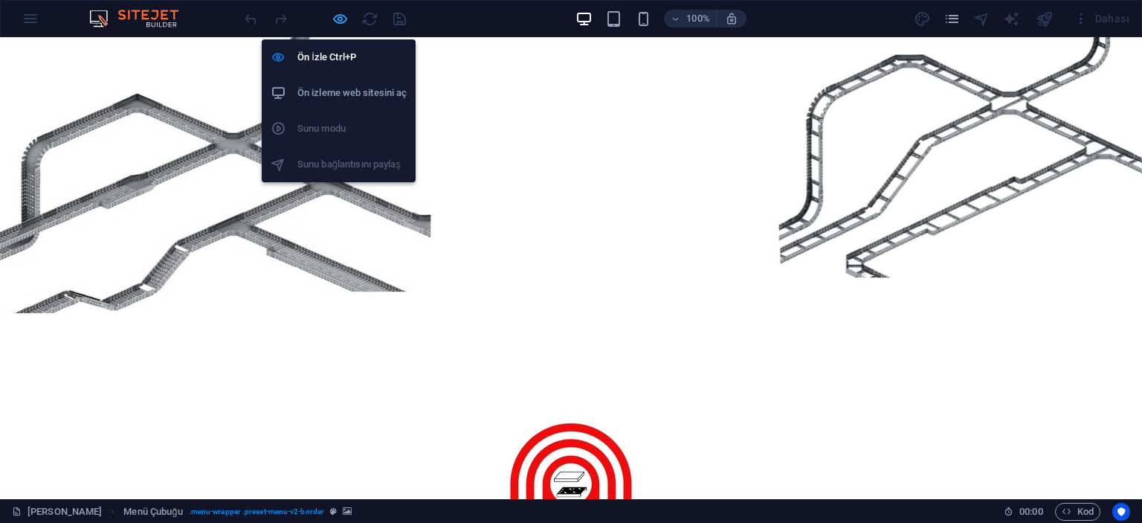
click at [344, 22] on icon "button" at bounding box center [340, 18] width 17 height 17
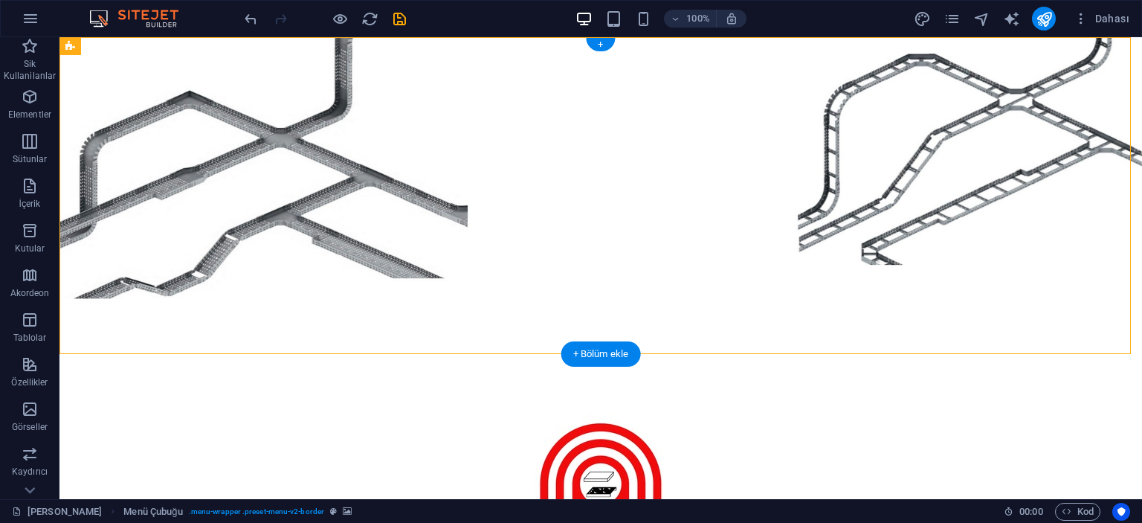
click at [186, 106] on figure at bounding box center [601, 195] width 1083 height 317
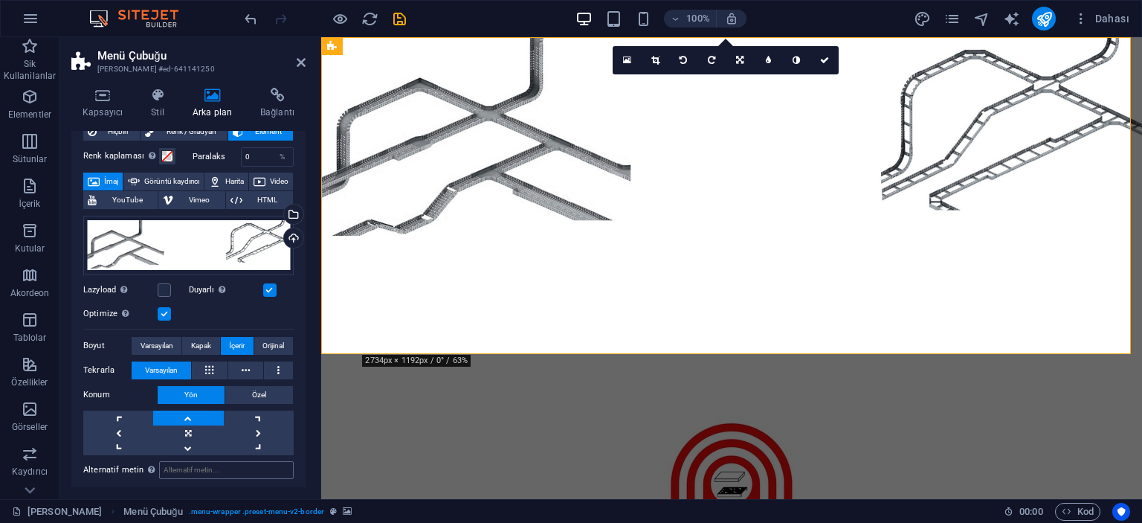
scroll to position [74, 0]
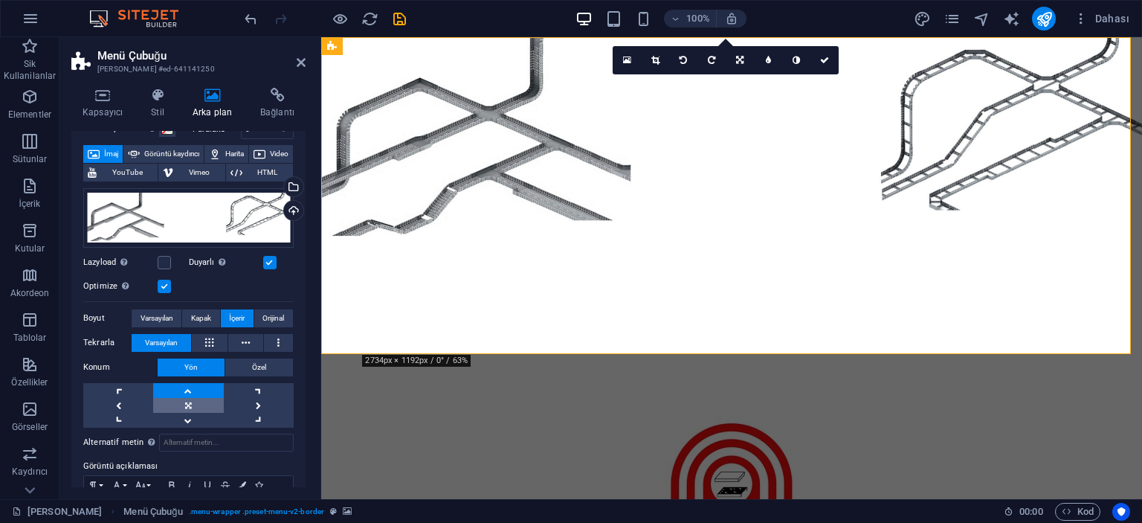
click at [195, 409] on link at bounding box center [188, 405] width 70 height 15
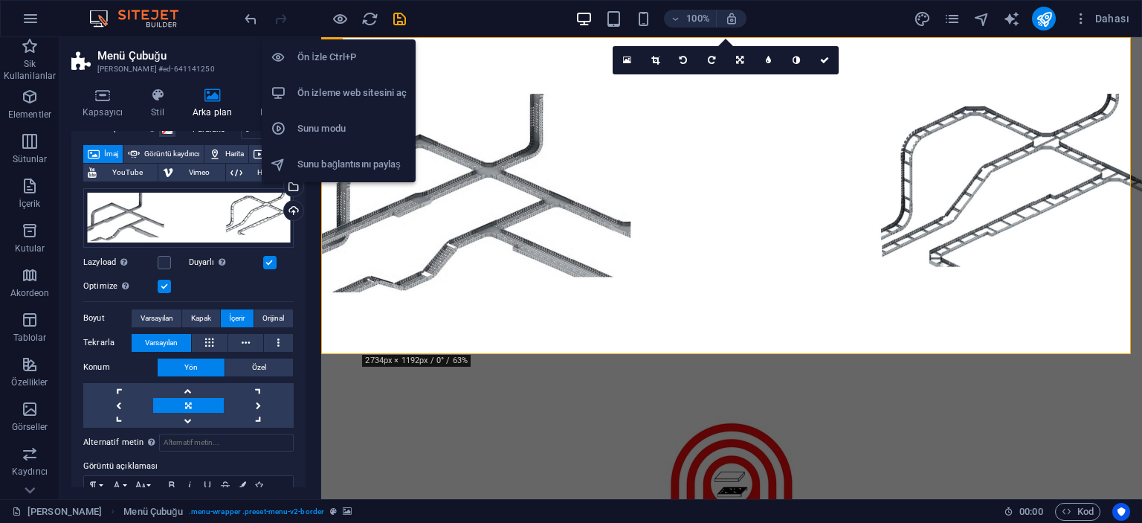
click at [324, 56] on h6 "Ön İzle Ctrl+P" at bounding box center [352, 57] width 109 height 18
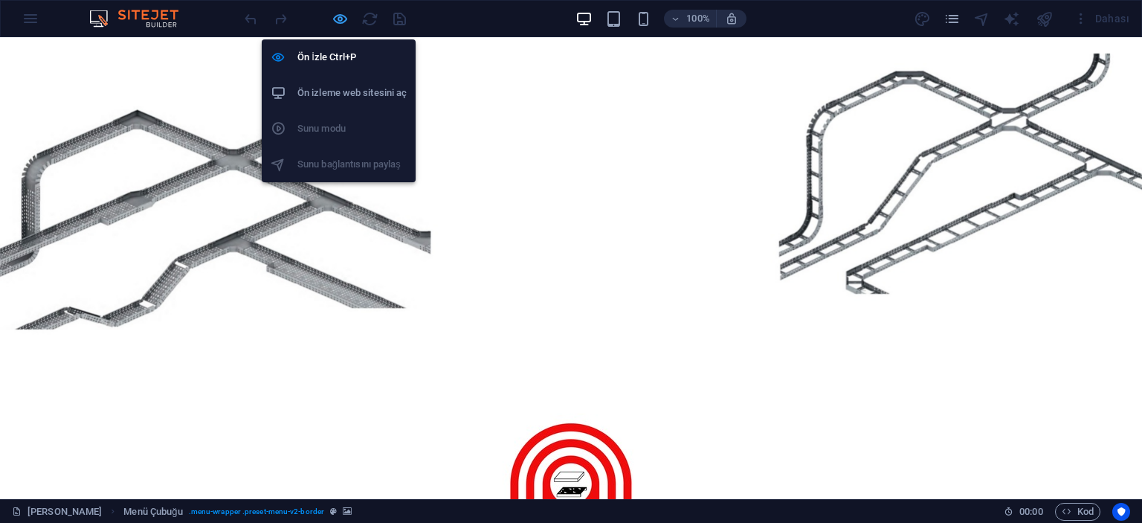
click at [341, 20] on icon "button" at bounding box center [340, 18] width 17 height 17
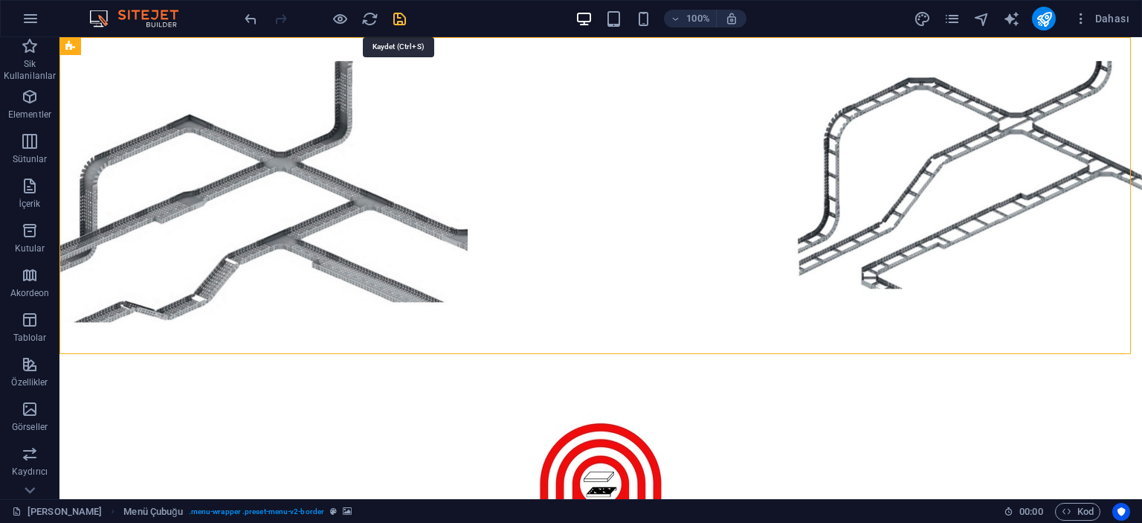
click at [401, 13] on icon "save" at bounding box center [399, 18] width 17 height 17
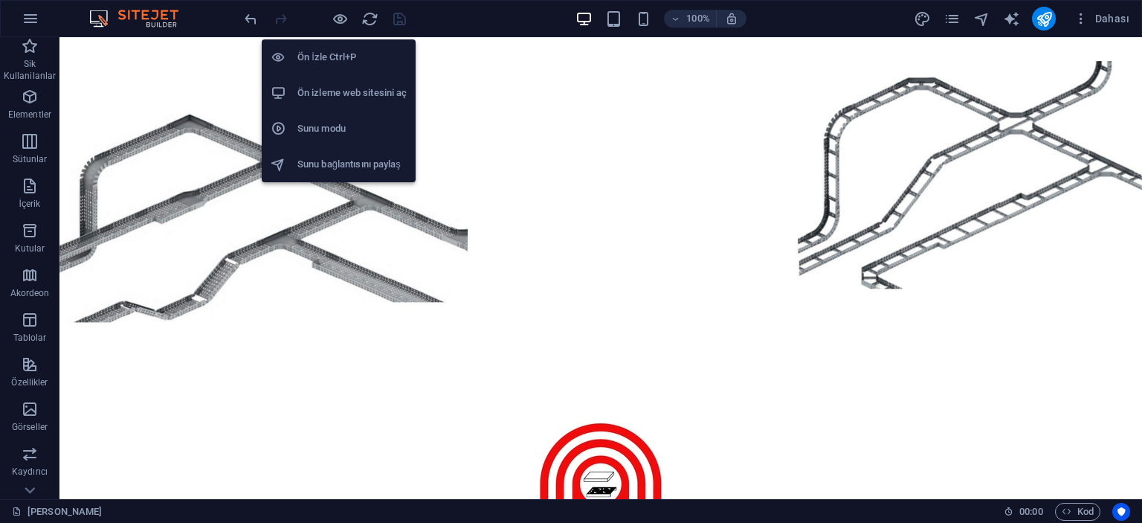
click at [332, 94] on h6 "Ön izleme web sitesini aç" at bounding box center [352, 93] width 109 height 18
click at [338, 18] on icon "button" at bounding box center [340, 18] width 17 height 17
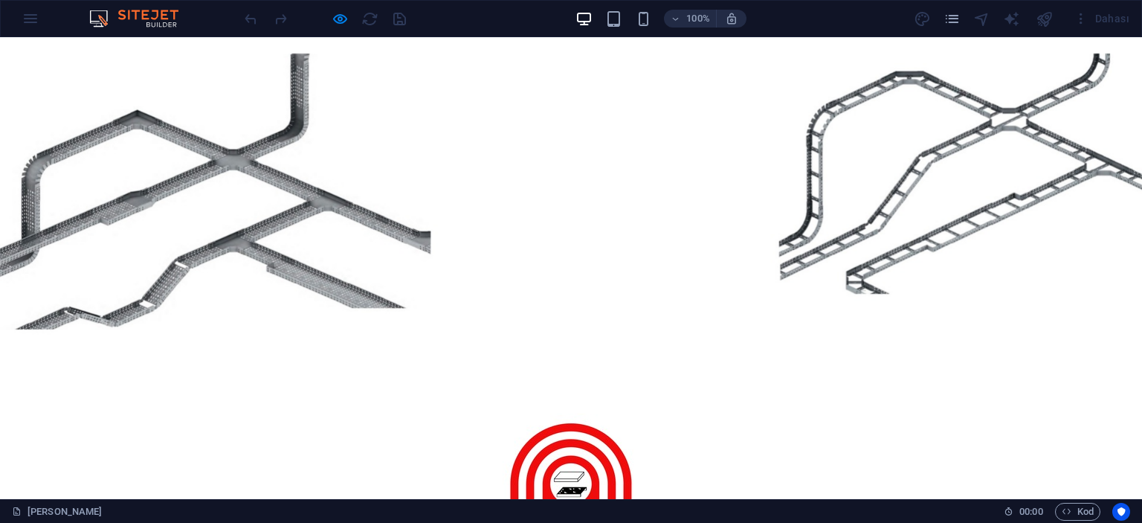
click at [179, 94] on div at bounding box center [571, 195] width 1142 height 317
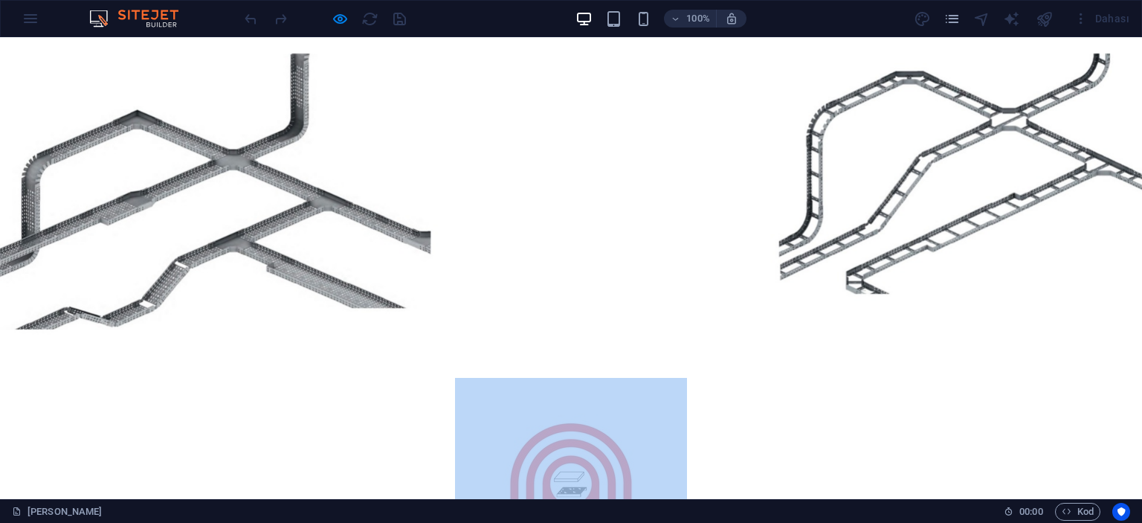
click at [179, 94] on div at bounding box center [571, 195] width 1142 height 317
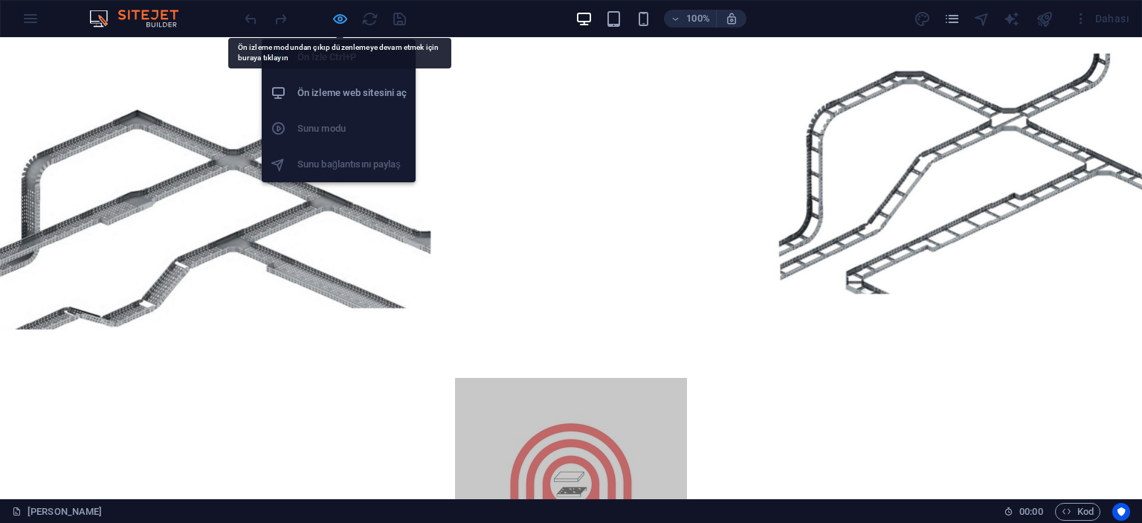
click at [343, 19] on icon "button" at bounding box center [340, 18] width 17 height 17
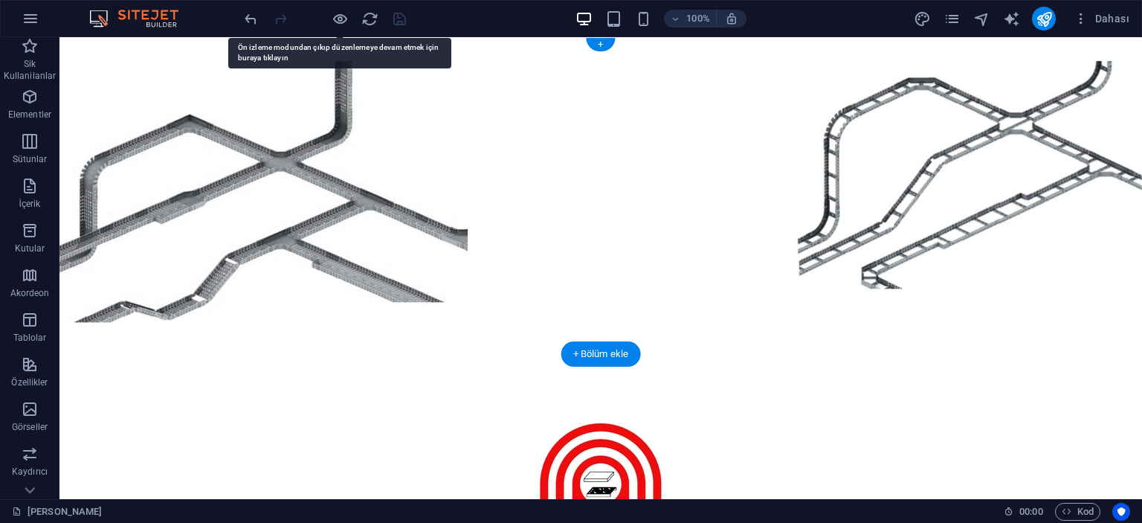
click at [233, 130] on figure at bounding box center [601, 195] width 1083 height 317
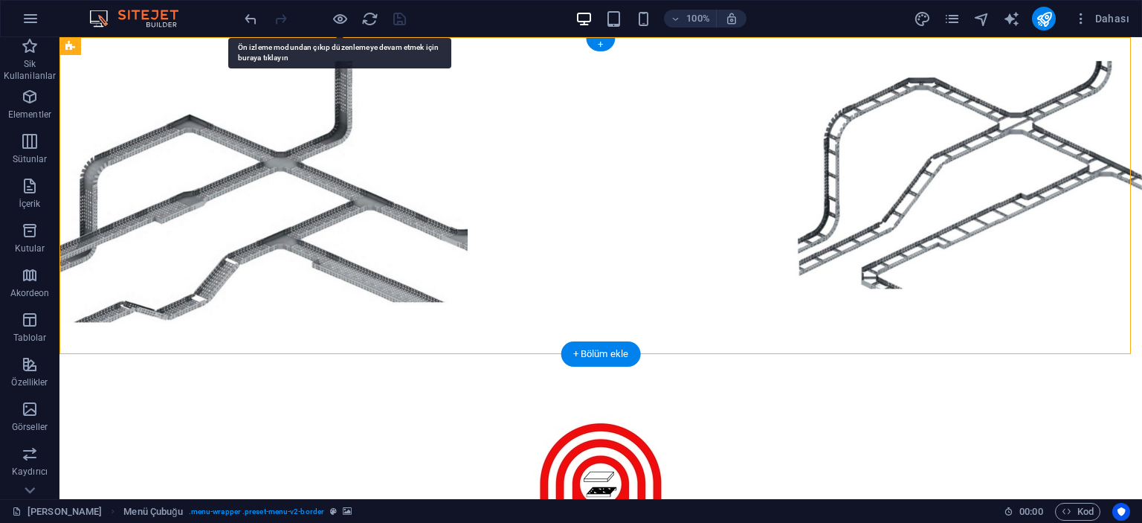
click at [233, 130] on figure at bounding box center [601, 195] width 1083 height 317
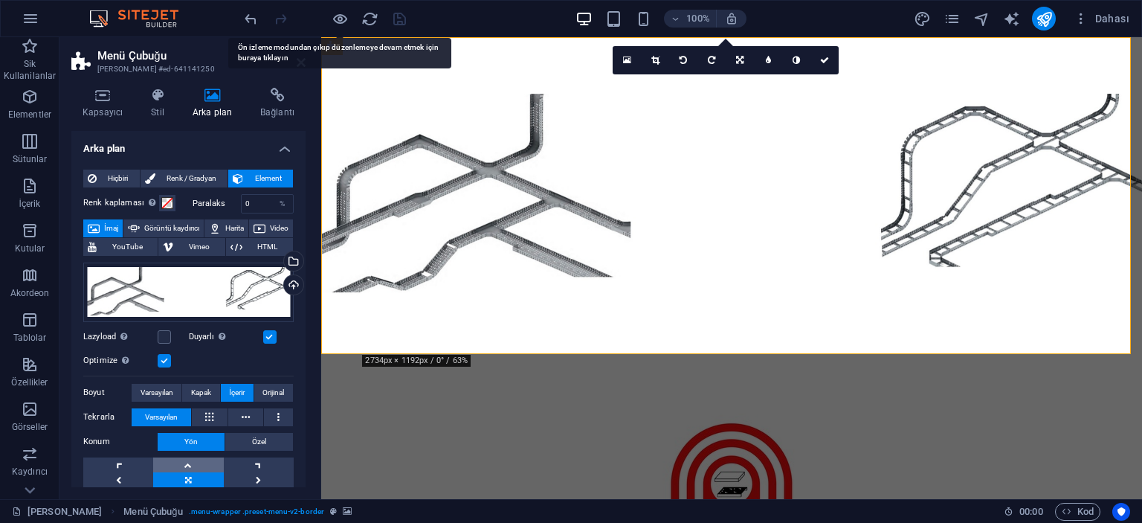
click at [196, 462] on link at bounding box center [188, 464] width 70 height 15
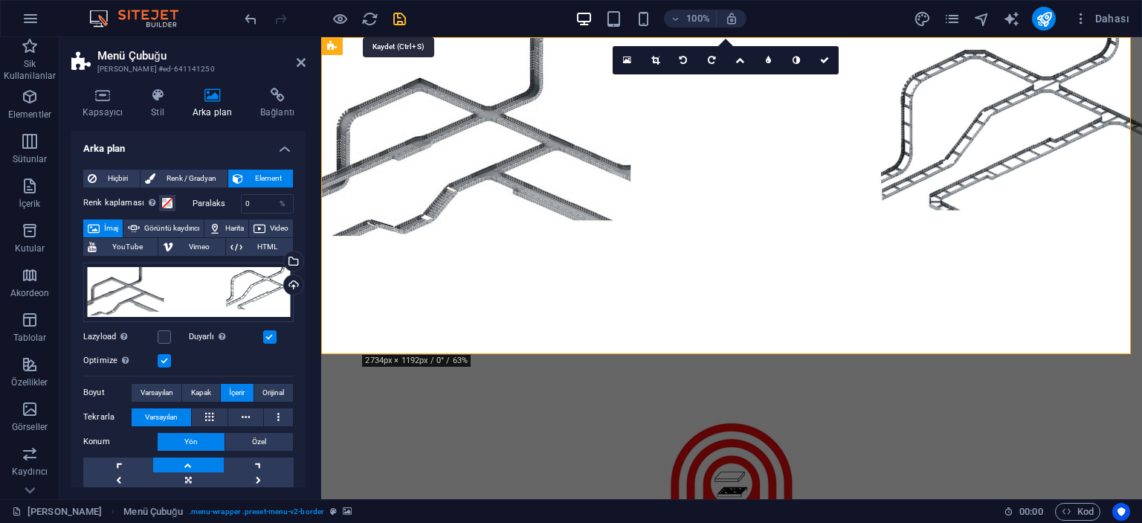
click at [399, 16] on icon "save" at bounding box center [399, 18] width 17 height 17
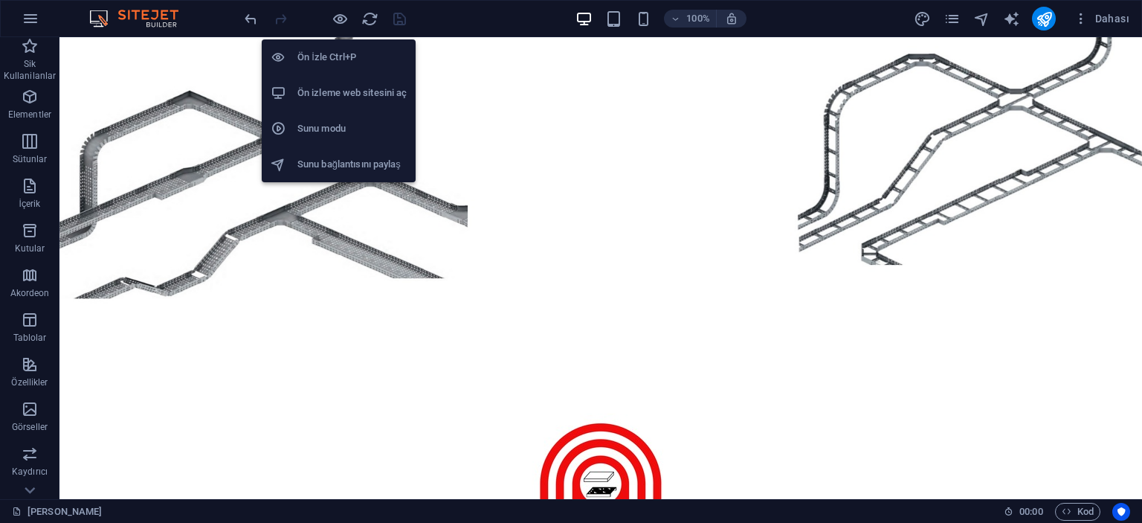
click at [337, 90] on h6 "Ön izleme web sitesini aç" at bounding box center [352, 93] width 109 height 18
click at [342, 94] on h6 "Ön izleme web sitesini aç" at bounding box center [352, 93] width 109 height 18
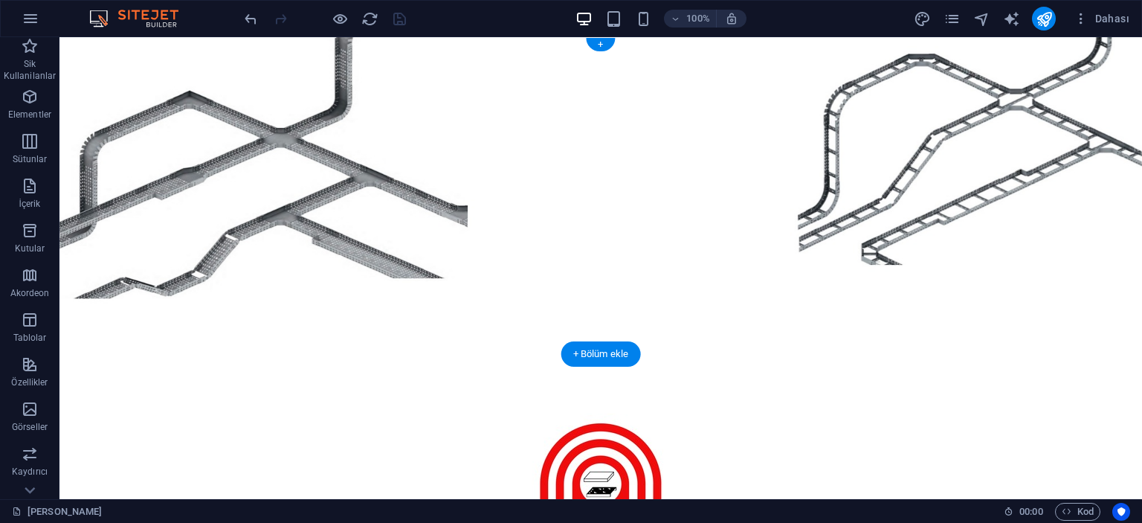
click at [140, 68] on figure at bounding box center [601, 195] width 1083 height 317
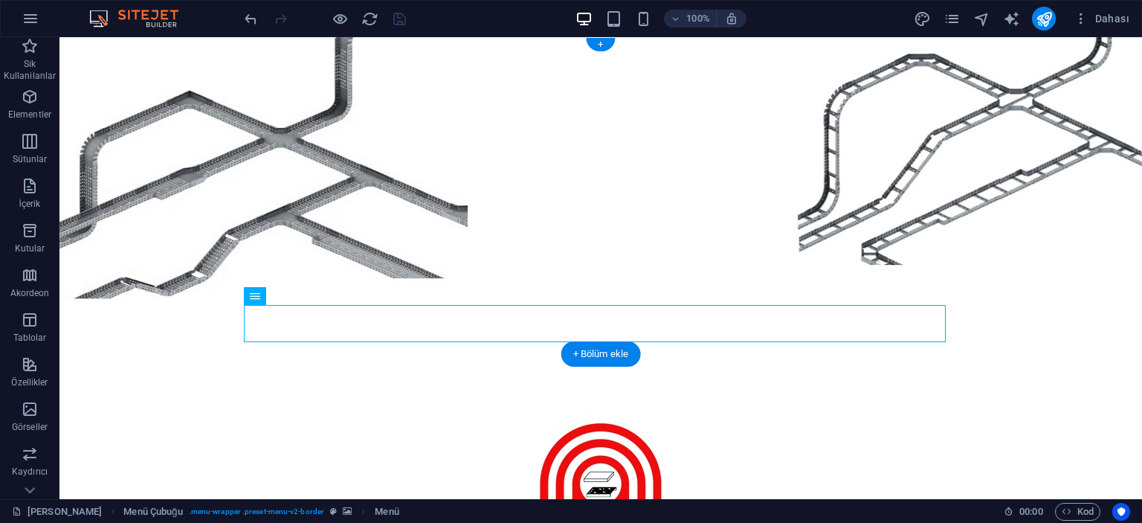
click at [83, 71] on figure at bounding box center [601, 195] width 1083 height 317
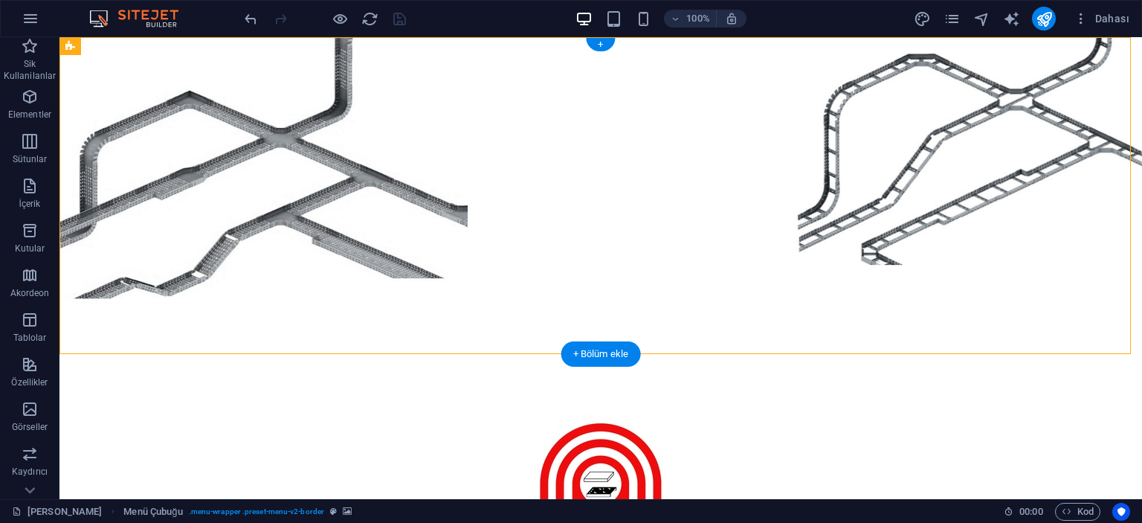
click at [96, 97] on figure at bounding box center [601, 195] width 1083 height 317
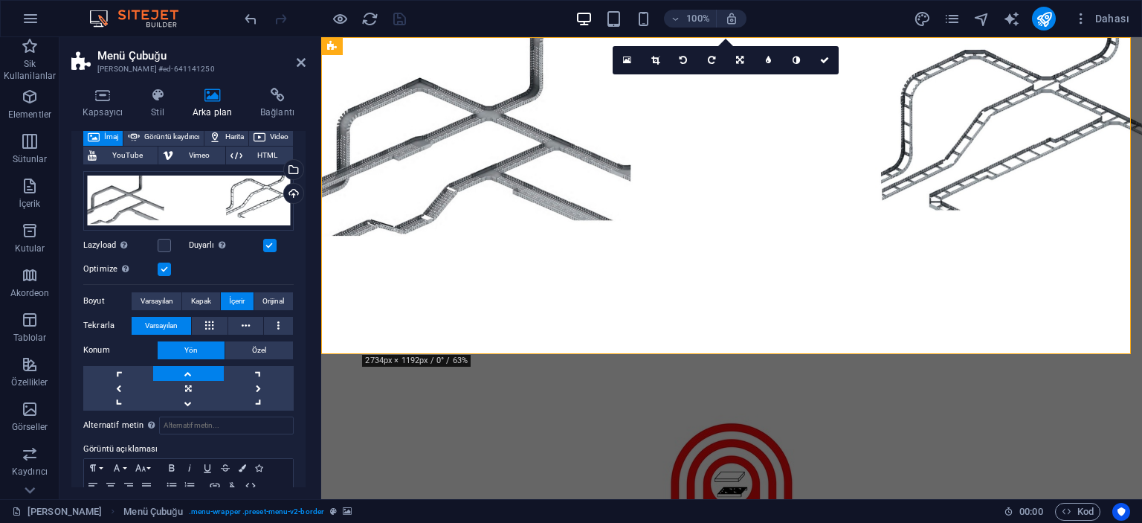
scroll to position [0, 0]
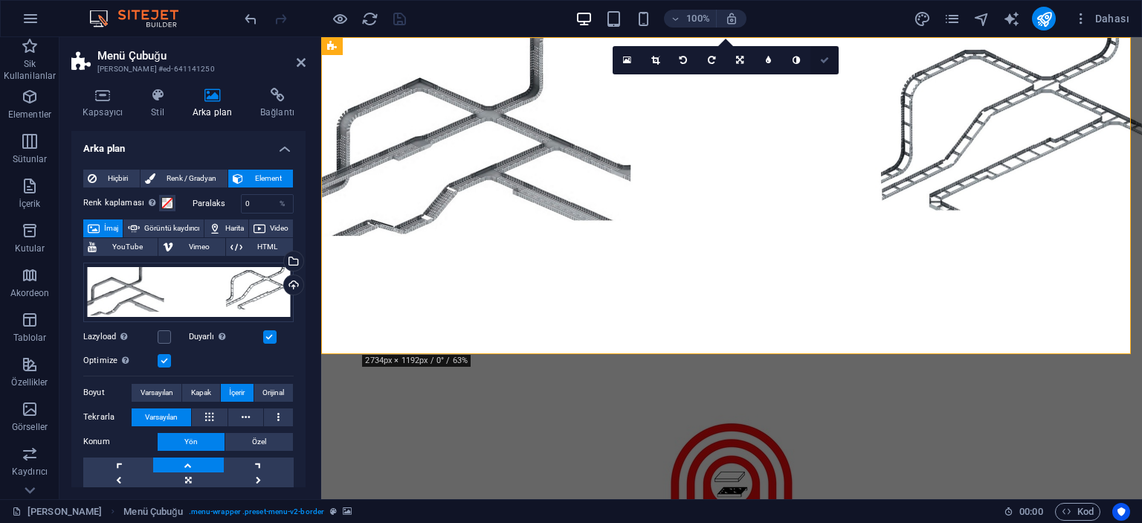
click at [829, 58] on icon at bounding box center [824, 60] width 9 height 9
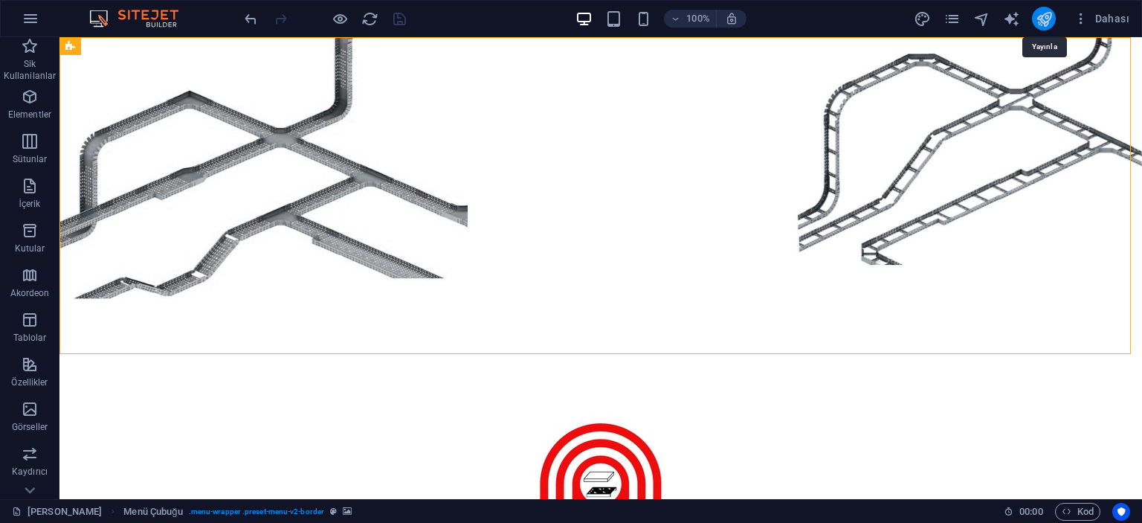
click at [1038, 19] on icon "publish" at bounding box center [1044, 18] width 17 height 17
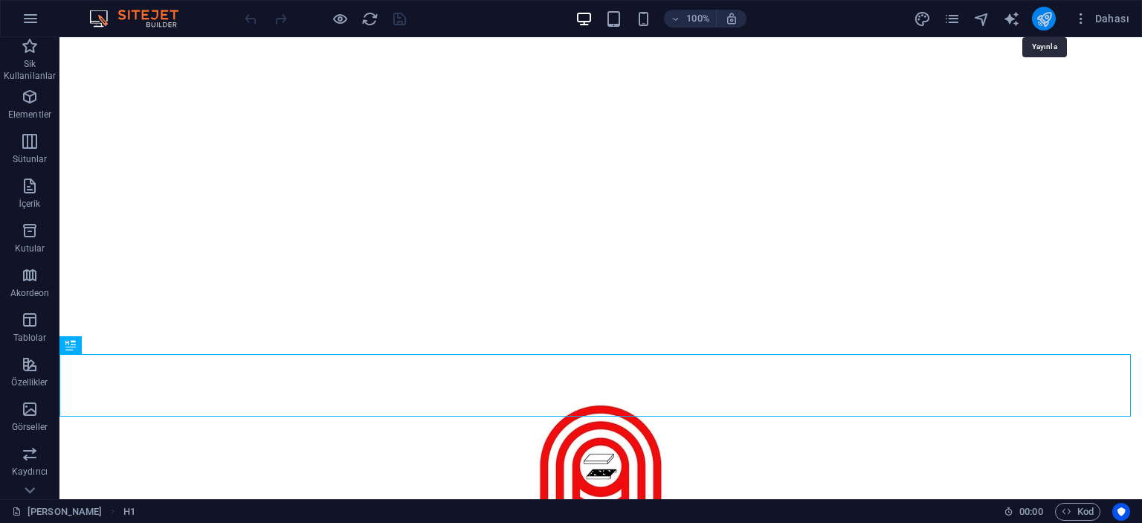
click at [1050, 19] on icon "publish" at bounding box center [1044, 18] width 17 height 17
